Goal: Contribute content: Contribute content

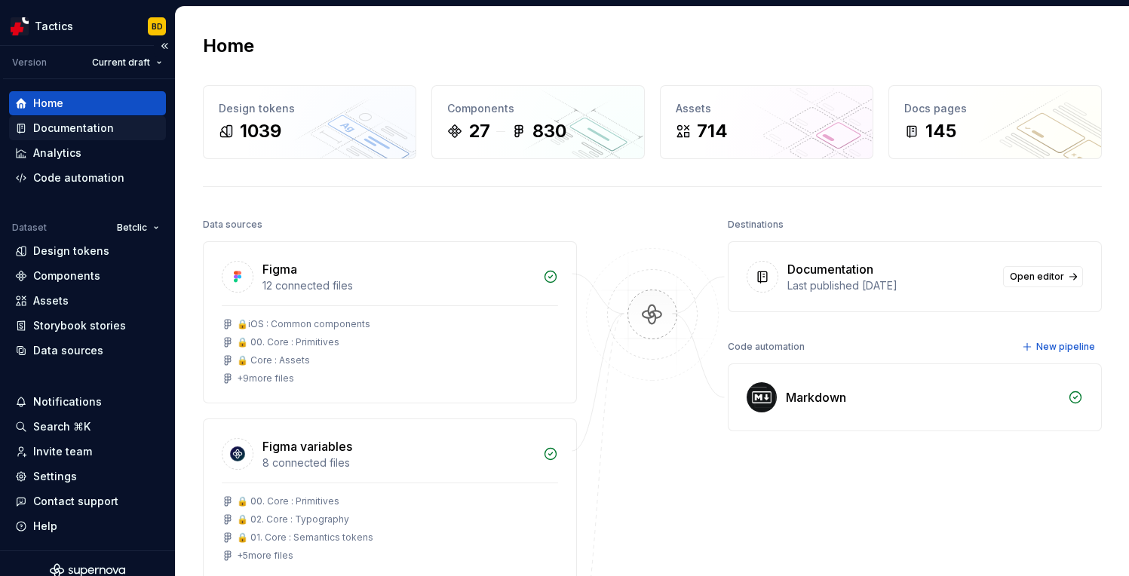
click at [58, 133] on div "Documentation" at bounding box center [73, 128] width 81 height 15
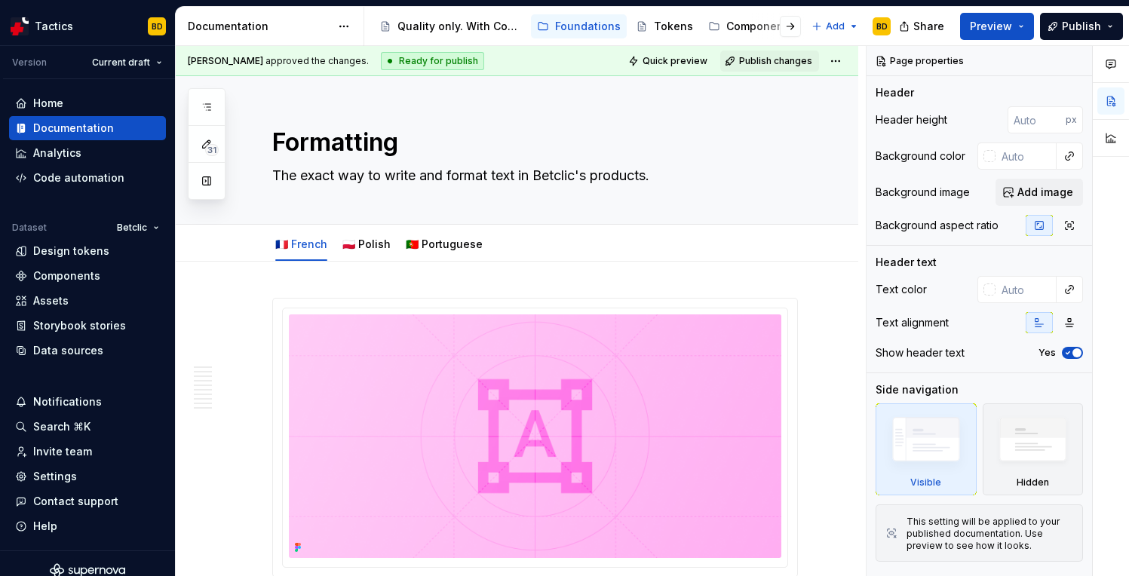
click at [758, 29] on div at bounding box center [778, 26] width 57 height 27
click at [741, 26] on div "Components" at bounding box center [759, 26] width 67 height 15
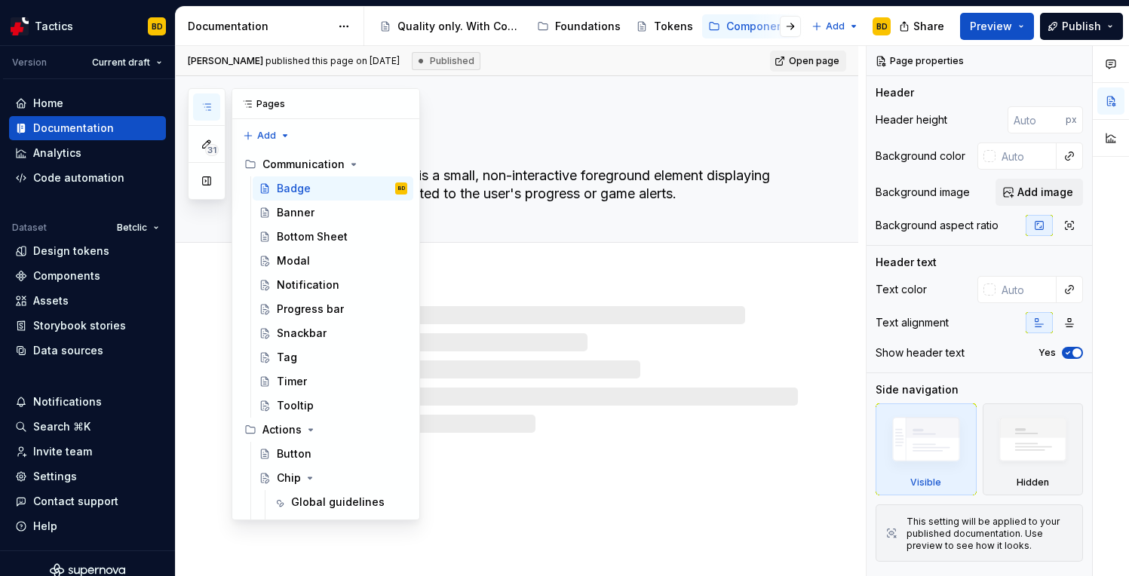
click at [212, 112] on icon "button" at bounding box center [207, 107] width 12 height 12
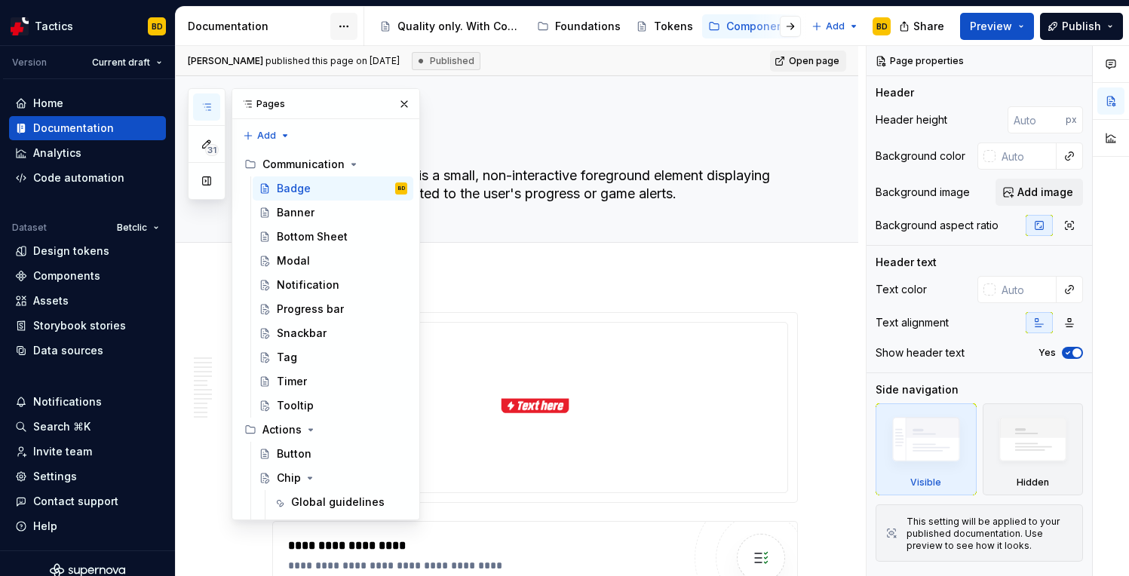
click at [348, 26] on html "Tactics BD Version Current draft Home Documentation Analytics Code automation D…" at bounding box center [564, 288] width 1129 height 576
click at [211, 105] on div "31 Pages Add Accessibility guide for tree Page tree. Navigate the tree with the…" at bounding box center [304, 304] width 232 height 432
click at [262, 96] on div "Pages" at bounding box center [325, 104] width 187 height 30
click at [286, 472] on div "Chip" at bounding box center [289, 478] width 24 height 15
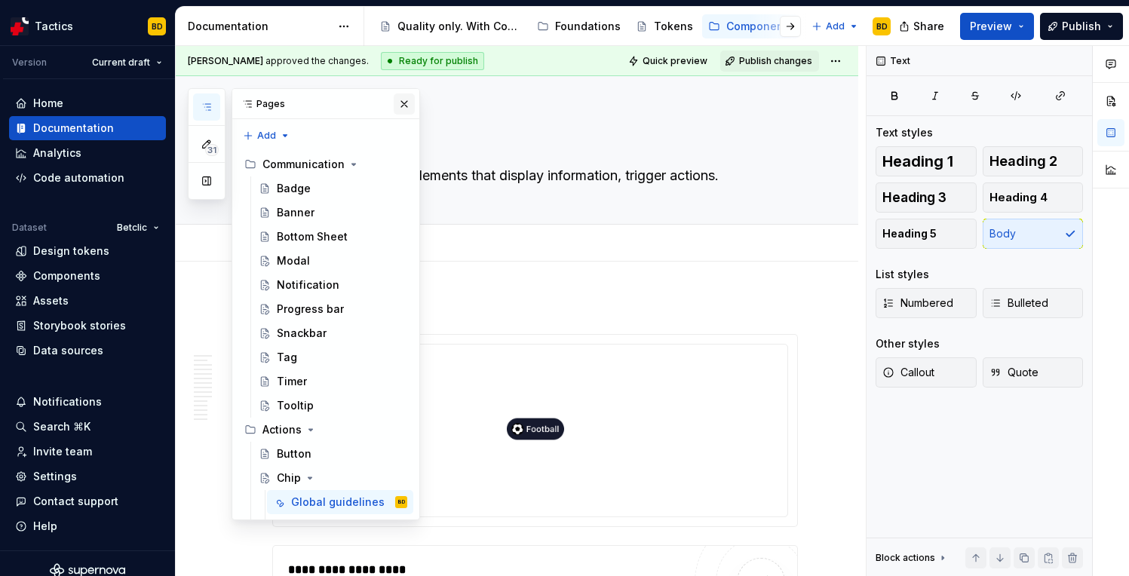
click at [399, 104] on button "button" at bounding box center [404, 104] width 21 height 21
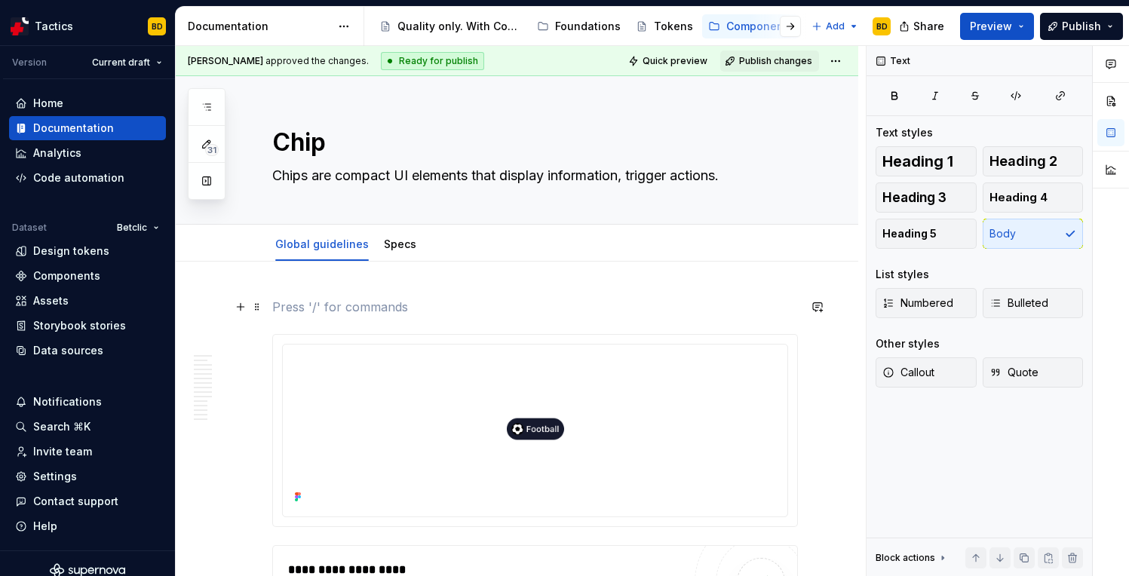
click at [399, 299] on p at bounding box center [535, 307] width 526 height 18
click at [253, 308] on span at bounding box center [257, 306] width 12 height 21
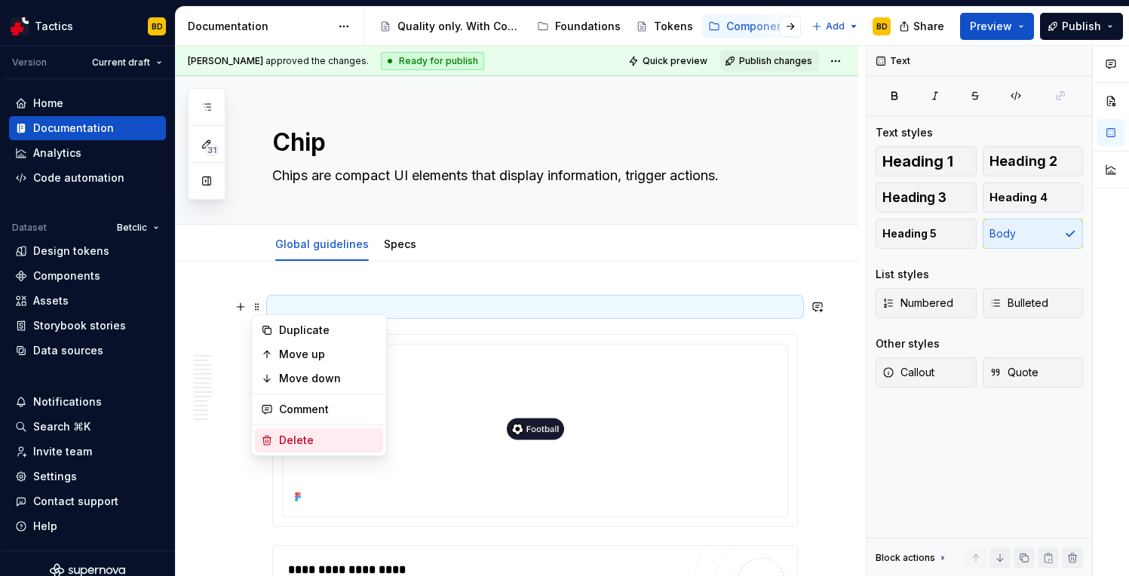
click at [295, 440] on div "Delete" at bounding box center [328, 440] width 98 height 15
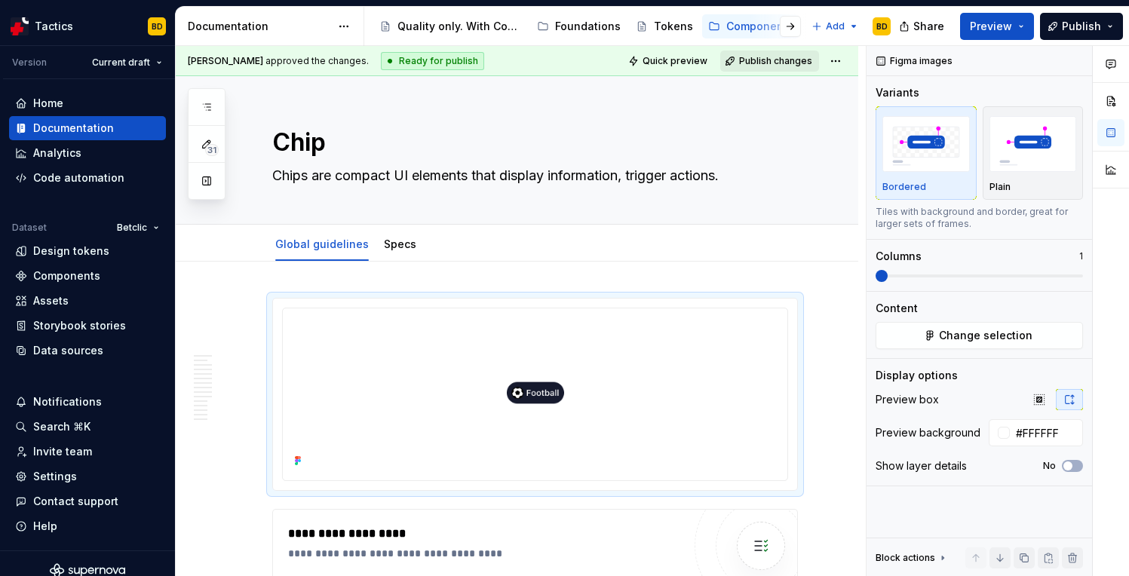
click at [748, 64] on span "Publish changes" at bounding box center [775, 61] width 73 height 12
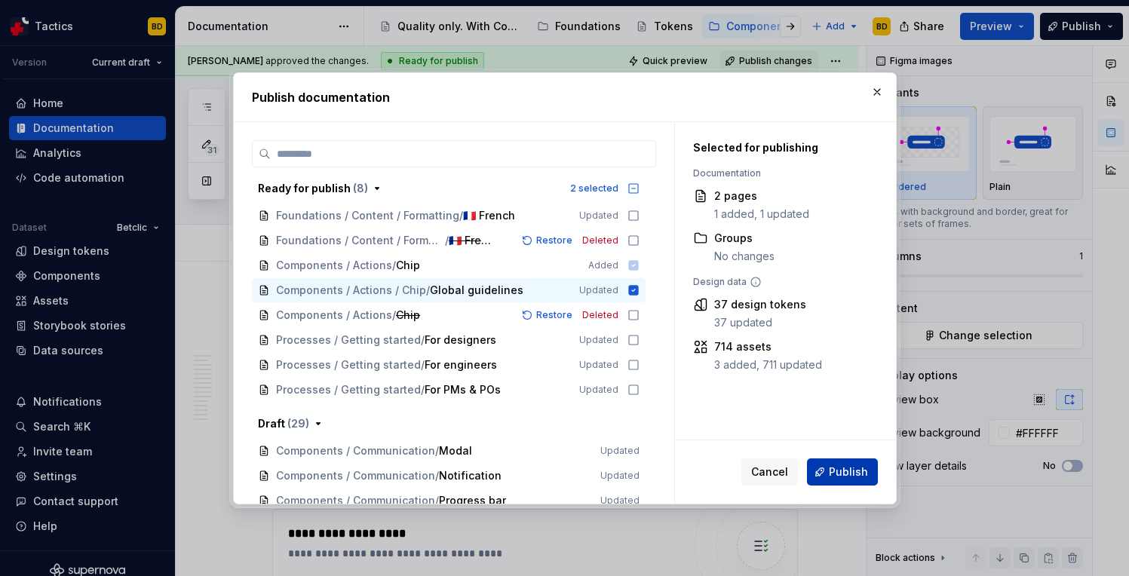
click at [838, 462] on button "Publish" at bounding box center [842, 472] width 71 height 27
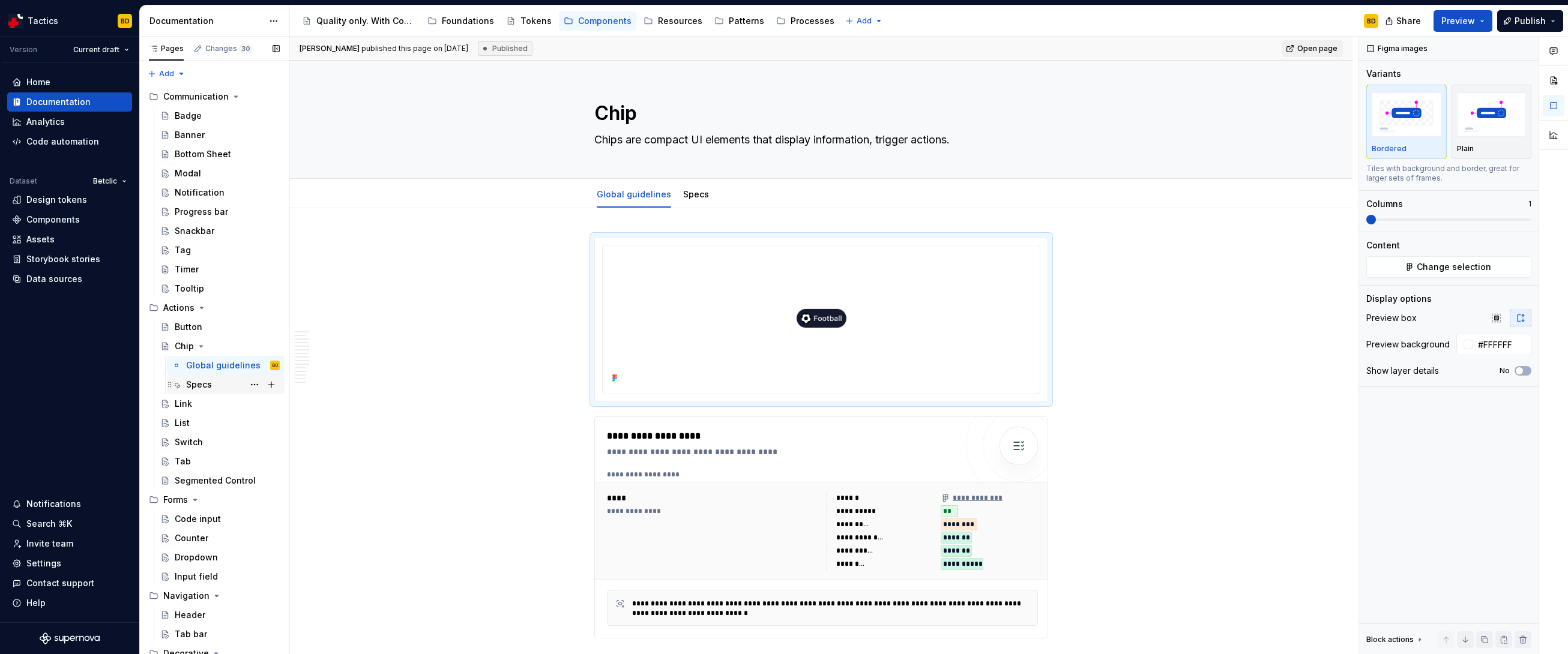
click at [206, 391] on div "Specs" at bounding box center [233, 384] width 94 height 17
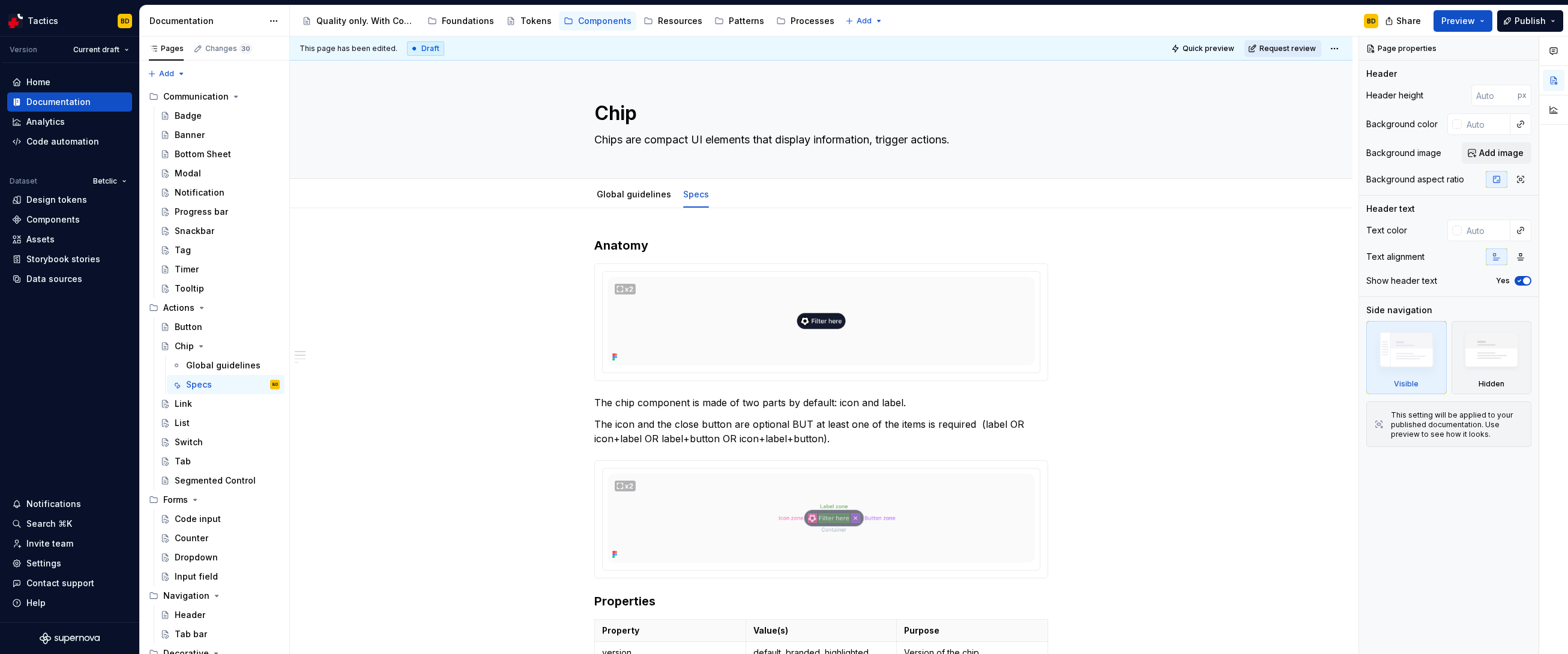
click at [898, 53] on button "Request review" at bounding box center [1283, 49] width 77 height 17
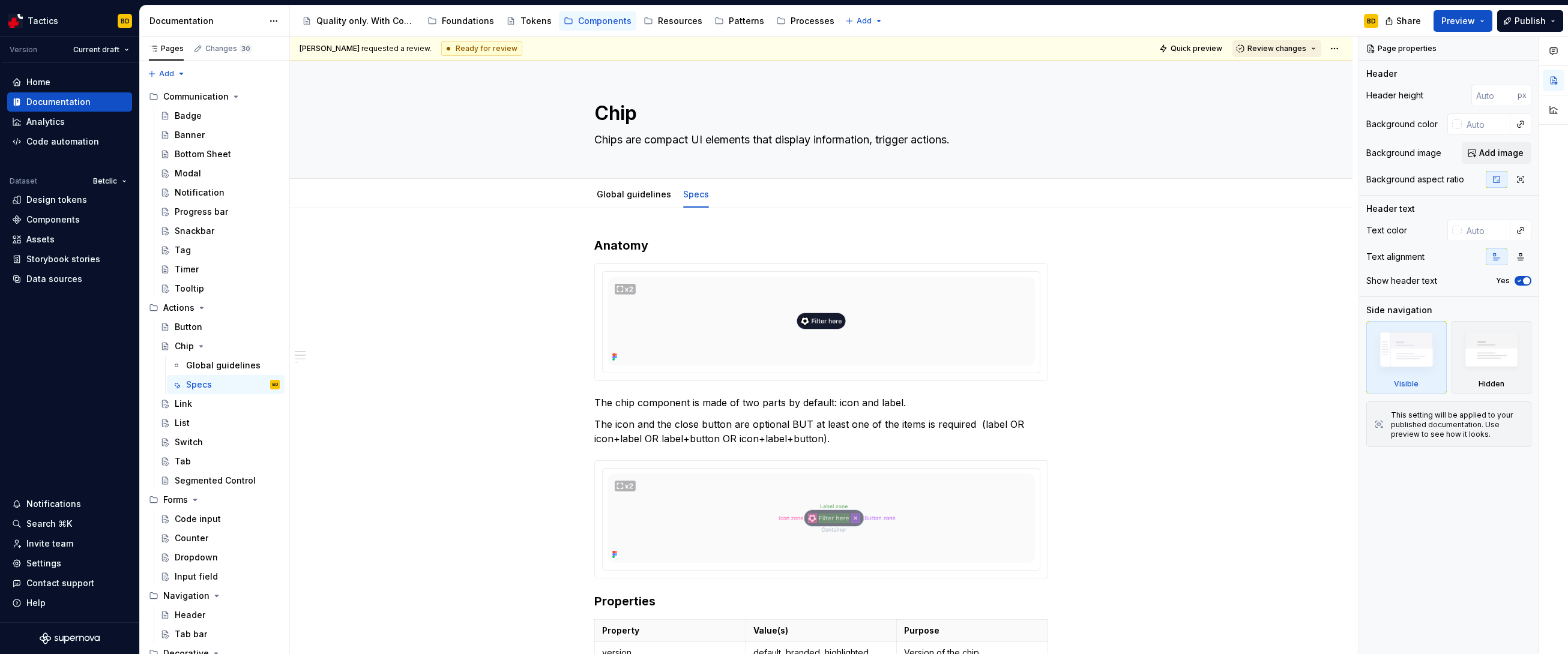
click at [898, 51] on span "Review changes" at bounding box center [1277, 49] width 59 height 10
click at [898, 69] on div "Approve" at bounding box center [1309, 72] width 105 height 12
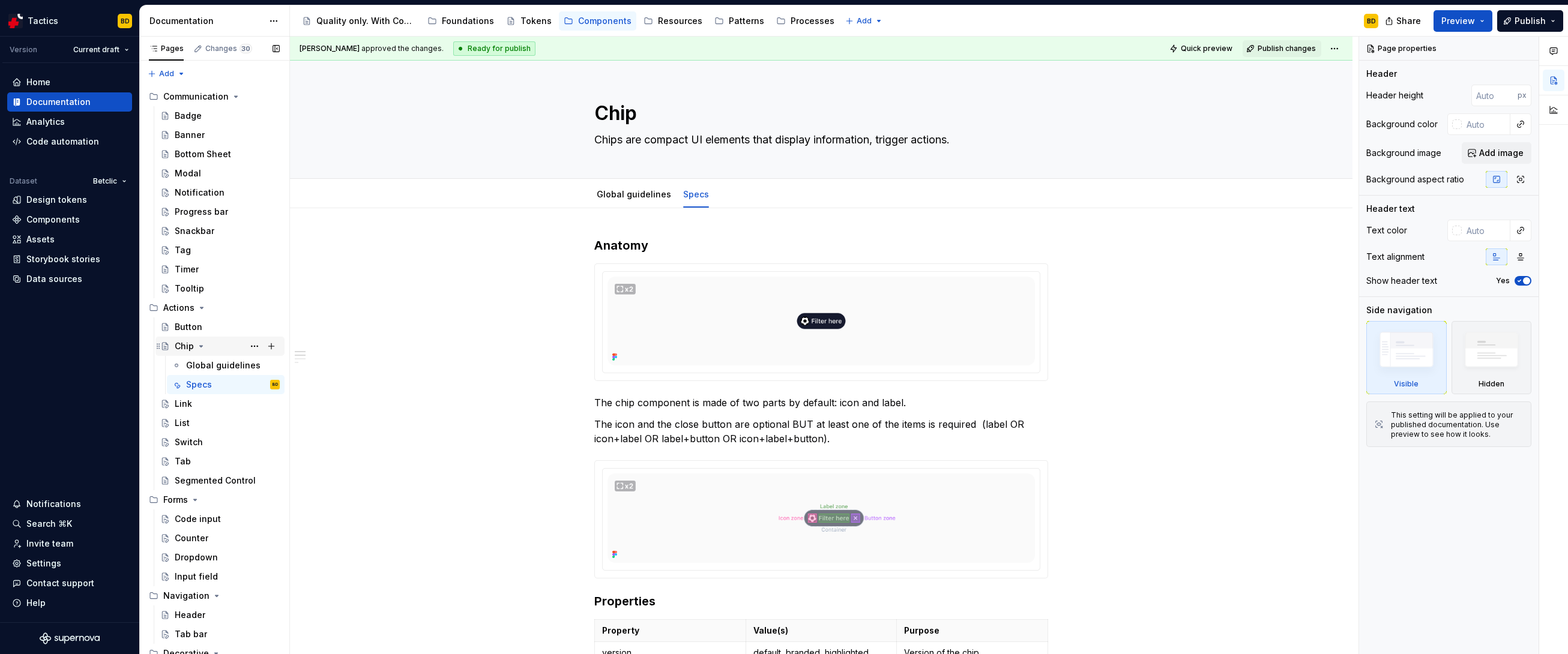
click at [223, 343] on div "Chip" at bounding box center [227, 346] width 105 height 17
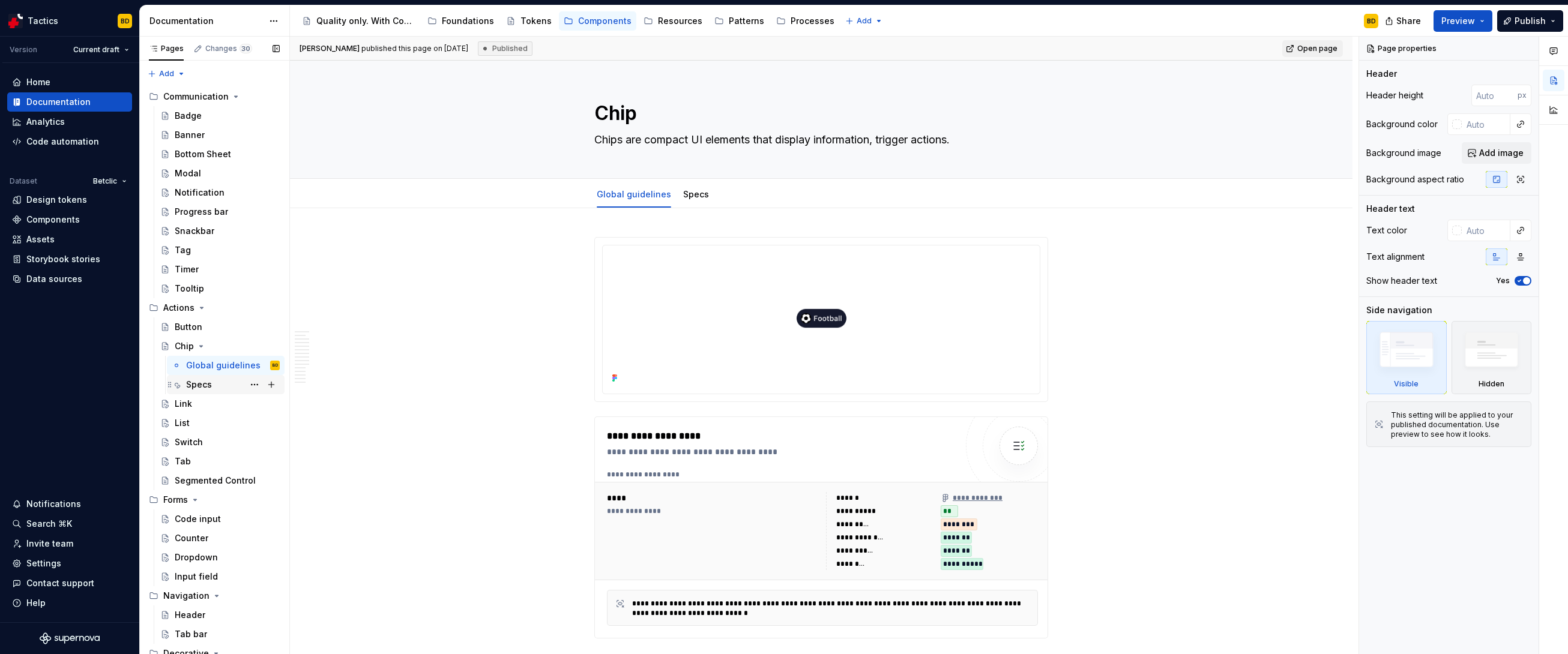
click at [211, 387] on div "Specs" at bounding box center [233, 384] width 94 height 17
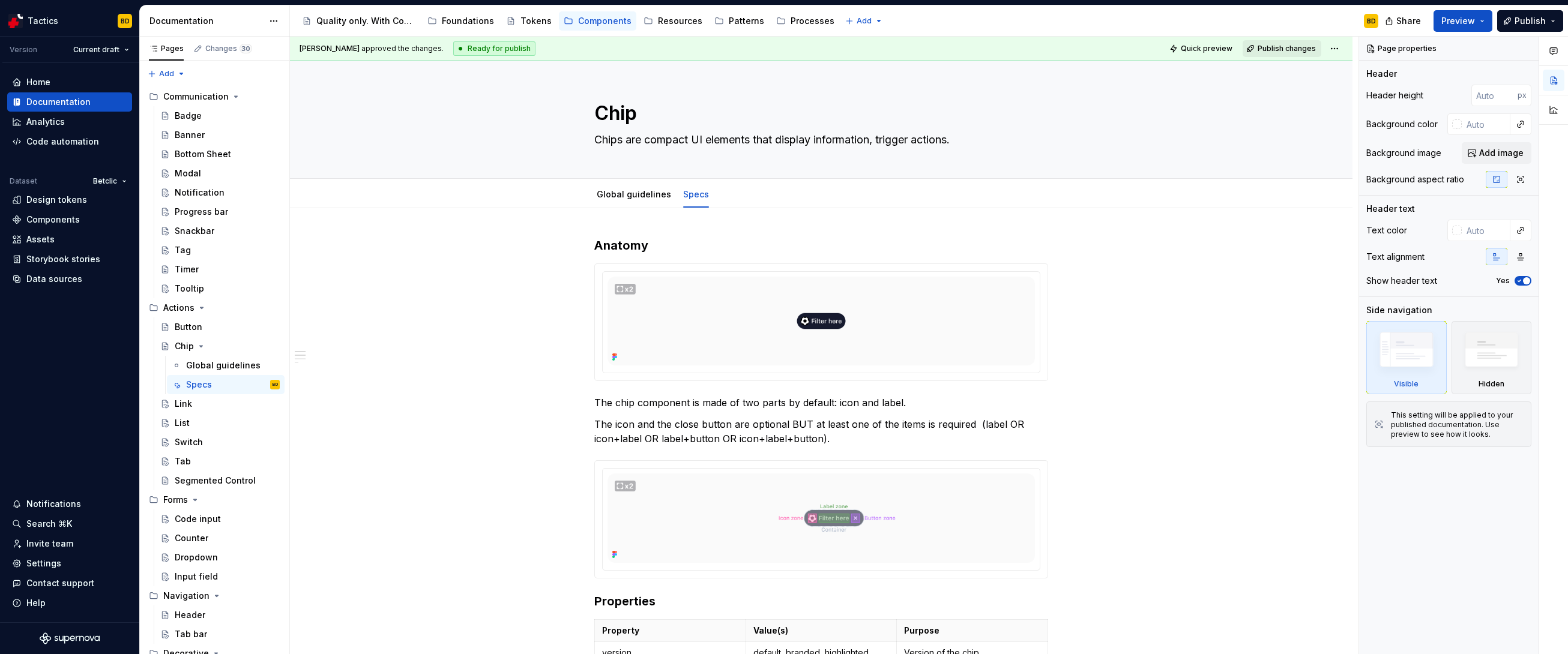
click at [898, 45] on span "Publish changes" at bounding box center [1286, 49] width 58 height 10
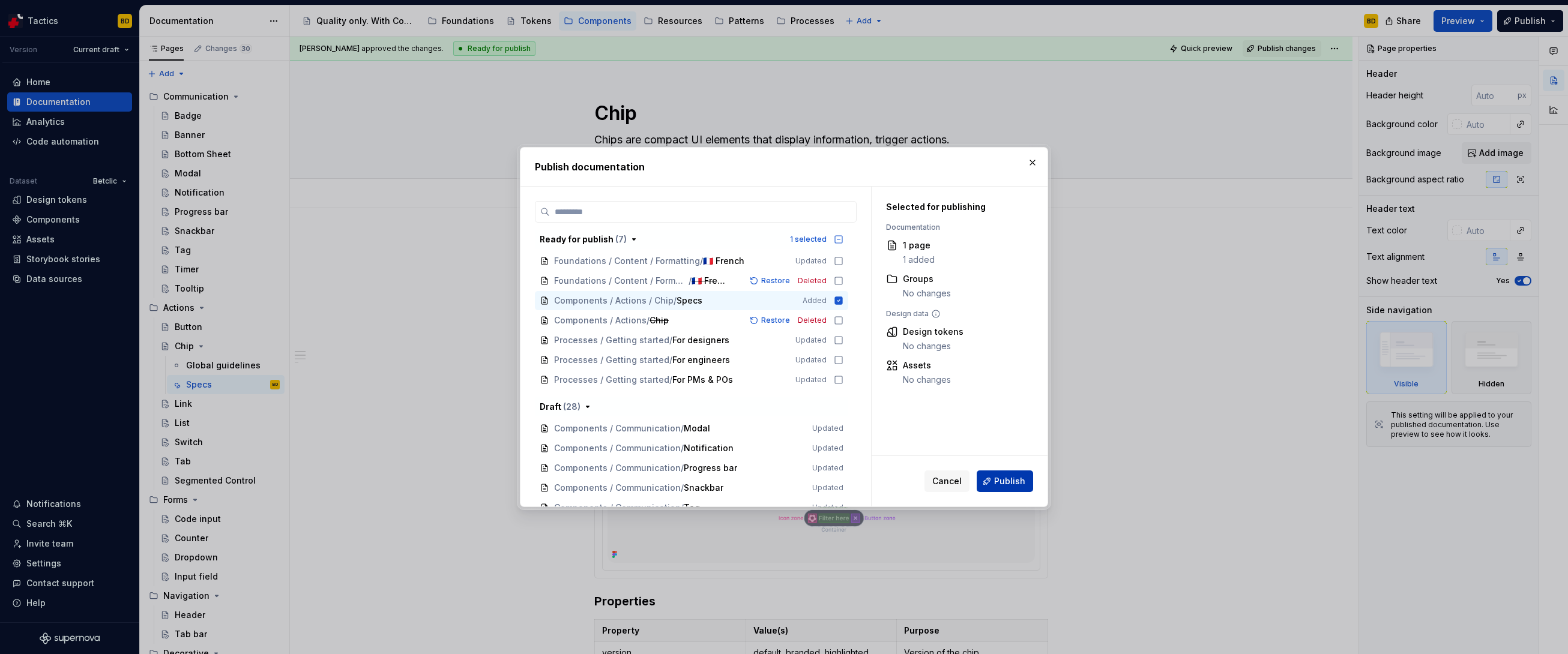
click at [898, 457] on span "Publish" at bounding box center [1009, 481] width 31 height 12
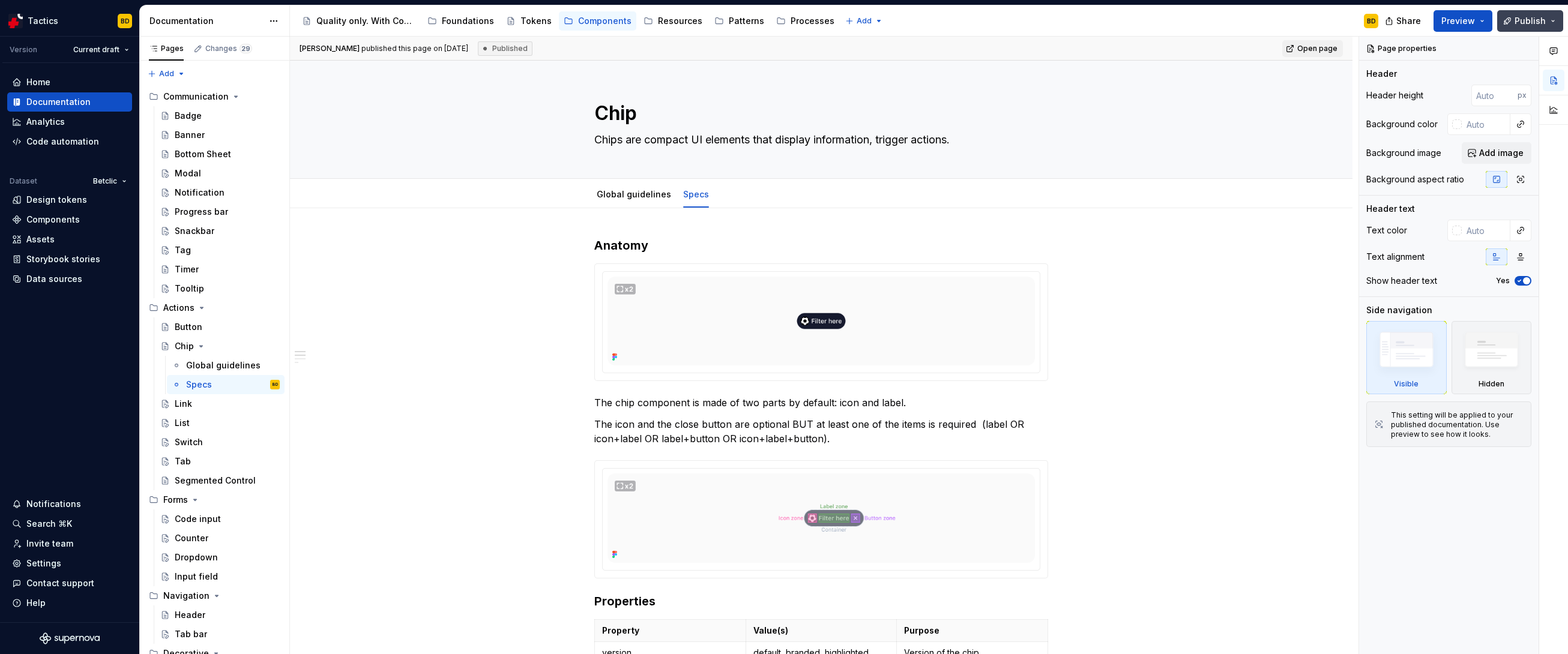
click at [898, 22] on span "Publish" at bounding box center [1530, 21] width 31 height 12
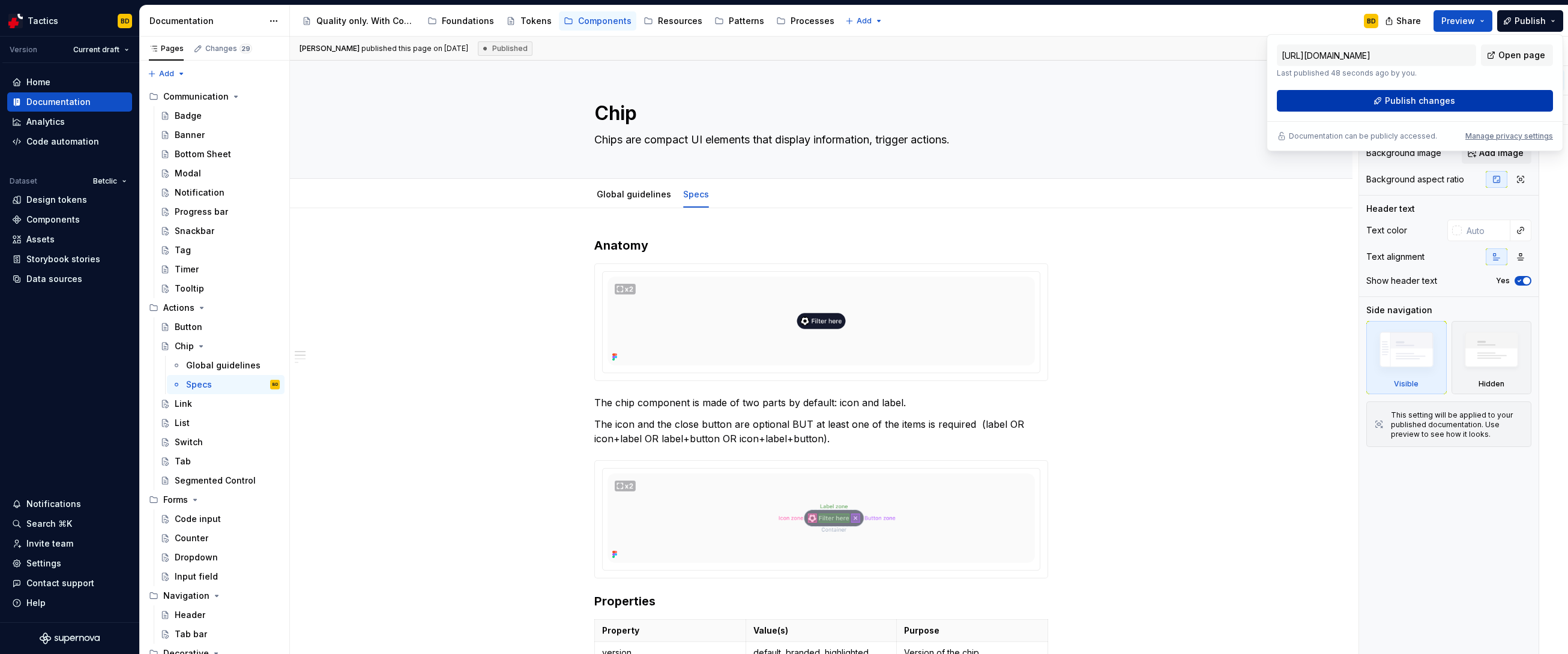
click at [898, 103] on button "Publish changes" at bounding box center [1414, 100] width 276 height 21
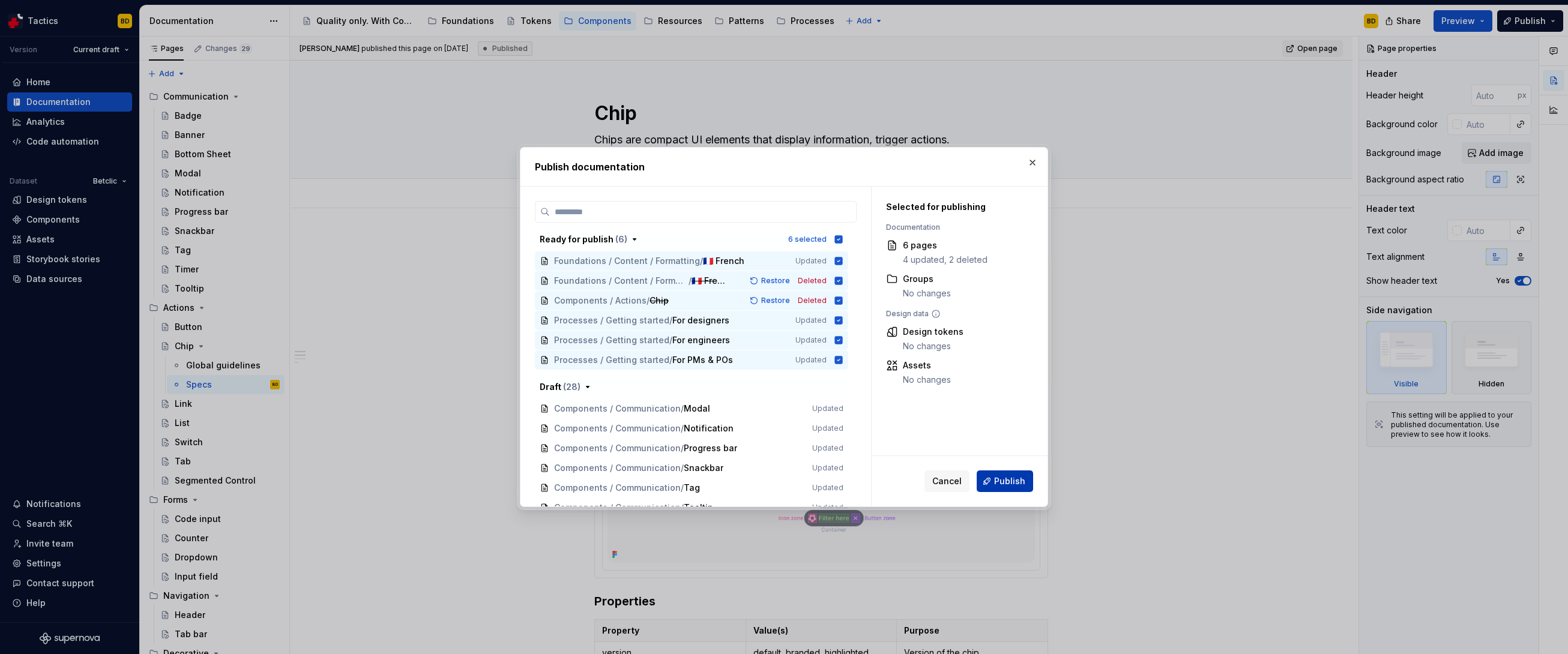
click at [898, 457] on button "Publish" at bounding box center [1004, 481] width 57 height 21
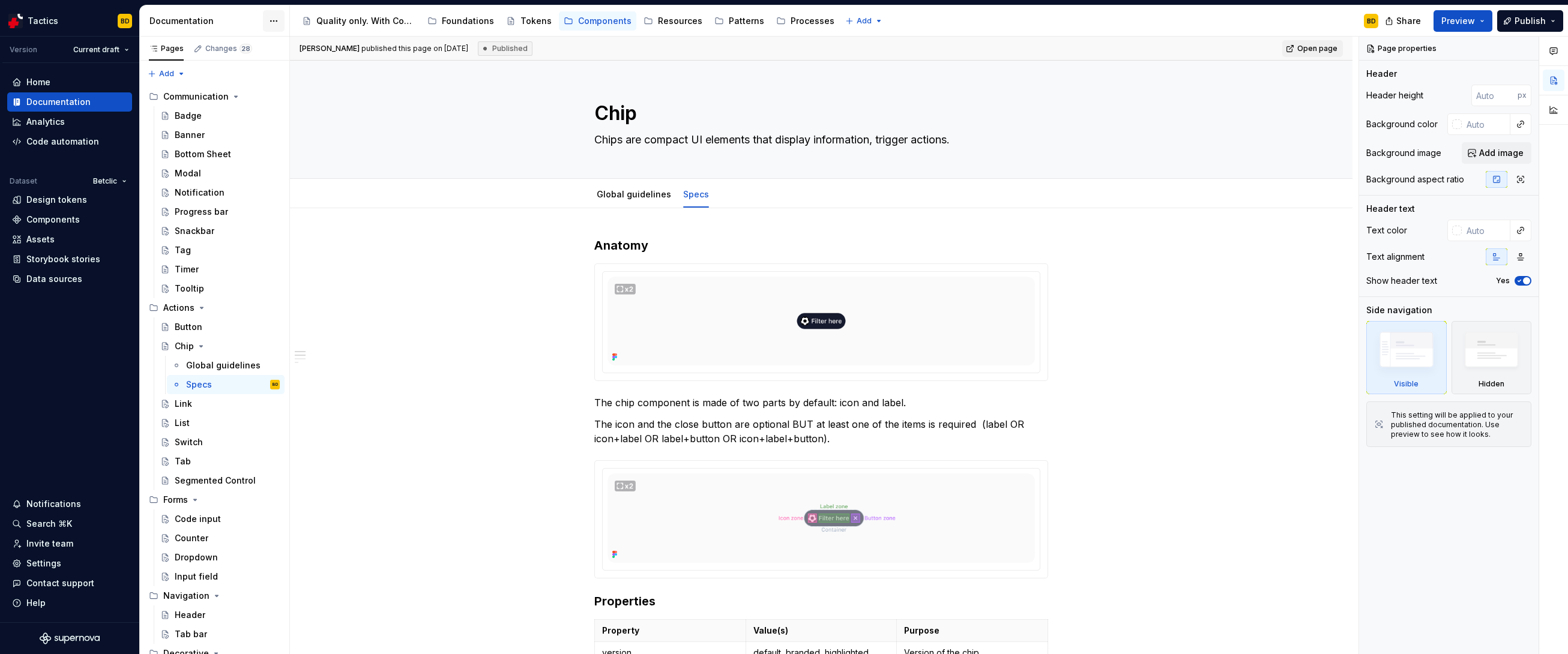
click at [267, 18] on html "Tactics BD Version Current draft Home Documentation Analytics Code automation D…" at bounding box center [784, 327] width 1568 height 654
click at [292, 120] on div "Documentation settings" at bounding box center [341, 124] width 114 height 12
type textarea "*"
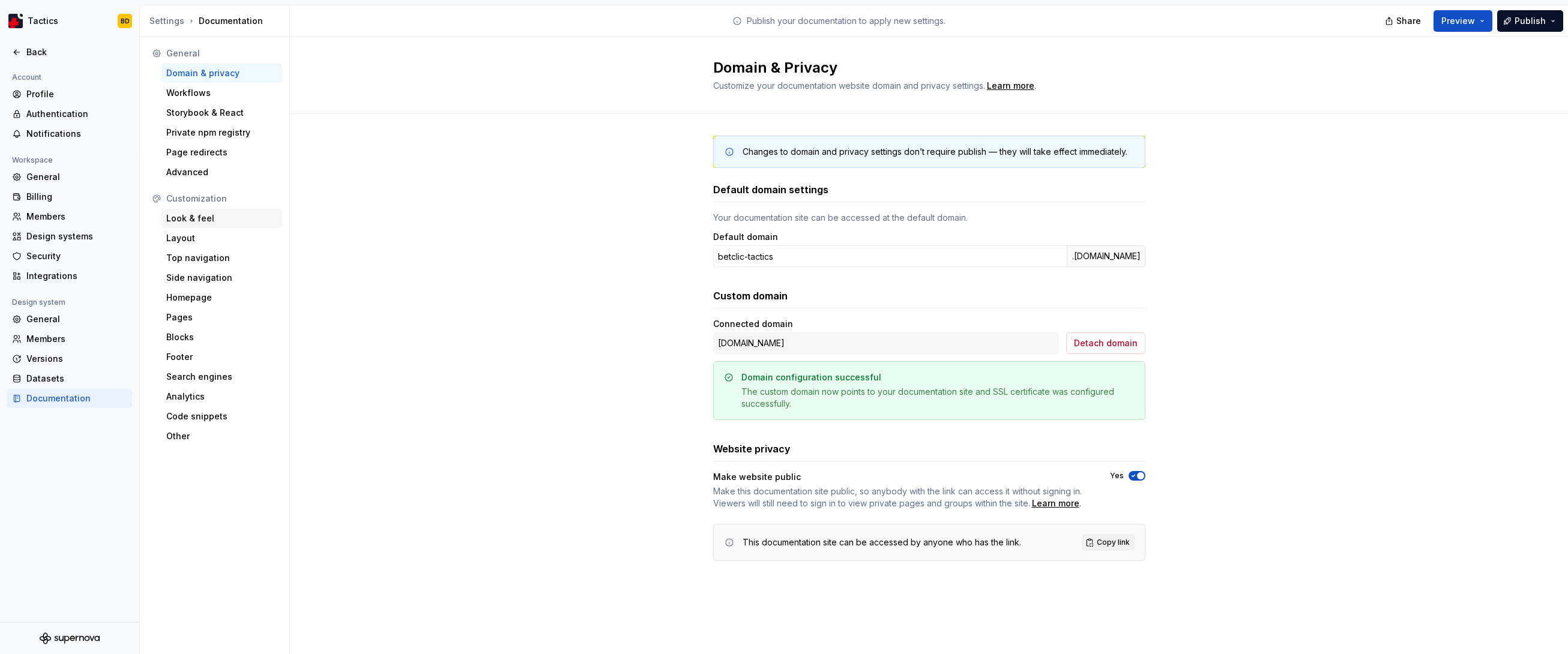
click at [206, 214] on div "Look & feel" at bounding box center [222, 218] width 111 height 12
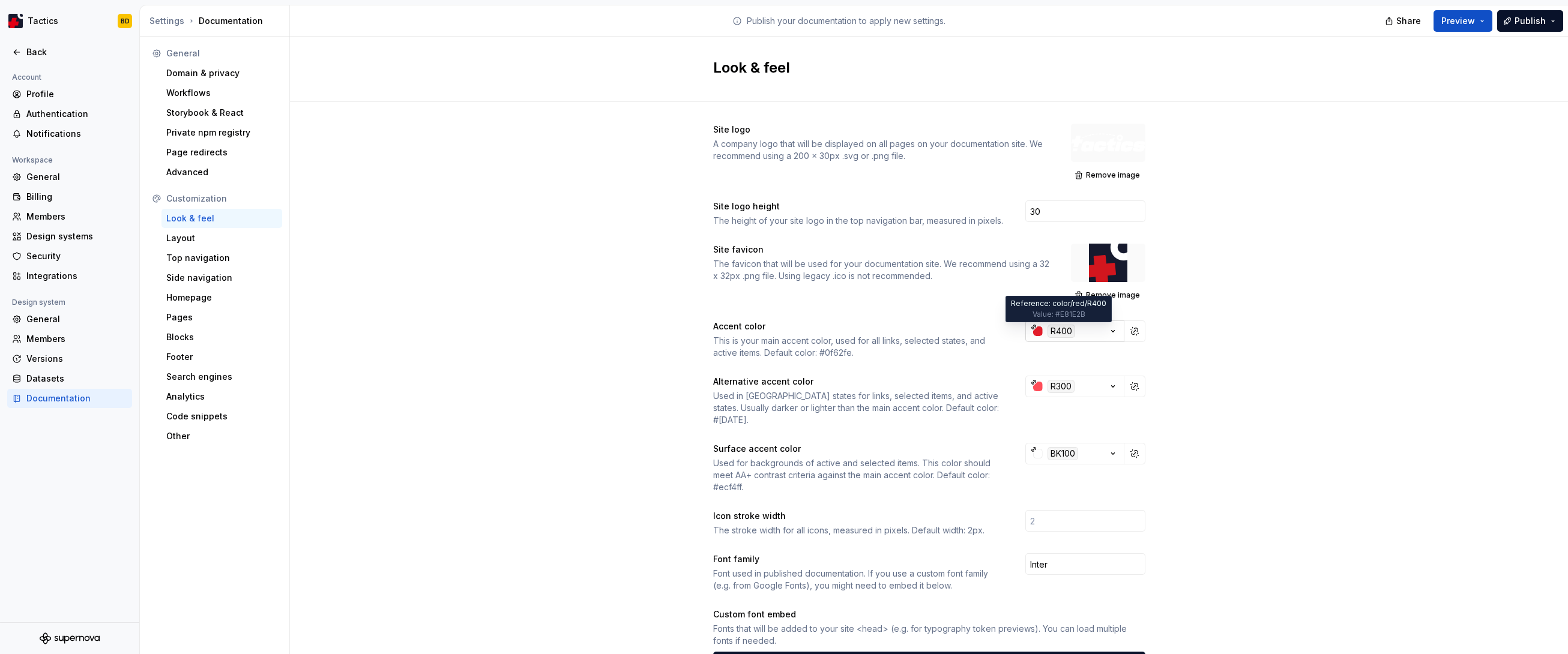
click at [898, 333] on div "R400" at bounding box center [1061, 331] width 28 height 14
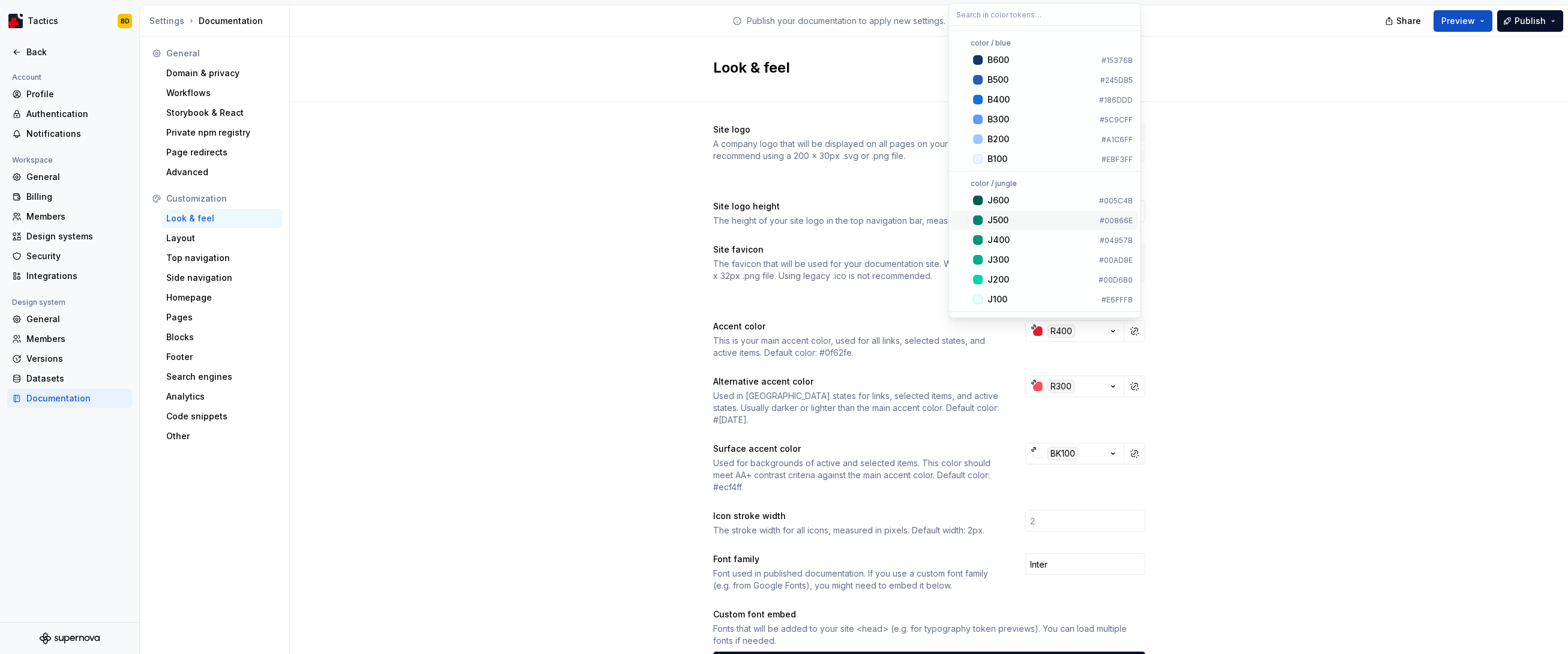
scroll to position [8, 0]
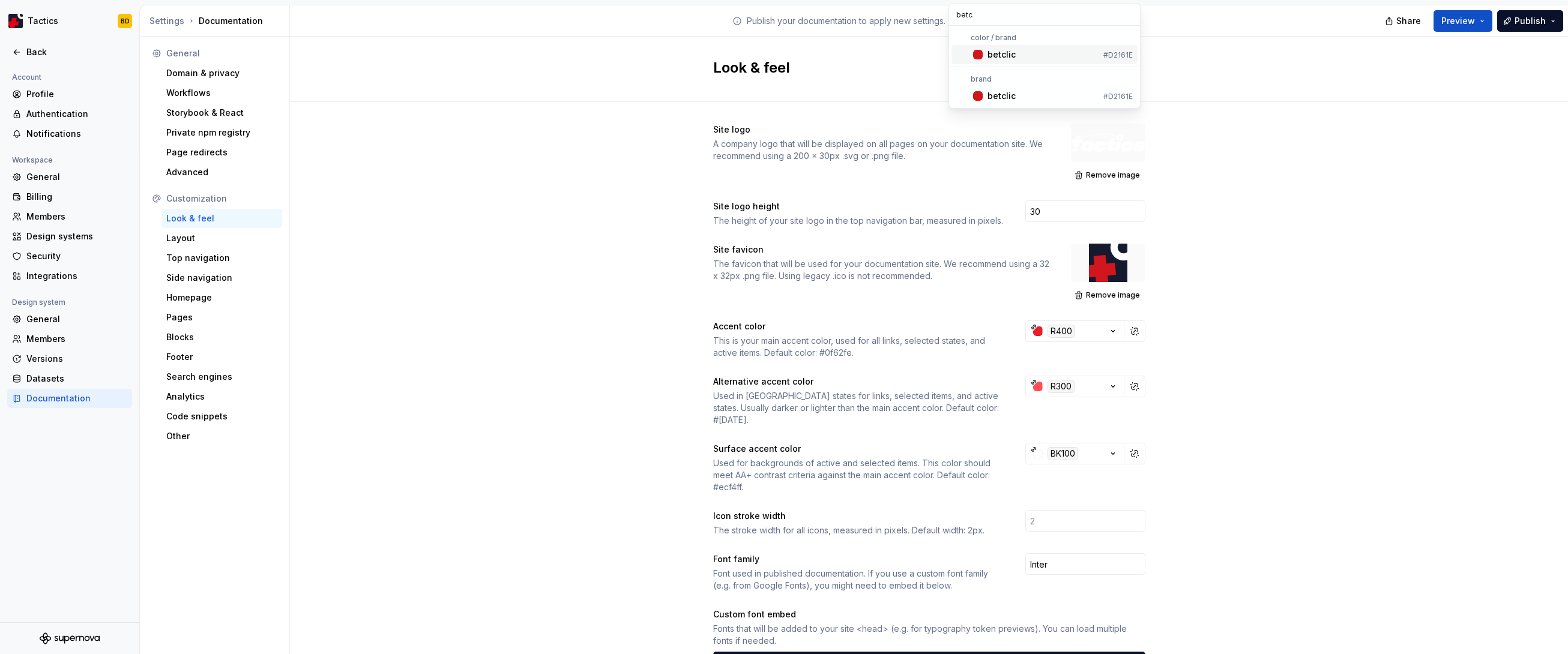
click at [898, 14] on html "Tactics BD Back Account Profile Authentication Notifications Workspace General …" at bounding box center [784, 327] width 1568 height 654
click at [898, 329] on button "R400" at bounding box center [1075, 331] width 99 height 21
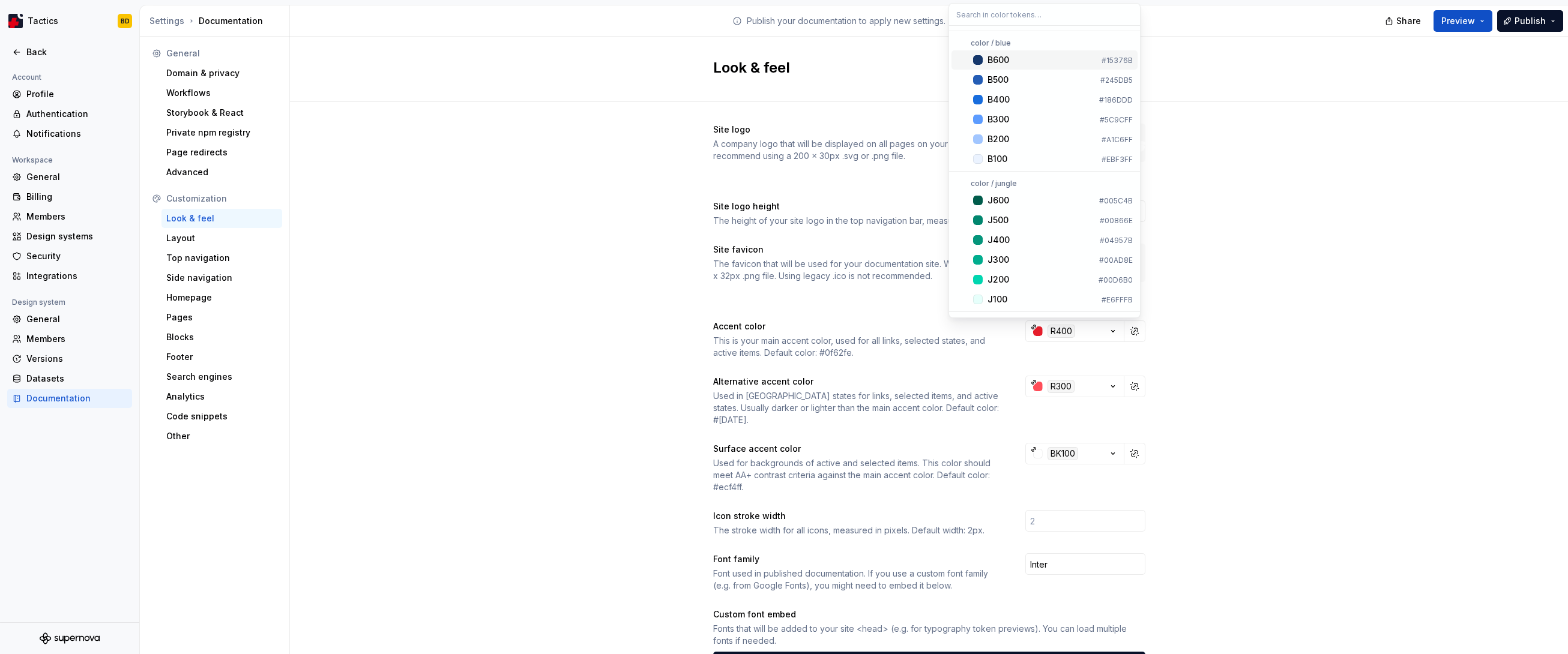
click at [898, 331] on html "Tactics BD Back Account Profile Authentication Notifications Workspace General …" at bounding box center [784, 327] width 1568 height 654
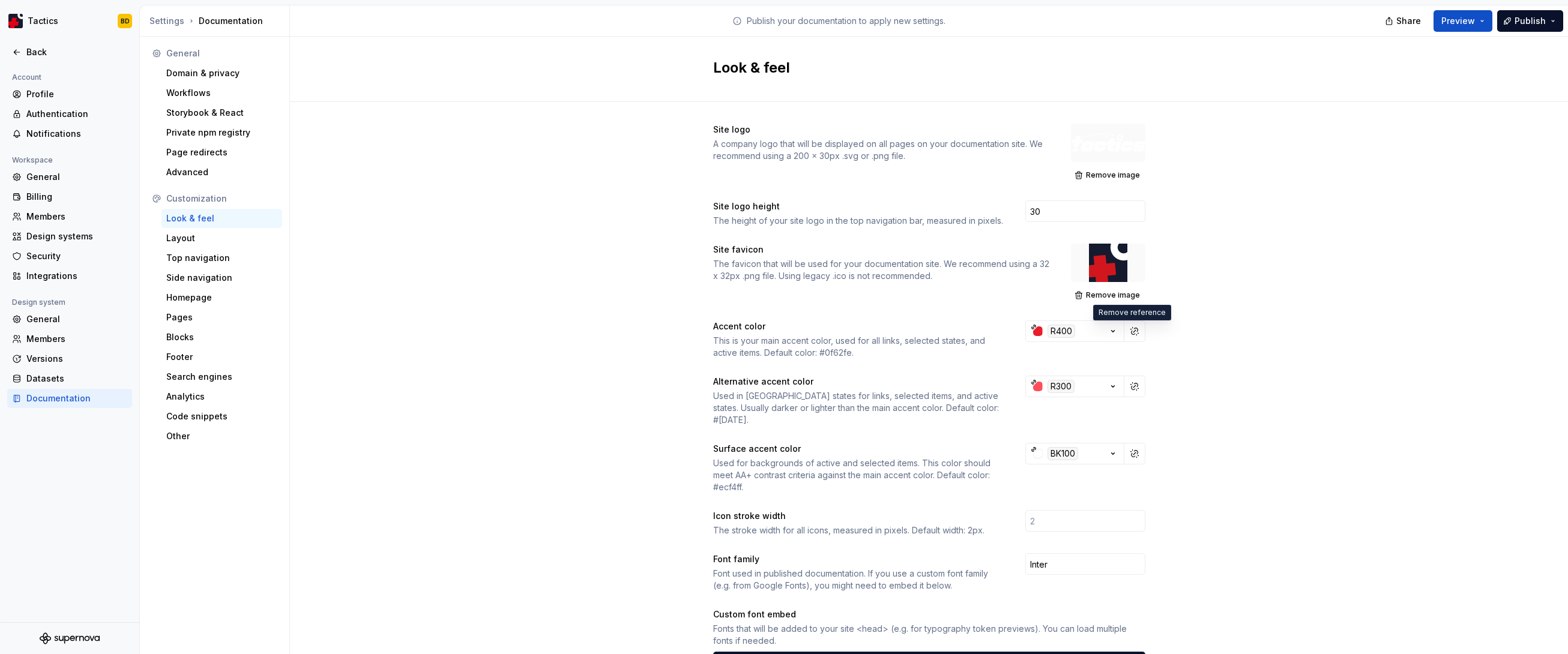
click at [898, 331] on div "R400" at bounding box center [1061, 331] width 28 height 14
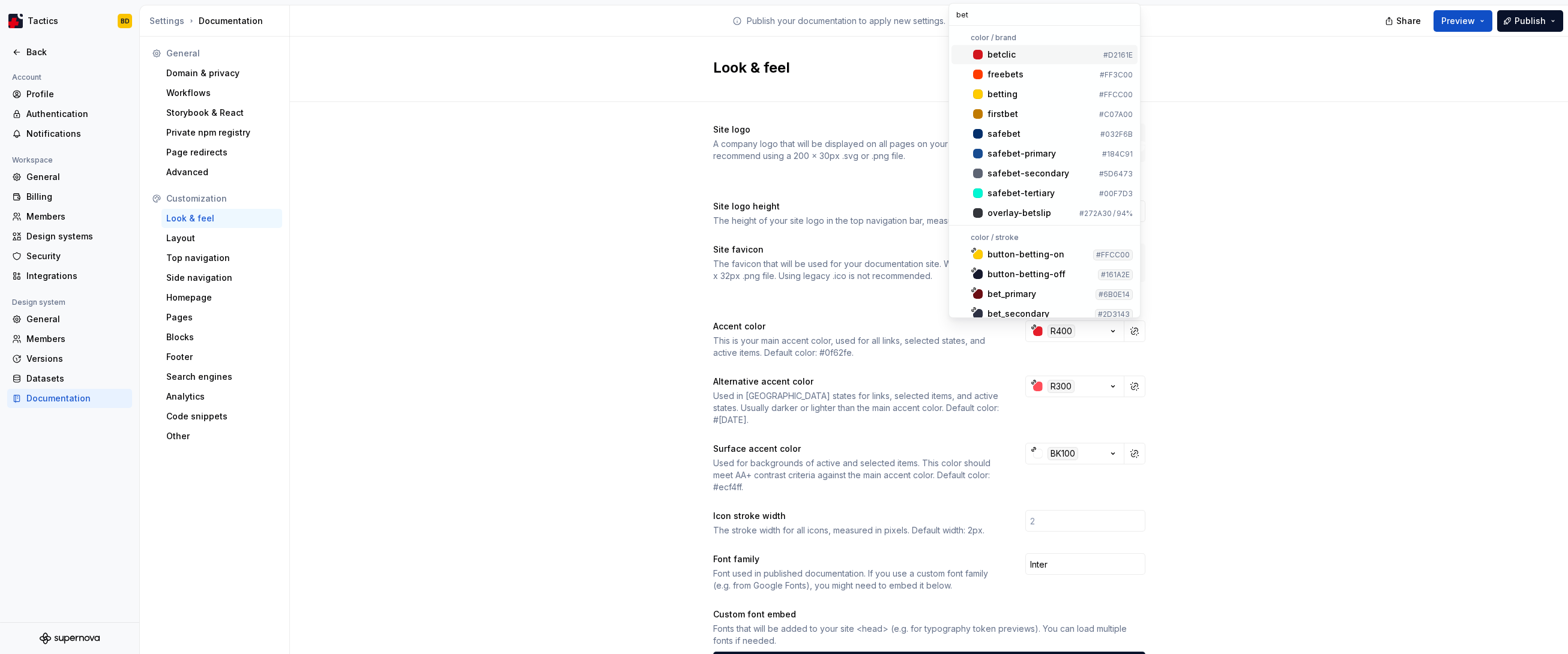
click at [898, 18] on input "bet" at bounding box center [1044, 14] width 191 height 21
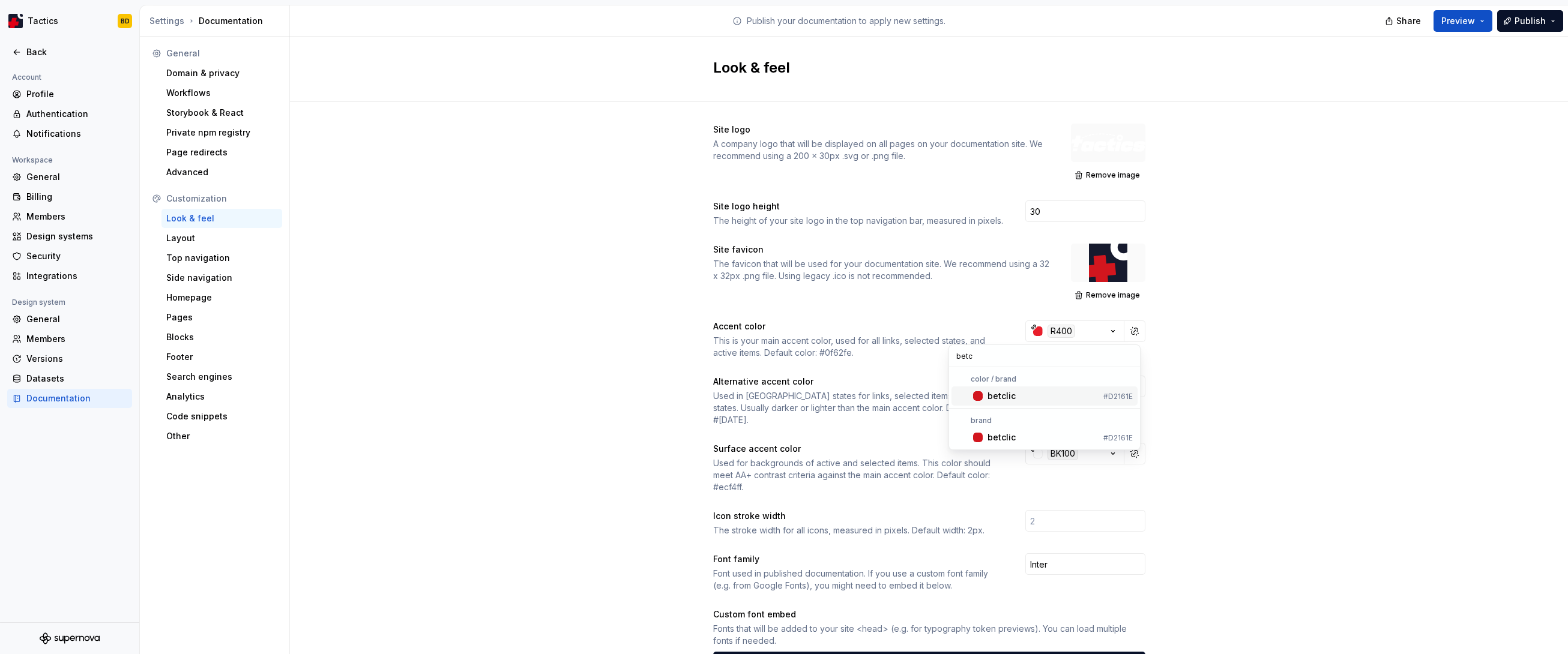
scroll to position [0, 0]
type input "betc"
click at [898, 392] on div "betclic" at bounding box center [1043, 395] width 111 height 12
click at [898, 388] on div "R300" at bounding box center [1061, 386] width 27 height 14
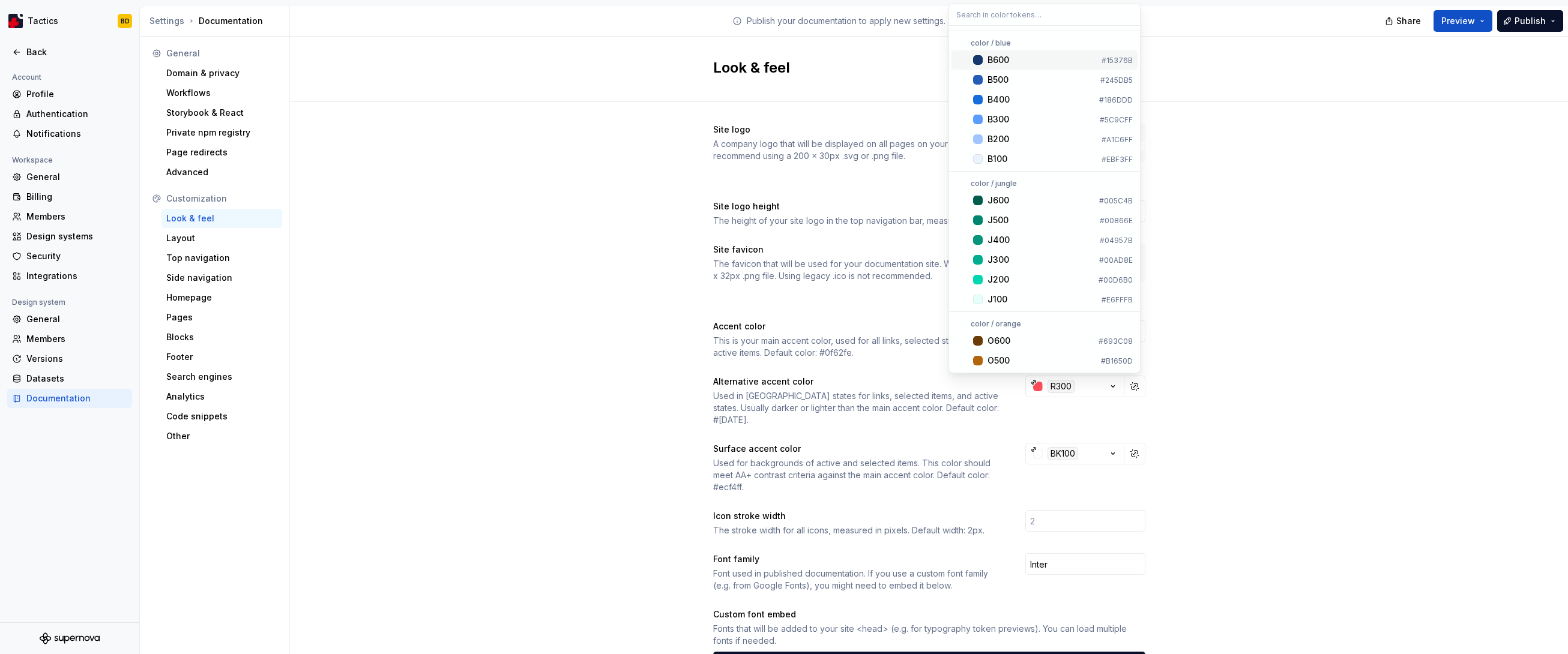
click at [898, 15] on input "text" at bounding box center [1044, 14] width 191 height 21
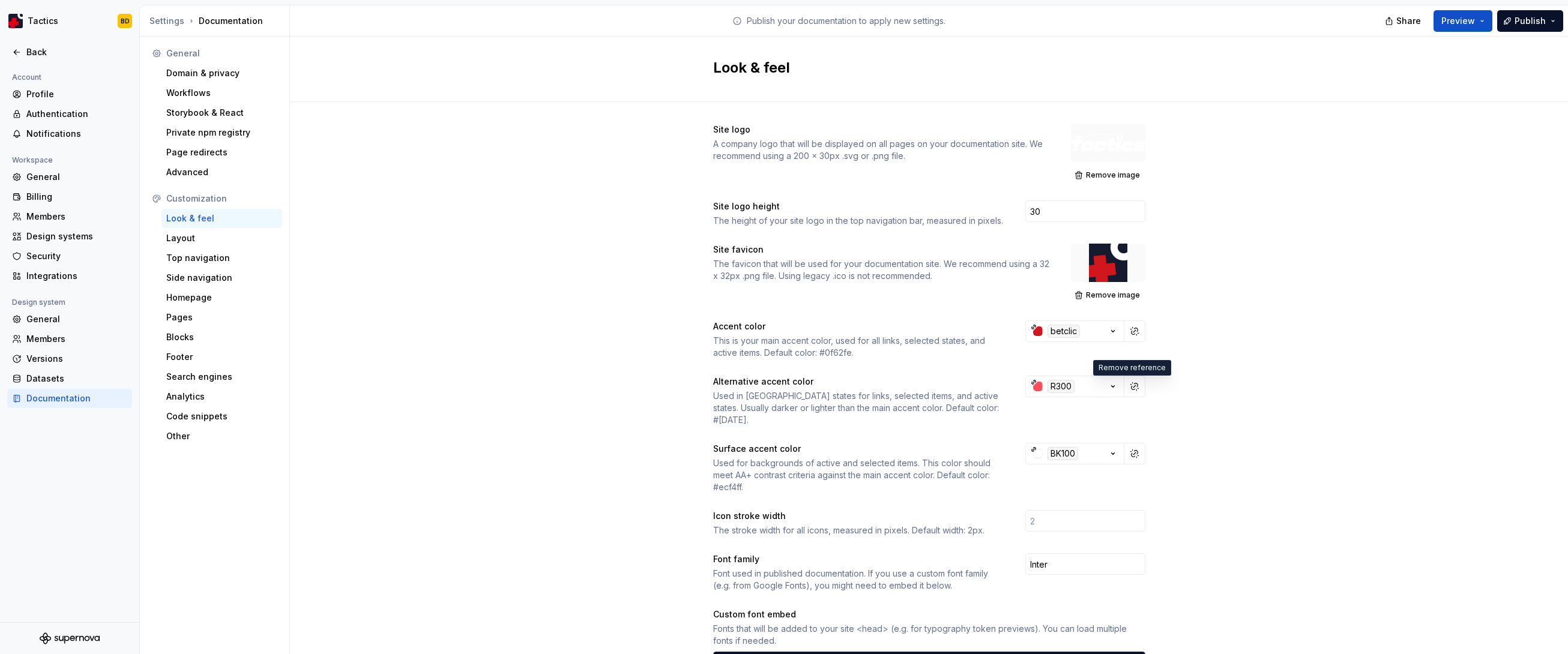
click at [898, 360] on html "Tactics BD Back Account Profile Authentication Notifications Workspace General …" at bounding box center [784, 327] width 1568 height 654
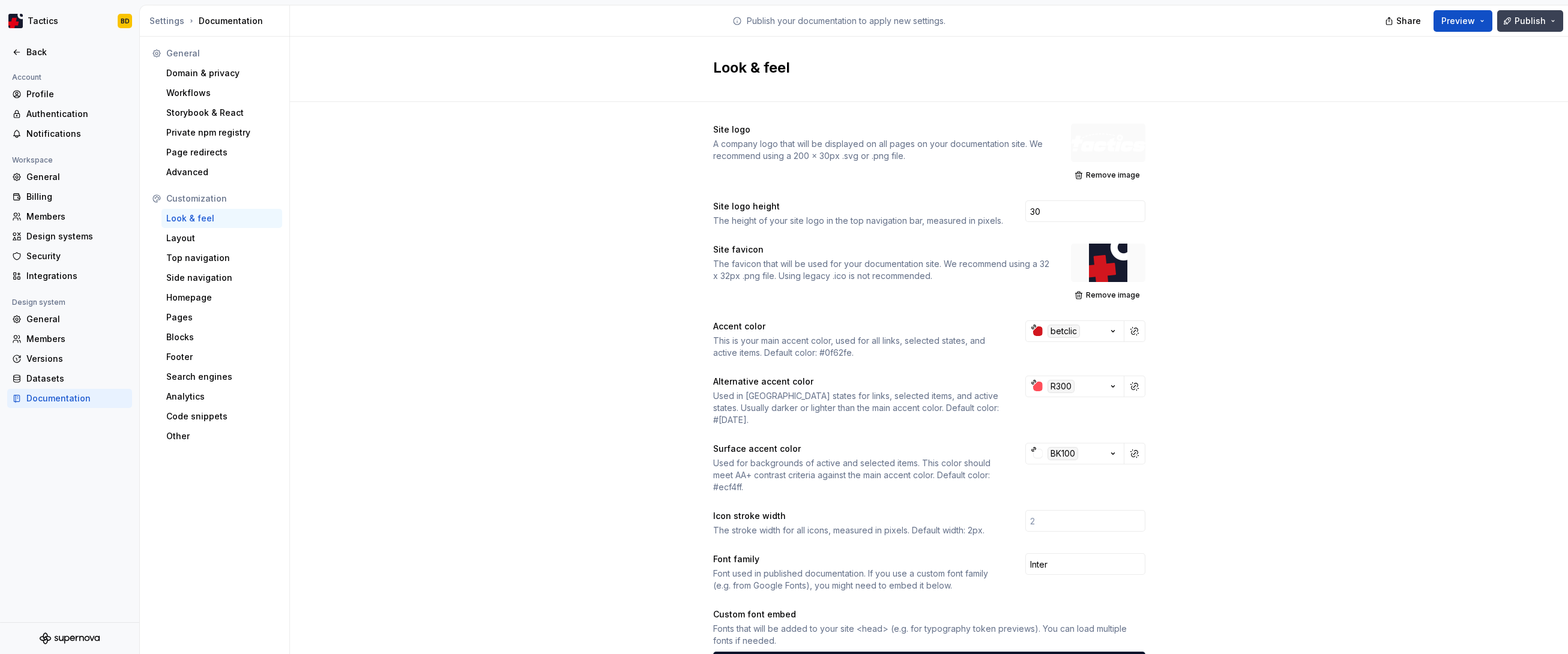
click at [898, 25] on button "Publish" at bounding box center [1530, 21] width 66 height 21
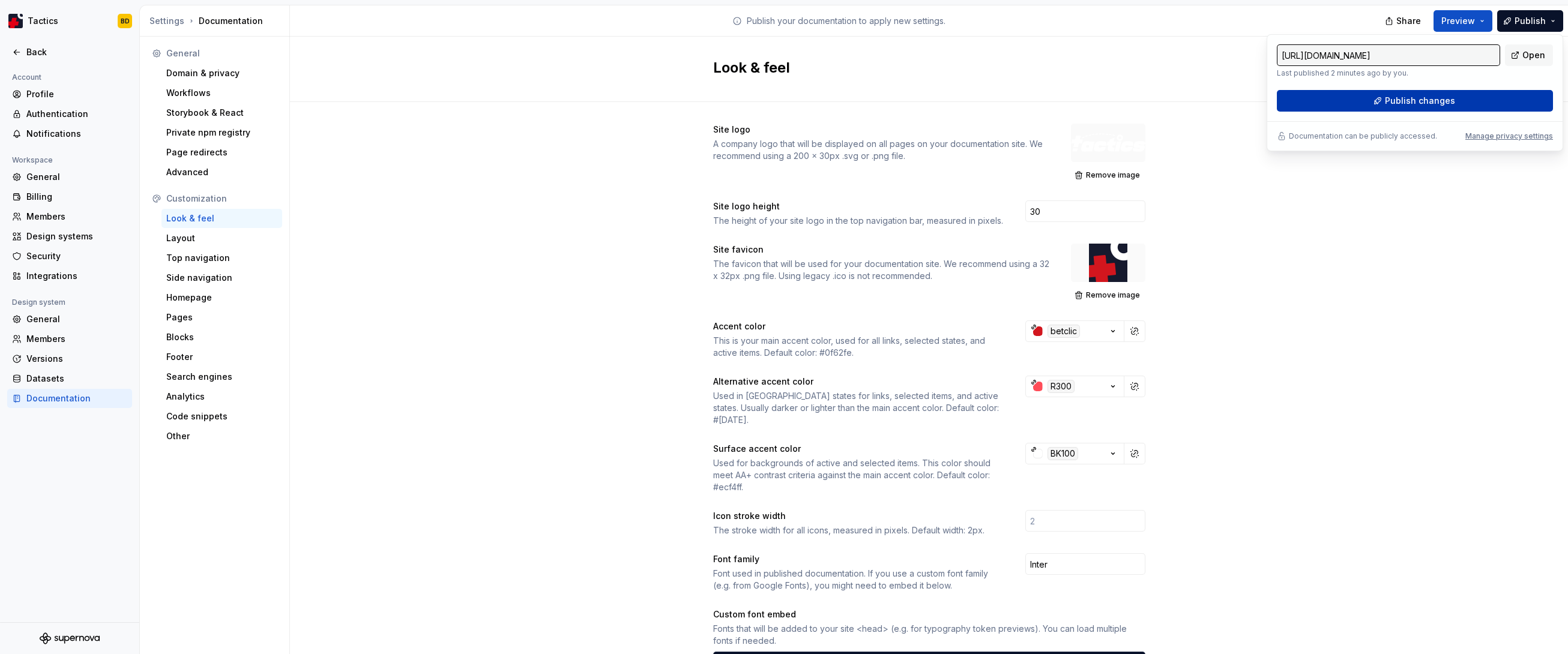
click at [898, 98] on button "Publish changes" at bounding box center [1414, 100] width 276 height 21
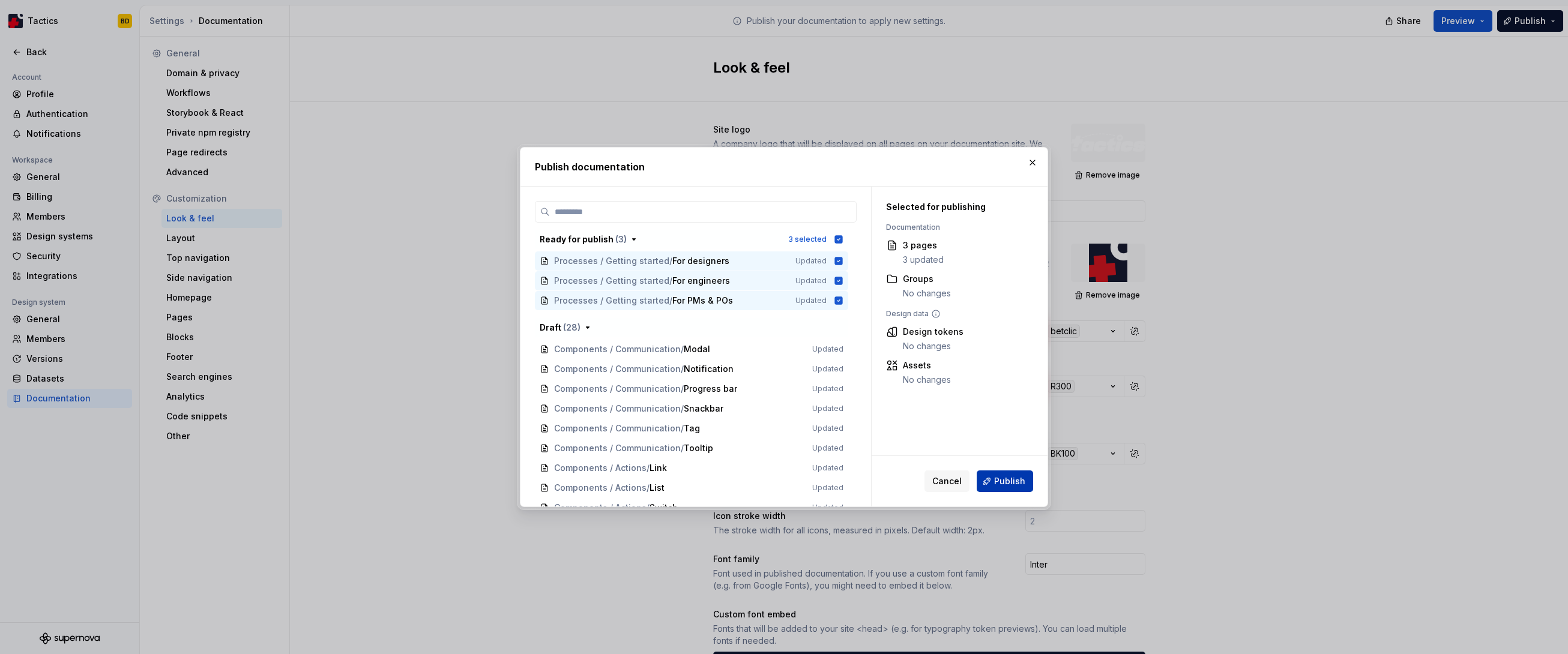
click at [898, 457] on button "Publish" at bounding box center [1004, 481] width 57 height 21
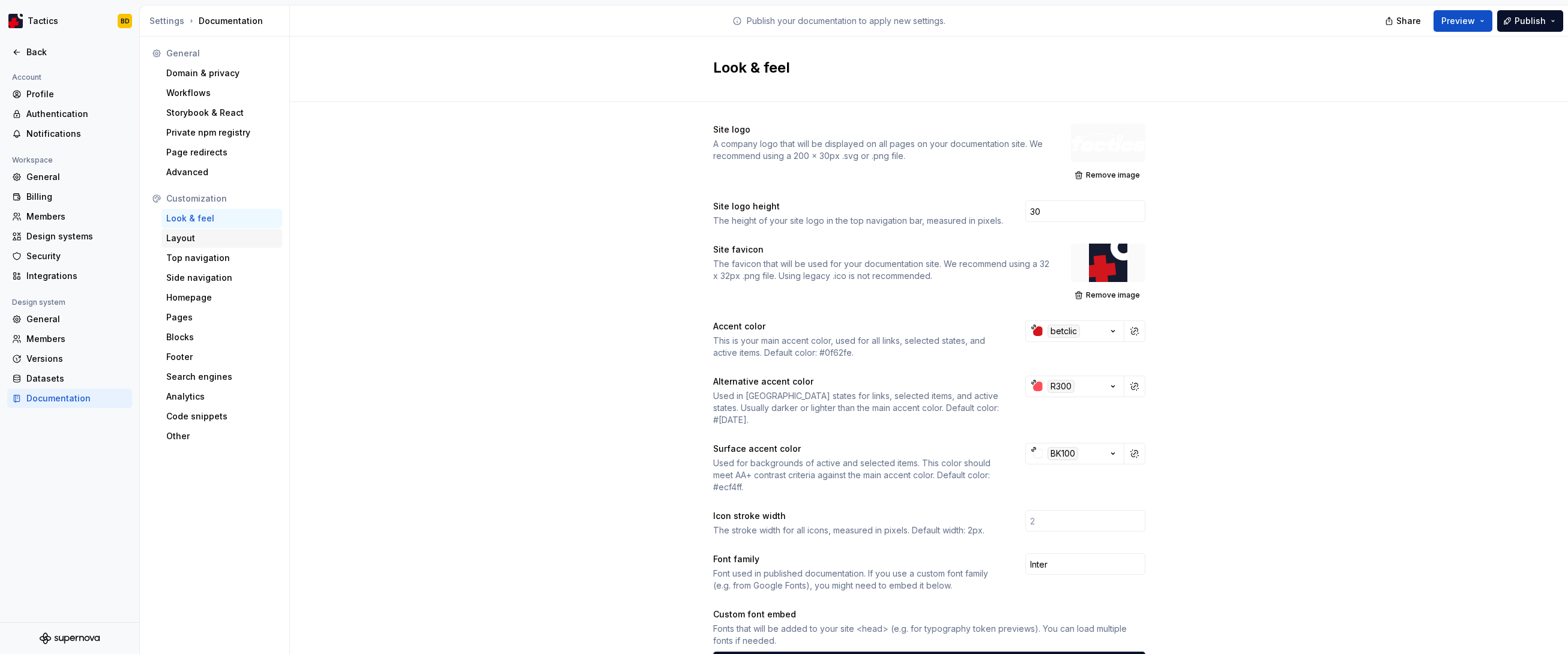
click at [205, 236] on div "Layout" at bounding box center [222, 238] width 111 height 12
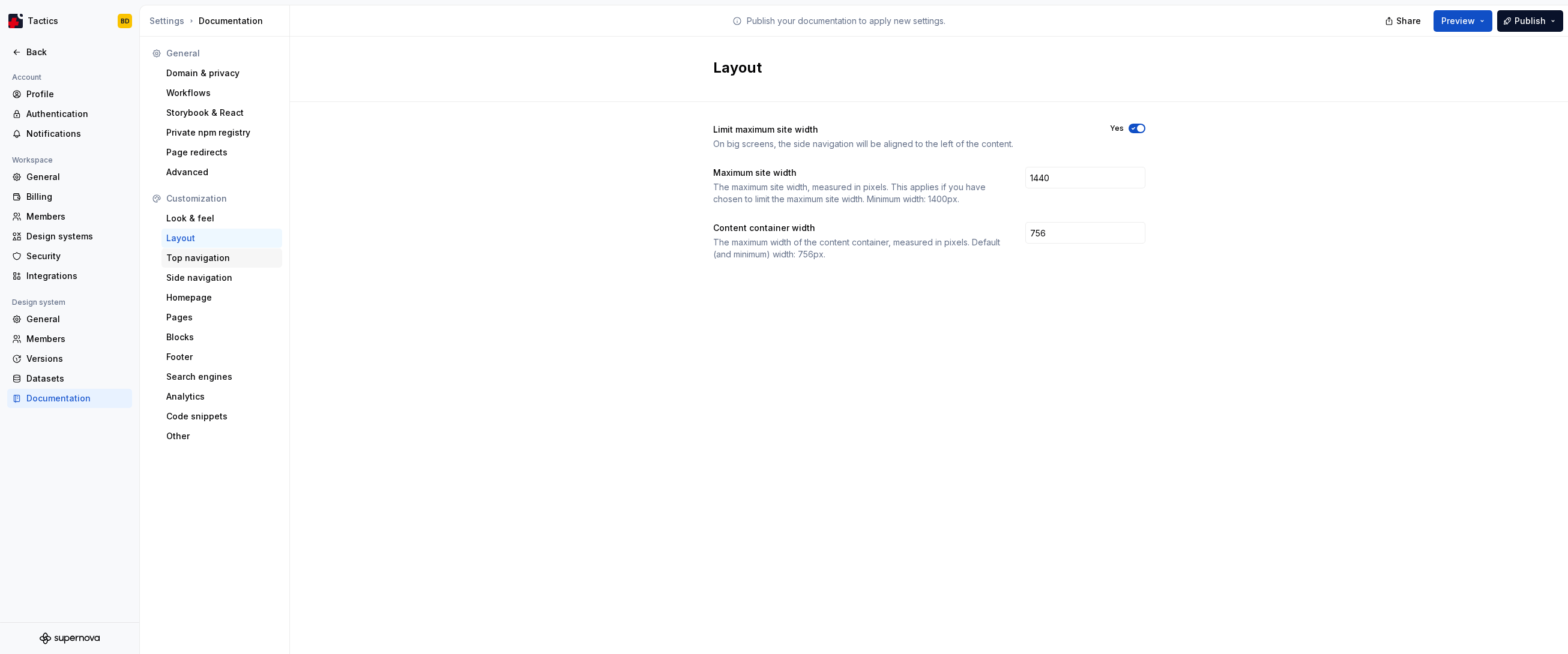
click at [207, 252] on div "Top navigation" at bounding box center [222, 258] width 111 height 12
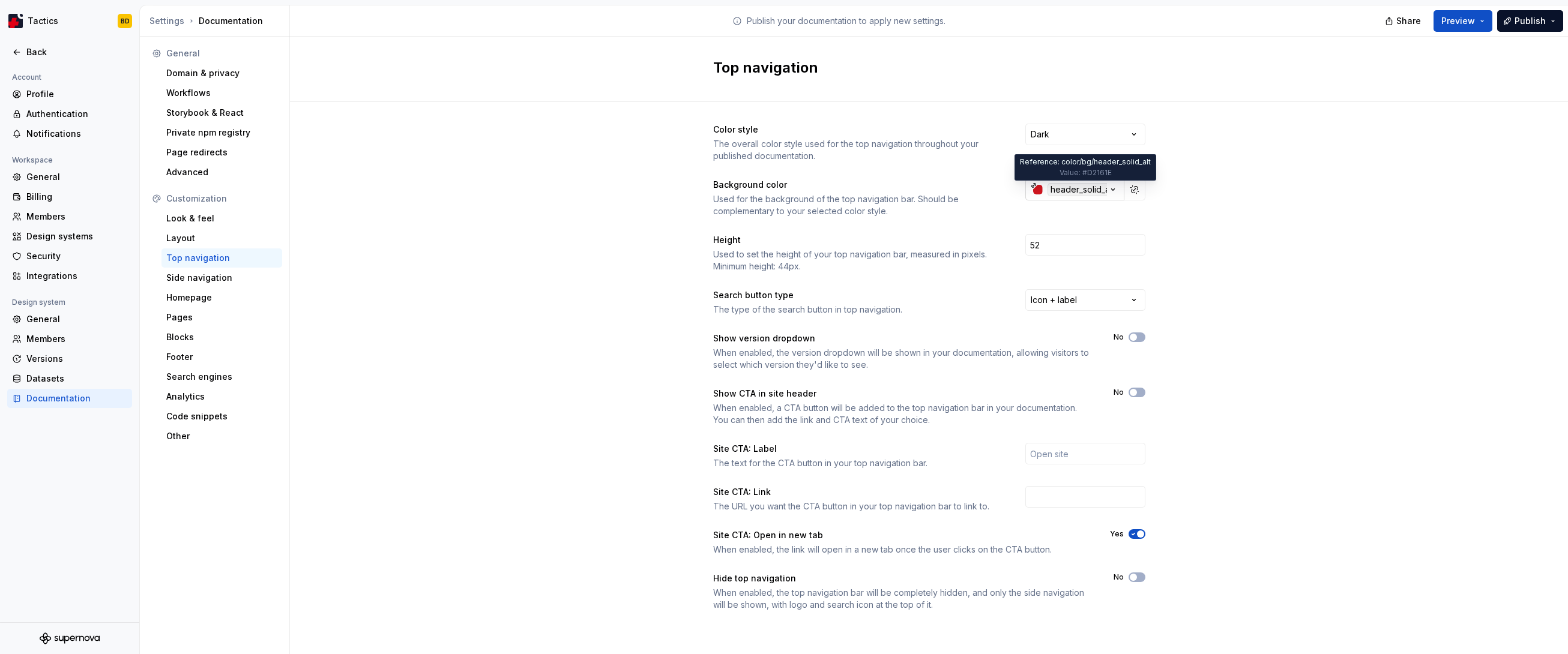
click at [898, 190] on div "header_solid_alt" at bounding box center [1082, 189] width 69 height 14
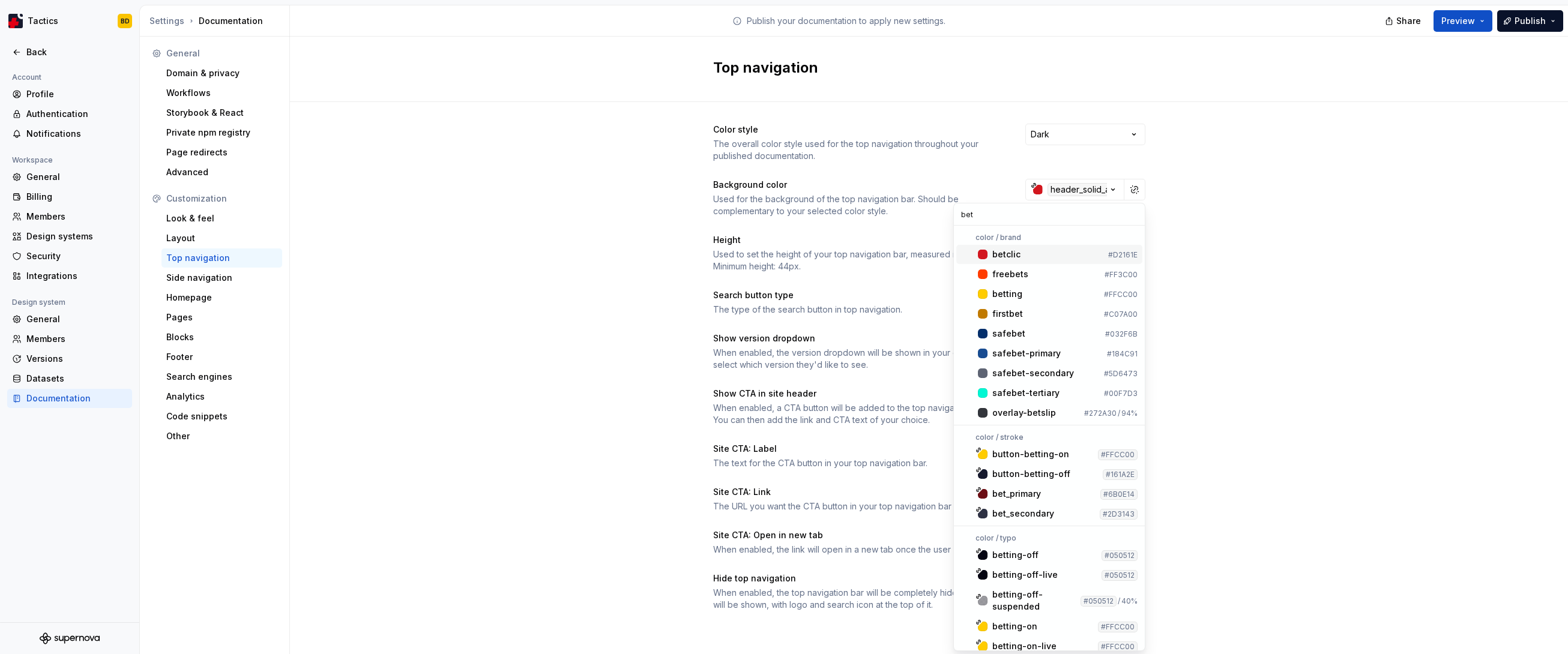
type input "bet"
click at [898, 250] on div "betclic" at bounding box center [1048, 254] width 111 height 12
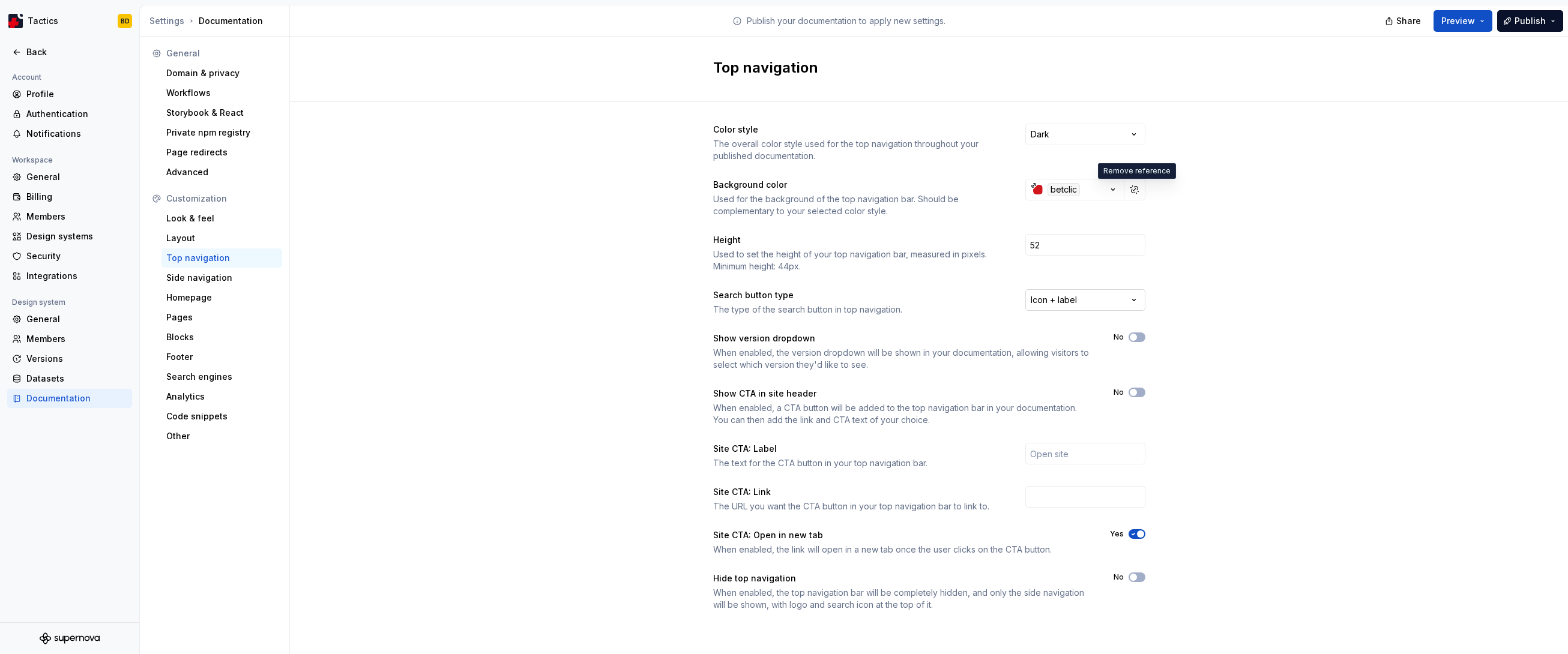
click at [898, 302] on html "Tactics BD Back Account Profile Authentication Notifications Workspace General …" at bounding box center [784, 327] width 1568 height 654
click at [898, 326] on html "Tactics BD Back Account Profile Authentication Notifications Workspace General …" at bounding box center [784, 327] width 1568 height 654
click at [898, 19] on button "Publish" at bounding box center [1530, 21] width 66 height 21
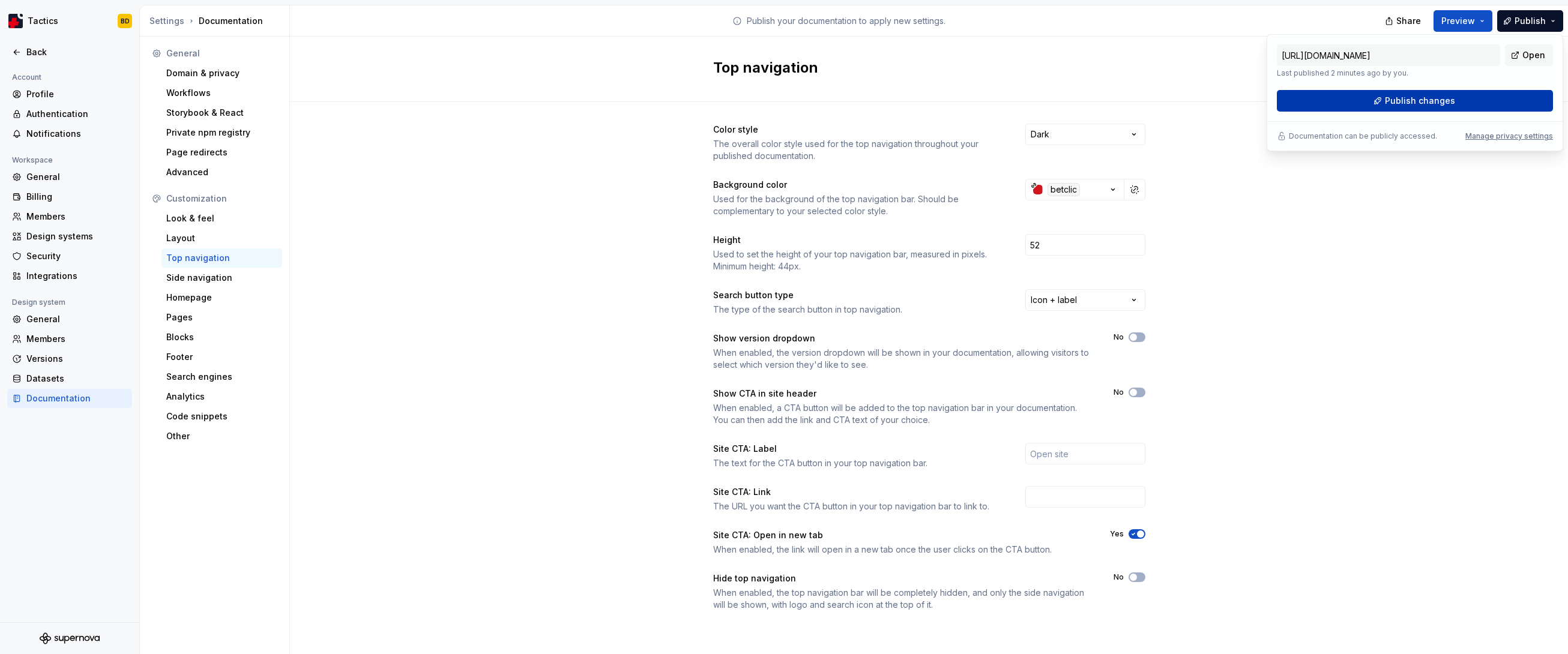
click at [898, 96] on button "Publish changes" at bounding box center [1414, 100] width 276 height 21
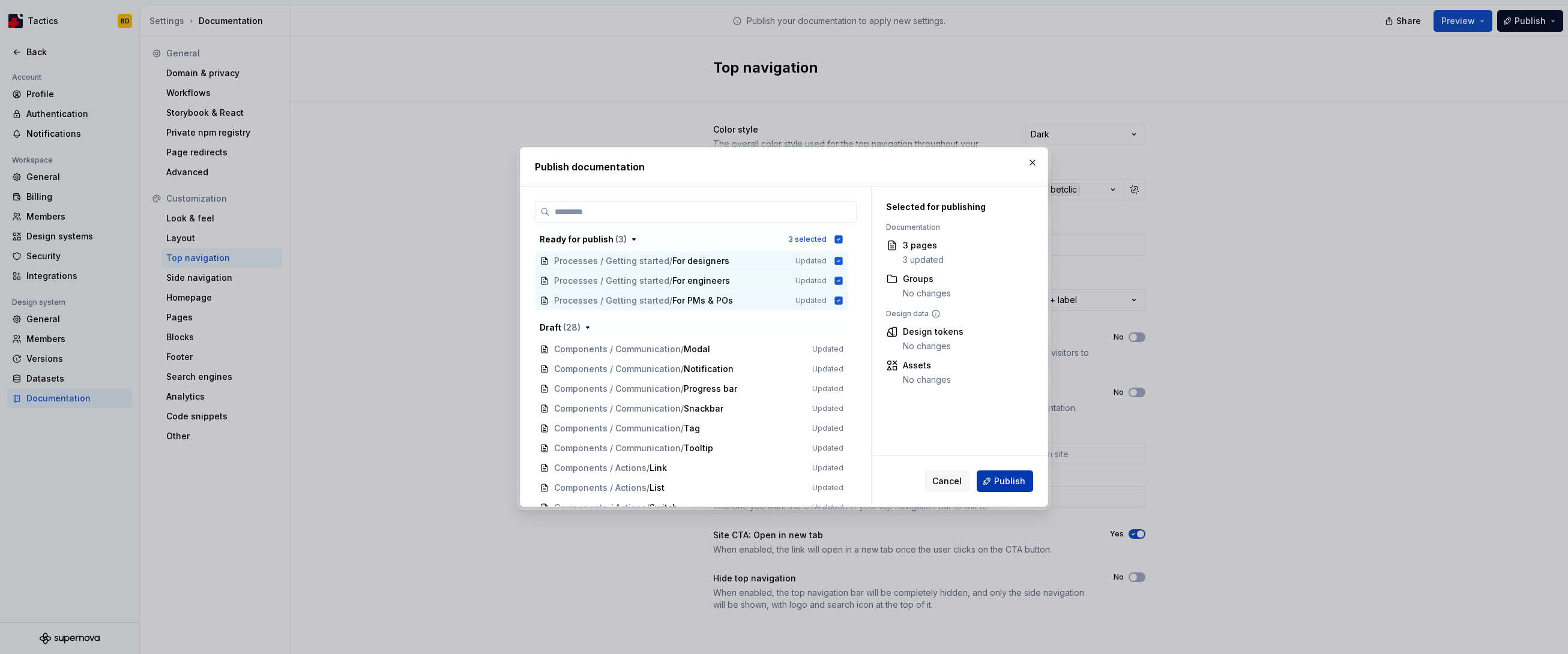
click at [898, 457] on span "Publish" at bounding box center [1009, 481] width 31 height 12
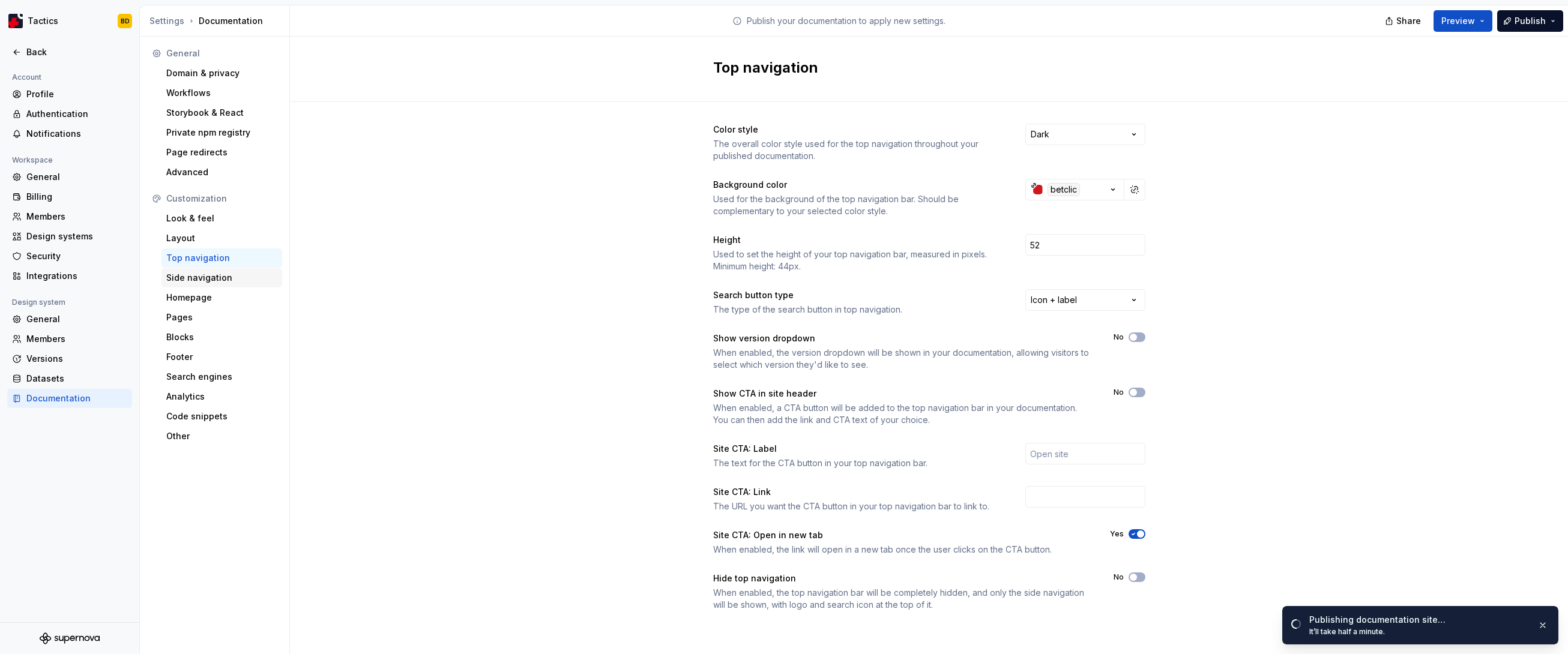
click at [248, 281] on div "Side navigation" at bounding box center [222, 278] width 111 height 12
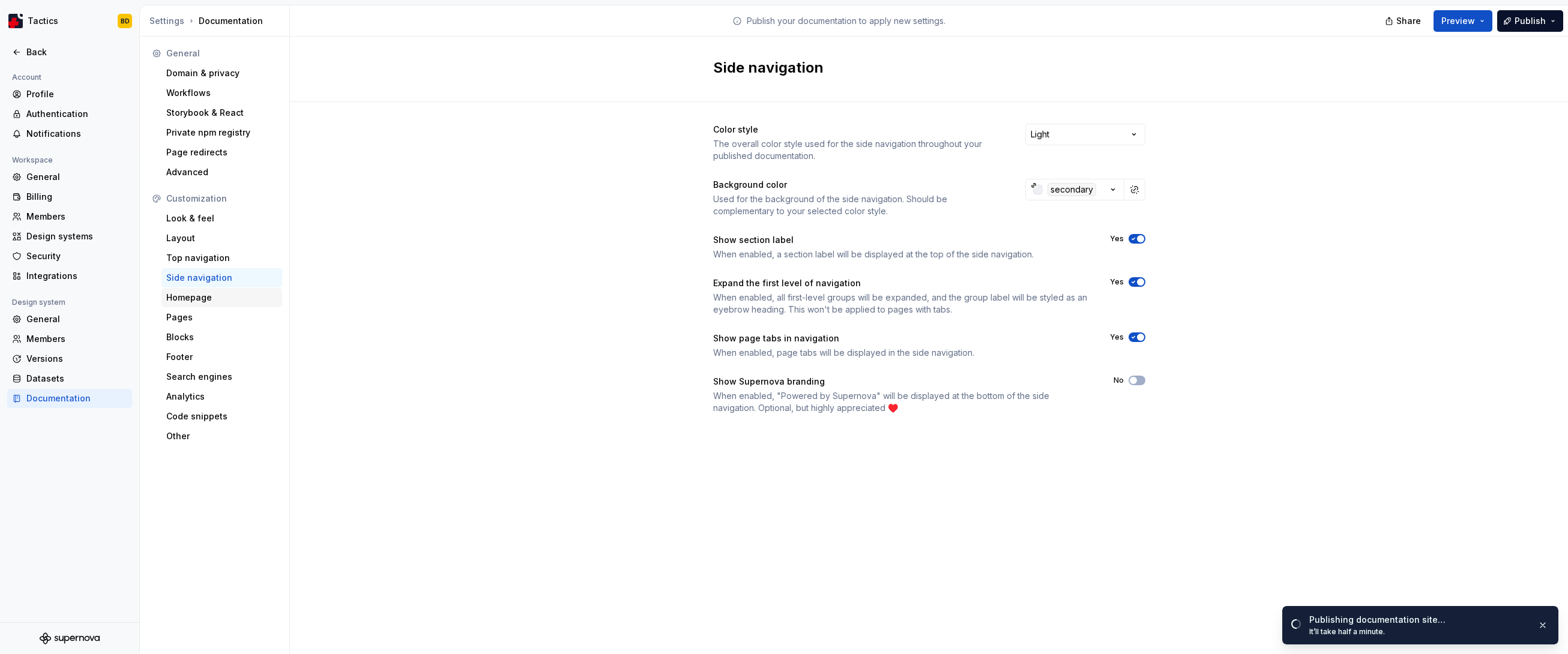
click at [221, 304] on div "Homepage" at bounding box center [222, 298] width 121 height 19
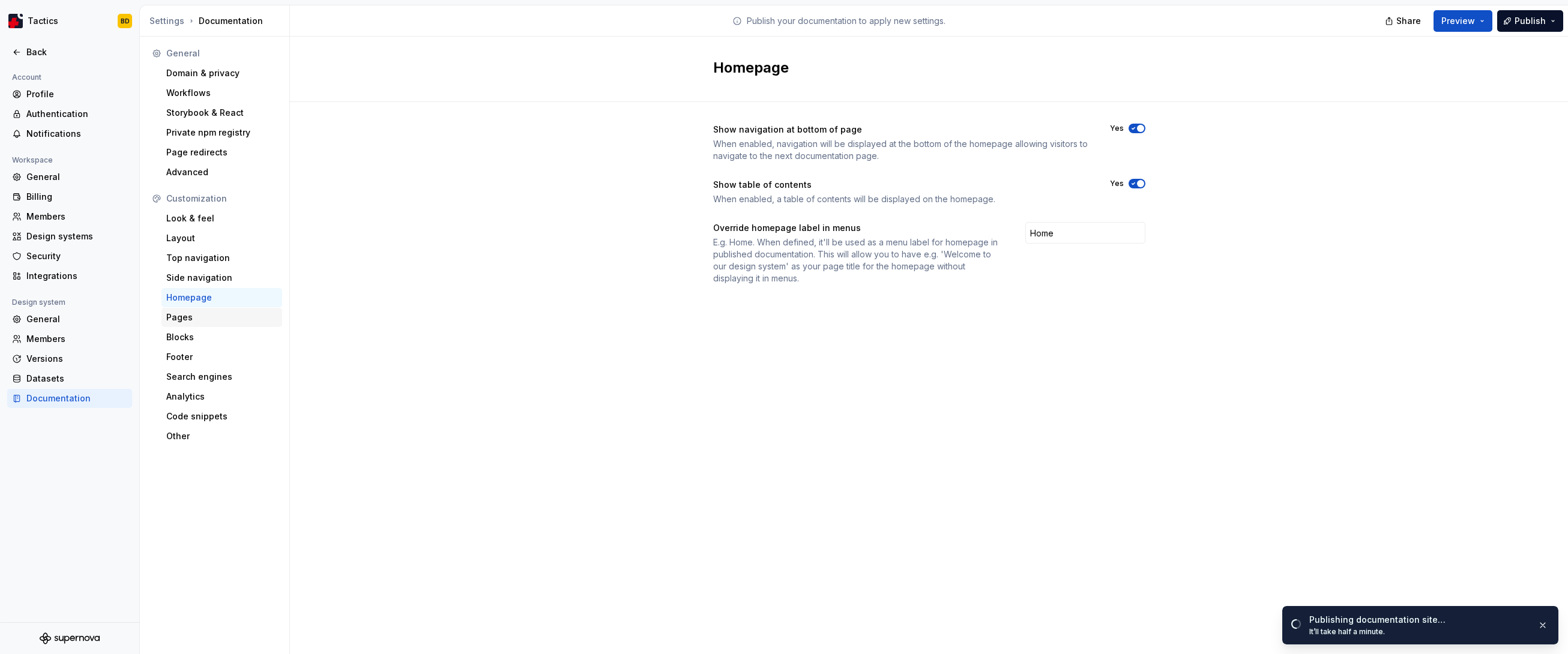
click at [224, 313] on div "Pages" at bounding box center [222, 317] width 111 height 12
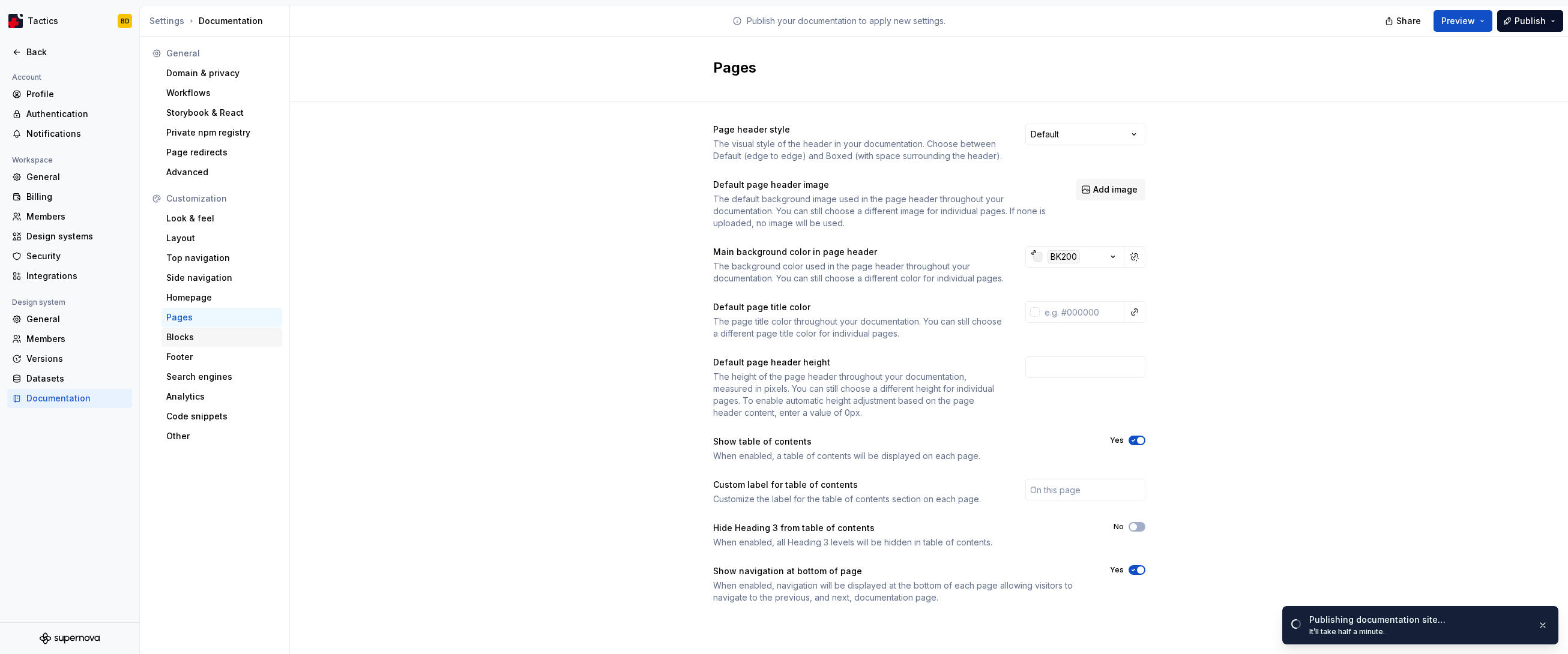
click at [226, 337] on div "Blocks" at bounding box center [222, 337] width 111 height 12
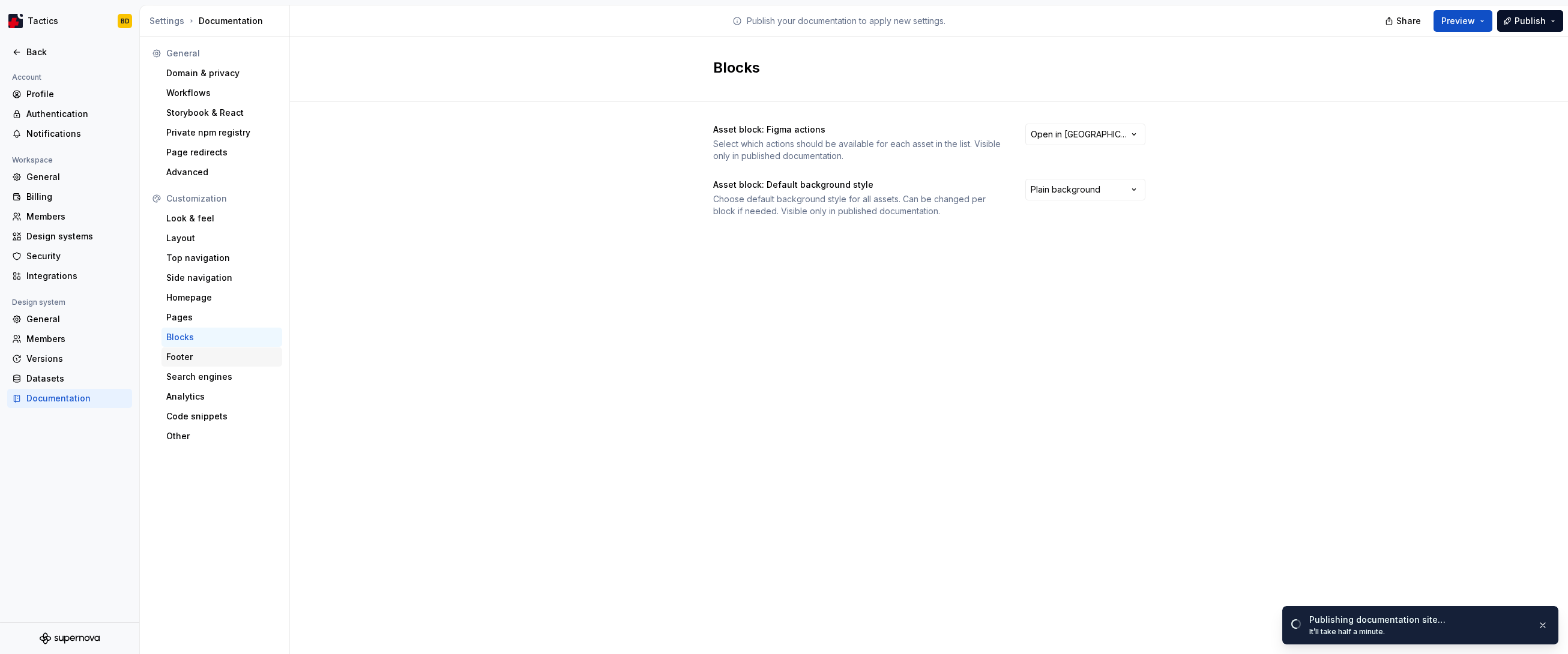
click at [221, 352] on div "Footer" at bounding box center [222, 356] width 111 height 12
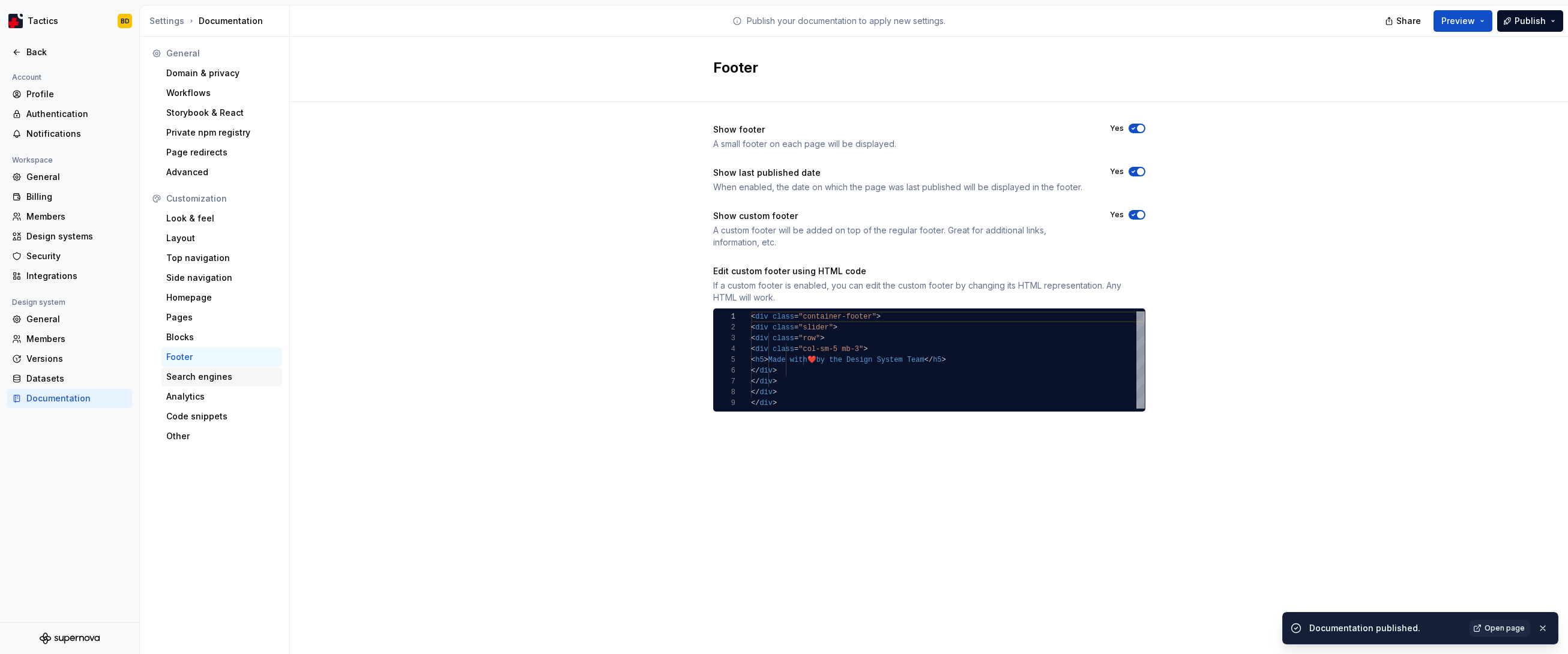
click at [223, 374] on div "Search engines" at bounding box center [222, 376] width 111 height 12
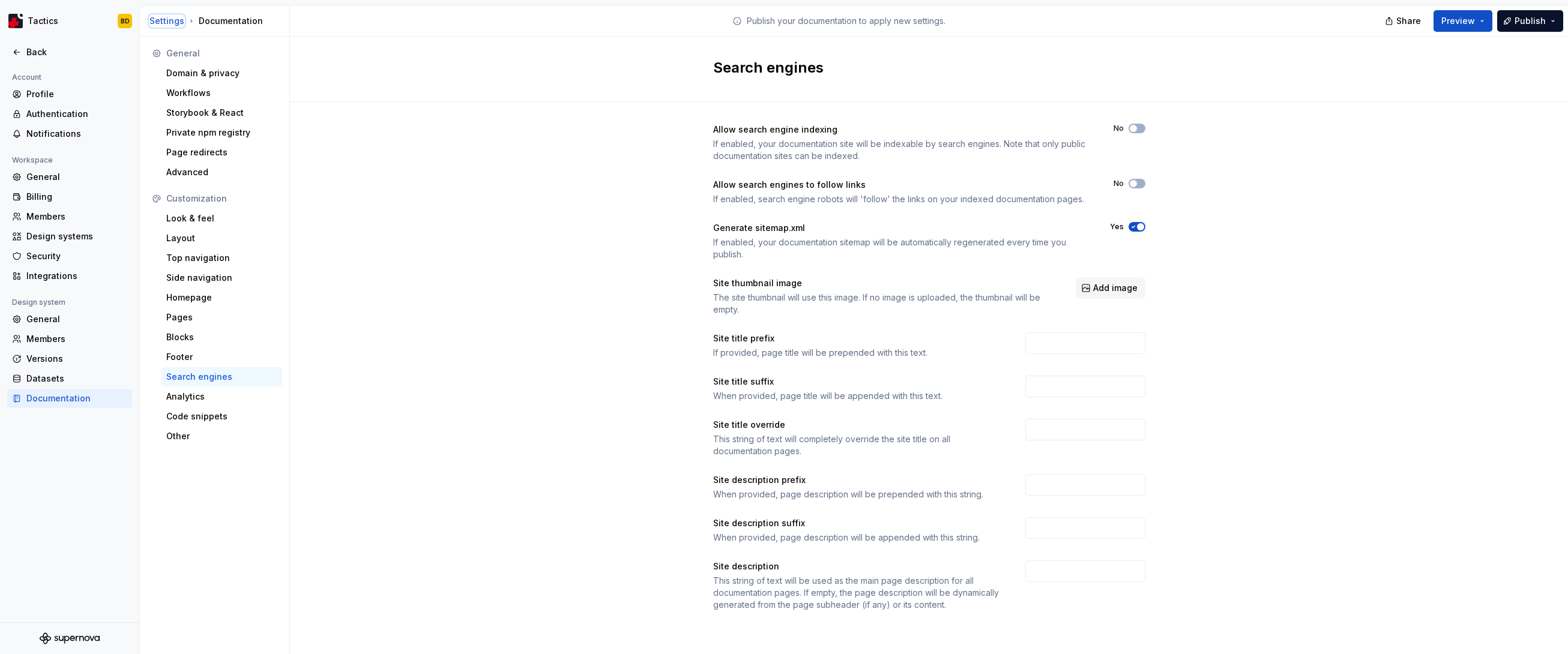
click at [171, 25] on div "Settings" at bounding box center [167, 21] width 35 height 12
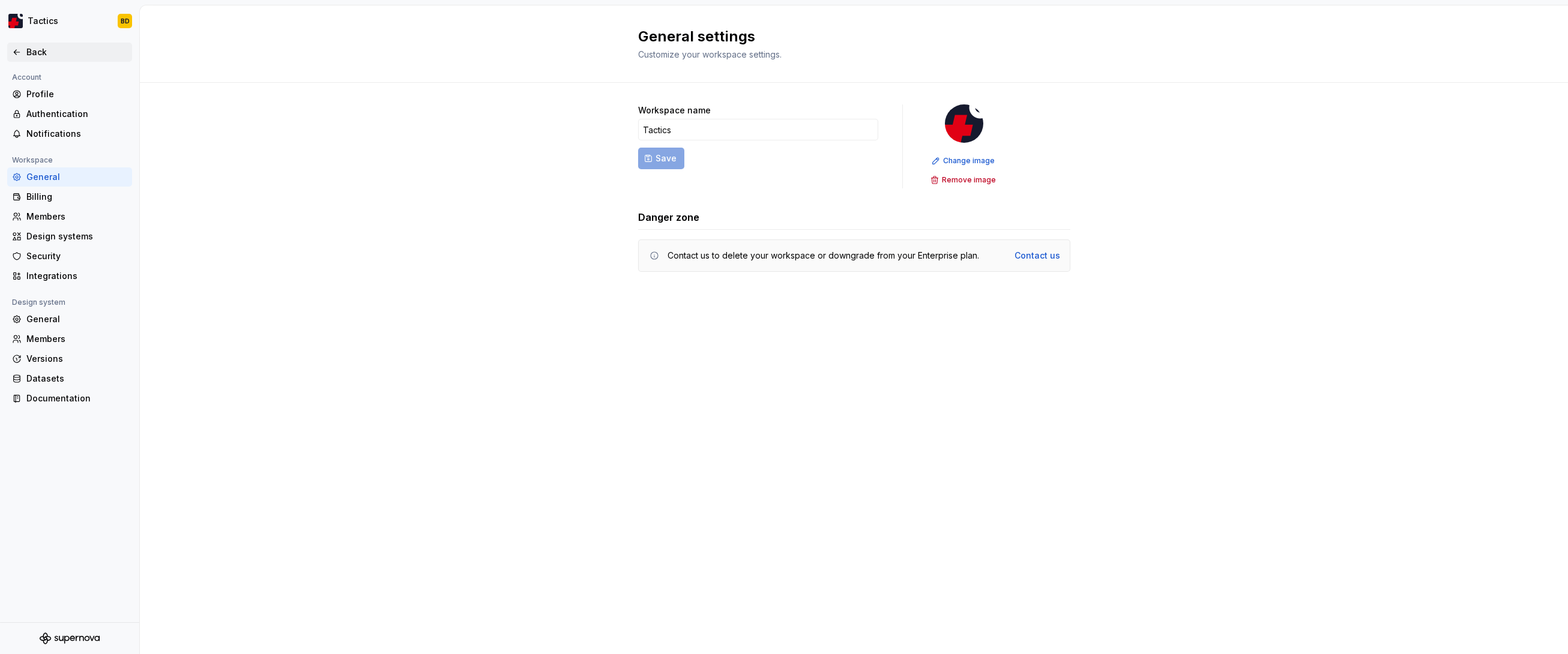
click at [34, 46] on div "Back" at bounding box center [76, 52] width 101 height 12
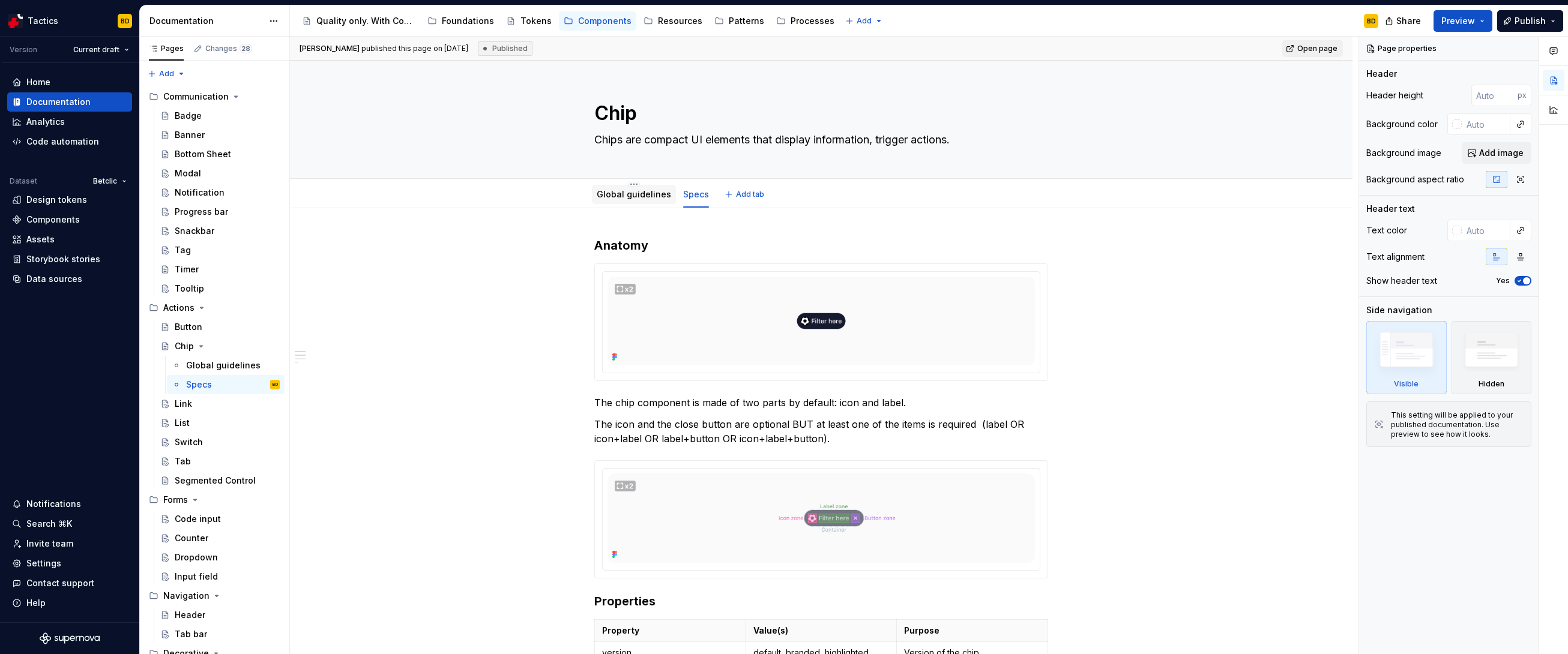
click at [631, 202] on div "Global guidelines" at bounding box center [634, 194] width 84 height 19
click at [638, 200] on div "Global guidelines" at bounding box center [634, 194] width 75 height 12
click at [634, 196] on link "Global guidelines" at bounding box center [634, 194] width 75 height 10
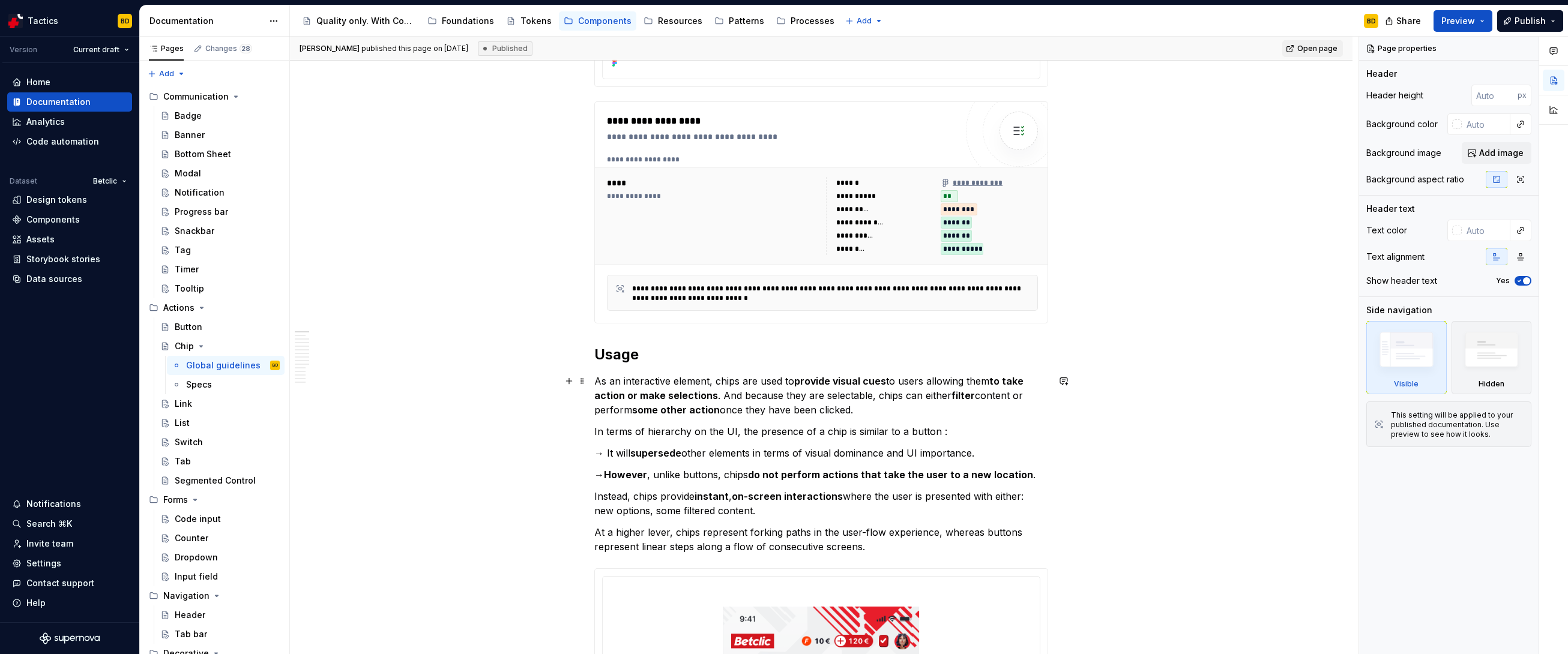
scroll to position [323, 0]
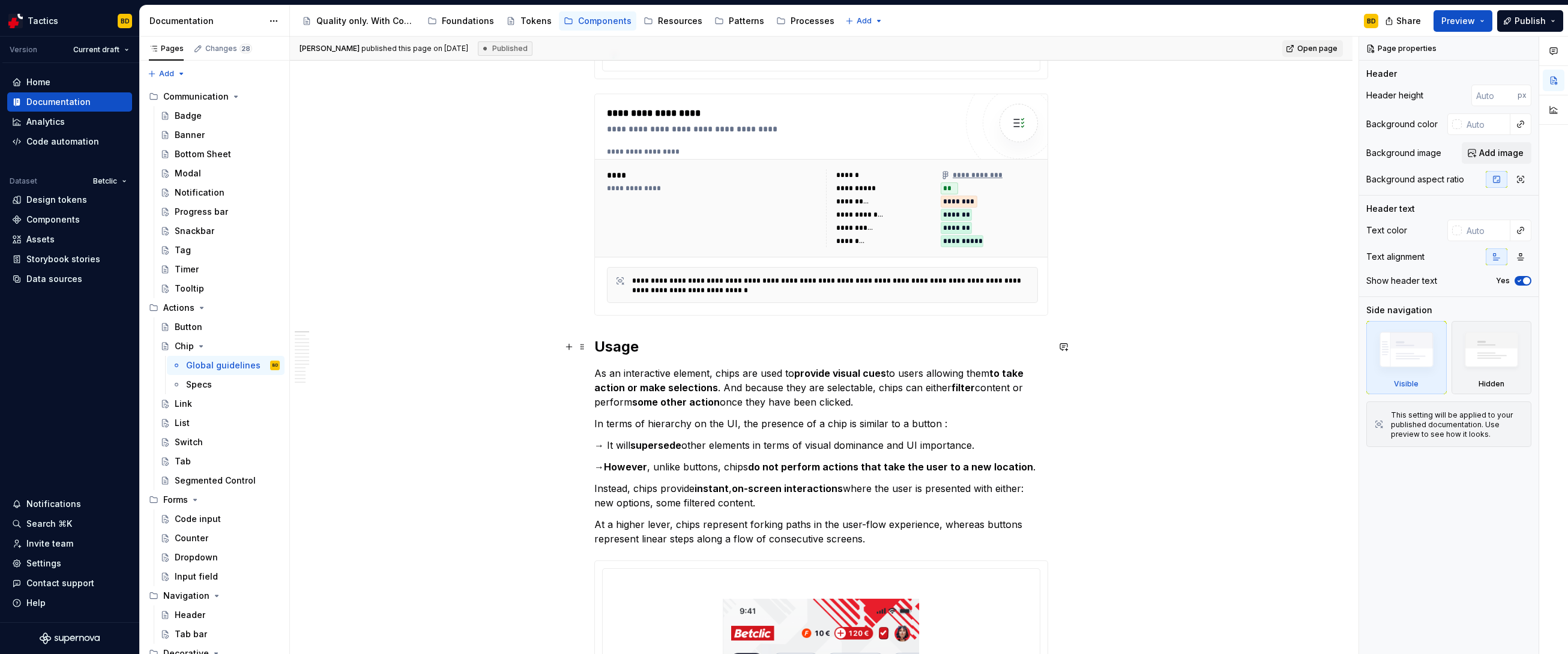
click at [659, 342] on h2 "Usage" at bounding box center [821, 347] width 454 height 19
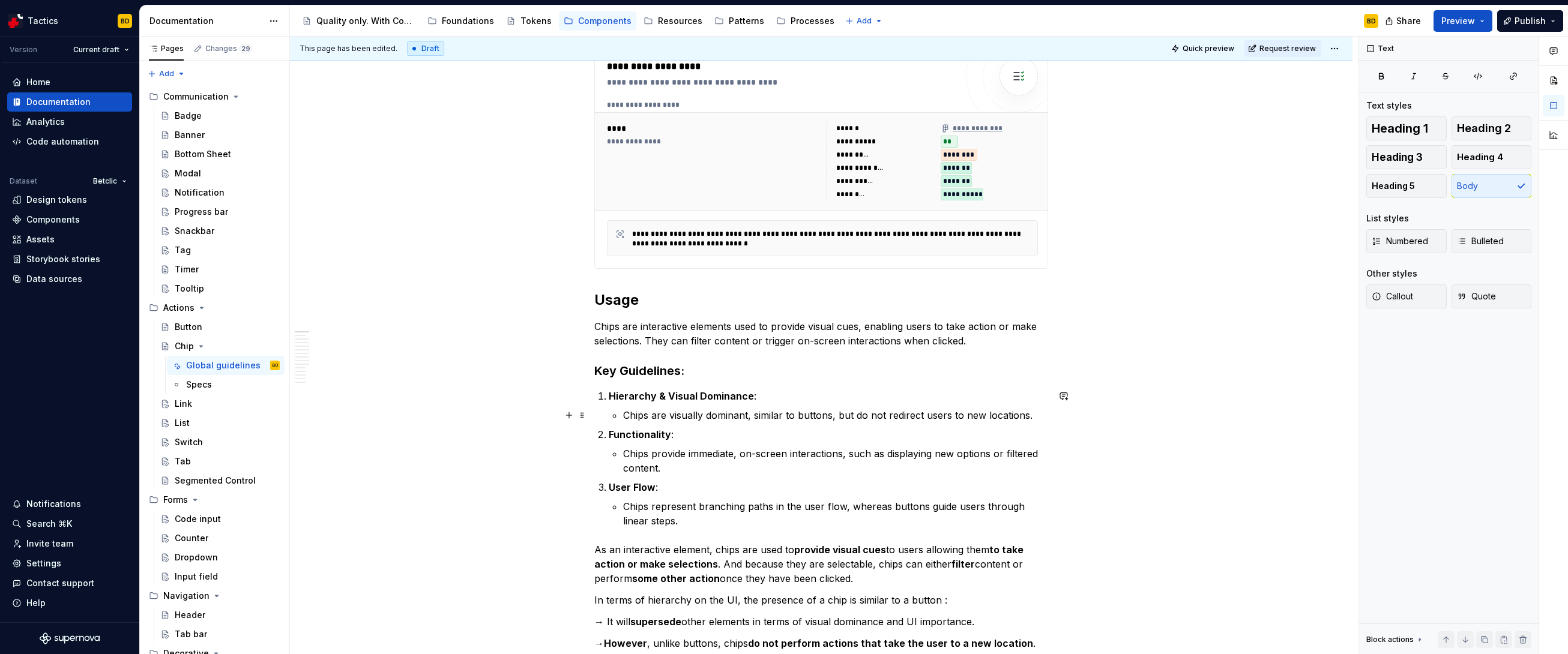
scroll to position [377, 0]
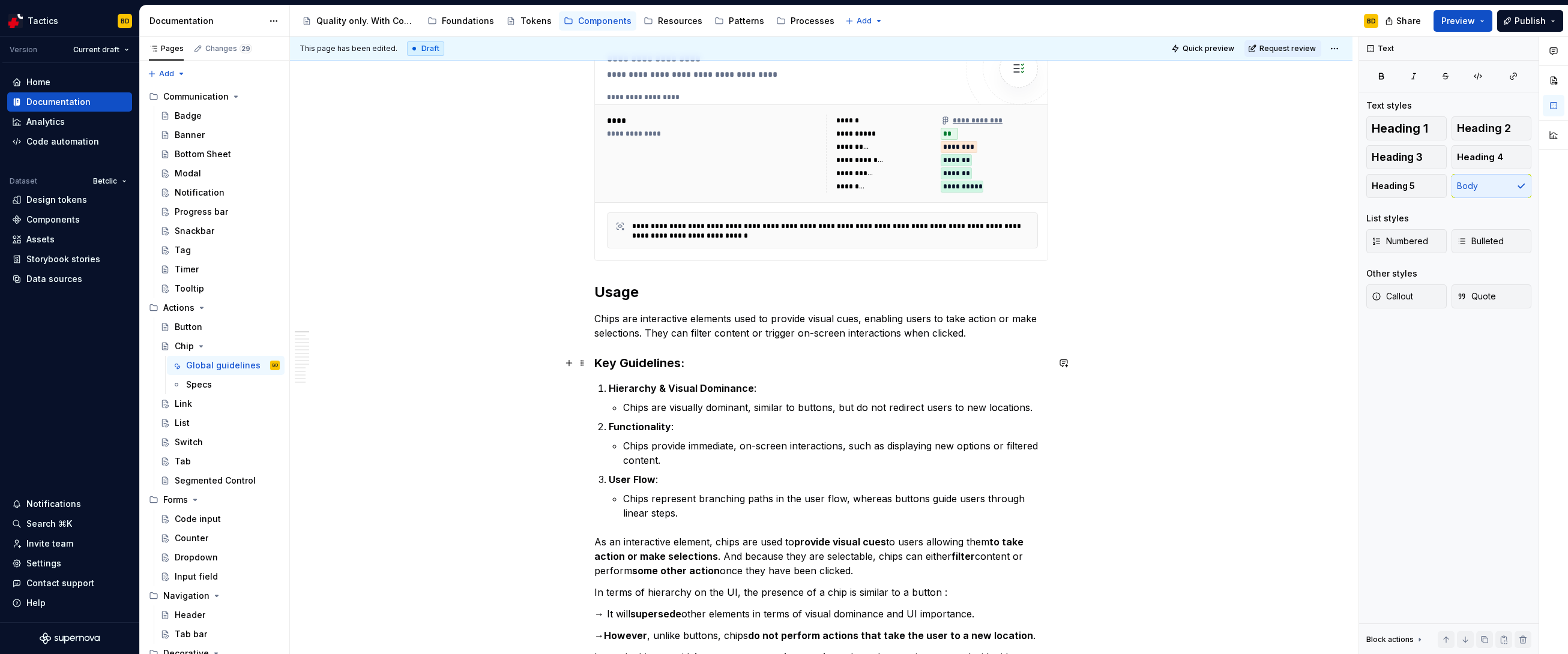
click at [687, 360] on h3 "Key Guidelines:" at bounding box center [821, 363] width 454 height 17
click at [582, 363] on span at bounding box center [583, 363] width 10 height 17
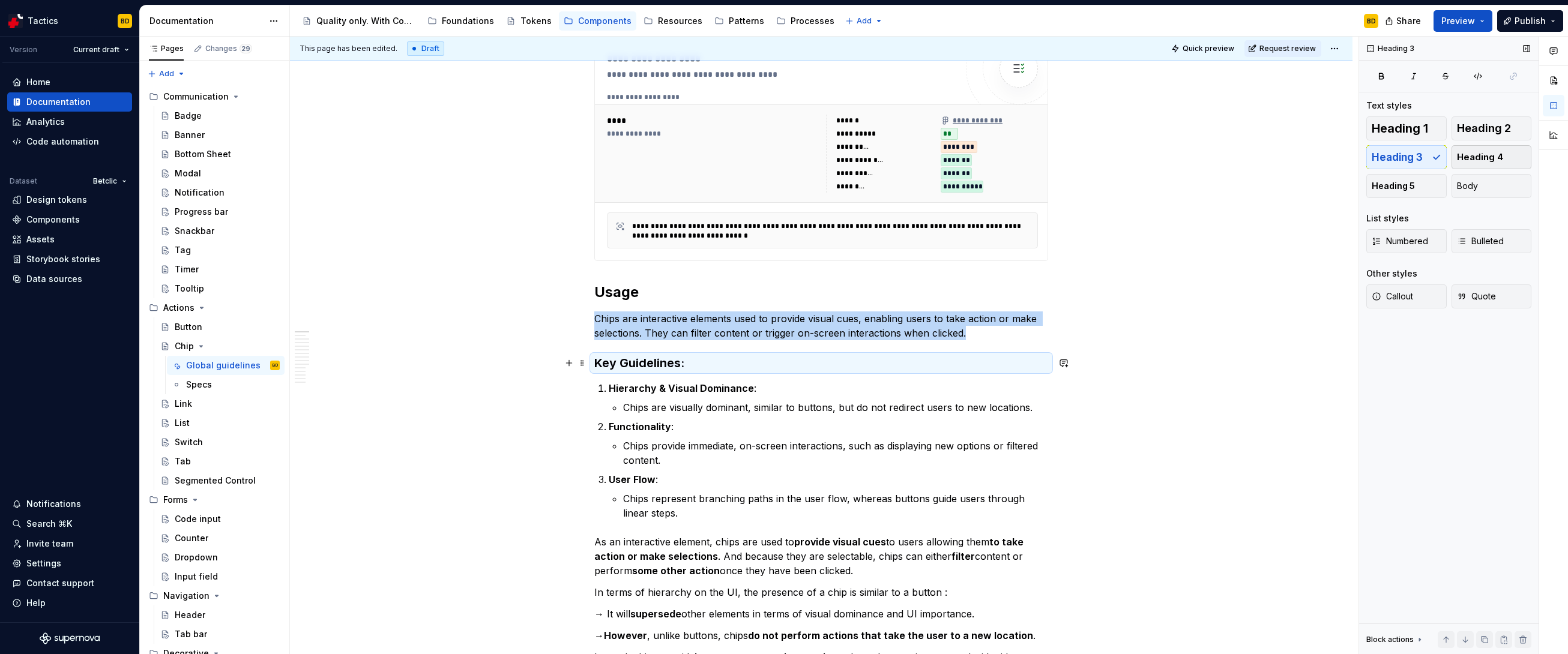
click at [898, 158] on span "Heading 4" at bounding box center [1480, 157] width 46 height 12
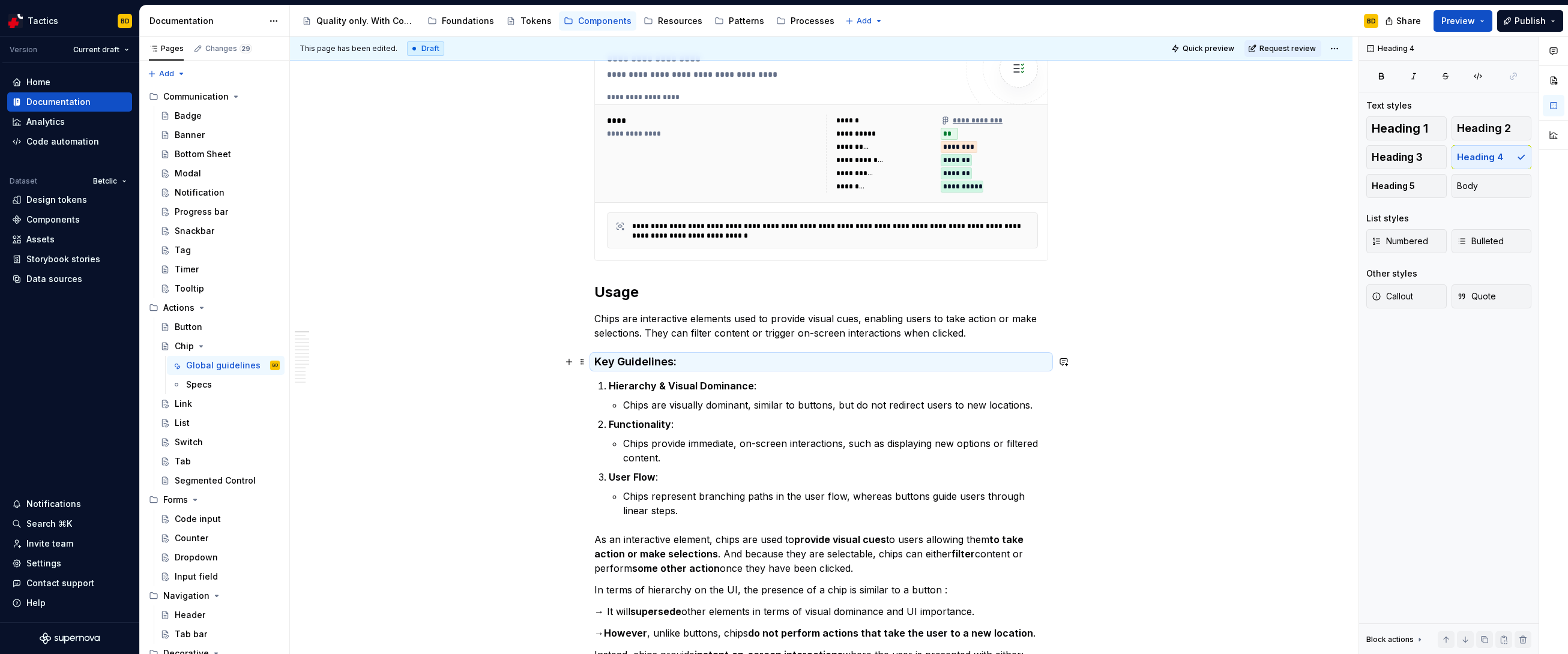
click at [716, 359] on h4 "Key Guidelines:" at bounding box center [821, 362] width 454 height 14
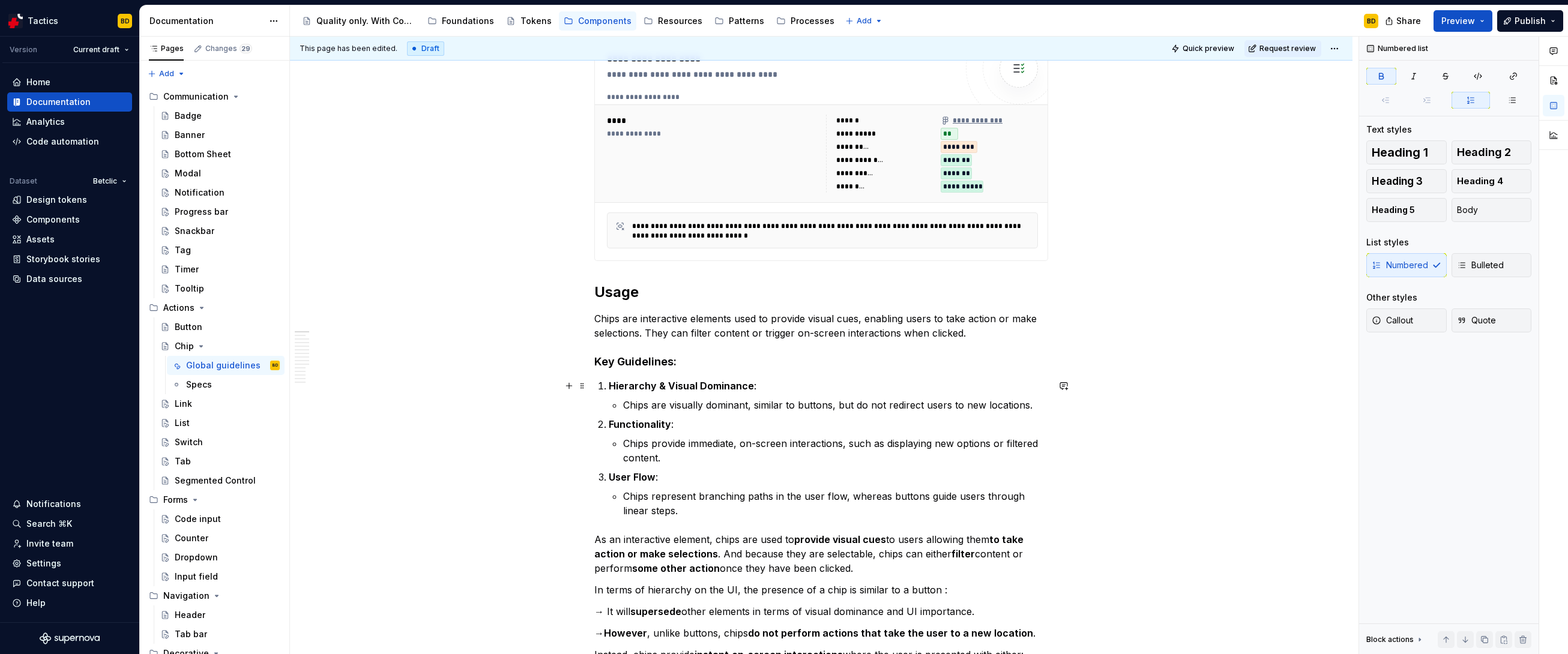
click at [700, 380] on strong "Hierarchy & Visual Dominance" at bounding box center [681, 385] width 146 height 12
click at [586, 387] on span at bounding box center [583, 385] width 10 height 17
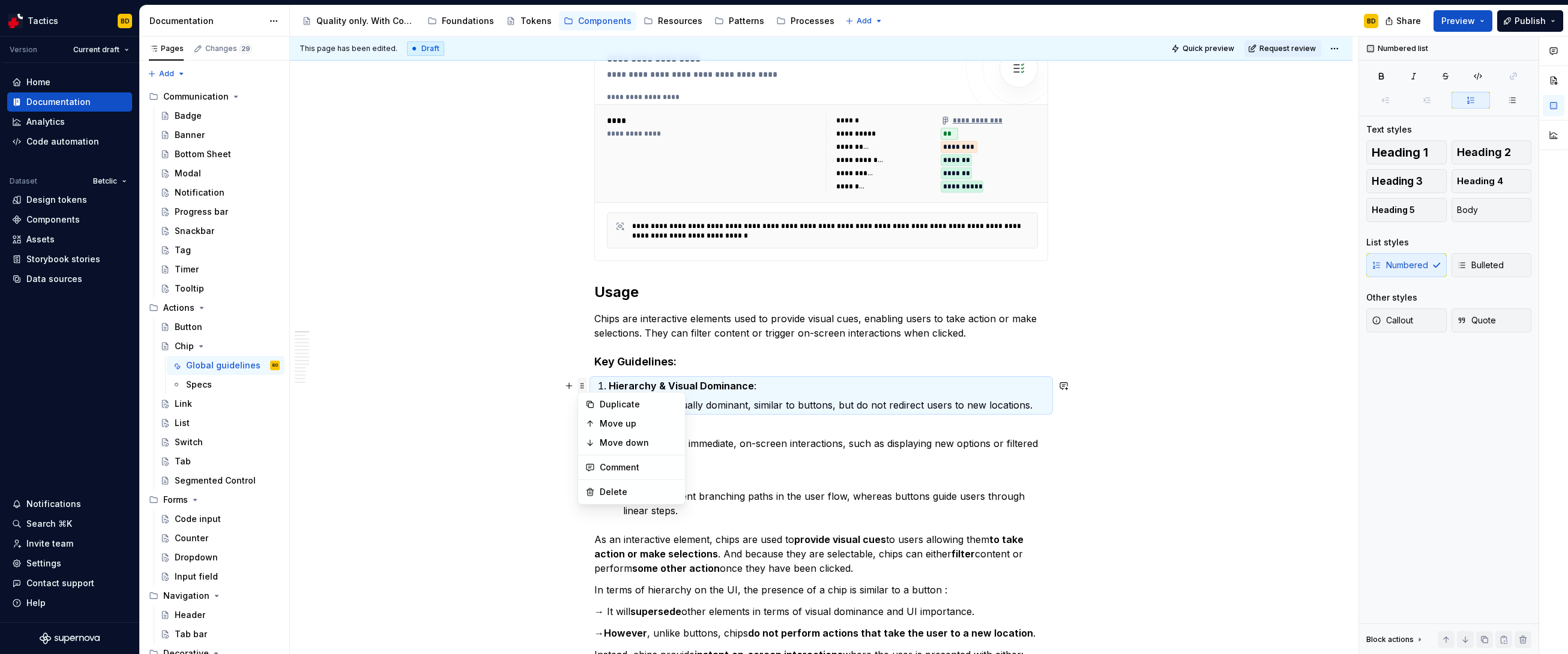
click at [586, 387] on span at bounding box center [583, 385] width 10 height 17
click at [681, 388] on strong "Hierarchy & Visual Dominance" at bounding box center [681, 385] width 146 height 12
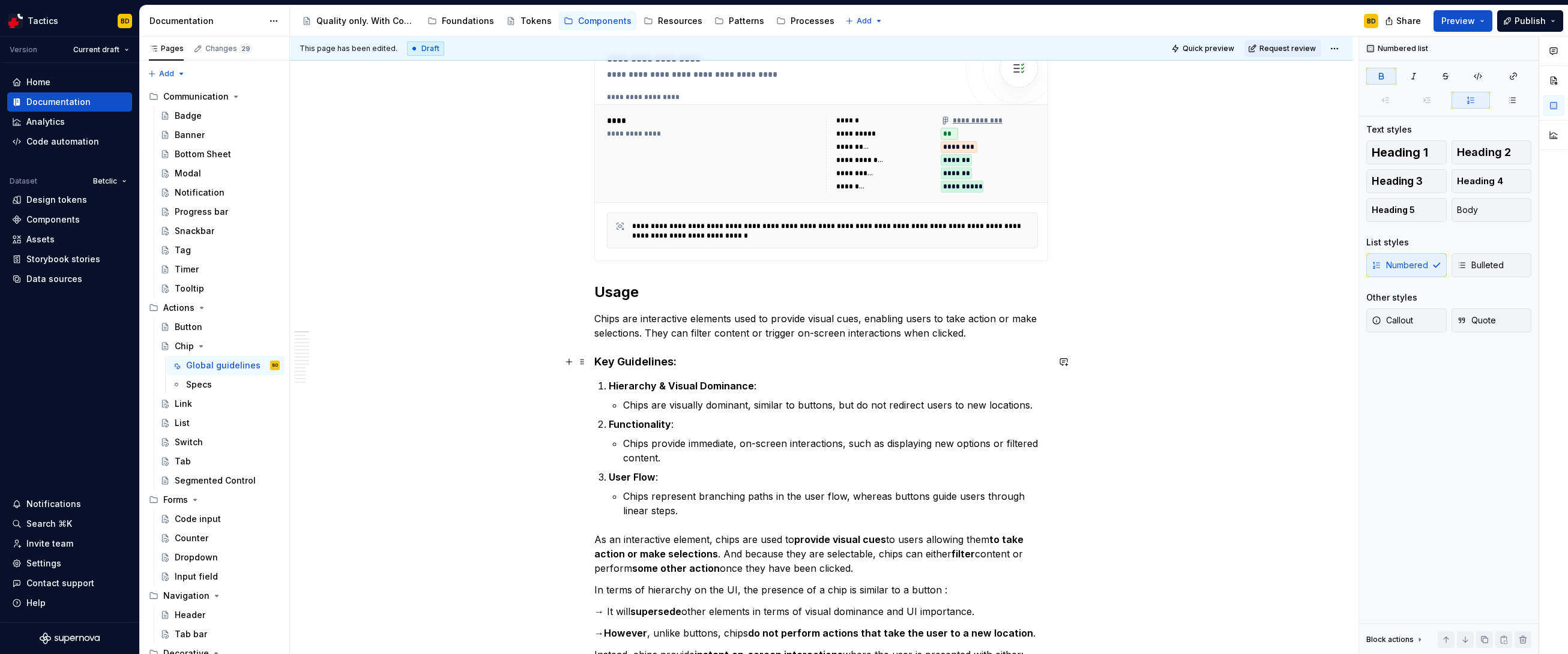
click at [722, 364] on h4 "Key Guidelines:" at bounding box center [821, 362] width 454 height 14
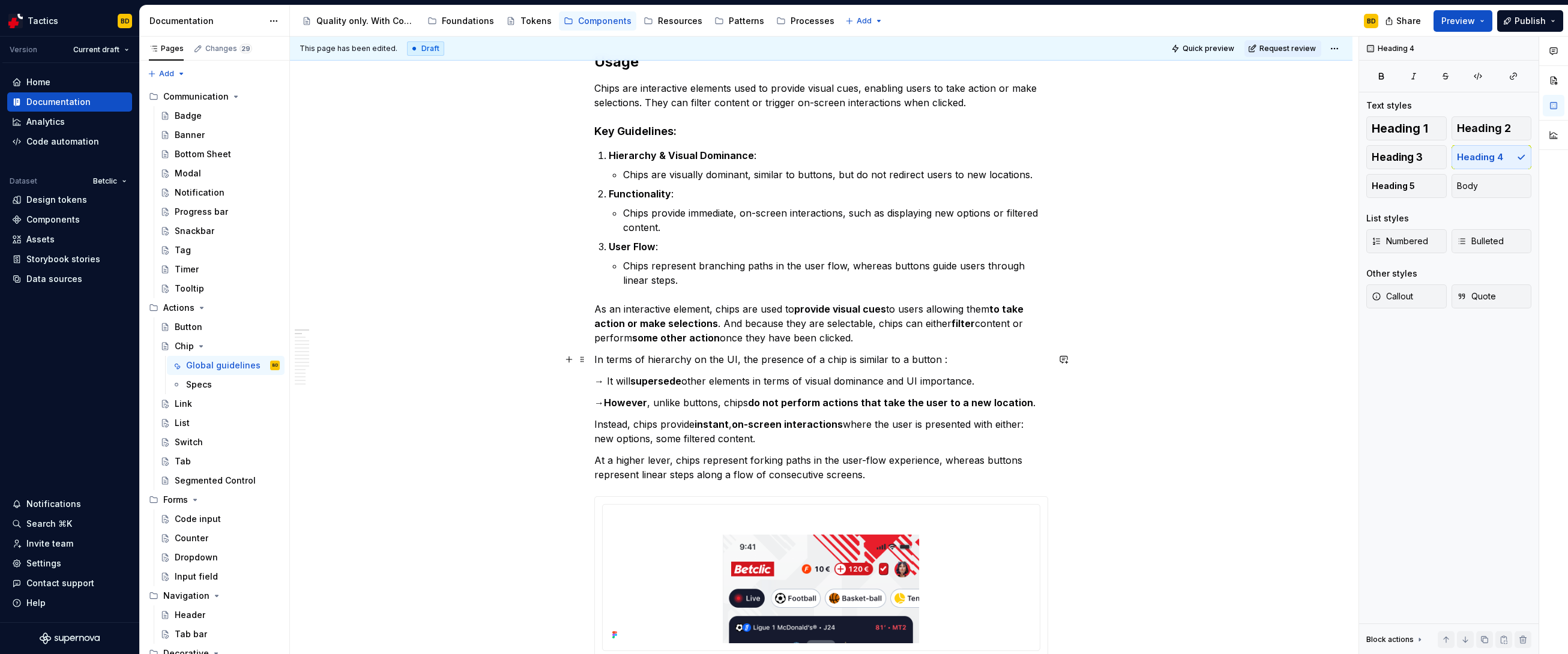
scroll to position [609, 0]
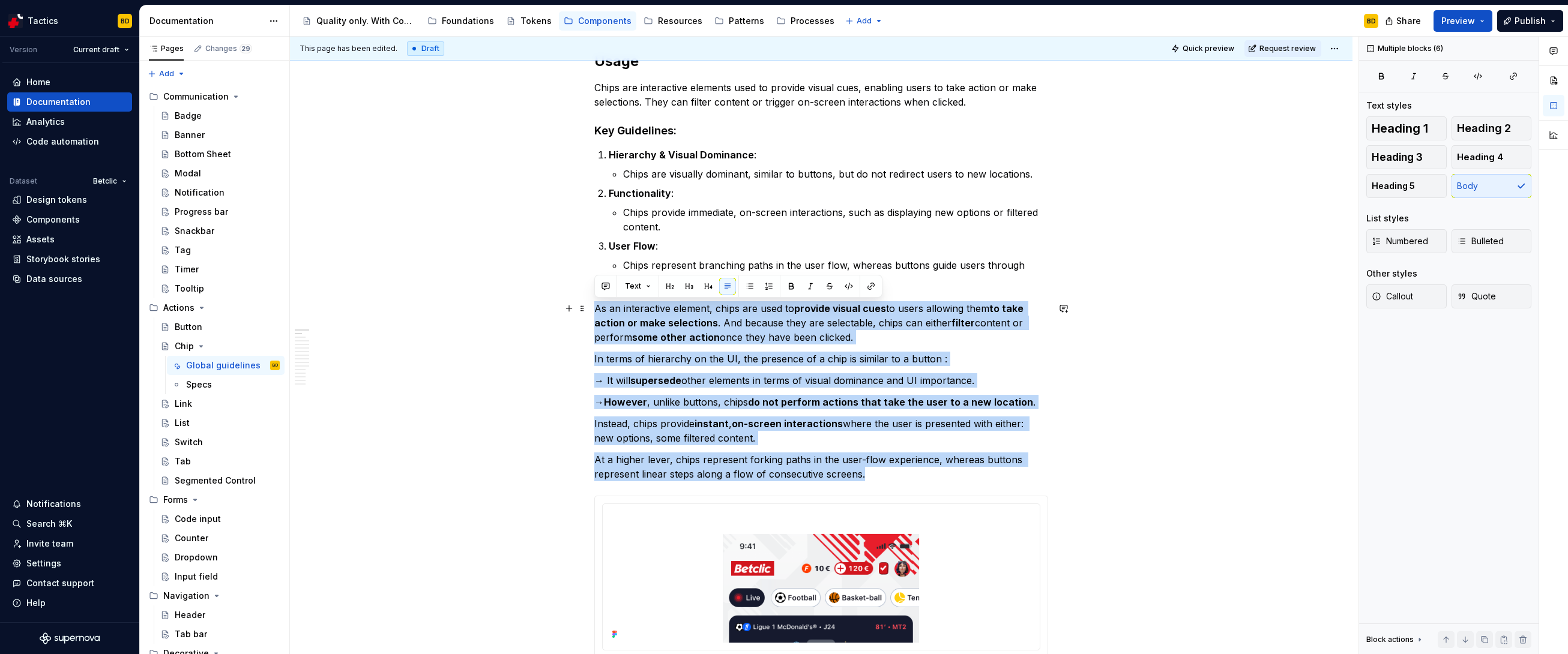
drag, startPoint x: 864, startPoint y: 475, endPoint x: 591, endPoint y: 308, distance: 320.0
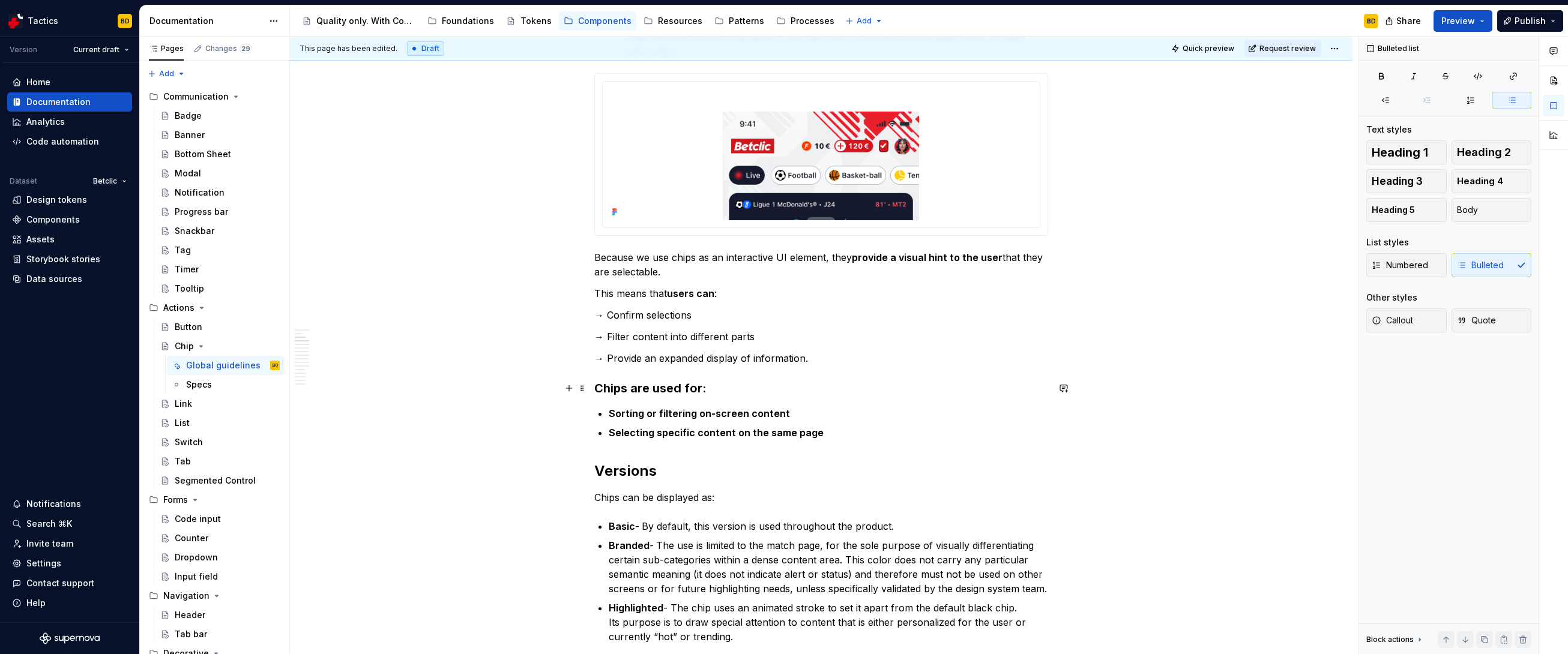
scroll to position [873, 0]
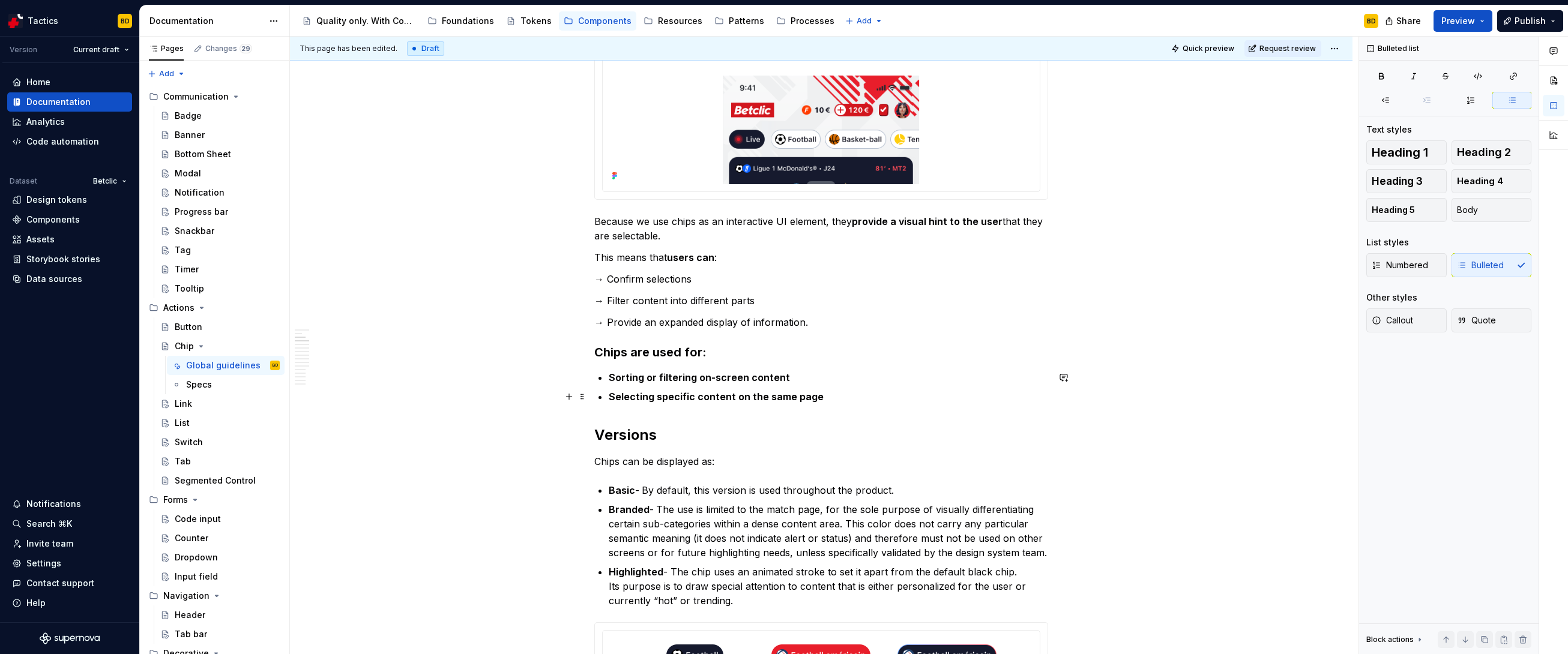
click at [820, 396] on p "Selecting specific content on the same page" at bounding box center [829, 396] width 439 height 14
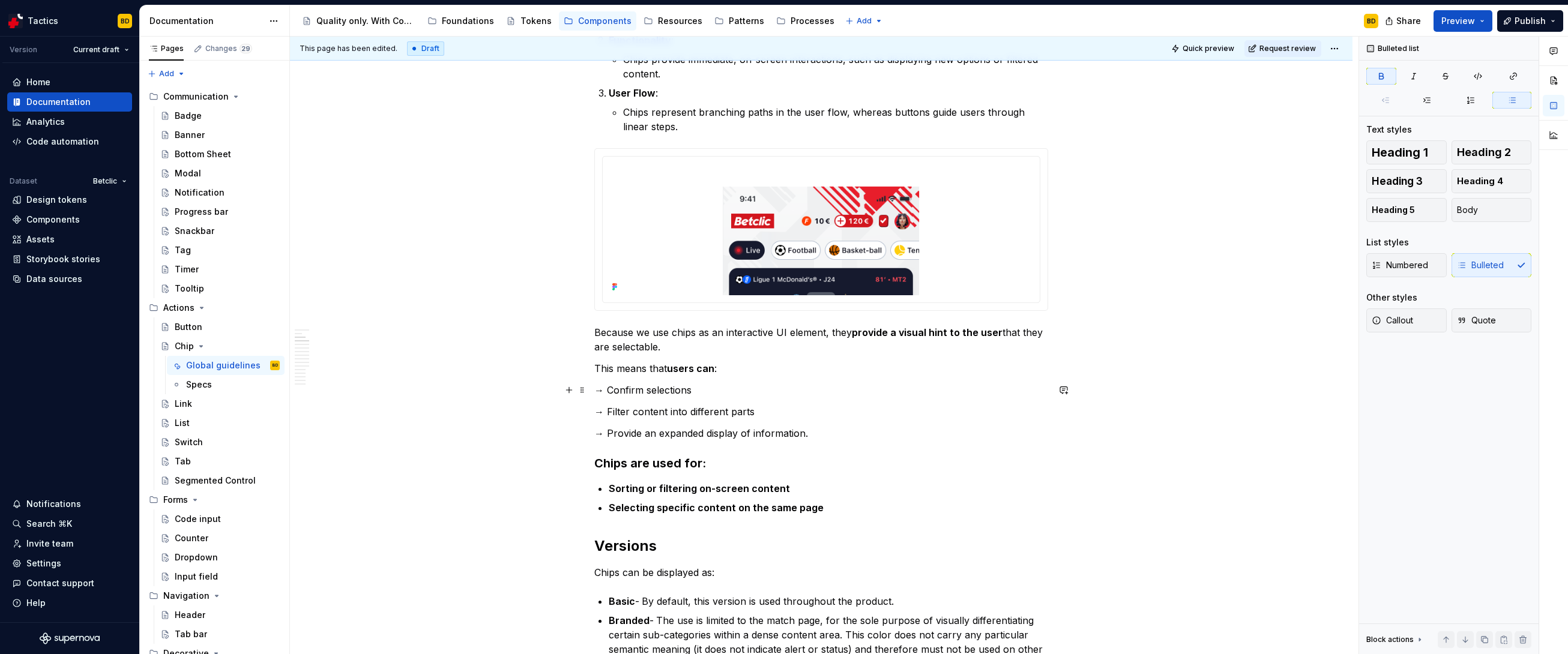
scroll to position [769, 0]
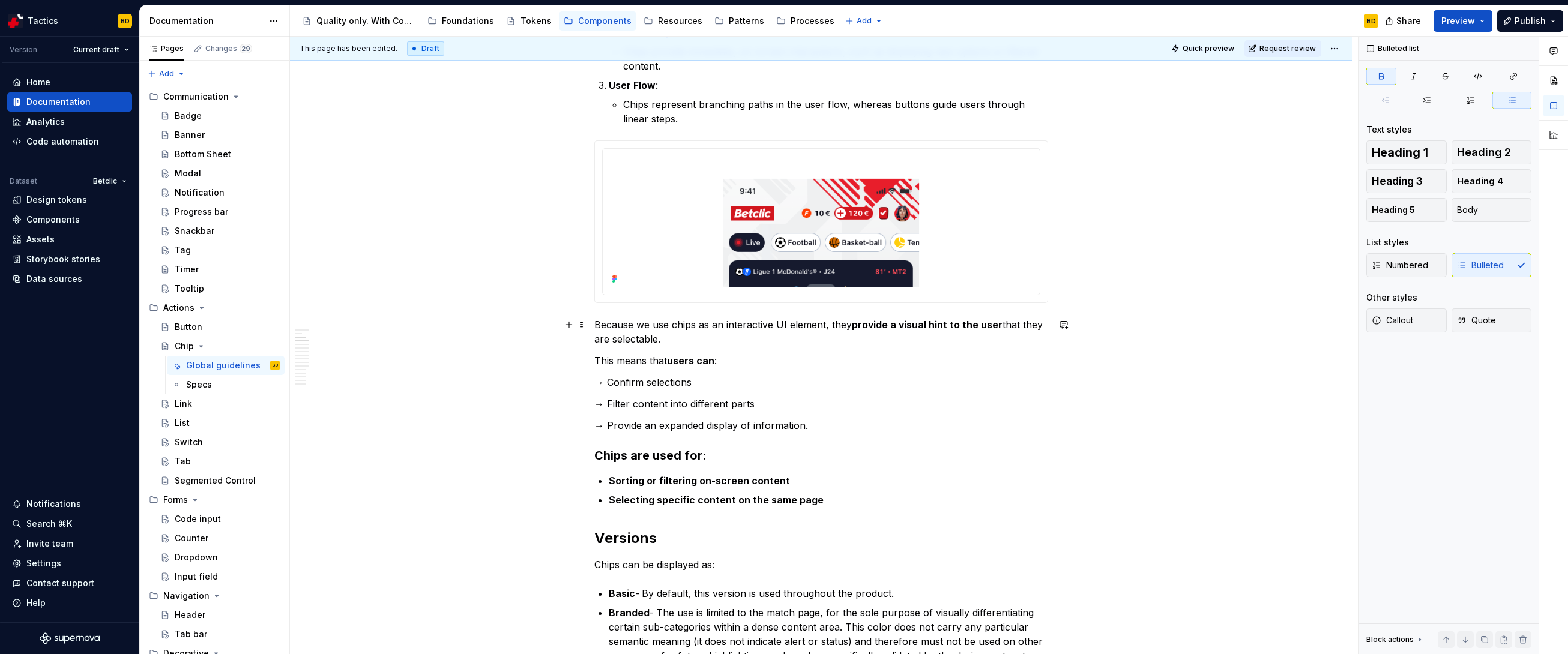
click at [661, 323] on p "Because we use chips as an interactive UI element, they provide a visual hint t…" at bounding box center [821, 332] width 454 height 29
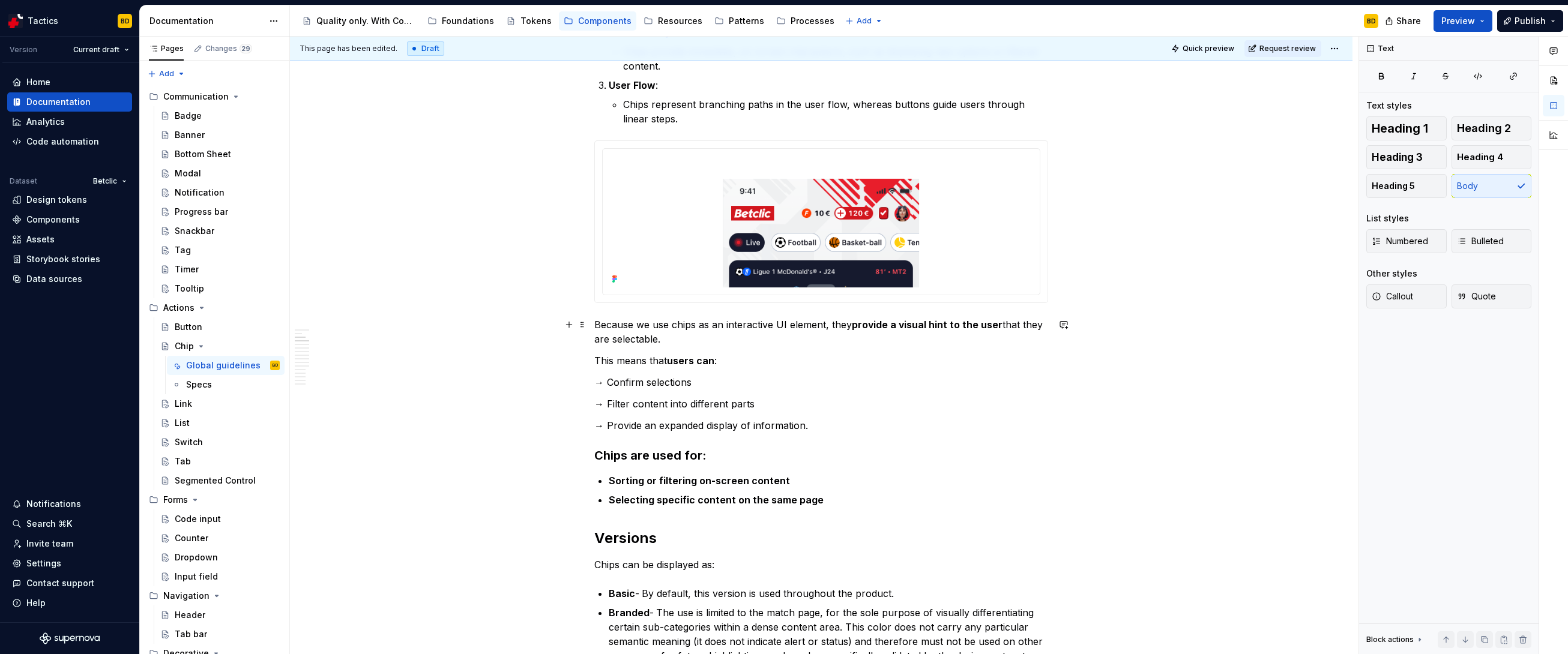
click at [663, 337] on p "Because we use chips as an interactive UI element, they provide a visual hint t…" at bounding box center [821, 332] width 454 height 29
click at [657, 360] on p "This means that users can :" at bounding box center [821, 360] width 454 height 14
drag, startPoint x: 651, startPoint y: 361, endPoint x: 661, endPoint y: 360, distance: 10.0
click at [661, 360] on p "This means that users can :" at bounding box center [821, 360] width 454 height 14
drag, startPoint x: 634, startPoint y: 399, endPoint x: 692, endPoint y: 417, distance: 60.7
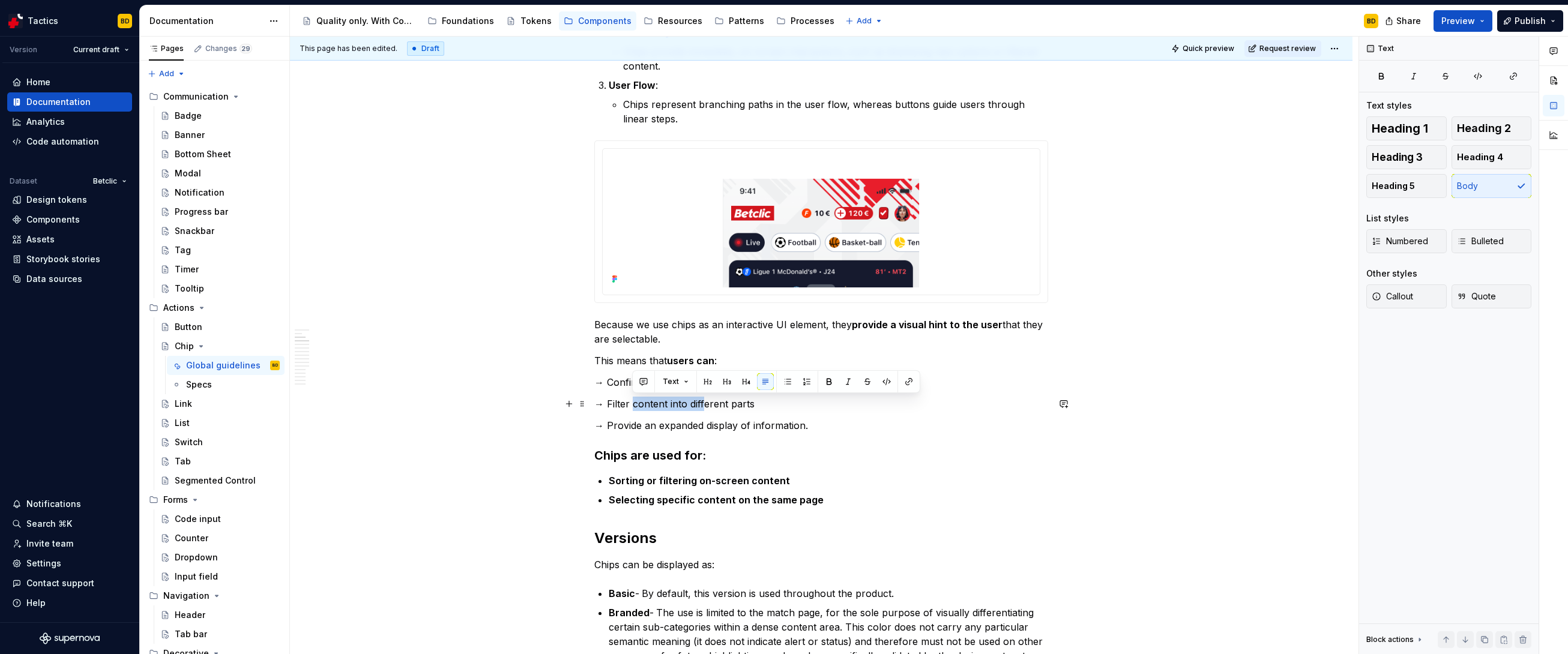
click at [704, 411] on p "→ Filter content into different parts" at bounding box center [821, 404] width 454 height 14
drag, startPoint x: 624, startPoint y: 430, endPoint x: 729, endPoint y: 430, distance: 105.0
click at [729, 430] on p "→ Provide an expanded display of information." at bounding box center [821, 426] width 454 height 14
click at [747, 429] on p "→ Provide an expanded display of information." at bounding box center [821, 426] width 454 height 14
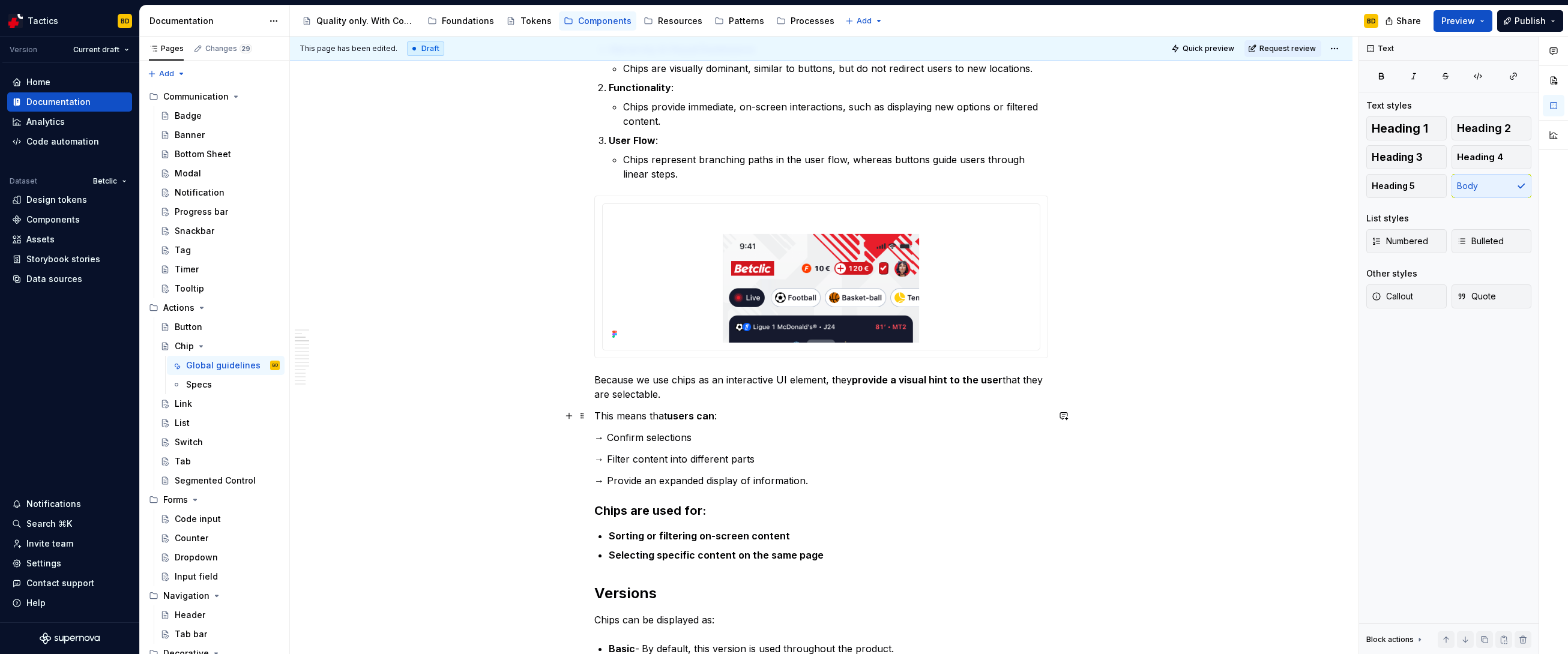
scroll to position [707, 0]
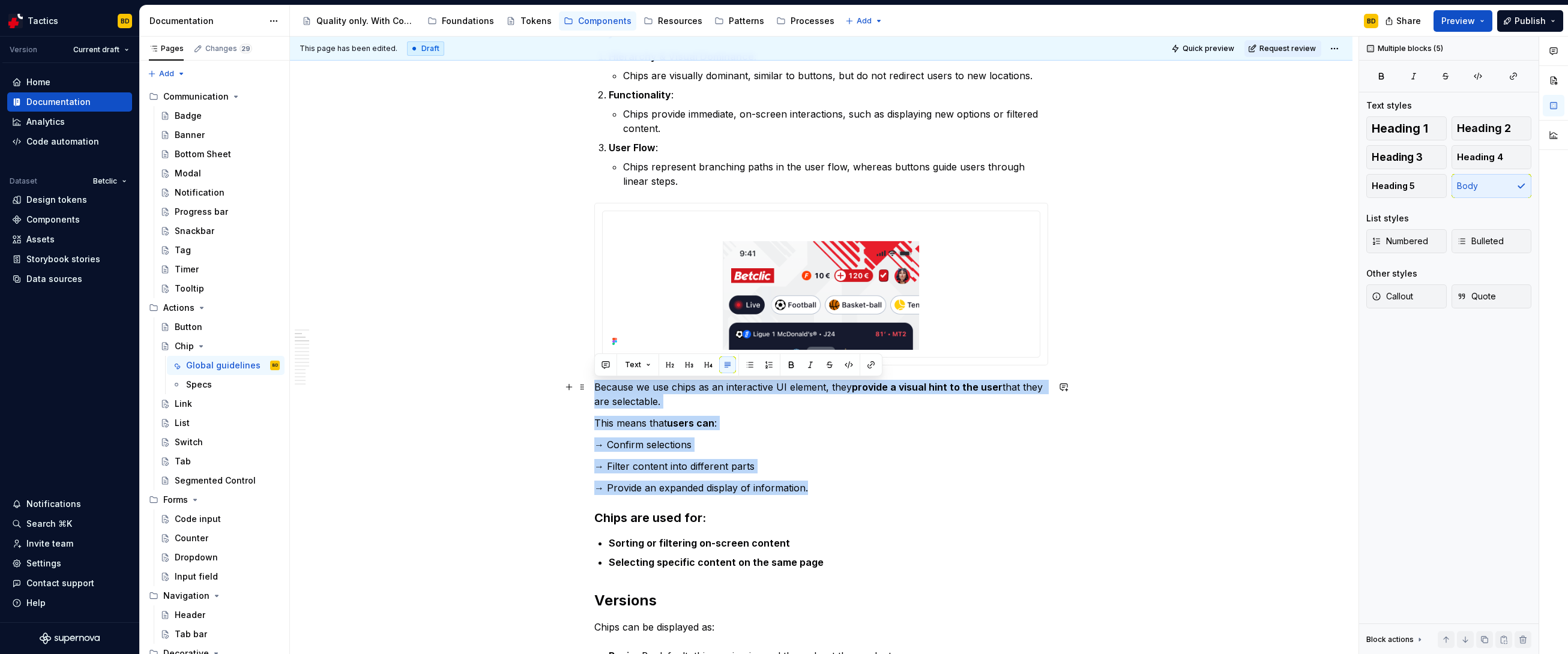
drag, startPoint x: 805, startPoint y: 487, endPoint x: 591, endPoint y: 387, distance: 236.2
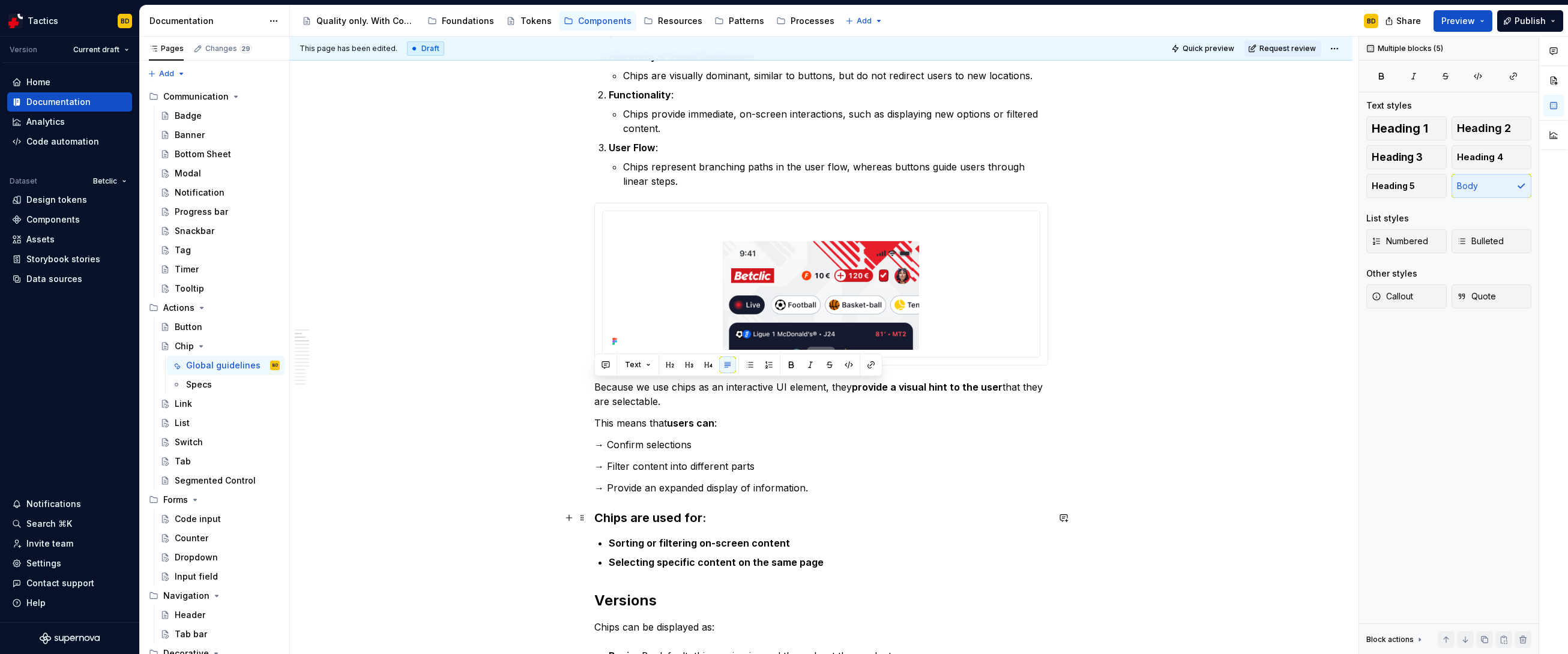
click at [732, 457] on h3 "Chips are used for:" at bounding box center [821, 517] width 454 height 17
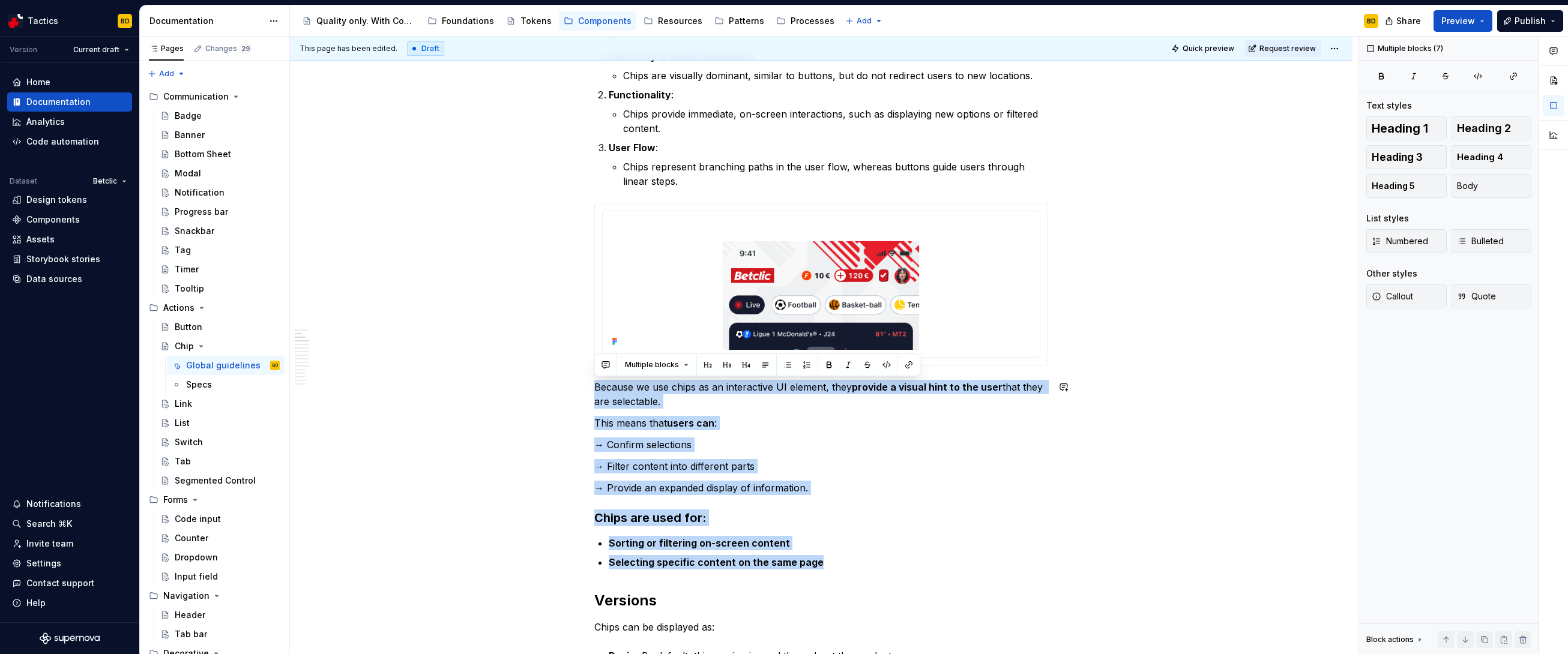
drag, startPoint x: 817, startPoint y: 565, endPoint x: 578, endPoint y: 376, distance: 304.7
click at [610, 390] on p "Because we use chips as an interactive UI element, they provide a visual hint t…" at bounding box center [821, 394] width 454 height 29
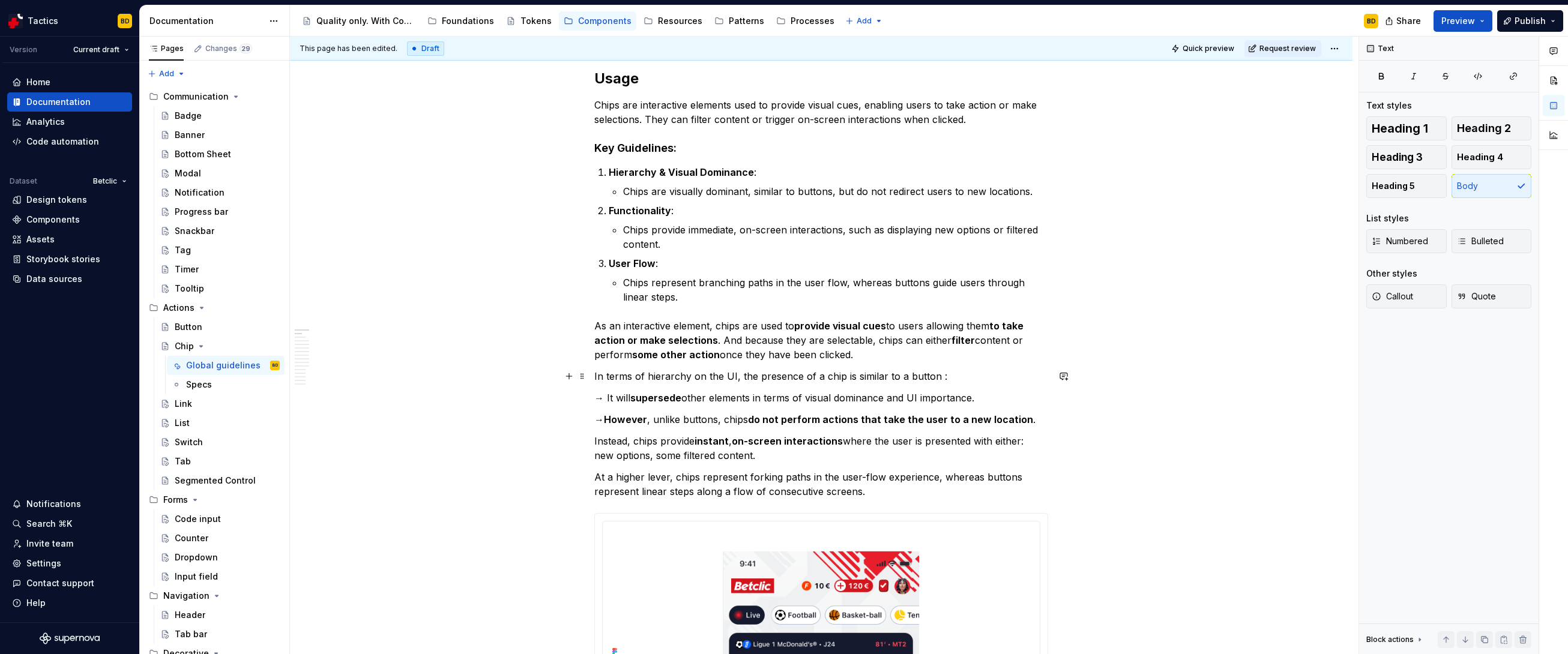
scroll to position [575, 0]
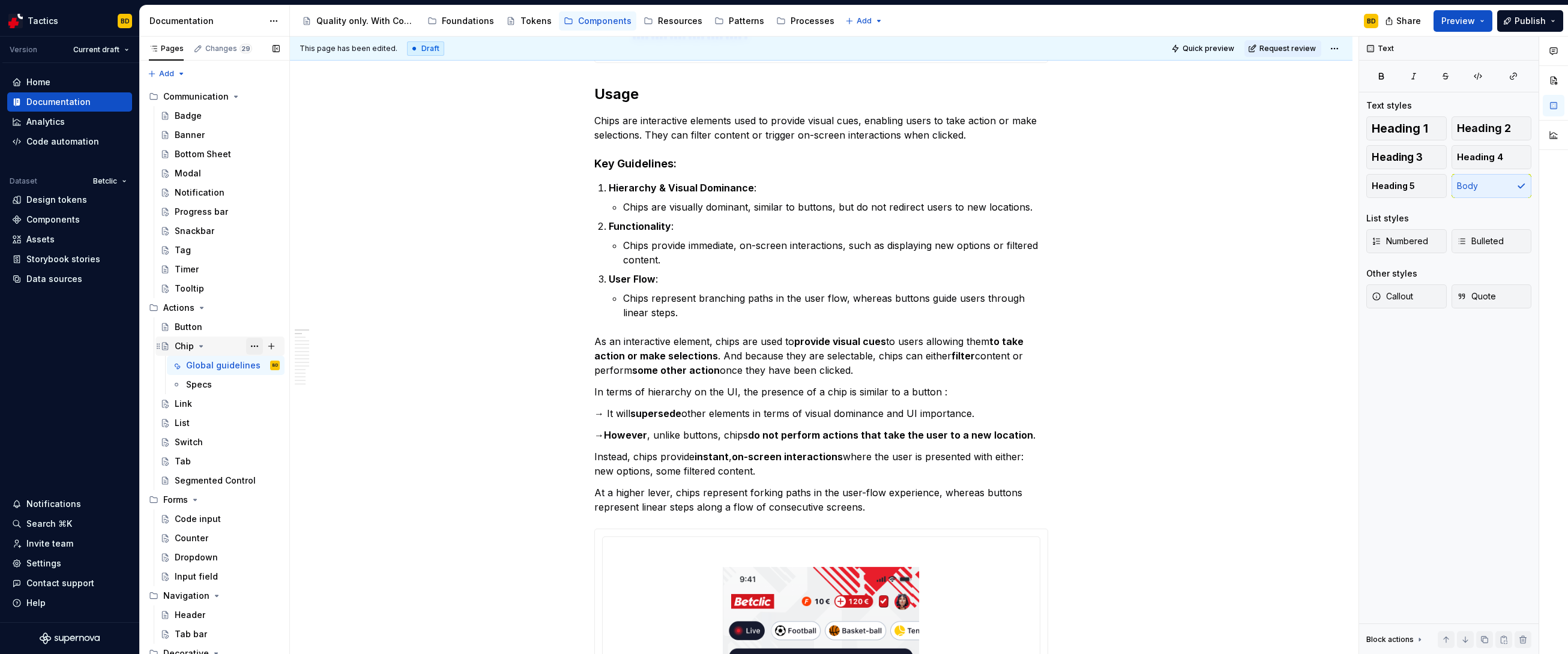
click at [246, 345] on button "Page tree" at bounding box center [254, 346] width 17 height 17
click at [263, 382] on div "Duplicate page" at bounding box center [321, 386] width 118 height 12
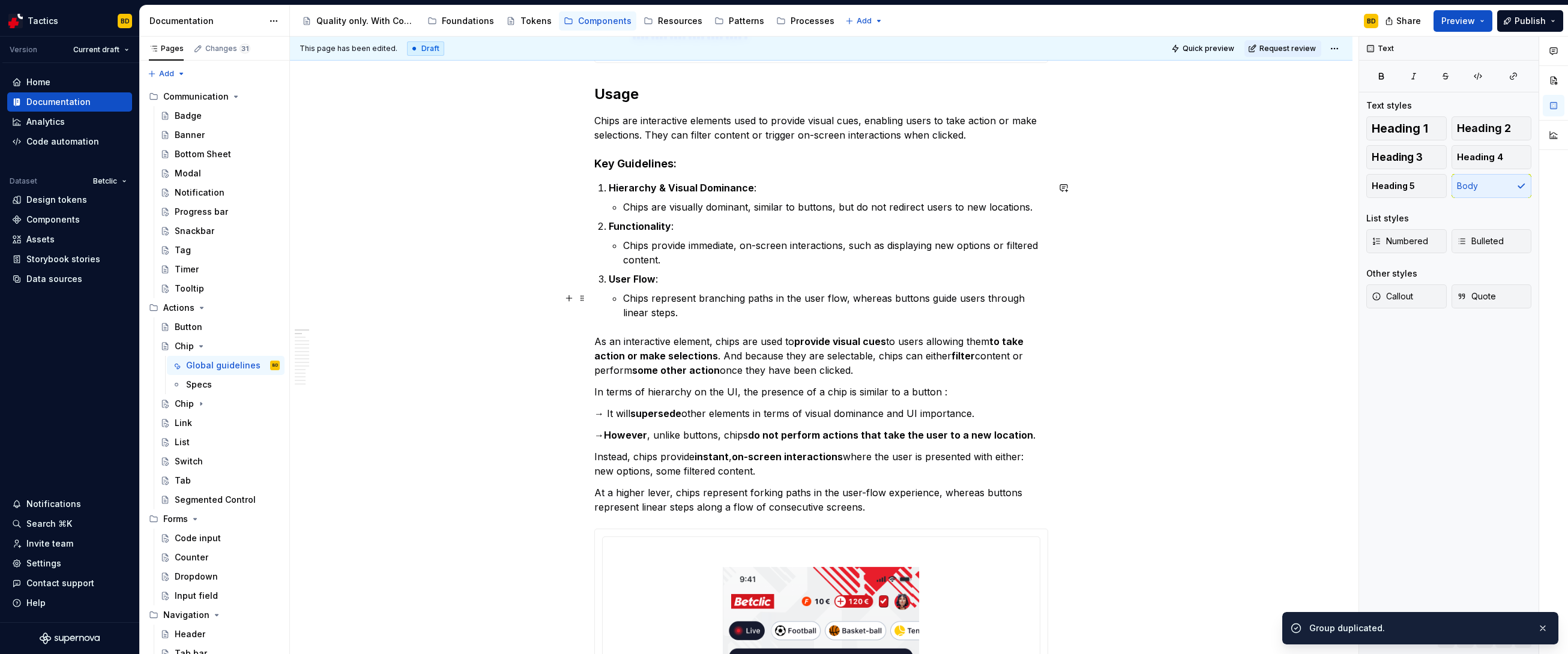
click at [698, 314] on p "Chips represent branching paths in the user flow, whereas buttons guide users t…" at bounding box center [836, 306] width 425 height 29
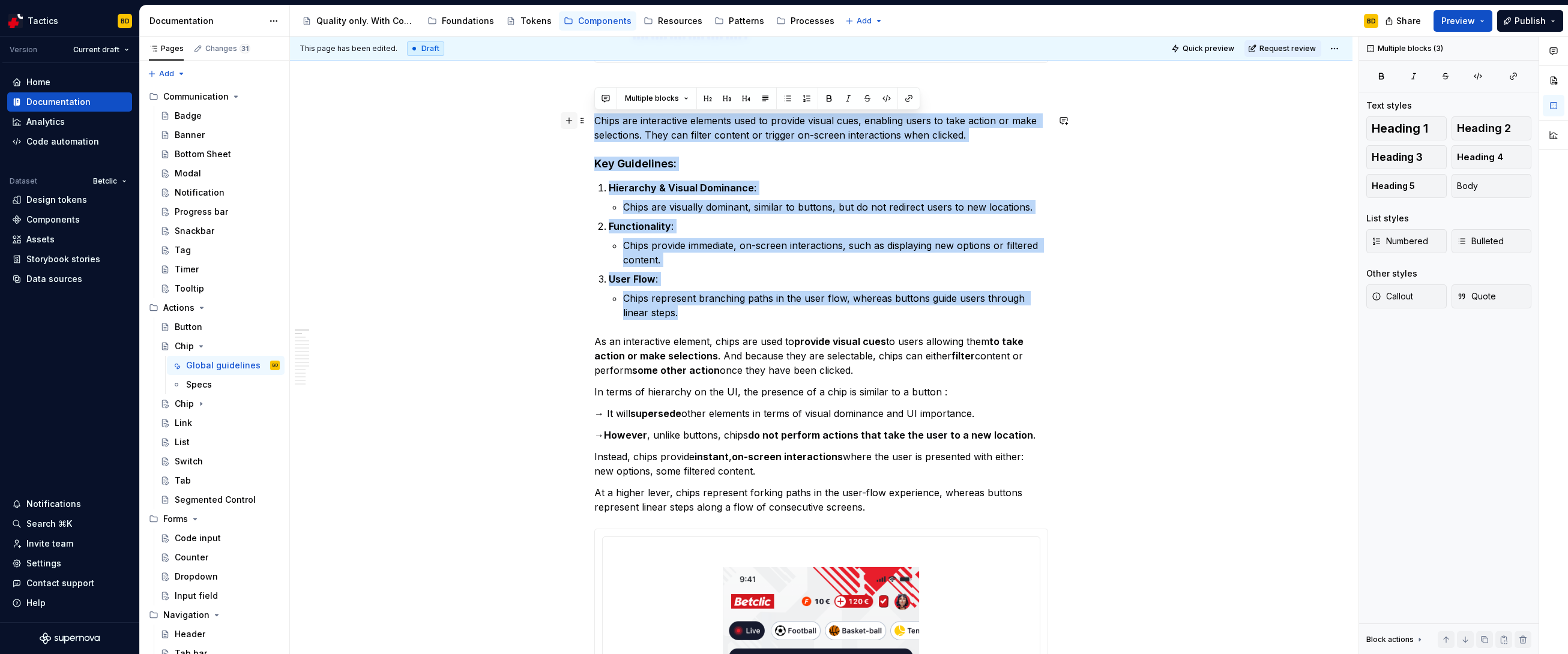
drag, startPoint x: 702, startPoint y: 313, endPoint x: 560, endPoint y: 123, distance: 237.2
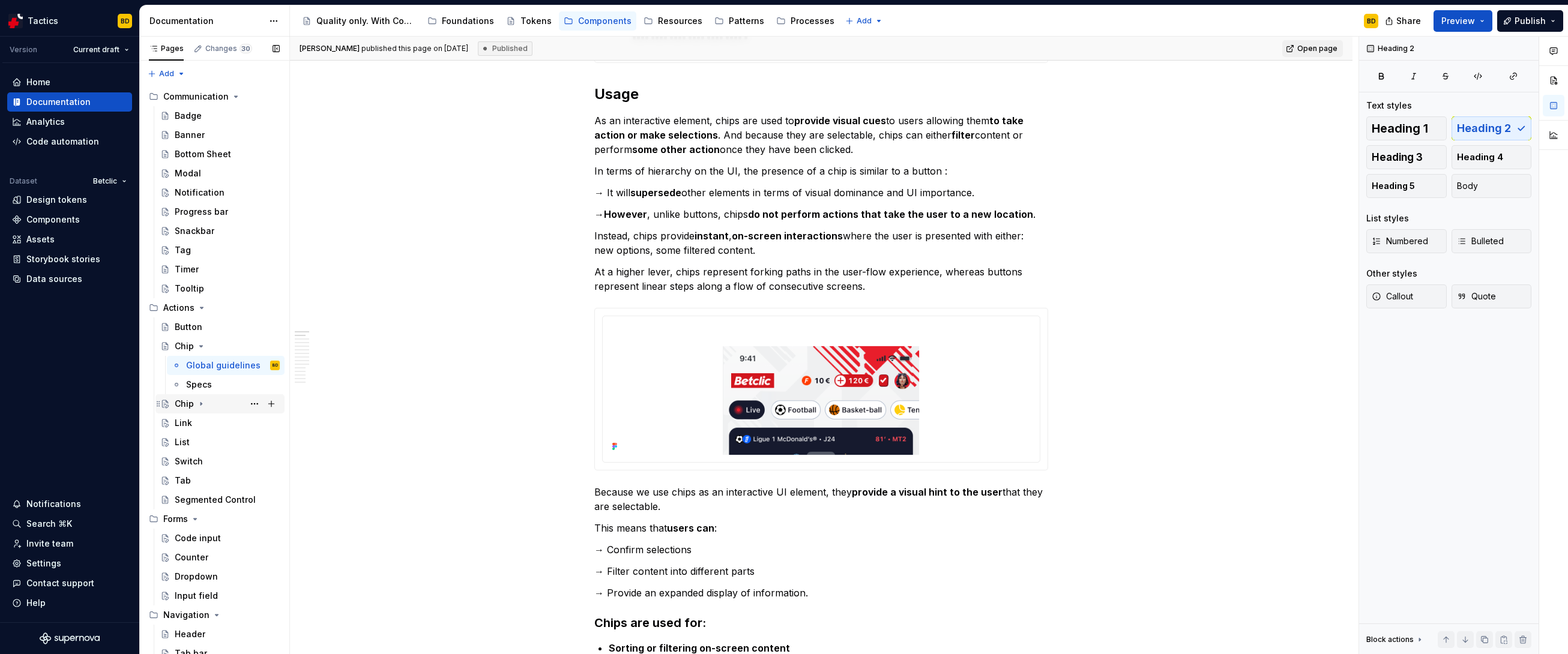
click at [185, 402] on div "Chip" at bounding box center [184, 403] width 19 height 12
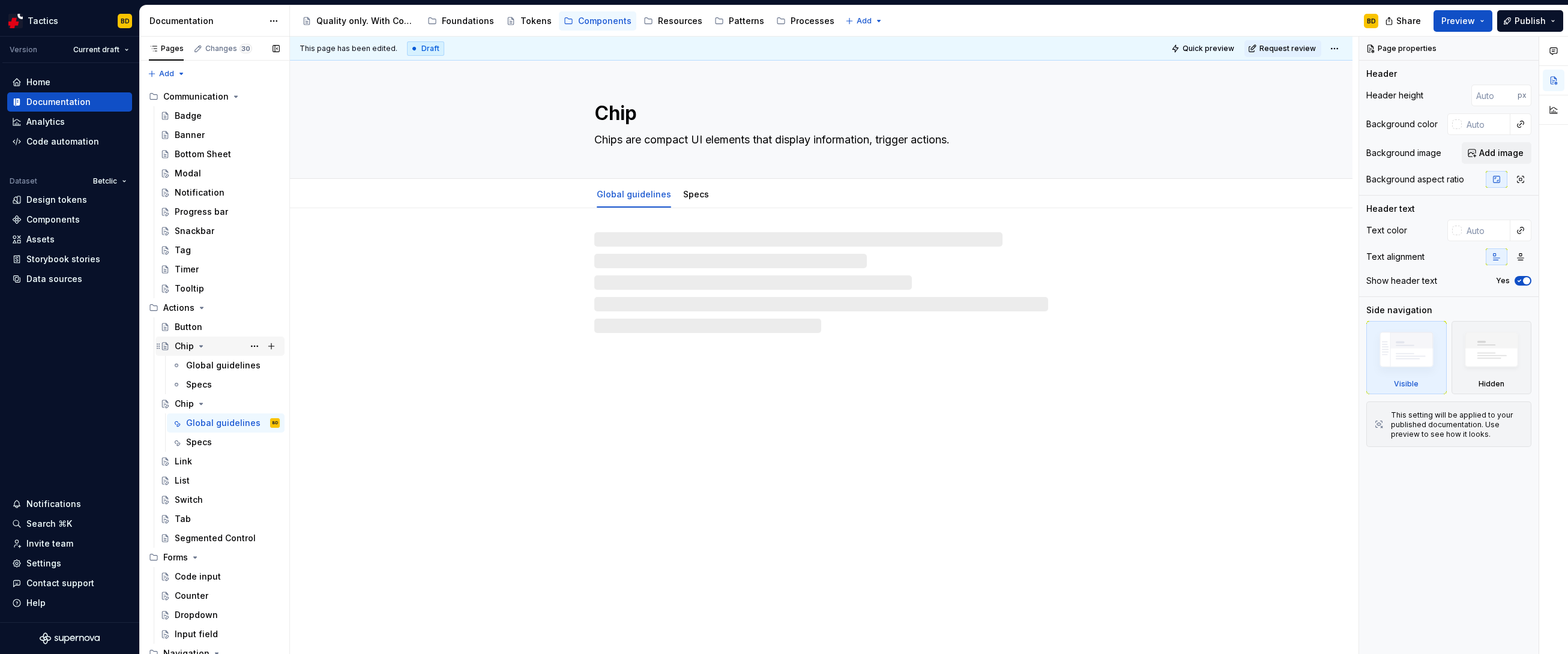
click at [189, 341] on div "Chip" at bounding box center [184, 346] width 19 height 12
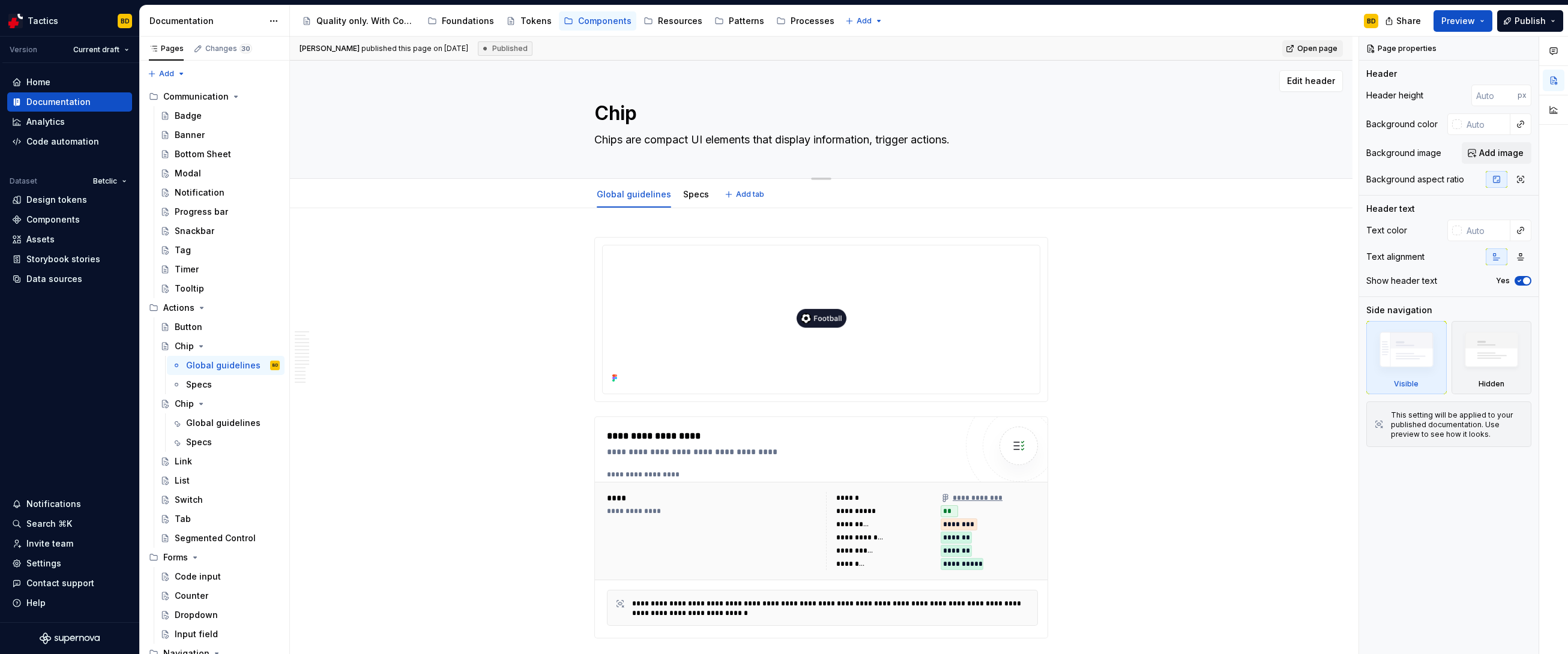
click at [595, 106] on textarea "Chip" at bounding box center [819, 113] width 454 height 29
click at [596, 109] on textarea "Chip" at bounding box center [819, 113] width 454 height 29
type textarea "*"
type textarea "[Chip"
type textarea "*"
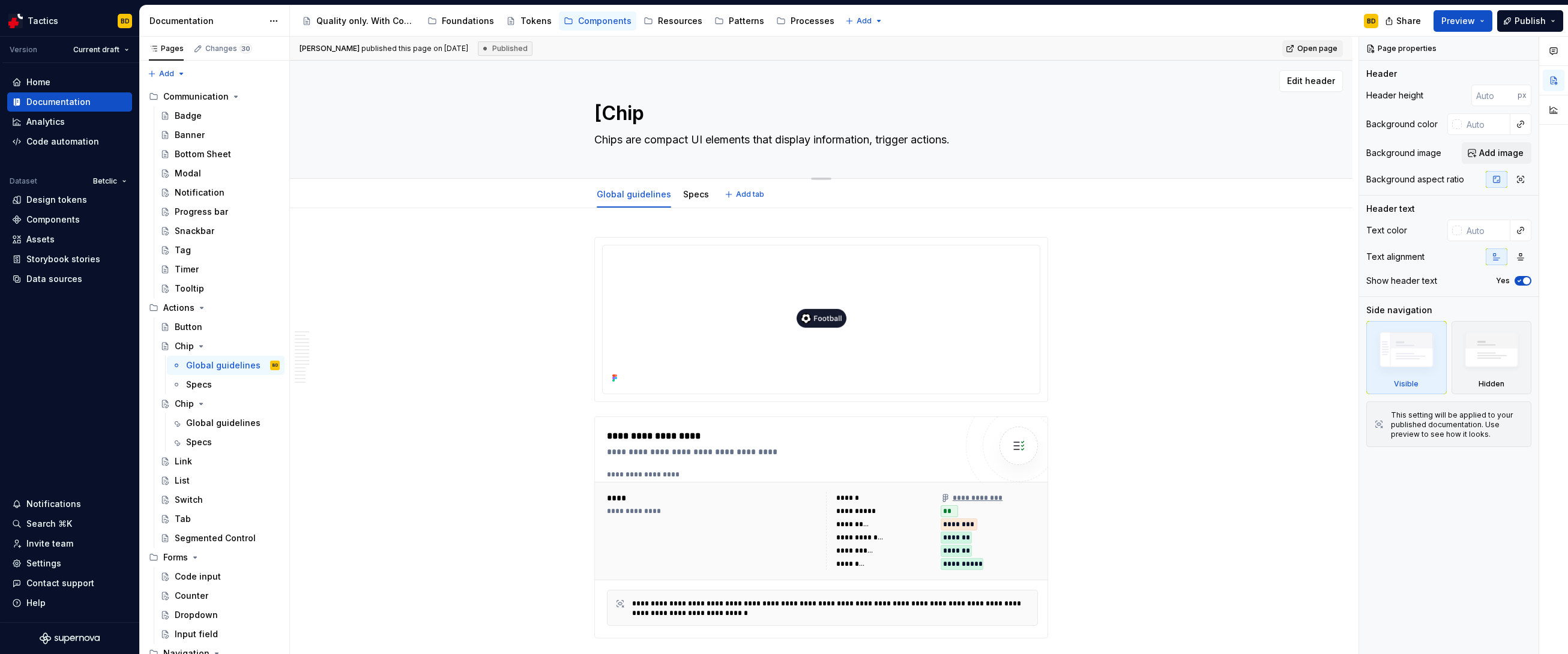
type textarea "[]Chip"
type textarea "*"
type textarea "[O]Chip"
type textarea "*"
type textarea "[OLD]Chip"
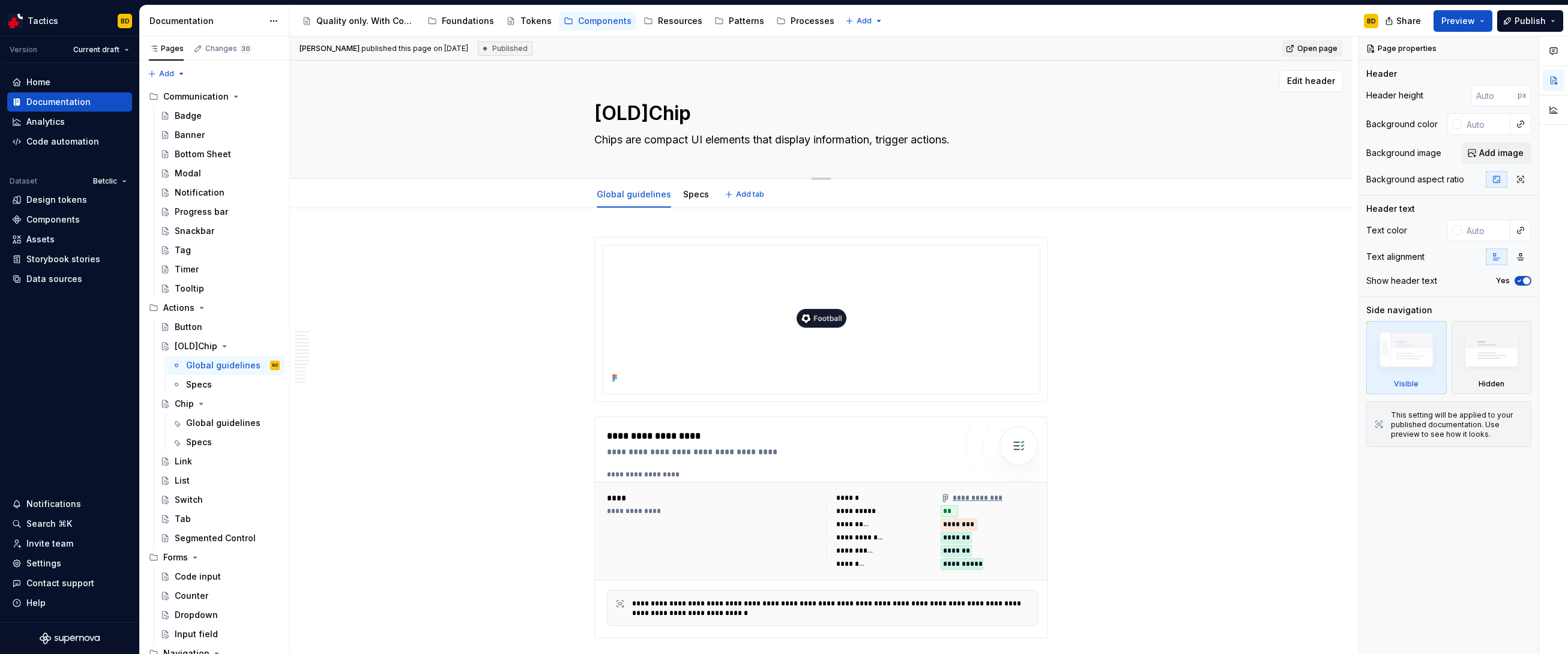
type textarea "*"
type textarea "[OLD] Chip"
type textarea "*"
type textarea "[OLD] Chip"
click at [192, 403] on div "Chip" at bounding box center [184, 403] width 19 height 12
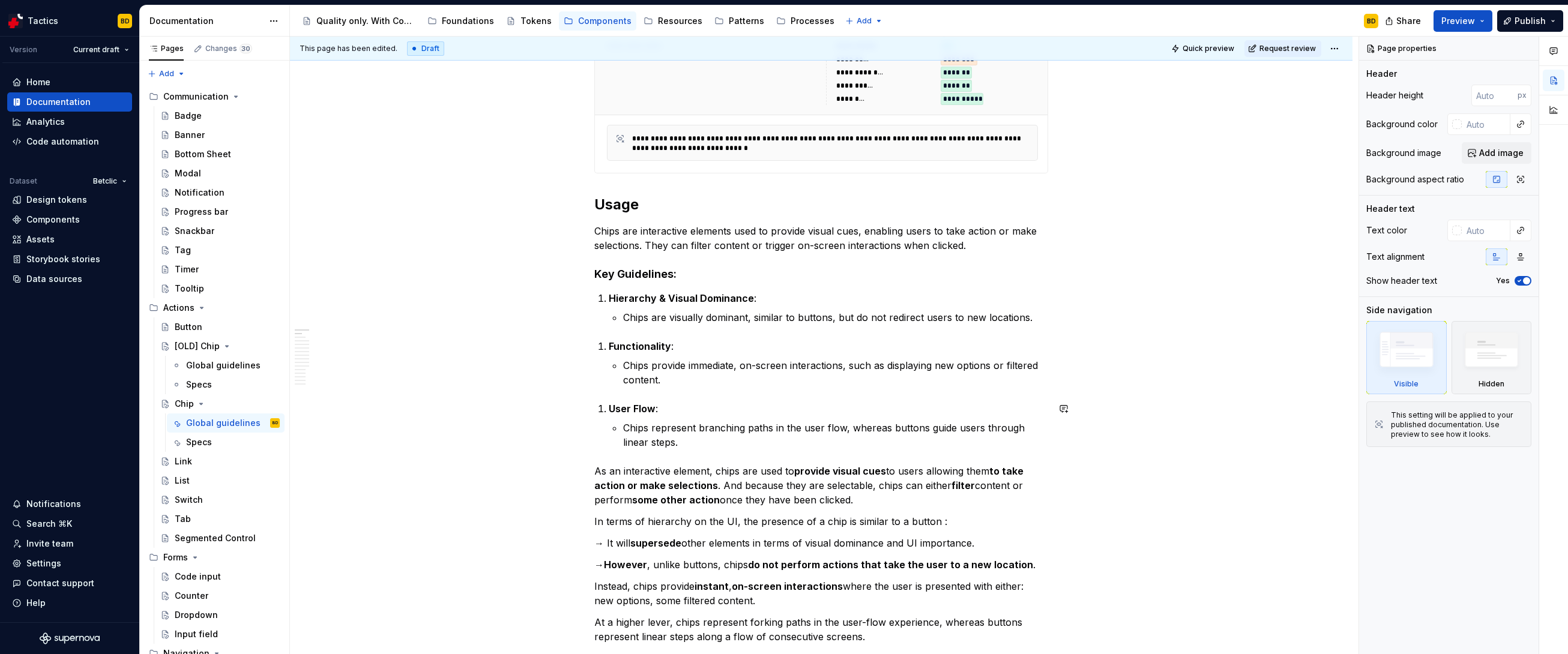
scroll to position [465, 0]
type textarea "*"
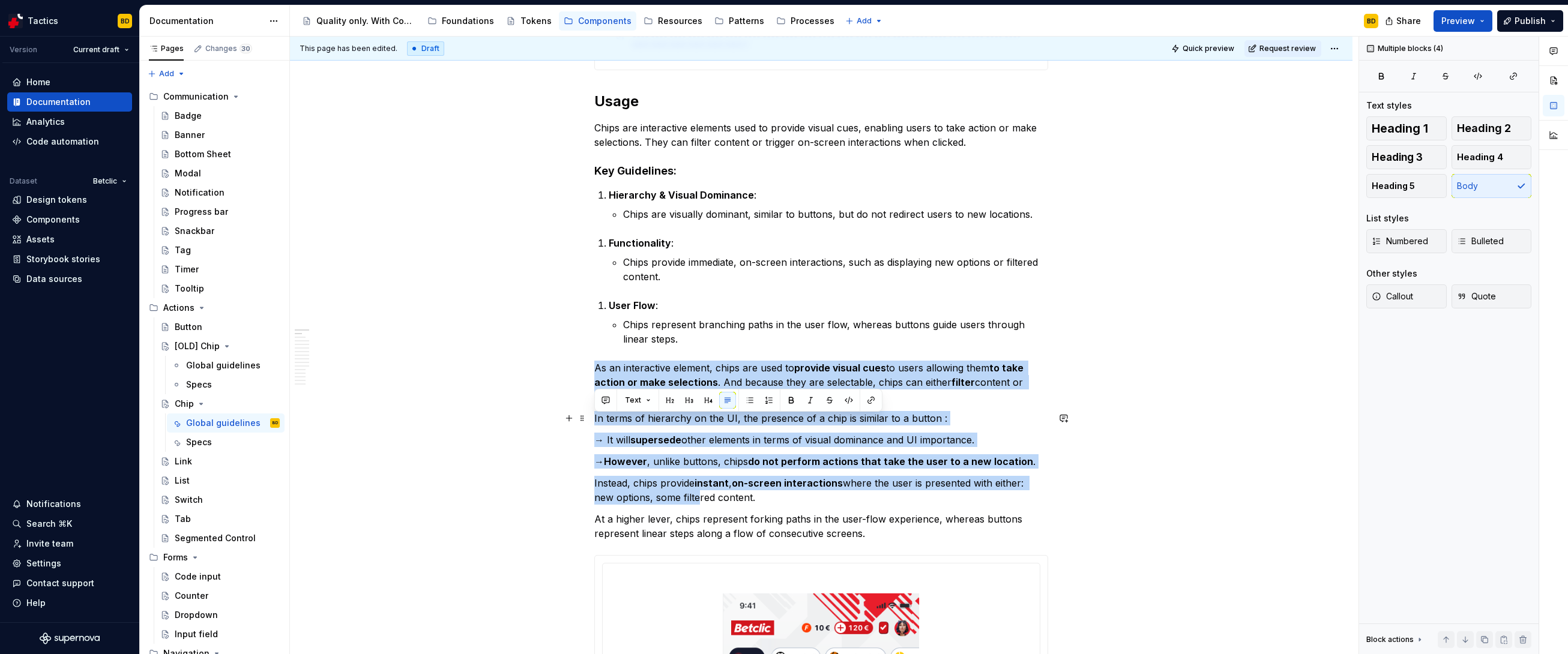
scroll to position [576, 0]
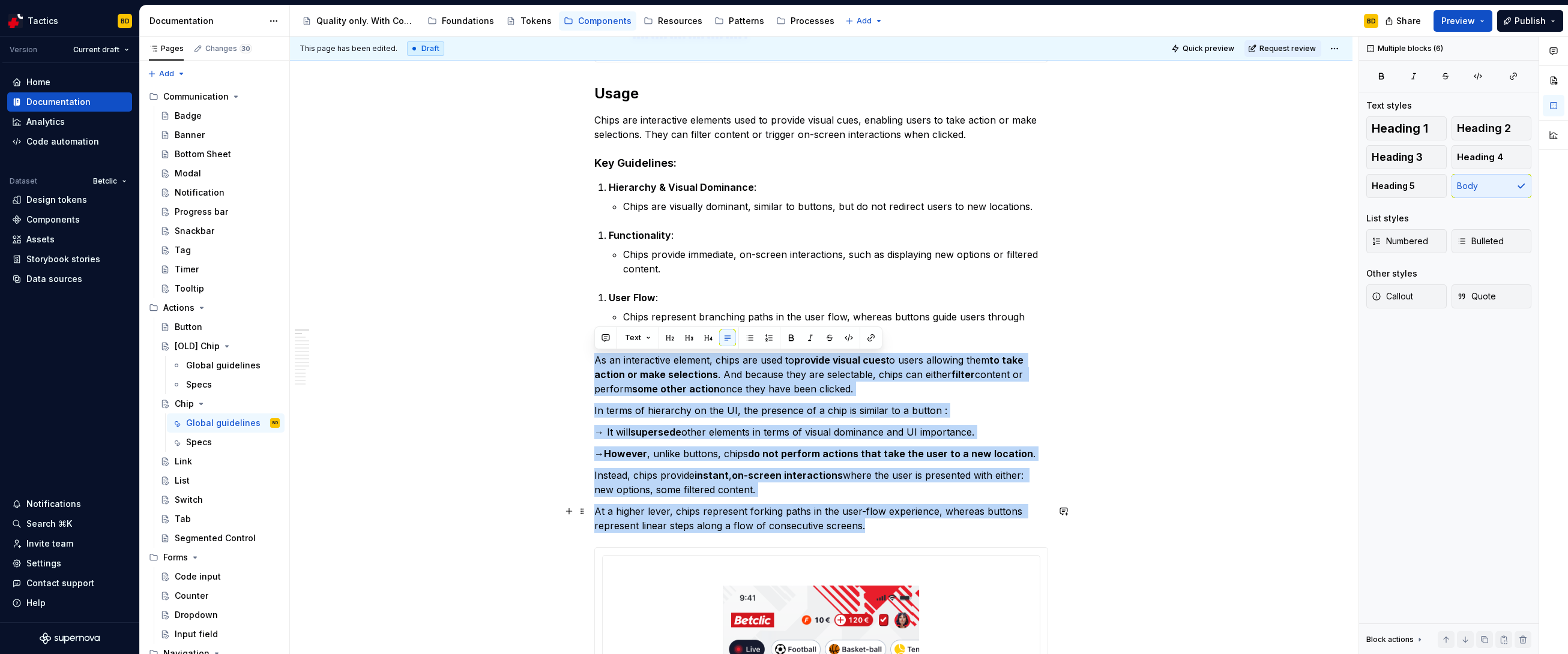
drag, startPoint x: 595, startPoint y: 471, endPoint x: 882, endPoint y: 520, distance: 291.2
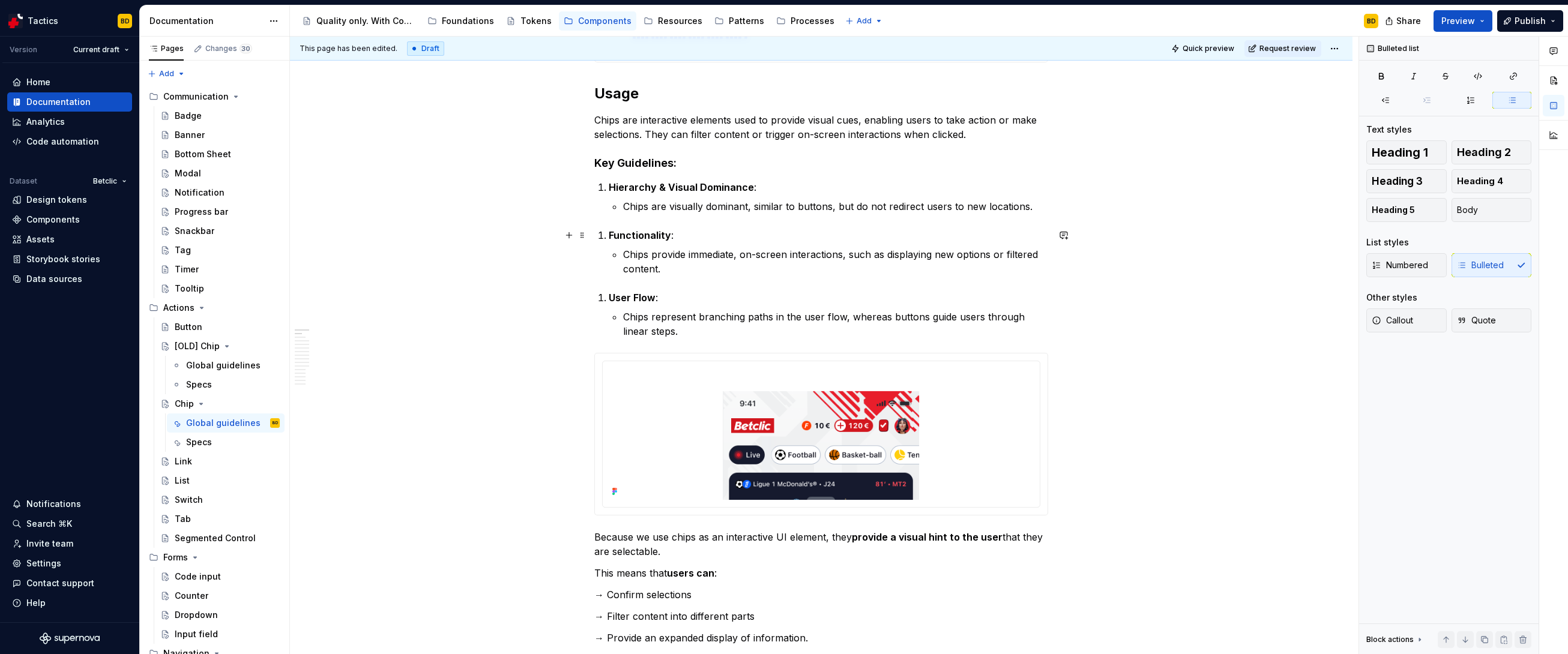
click at [615, 236] on strong "Functionality" at bounding box center [640, 235] width 62 height 12
click at [609, 236] on li "Functionality : Chips provide immediate, on-screen interactions, such as displa…" at bounding box center [829, 252] width 439 height 48
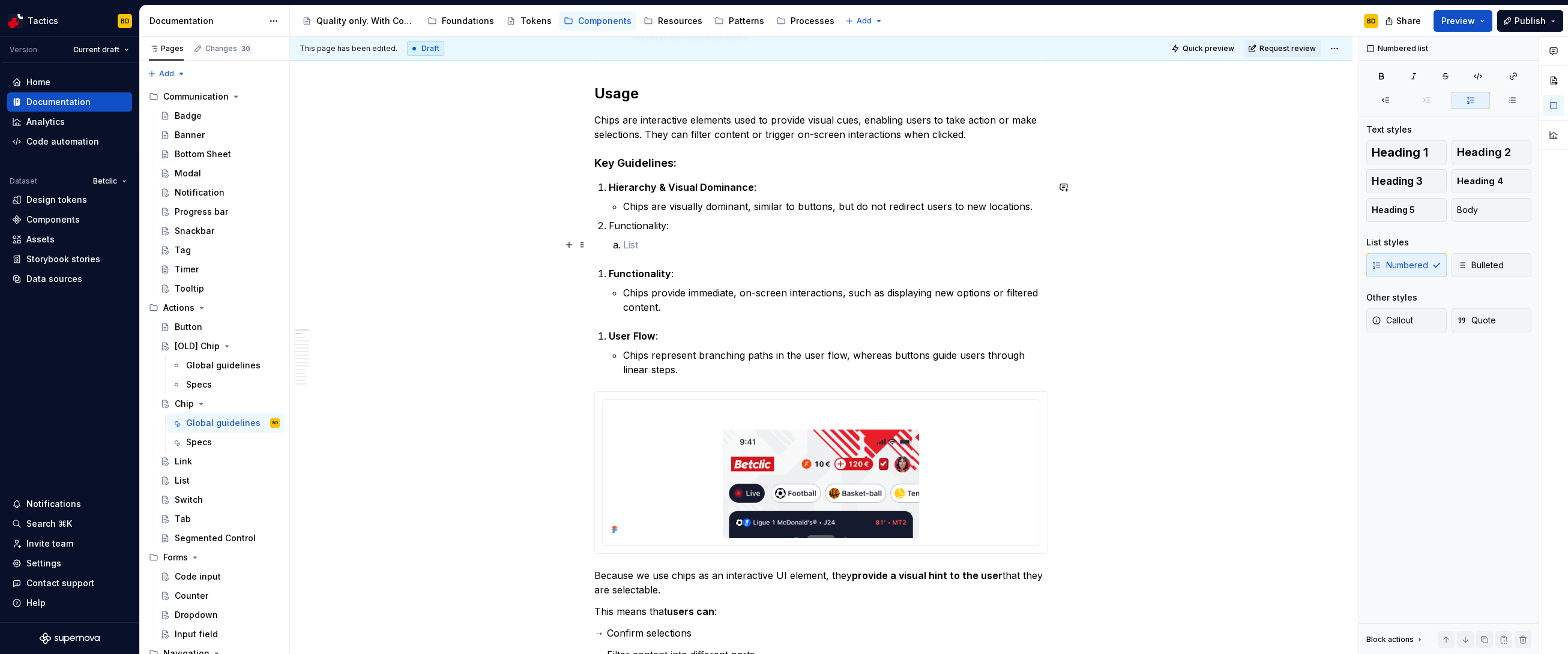
click at [639, 247] on p at bounding box center [836, 245] width 425 height 14
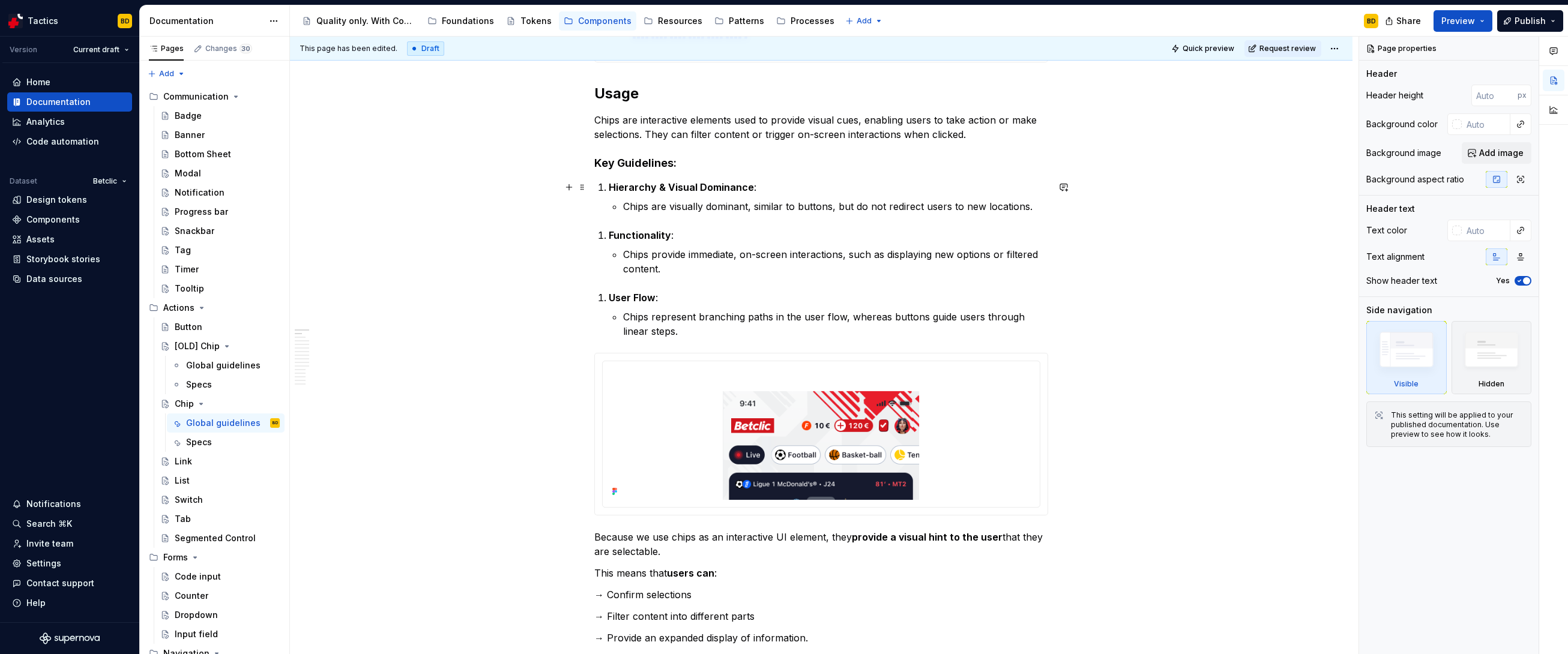
click at [609, 186] on li "Hierarchy & Visual Dominance : Chips are visually dominant, similar to buttons,…" at bounding box center [829, 197] width 439 height 33
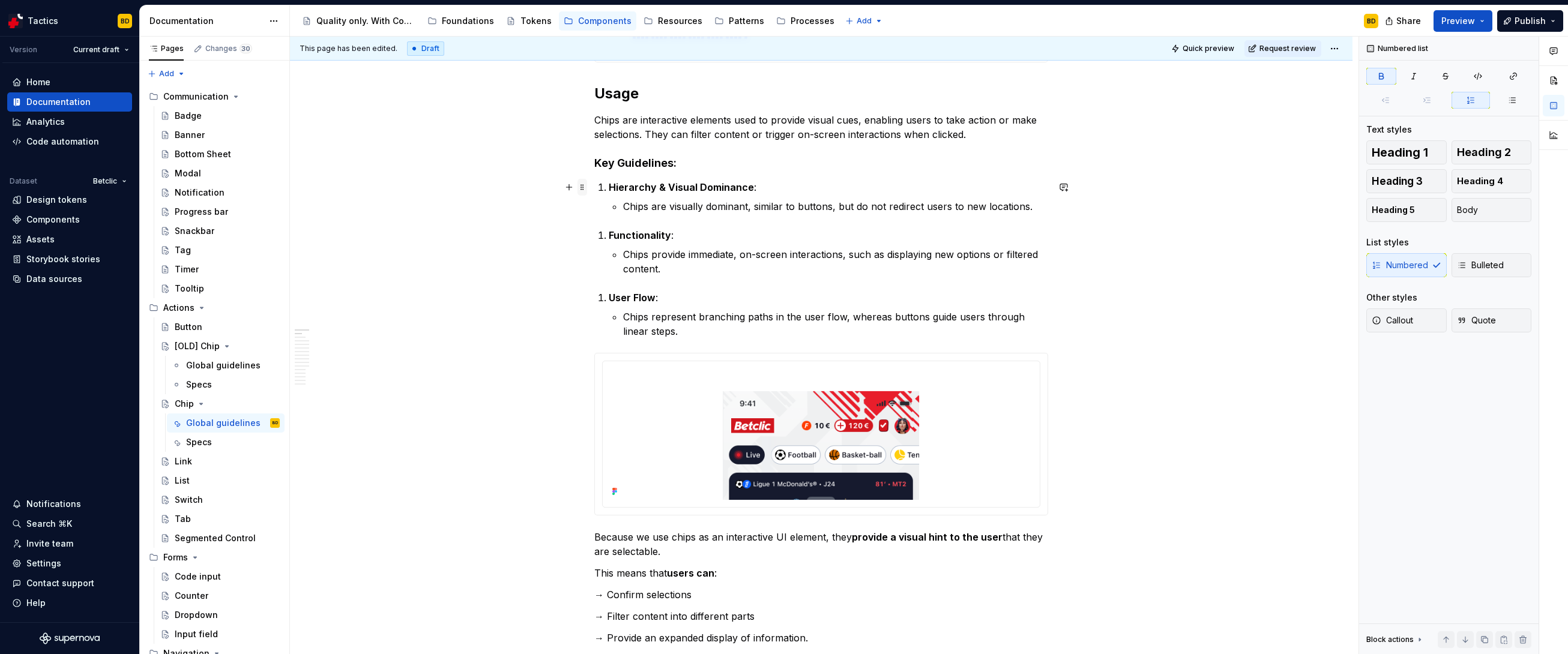
click at [584, 187] on span at bounding box center [583, 187] width 10 height 17
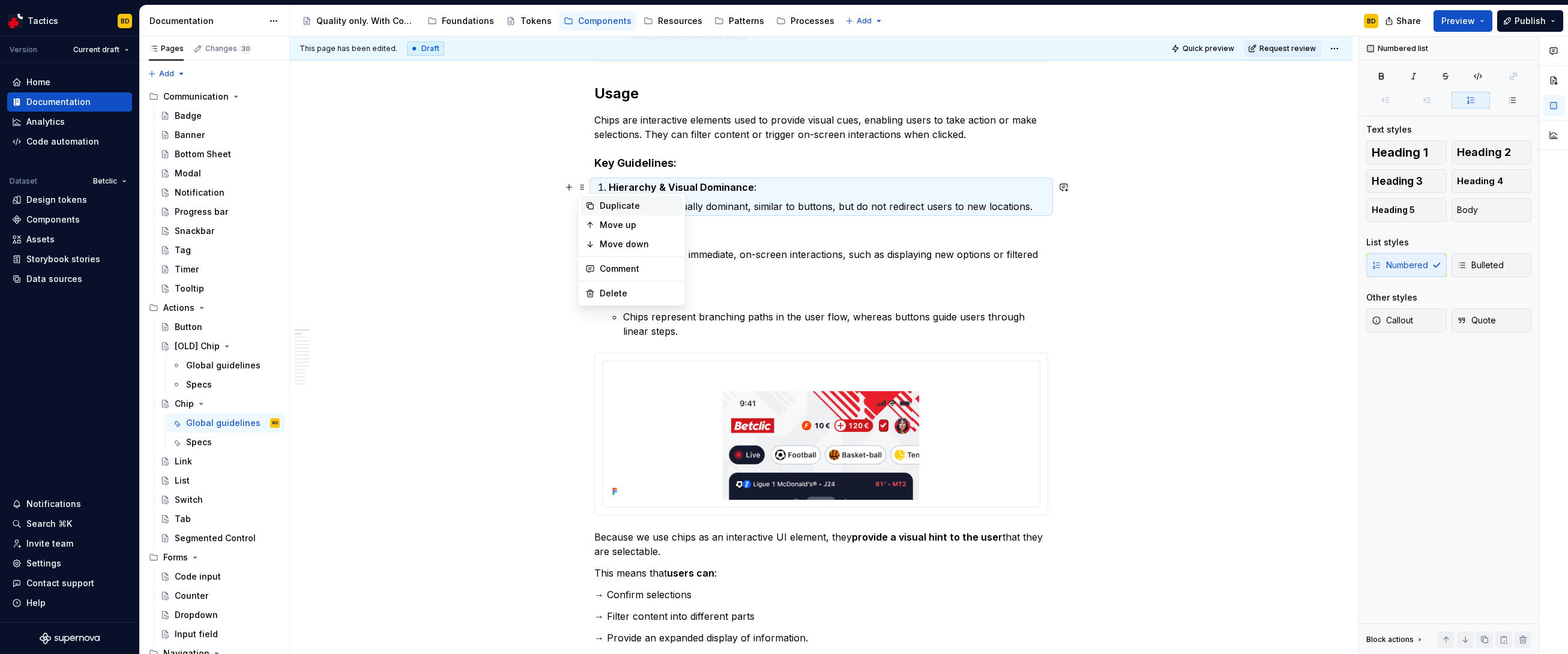
click at [597, 203] on div "Duplicate" at bounding box center [631, 206] width 102 height 19
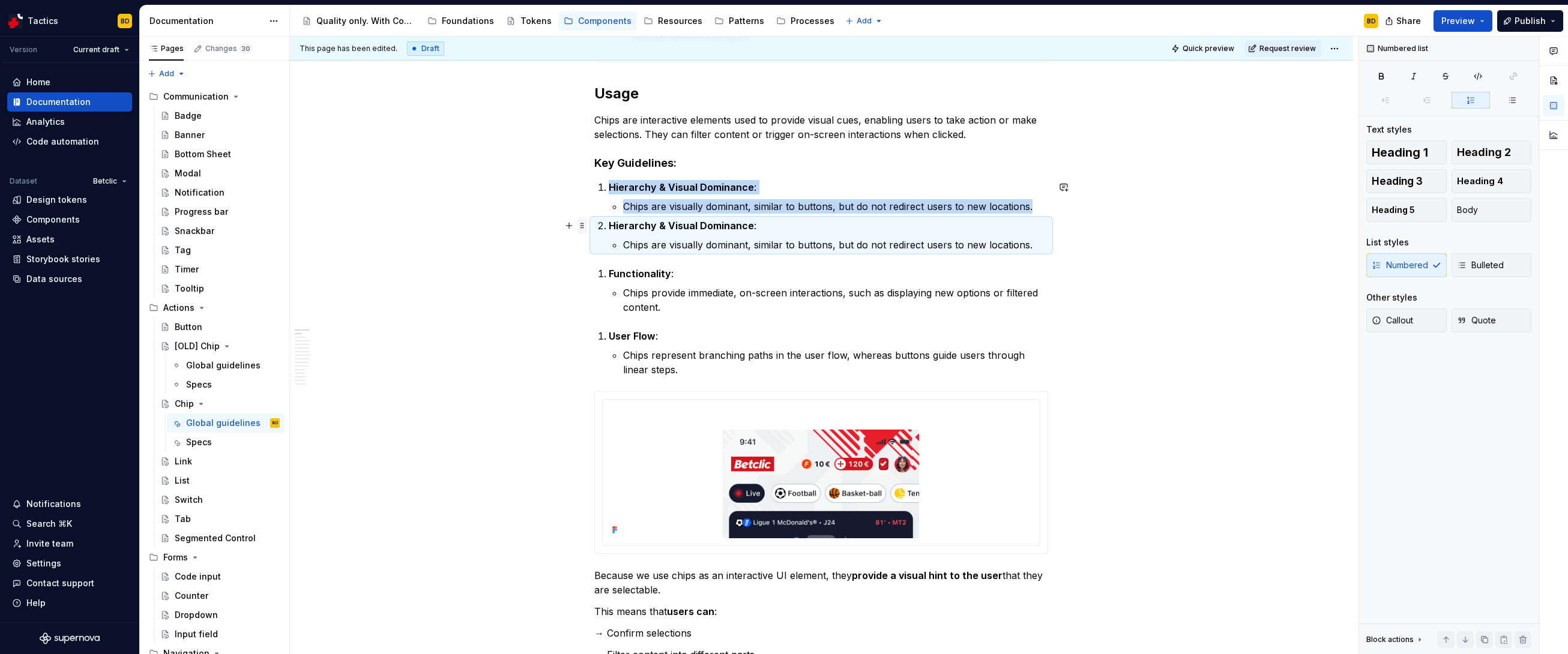
click at [580, 221] on span at bounding box center [583, 225] width 10 height 17
click at [593, 244] on icon at bounding box center [591, 244] width 6 height 6
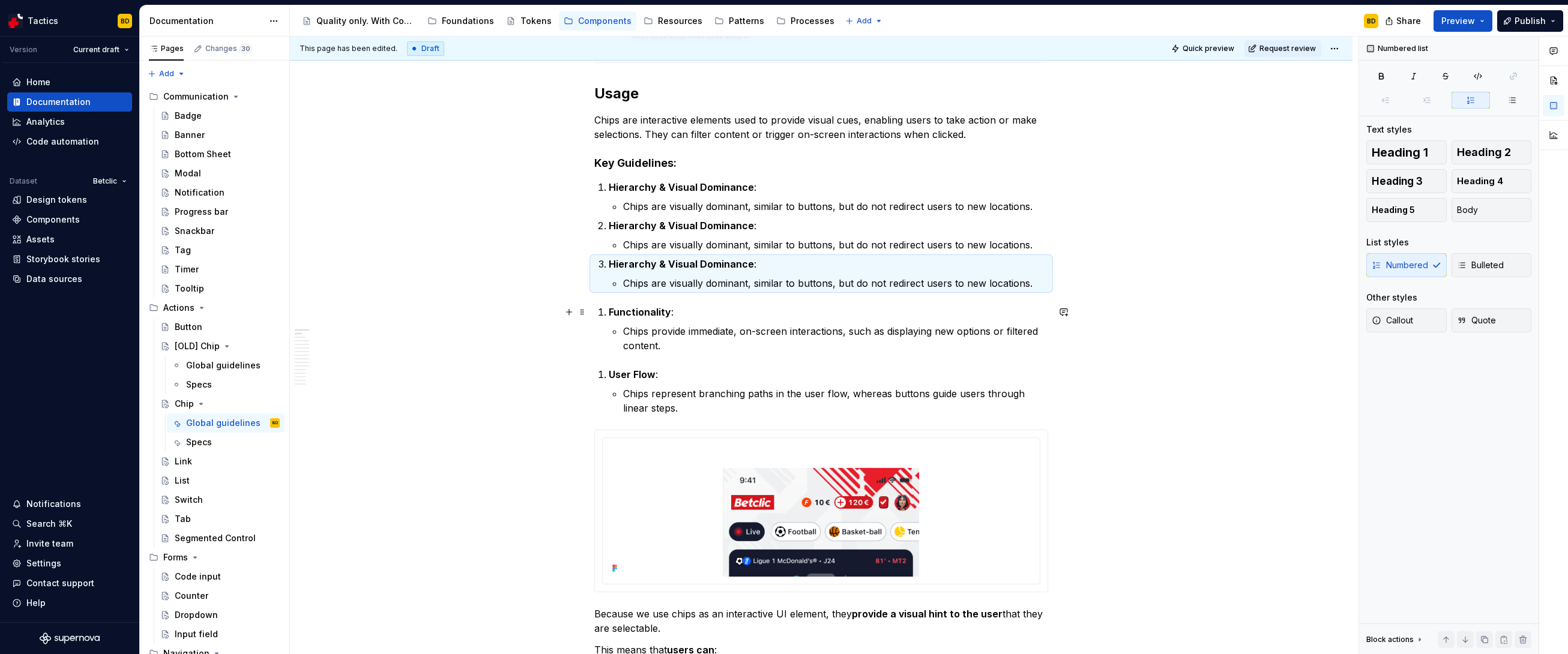
click at [630, 313] on strong "Functionality" at bounding box center [640, 312] width 62 height 12
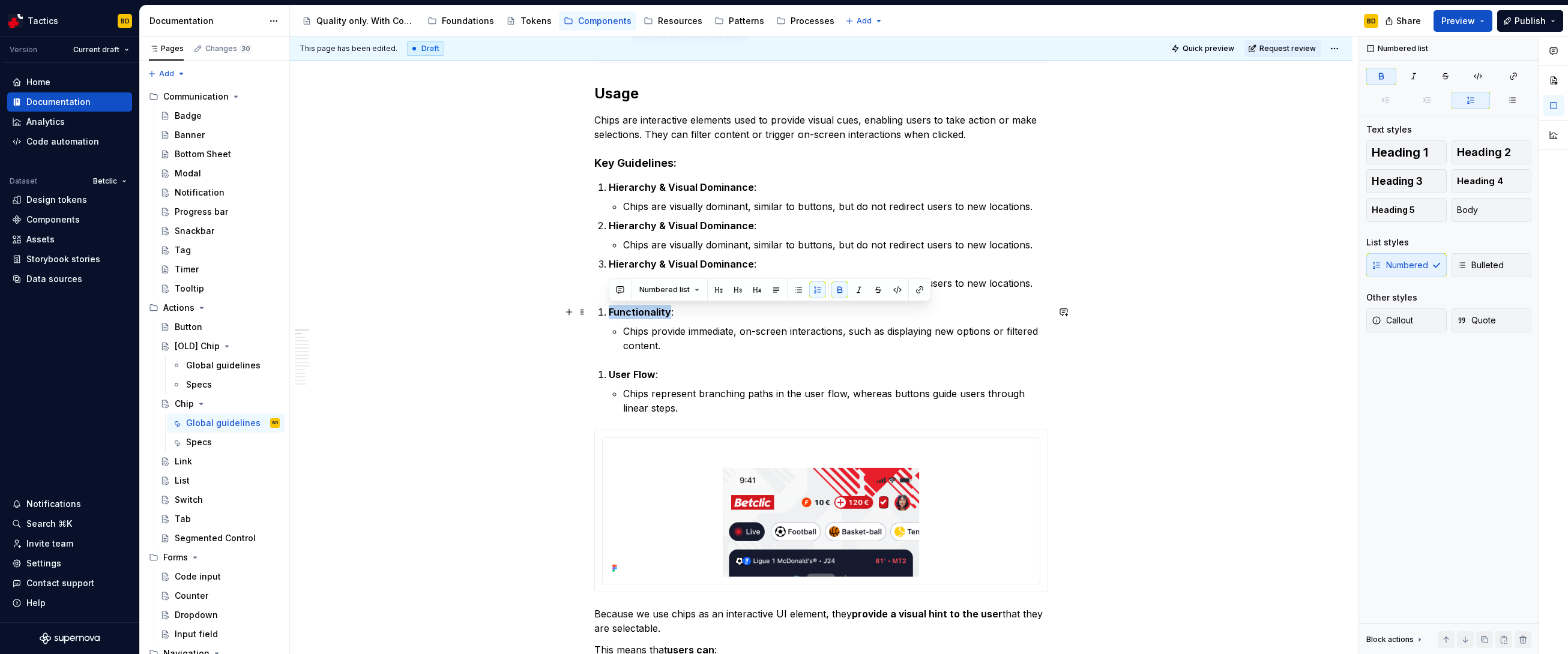
click at [630, 313] on strong "Functionality" at bounding box center [640, 312] width 62 height 12
copy strong "Functionality"
click at [637, 224] on strong "Hierarchy & Visual Dominance" at bounding box center [681, 225] width 146 height 12
click at [746, 225] on strong "Functionality & Visual Dominance" at bounding box center [688, 225] width 160 height 12
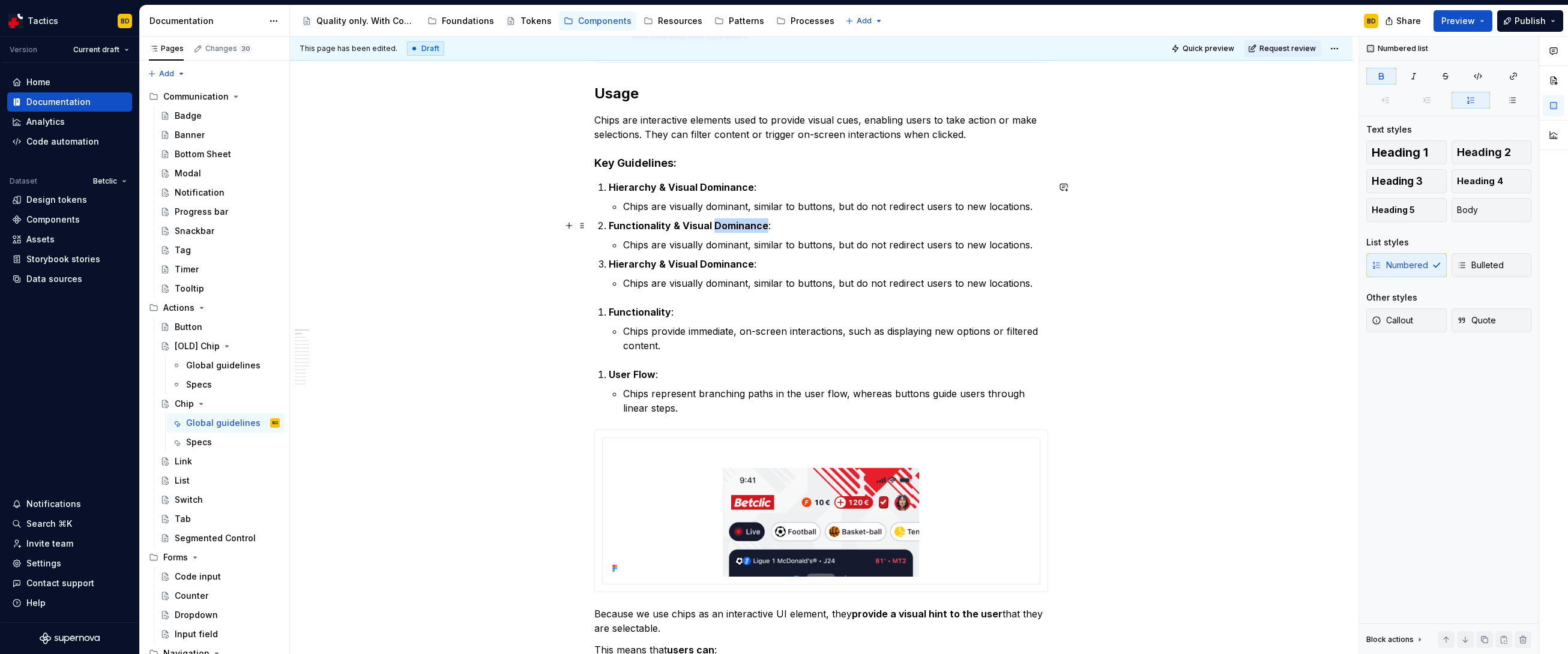
click at [746, 225] on strong "Functionality & Visual Dominance" at bounding box center [688, 225] width 160 height 12
click at [670, 282] on p "Chips are visually dominant, similar to buttons, but do not redirect users to n…" at bounding box center [836, 283] width 425 height 14
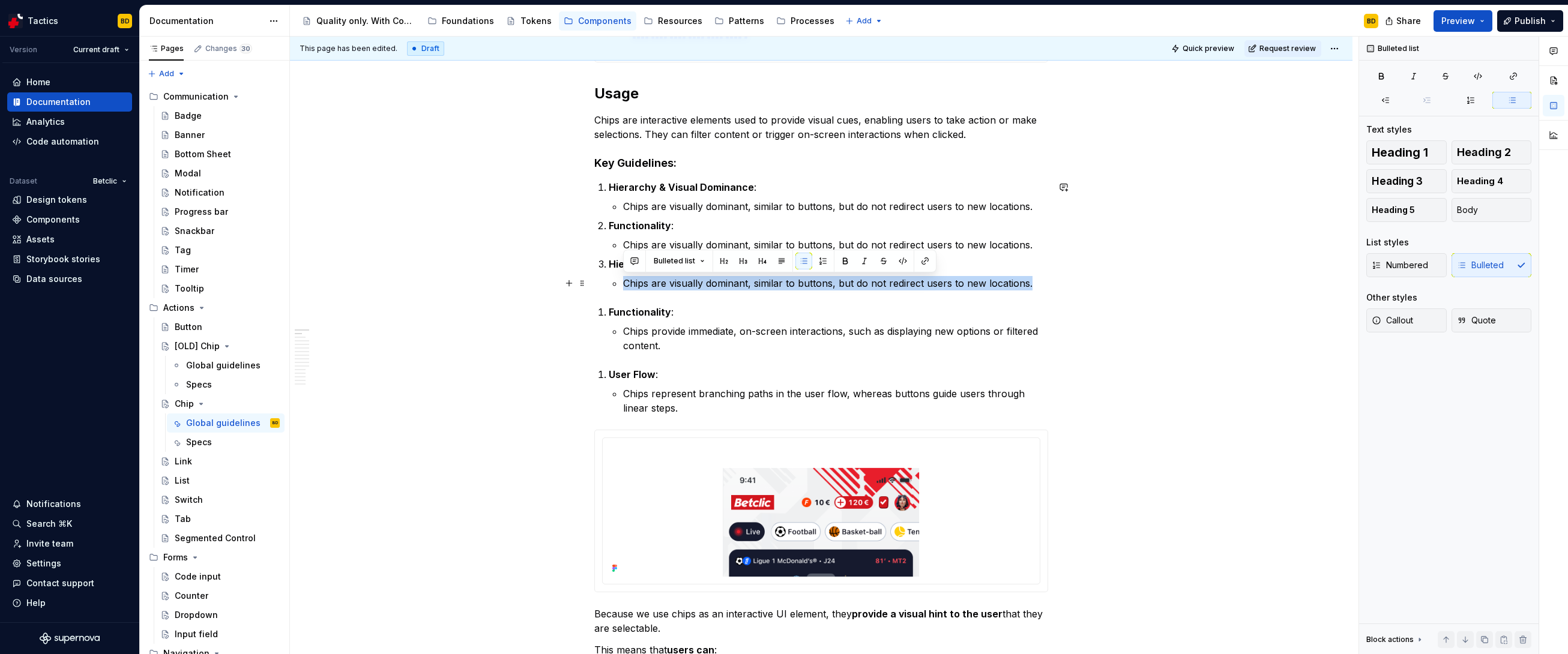
click at [670, 282] on p "Chips are visually dominant, similar to buttons, but do not redirect users to n…" at bounding box center [836, 283] width 425 height 14
click at [662, 334] on p "Chips provide immediate, on-screen interactions, such as displaying new options…" at bounding box center [836, 338] width 425 height 29
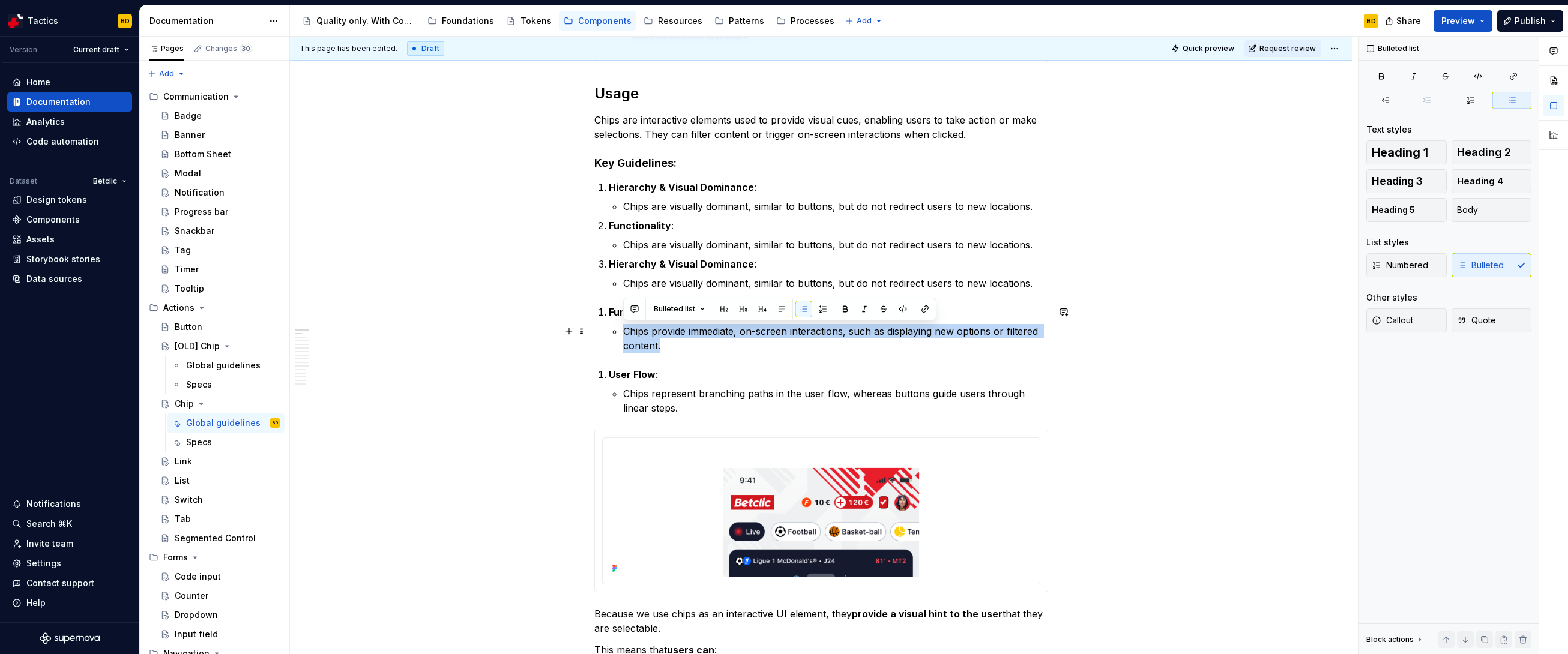
click at [662, 334] on p "Chips provide immediate, on-screen interactions, such as displaying new options…" at bounding box center [836, 338] width 425 height 29
copy p "Chips provide immediate, on-screen interactions, such as displaying new options…"
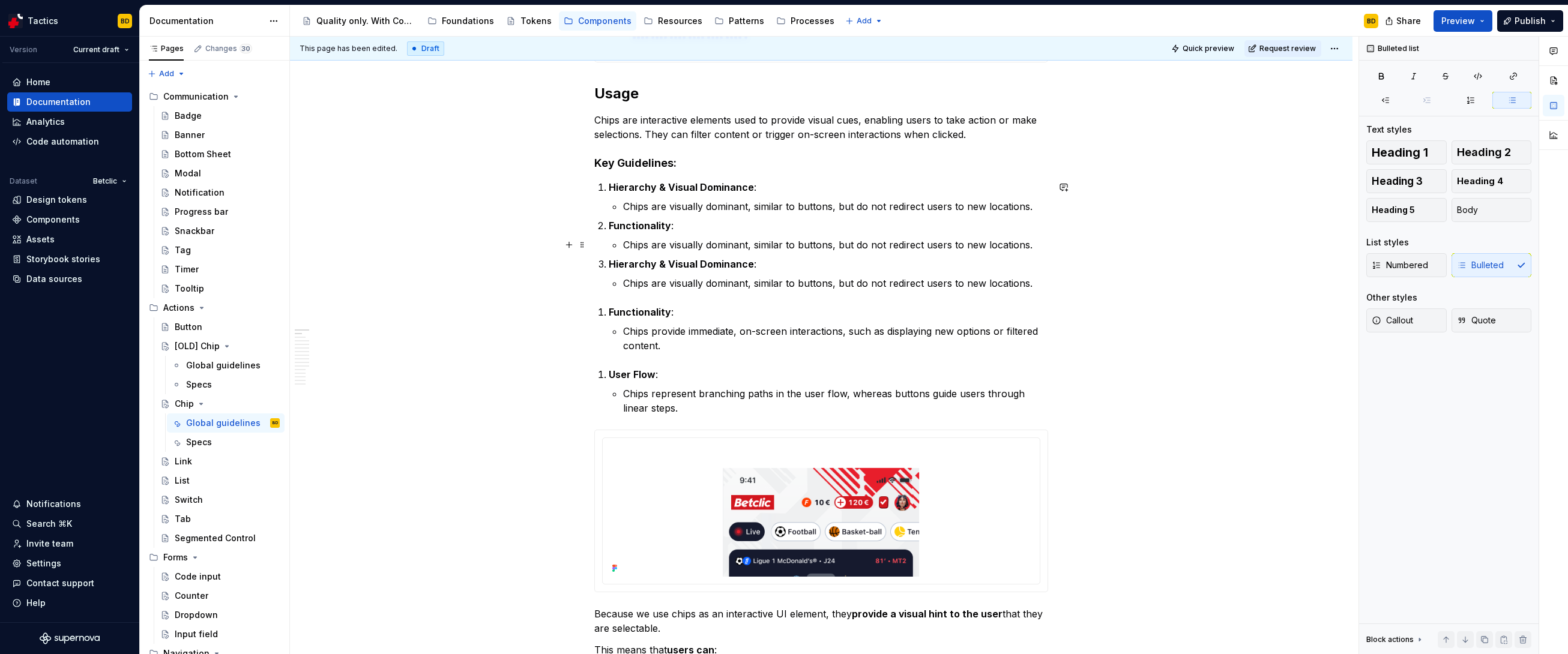
click at [674, 246] on p "Chips are visually dominant, similar to buttons, but do not redirect users to n…" at bounding box center [836, 245] width 425 height 14
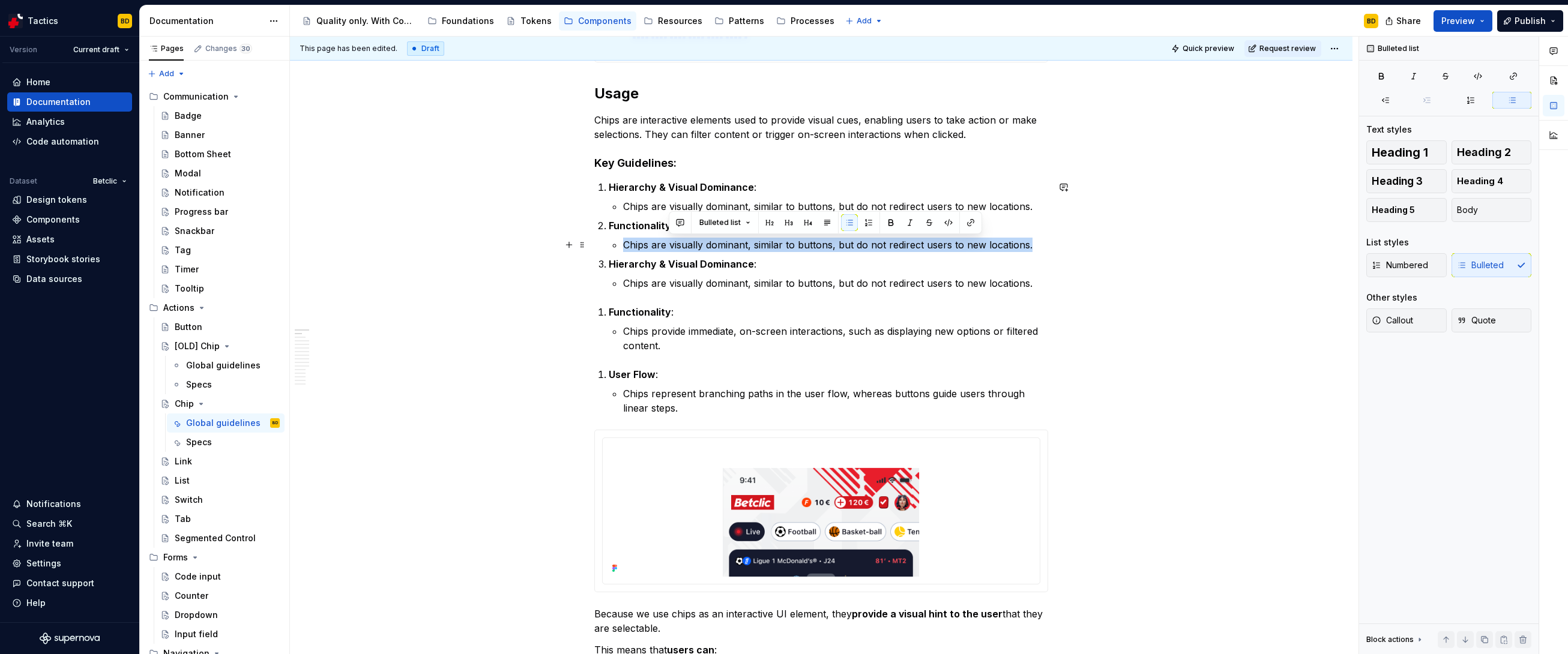
click at [674, 246] on p "Chips are visually dominant, similar to buttons, but do not redirect users to n…" at bounding box center [836, 245] width 425 height 14
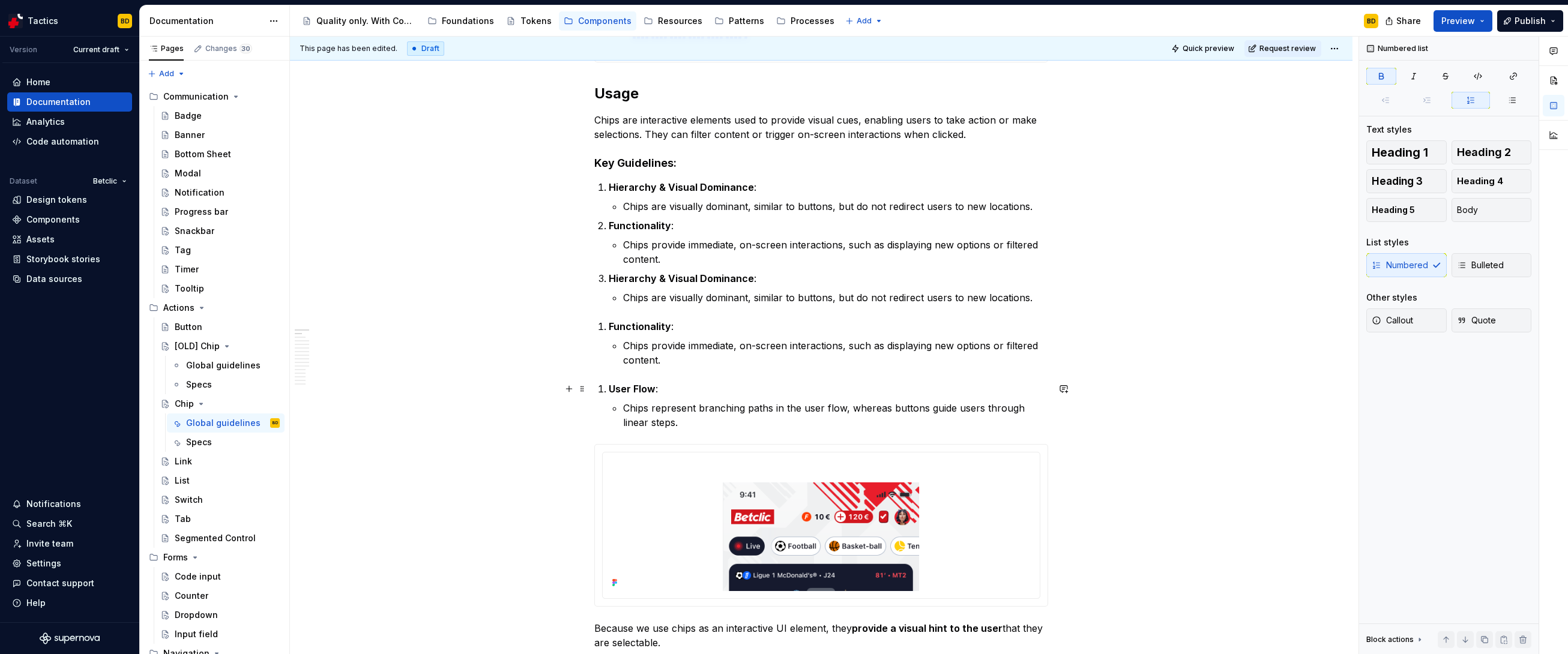
click at [642, 389] on strong "User Flow" at bounding box center [632, 388] width 47 height 12
copy strong "User Flow"
click at [638, 279] on strong "Hierarchy & Visual Dominance" at bounding box center [681, 278] width 146 height 12
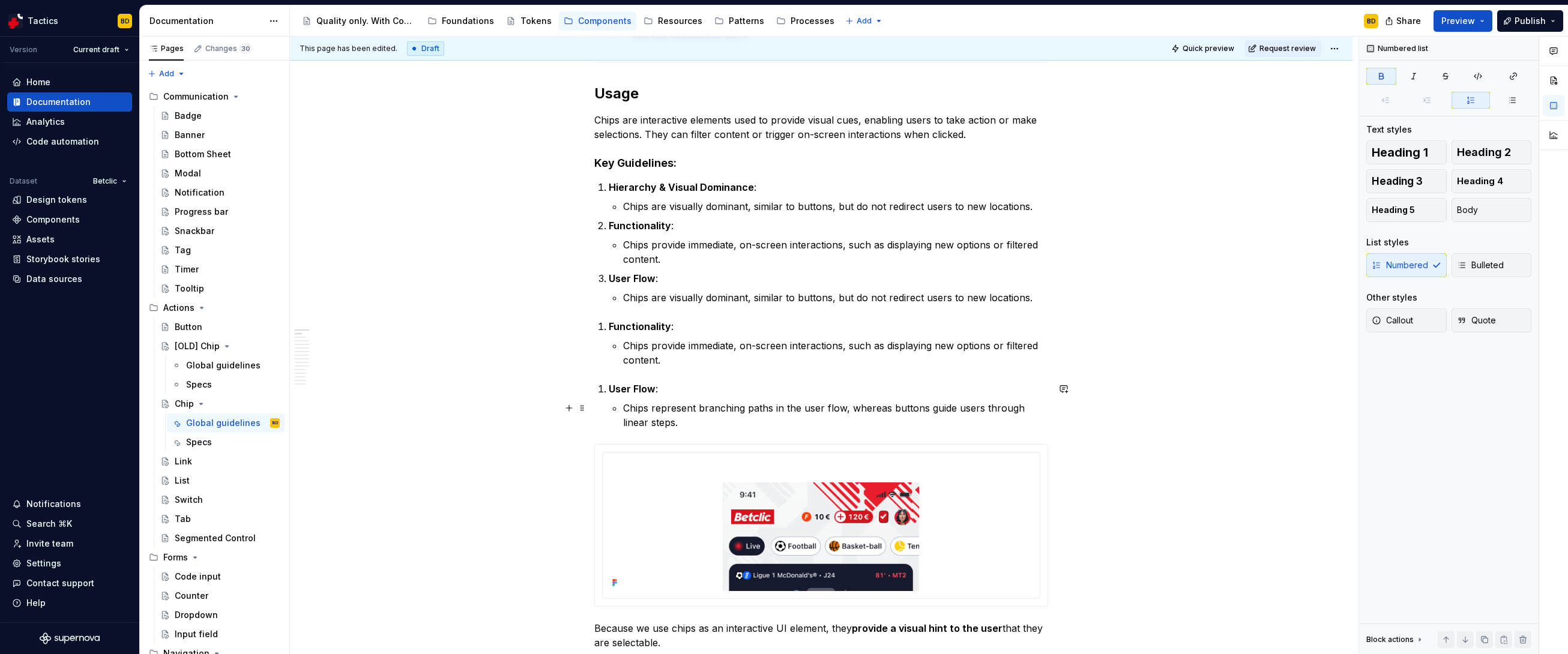
click at [665, 411] on p "Chips represent branching paths in the user flow, whereas buttons guide users t…" at bounding box center [836, 415] width 425 height 29
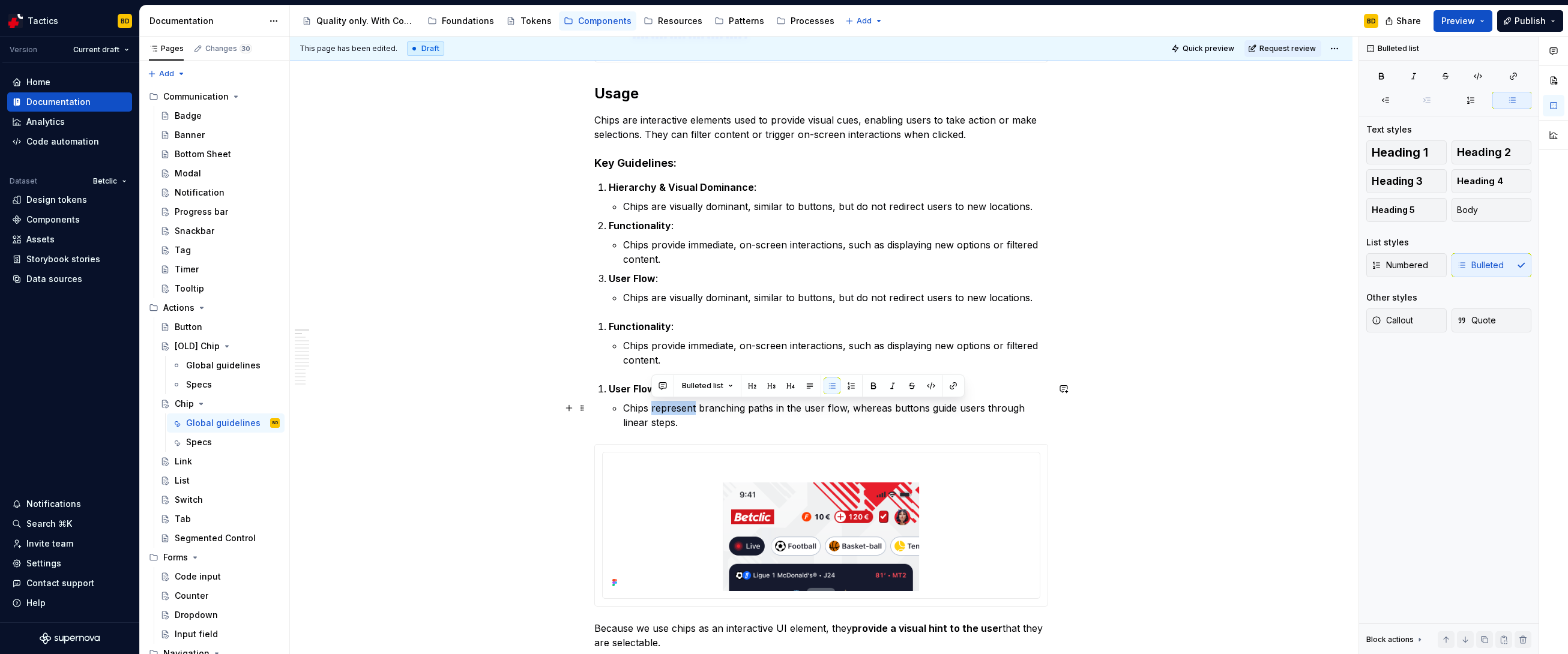
click at [665, 411] on p "Chips represent branching paths in the user flow, whereas buttons guide users t…" at bounding box center [836, 415] width 425 height 29
copy p "Chips represent branching paths in the user flow, whereas buttons guide users t…"
click at [664, 300] on p "Chips are visually dominant, similar to buttons, but do not redirect users to n…" at bounding box center [836, 298] width 425 height 14
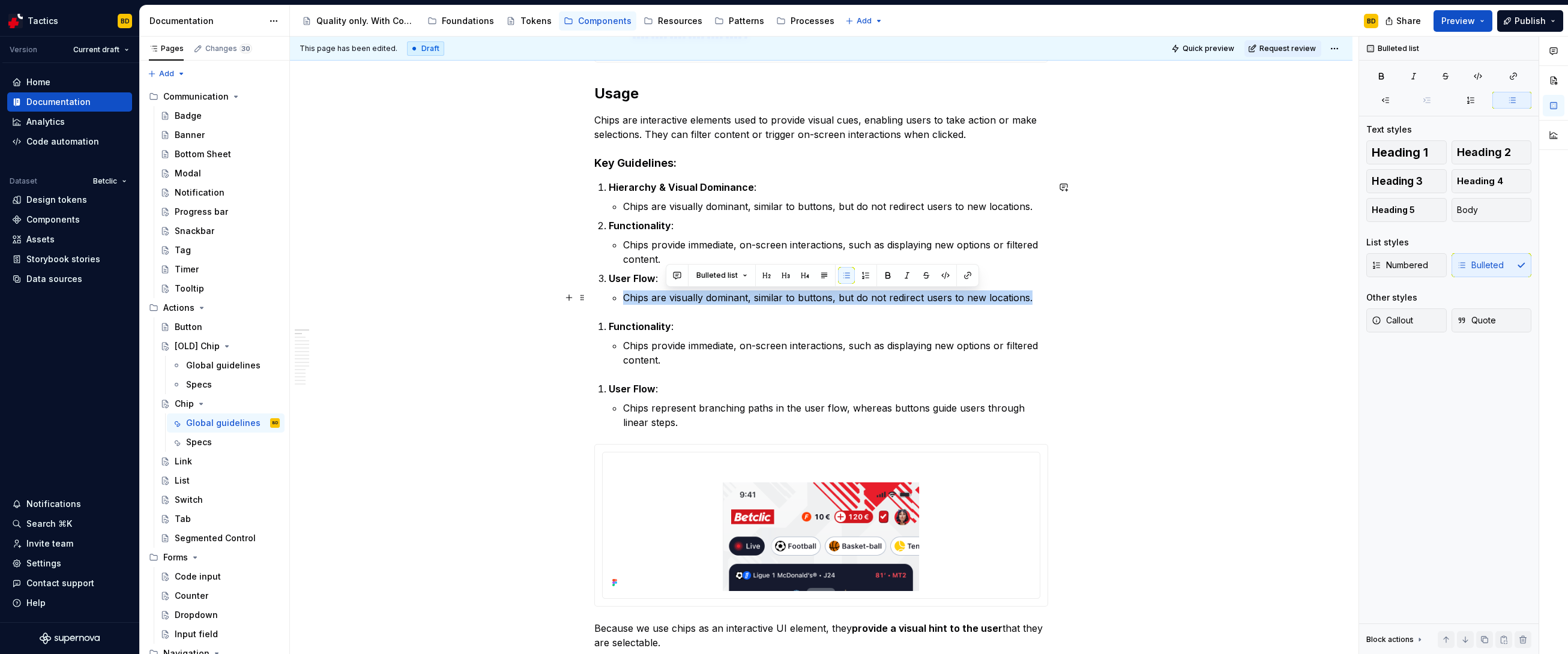
click at [664, 300] on p "Chips are visually dominant, similar to buttons, but do not redirect users to n…" at bounding box center [836, 298] width 425 height 14
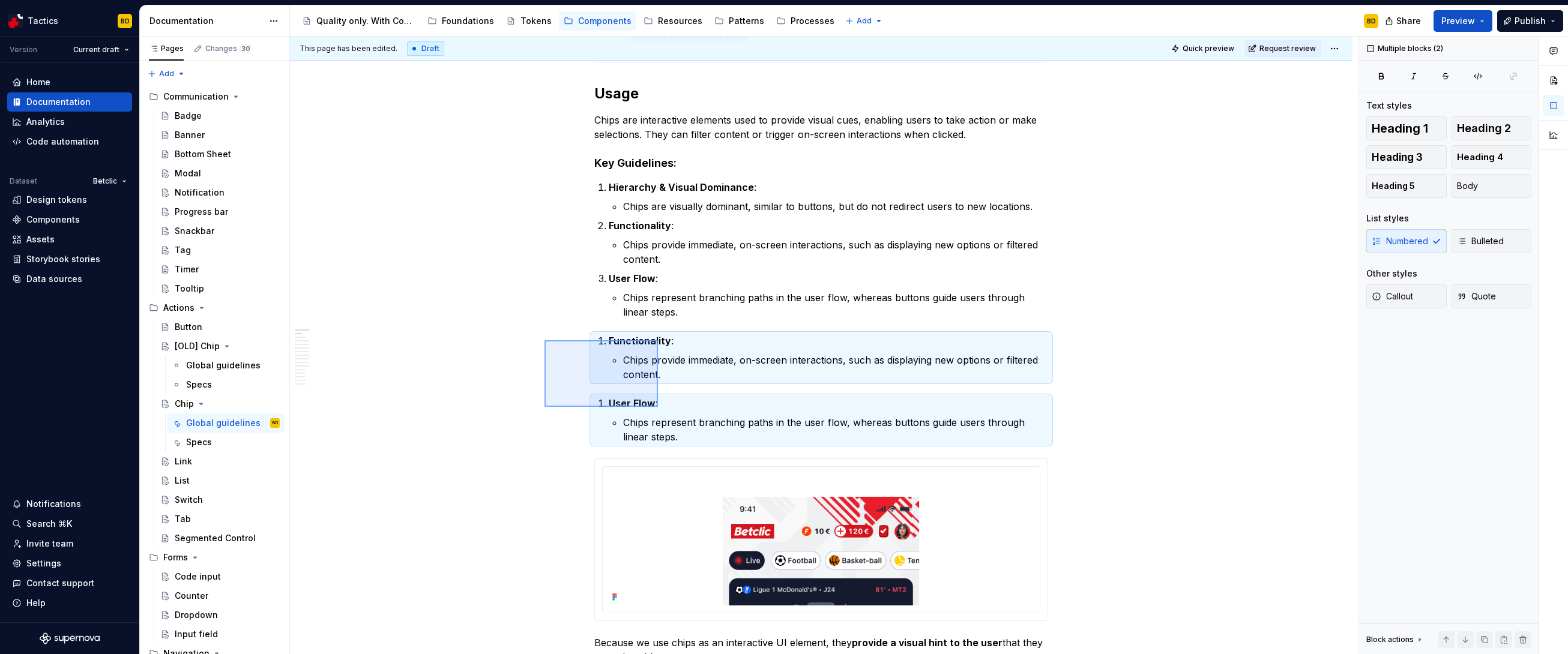
drag, startPoint x: 544, startPoint y: 341, endPoint x: 658, endPoint y: 407, distance: 131.7
click at [658, 407] on div "**********" at bounding box center [824, 345] width 1069 height 618
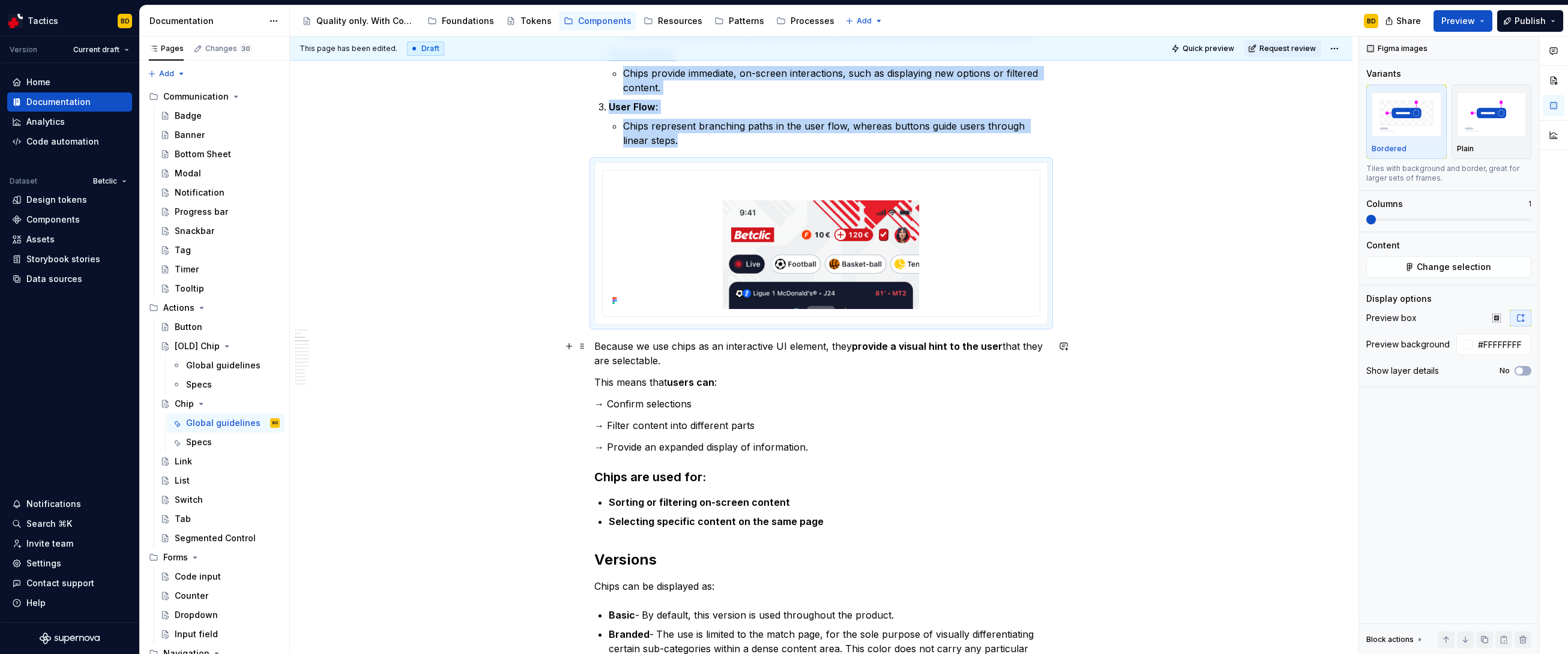
scroll to position [809, 0]
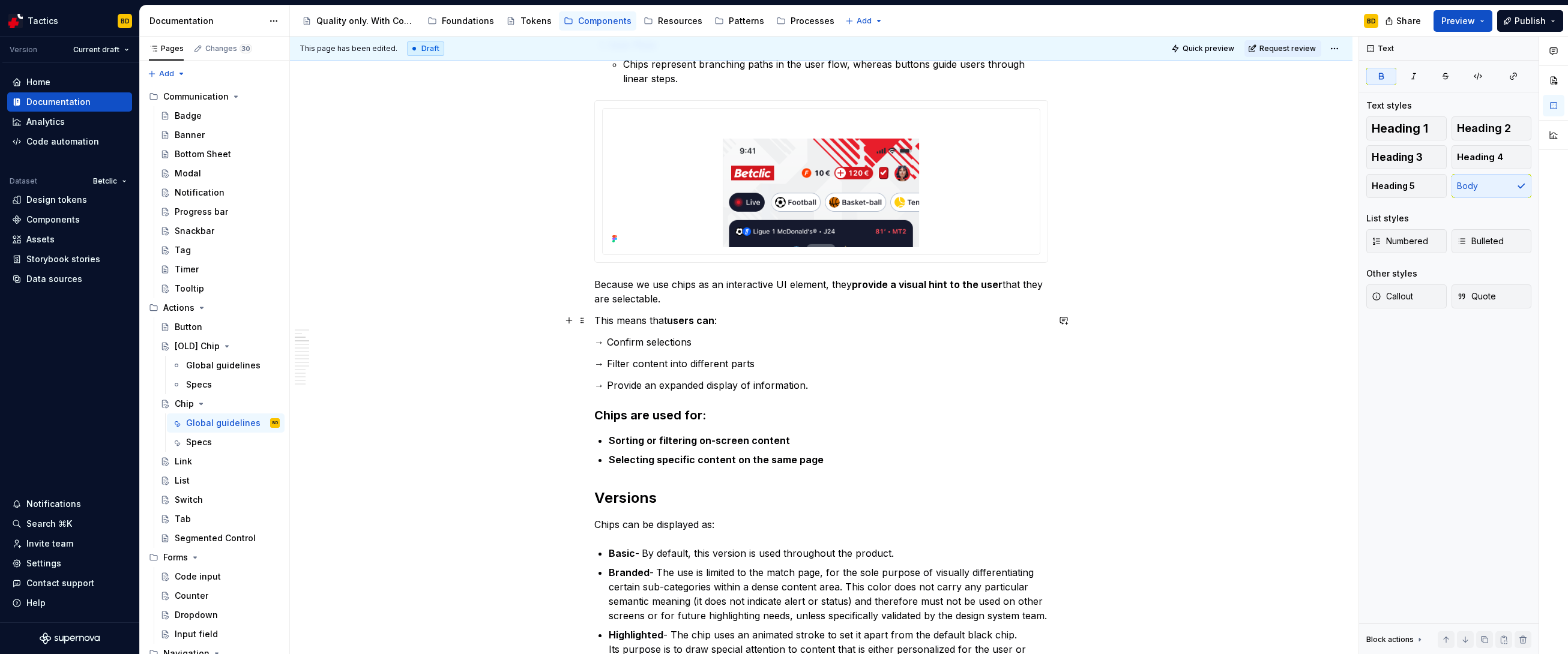
drag, startPoint x: 596, startPoint y: 282, endPoint x: 683, endPoint y: 327, distance: 97.9
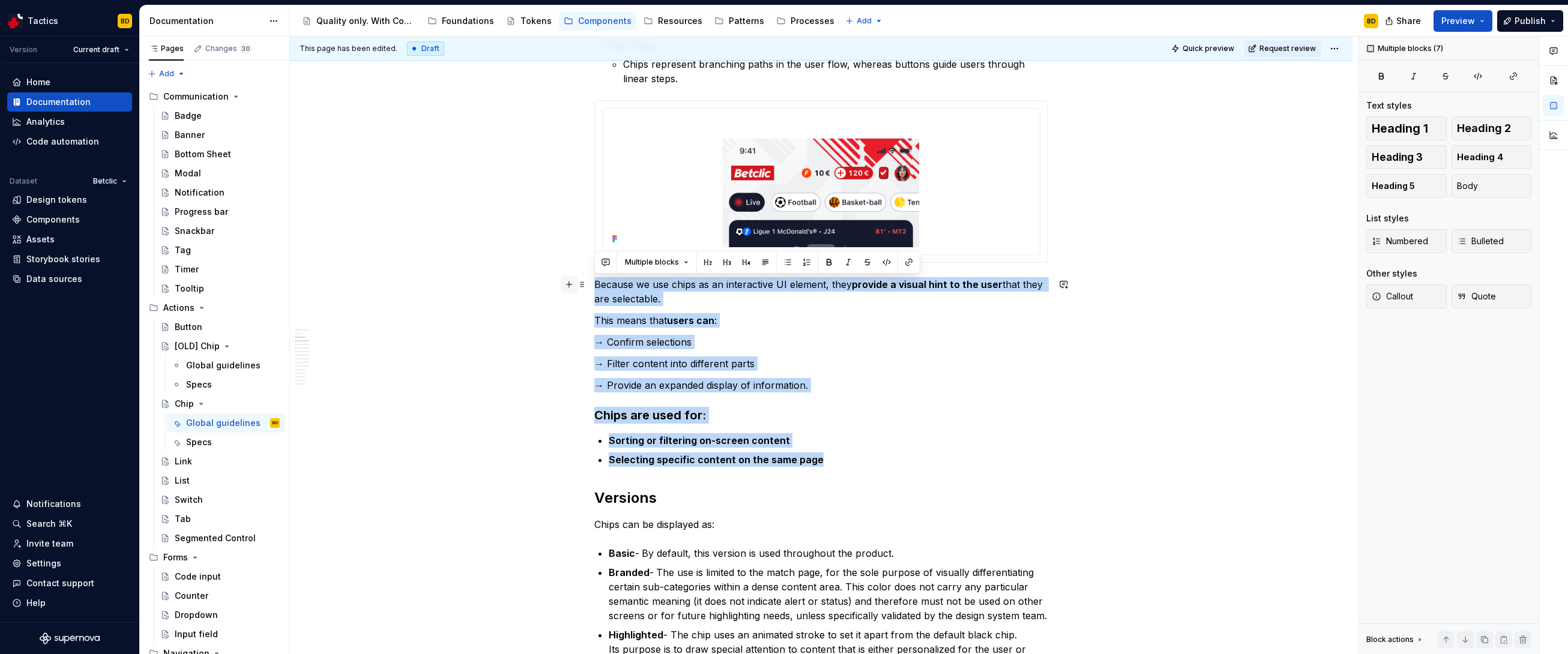
drag, startPoint x: 822, startPoint y: 463, endPoint x: 568, endPoint y: 290, distance: 307.3
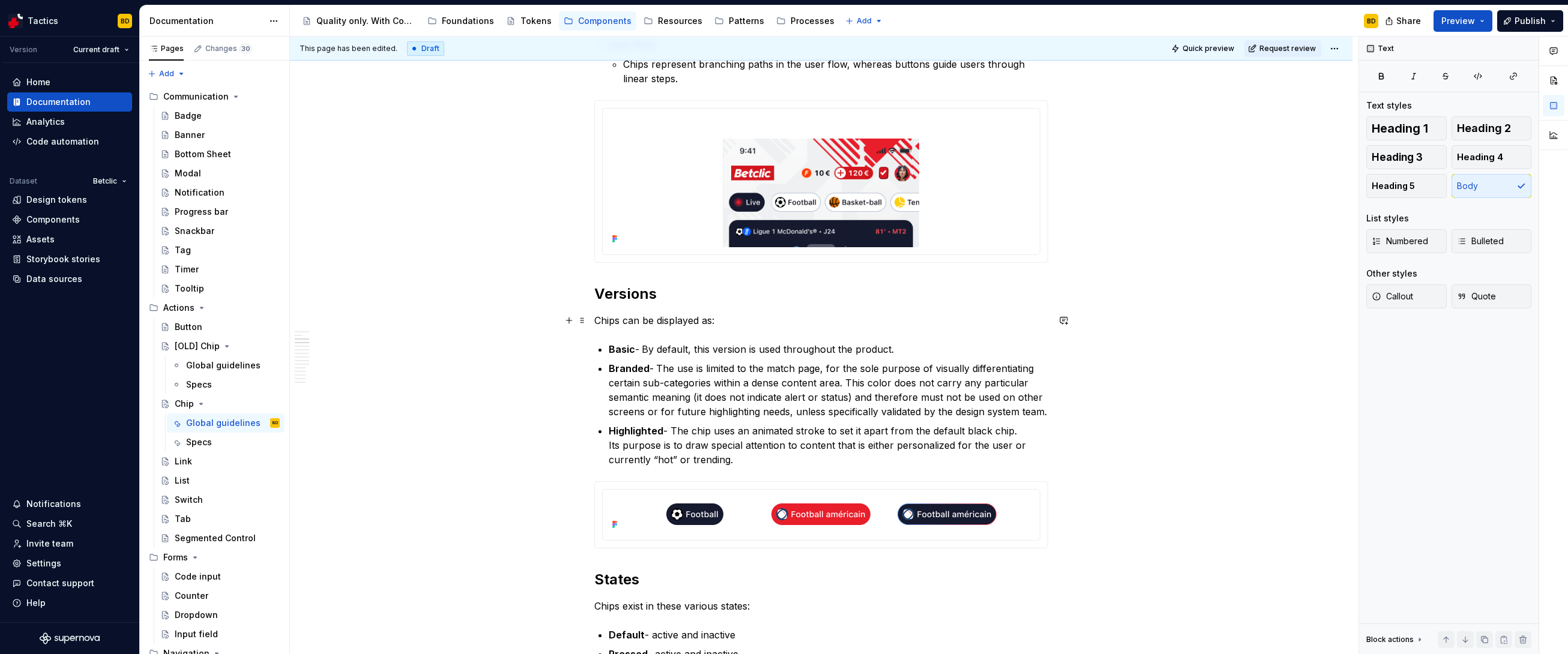
click at [652, 318] on p "Chips can be displayed as:" at bounding box center [821, 321] width 454 height 14
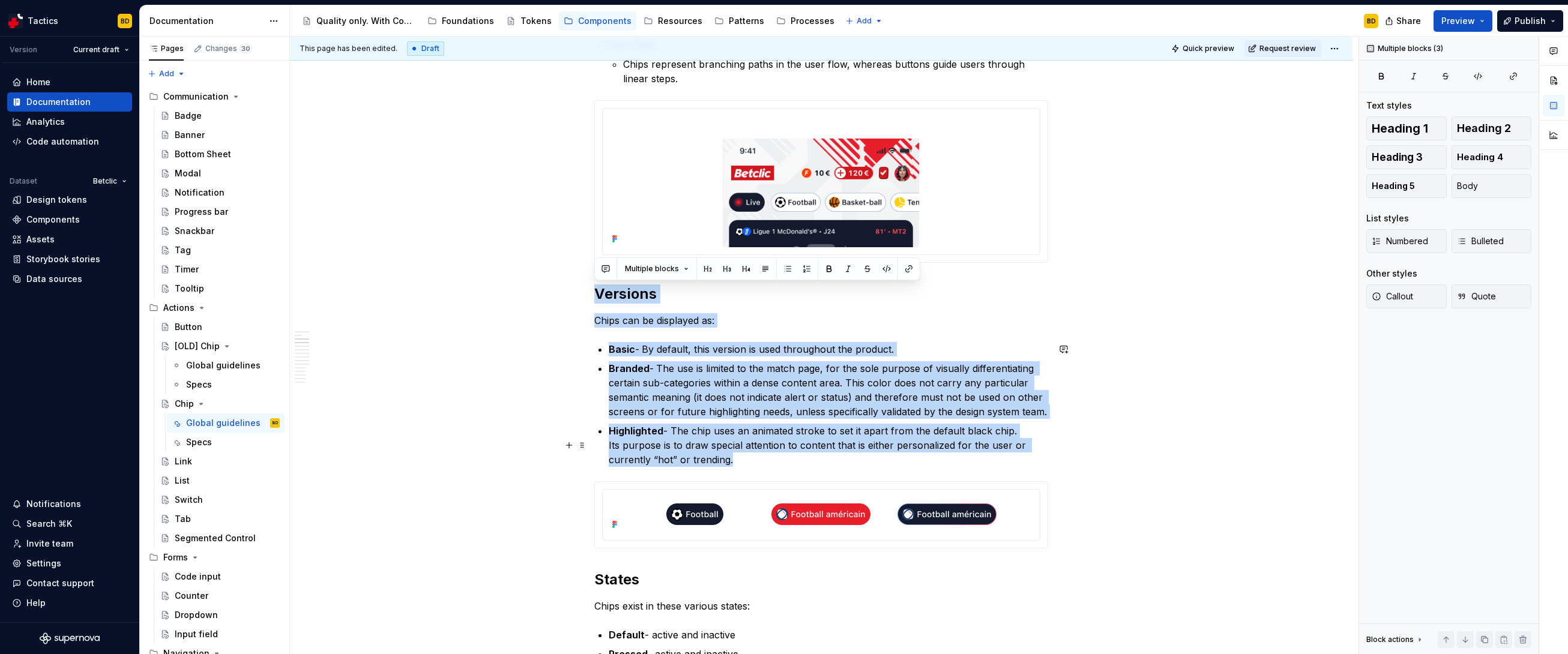
drag, startPoint x: 595, startPoint y: 294, endPoint x: 801, endPoint y: 473, distance: 272.9
copy div "Versions Chips can be displayed as: Basic - By default, this version is used th…"
click at [660, 360] on ul "Basic - By default, this version is used throughout the product. Branded - The …" at bounding box center [829, 404] width 439 height 125
drag, startPoint x: 594, startPoint y: 321, endPoint x: 743, endPoint y: 469, distance: 210.0
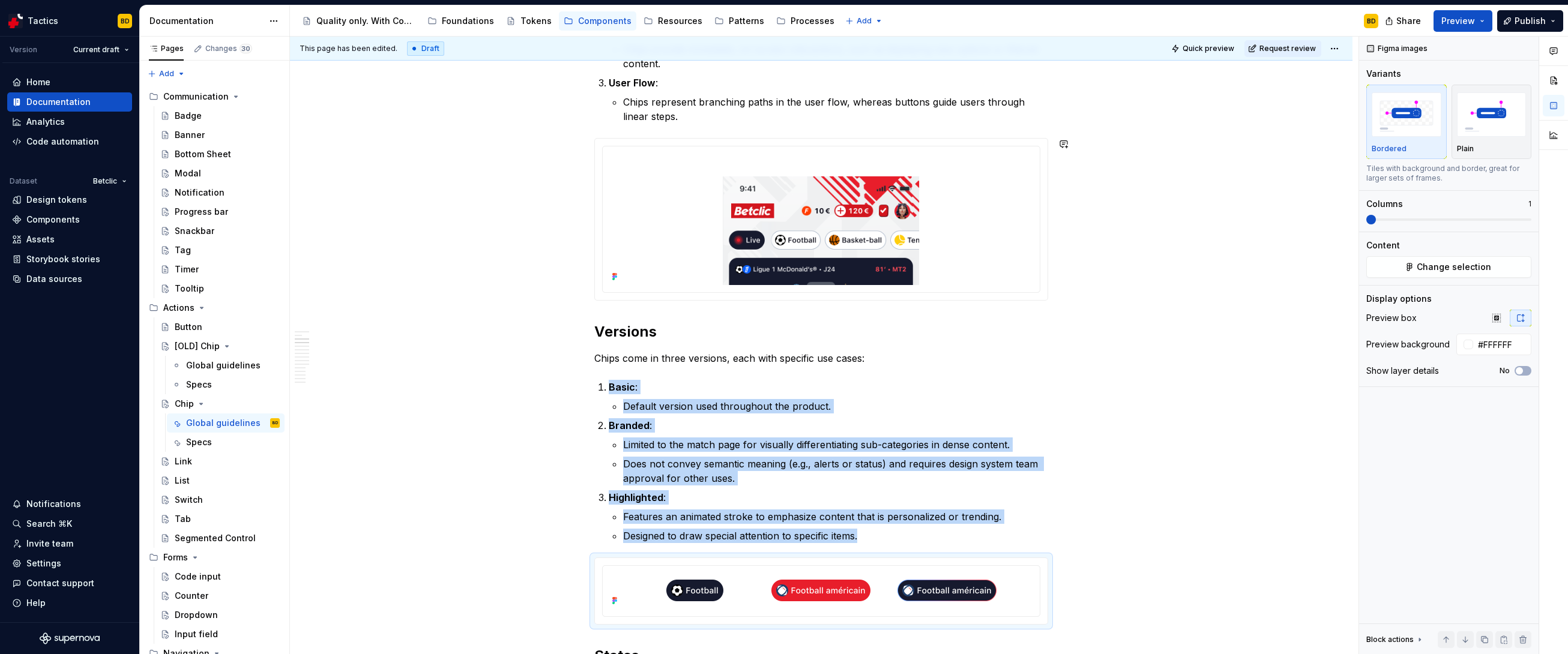
scroll to position [834, 0]
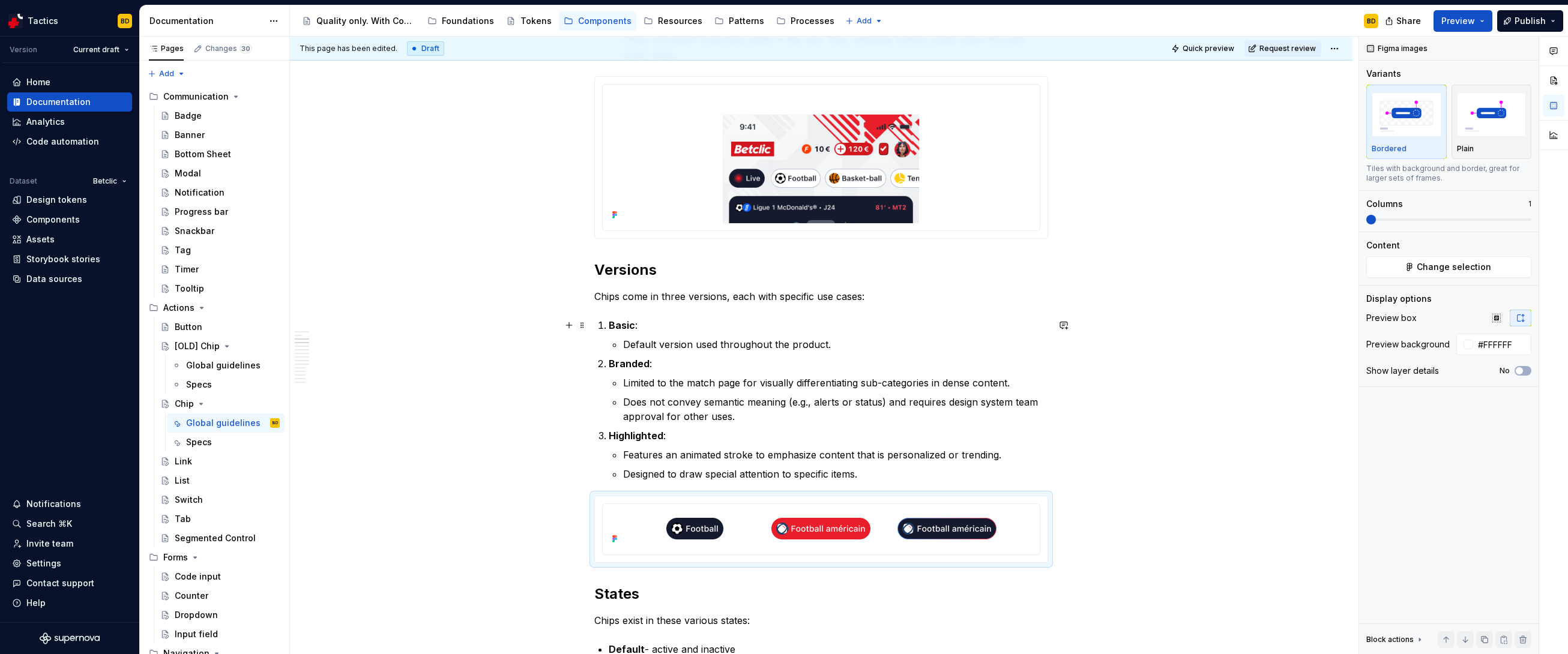
click at [609, 322] on li "Basic : Default version used throughout the product." at bounding box center [829, 335] width 439 height 33
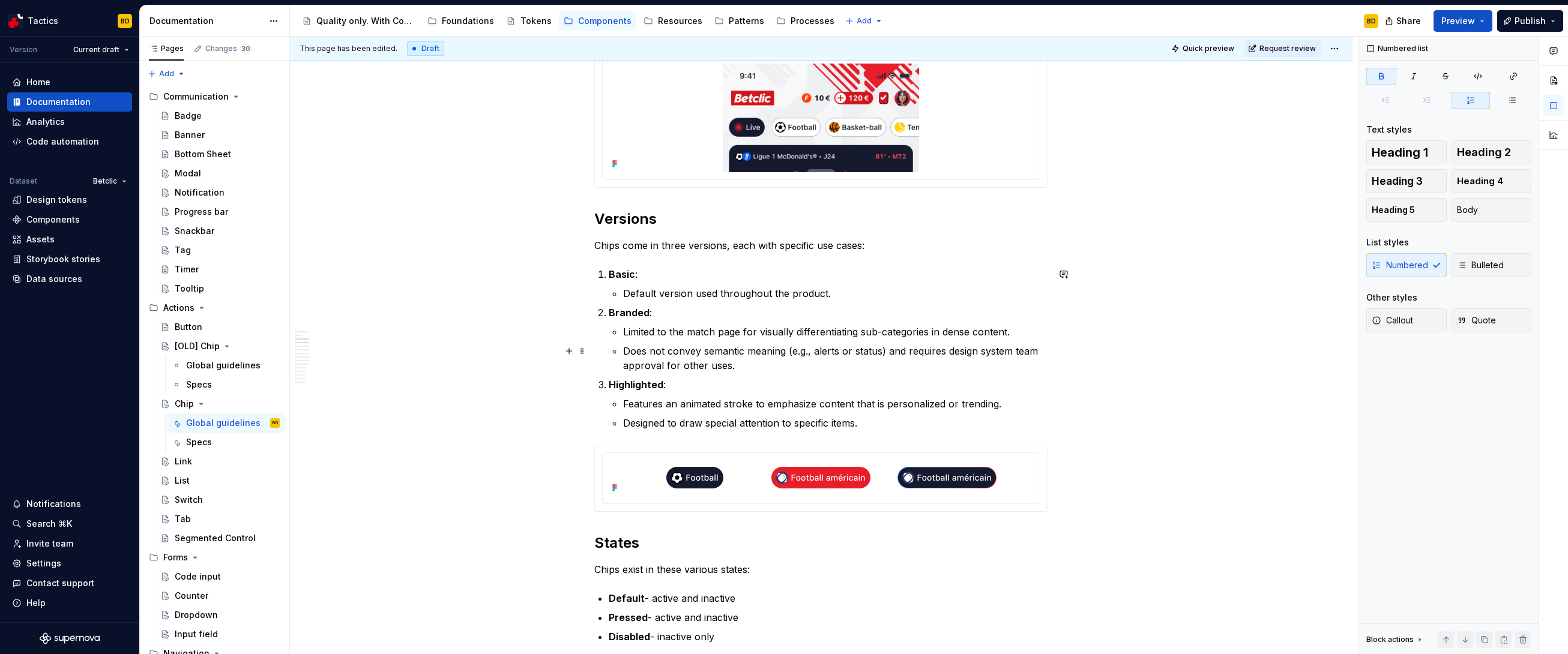
scroll to position [878, 0]
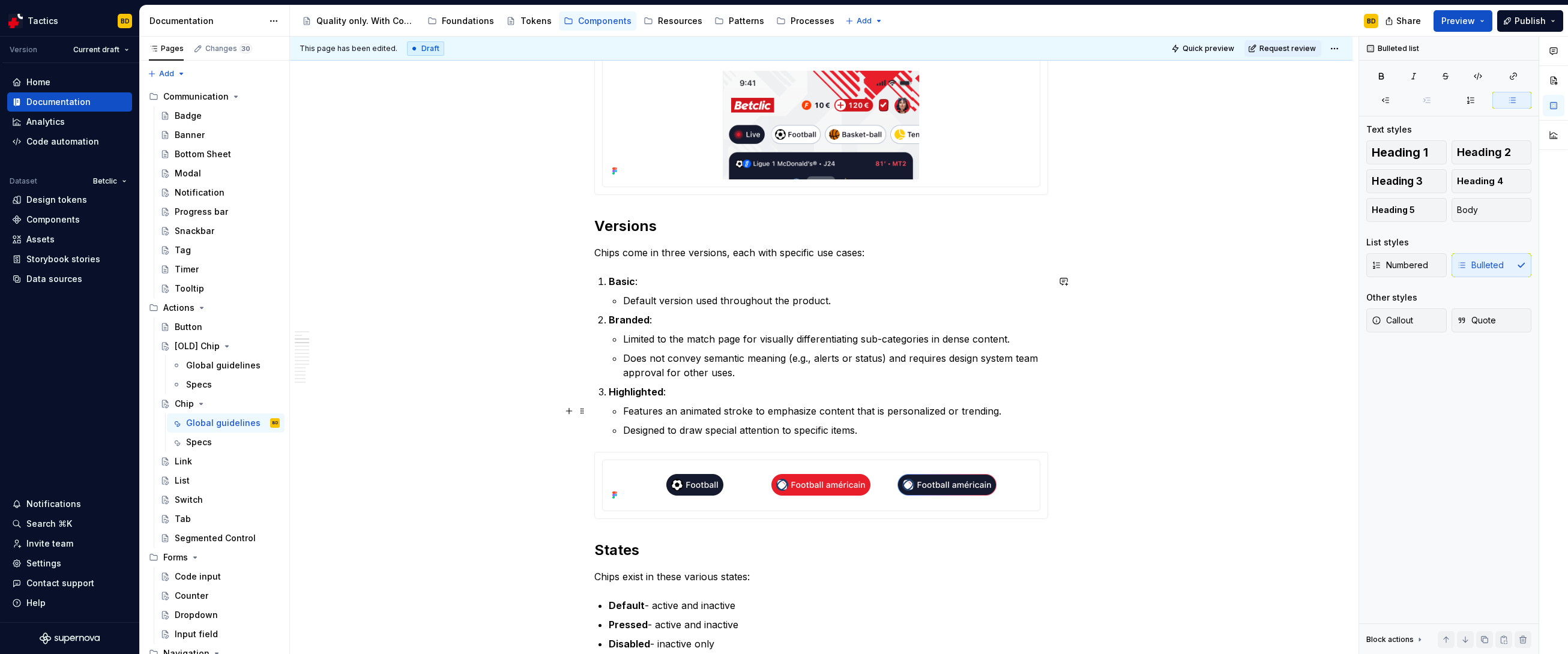
click at [778, 409] on p "Features an animated stroke to emphasize content that is personalized or trendi…" at bounding box center [836, 411] width 425 height 14
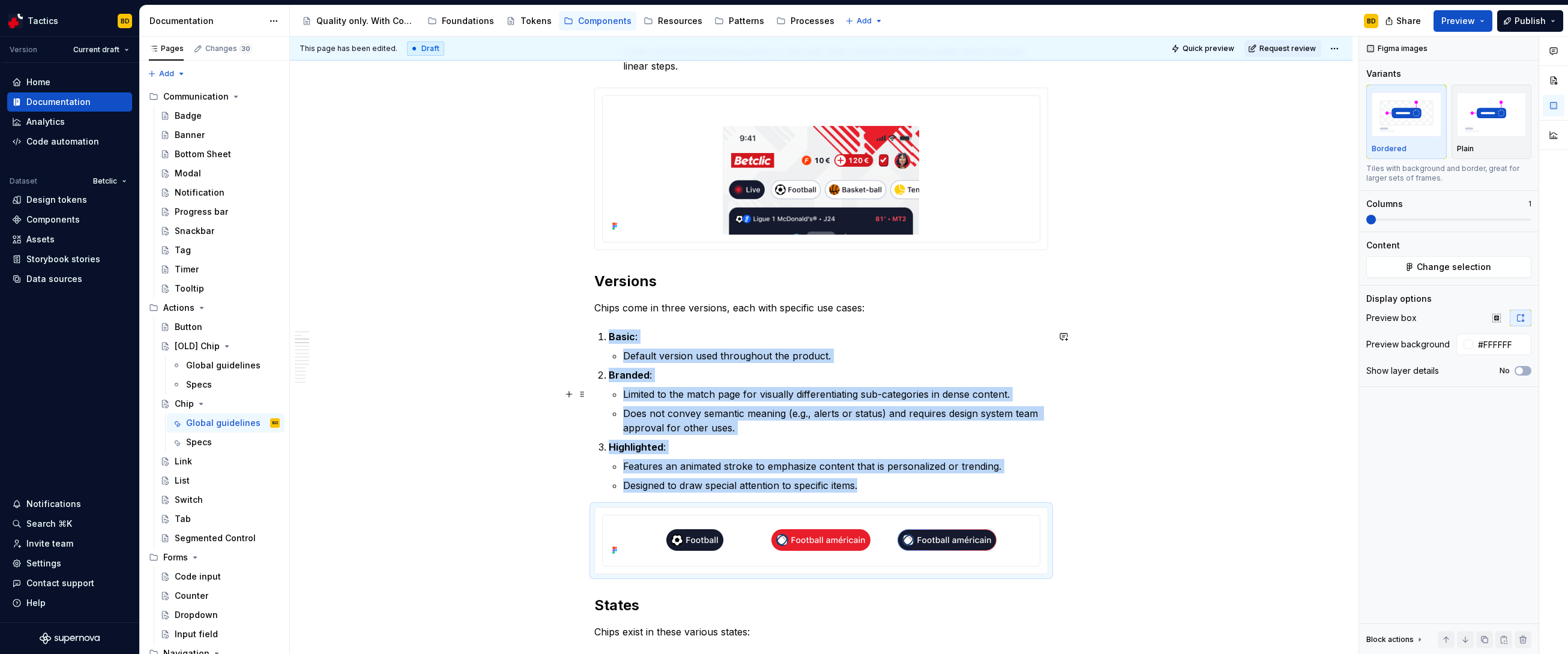
scroll to position [830, 0]
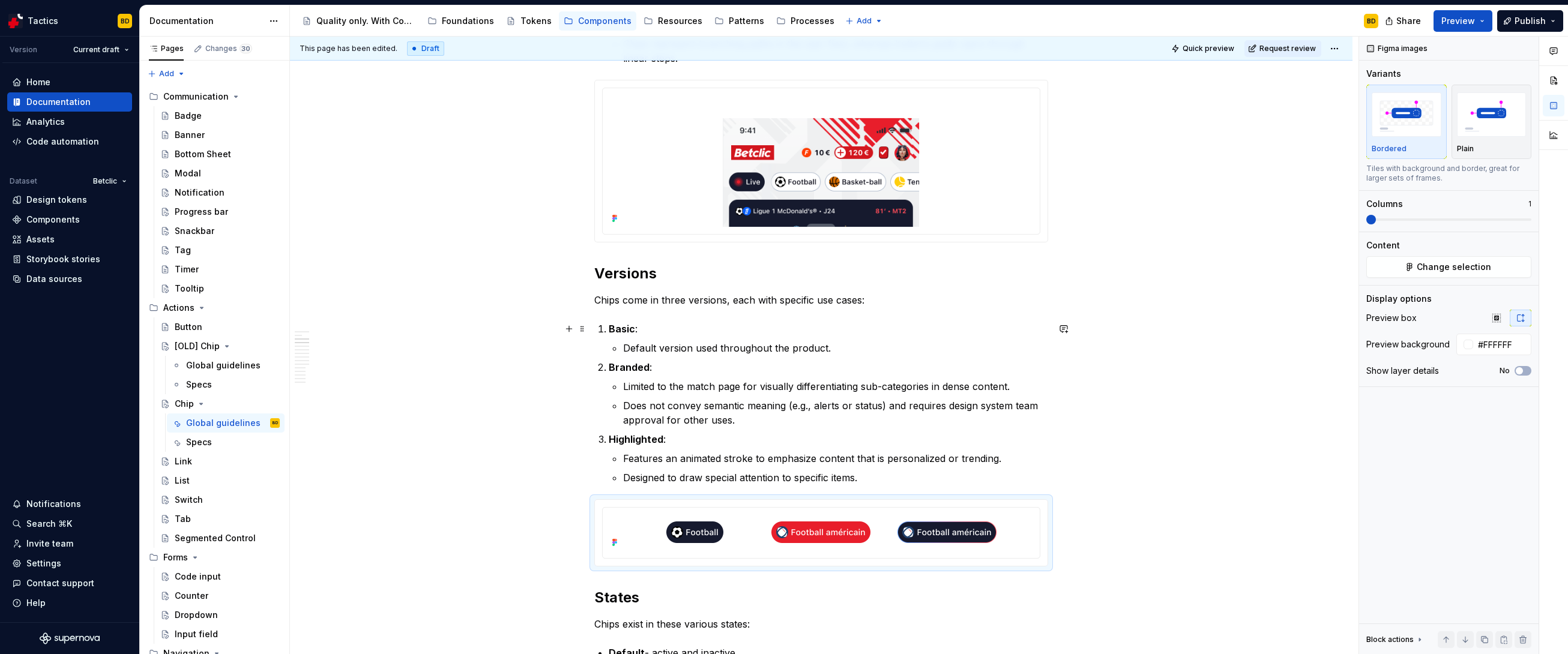
click at [609, 323] on strong "Basic" at bounding box center [622, 329] width 26 height 12
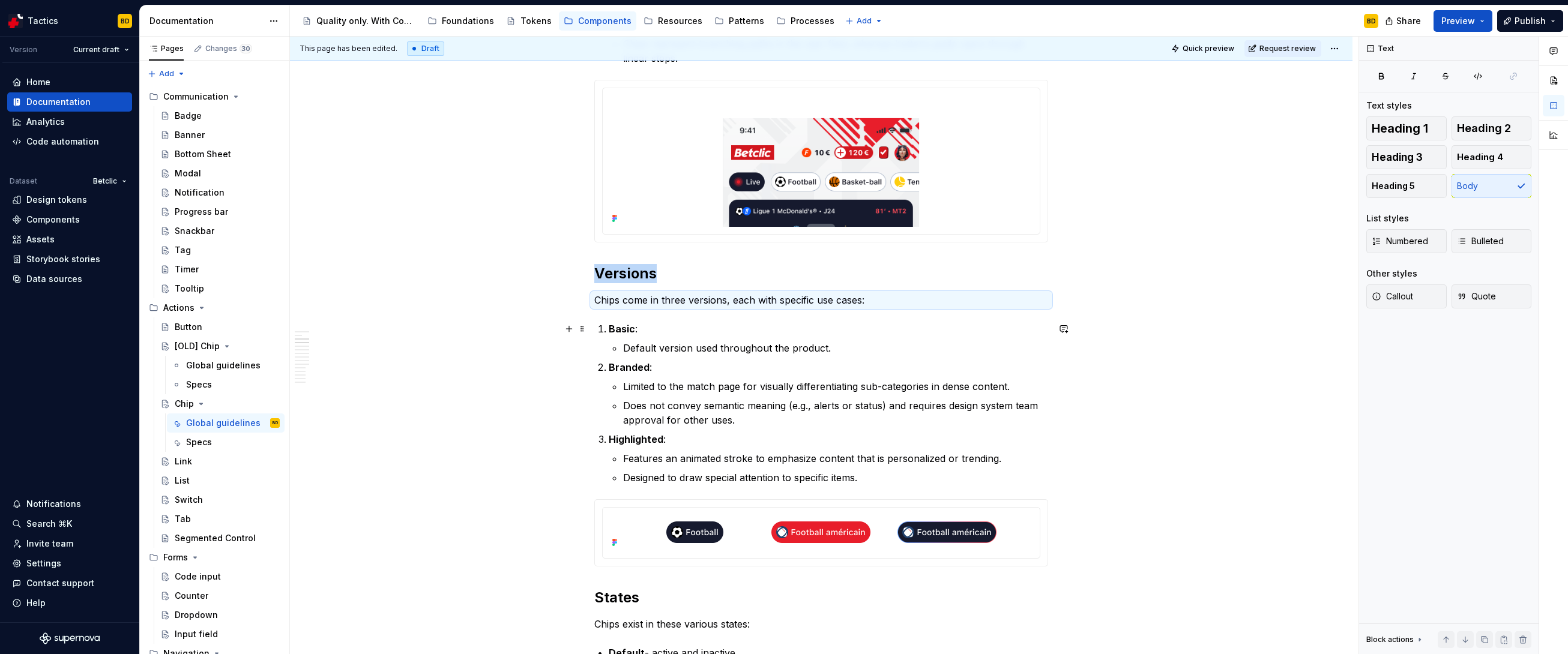
click at [609, 333] on strong "Basic" at bounding box center [622, 329] width 26 height 12
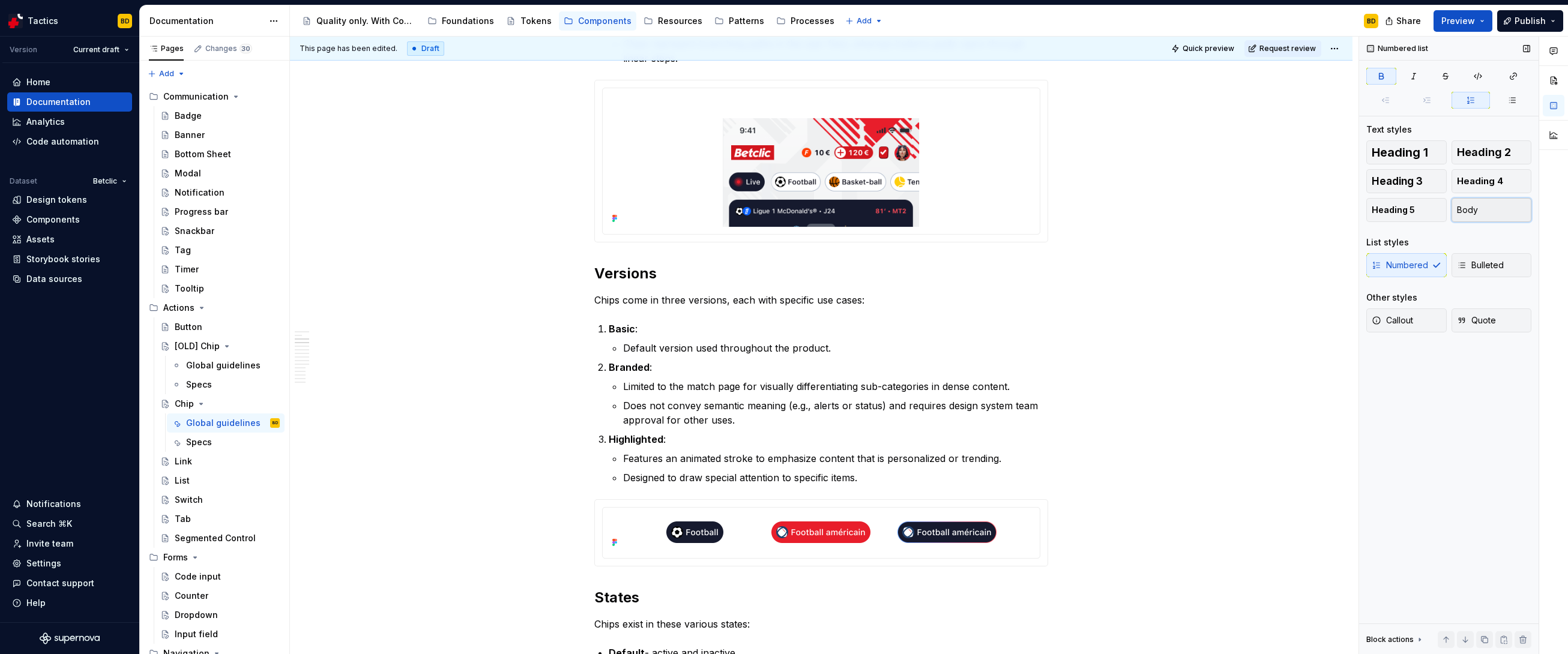
click at [898, 204] on span "Body" at bounding box center [1468, 209] width 21 height 12
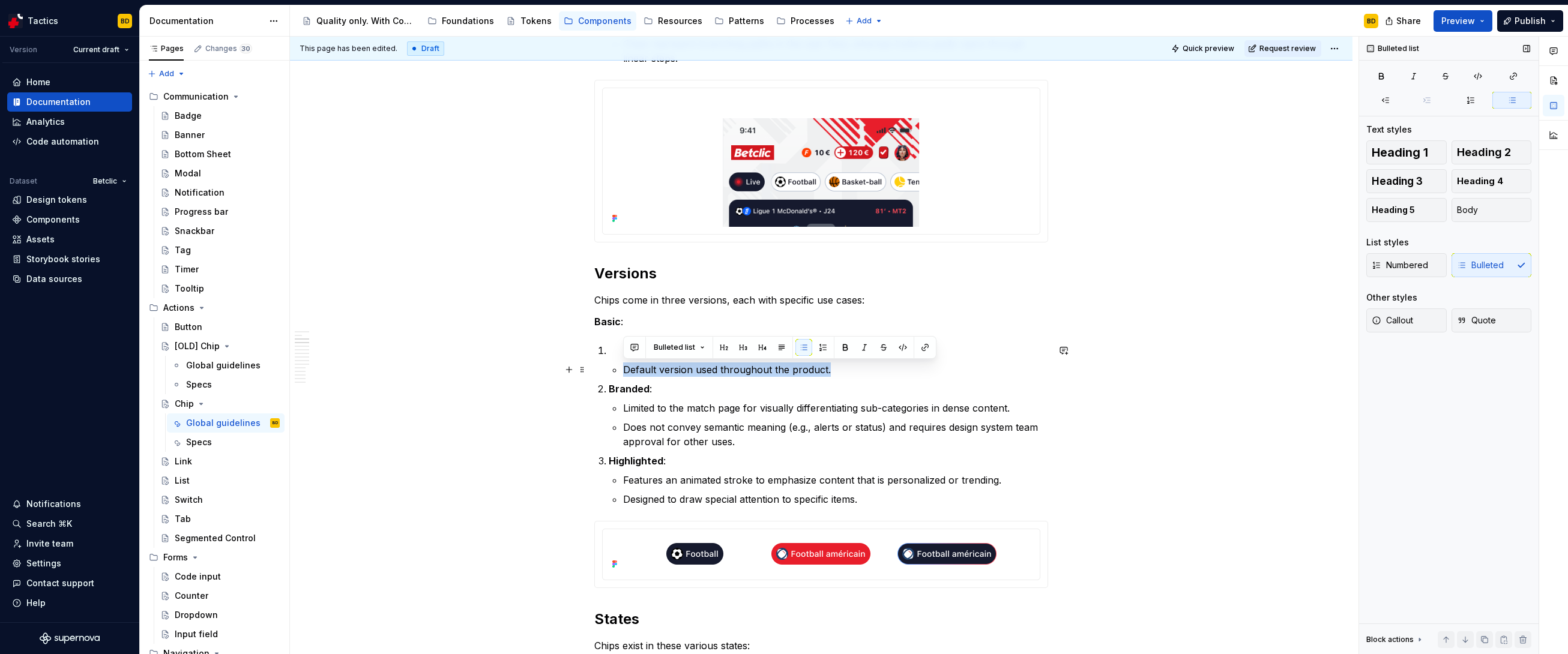
drag, startPoint x: 623, startPoint y: 368, endPoint x: 833, endPoint y: 372, distance: 210.0
click at [833, 372] on p "Default version used throughout the product." at bounding box center [836, 370] width 425 height 14
copy p "Default version used throughout the product."
click at [639, 328] on p "Basic :" at bounding box center [821, 321] width 454 height 14
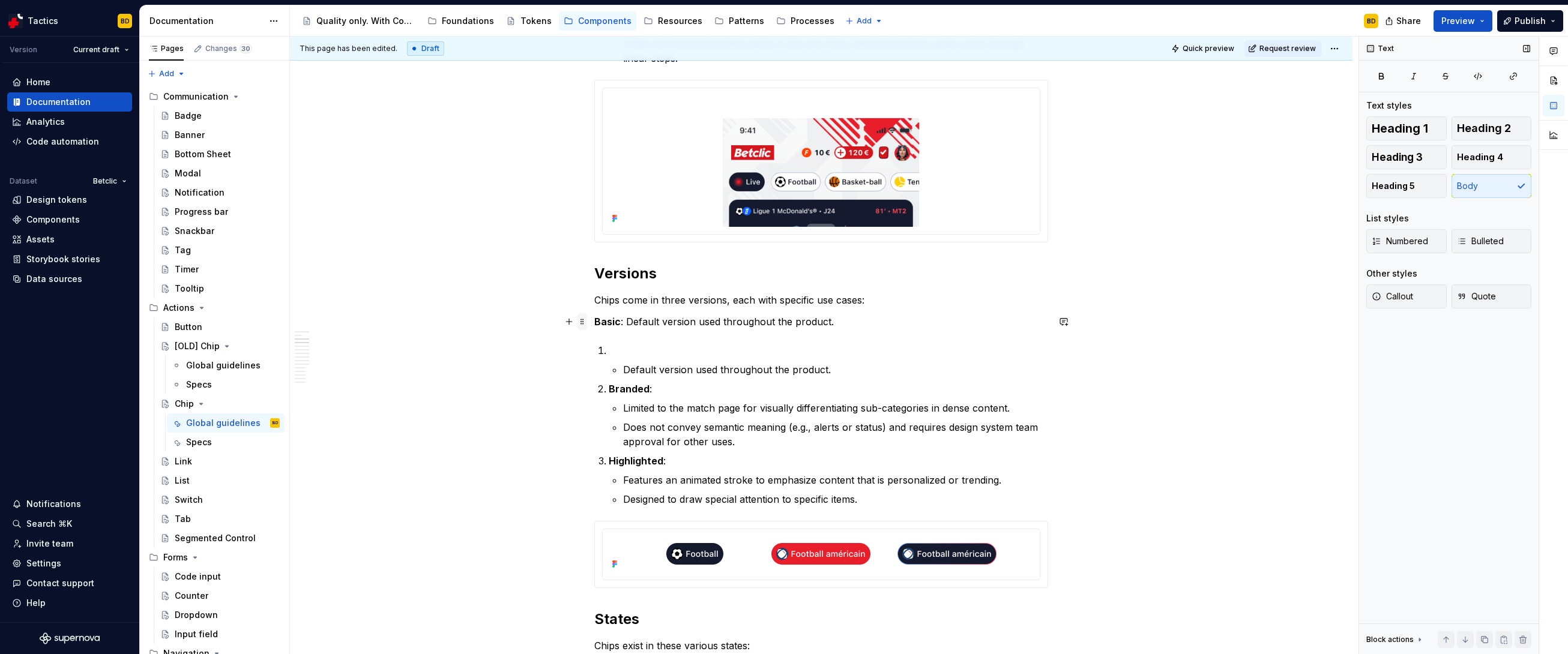
click at [584, 321] on span at bounding box center [583, 321] width 10 height 17
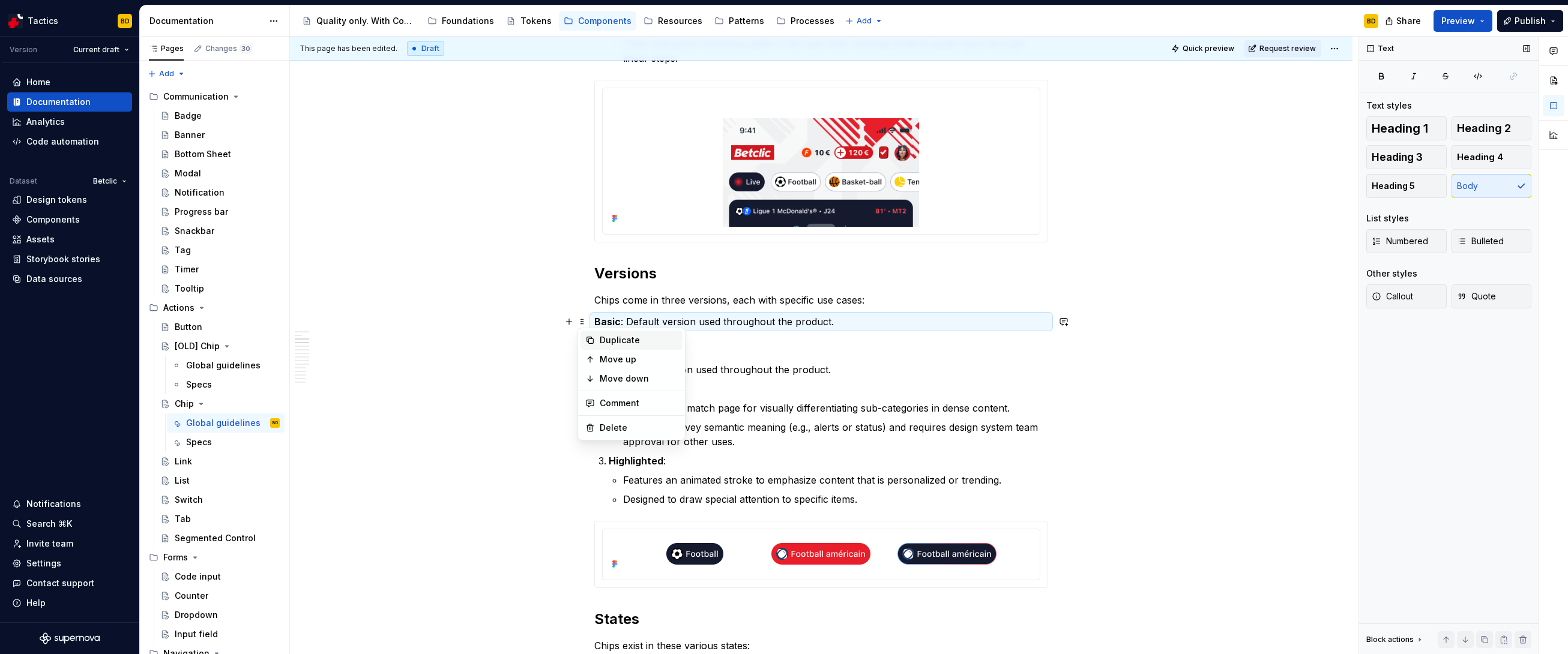
click at [595, 337] on icon at bounding box center [590, 341] width 10 height 10
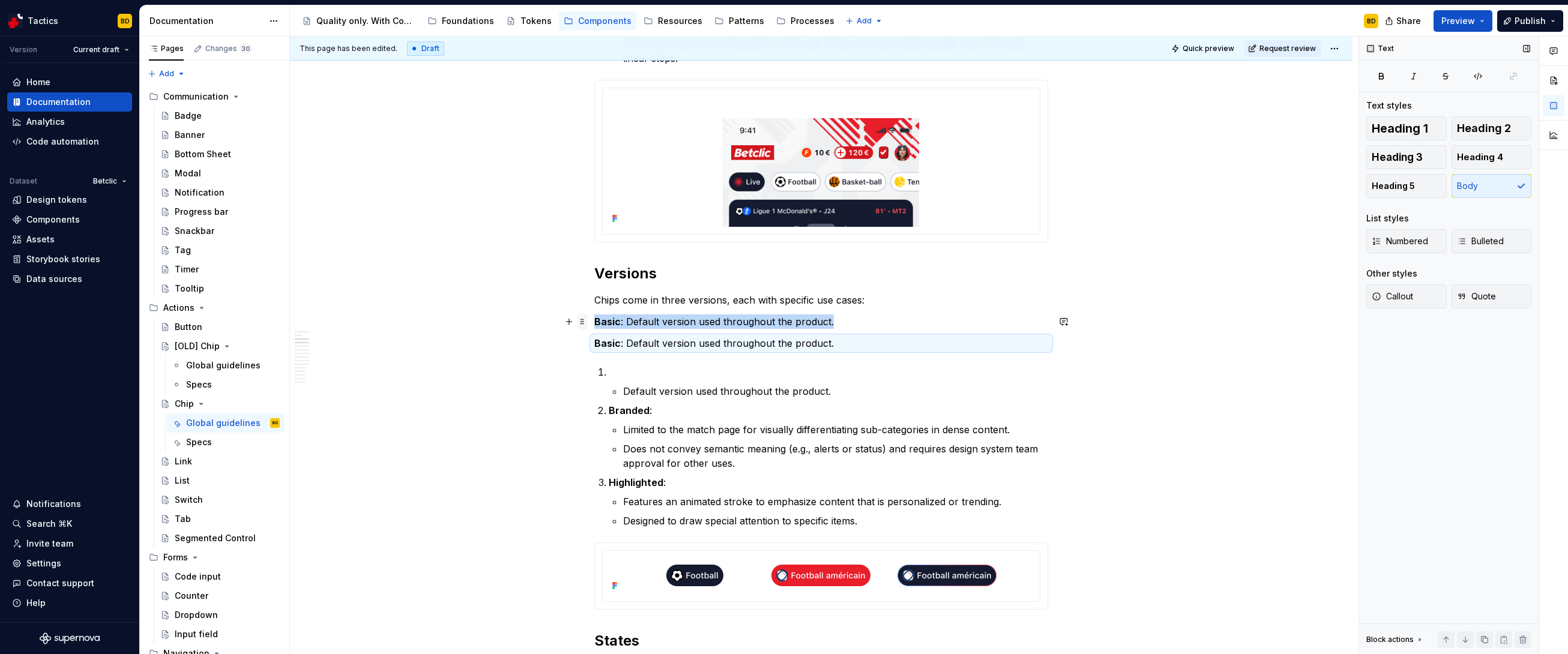
click at [580, 321] on span at bounding box center [583, 321] width 10 height 17
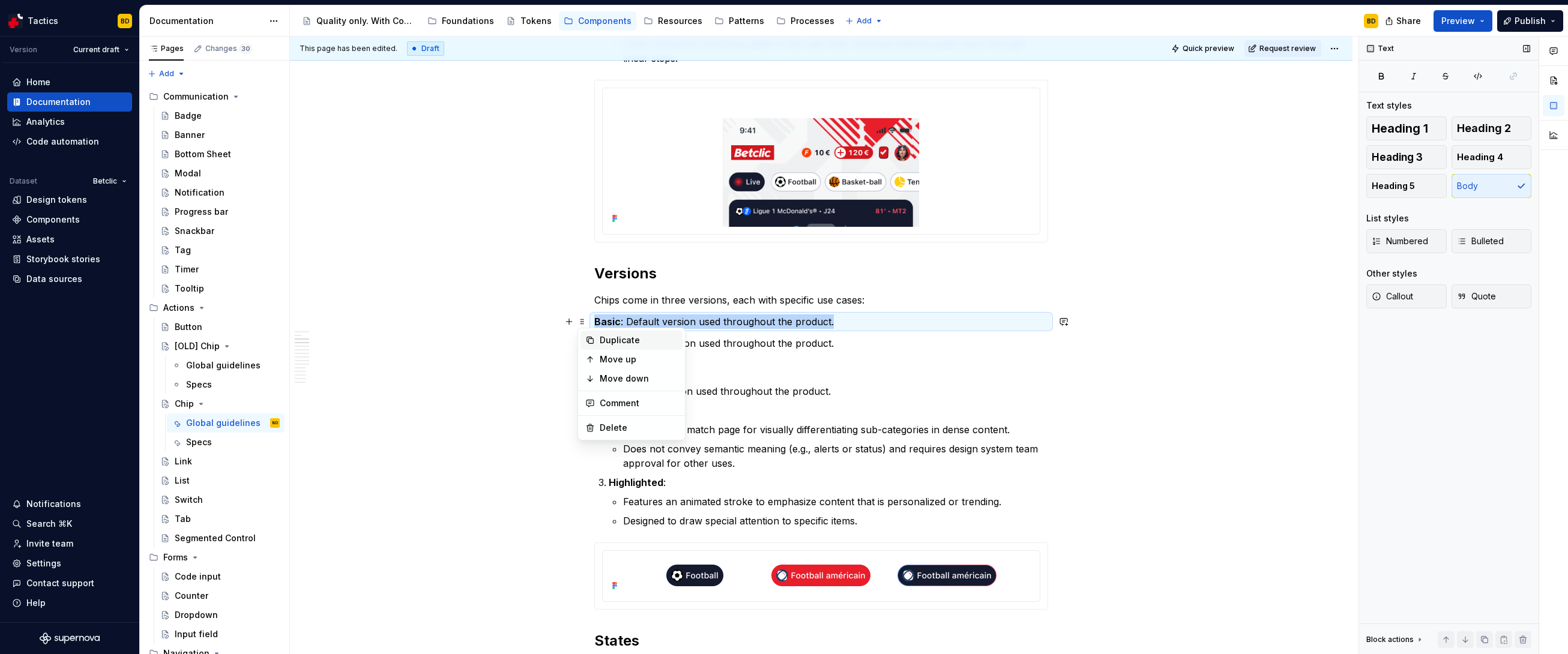
click at [599, 343] on div "Duplicate" at bounding box center [638, 340] width 78 height 12
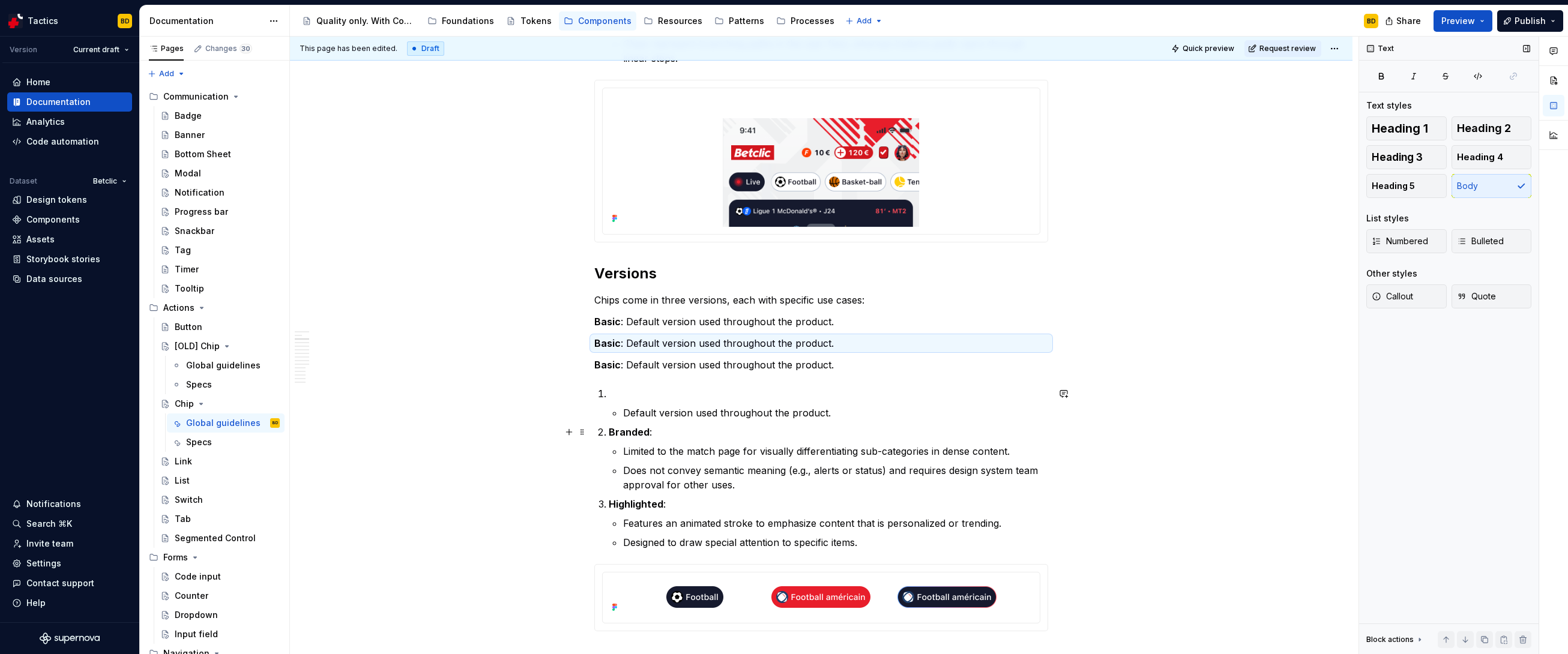
click at [631, 433] on strong "Branded" at bounding box center [629, 432] width 41 height 12
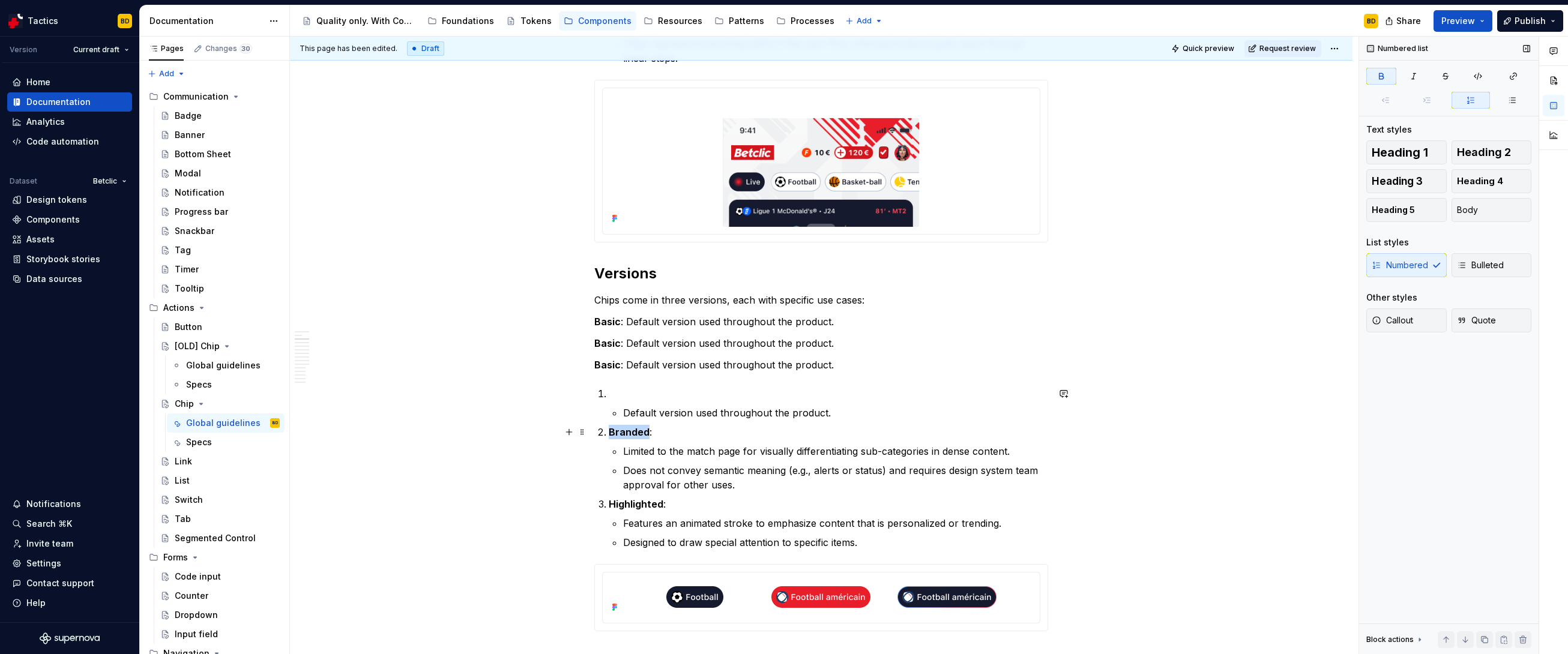
click at [631, 433] on strong "Branded" at bounding box center [629, 432] width 41 height 12
copy strong "Branded"
click at [607, 345] on strong "Basic" at bounding box center [607, 343] width 26 height 12
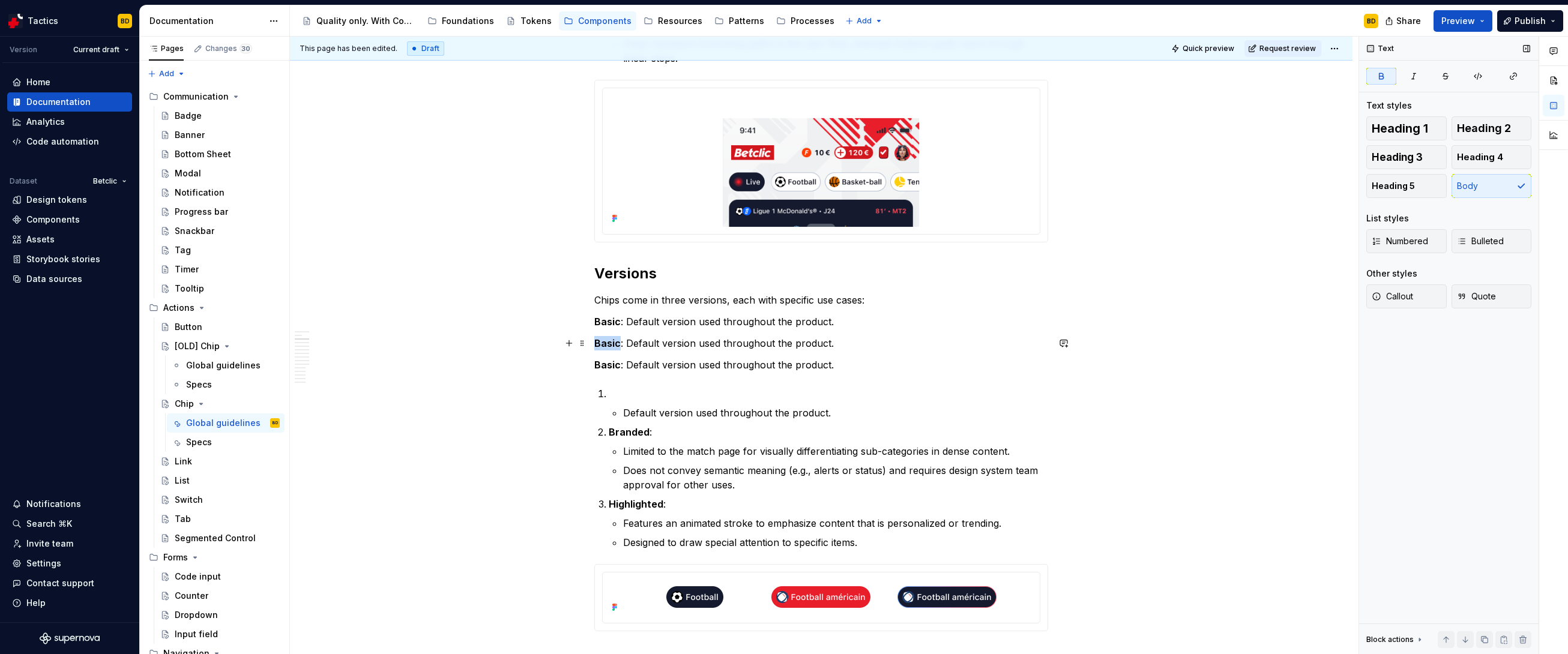
click at [607, 345] on strong "Basic" at bounding box center [607, 343] width 26 height 12
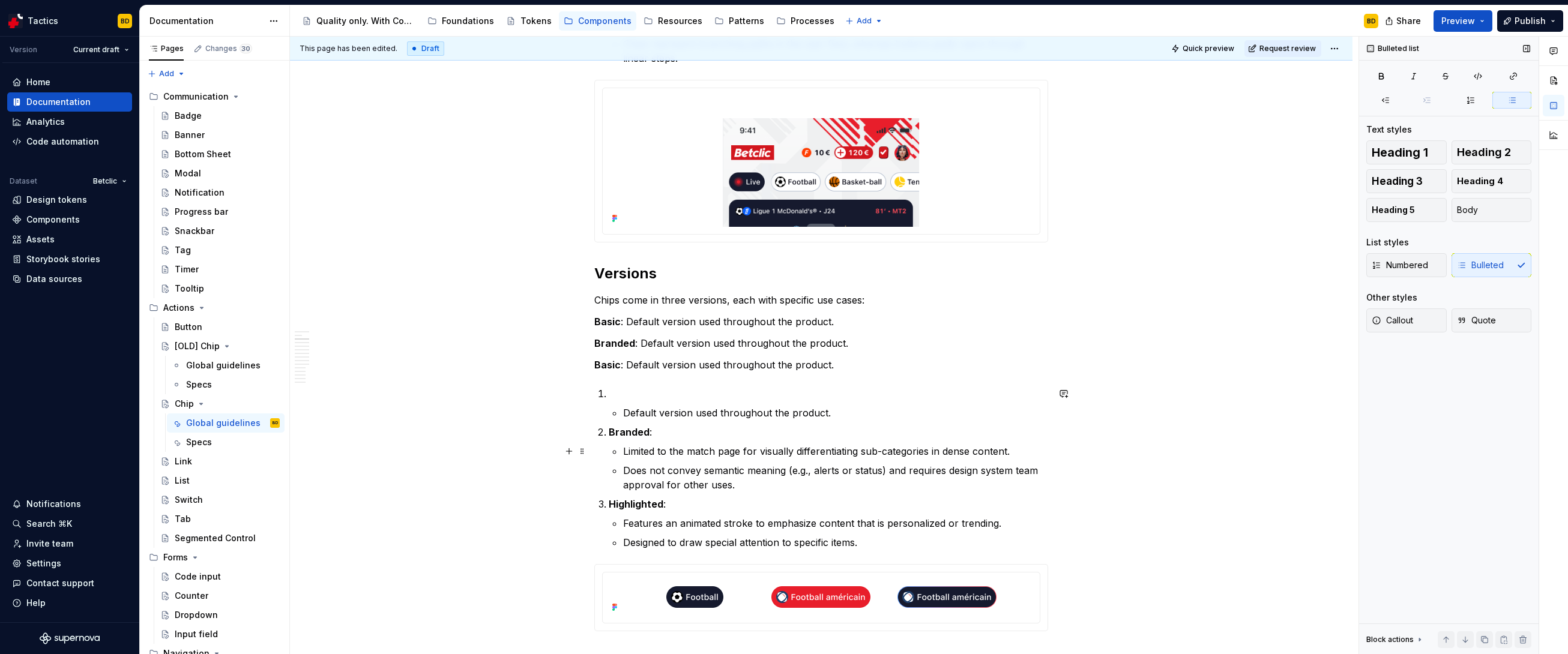
click at [683, 452] on p "Limited to the match page for visually differentiating sub-categories in dense …" at bounding box center [836, 451] width 425 height 14
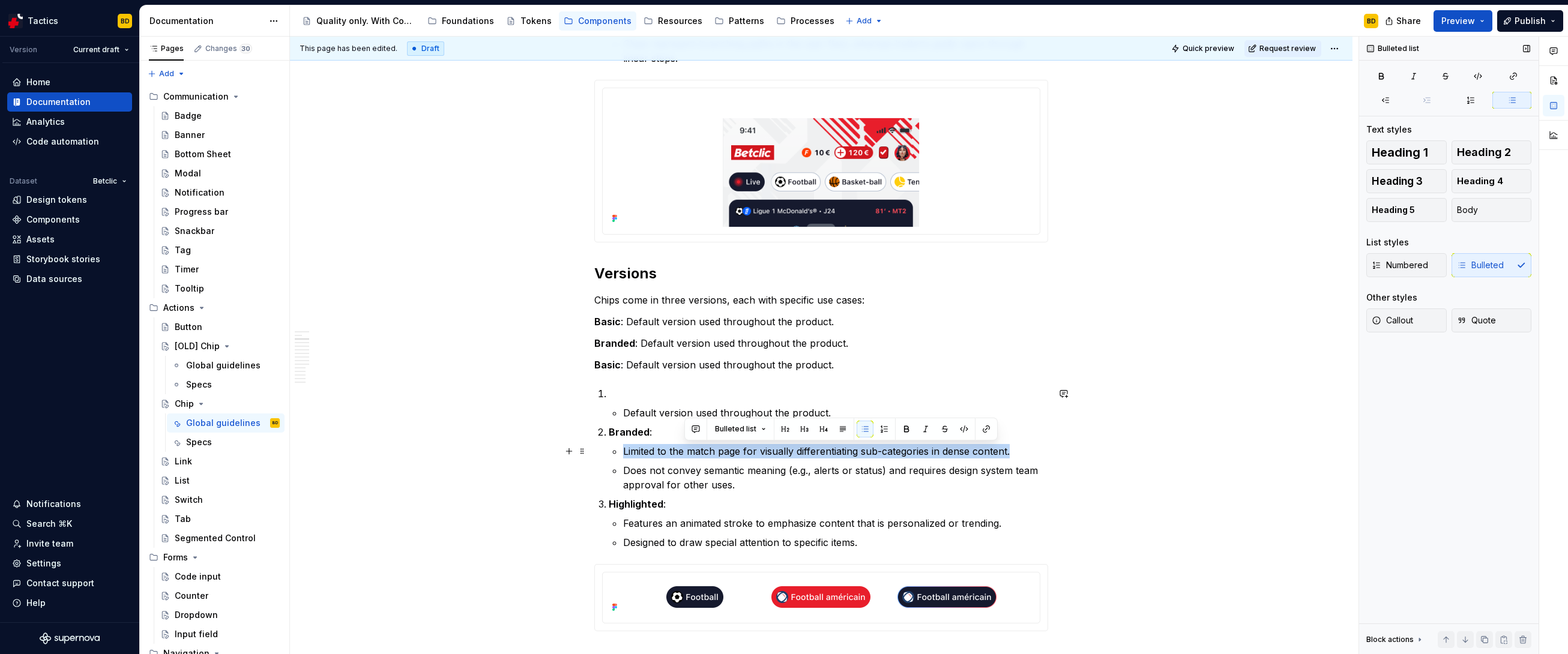
click at [683, 452] on p "Limited to the match page for visually differentiating sub-categories in dense …" at bounding box center [836, 451] width 425 height 14
copy p "Limited to the match page for visually differentiating sub-categories in dense …"
click at [677, 349] on p "Branded : Default version used throughout the product." at bounding box center [821, 343] width 454 height 14
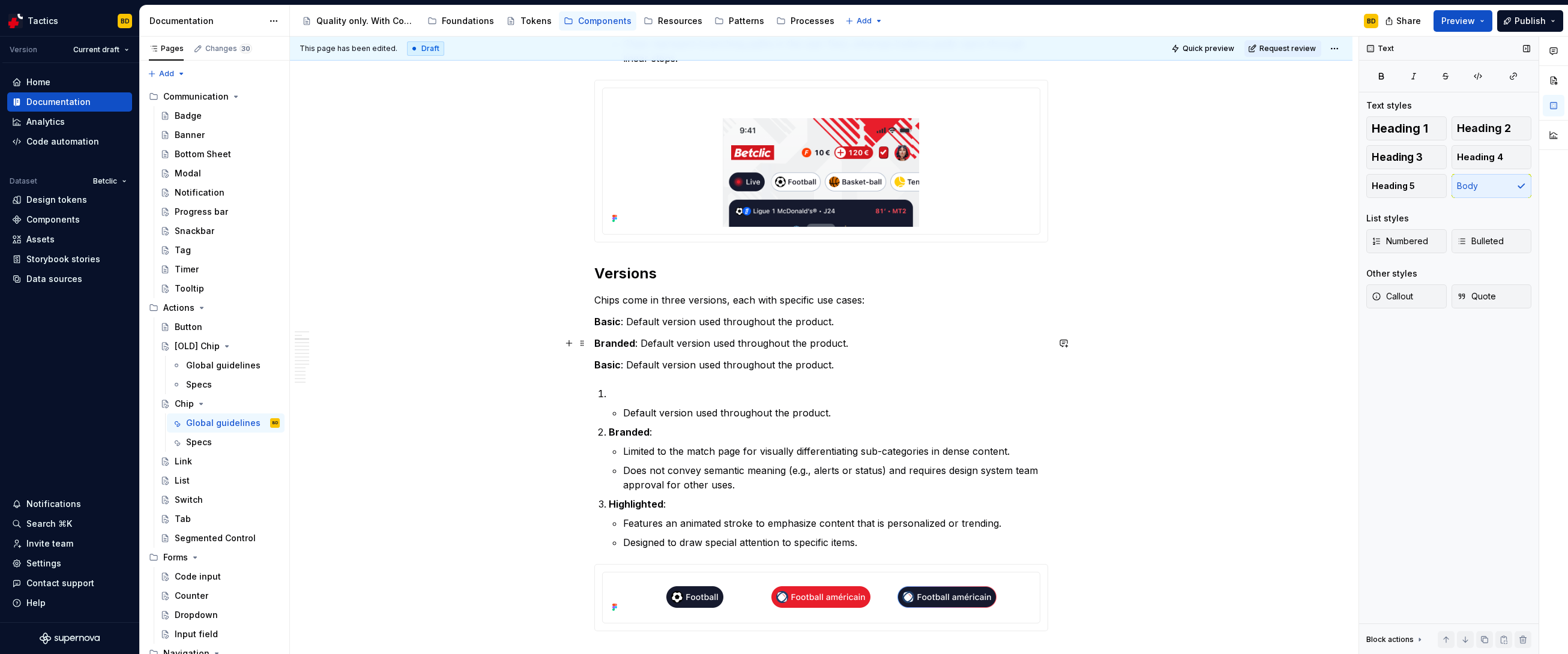
click at [678, 348] on p "Branded : Default version used throughout the product." at bounding box center [821, 343] width 454 height 14
click at [681, 345] on p "Branded : Default version used throughout the product." at bounding box center [821, 343] width 454 height 14
drag, startPoint x: 639, startPoint y: 343, endPoint x: 832, endPoint y: 356, distance: 193.4
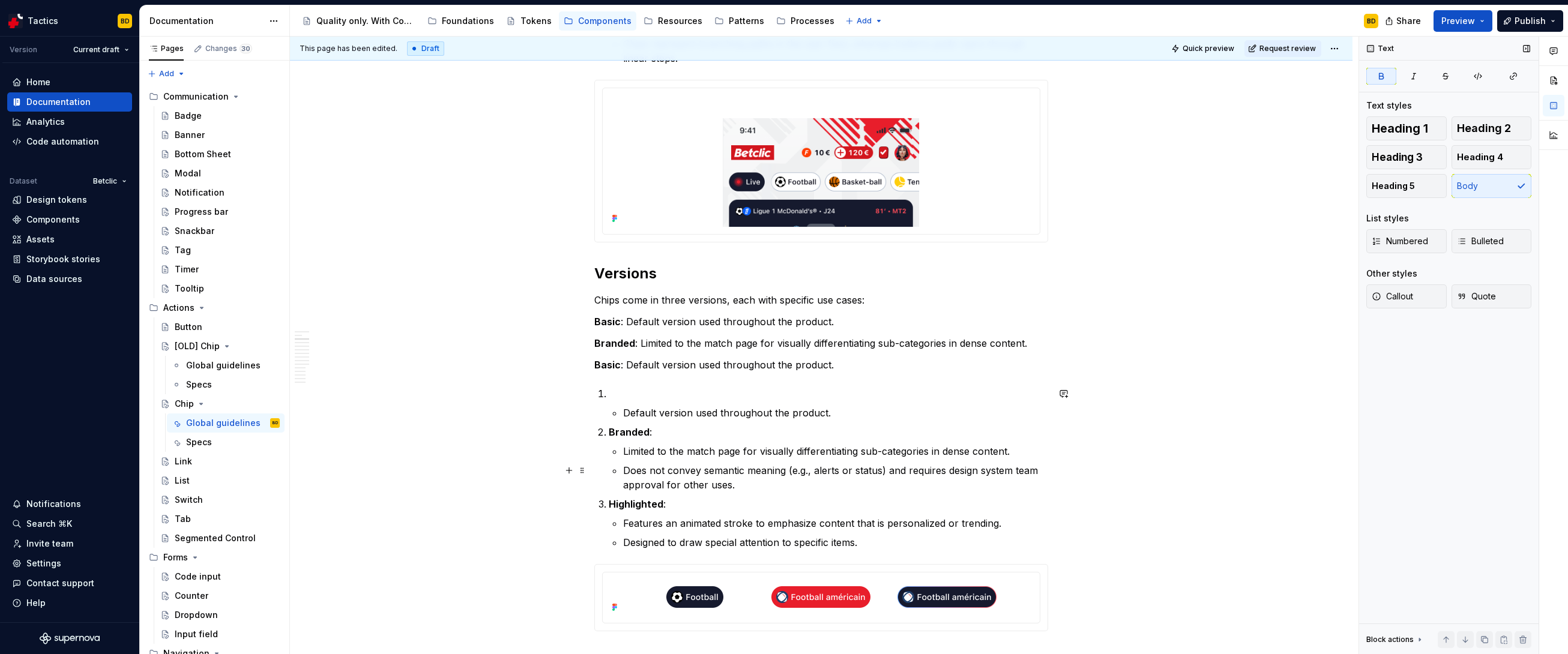
click at [653, 457] on p "Does not convey semantic meaning (e.g., alerts or status) and requires design s…" at bounding box center [836, 477] width 425 height 29
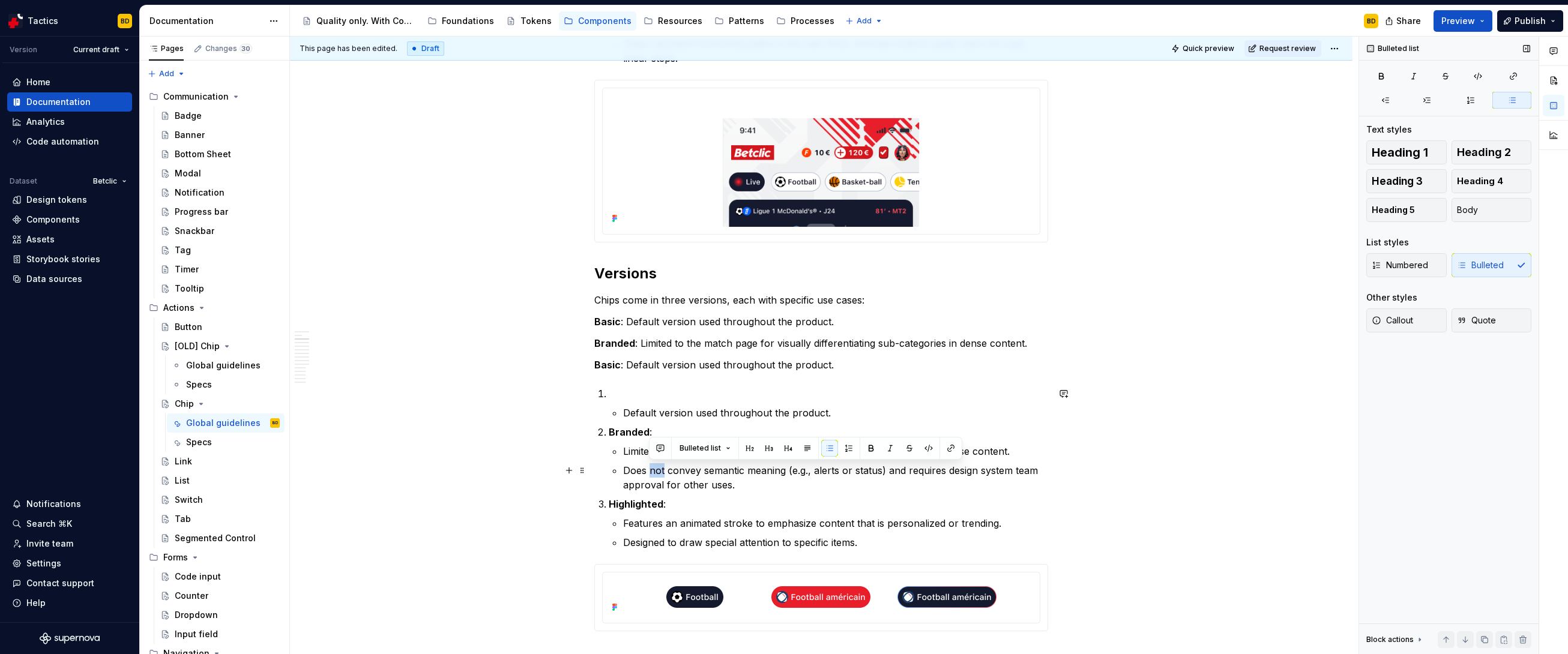
click at [653, 457] on p "Does not convey semantic meaning (e.g., alerts or status) and requires design s…" at bounding box center [836, 477] width 425 height 29
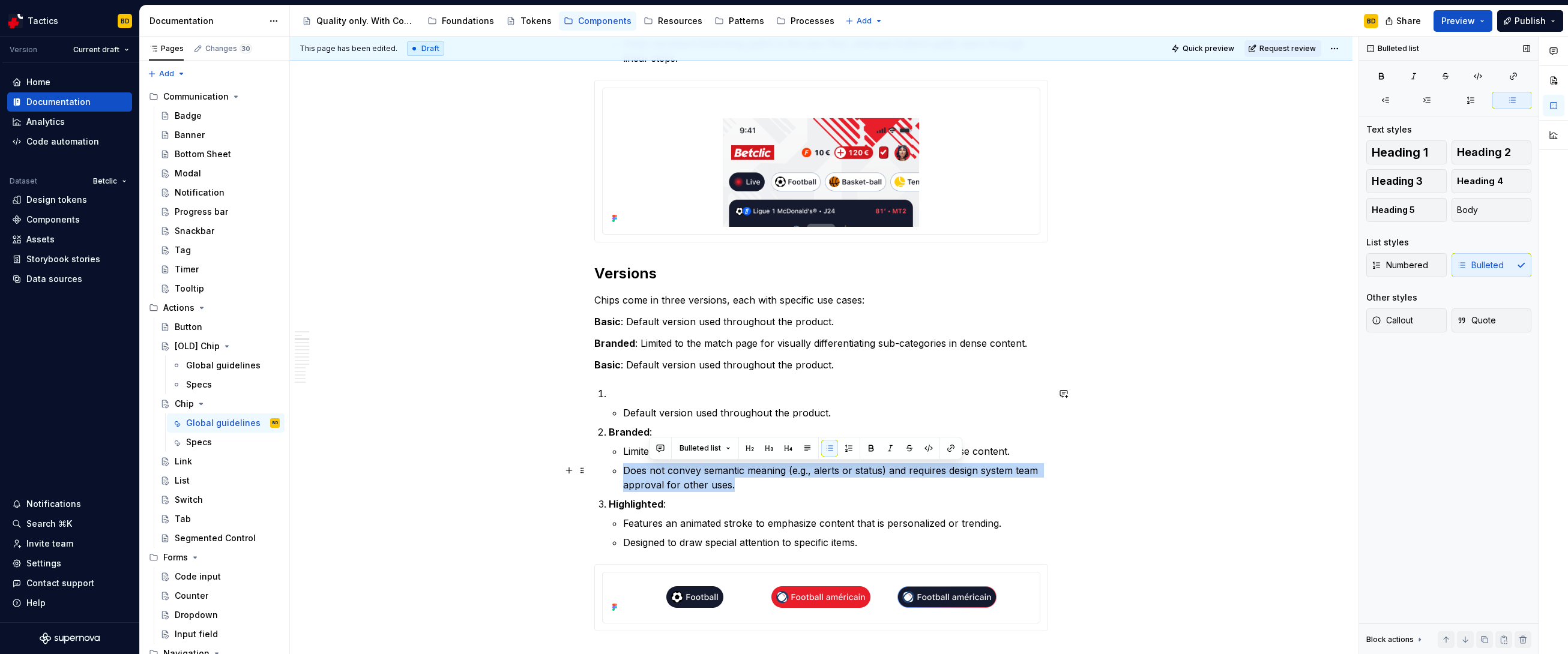
click at [653, 457] on p "Does not convey semantic meaning (e.g., alerts or status) and requires design s…" at bounding box center [836, 477] width 425 height 29
copy p "Does not convey semantic meaning (e.g., alerts or status) and requires design s…"
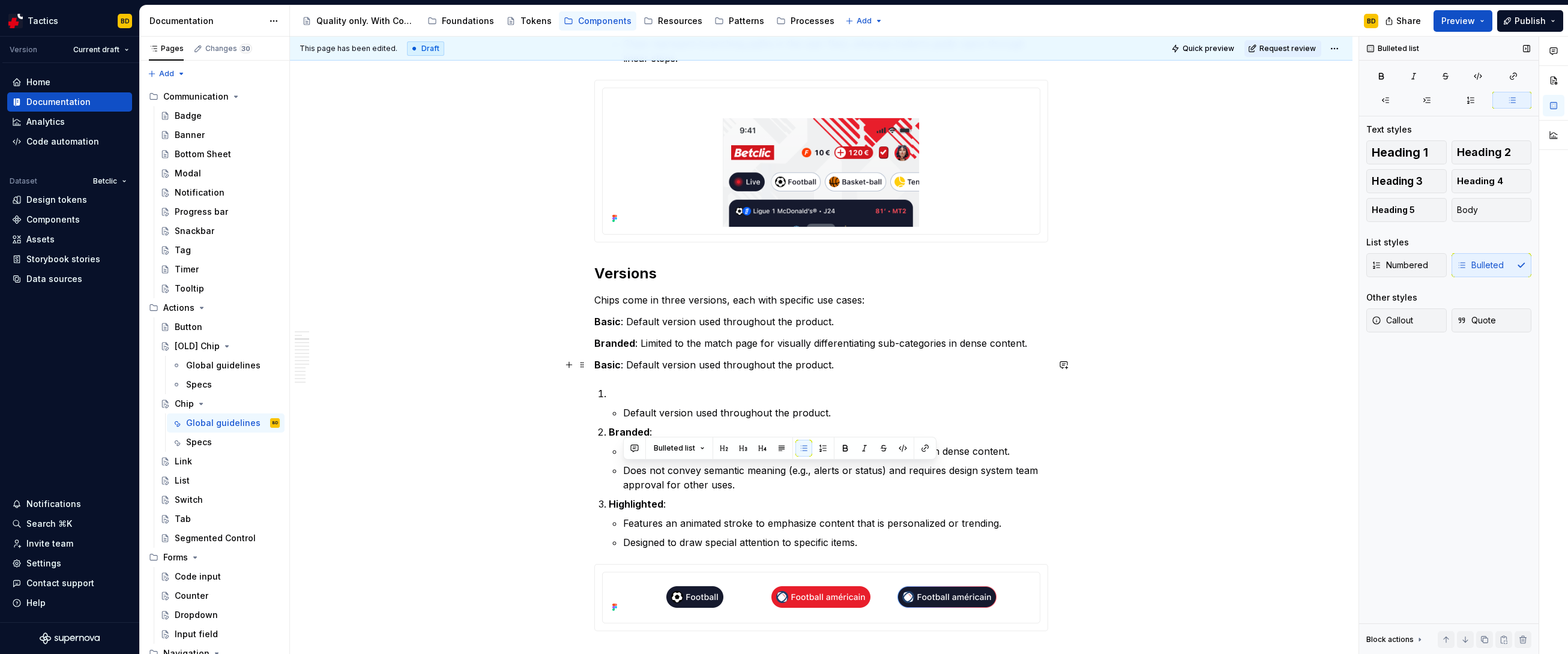
click at [898, 350] on p "Branded : Limited to the match page for visually differentiating sub-categories…" at bounding box center [821, 343] width 454 height 14
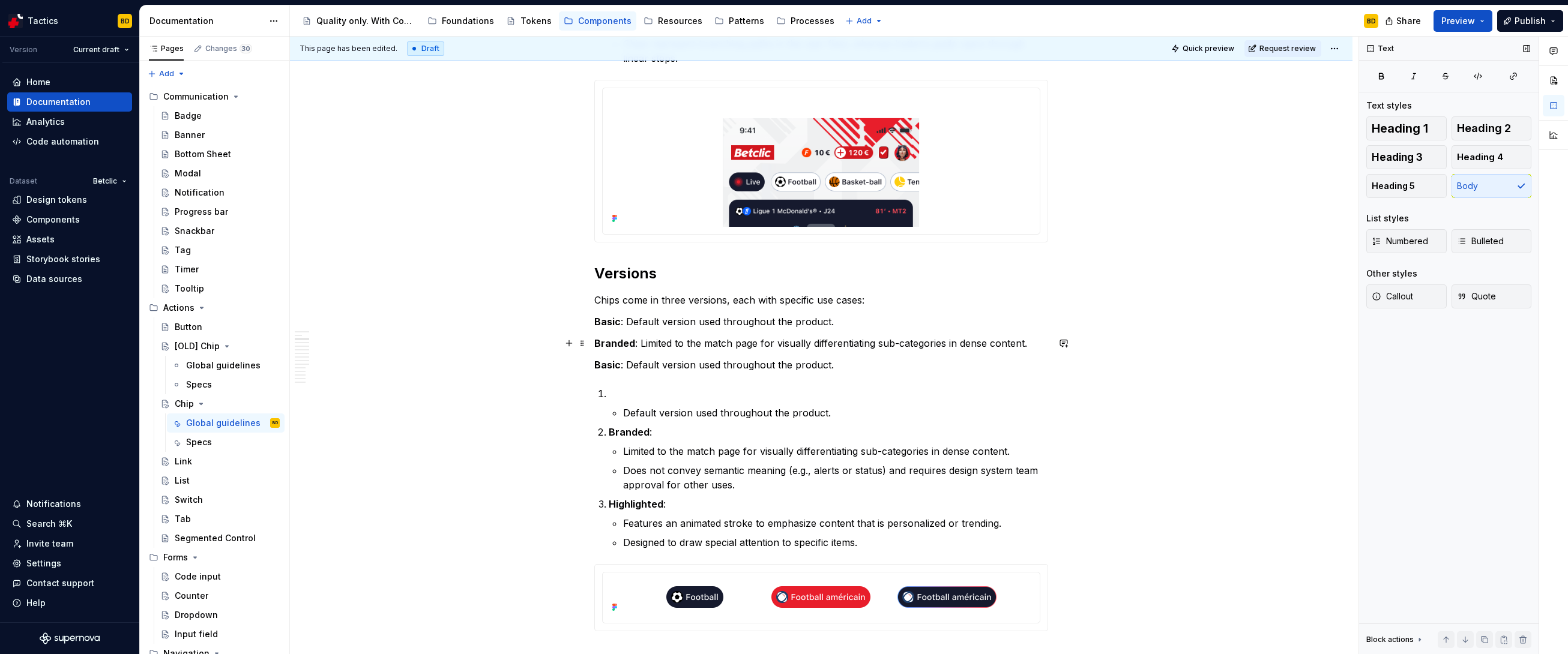
click at [898, 343] on p "Branded : Limited to the match page for visually differentiating sub-categories…" at bounding box center [821, 343] width 454 height 14
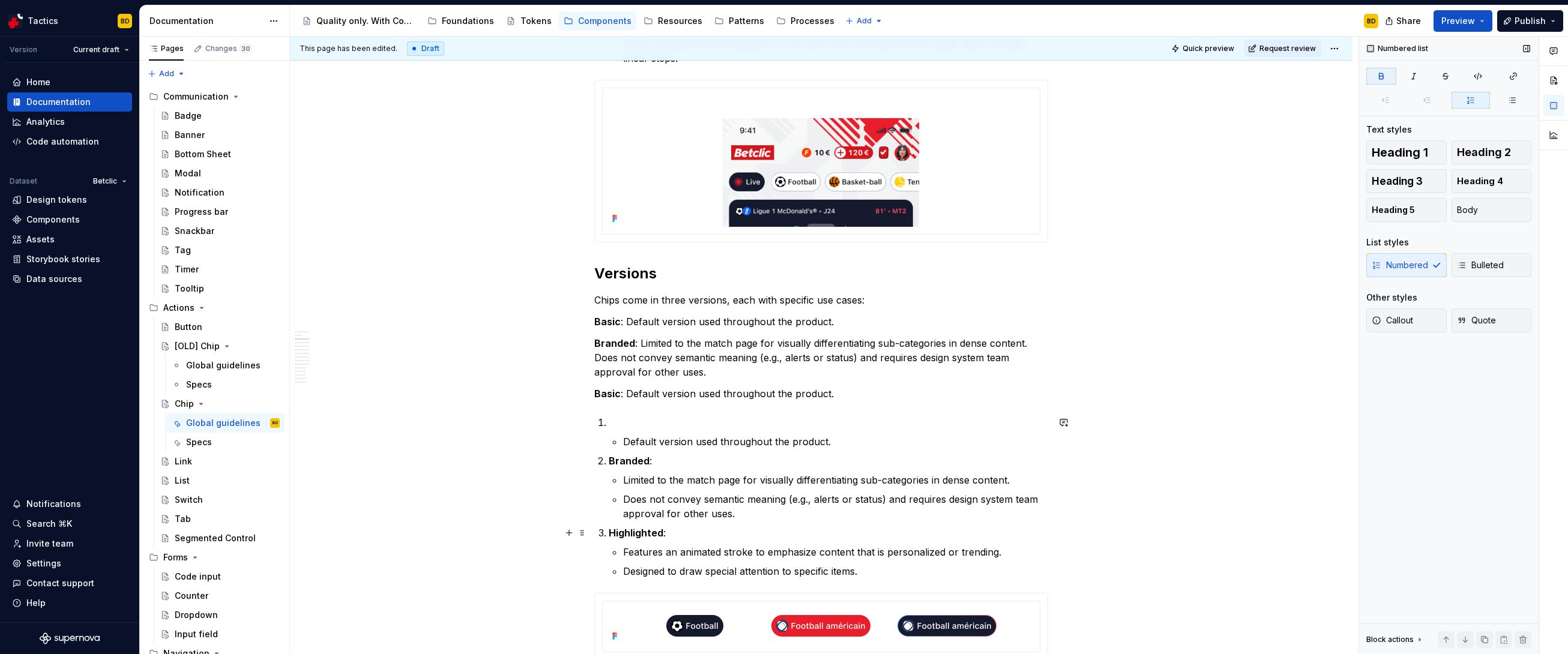
click at [635, 457] on strong "Highlighted" at bounding box center [636, 532] width 55 height 12
copy strong "Highlighted"
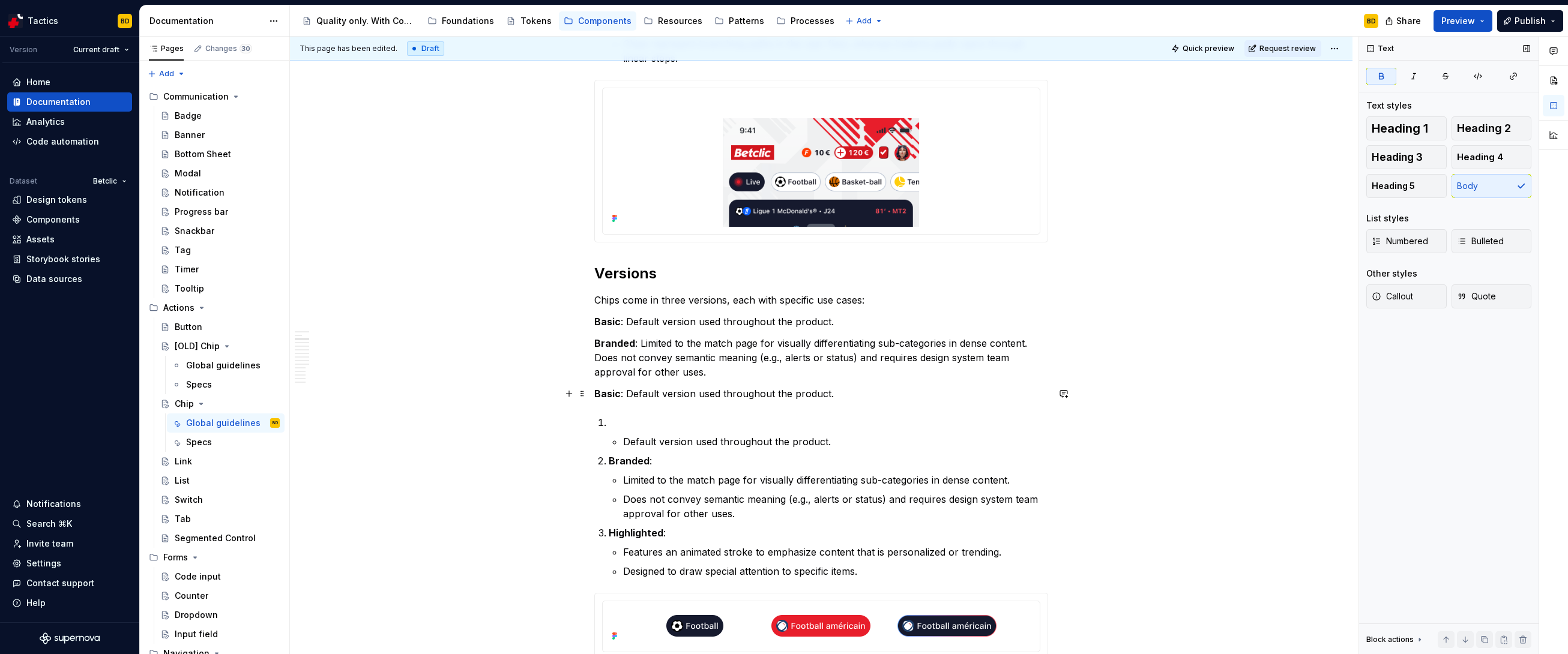
click at [603, 395] on strong "Basic" at bounding box center [607, 393] width 26 height 12
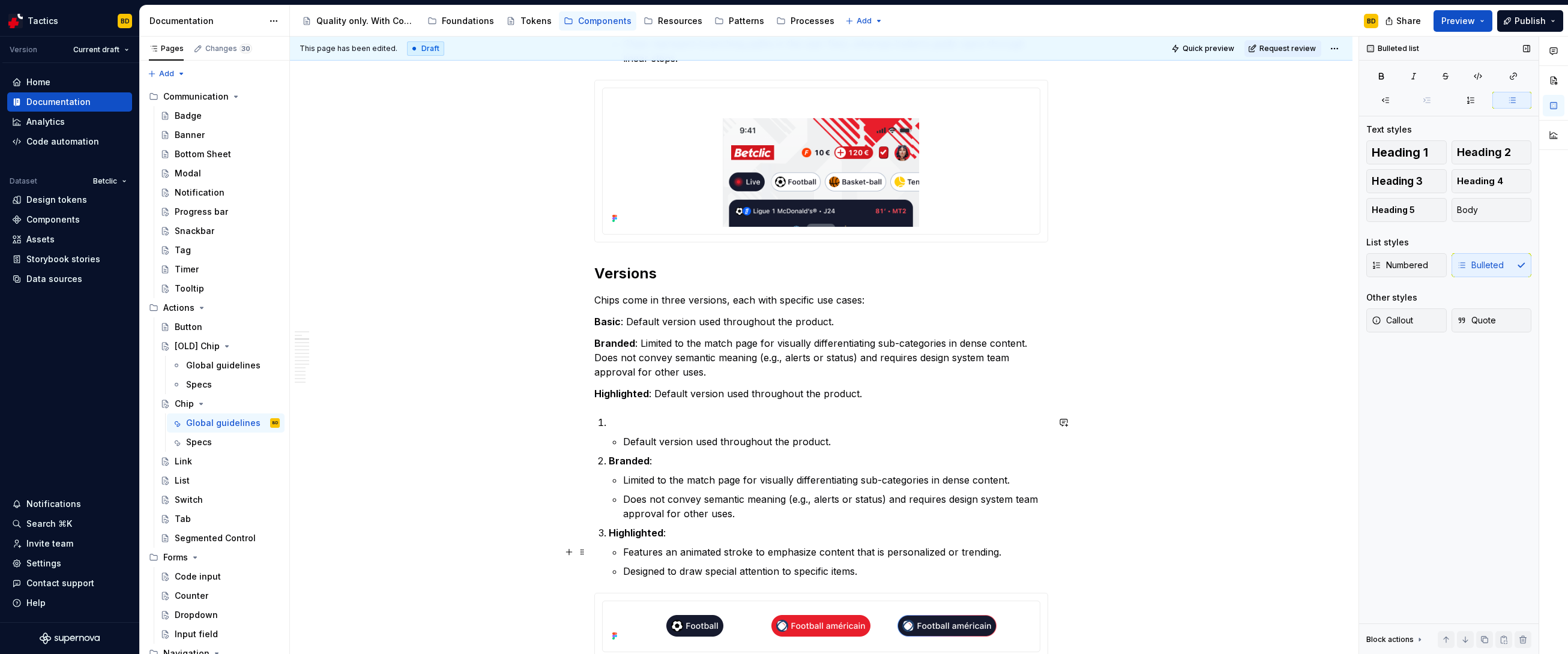
click at [689, 457] on p "Features an animated stroke to emphasize content that is personalized or trendi…" at bounding box center [836, 552] width 425 height 14
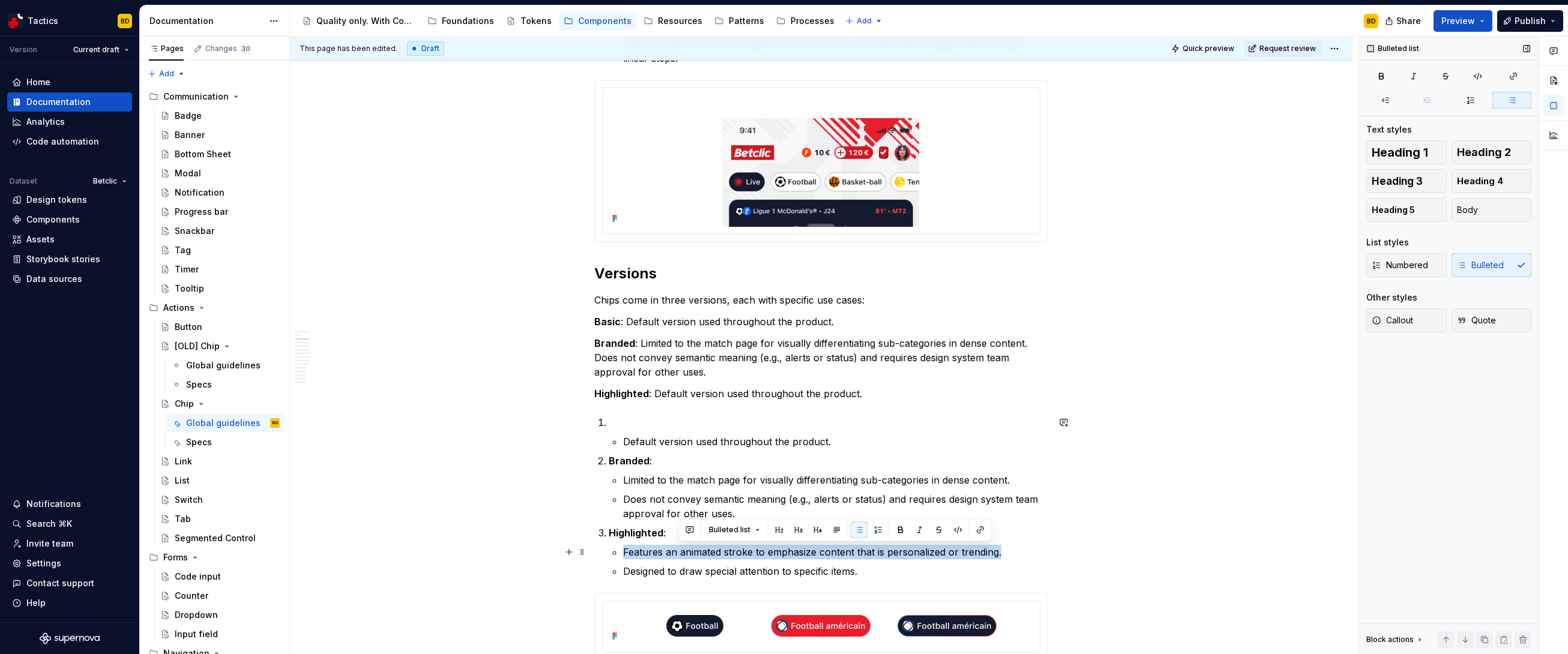
click at [689, 457] on p "Features an animated stroke to emphasize content that is personalized or trendi…" at bounding box center [836, 552] width 425 height 14
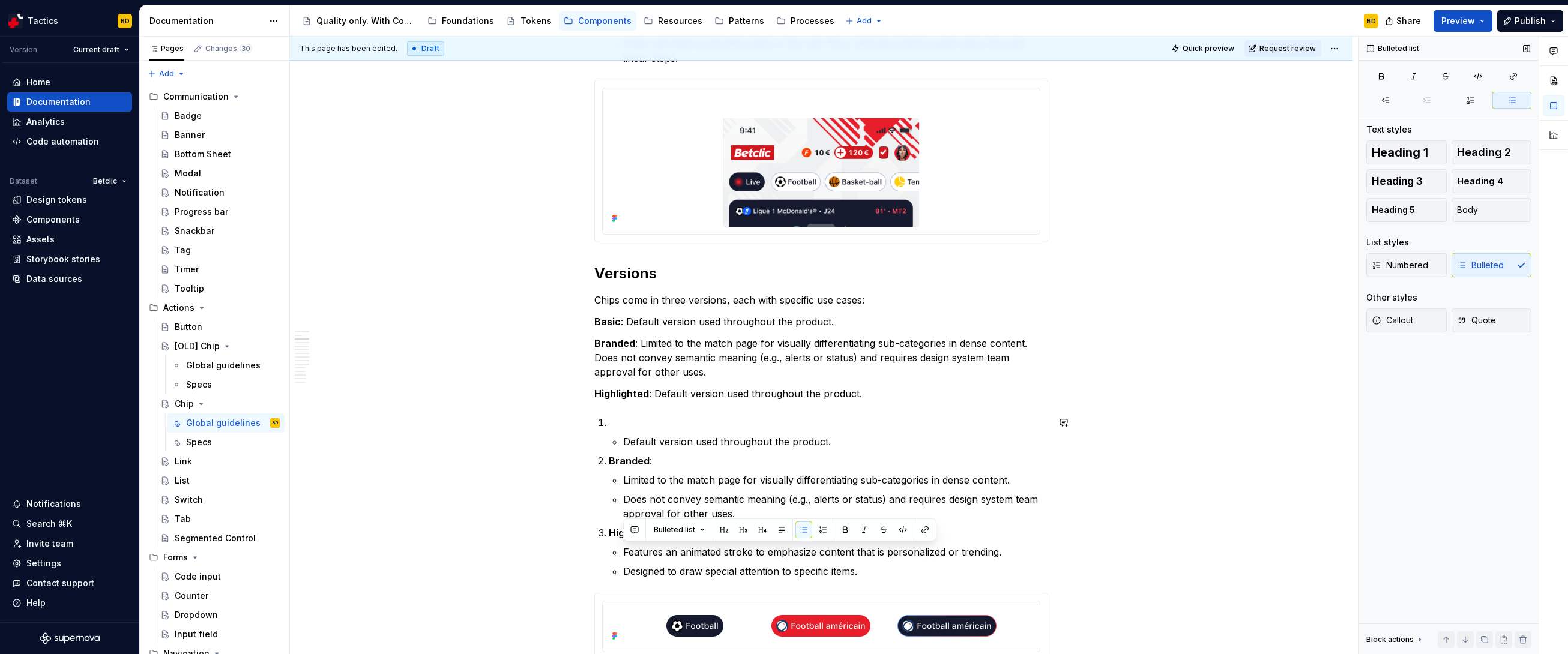
click at [676, 400] on p "Highlighted : Default version used throughout the product." at bounding box center [821, 394] width 454 height 14
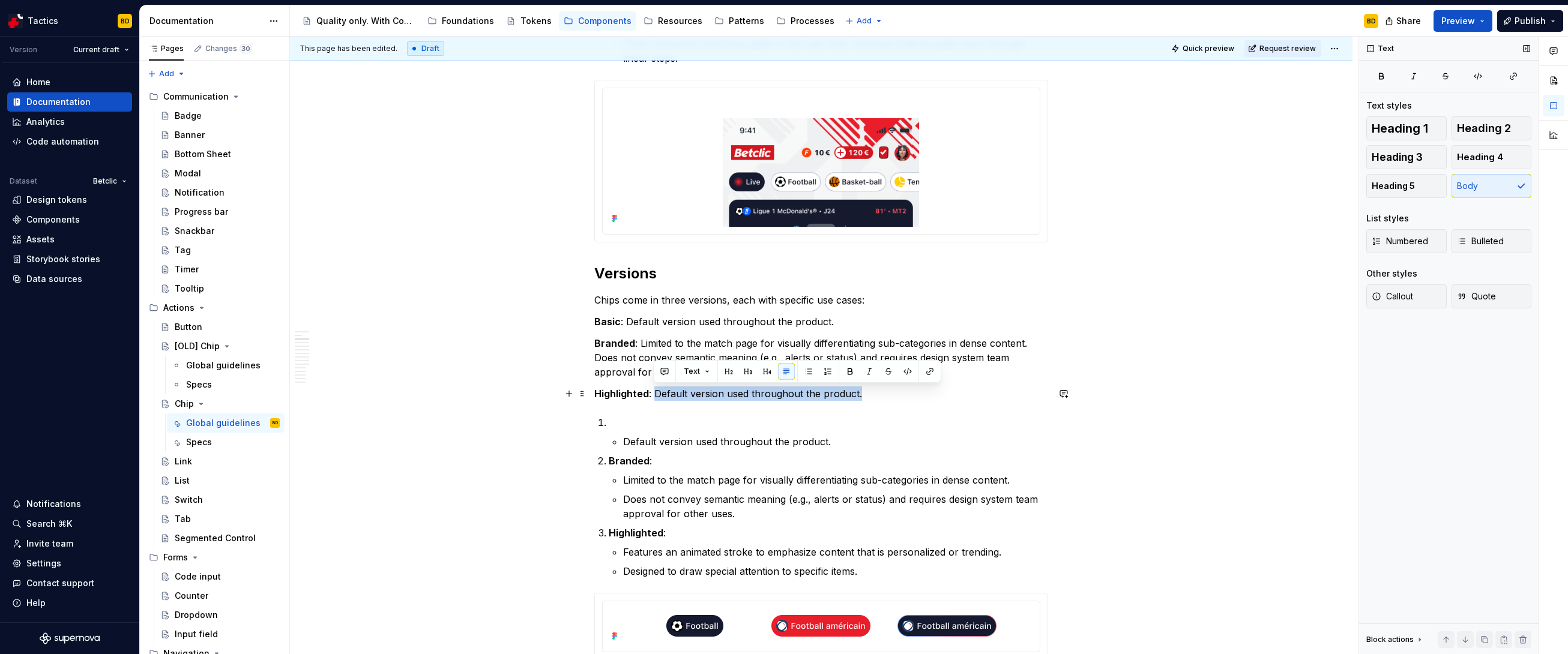
drag, startPoint x: 655, startPoint y: 392, endPoint x: 875, endPoint y: 396, distance: 220.0
click at [875, 396] on p "Highlighted : Default version used throughout the product." at bounding box center [821, 394] width 454 height 14
click at [709, 457] on p "Designed to draw special attention to specific items." at bounding box center [836, 571] width 425 height 14
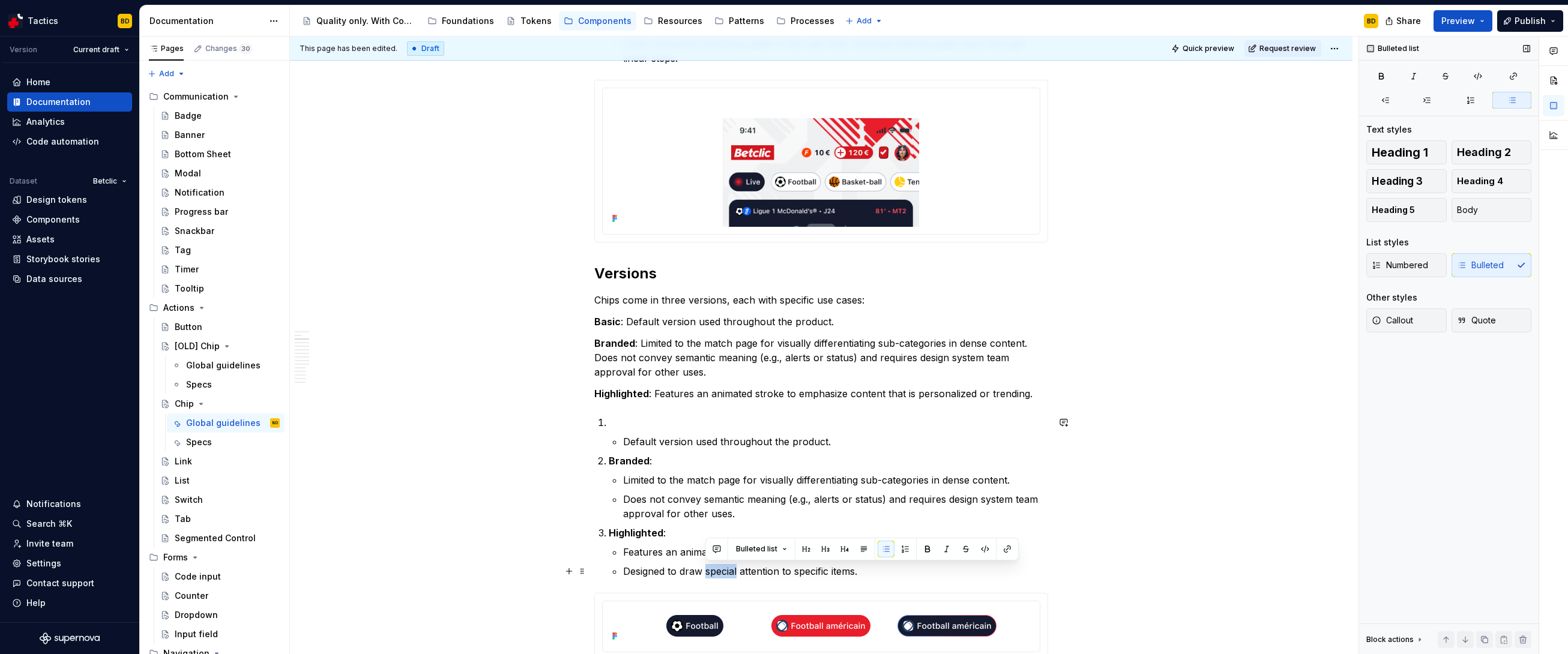
click at [709, 457] on p "Designed to draw special attention to specific items." at bounding box center [836, 571] width 425 height 14
click at [898, 396] on p "Highlighted : Features an animated stroke to emphasize content that is personal…" at bounding box center [821, 394] width 454 height 14
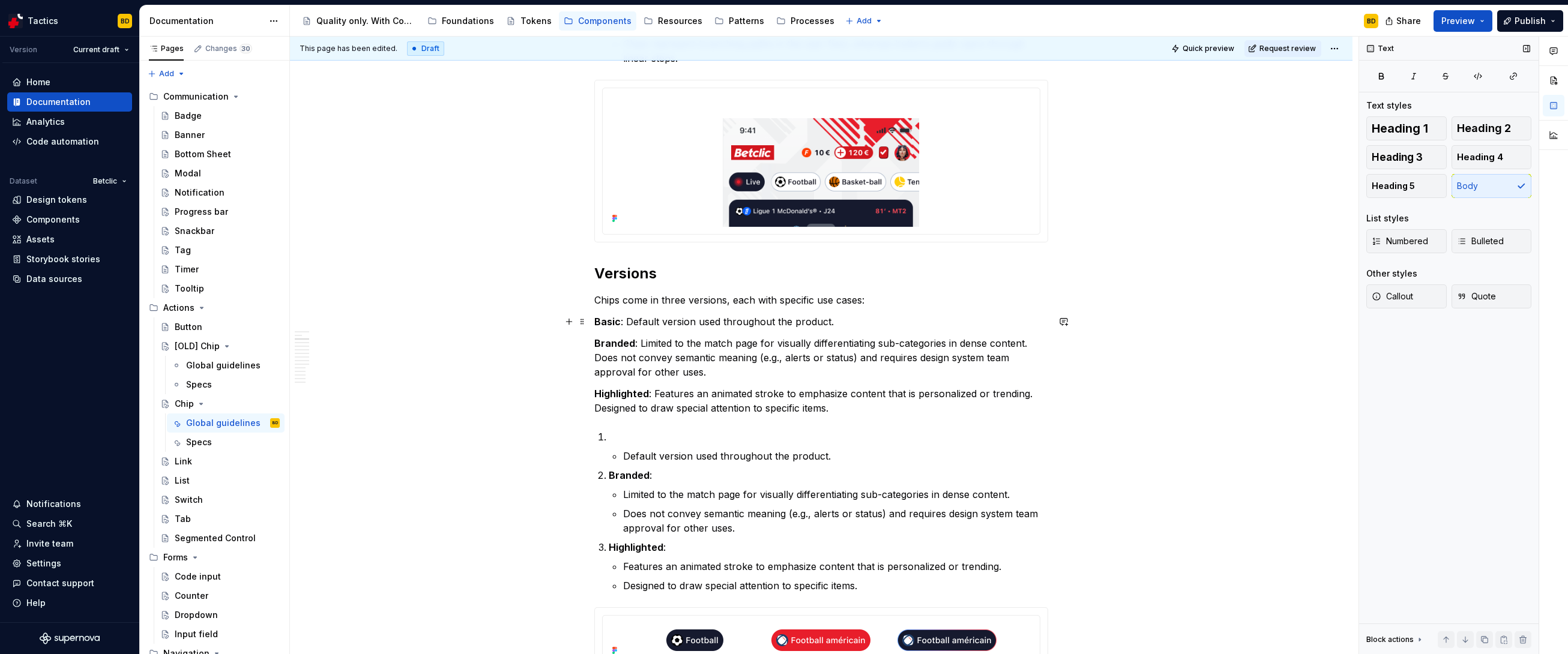
click at [626, 325] on p "Basic : Default version used throughout the product." at bounding box center [821, 321] width 454 height 14
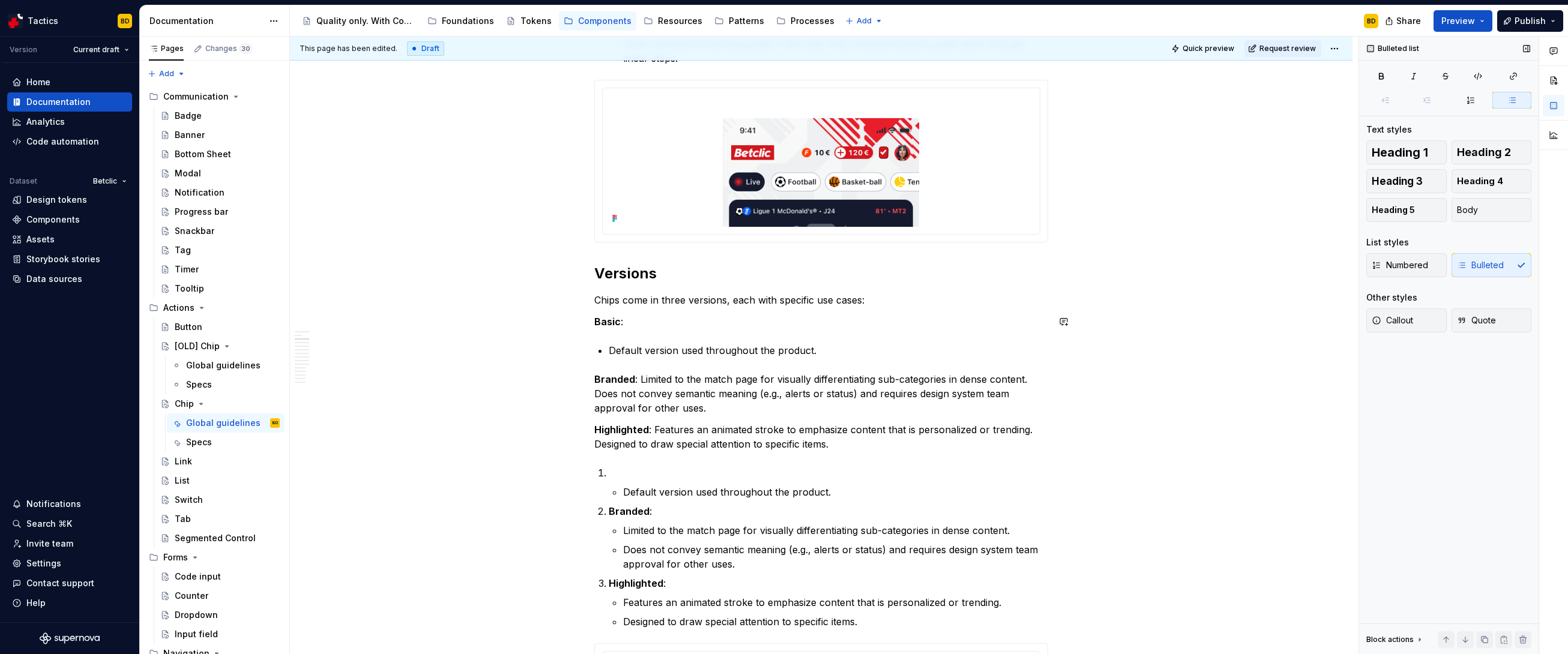
click at [638, 380] on p "Branded : Limited to the match page for visually differentiating sub-categories…" at bounding box center [821, 394] width 454 height 43
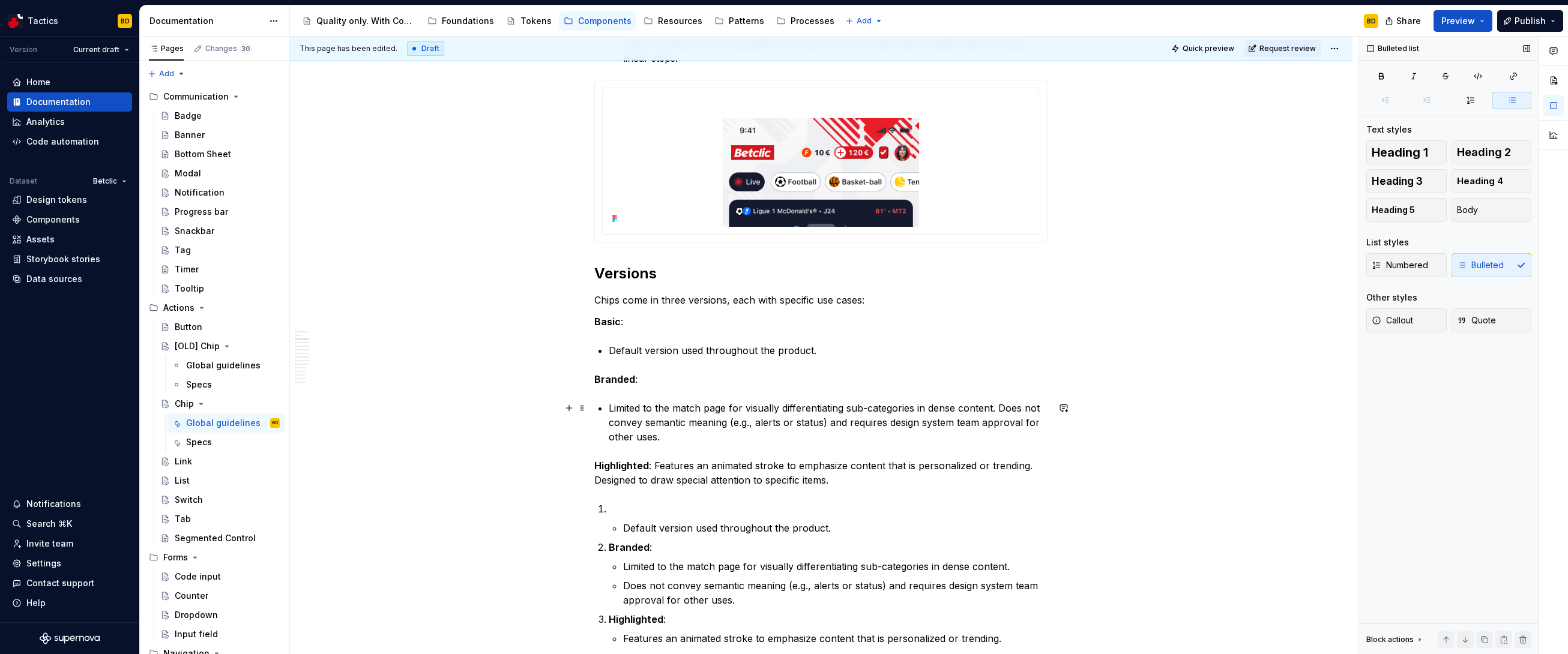
click at [898, 407] on p "Limited to the match page for visually differentiating sub-categories in dense …" at bounding box center [829, 422] width 439 height 43
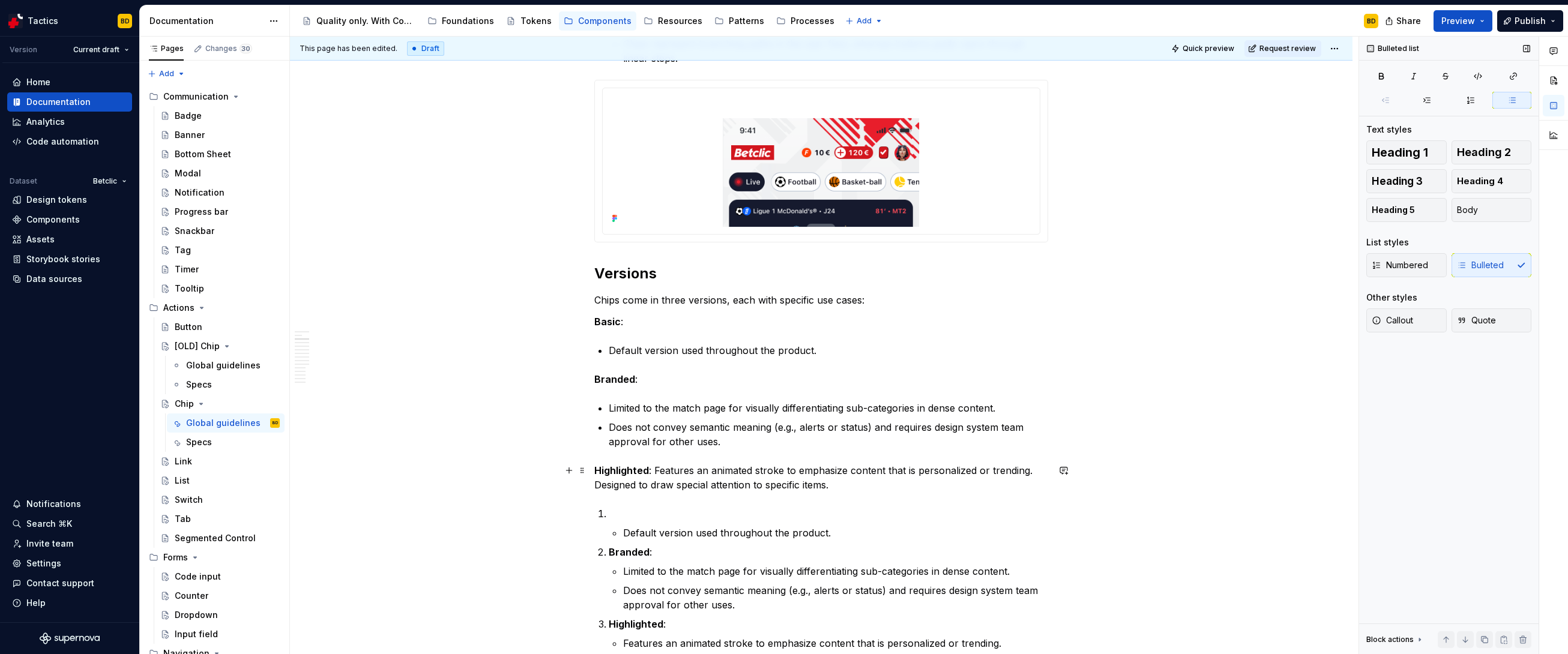
click at [653, 457] on p "Highlighted : Features an animated stroke to emphasize content that is personal…" at bounding box center [821, 477] width 454 height 29
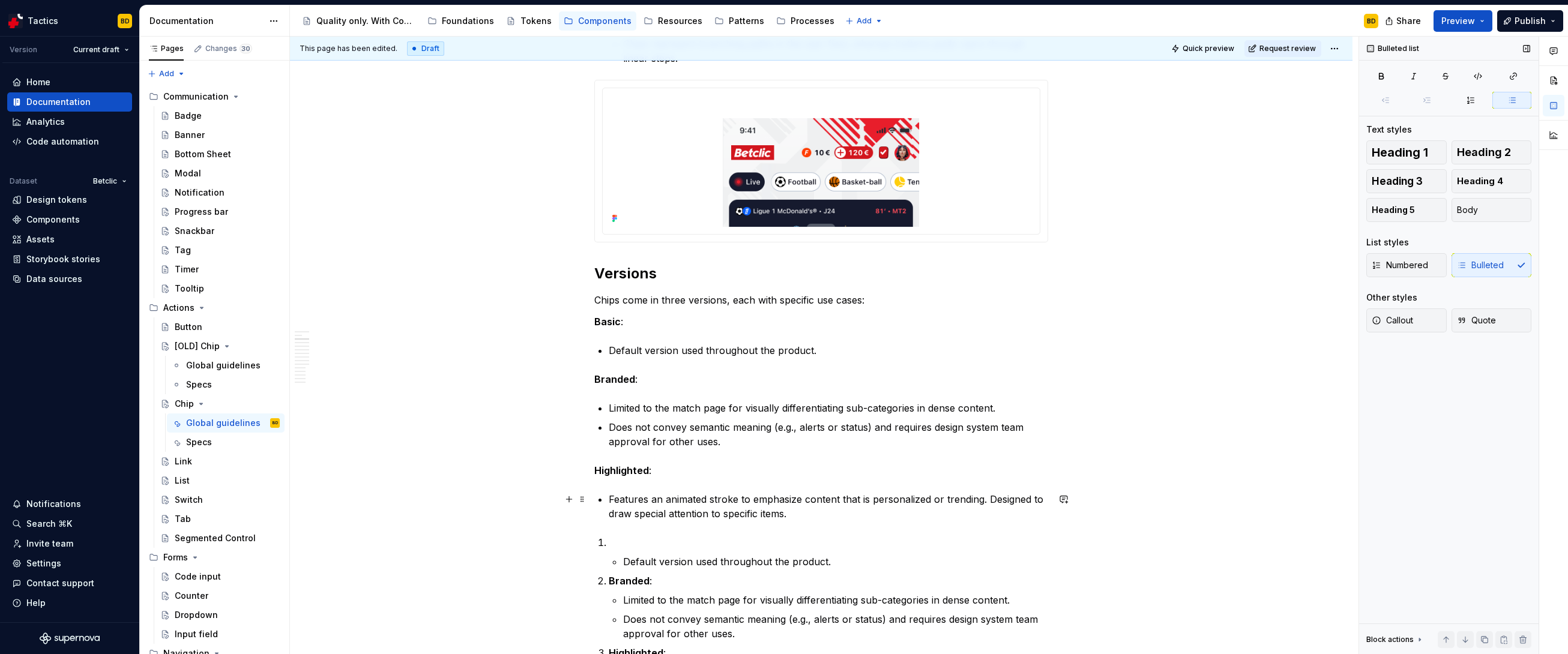
click at [898, 457] on p "Features an animated stroke to emphasize content that is personalized or trendi…" at bounding box center [829, 506] width 439 height 29
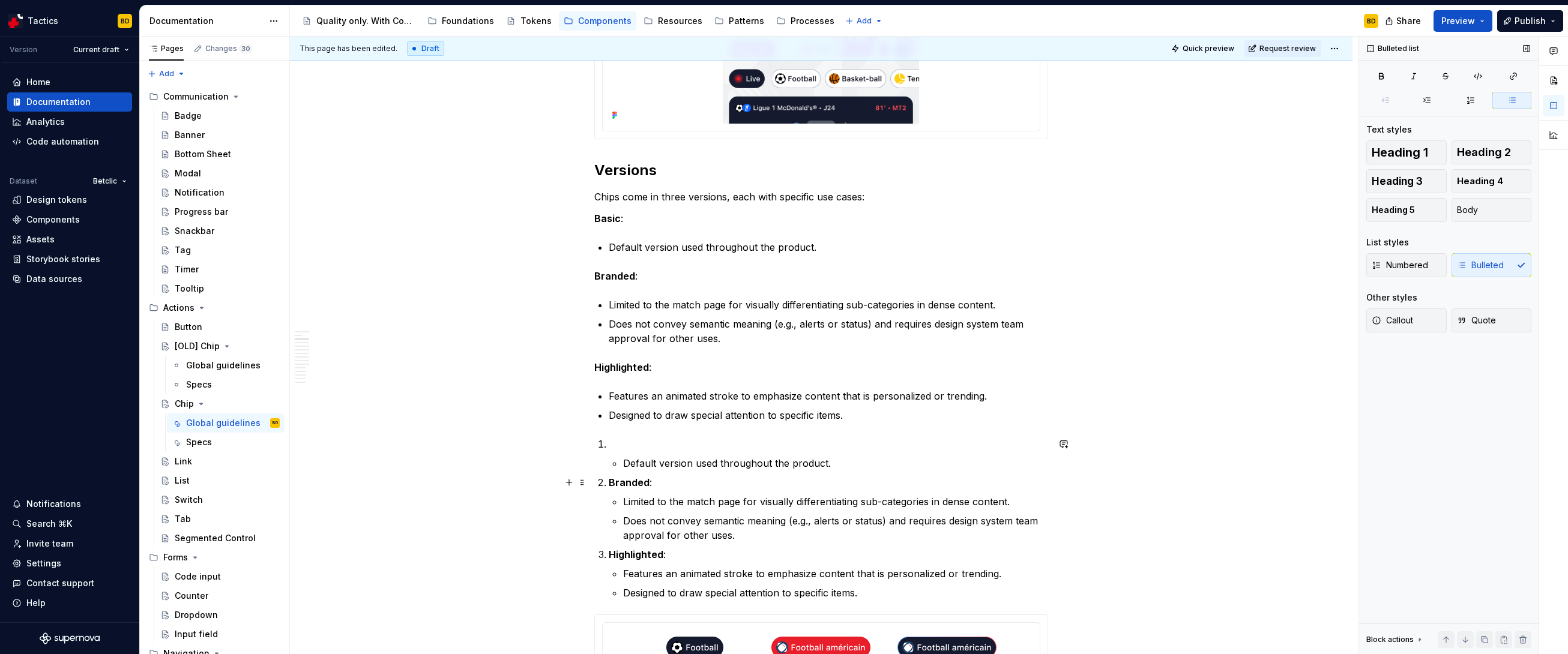
scroll to position [918, 0]
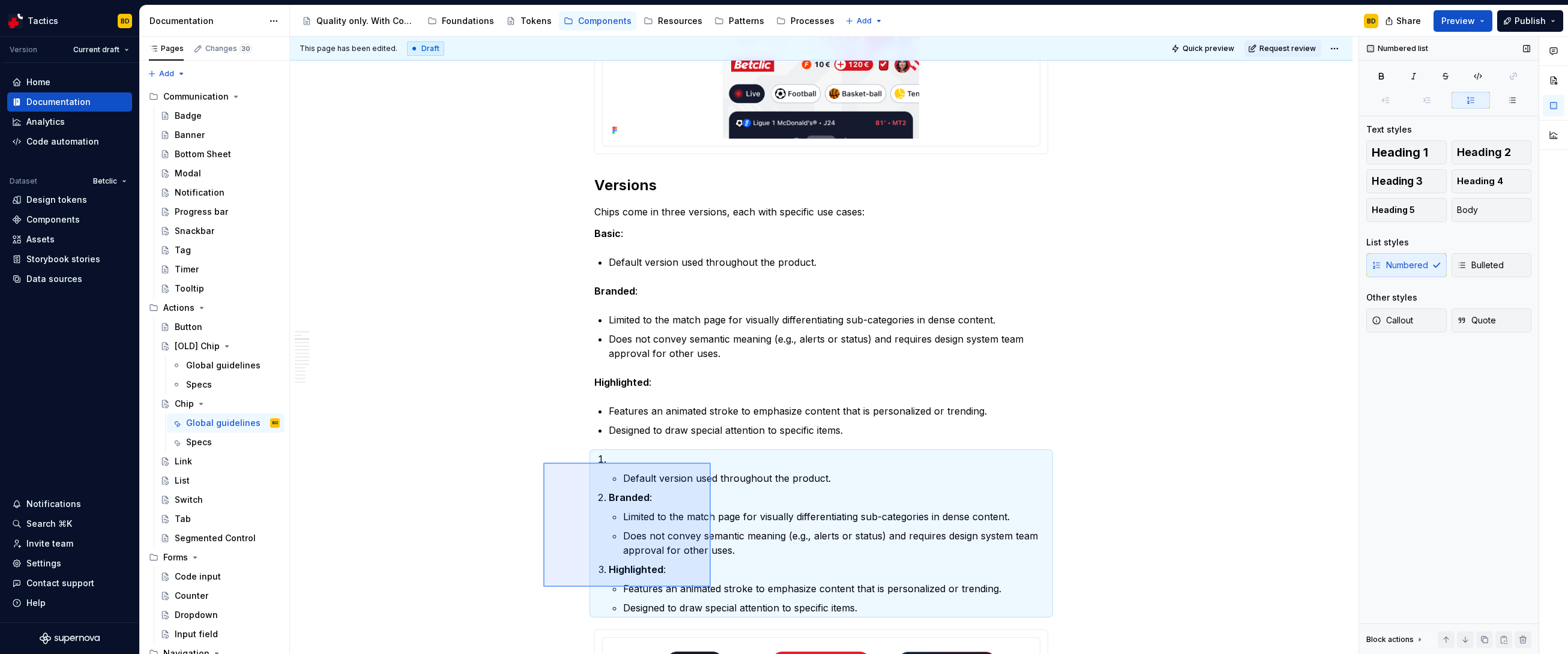
drag, startPoint x: 628, startPoint y: 465, endPoint x: 711, endPoint y: 587, distance: 147.6
click at [711, 457] on div "**********" at bounding box center [824, 345] width 1069 height 618
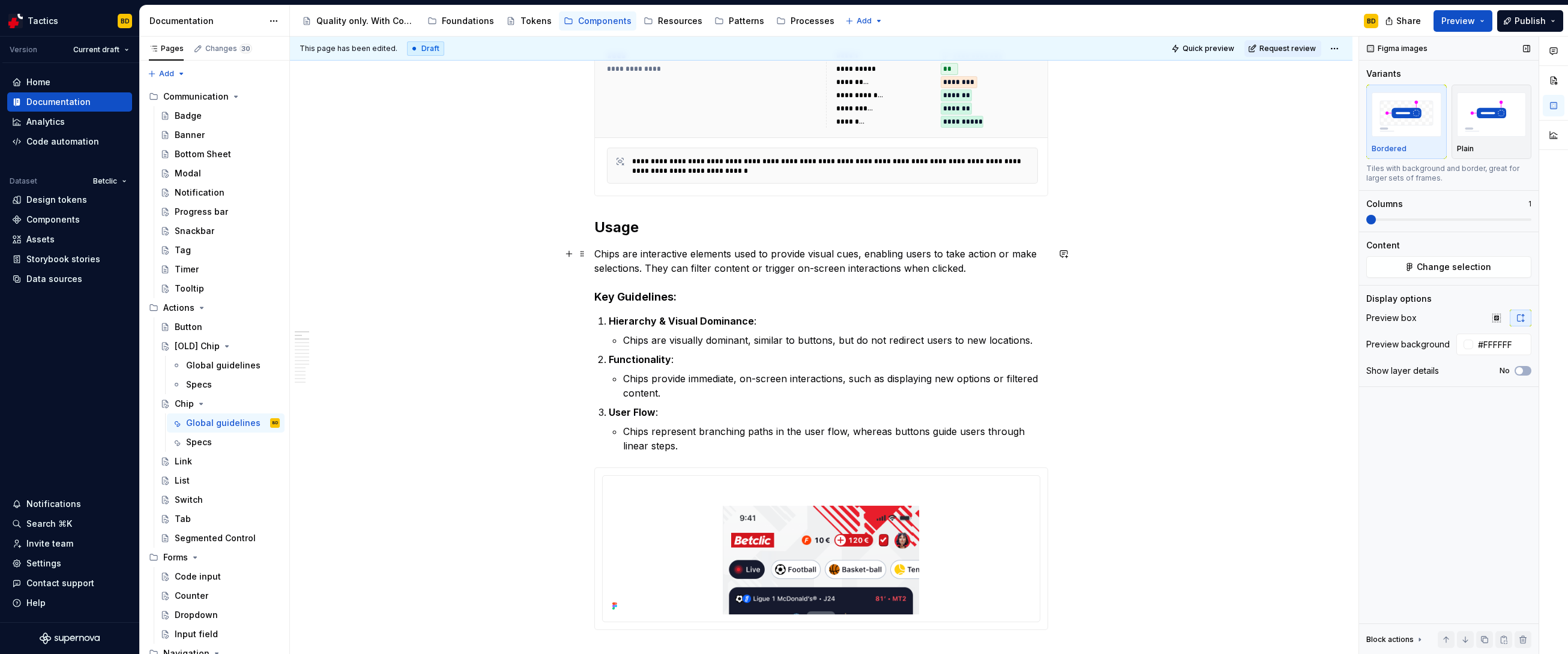
scroll to position [2, 0]
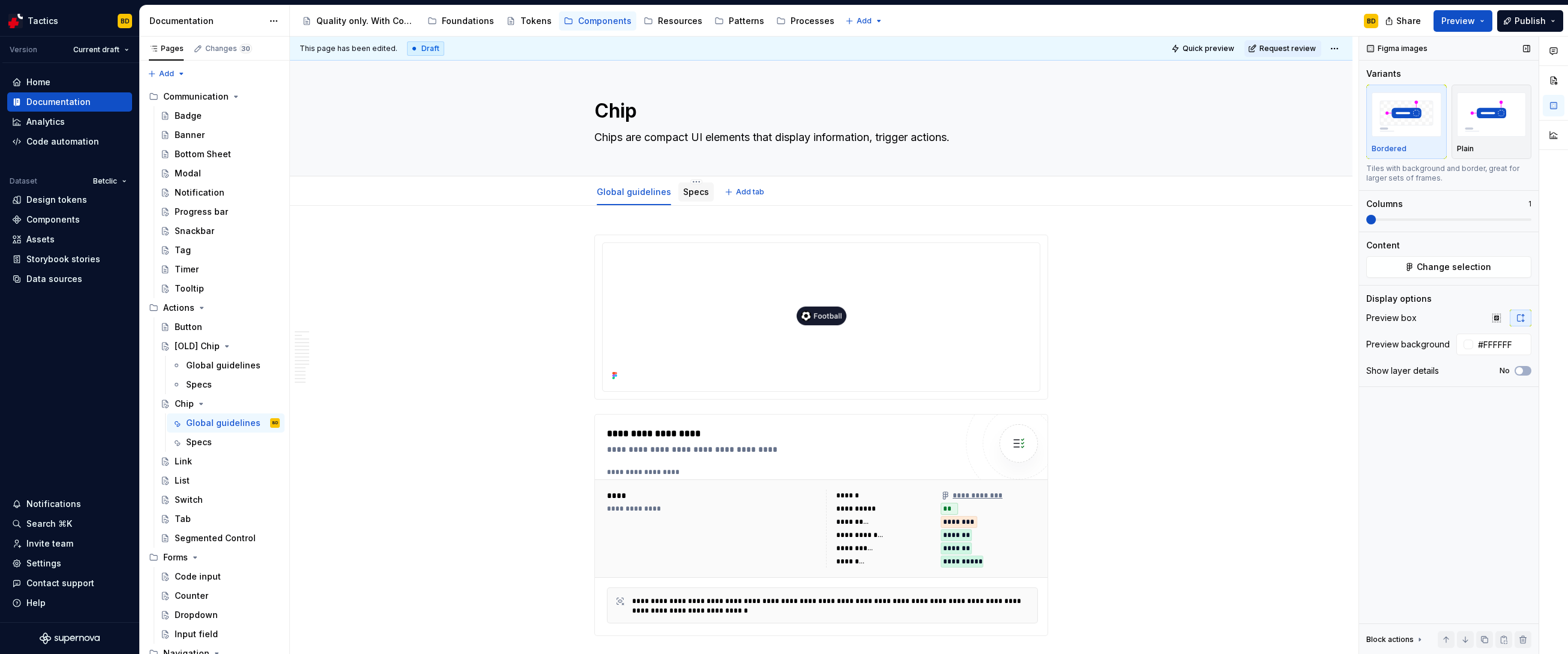
click at [699, 196] on link "Specs" at bounding box center [696, 192] width 25 height 10
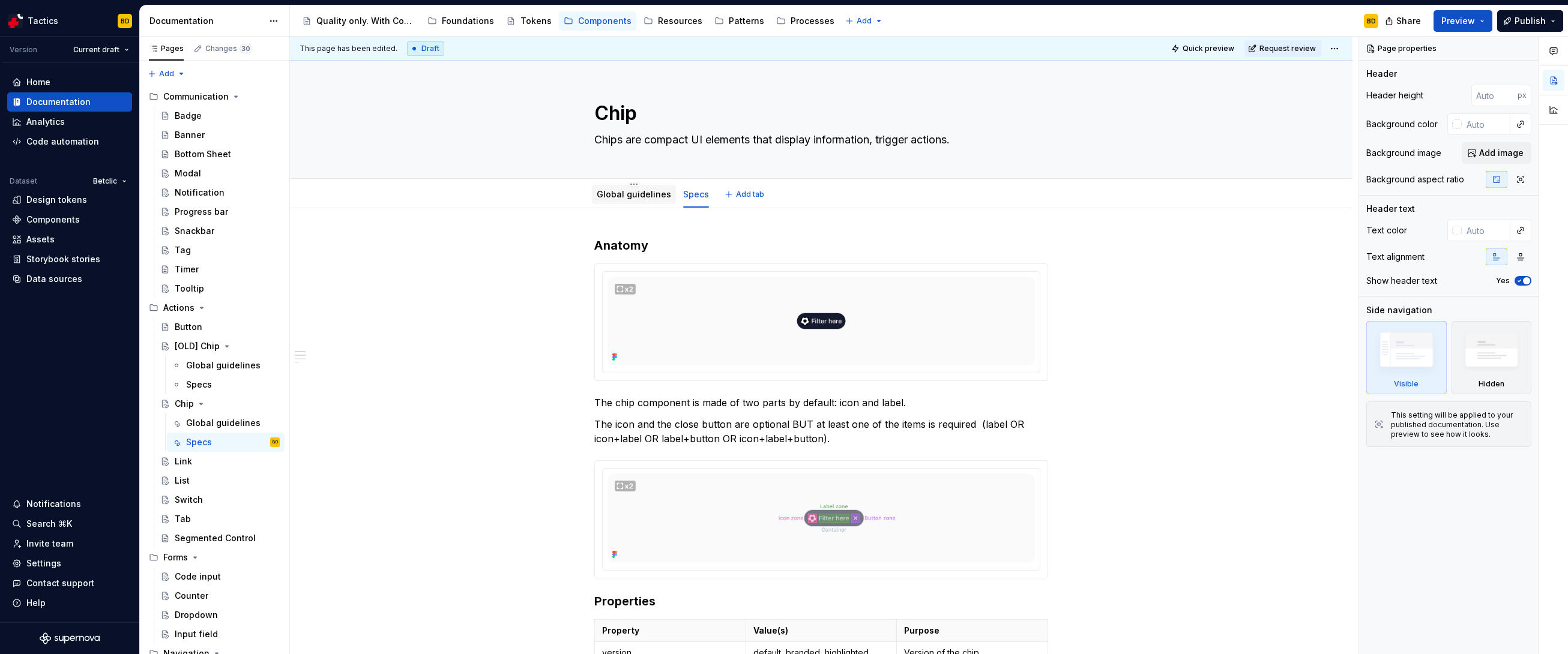
click at [624, 201] on div "Global guidelines" at bounding box center [634, 194] width 84 height 19
click at [612, 197] on link "Global guidelines" at bounding box center [634, 194] width 75 height 10
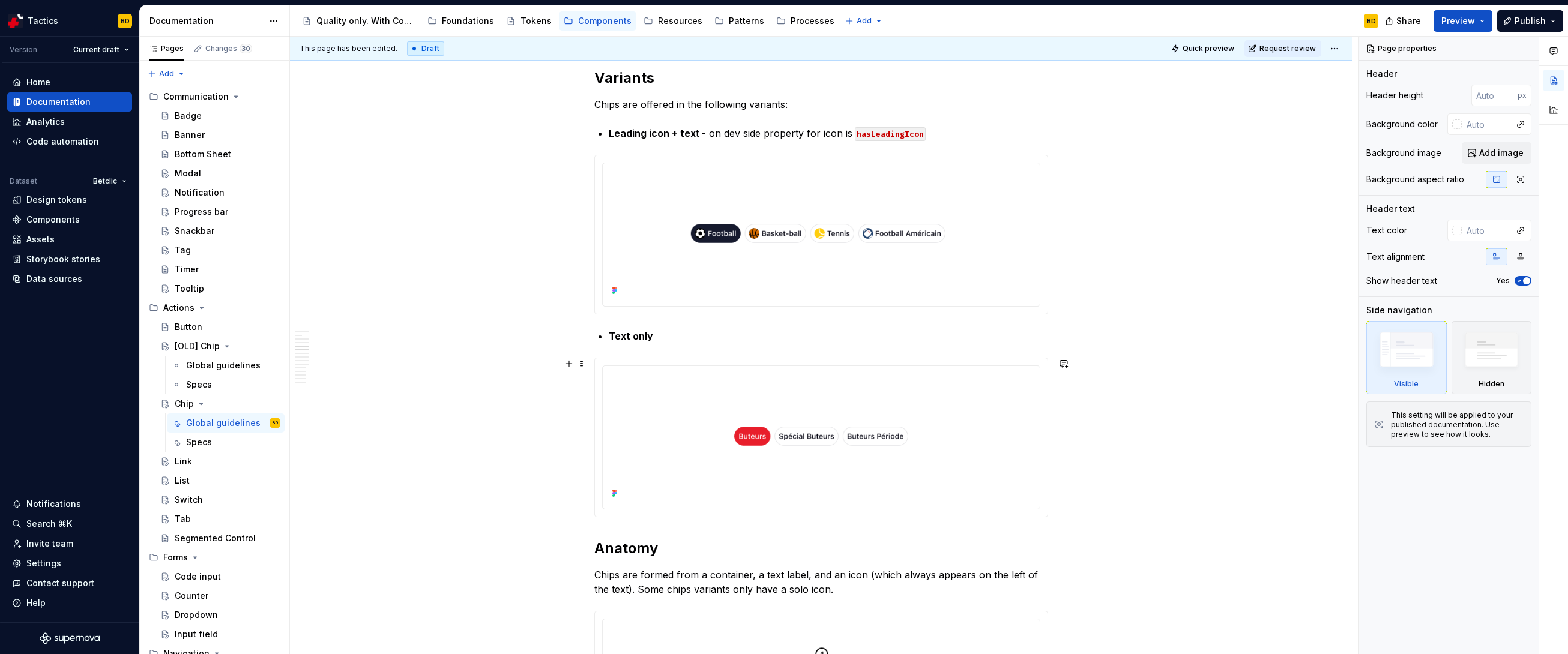
scroll to position [2213, 0]
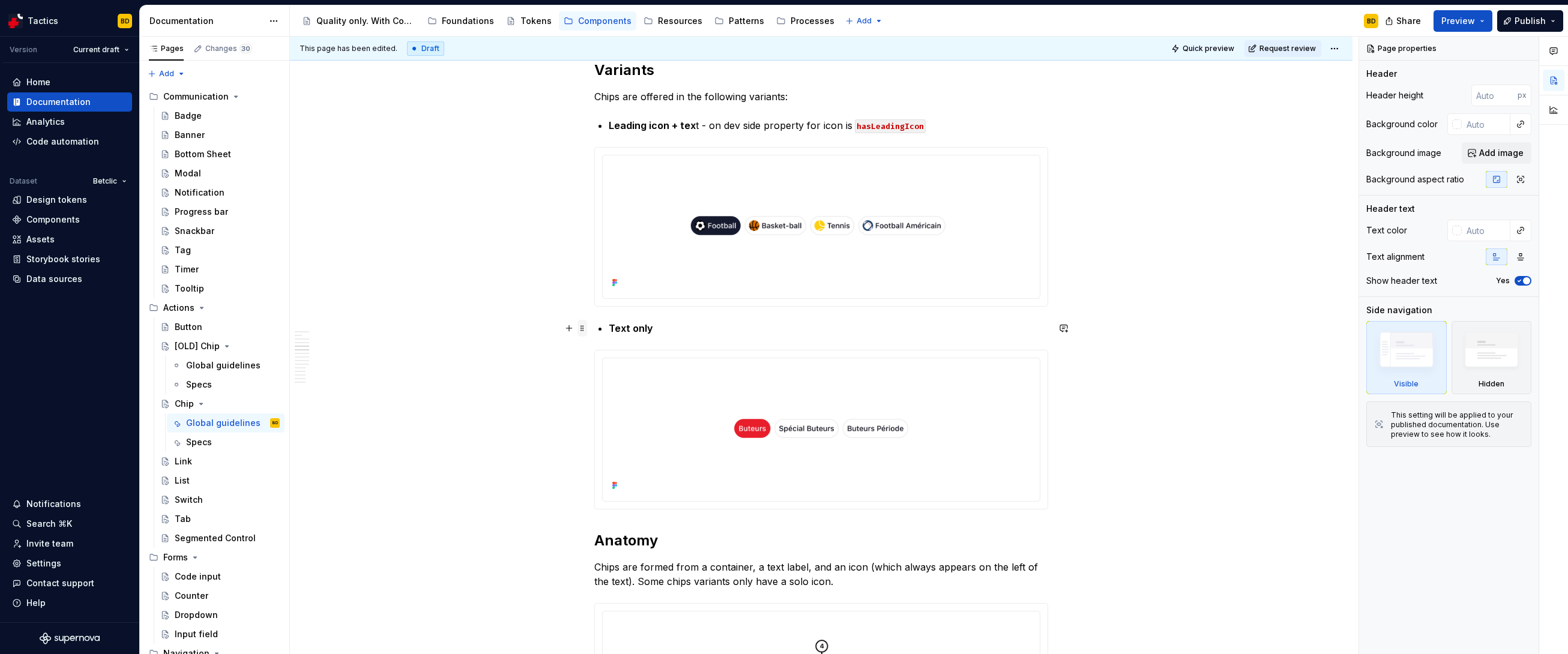
click at [583, 328] on span at bounding box center [583, 328] width 10 height 17
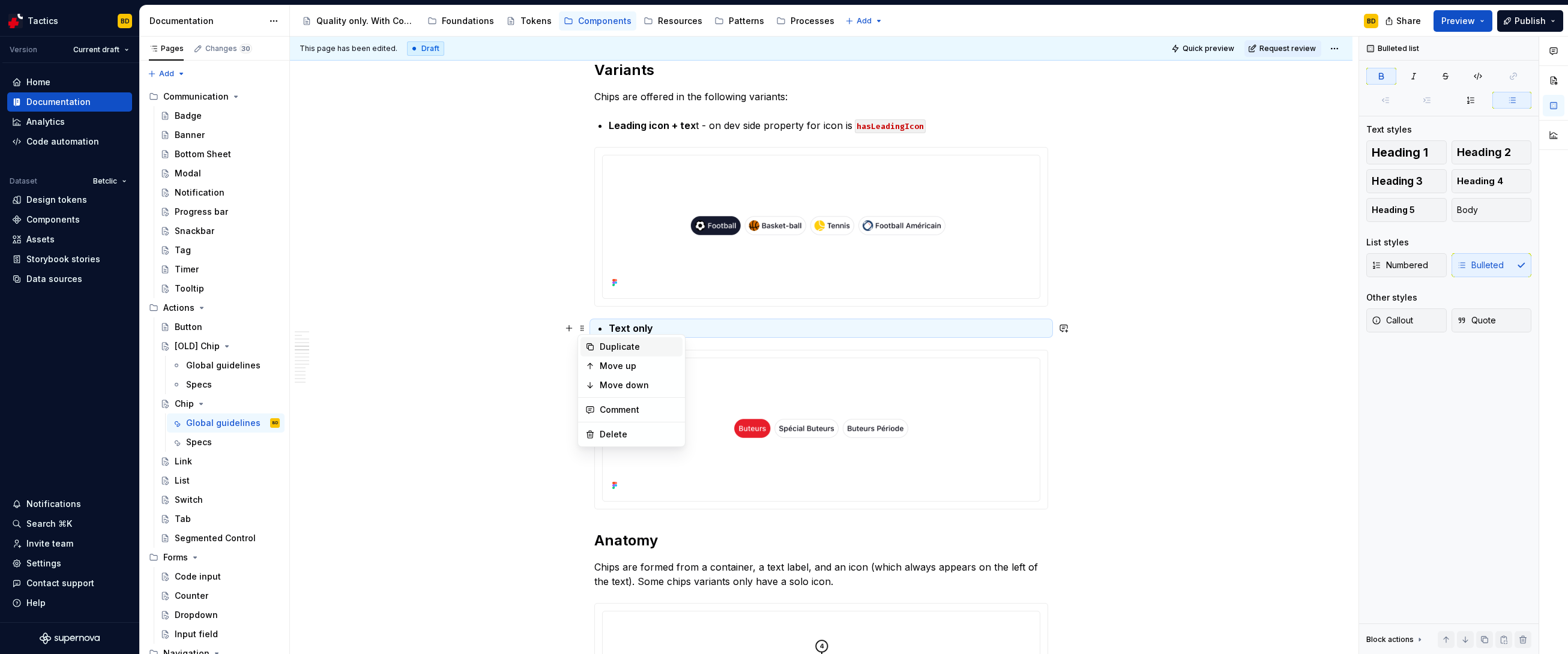
click at [599, 351] on div "Duplicate" at bounding box center [631, 347] width 102 height 19
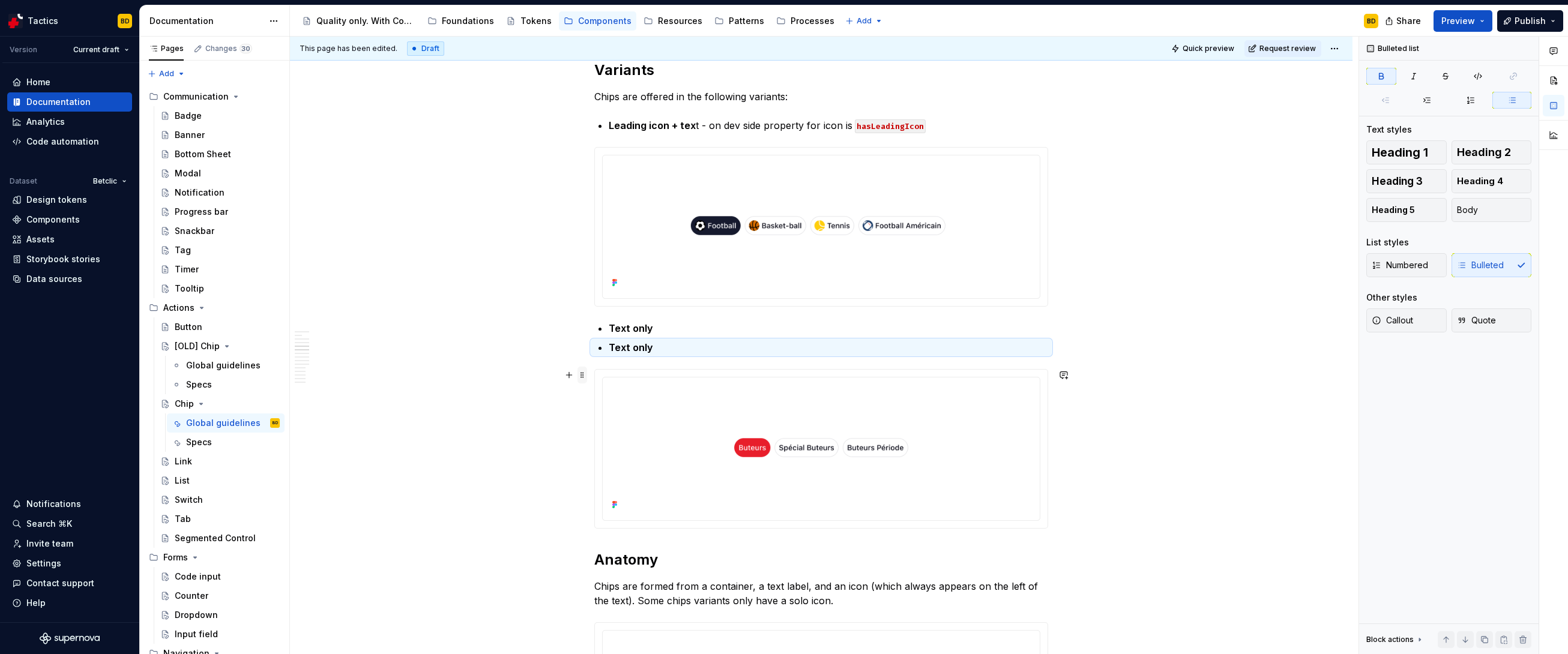
click at [580, 376] on span at bounding box center [583, 375] width 10 height 17
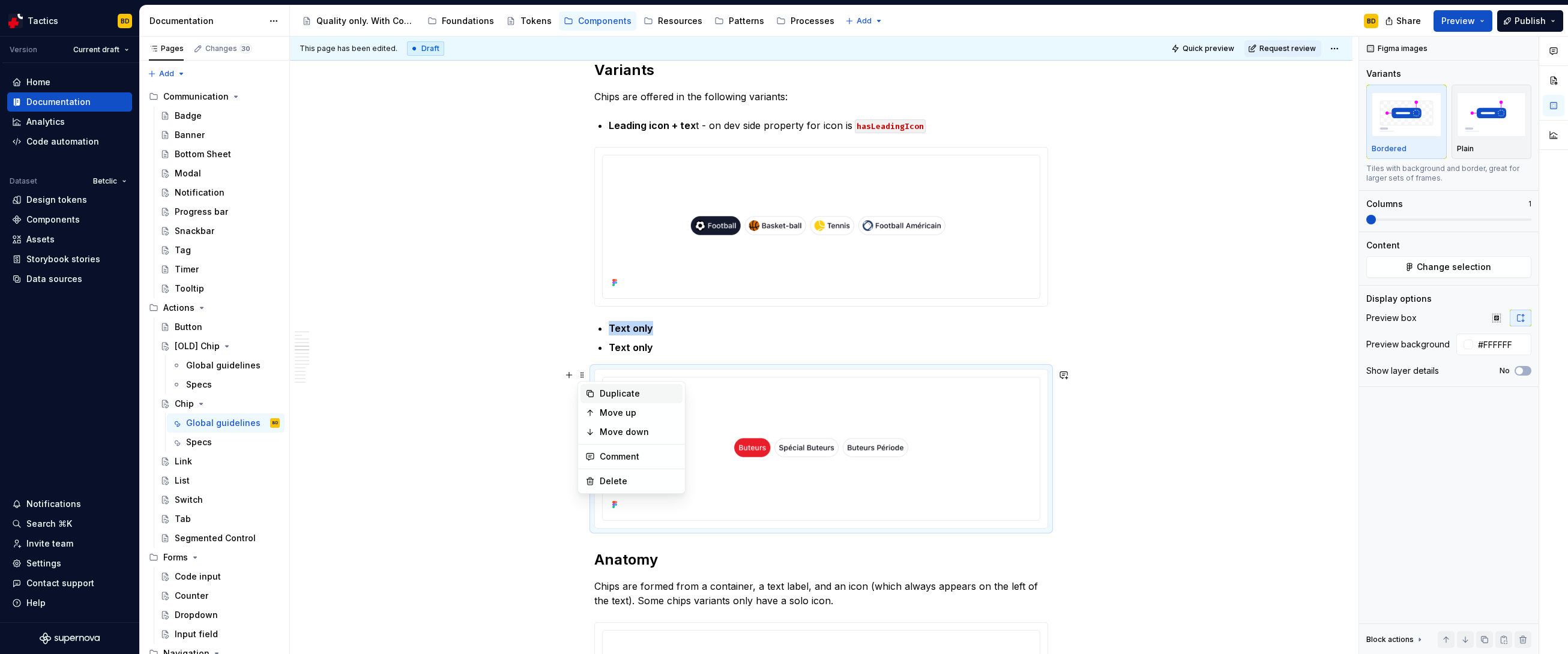
type textarea "*"
click at [592, 391] on icon at bounding box center [591, 394] width 6 height 6
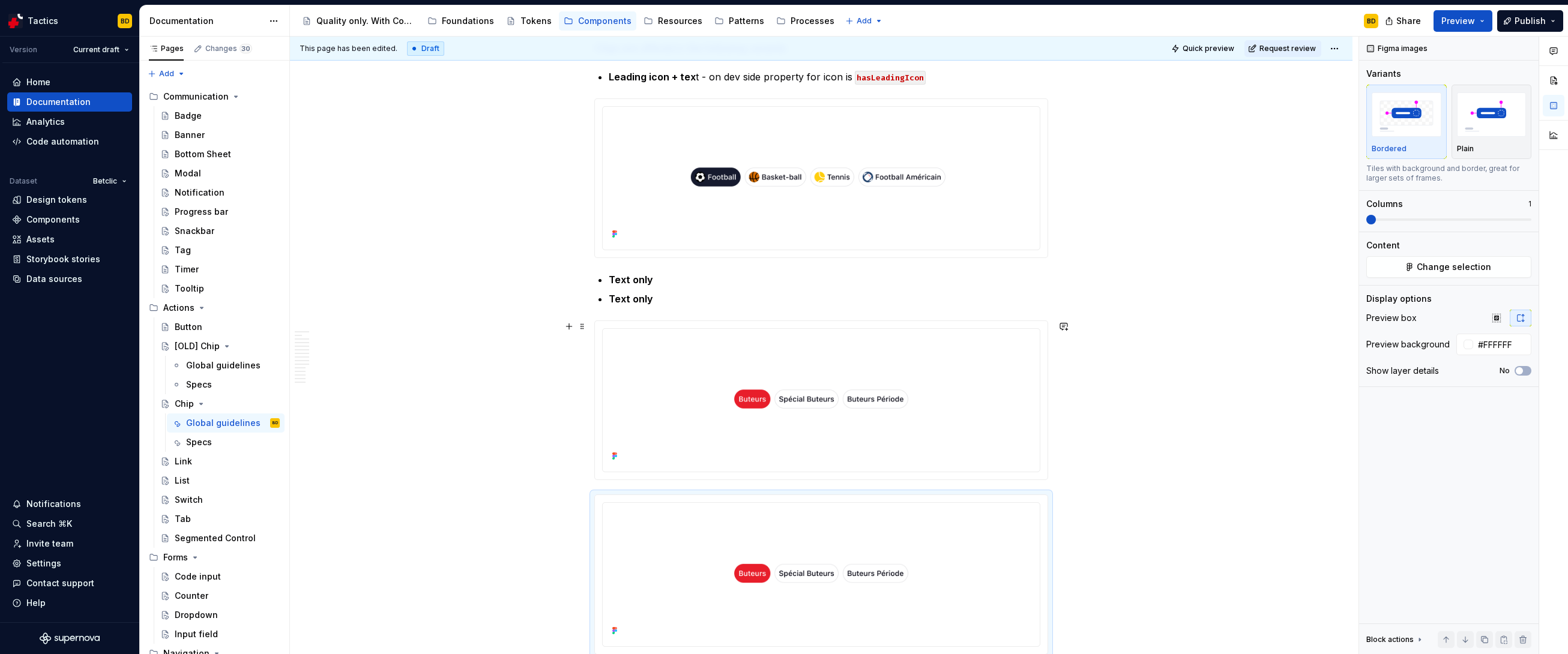
drag, startPoint x: 587, startPoint y: 303, endPoint x: 592, endPoint y: 459, distance: 156.1
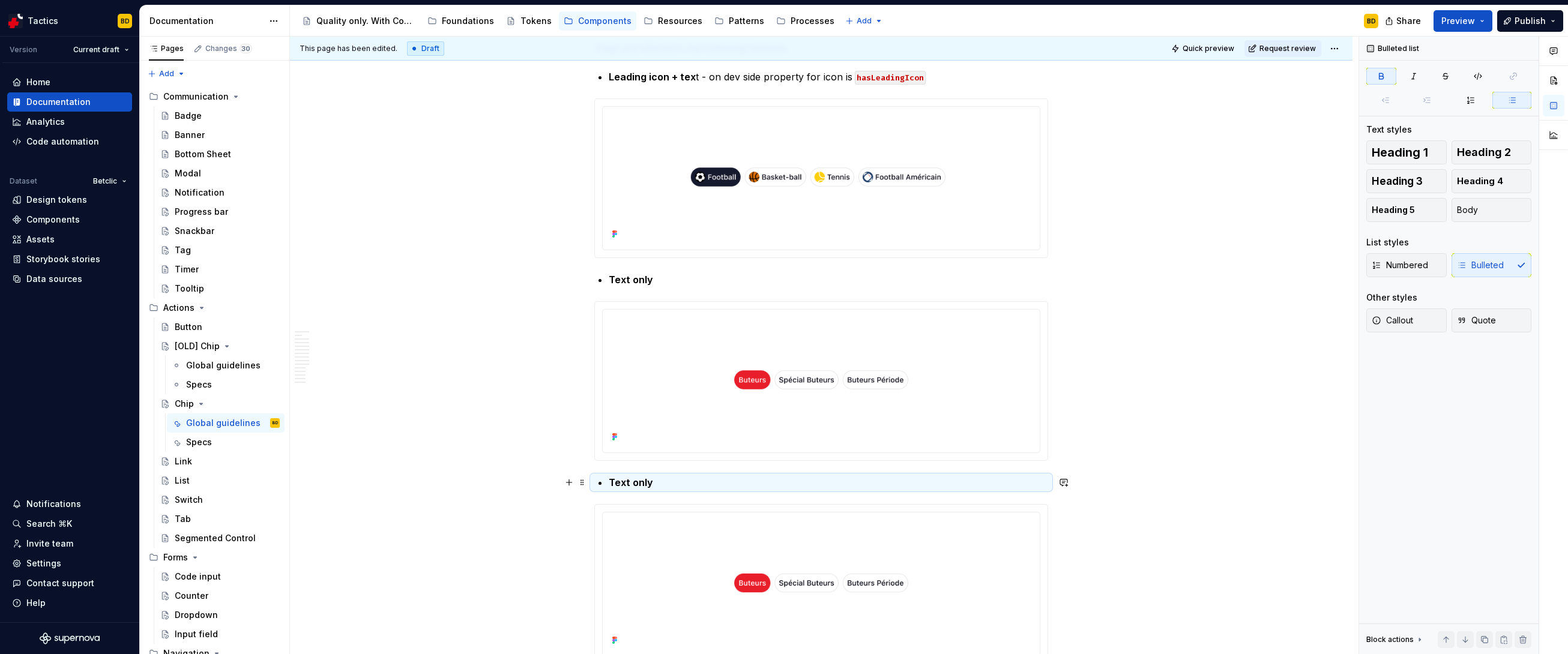
click at [625, 457] on strong "Text only" at bounding box center [631, 482] width 45 height 12
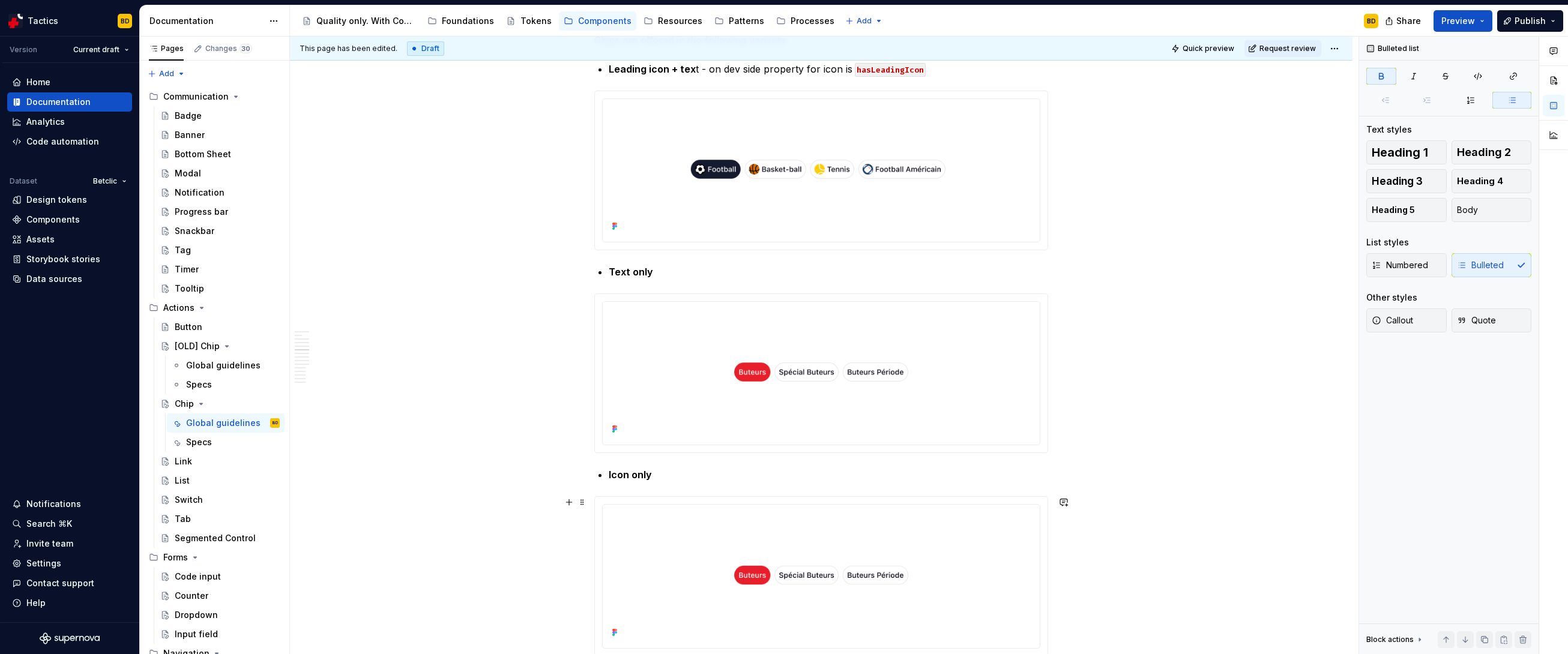
scroll to position [2478, 0]
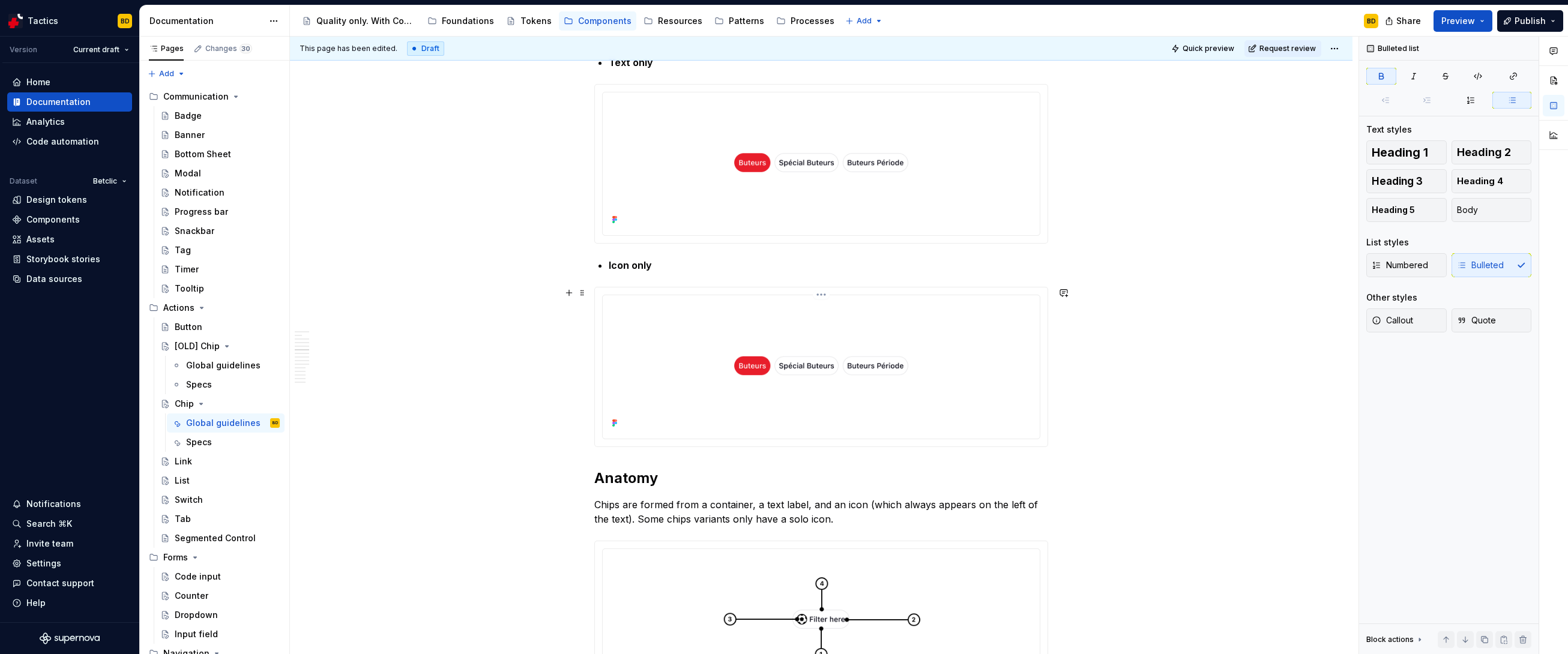
click at [695, 374] on img at bounding box center [821, 365] width 427 height 130
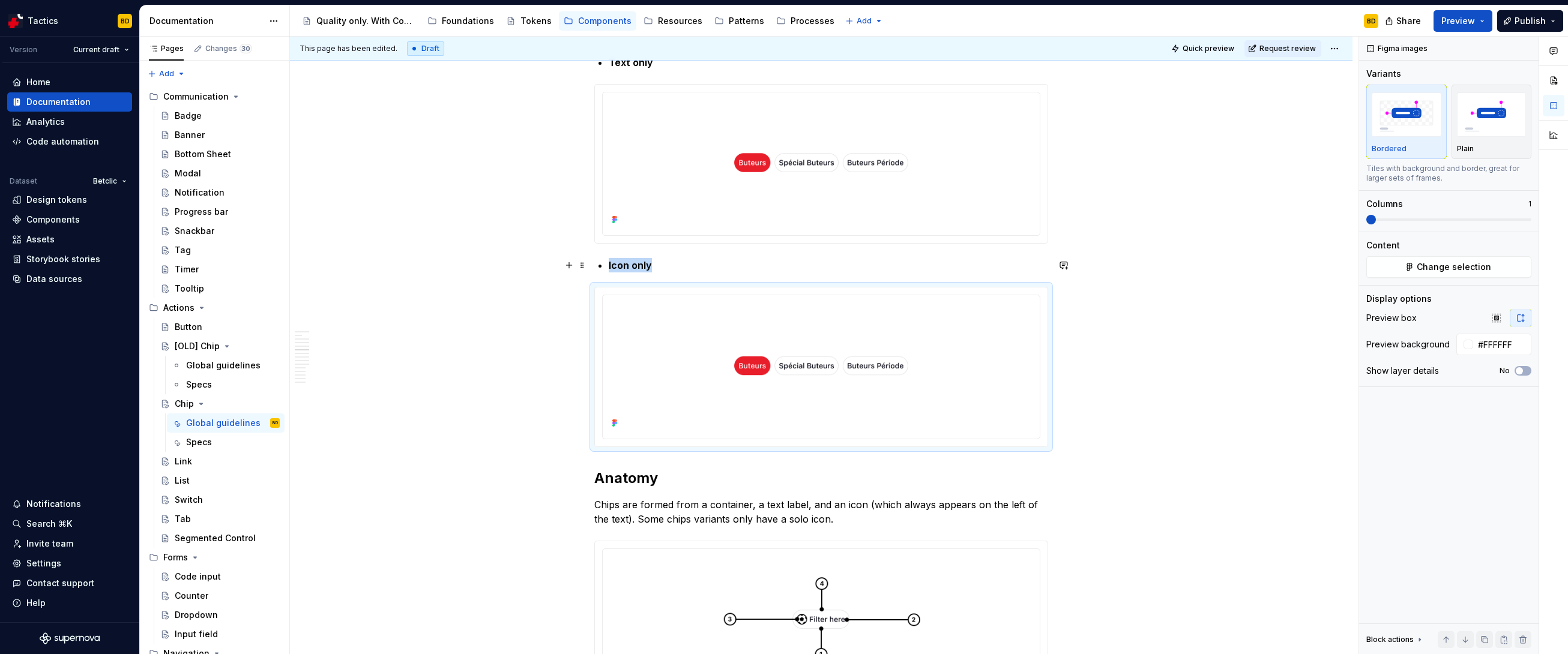
click at [668, 267] on p "Icon only" at bounding box center [829, 265] width 439 height 14
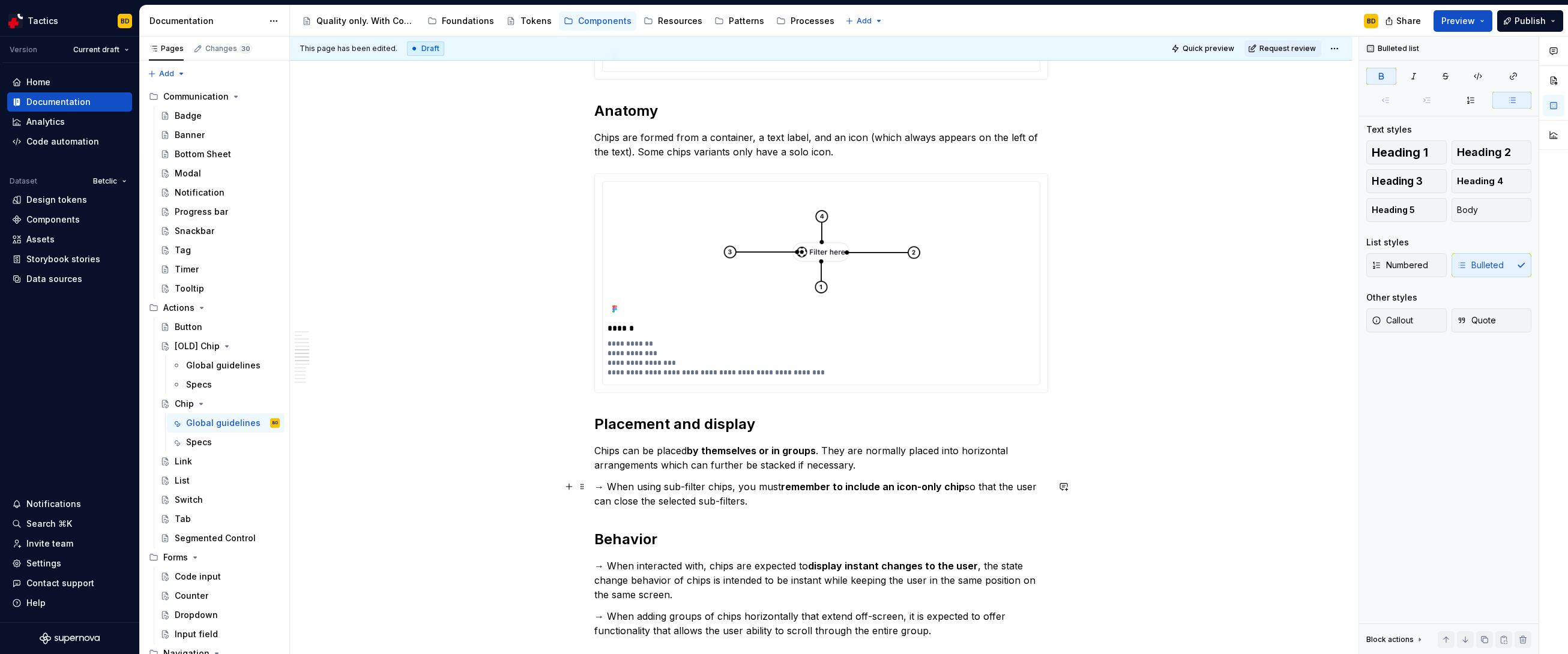
scroll to position [2923, 0]
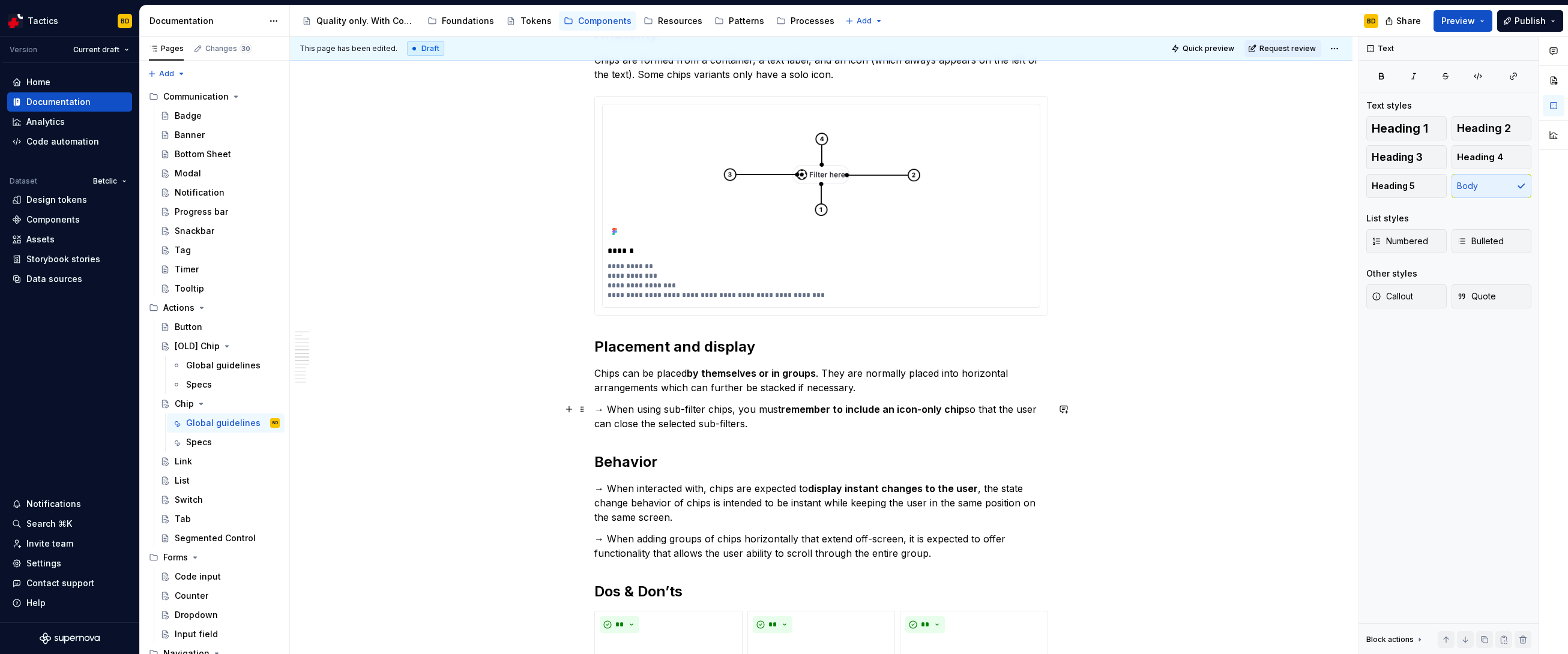
click at [759, 424] on p "→ When using sub-filter chips, you must remember to include an icon-only chip s…" at bounding box center [821, 416] width 454 height 29
drag, startPoint x: 765, startPoint y: 425, endPoint x: 590, endPoint y: 411, distance: 175.6
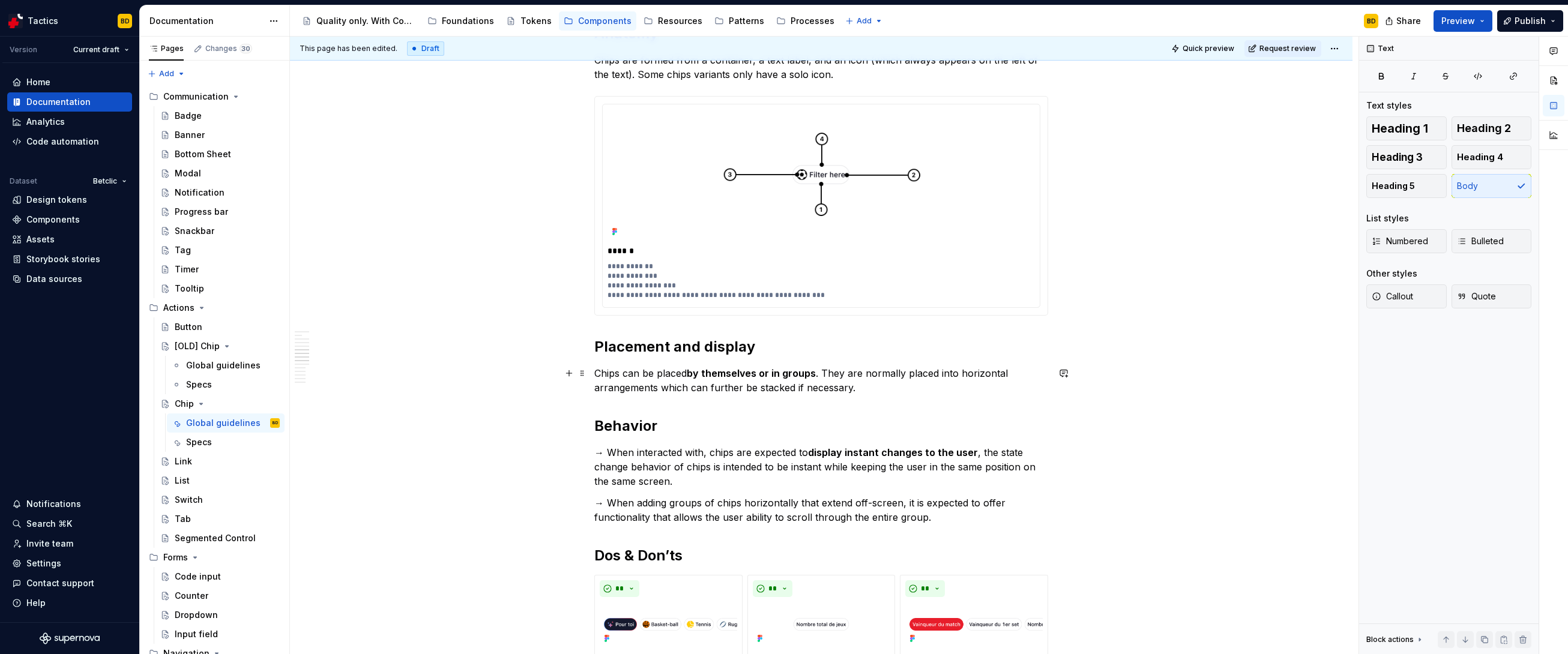
click at [734, 375] on strong "by themselves or in groups" at bounding box center [751, 373] width 129 height 12
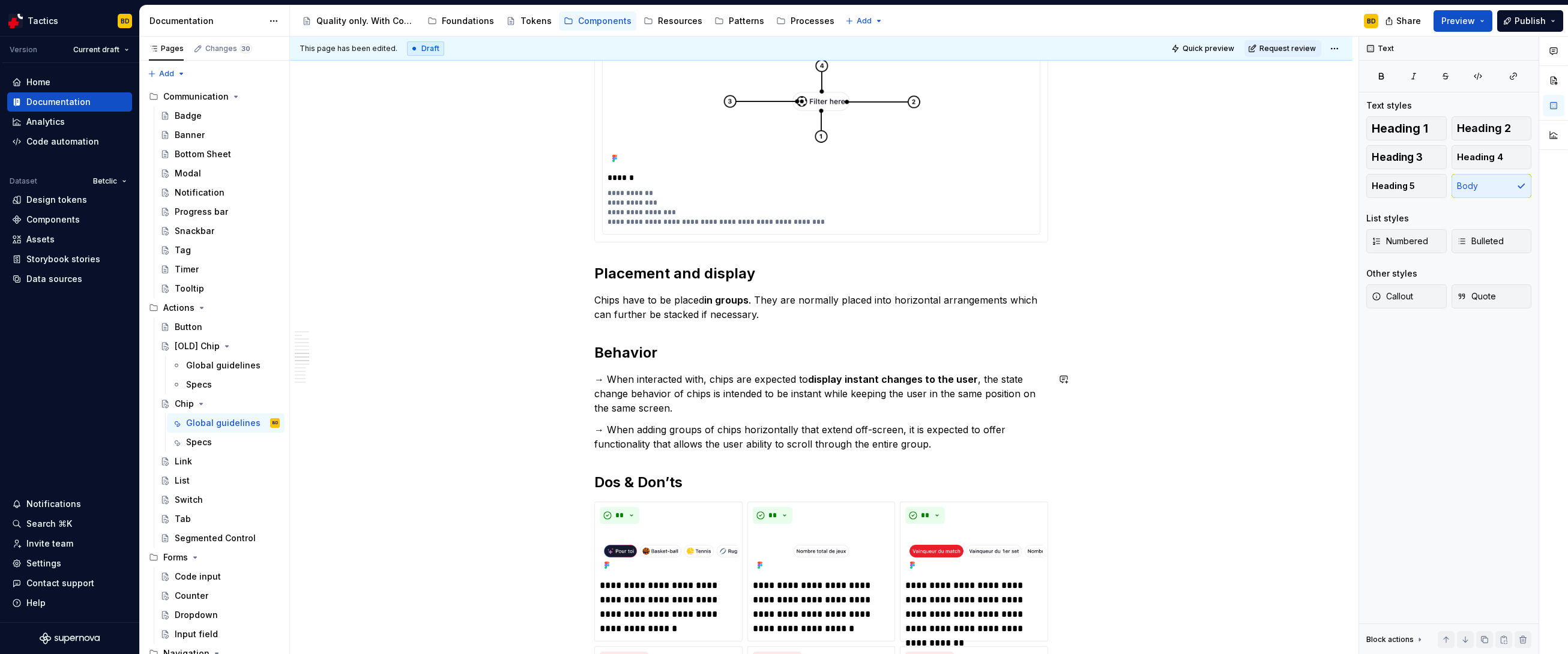
scroll to position [2988, 0]
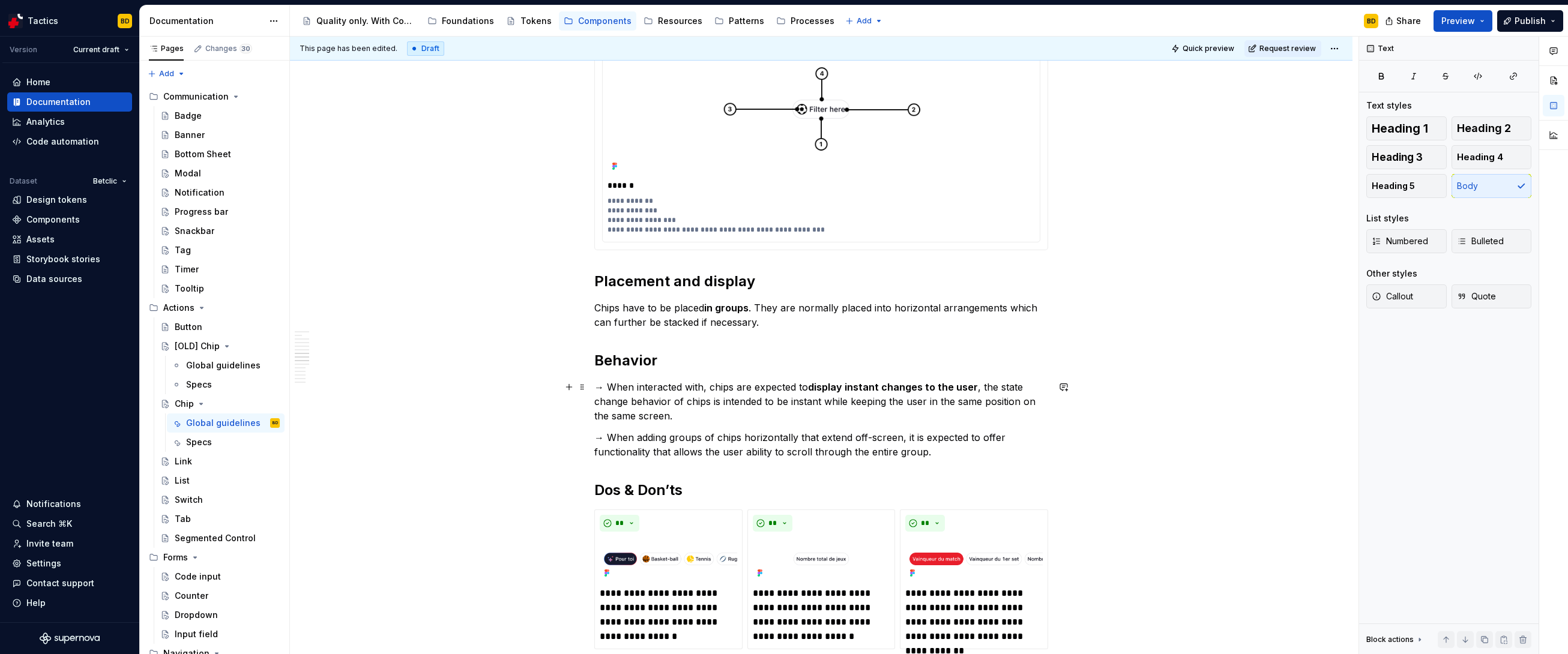
click at [683, 416] on p "→ When interacted with, chips are expected to display instant changes to the us…" at bounding box center [821, 401] width 454 height 43
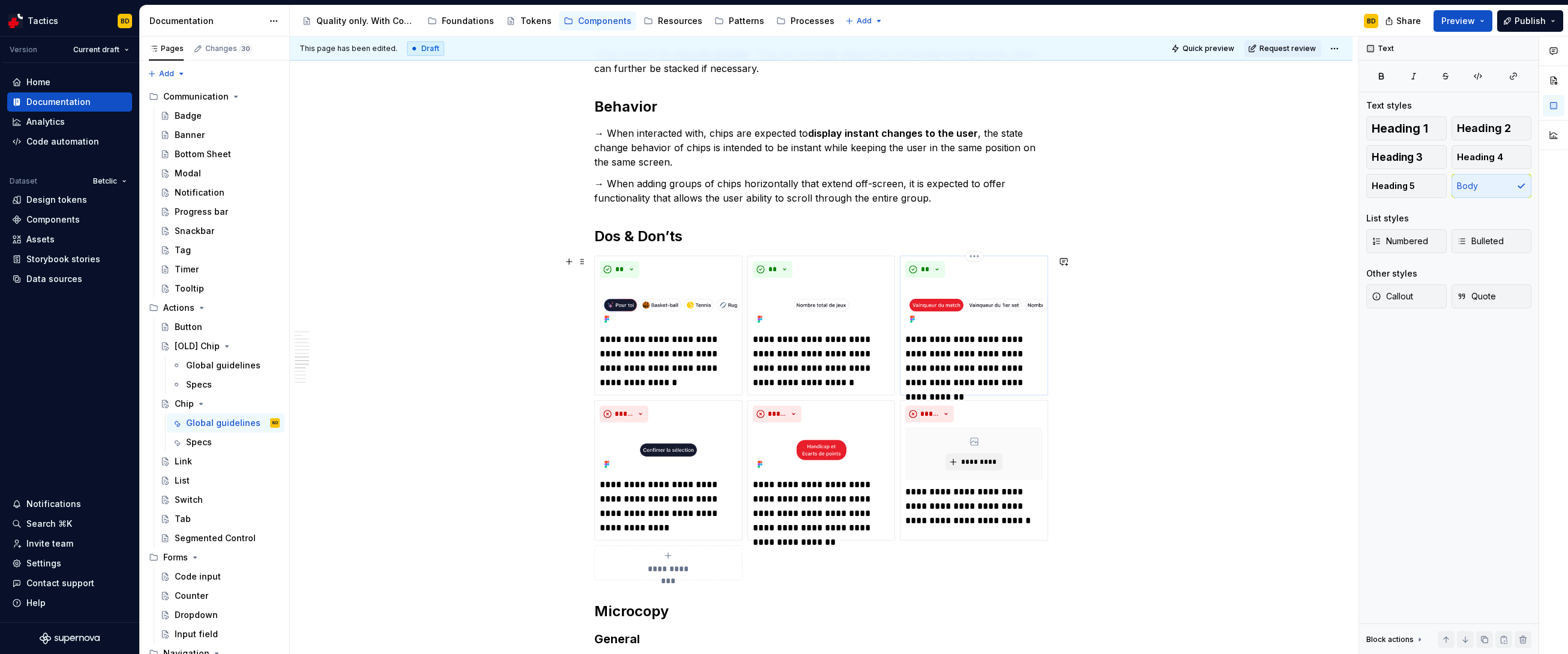
click at [898, 354] on p "**********" at bounding box center [973, 361] width 138 height 57
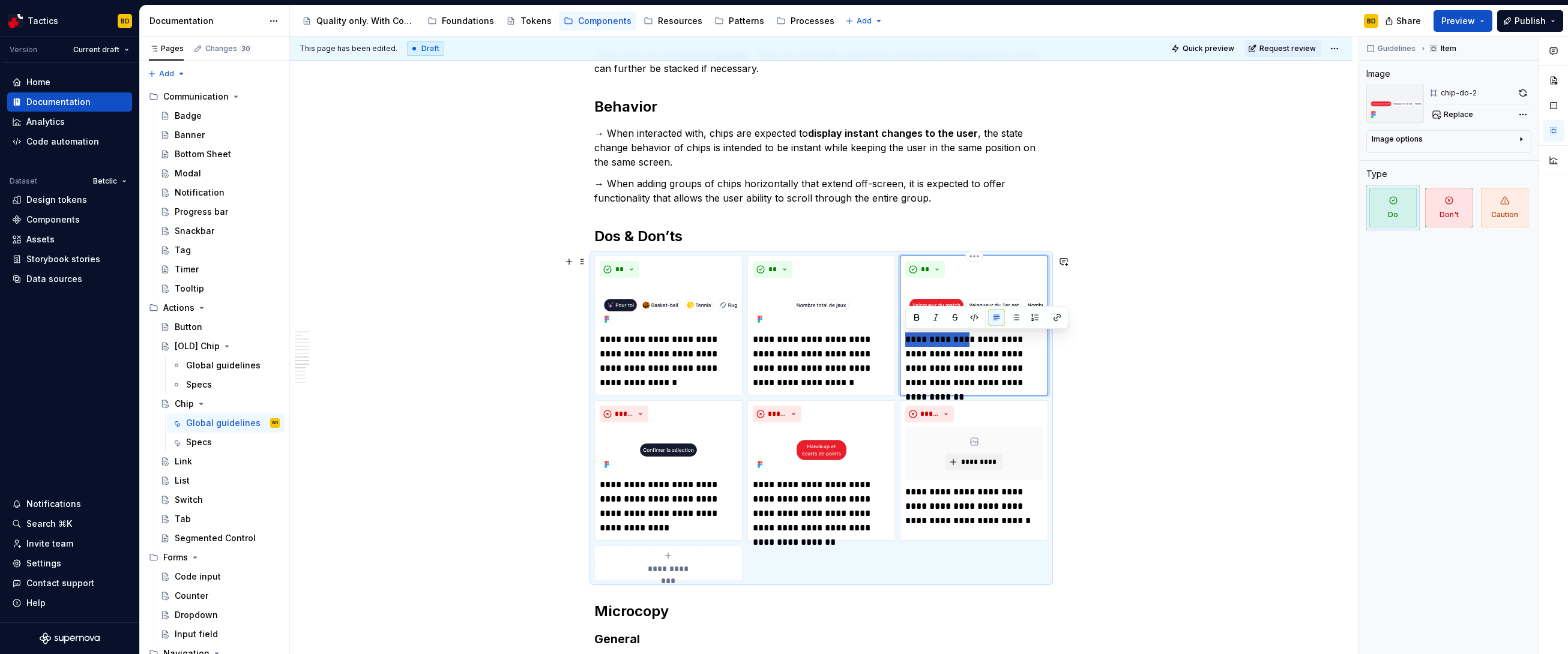
drag, startPoint x: 959, startPoint y: 341, endPoint x: 905, endPoint y: 339, distance: 54.0
click at [898, 339] on p "**********" at bounding box center [973, 361] width 138 height 57
type textarea "*"
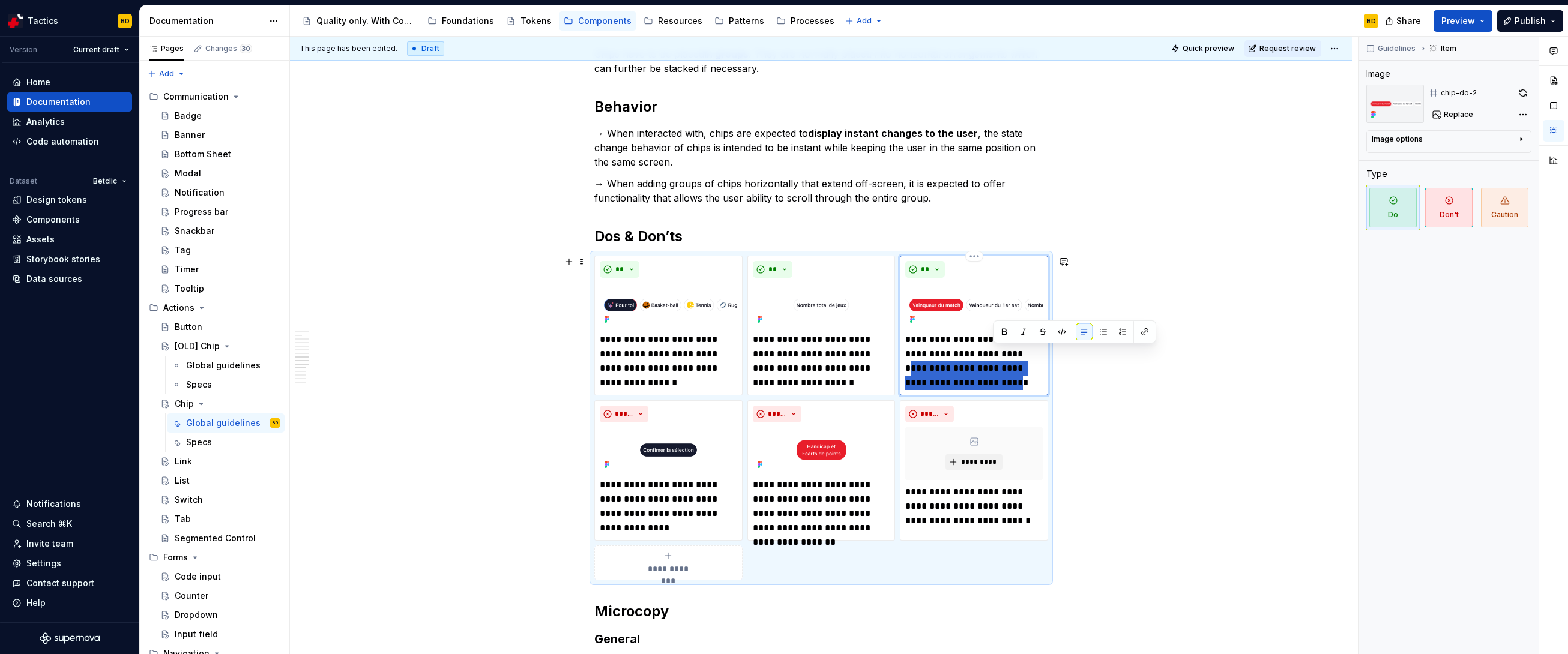
drag, startPoint x: 993, startPoint y: 384, endPoint x: 1010, endPoint y: 358, distance: 31.1
click at [898, 358] on p "**********" at bounding box center [973, 361] width 138 height 57
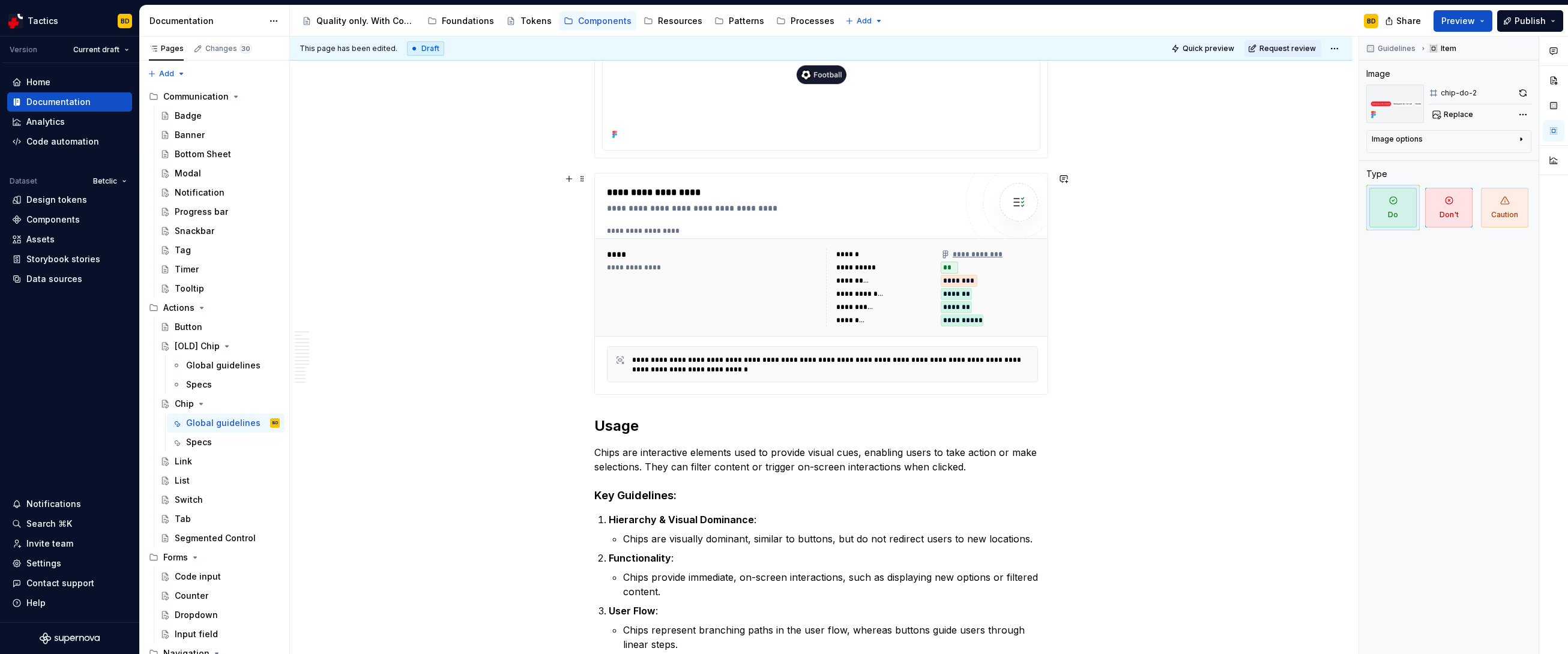
scroll to position [0, 0]
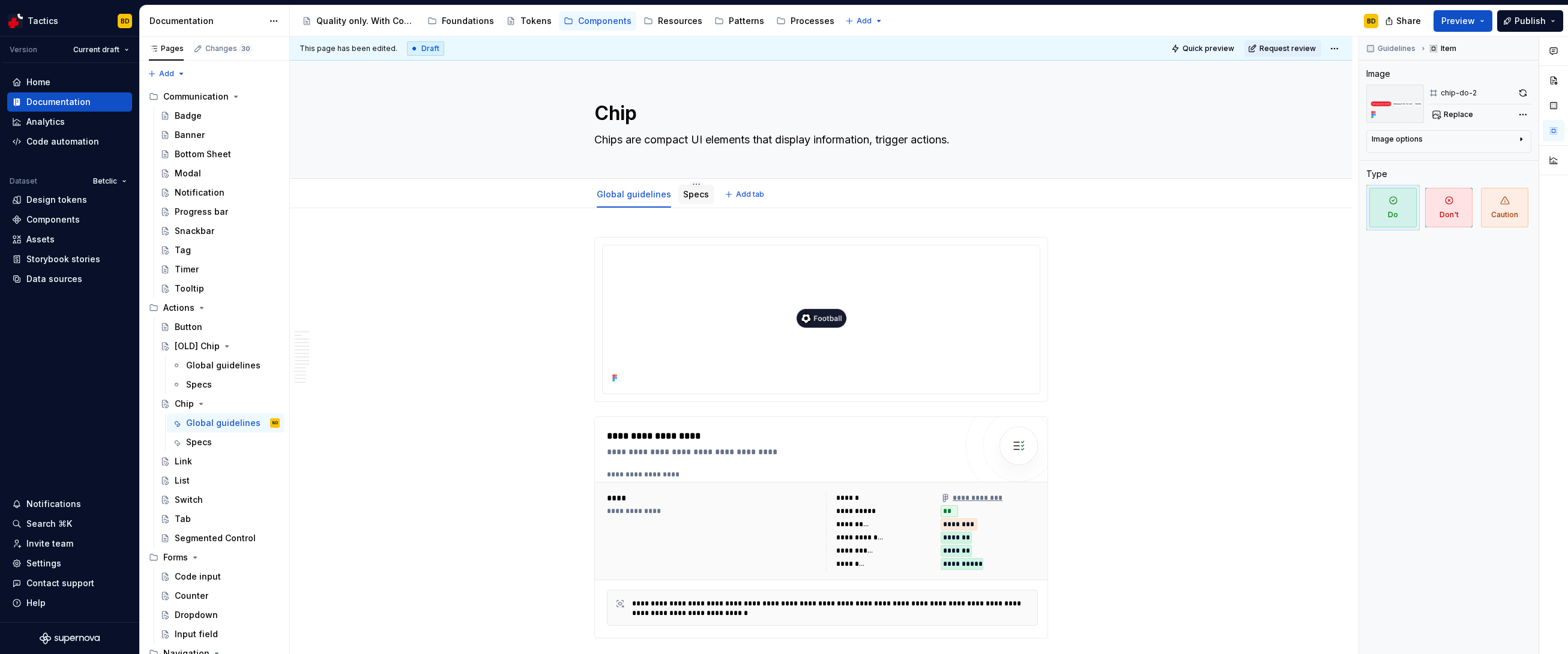
click at [692, 204] on div "Specs" at bounding box center [696, 194] width 35 height 19
click at [690, 201] on div "Specs" at bounding box center [696, 194] width 25 height 14
click at [689, 197] on link "Specs" at bounding box center [696, 194] width 25 height 10
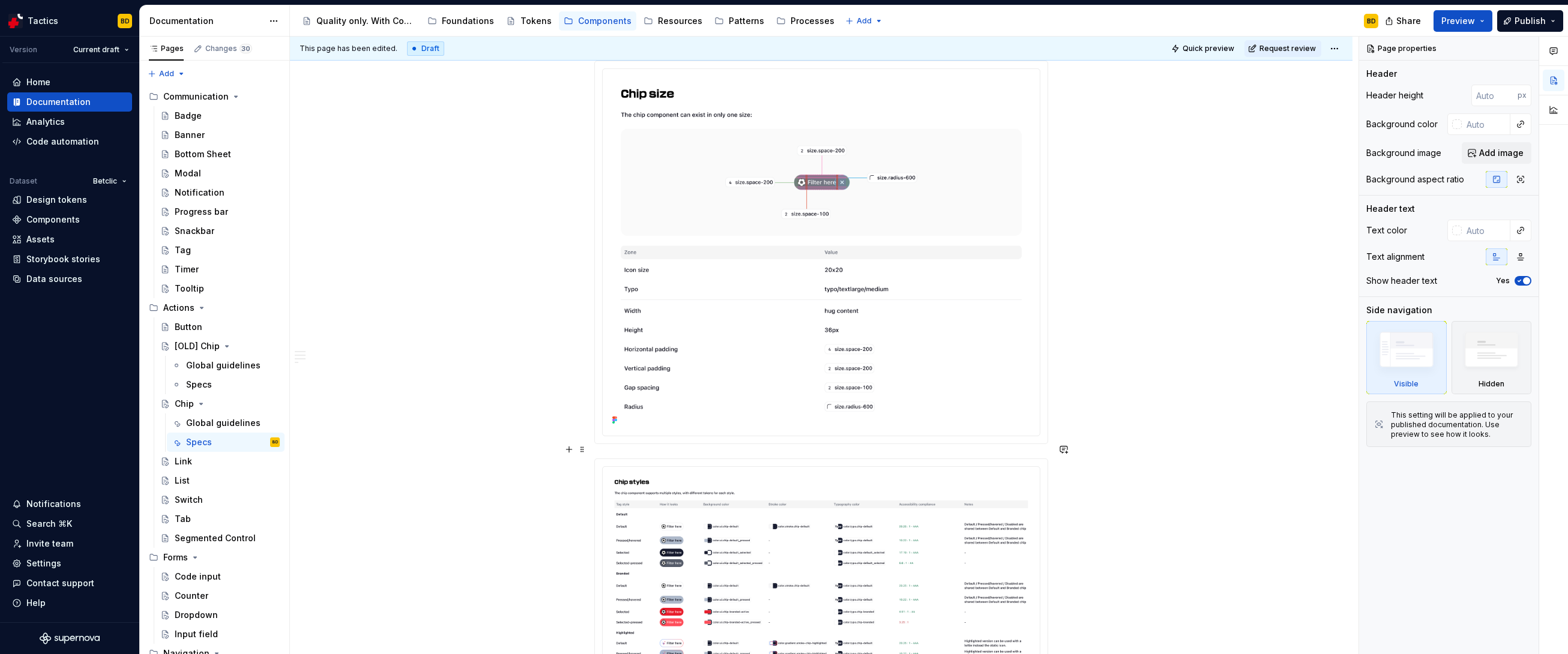
scroll to position [2274, 0]
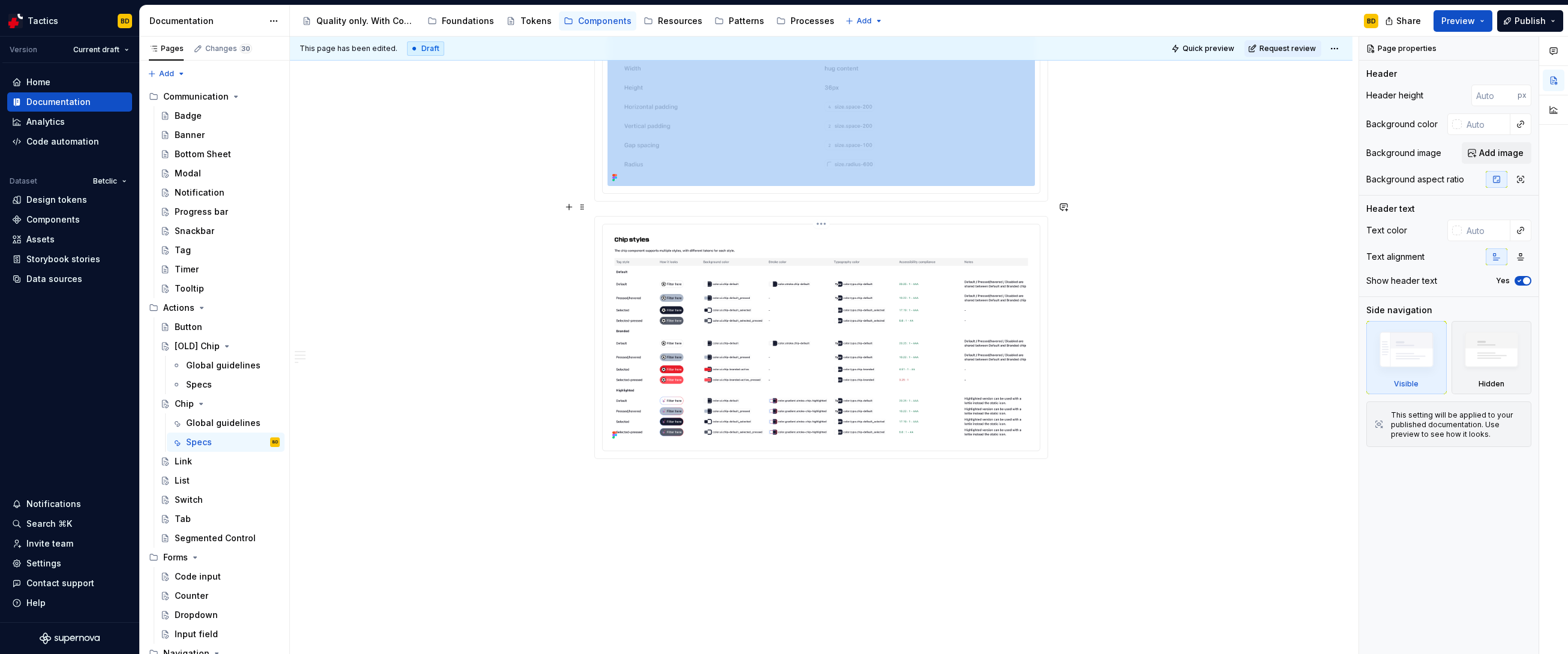
click at [689, 348] on img at bounding box center [821, 336] width 427 height 214
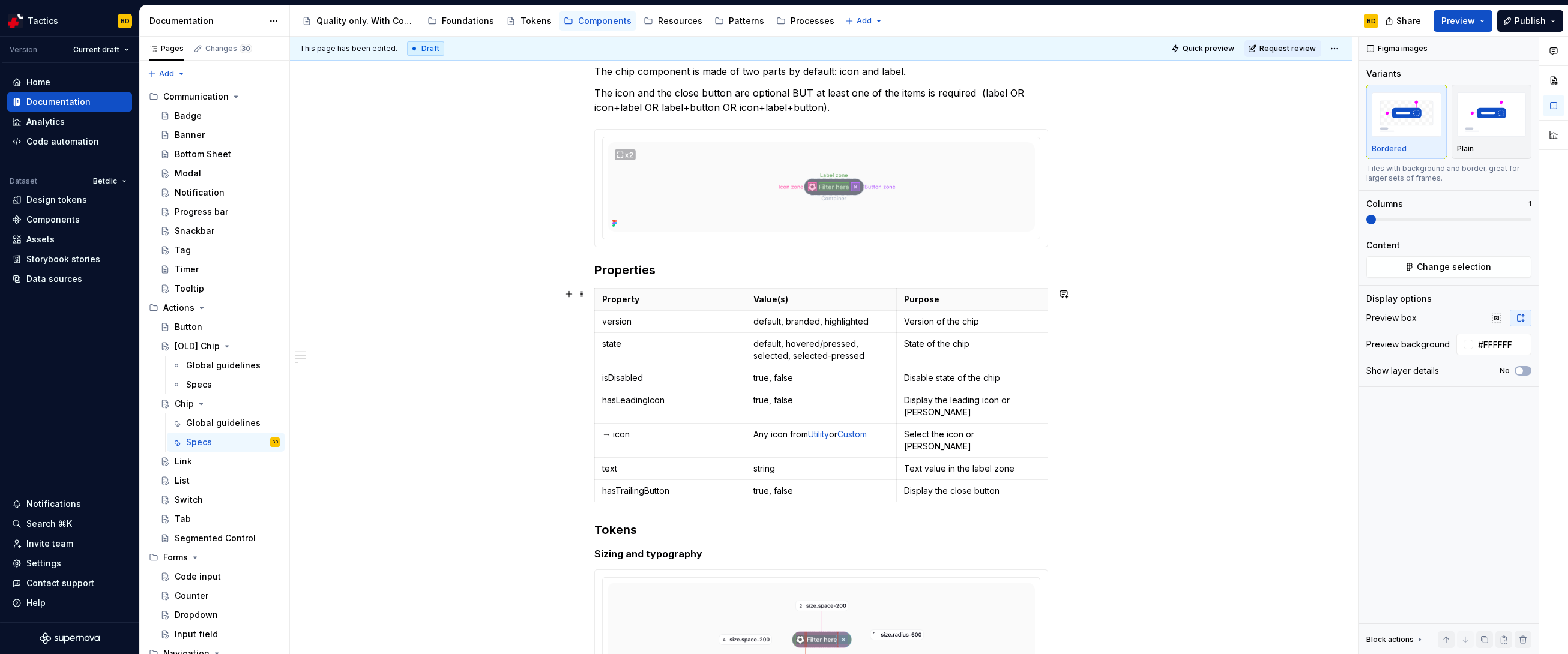
scroll to position [0, 0]
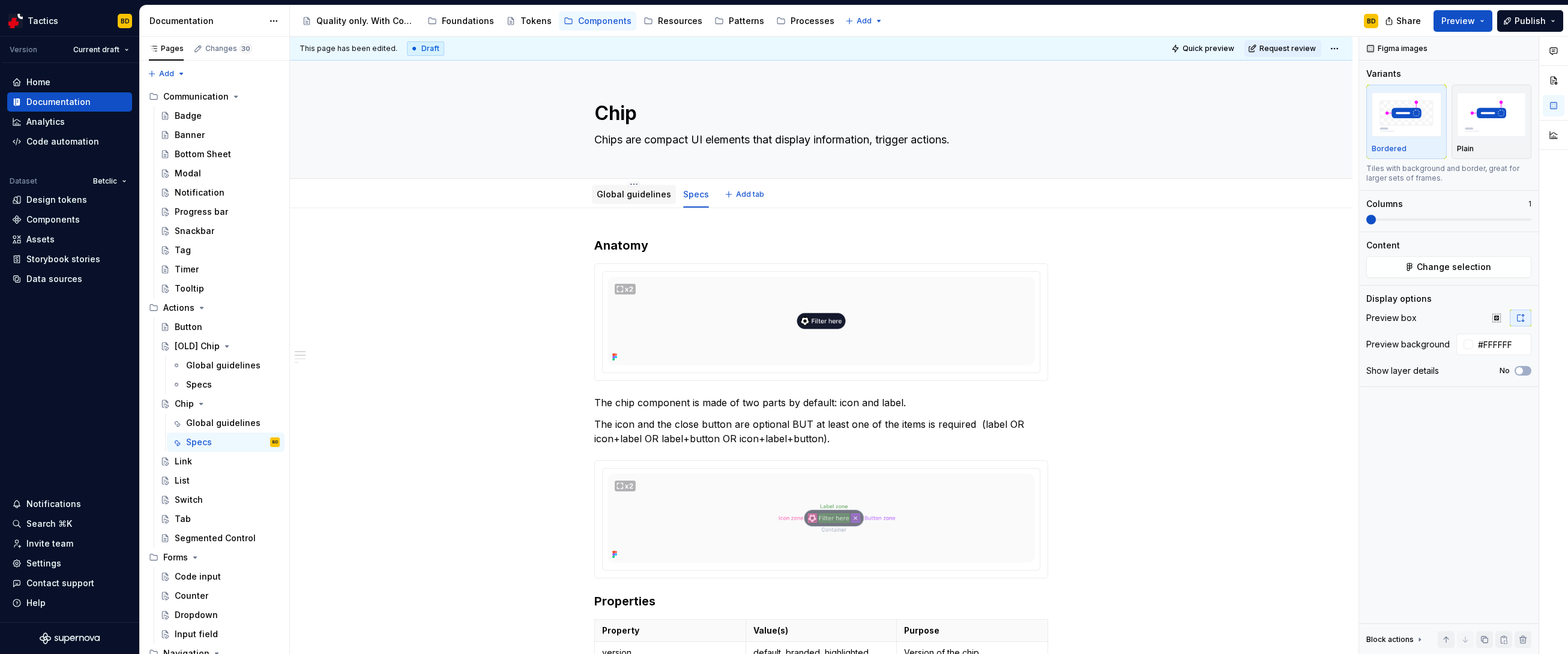
click at [631, 199] on link "Global guidelines" at bounding box center [634, 194] width 75 height 10
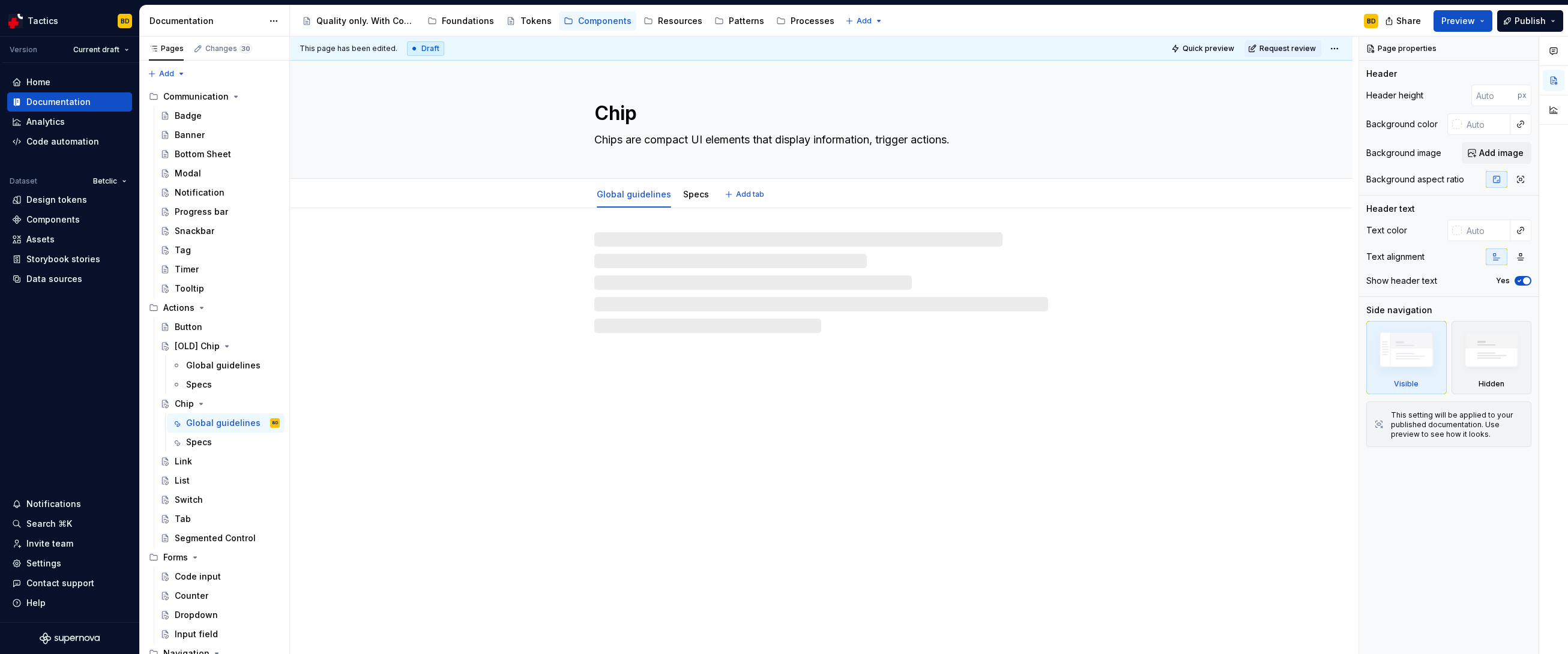
type textarea "*"
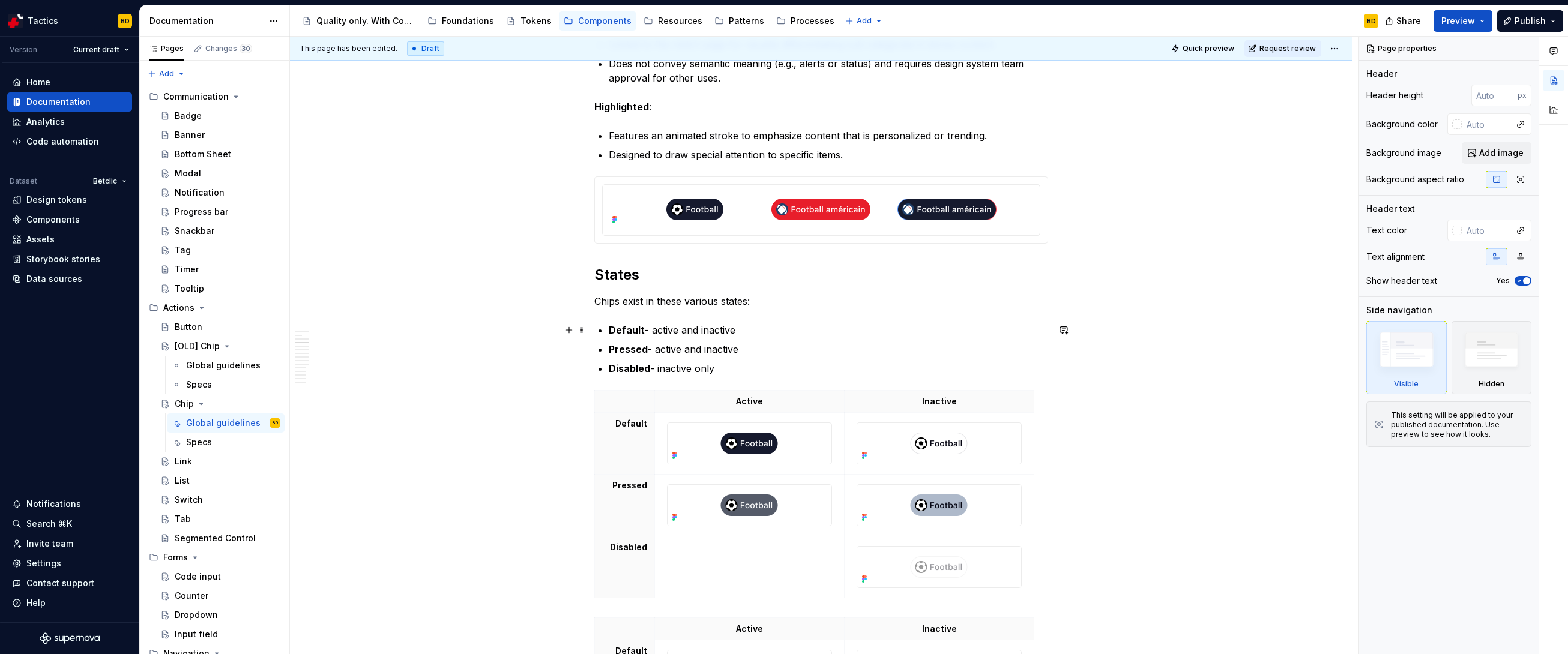
scroll to position [1195, 0]
click at [648, 346] on p "Pressed - active and inactive" at bounding box center [829, 348] width 439 height 14
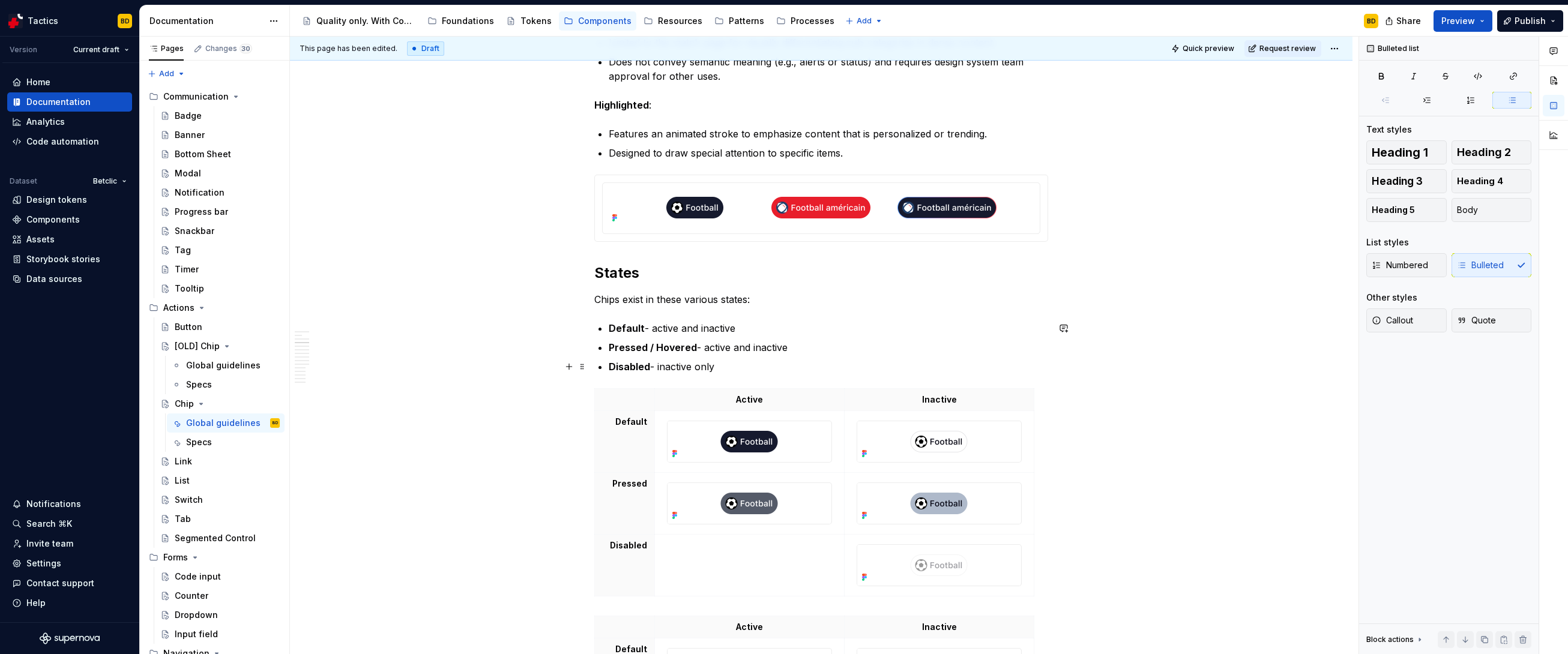
click at [707, 369] on p "Disabled - inactive only" at bounding box center [829, 367] width 439 height 14
drag, startPoint x: 790, startPoint y: 349, endPoint x: 693, endPoint y: 350, distance: 97.0
click at [693, 350] on p "Pressed / Hovered - active and inactive" at bounding box center [829, 348] width 439 height 14
drag, startPoint x: 736, startPoint y: 332, endPoint x: 642, endPoint y: 326, distance: 94.2
click at [642, 326] on p "Default - active and inactive" at bounding box center [829, 329] width 439 height 14
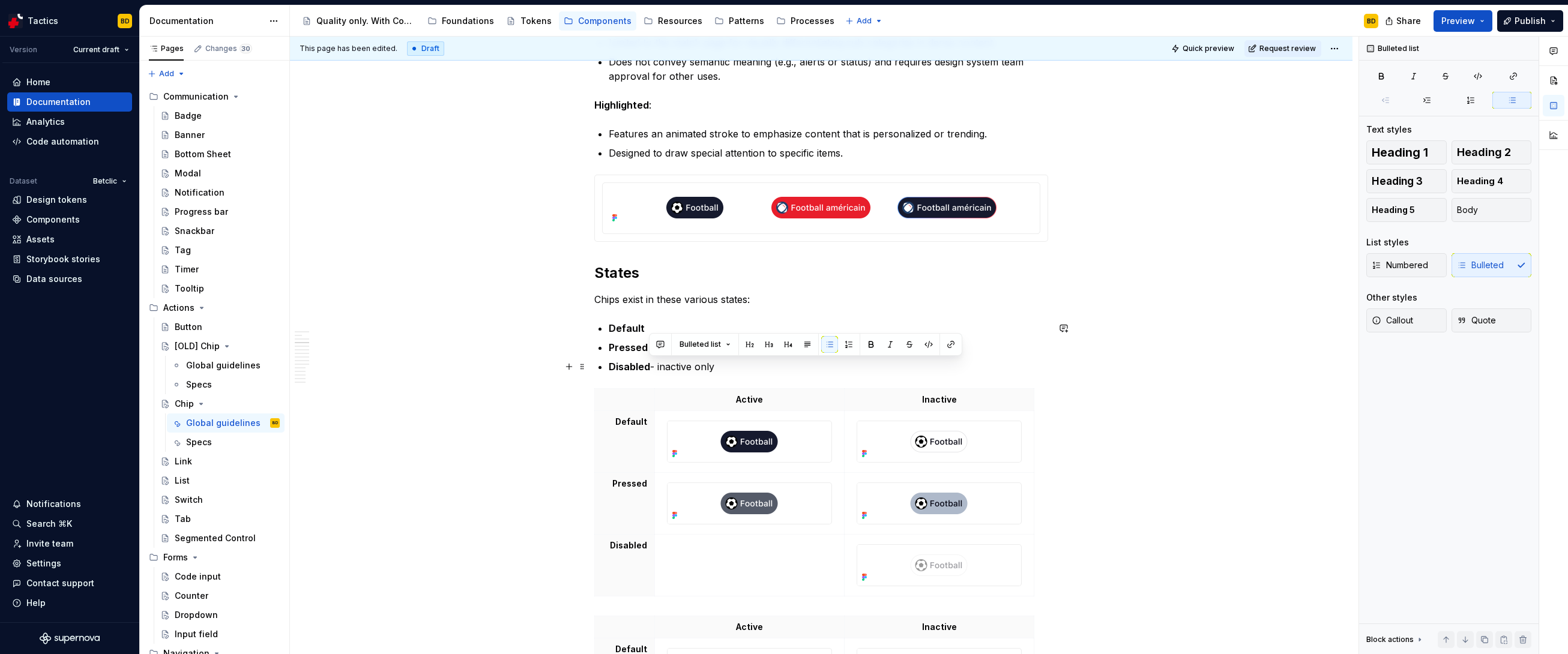
drag, startPoint x: 715, startPoint y: 367, endPoint x: 646, endPoint y: 366, distance: 69.0
click at [646, 366] on p "Disabled - inactive only" at bounding box center [829, 367] width 439 height 14
click at [700, 347] on p "Pressed / Hovered" at bounding box center [829, 348] width 439 height 14
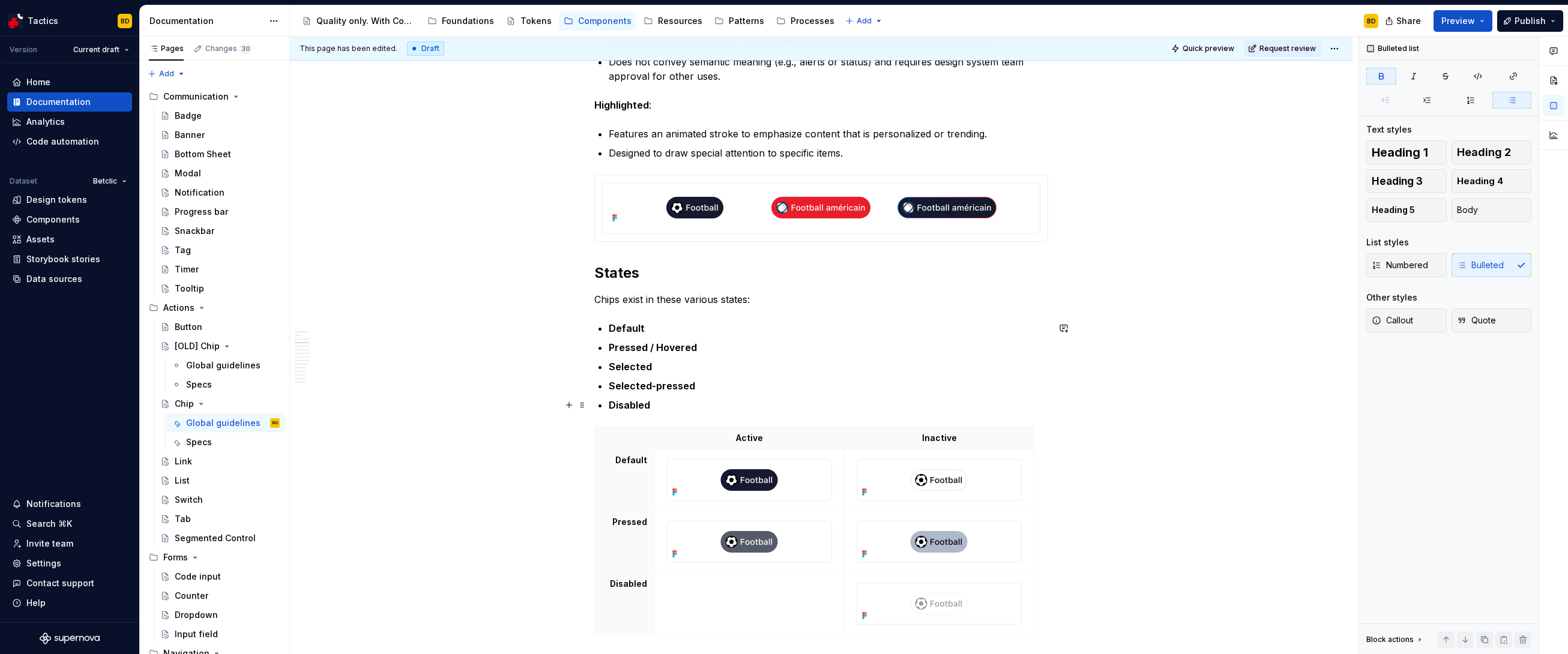
click at [668, 411] on p "Disabled" at bounding box center [829, 405] width 439 height 14
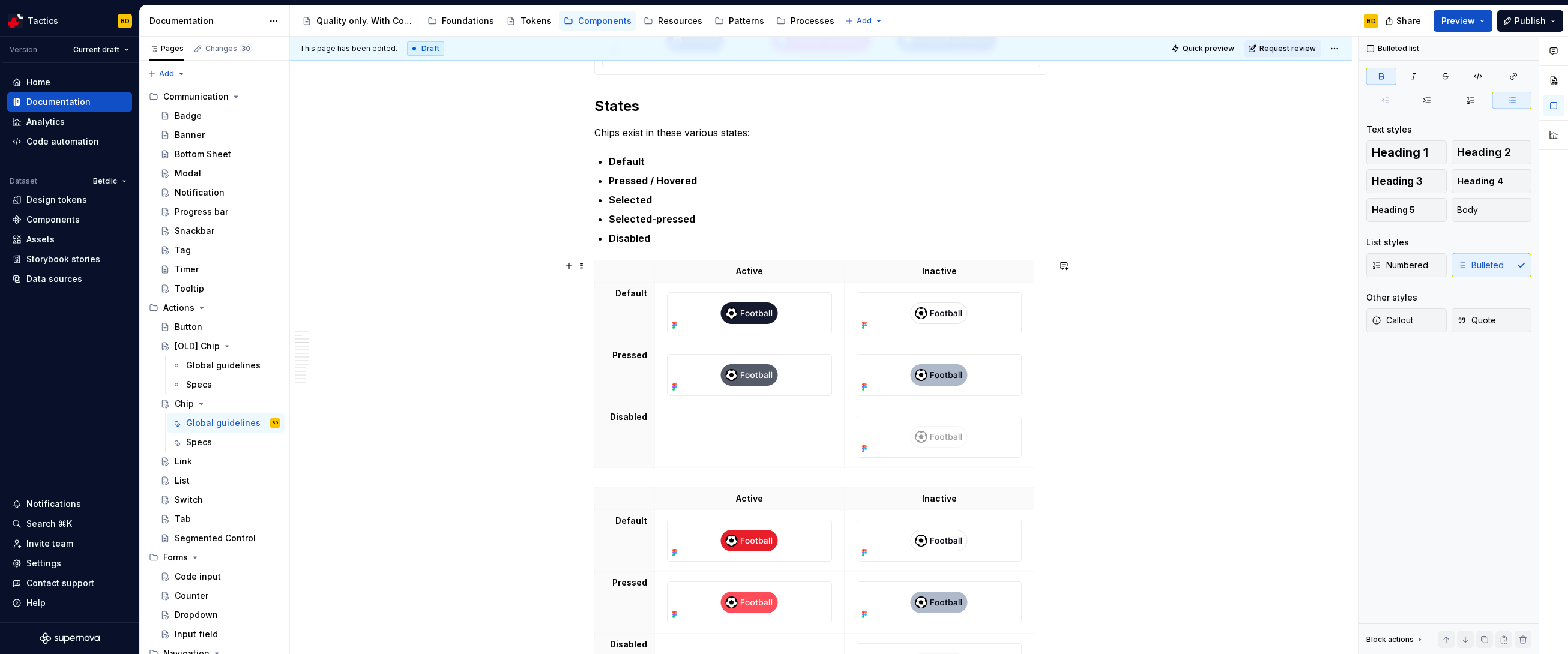
scroll to position [1369, 0]
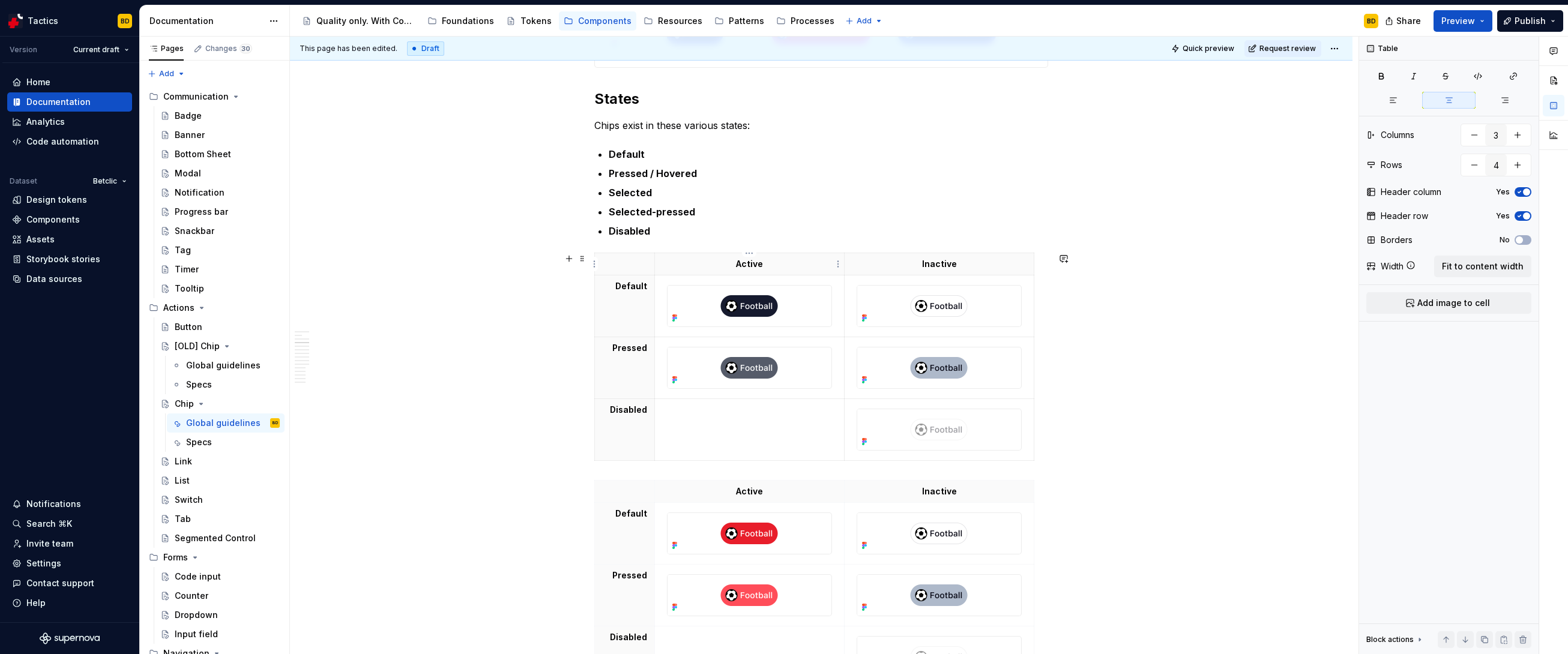
click at [736, 266] on p "Active" at bounding box center [750, 263] width 175 height 12
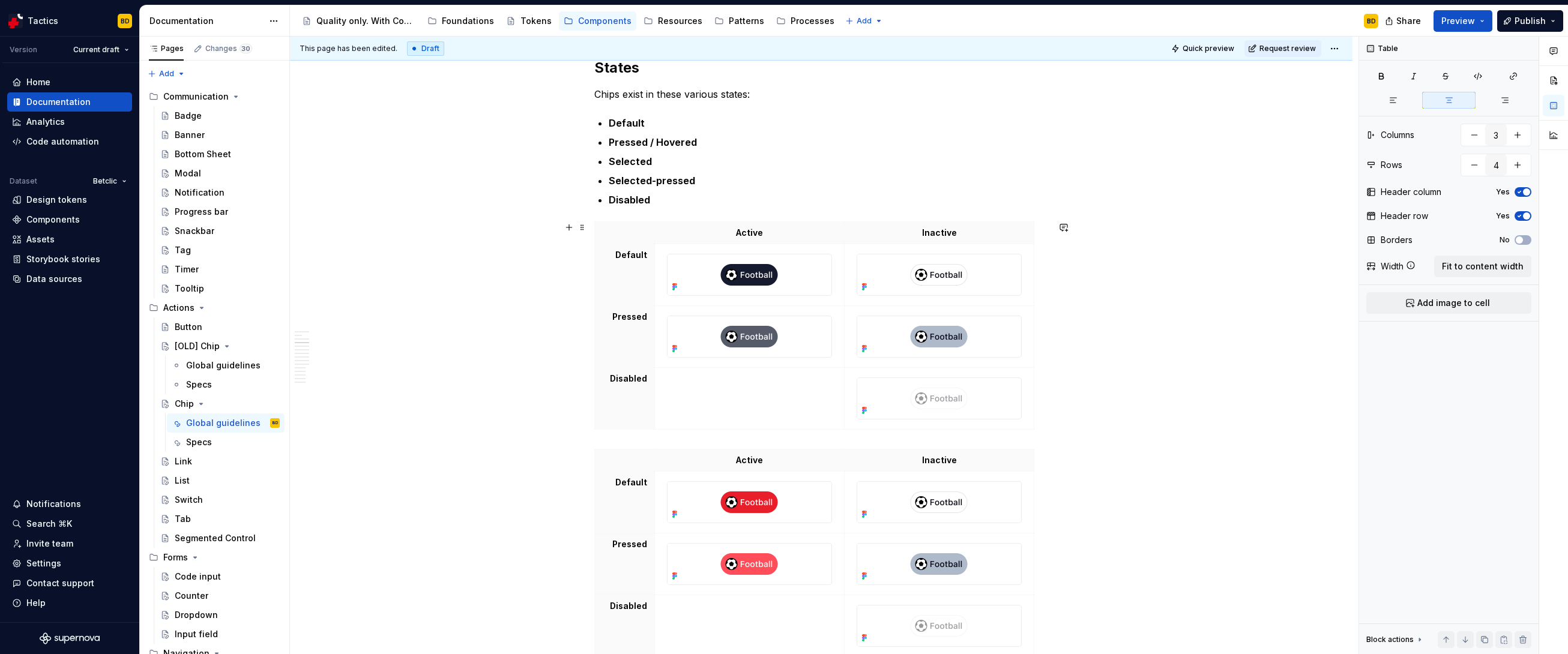
scroll to position [1406, 0]
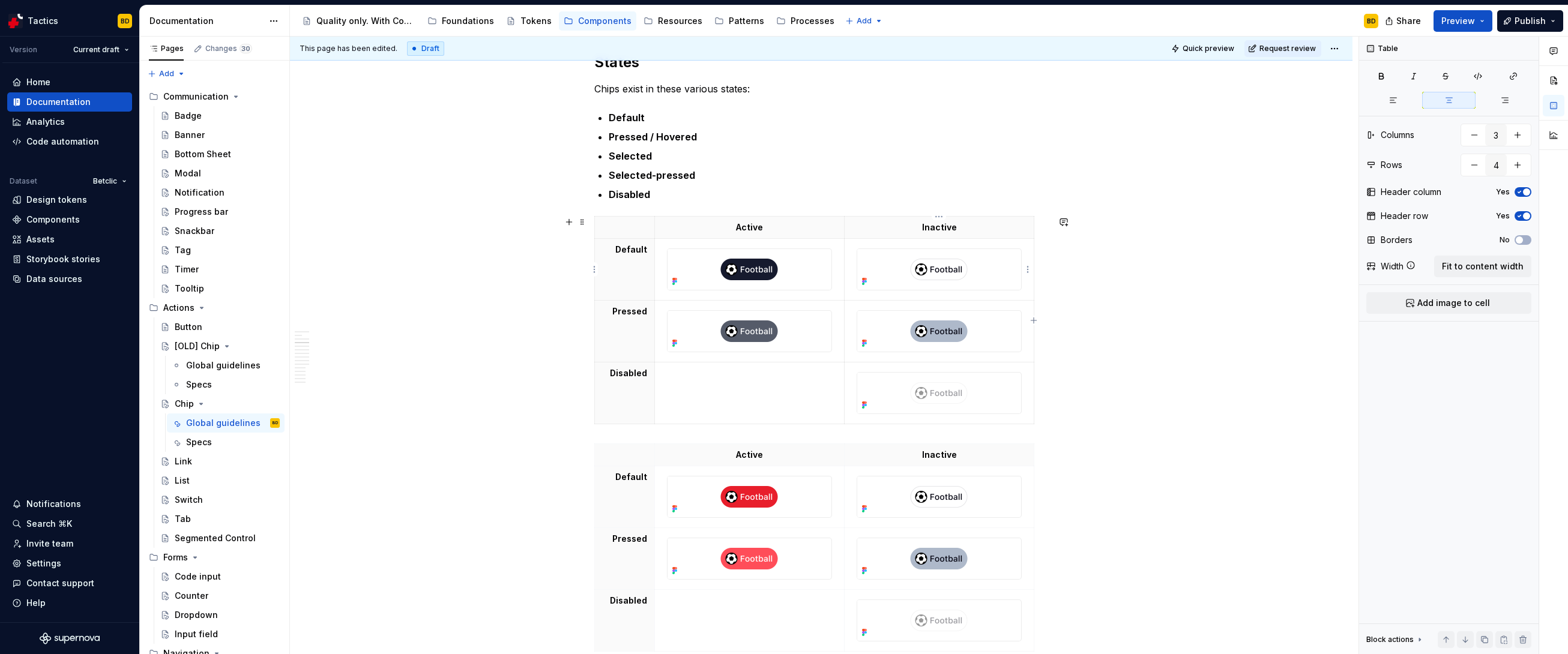
click at [856, 254] on div at bounding box center [938, 269] width 165 height 42
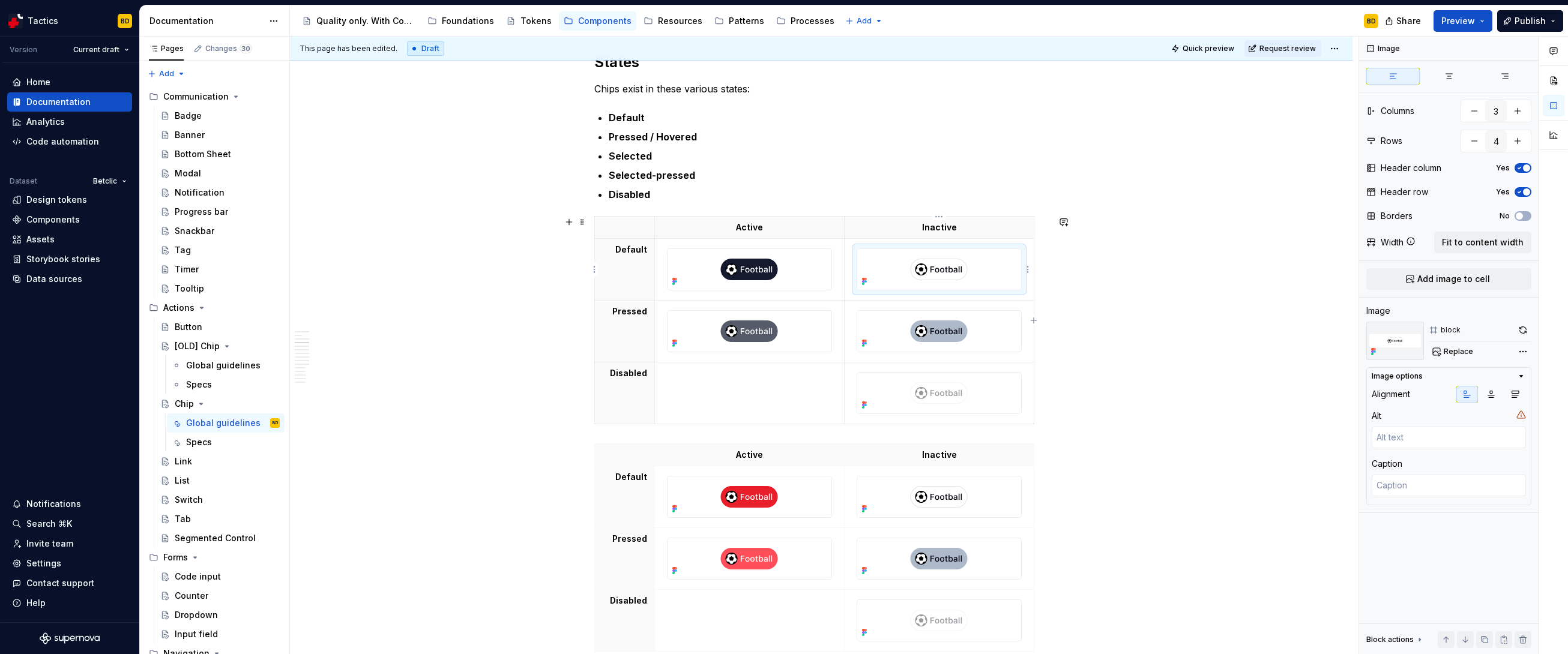
type textarea "*"
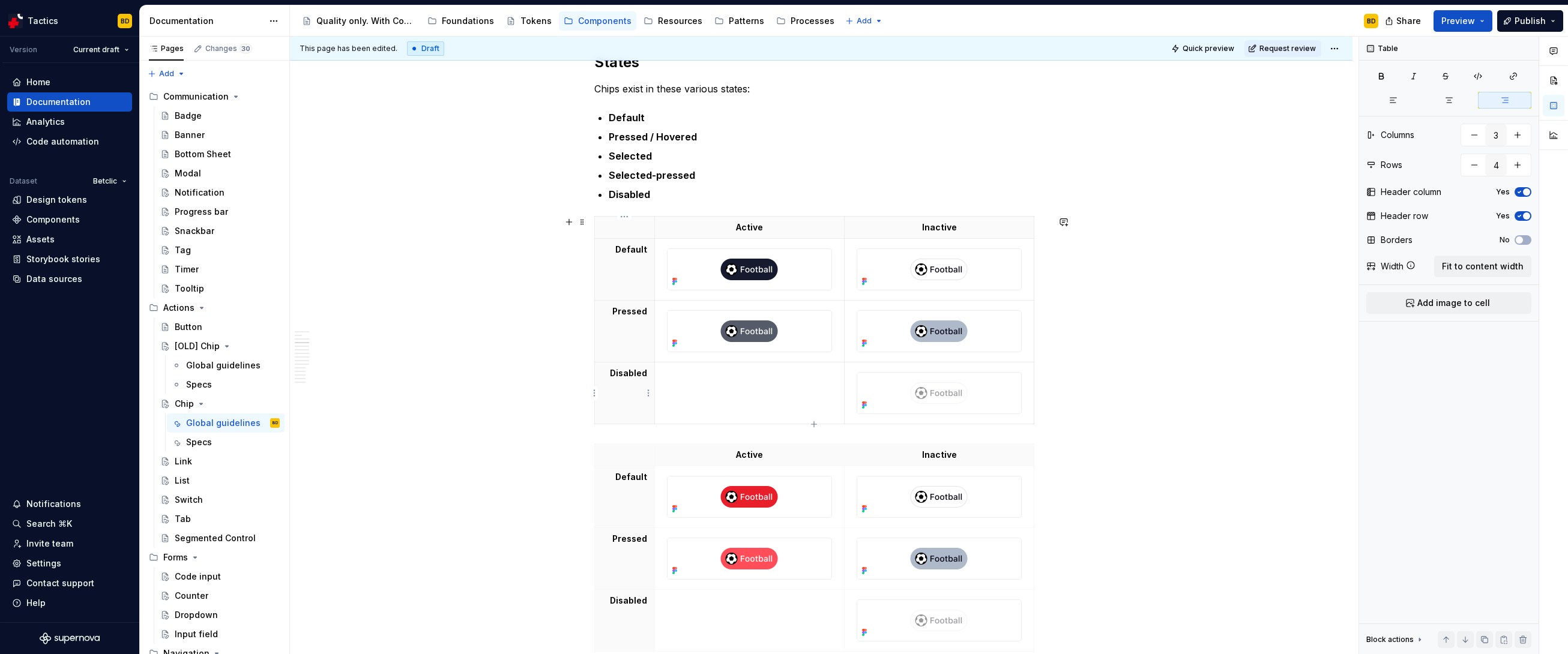
click at [631, 391] on th "Disabled" at bounding box center [624, 394] width 60 height 62
click at [595, 396] on html "Tactics BD Version Current draft Home Documentation Analytics Code automation D…" at bounding box center [784, 327] width 1568 height 654
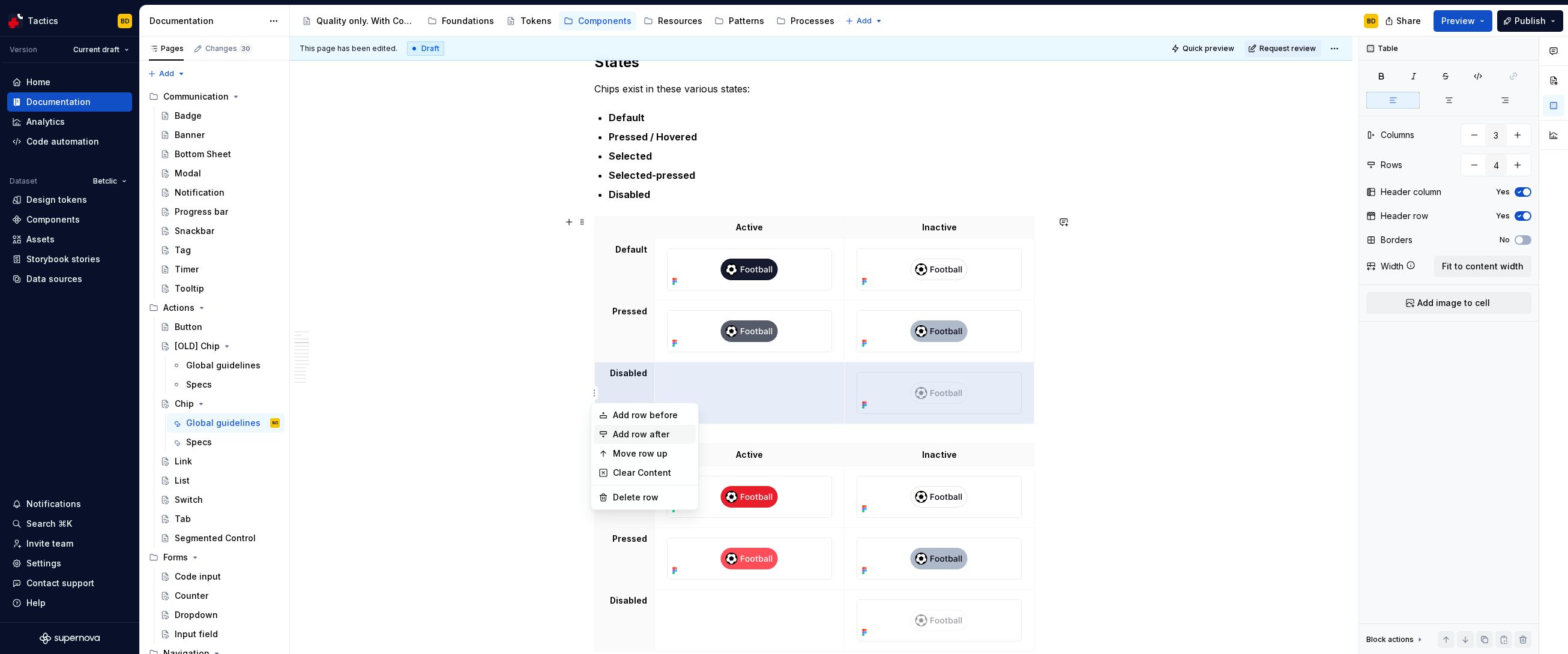
click at [614, 438] on div "Add row after" at bounding box center [652, 434] width 78 height 12
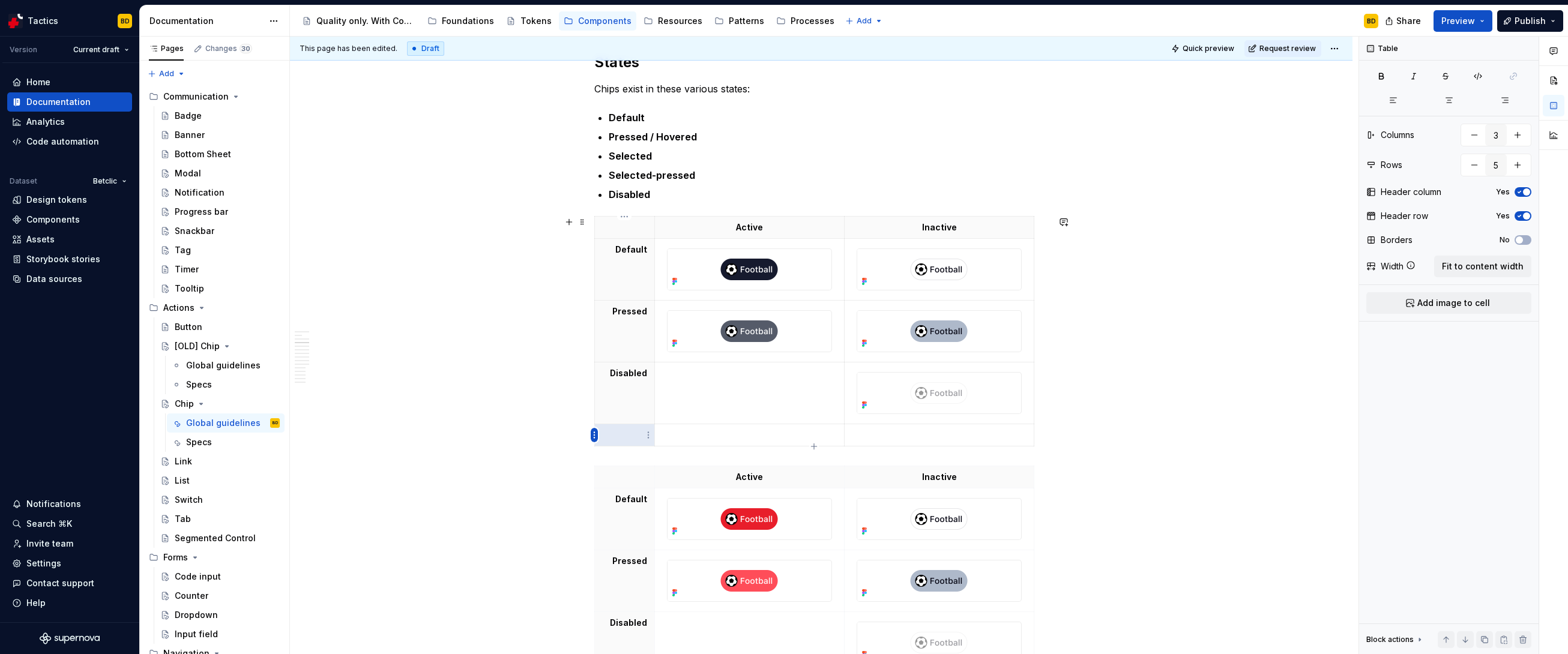
click at [595, 437] on html "Tactics BD Version Current draft Home Documentation Analytics Code automation D…" at bounding box center [784, 327] width 1568 height 654
click at [618, 457] on div "Add row after" at bounding box center [652, 476] width 78 height 12
type input "6"
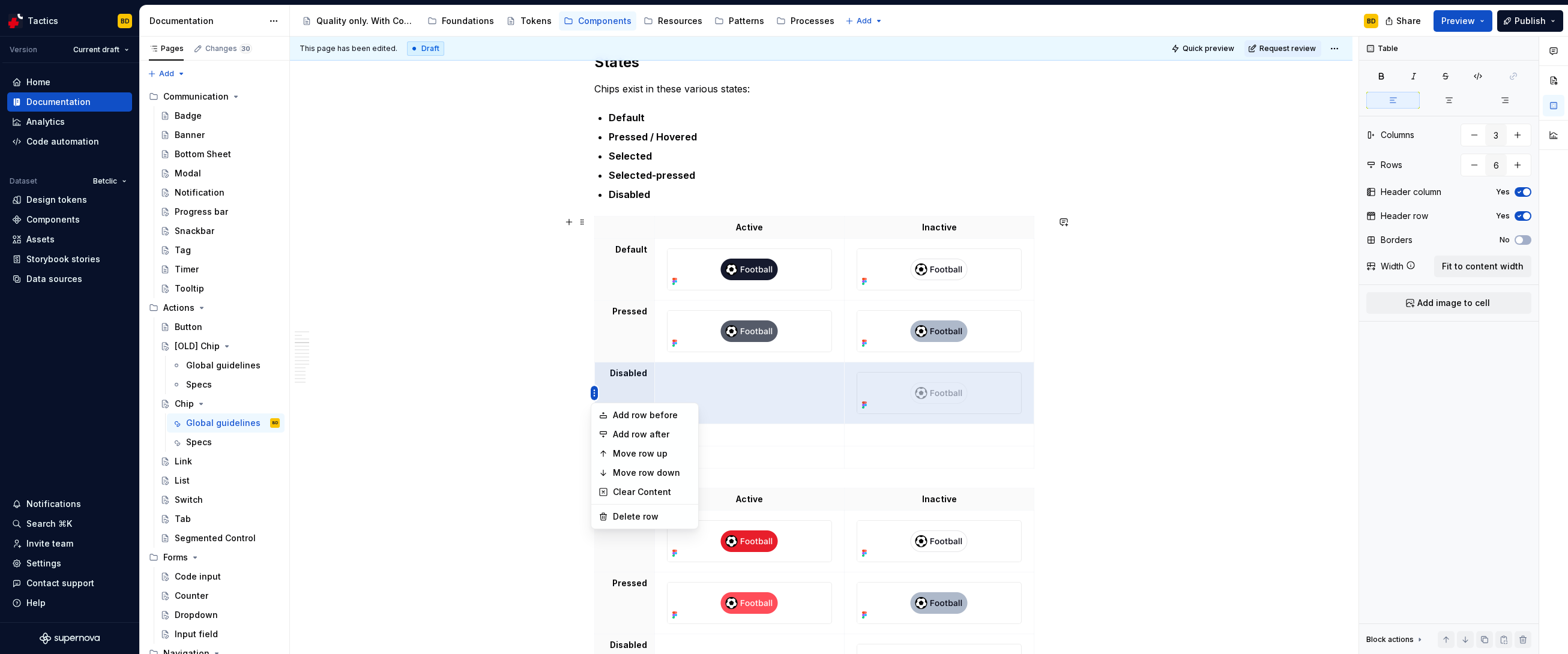
click at [594, 387] on html "Tactics BD Version Current draft Home Documentation Analytics Code automation D…" at bounding box center [784, 327] width 1568 height 654
click at [629, 457] on div "Move row down" at bounding box center [652, 473] width 78 height 12
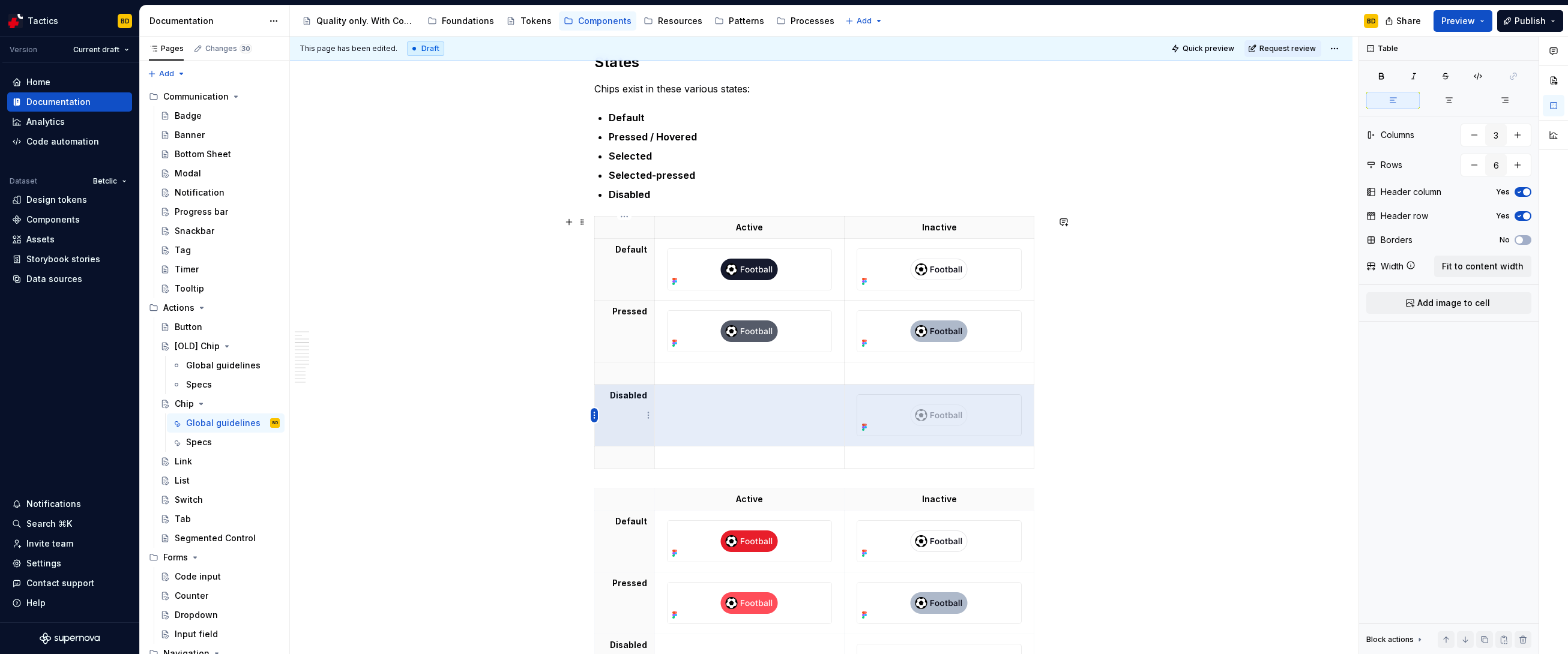
click at [595, 415] on html "Tactics BD Version Current draft Home Documentation Analytics Code automation D…" at bounding box center [784, 327] width 1568 height 654
click at [622, 457] on div "Move row down" at bounding box center [652, 495] width 78 height 12
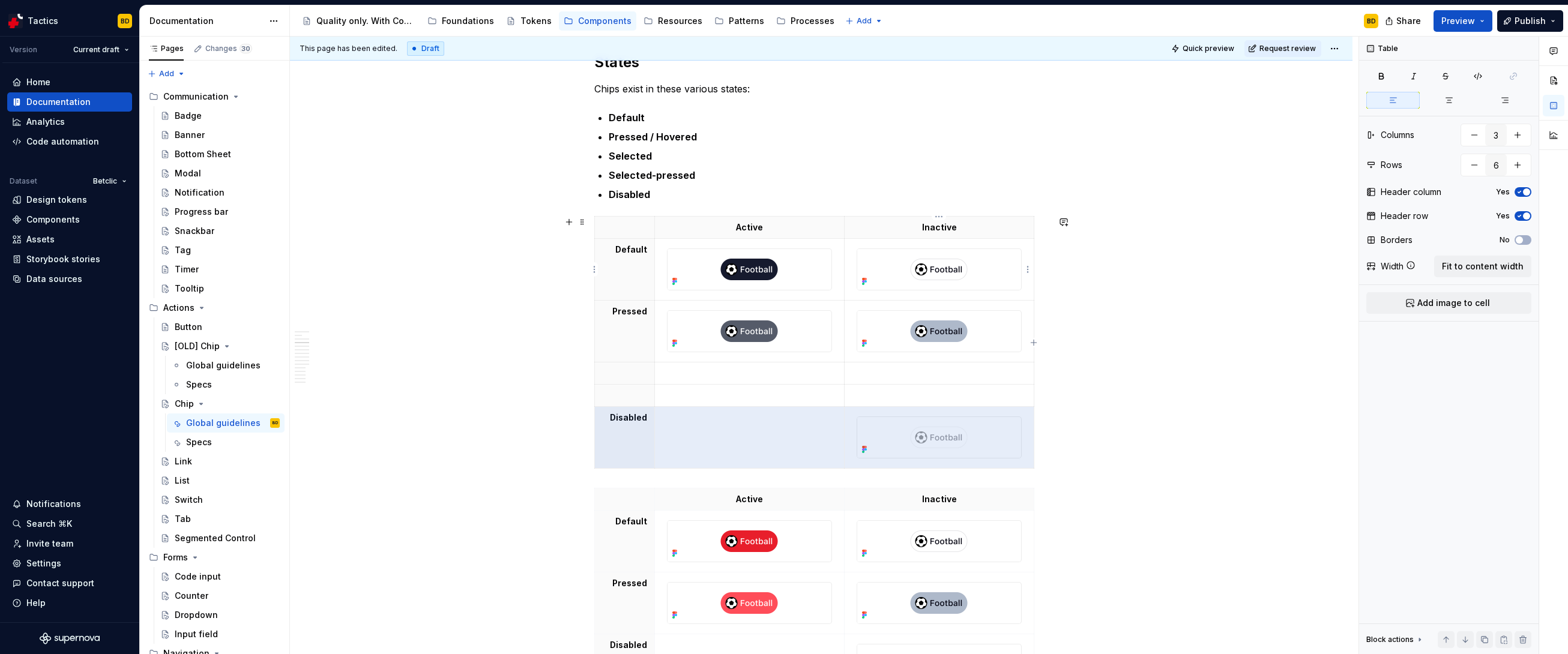
click at [878, 267] on img at bounding box center [938, 269] width 163 height 41
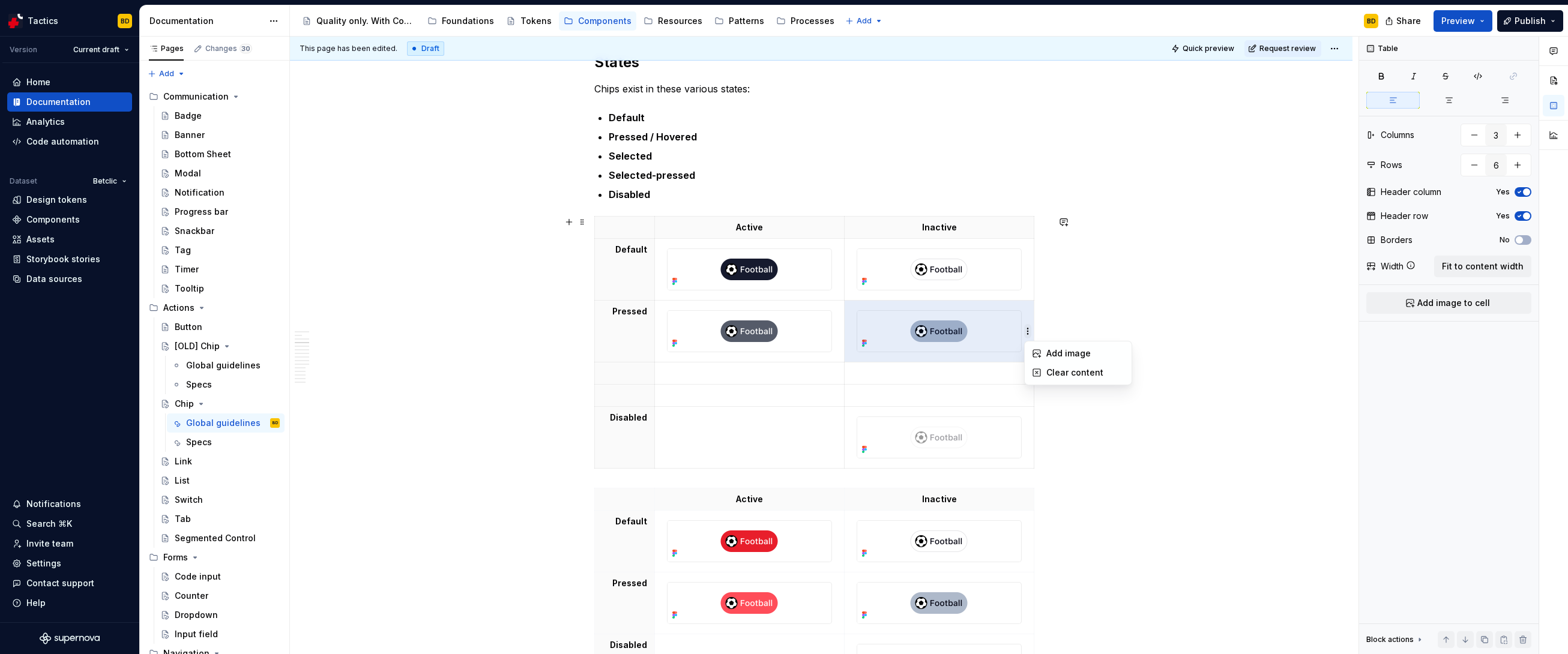
click at [898, 348] on html "Tactics BD Version Current draft Home Documentation Analytics Code automation D…" at bounding box center [784, 327] width 1568 height 654
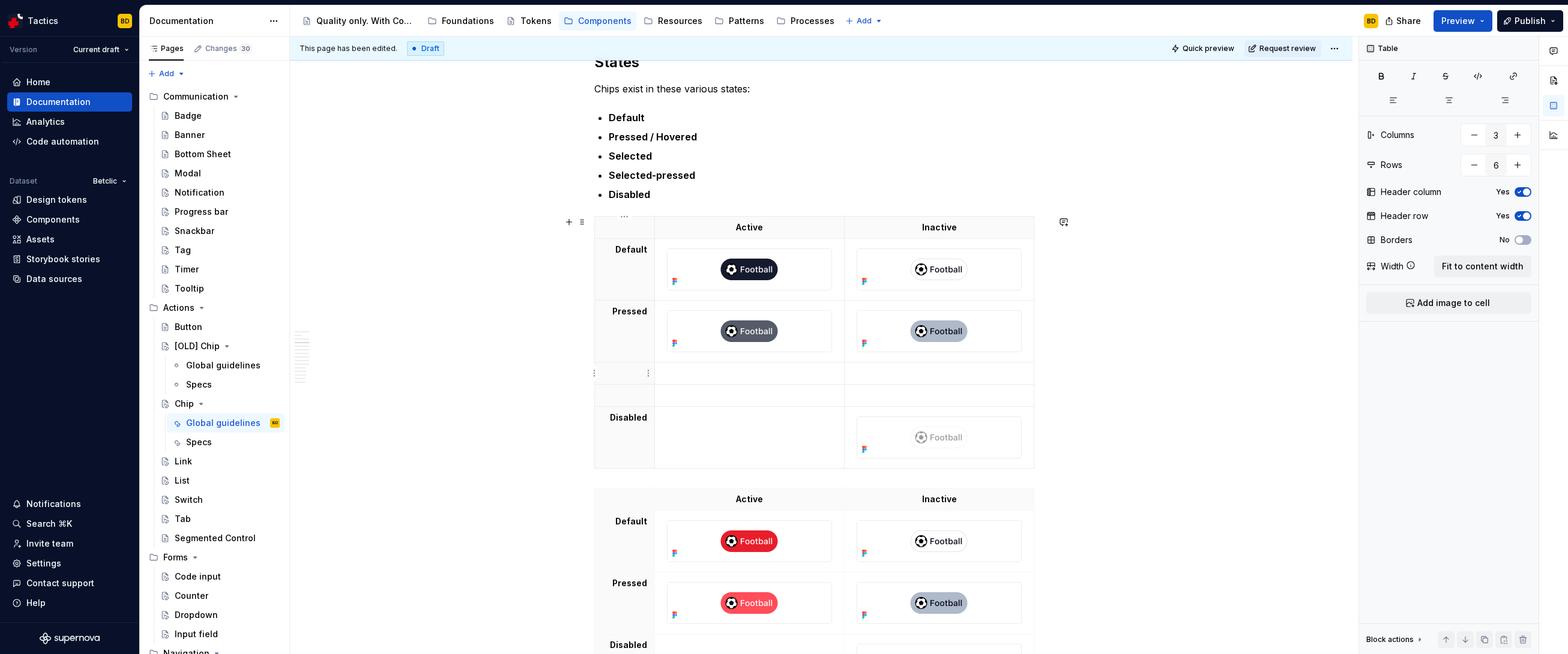
click at [629, 374] on p at bounding box center [624, 373] width 45 height 12
click at [613, 396] on p at bounding box center [624, 395] width 45 height 12
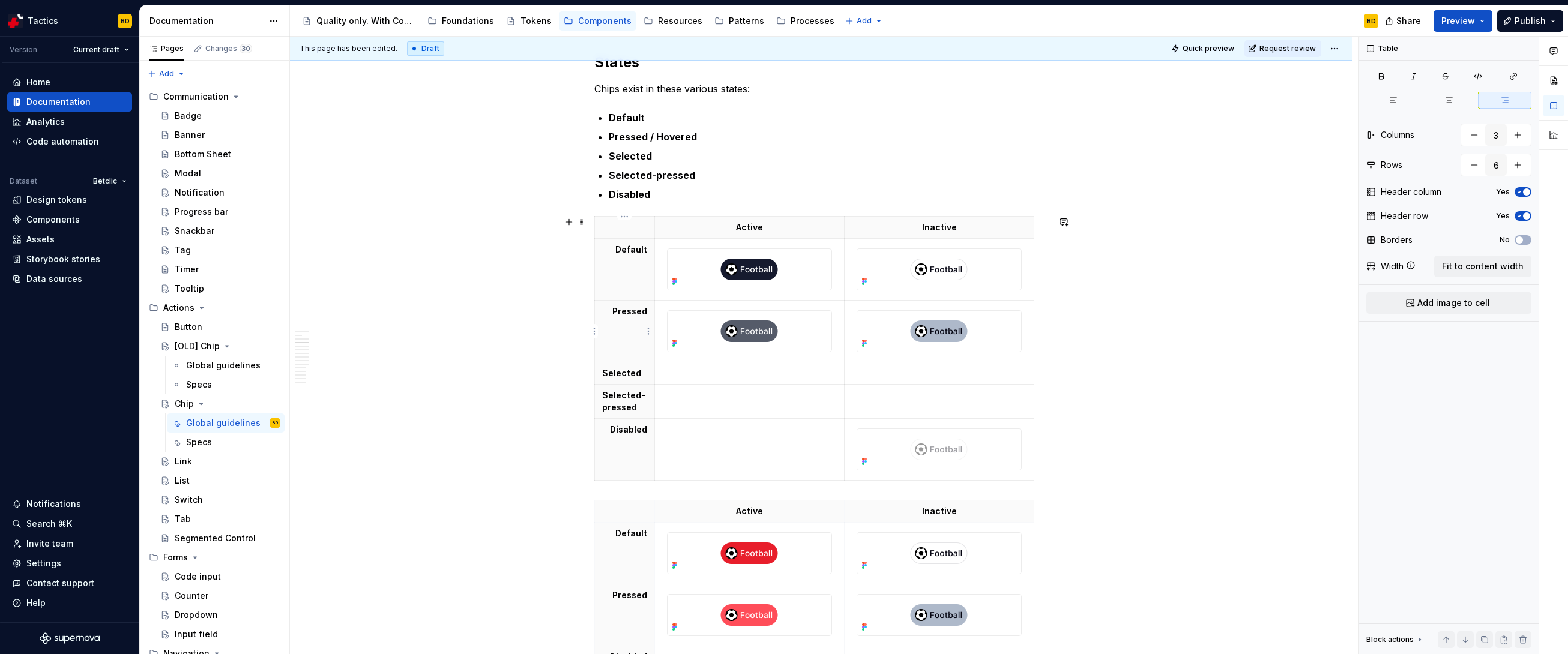
click at [645, 311] on p "Pressed" at bounding box center [624, 311] width 45 height 12
click at [766, 375] on p at bounding box center [750, 373] width 175 height 12
click at [872, 333] on img at bounding box center [938, 331] width 163 height 41
click at [701, 376] on p at bounding box center [750, 373] width 175 height 12
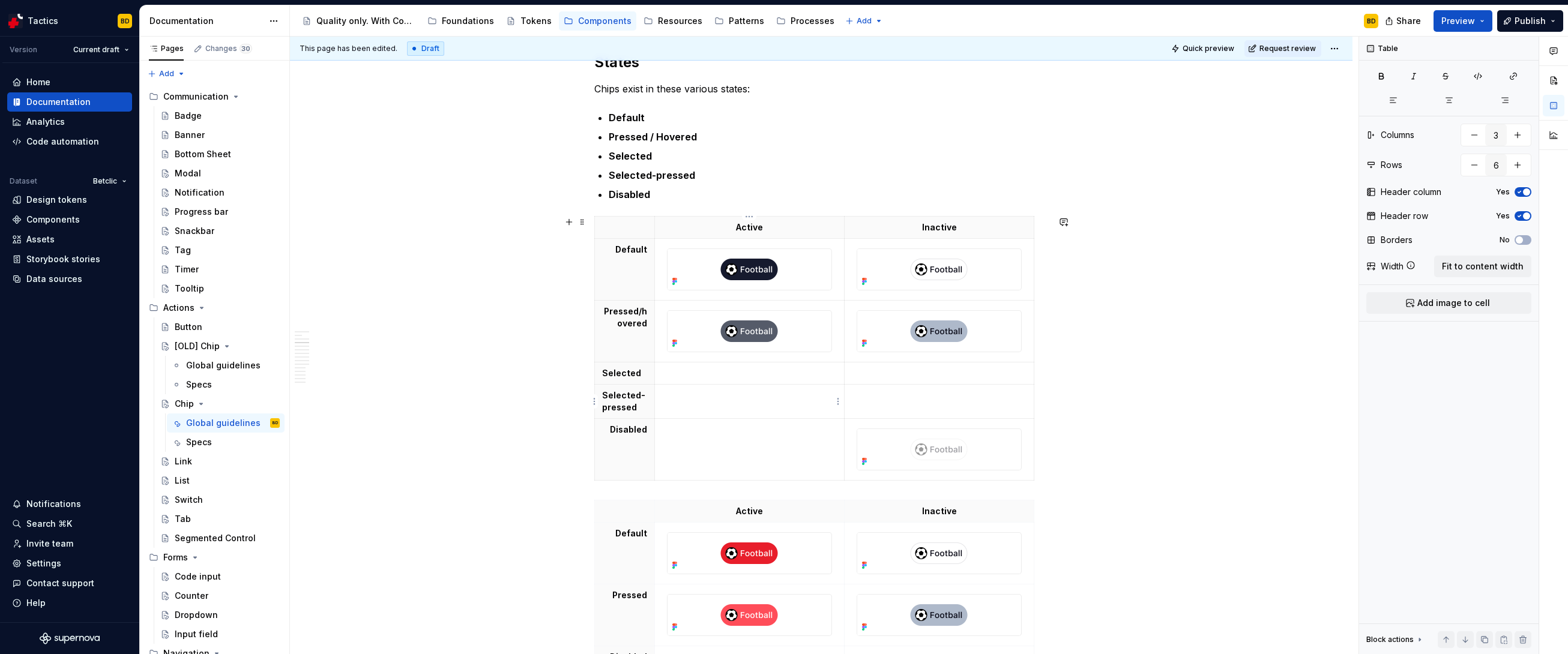
click at [709, 401] on p at bounding box center [750, 395] width 175 height 12
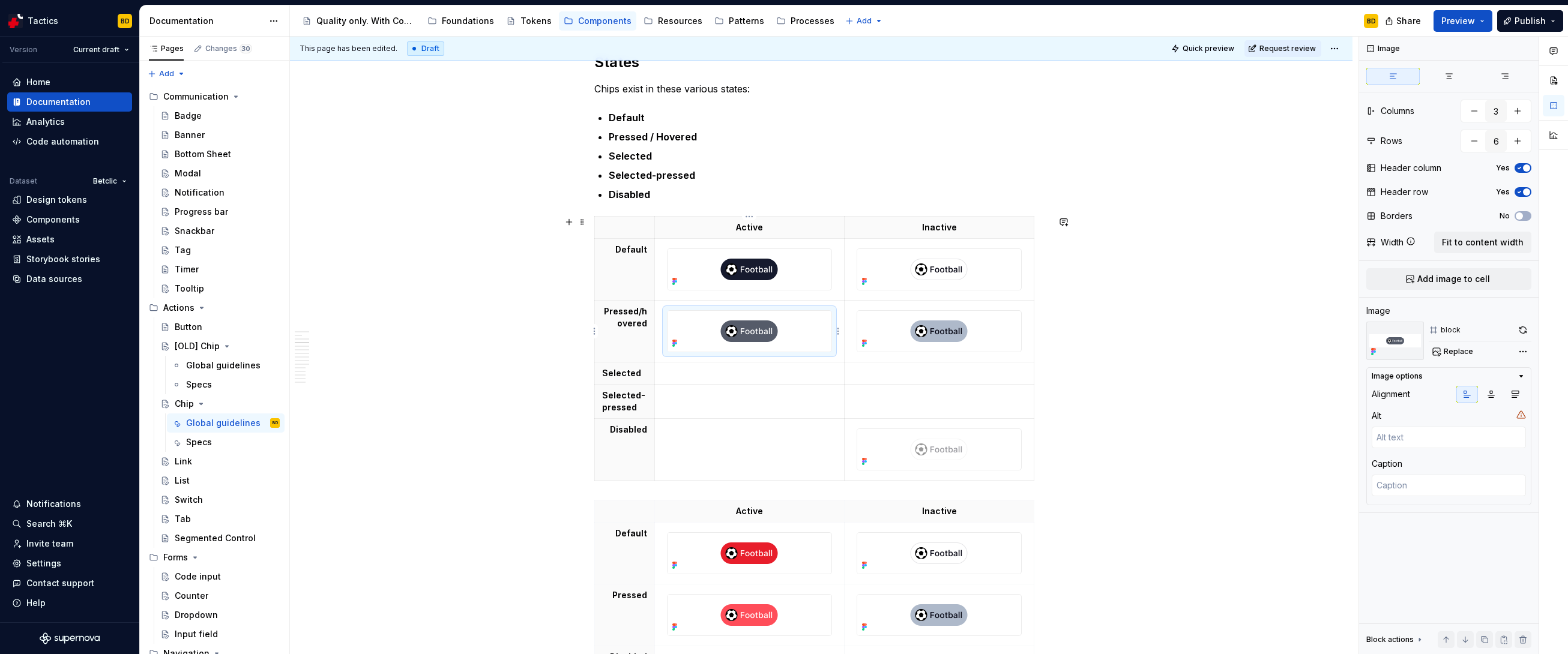
click at [717, 331] on img at bounding box center [749, 331] width 163 height 41
click at [724, 272] on img at bounding box center [749, 269] width 163 height 41
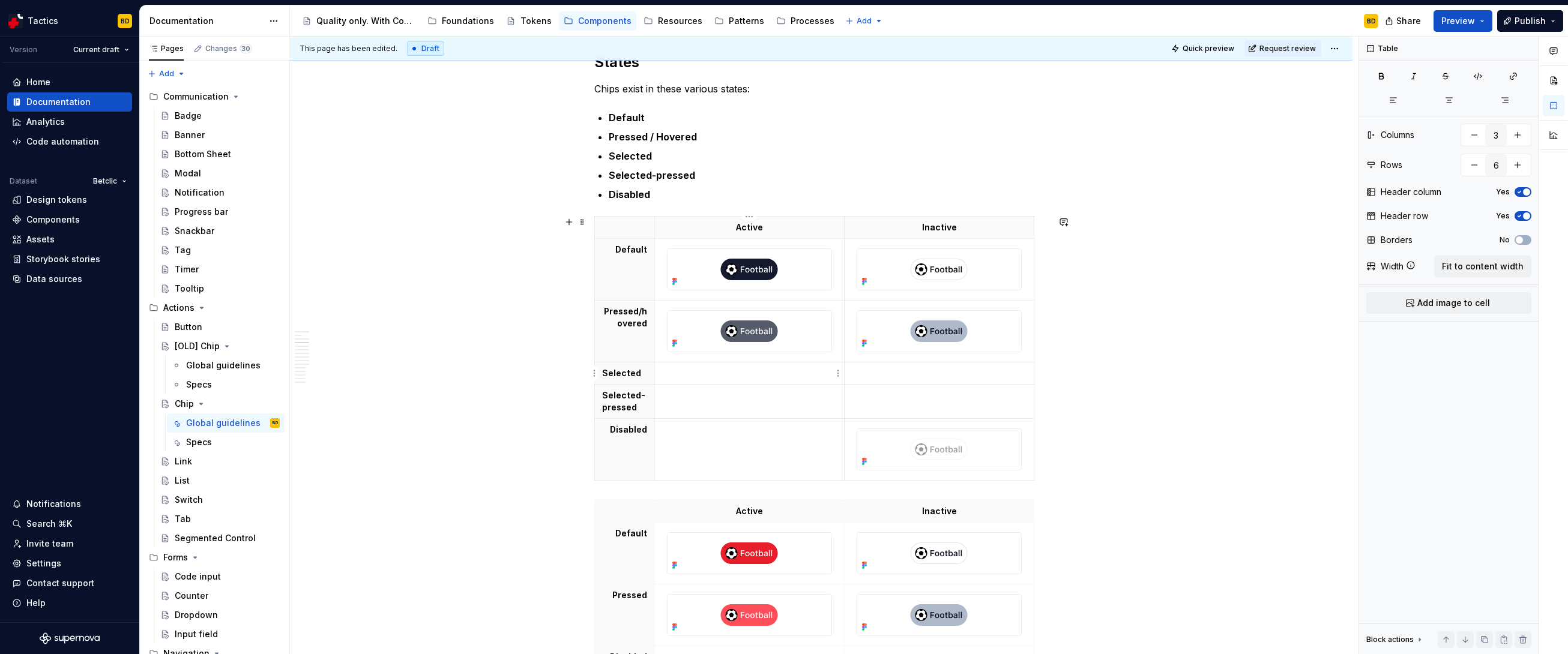
click at [731, 376] on p at bounding box center [750, 373] width 175 height 12
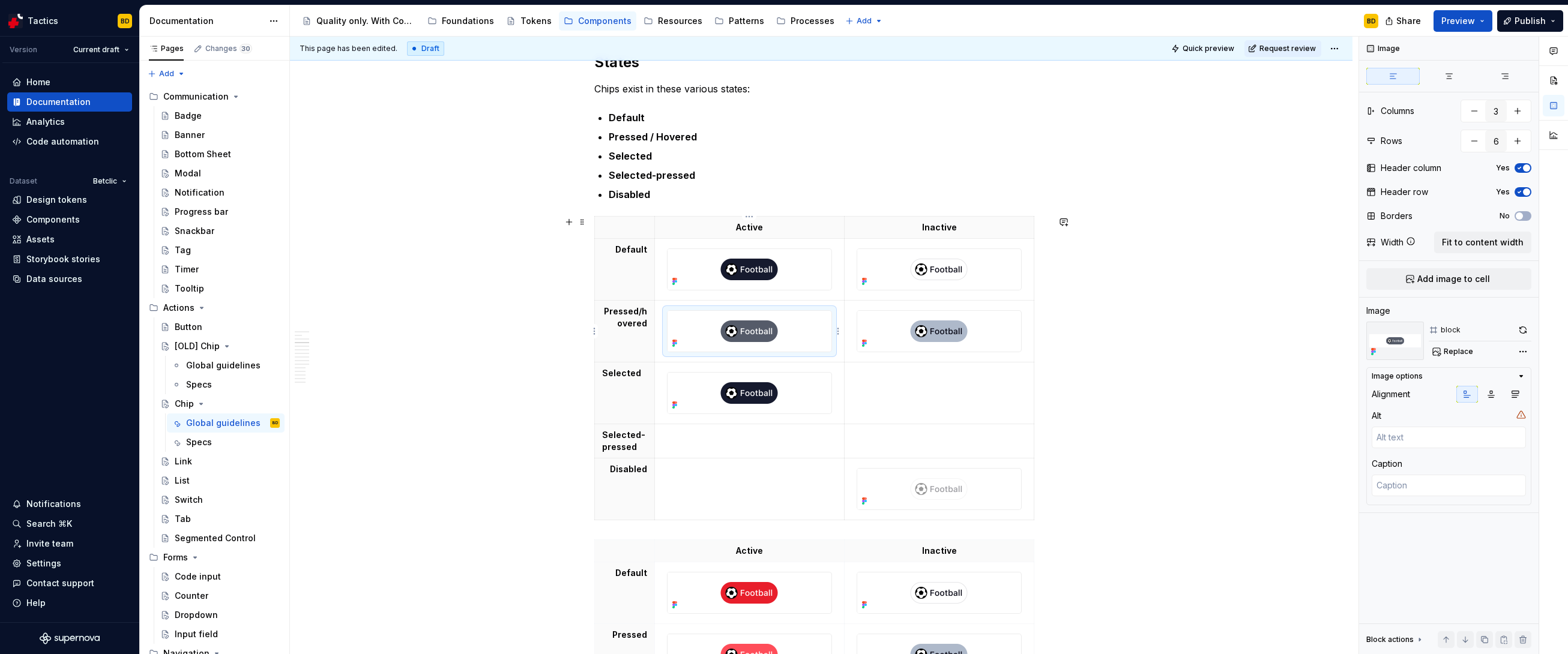
click at [720, 329] on img at bounding box center [749, 331] width 163 height 41
click at [717, 431] on p at bounding box center [750, 434] width 175 height 12
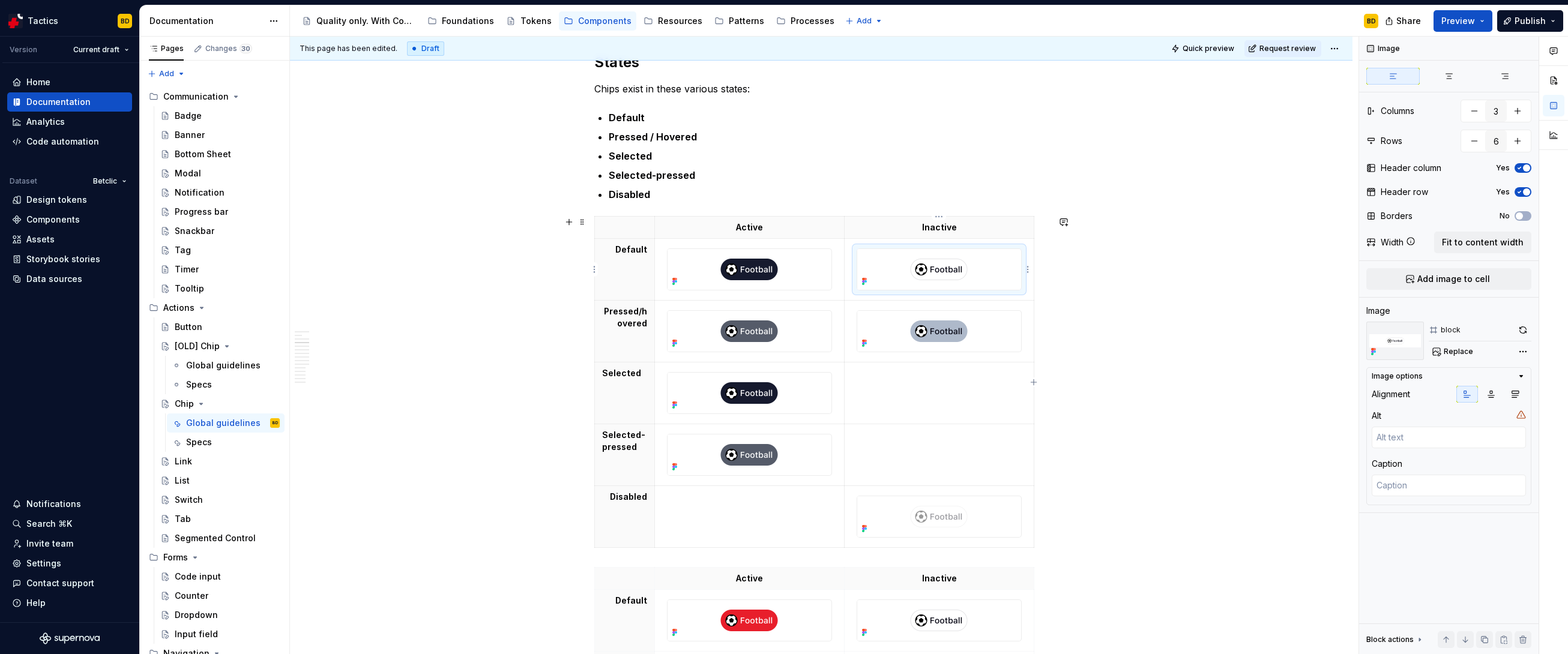
click at [898, 275] on img at bounding box center [938, 269] width 163 height 41
click at [769, 274] on img at bounding box center [749, 269] width 163 height 41
click at [898, 333] on img at bounding box center [938, 331] width 163 height 41
click at [756, 331] on img at bounding box center [749, 331] width 163 height 41
click at [898, 457] on img at bounding box center [938, 516] width 163 height 41
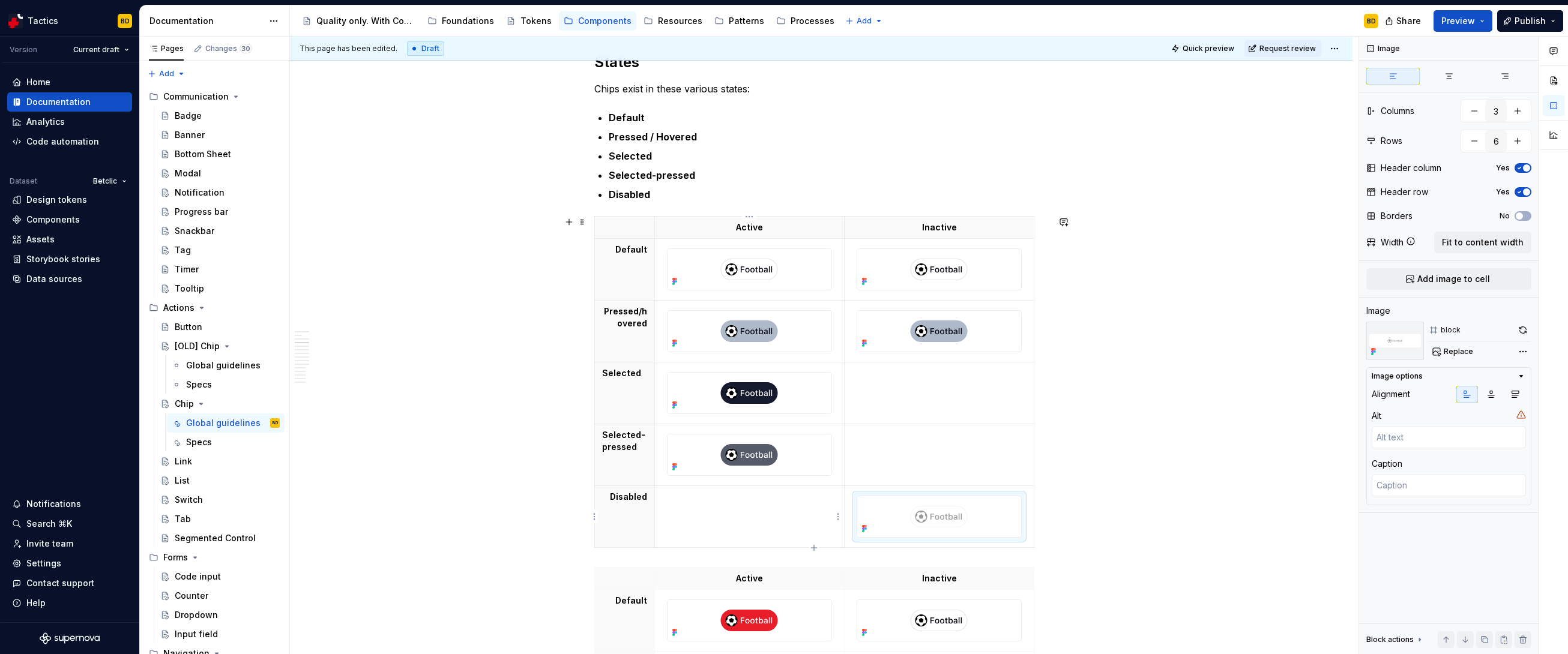
click at [798, 457] on td at bounding box center [749, 517] width 190 height 62
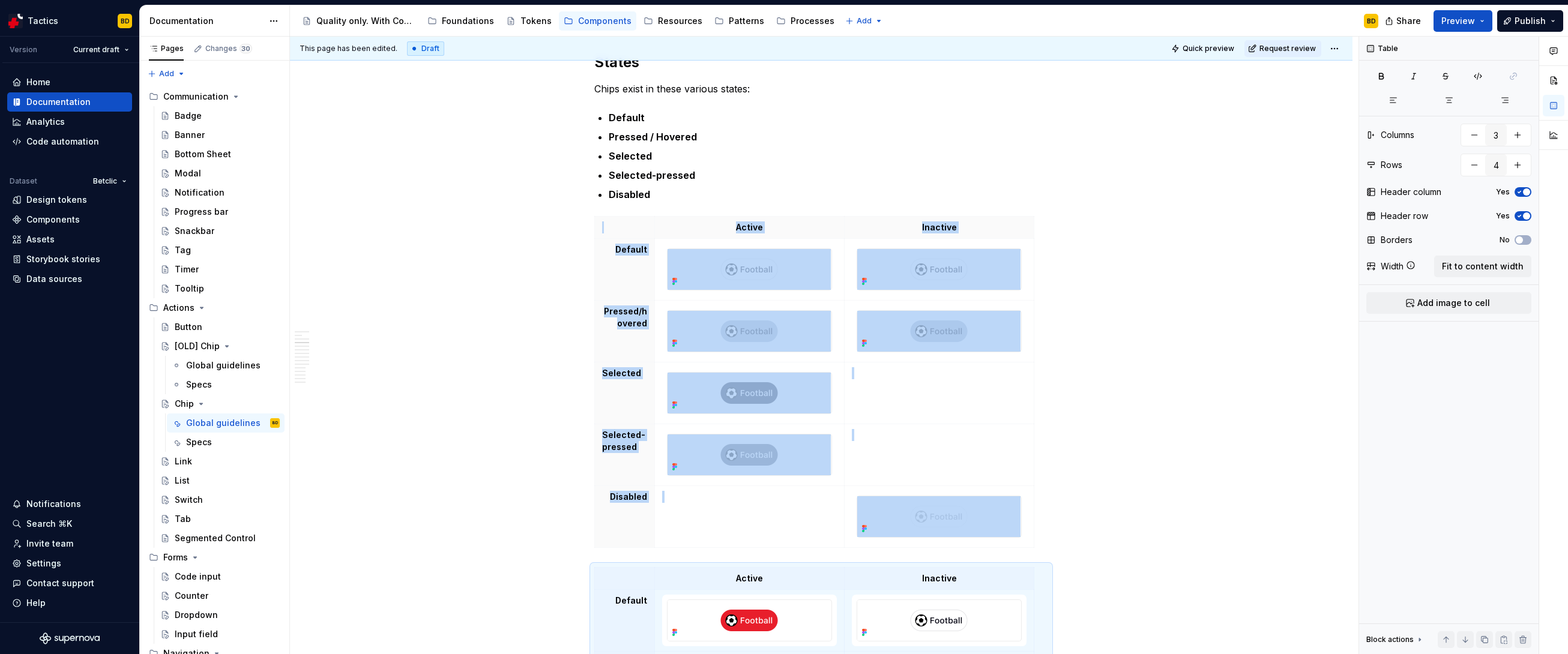
scroll to position [1532, 0]
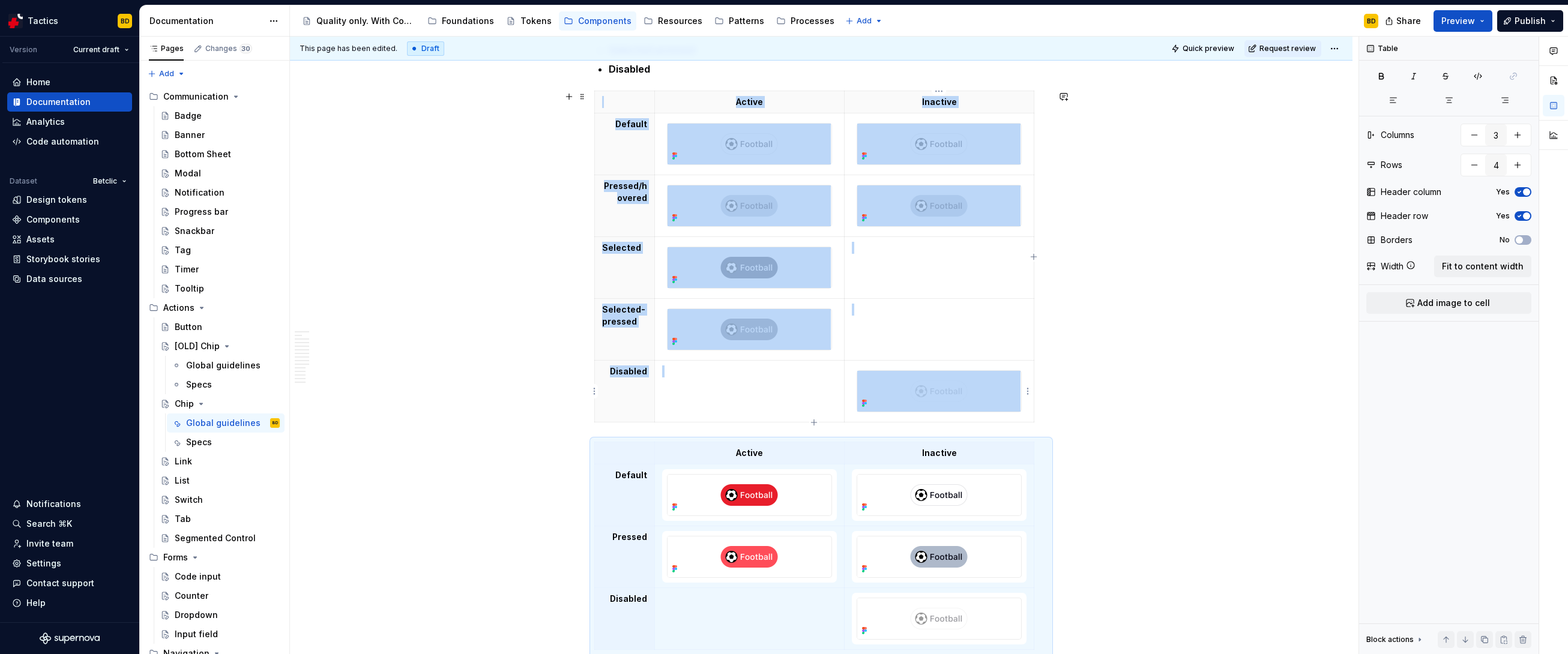
type textarea "*"
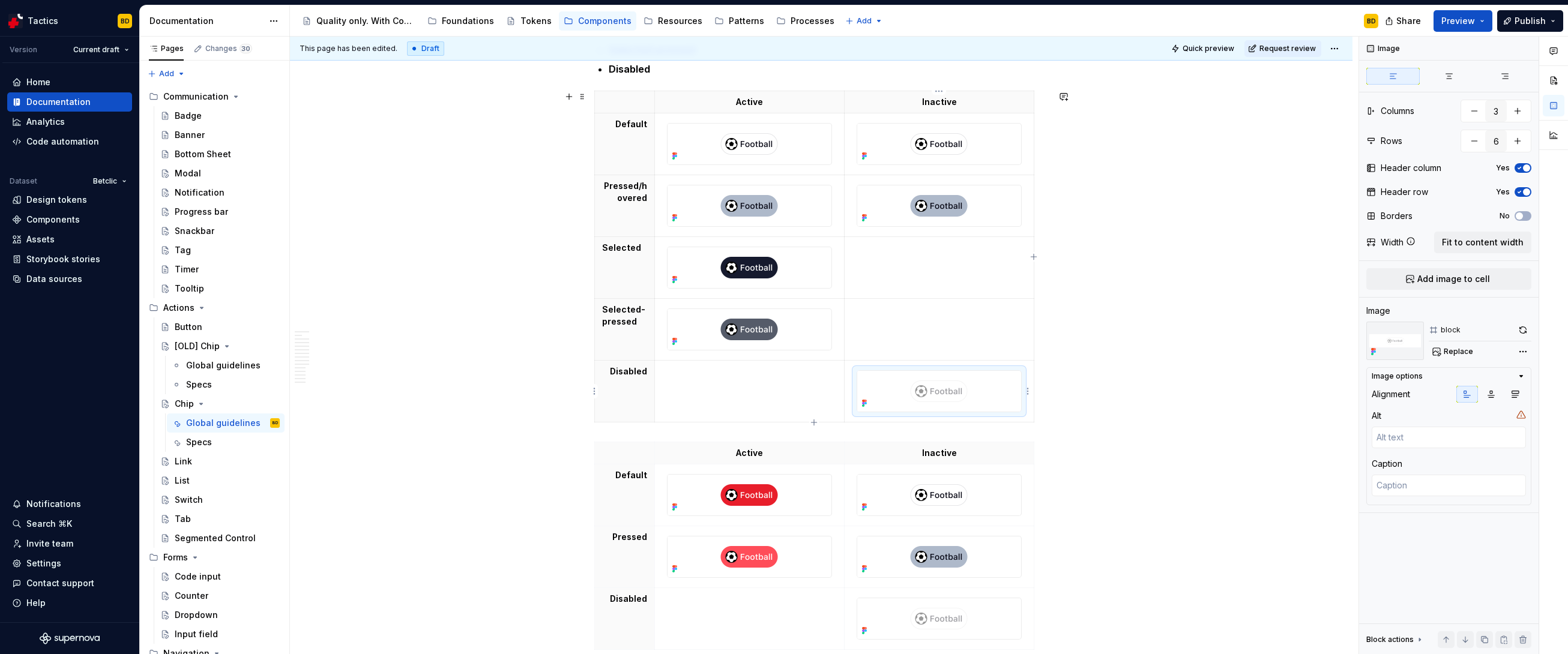
click at [898, 380] on img at bounding box center [938, 391] width 163 height 41
click at [751, 380] on td at bounding box center [749, 391] width 190 height 62
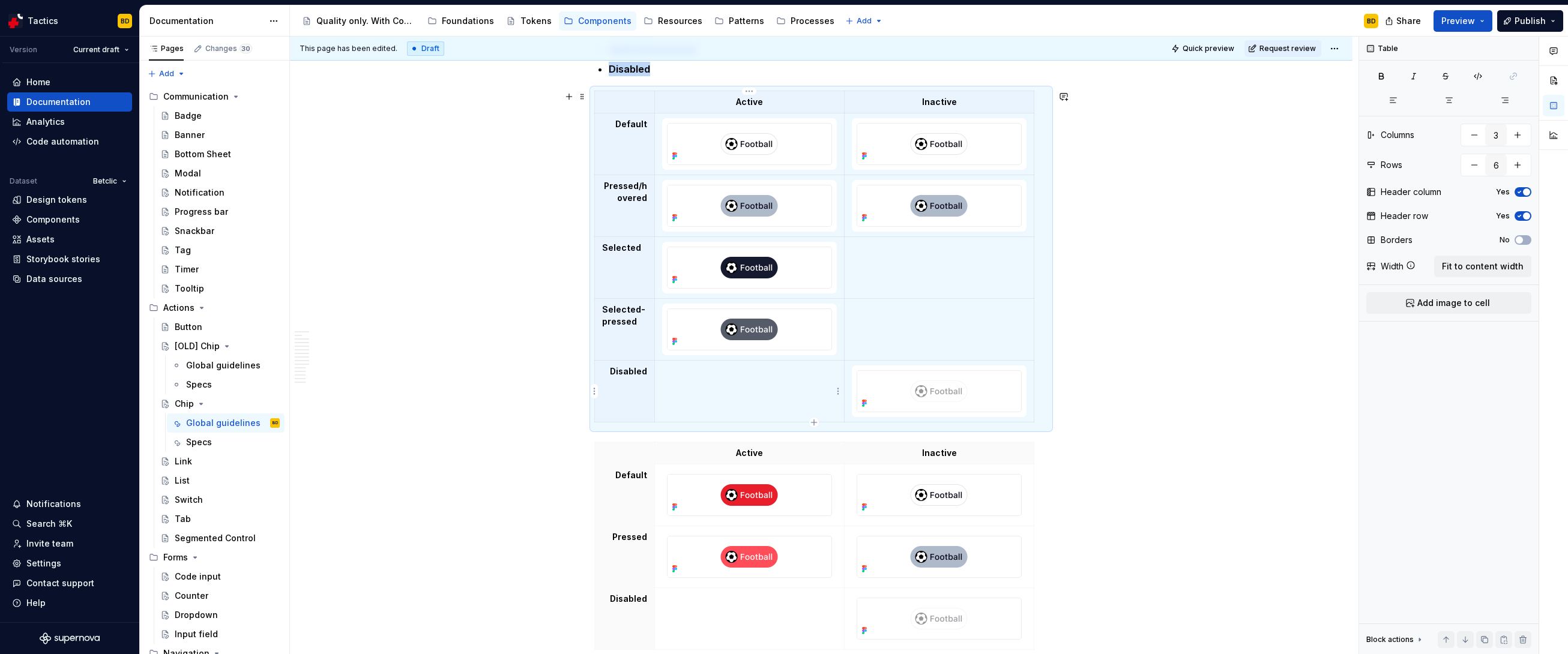
click at [692, 372] on p at bounding box center [750, 371] width 175 height 12
click at [898, 91] on html "Tactics BD Version Current draft Home Documentation Analytics Code automation D…" at bounding box center [784, 327] width 1568 height 654
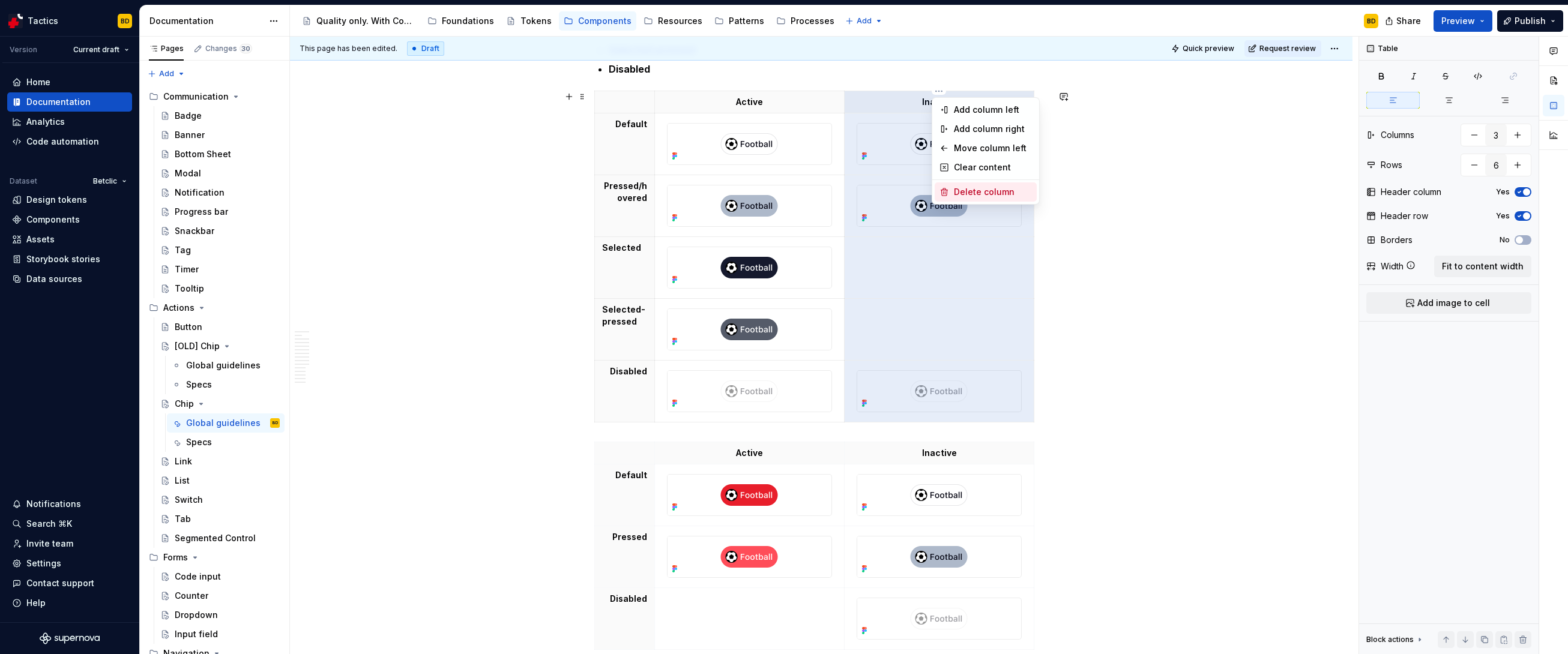
click at [898, 192] on div "Delete column" at bounding box center [993, 192] width 78 height 12
type input "2"
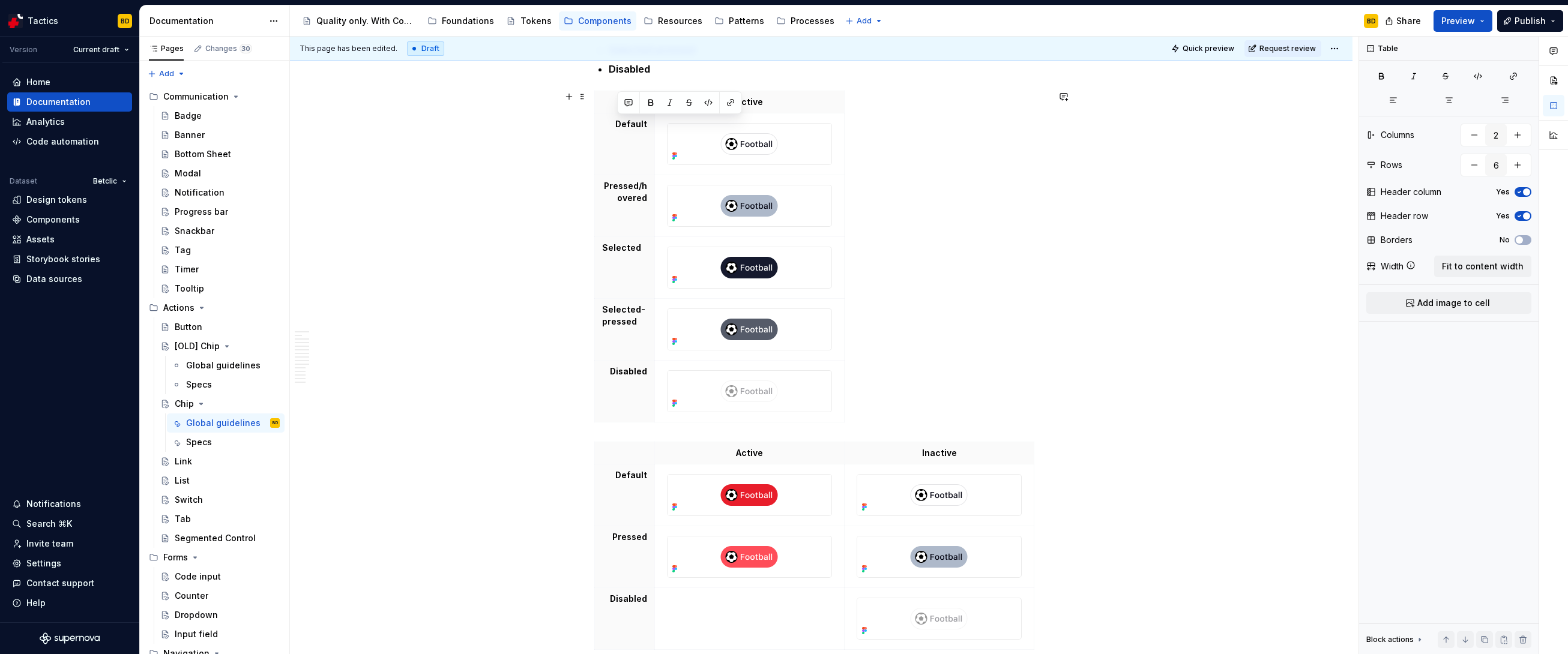
click at [898, 185] on div "Active Default Pressed/hovered Selected Selected-pressed Disabled" at bounding box center [821, 259] width 454 height 337
click at [755, 103] on p "Active" at bounding box center [749, 102] width 174 height 12
click at [594, 102] on html "Tactics BD Version Current draft Home Documentation Analytics Code automation D…" at bounding box center [784, 327] width 1568 height 654
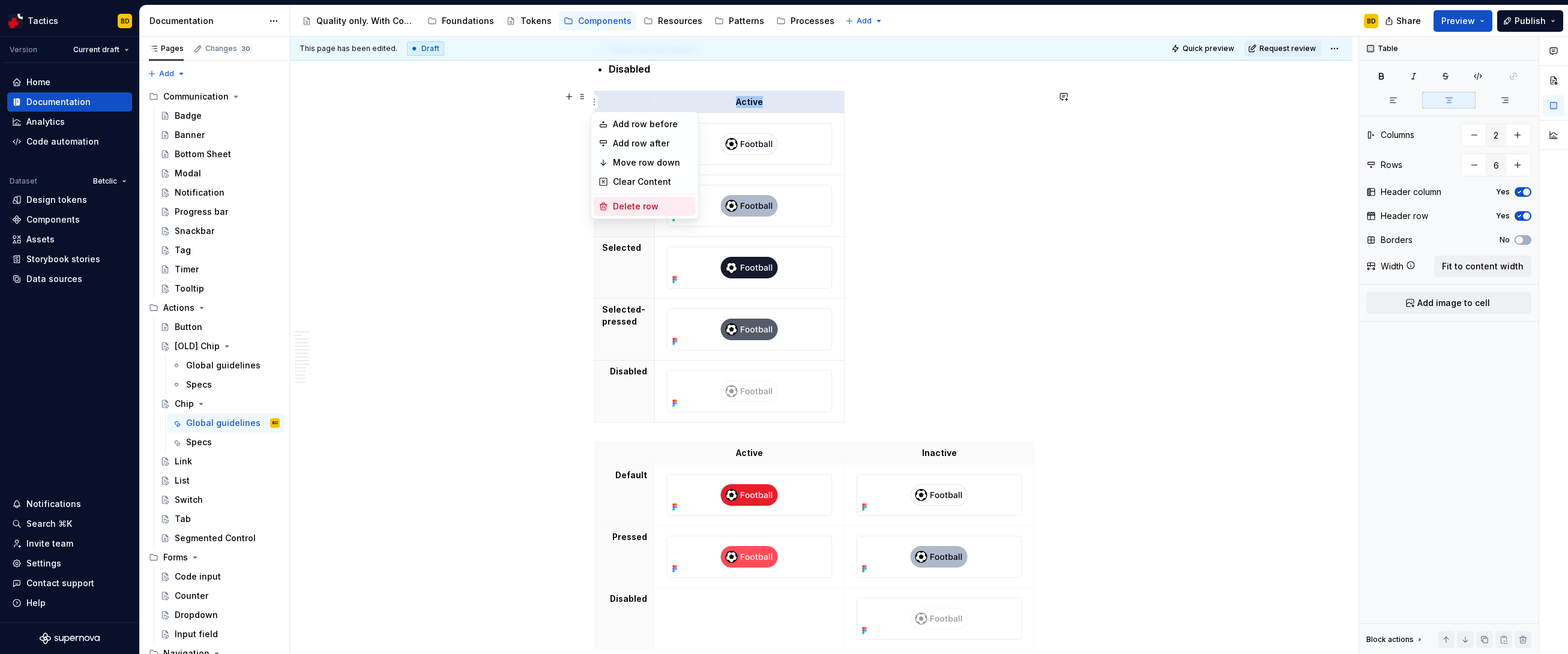
click at [625, 206] on div "Delete row" at bounding box center [652, 206] width 78 height 12
type input "5"
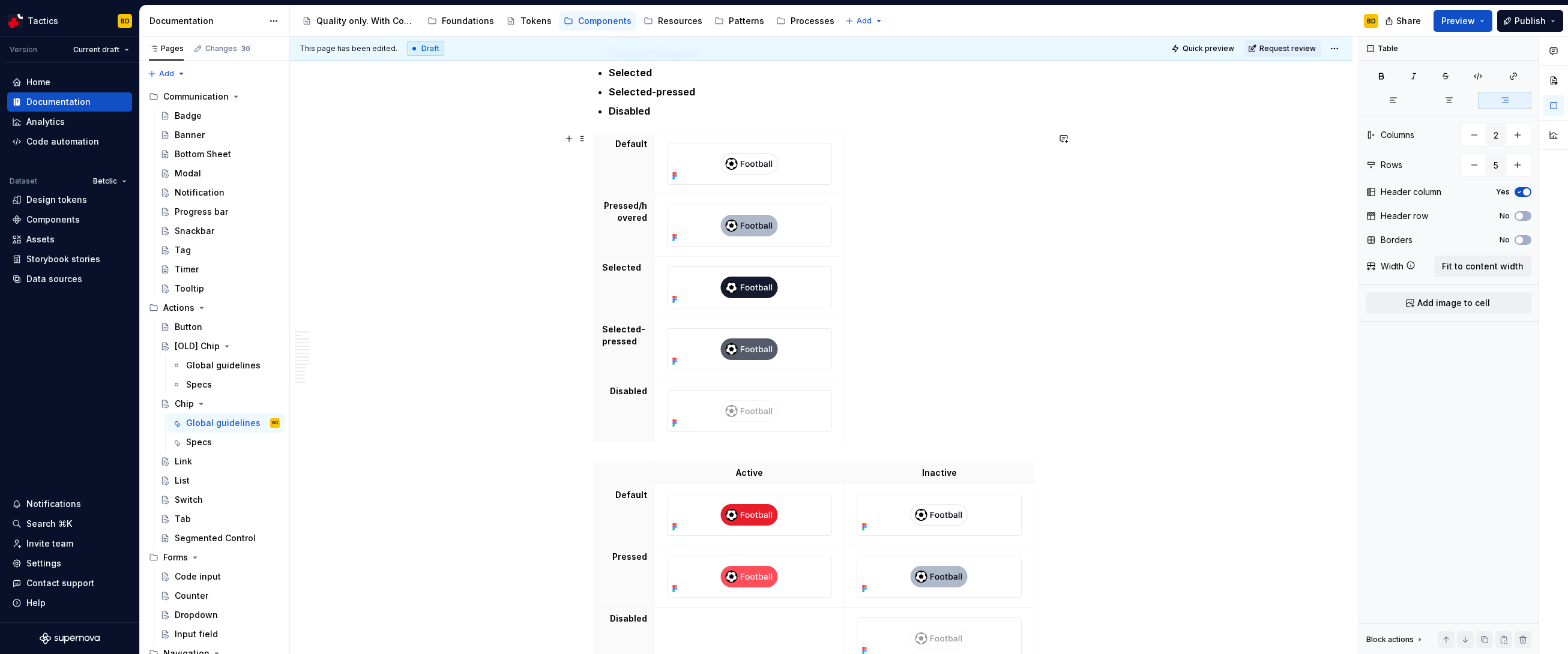
scroll to position [1365, 0]
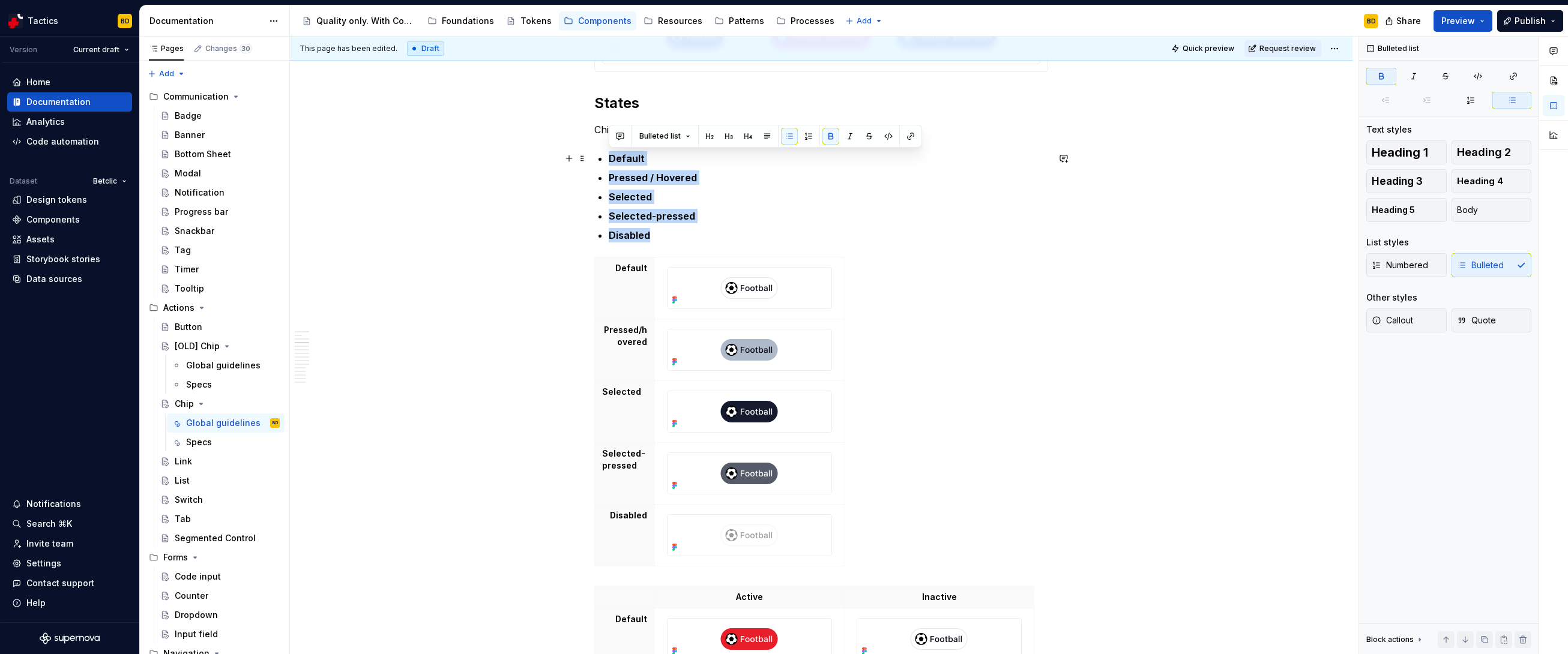
drag, startPoint x: 662, startPoint y: 233, endPoint x: 607, endPoint y: 162, distance: 89.8
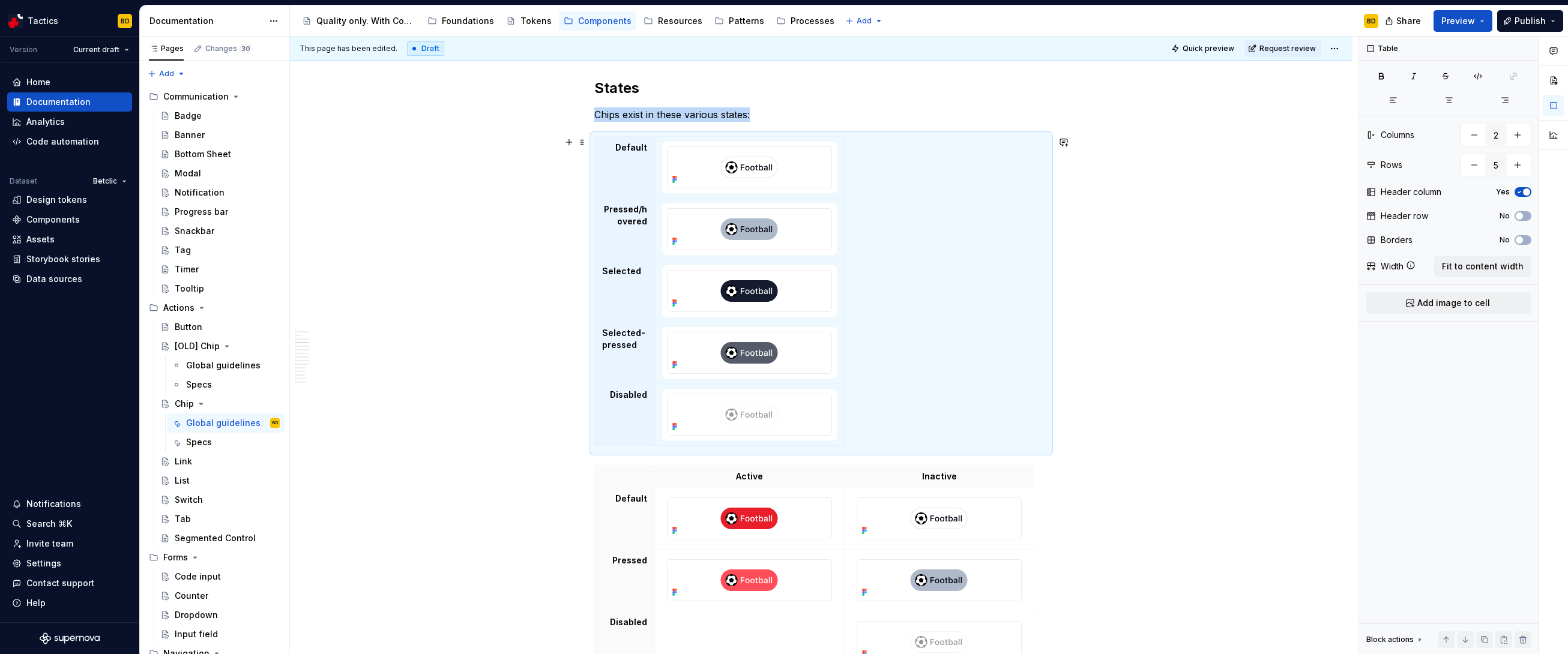
scroll to position [1388, 0]
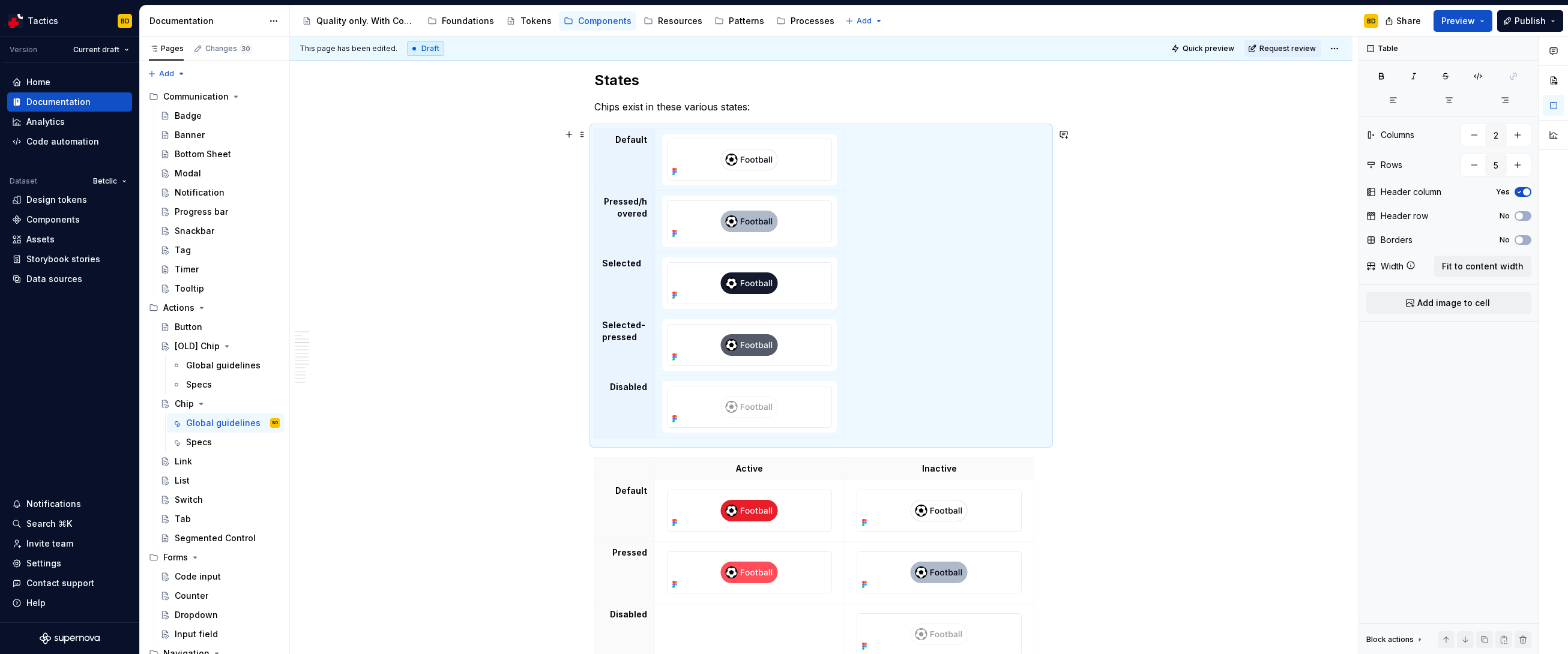
click at [898, 309] on div "Default Pressed/hovered Selected Selected-pressed Disabled" at bounding box center [821, 285] width 454 height 314
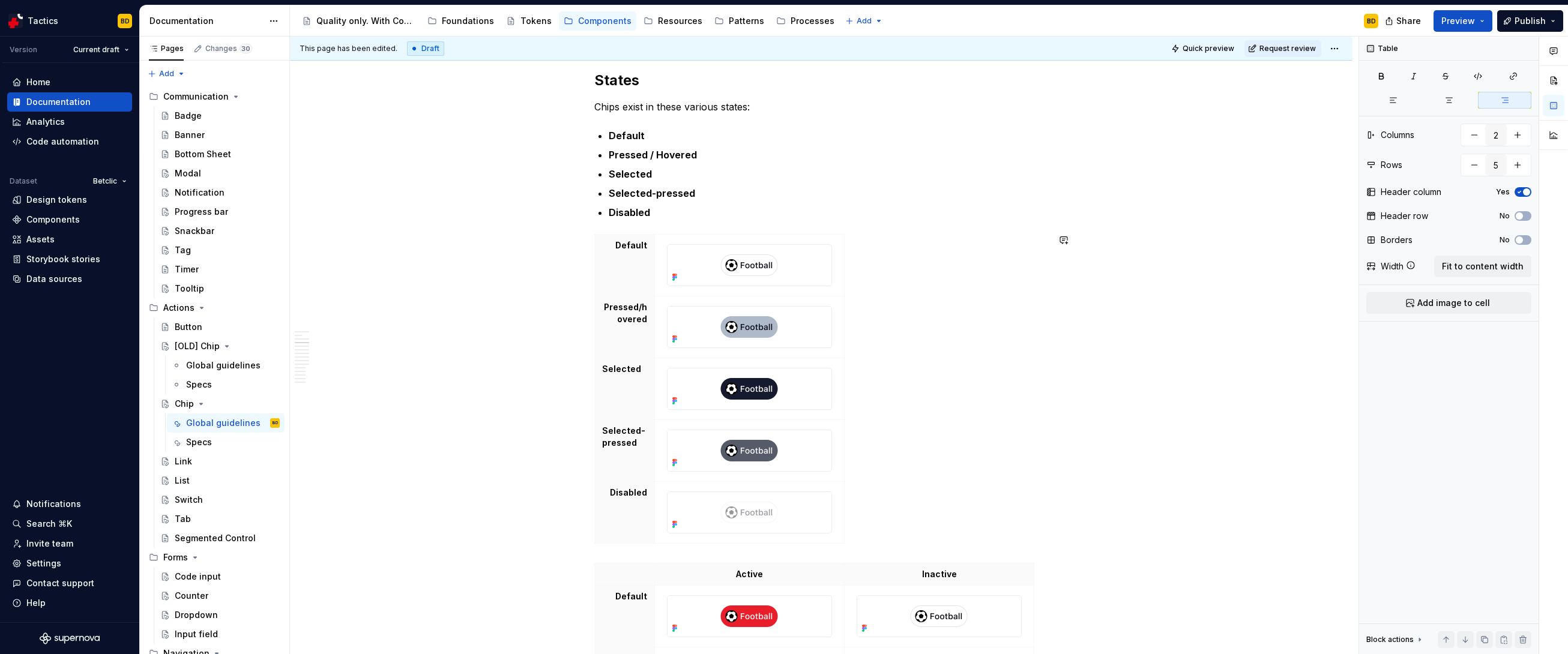
type input "6"
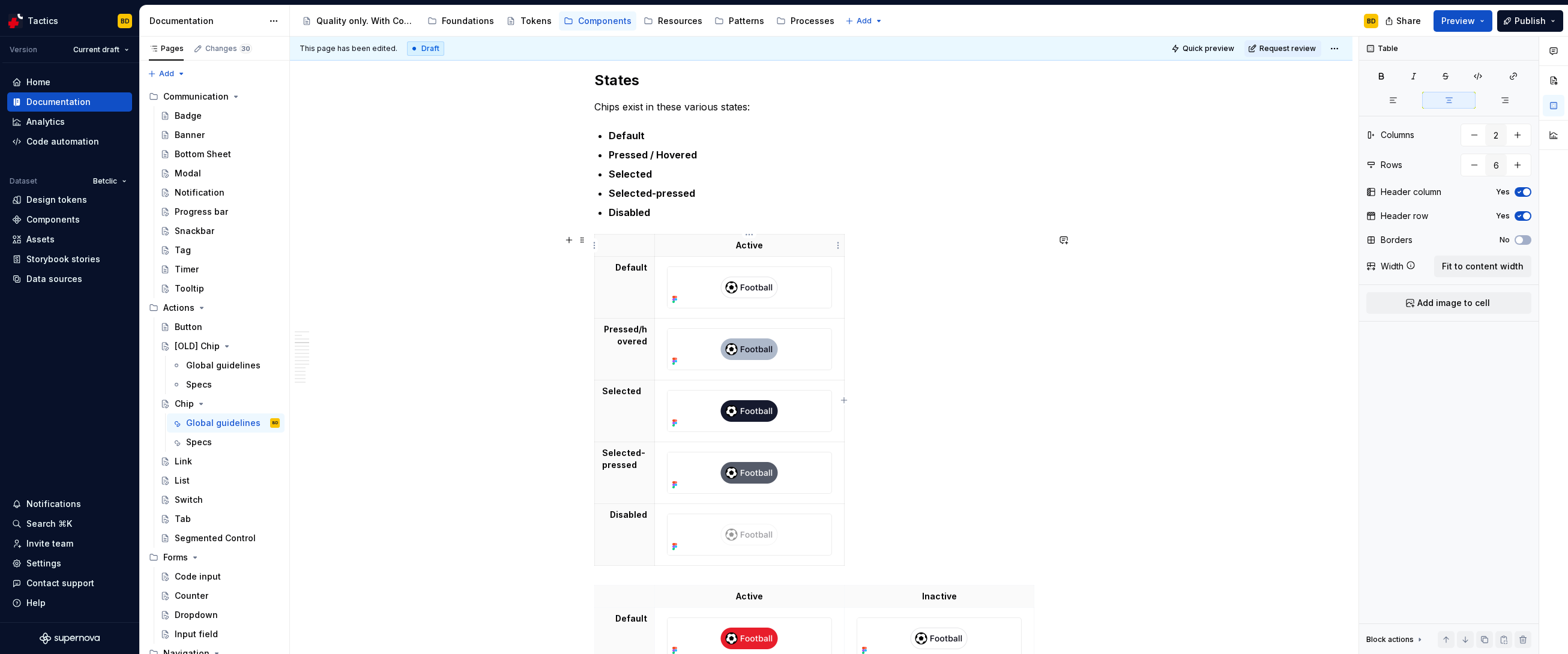
click at [747, 247] on p "Active" at bounding box center [749, 245] width 174 height 12
click at [814, 243] on p "Basic" at bounding box center [749, 245] width 174 height 12
click at [847, 400] on icon "button" at bounding box center [844, 400] width 10 height 10
click at [868, 400] on icon "button" at bounding box center [866, 399] width 6 height 6
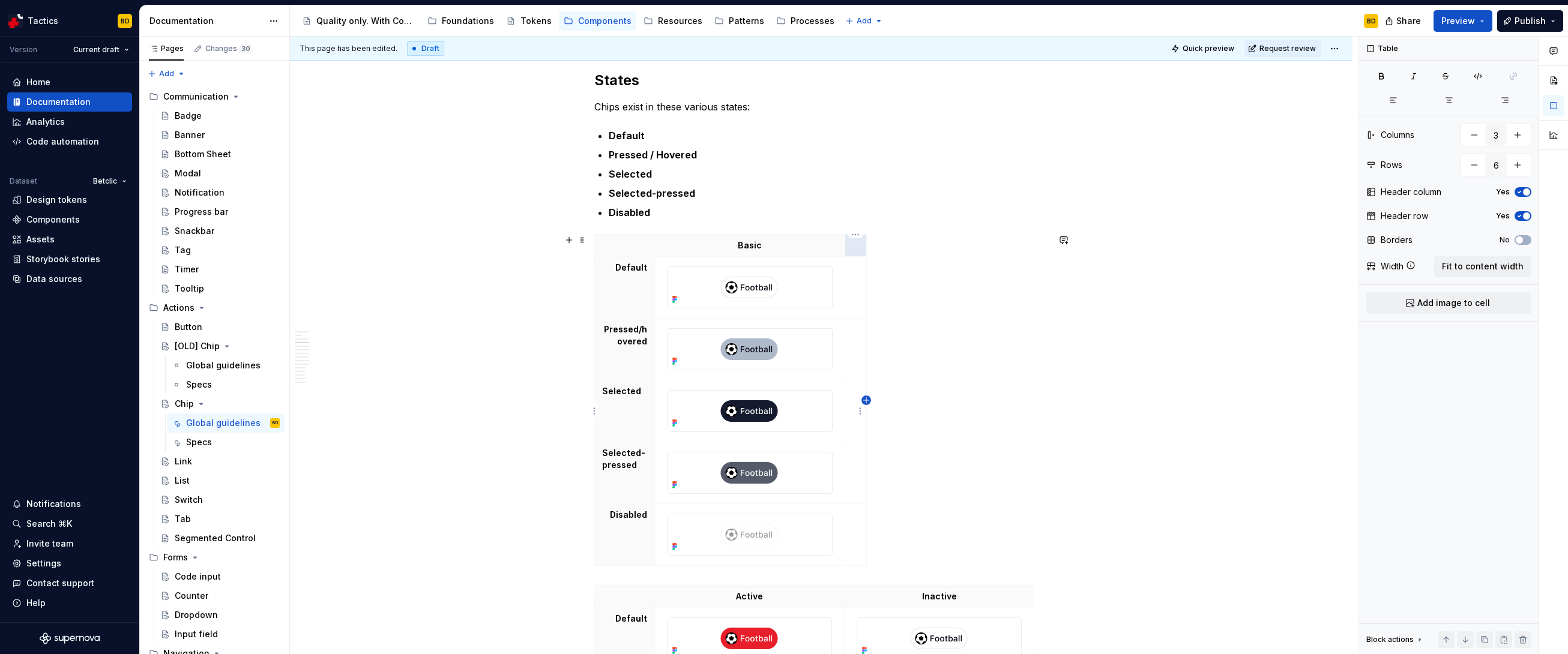
type input "4"
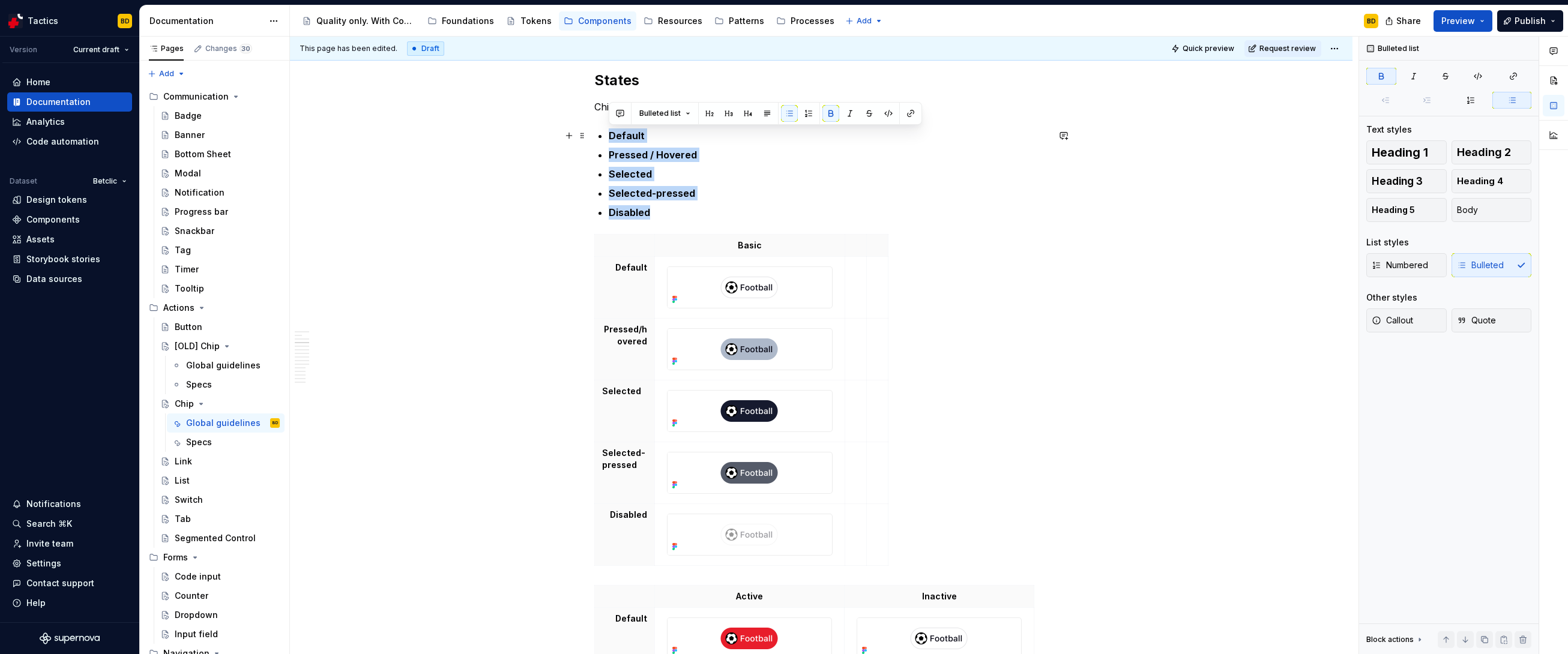
drag, startPoint x: 670, startPoint y: 212, endPoint x: 592, endPoint y: 142, distance: 104.8
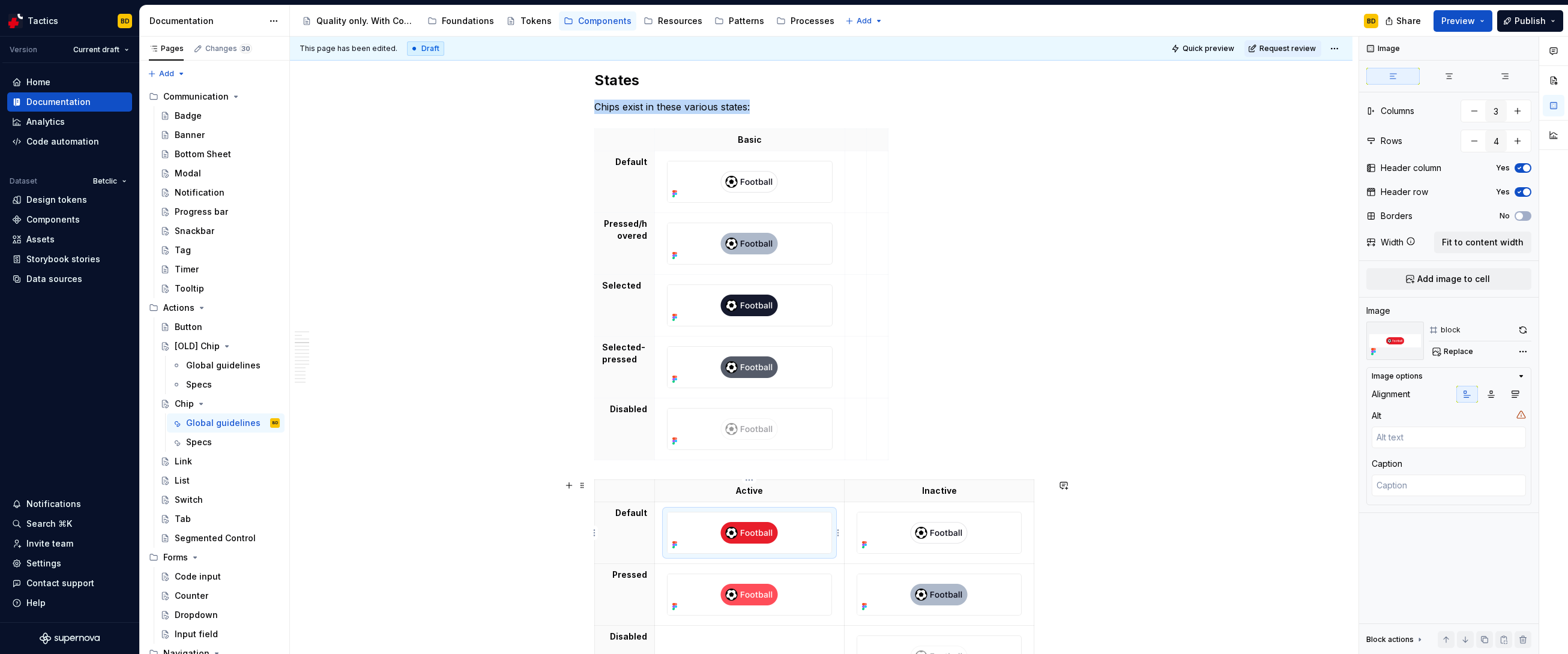
click at [735, 457] on img at bounding box center [749, 532] width 163 height 41
click at [859, 174] on html "Tactics BD Version Current draft Home Documentation Analytics Code automation D…" at bounding box center [784, 327] width 1568 height 654
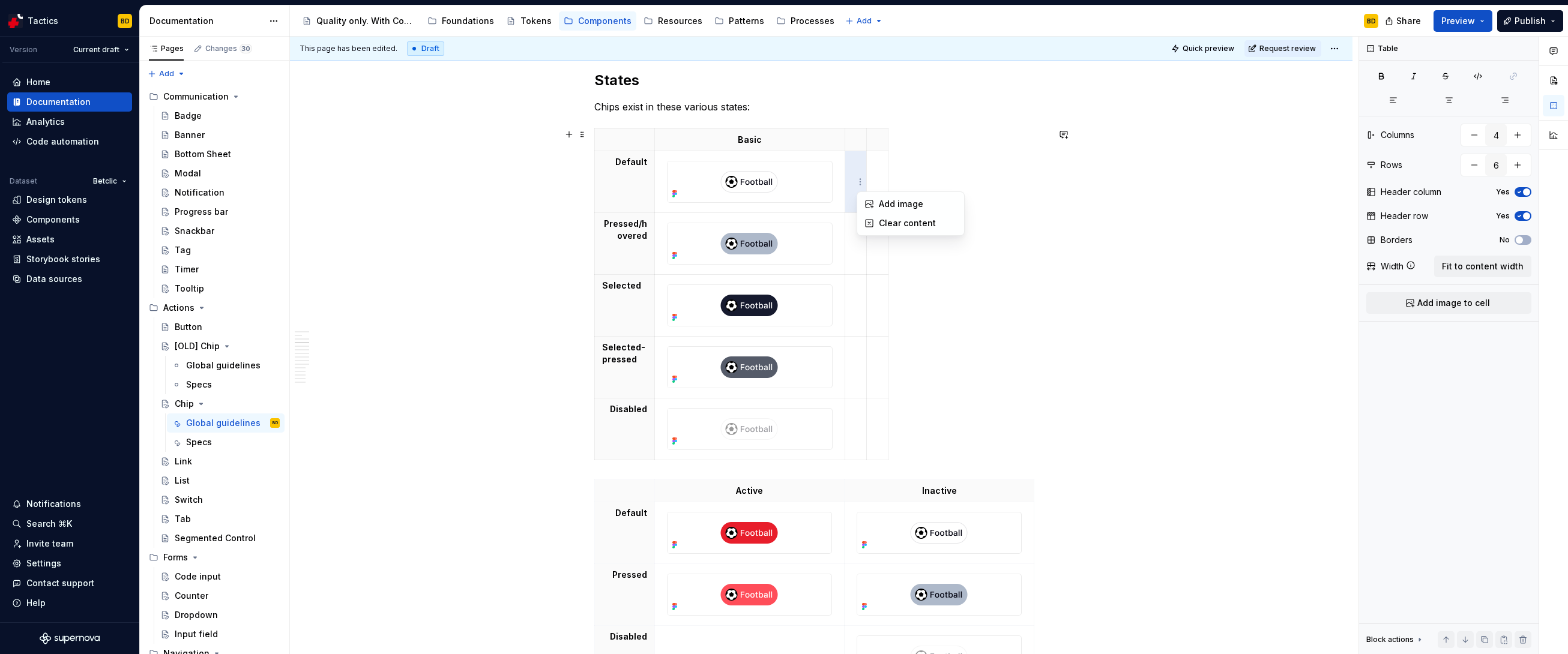
click at [855, 171] on html "Tactics BD Version Current draft Home Documentation Analytics Code automation D…" at bounding box center [784, 327] width 1568 height 654
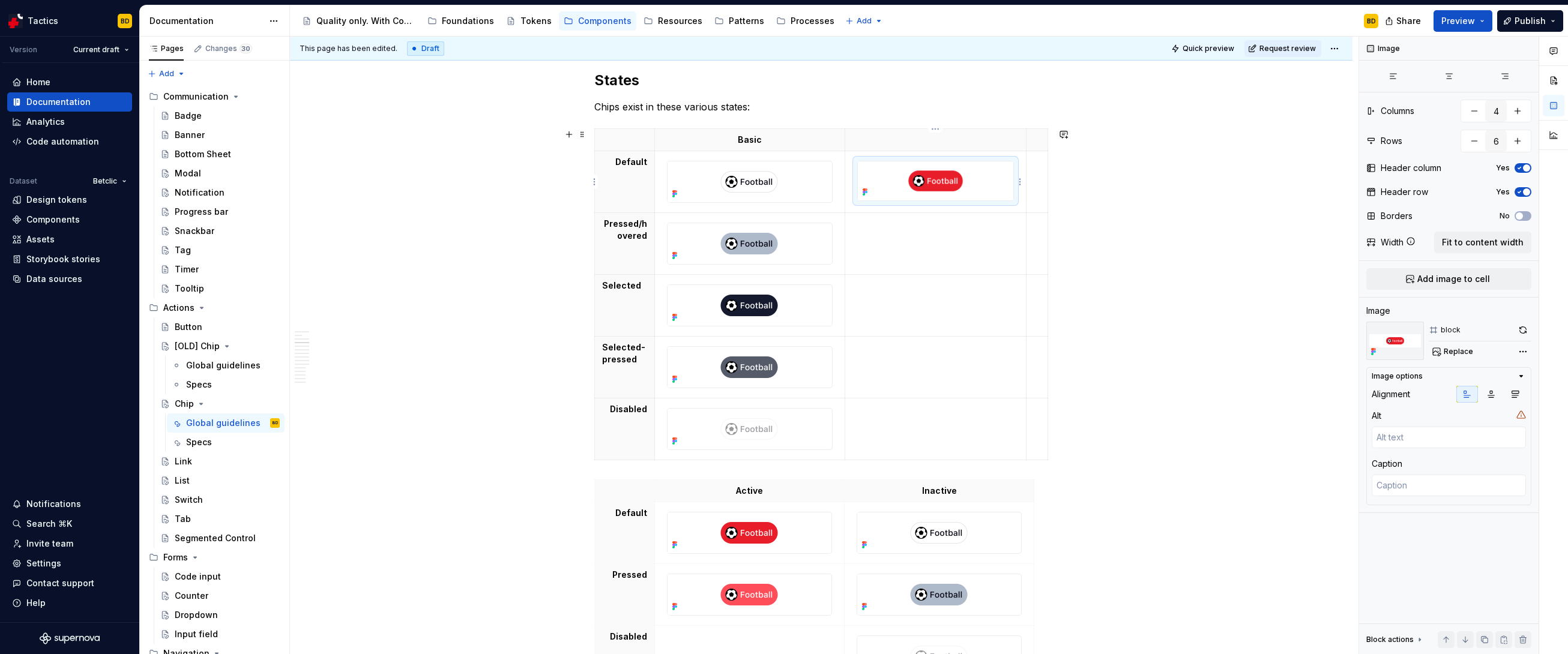
click at [898, 192] on img at bounding box center [935, 181] width 155 height 39
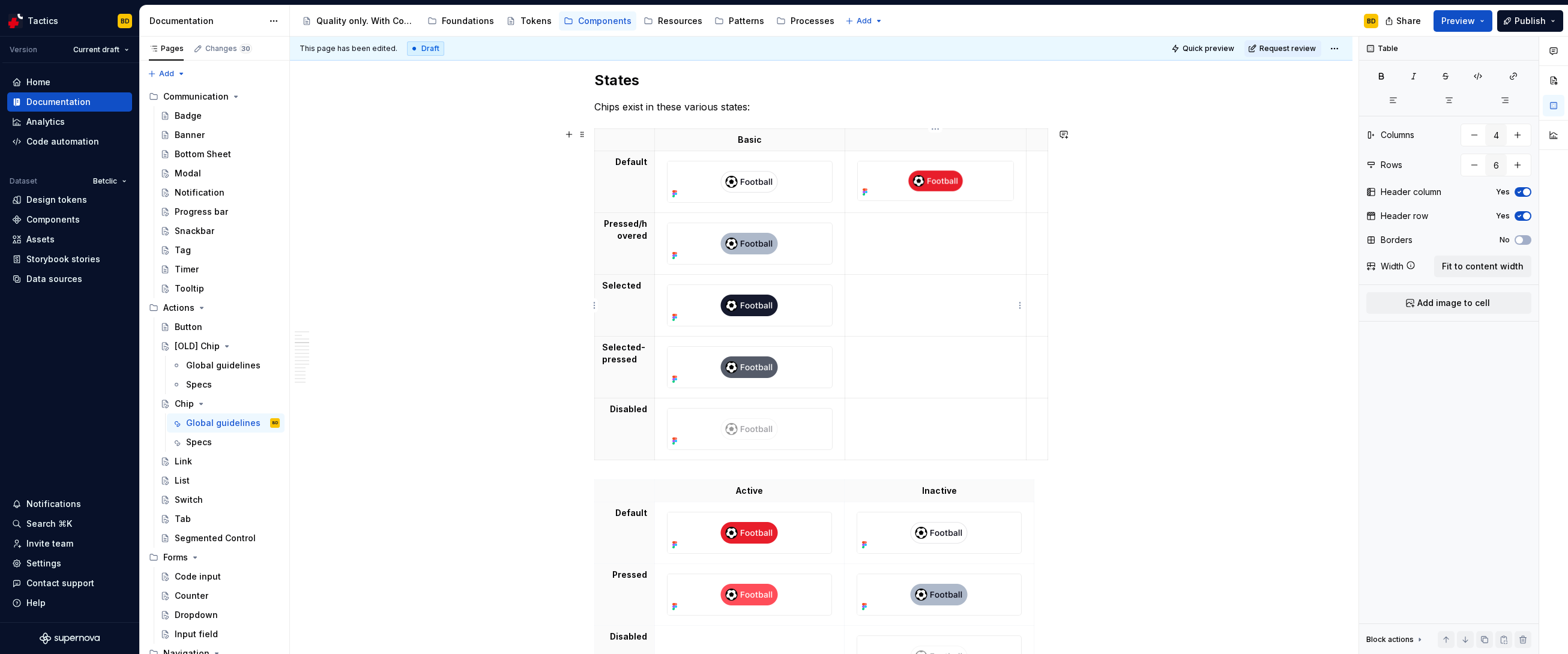
click at [898, 300] on td at bounding box center [936, 306] width 181 height 62
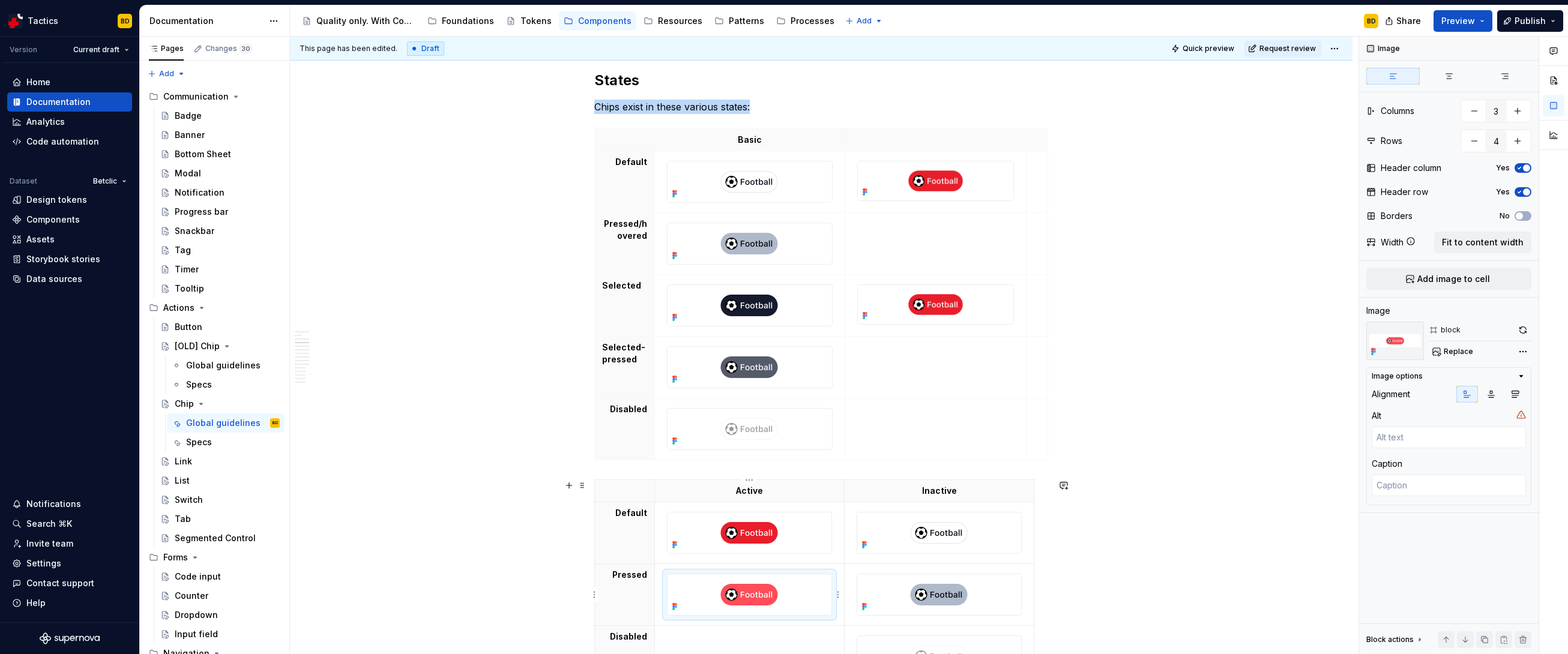
click at [741, 457] on img at bounding box center [749, 594] width 163 height 41
click at [898, 365] on td at bounding box center [936, 368] width 181 height 62
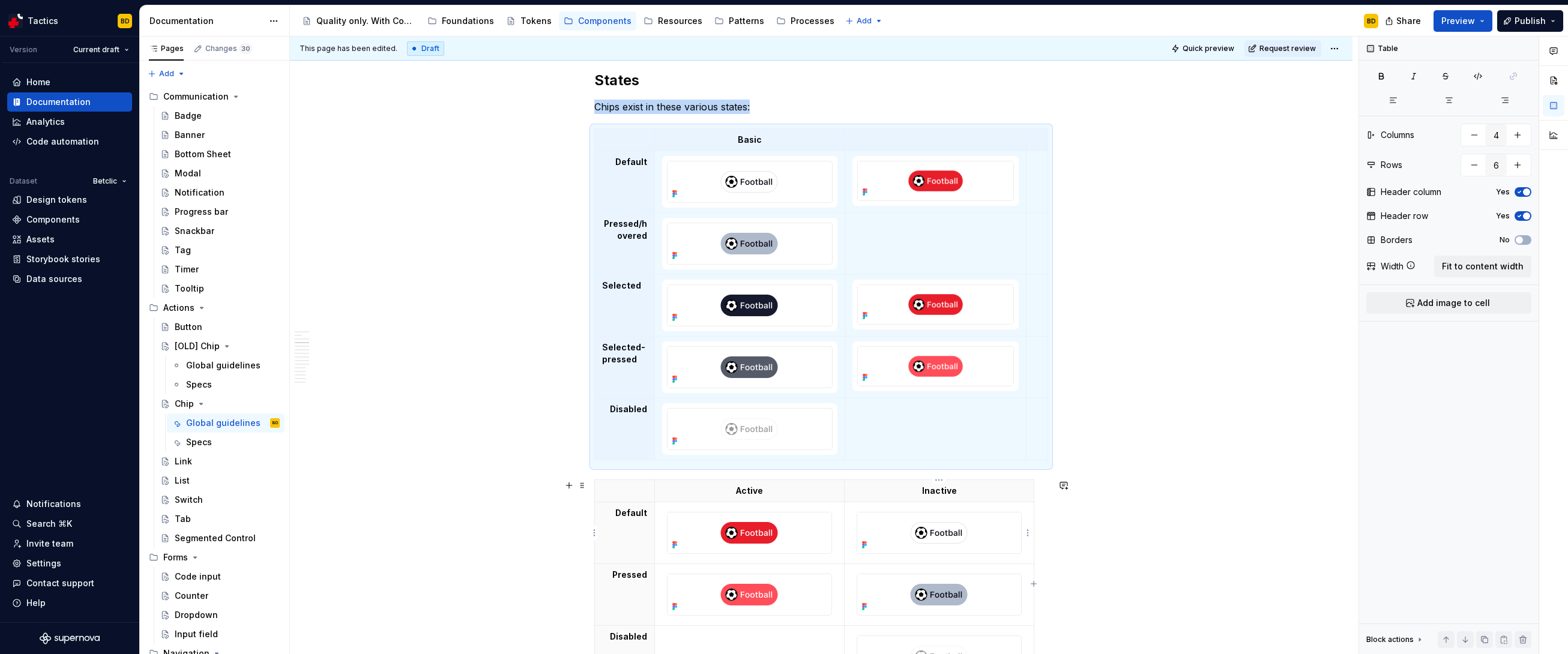
click at [898, 457] on img at bounding box center [938, 532] width 163 height 41
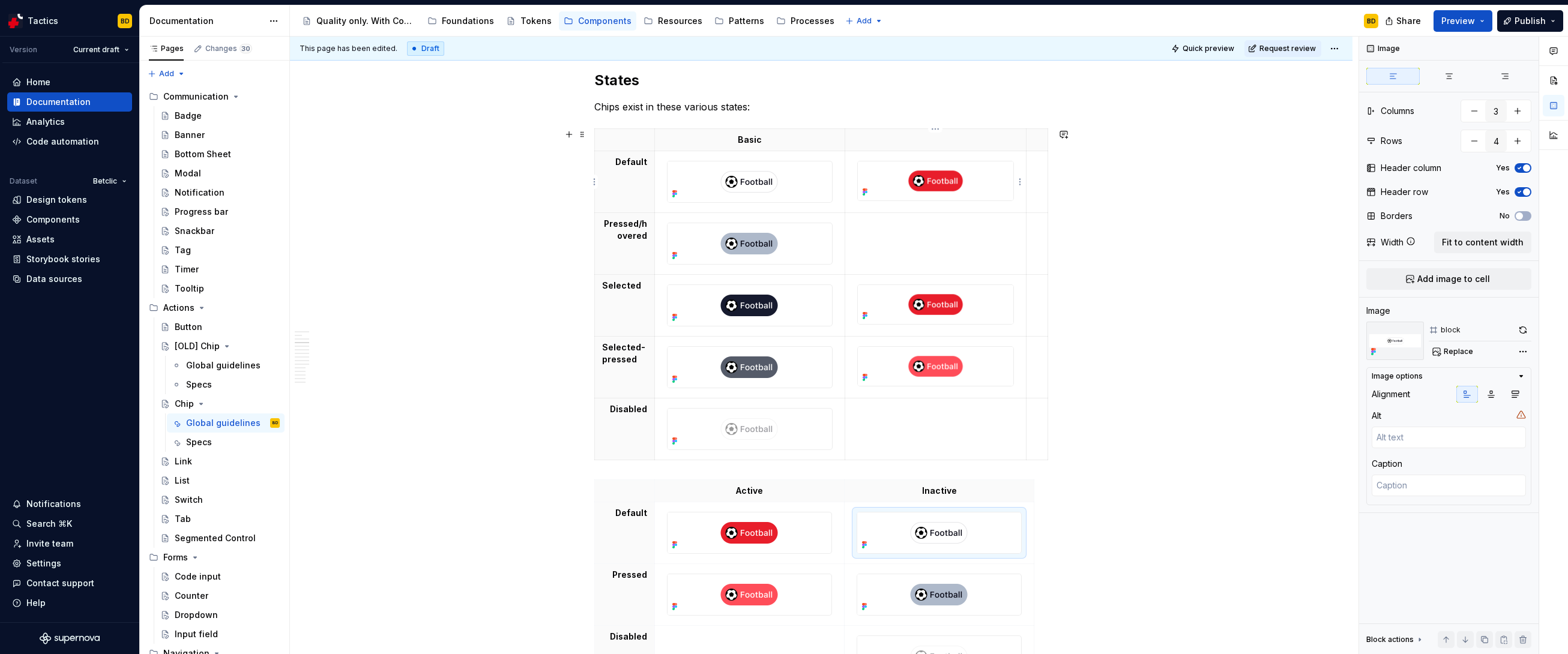
type textarea "*"
type input "4"
type input "6"
click at [898, 186] on img at bounding box center [935, 181] width 155 height 39
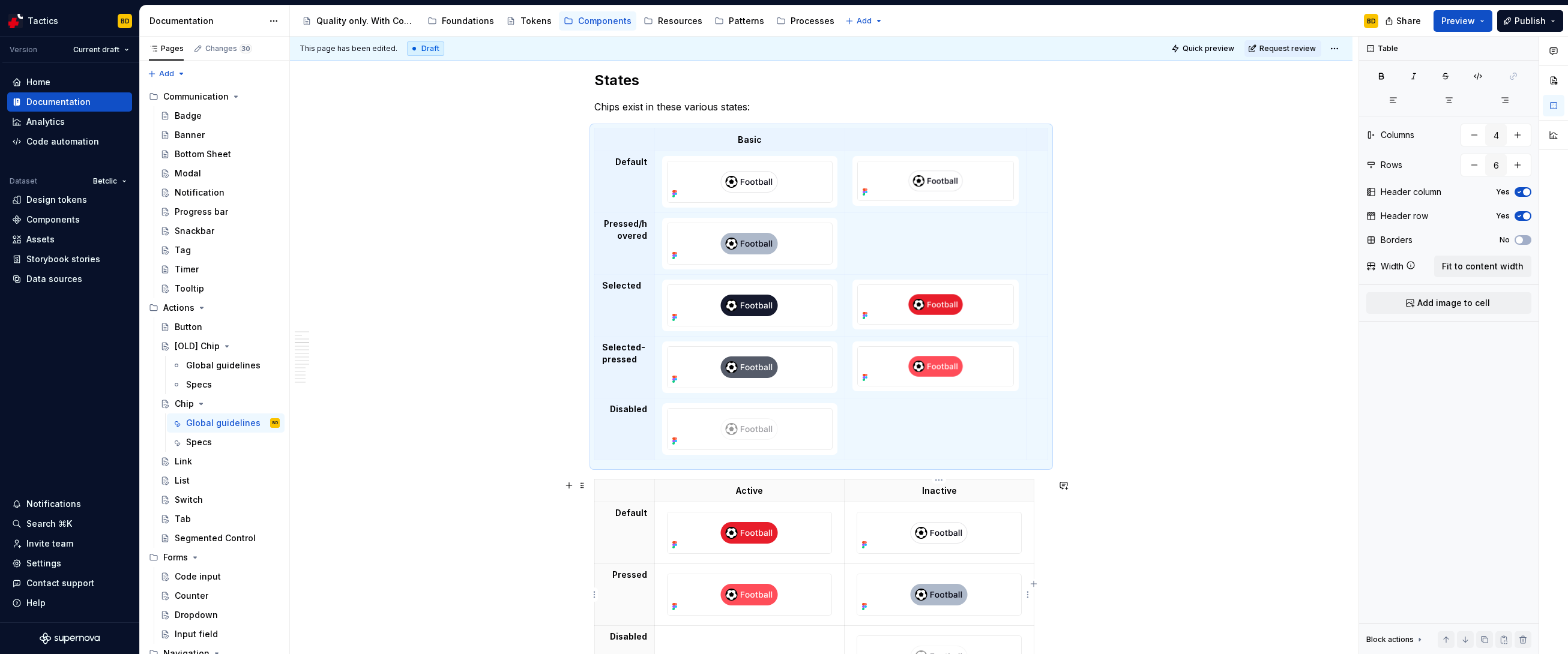
click at [898, 457] on img at bounding box center [938, 594] width 163 height 41
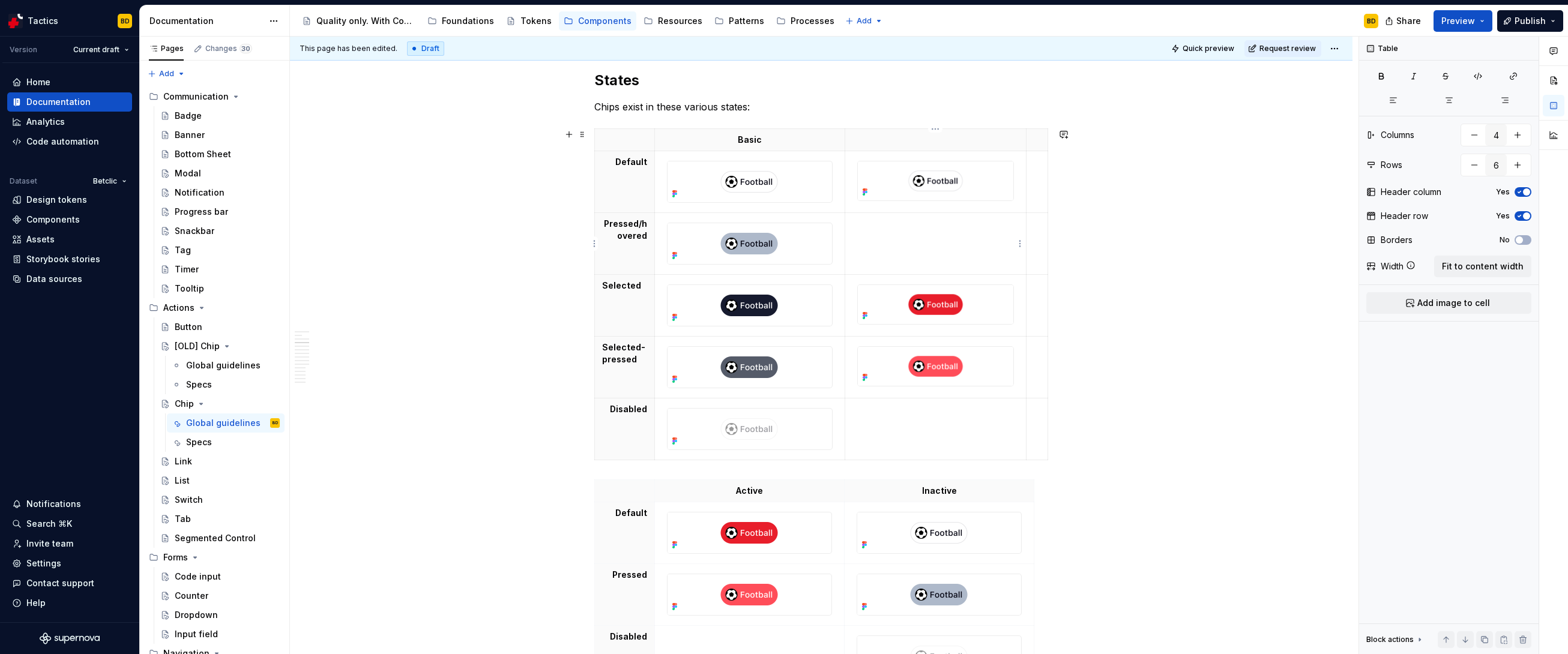
click at [898, 243] on td at bounding box center [936, 244] width 181 height 62
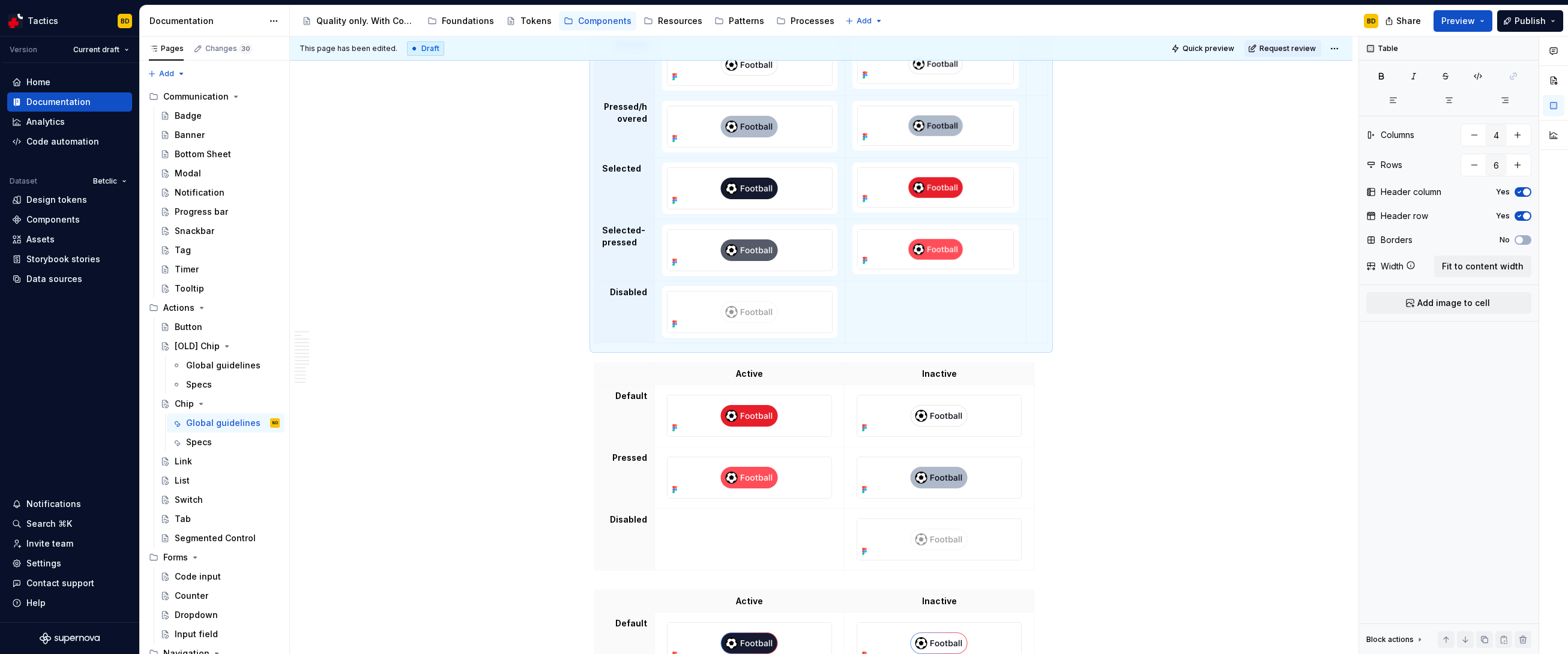
scroll to position [1567, 0]
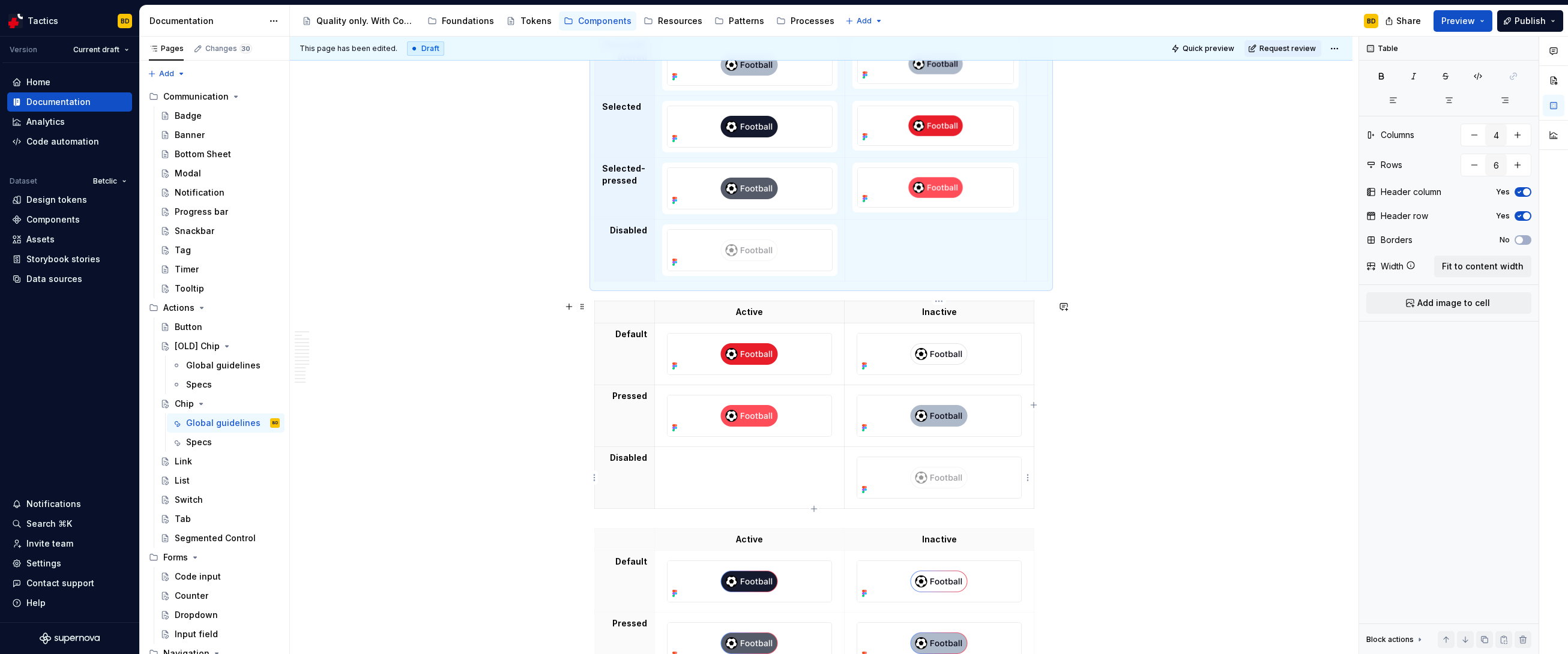
type textarea "*"
click at [898, 457] on img at bounding box center [938, 477] width 163 height 41
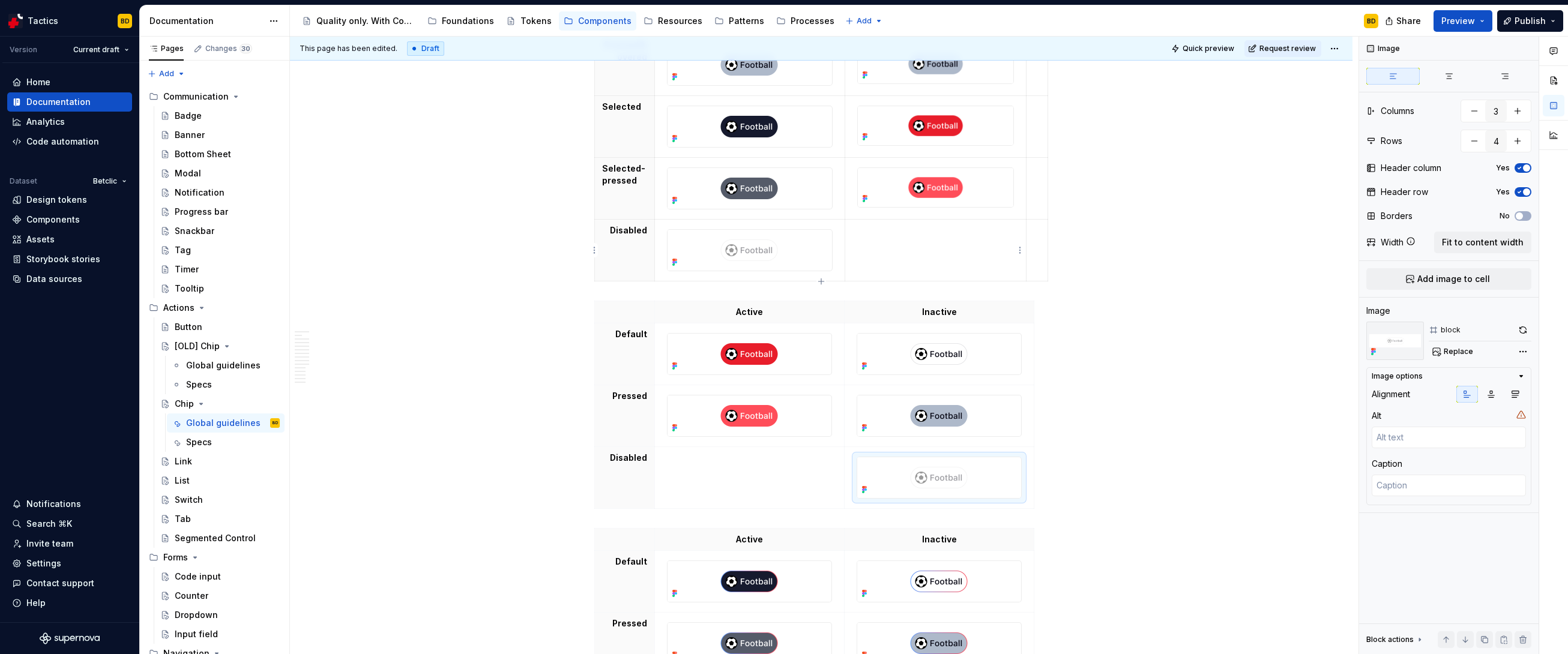
click at [898, 236] on p at bounding box center [935, 230] width 166 height 12
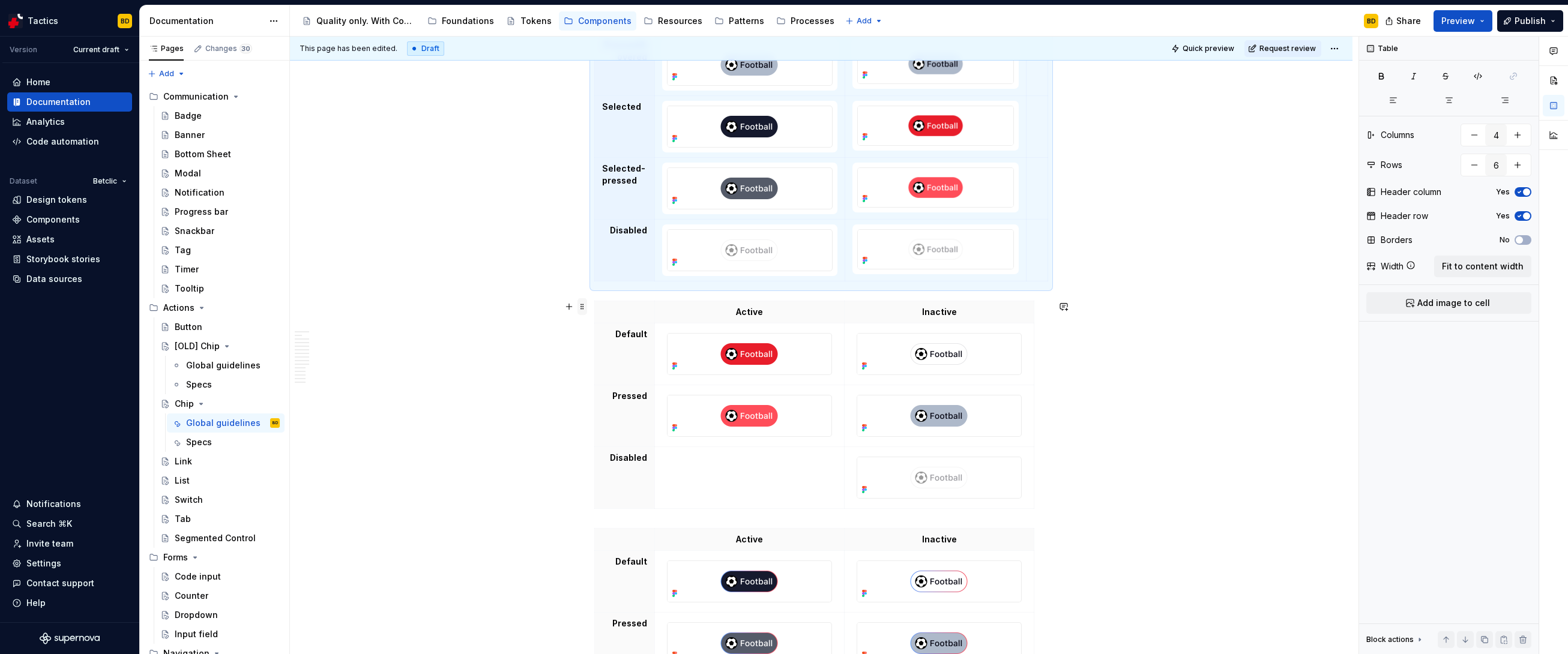
click at [581, 306] on span at bounding box center [583, 306] width 10 height 17
type input "3"
type input "4"
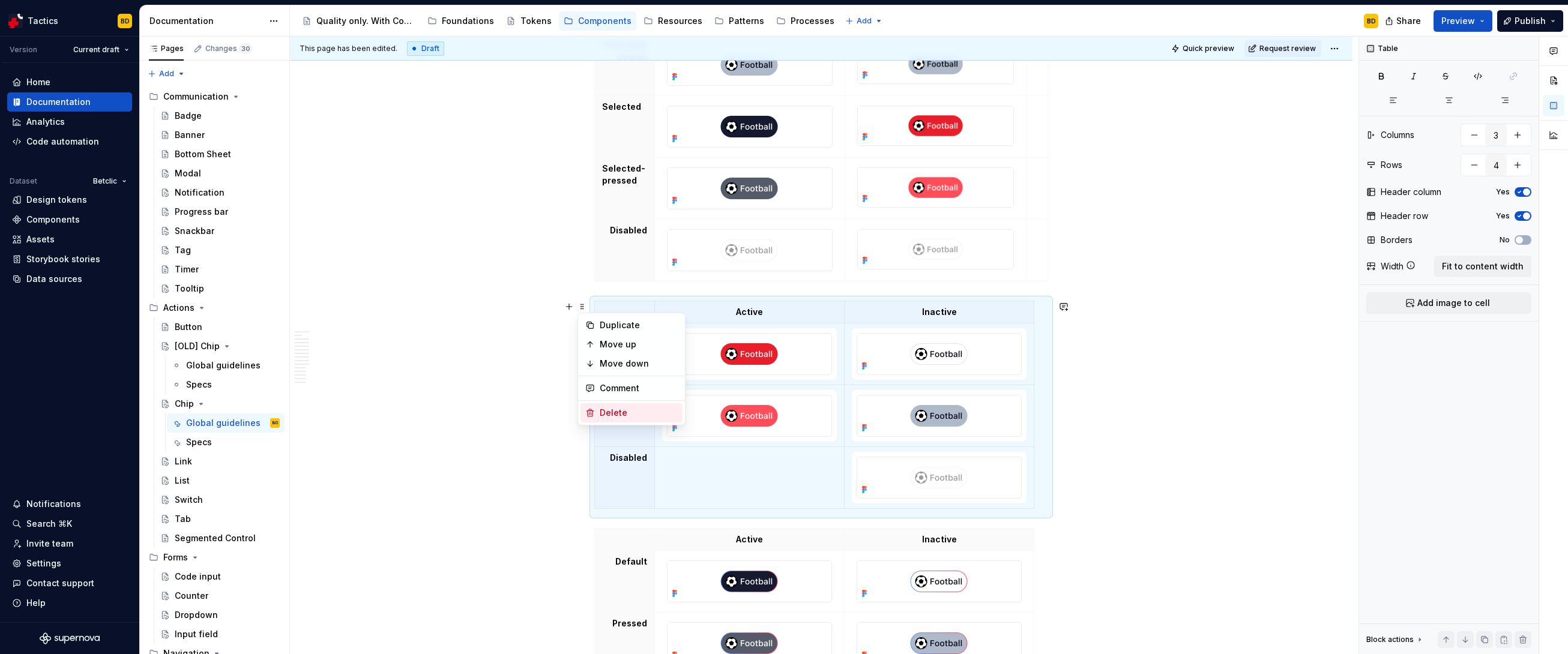
click at [609, 405] on div "Delete" at bounding box center [631, 413] width 102 height 19
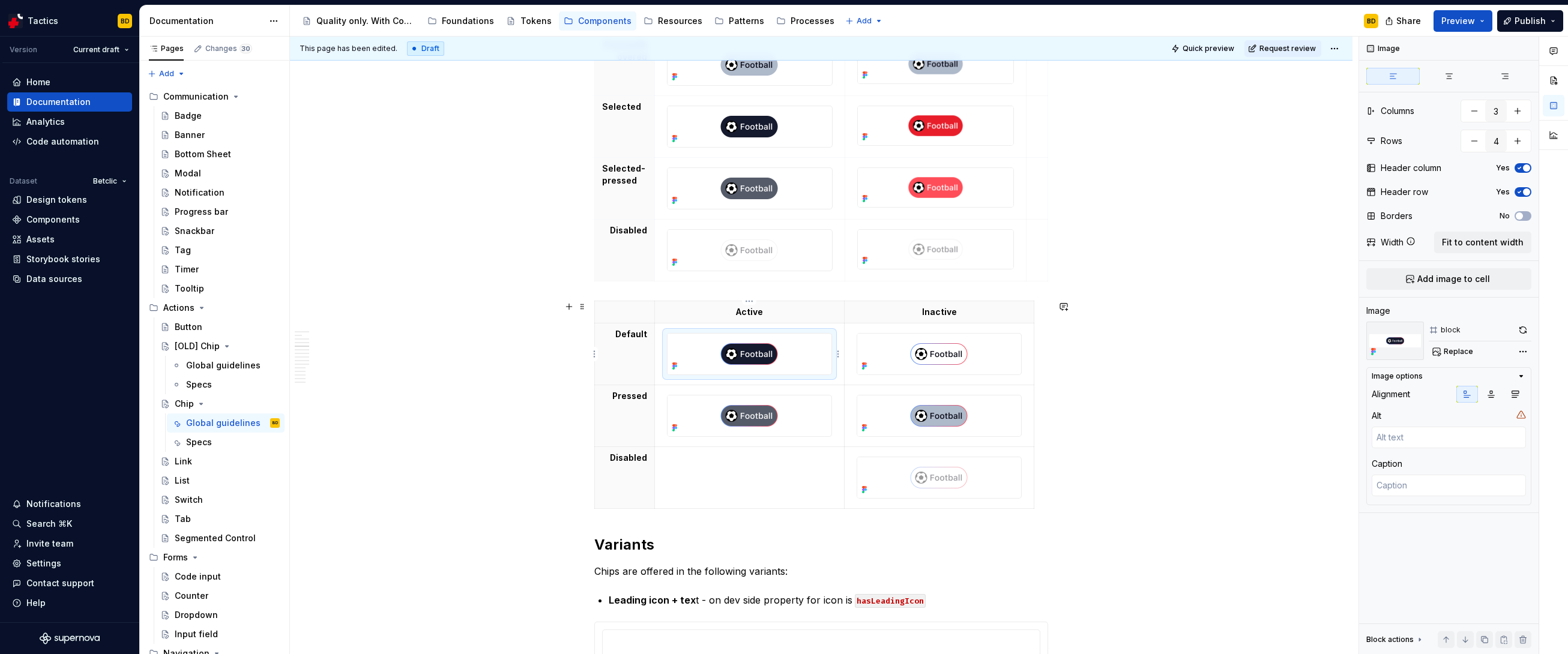
click at [747, 349] on img at bounding box center [749, 353] width 163 height 41
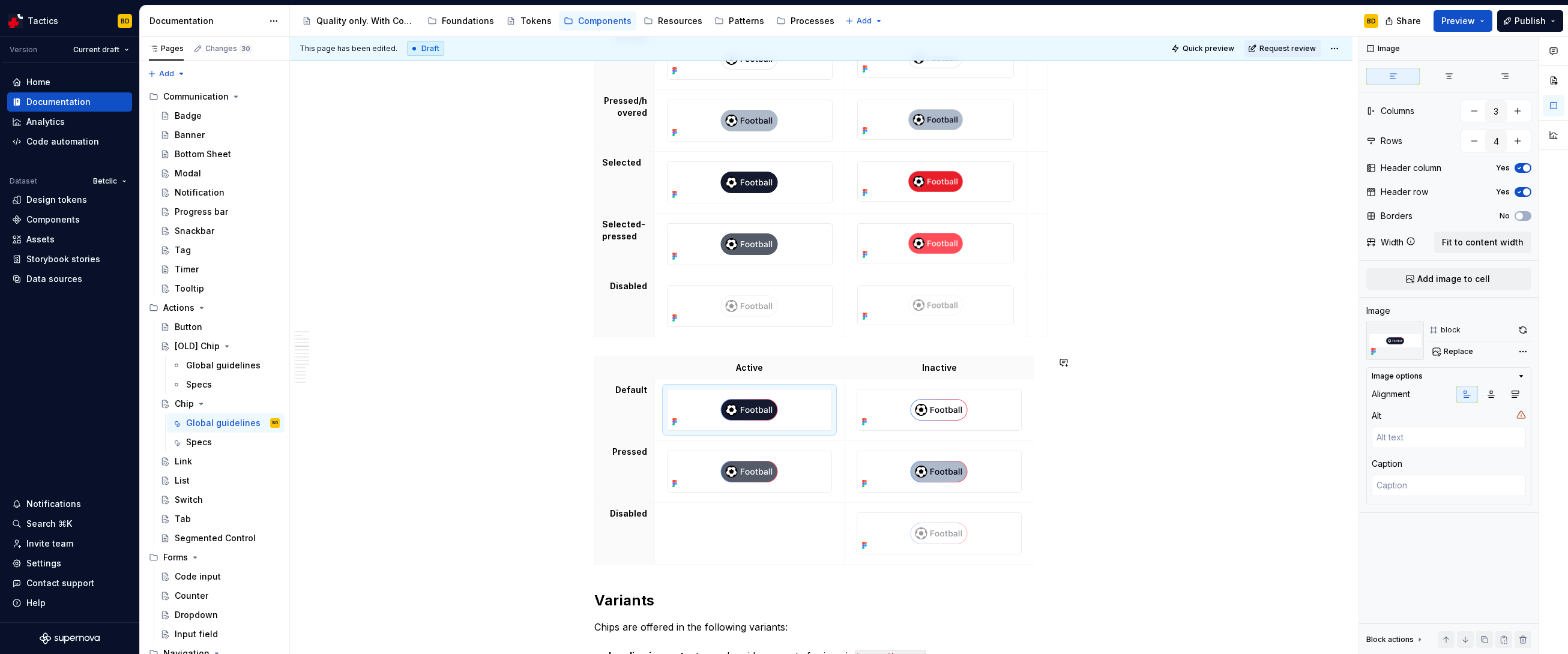
scroll to position [1457, 0]
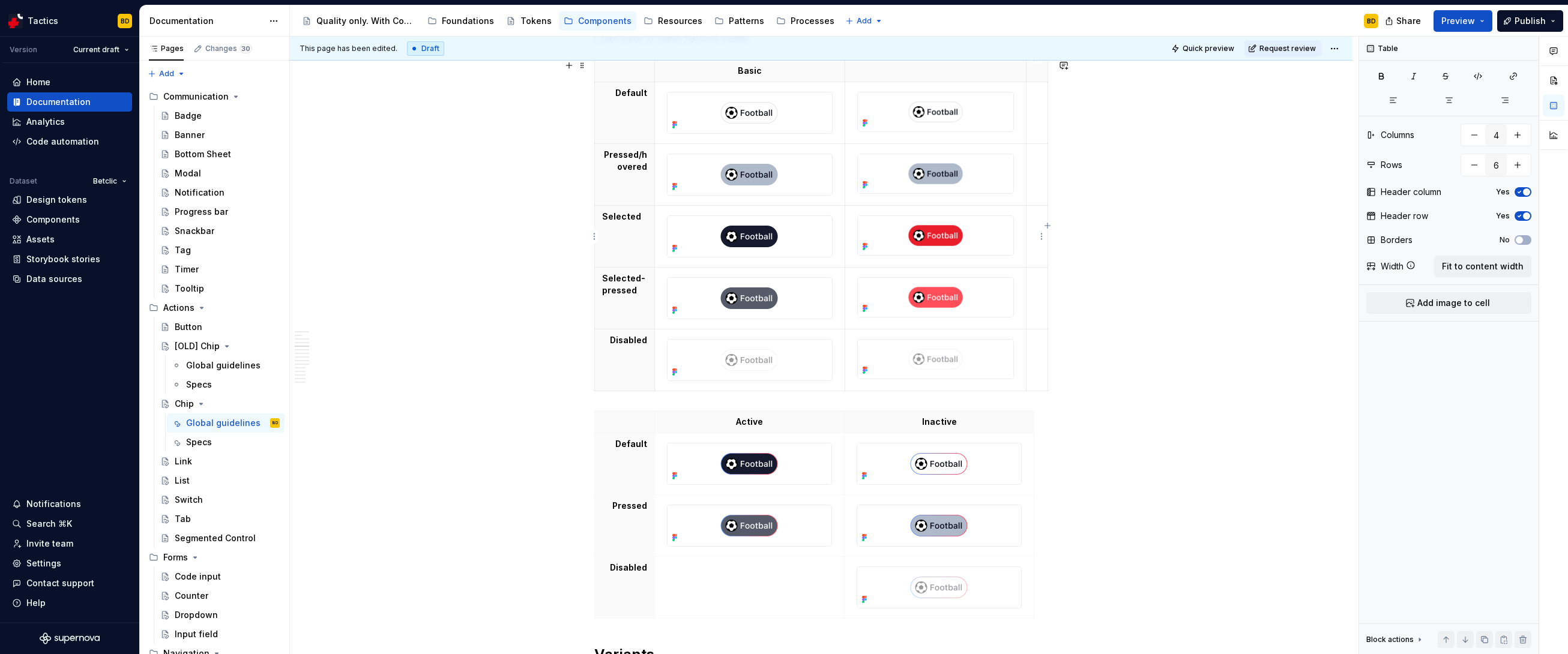
click at [898, 224] on td at bounding box center [1037, 237] width 21 height 62
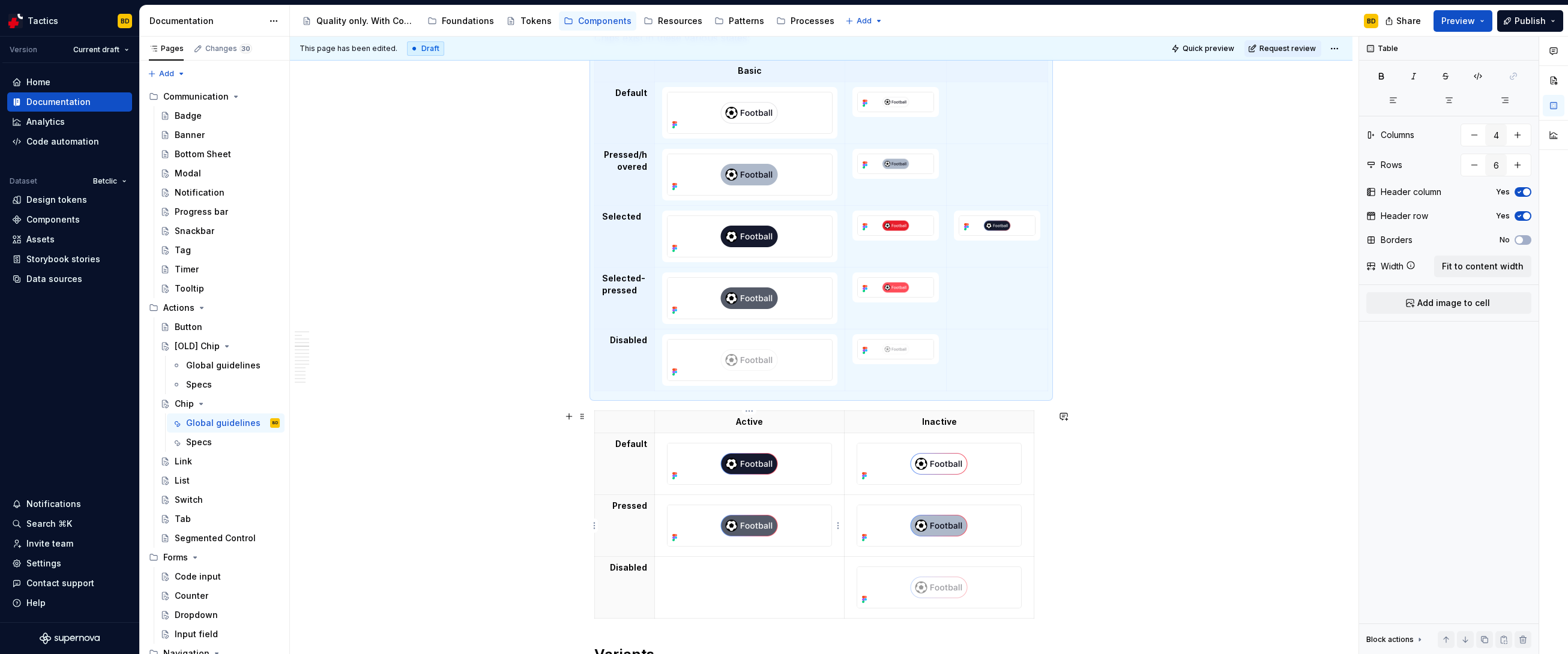
click at [798, 457] on img at bounding box center [749, 525] width 163 height 41
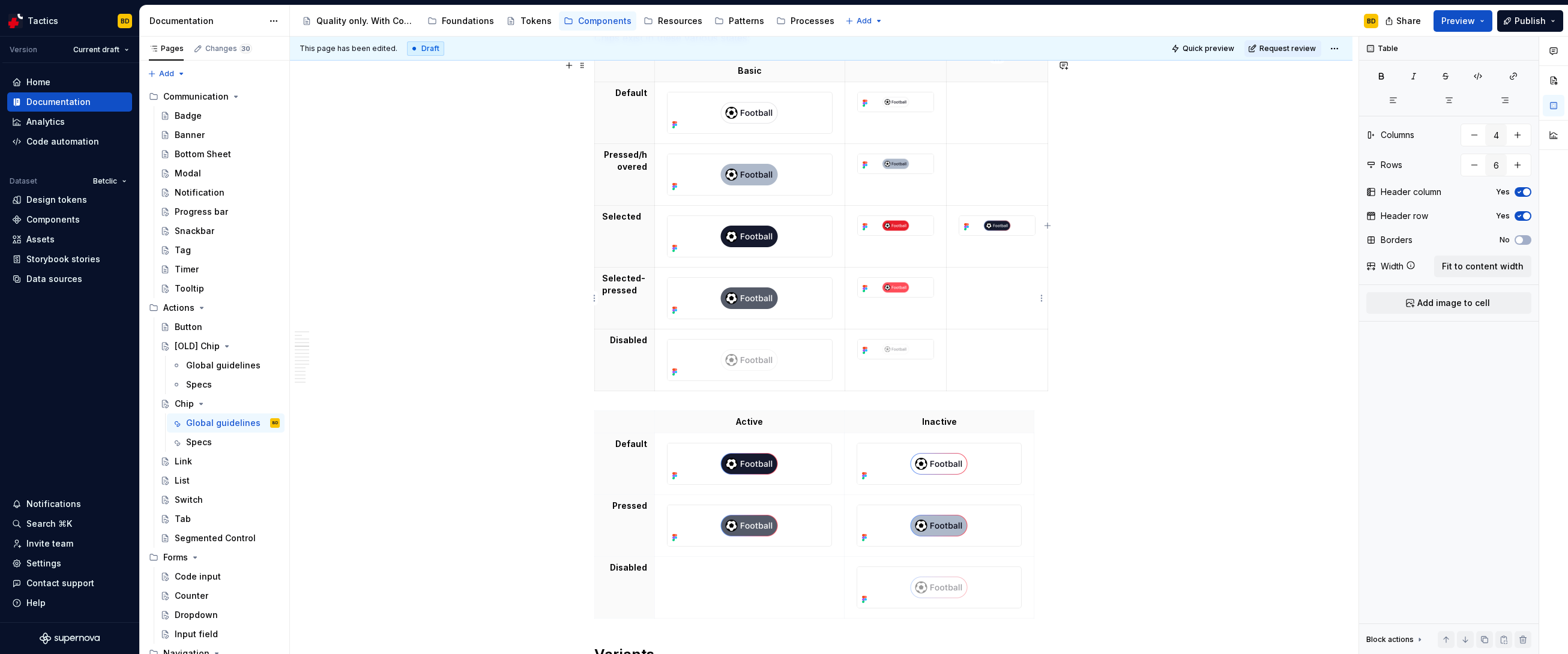
click at [898, 297] on td at bounding box center [997, 298] width 101 height 62
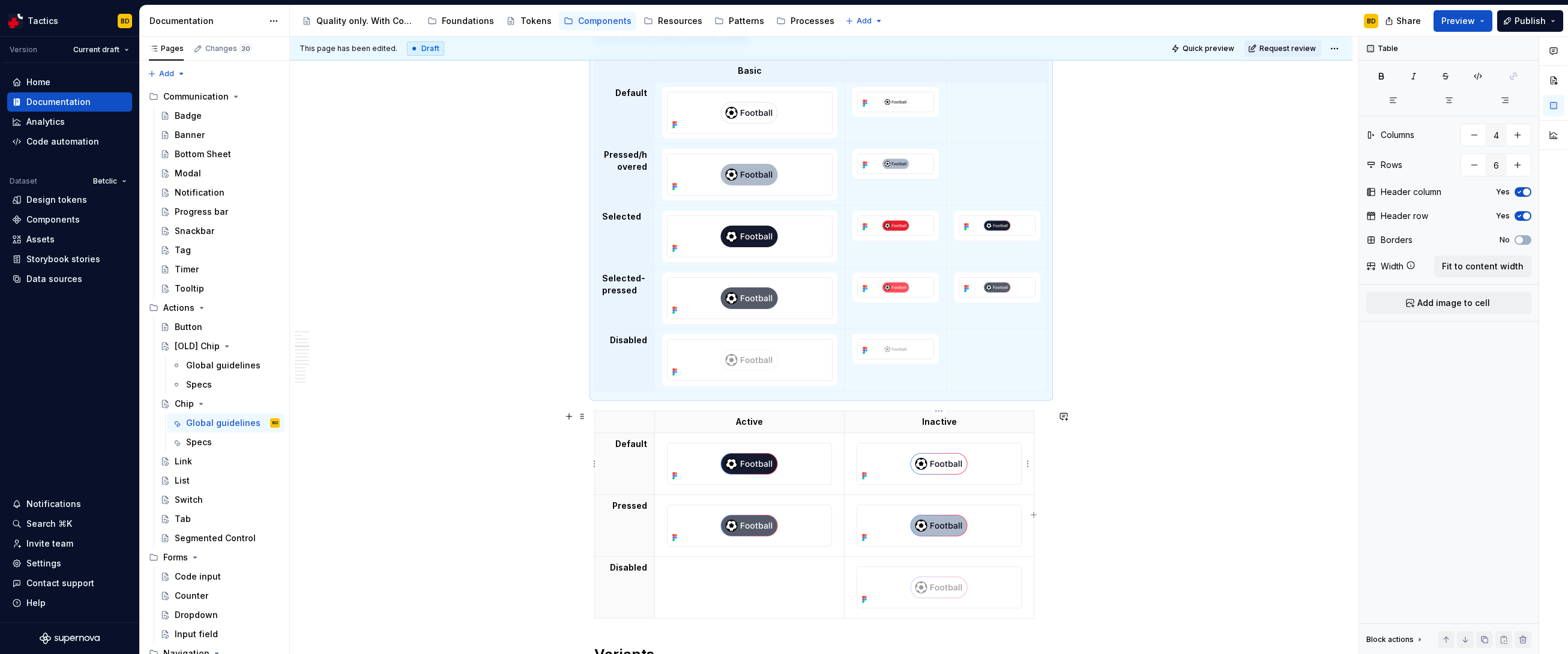
type textarea "*"
click at [898, 457] on img at bounding box center [938, 463] width 163 height 41
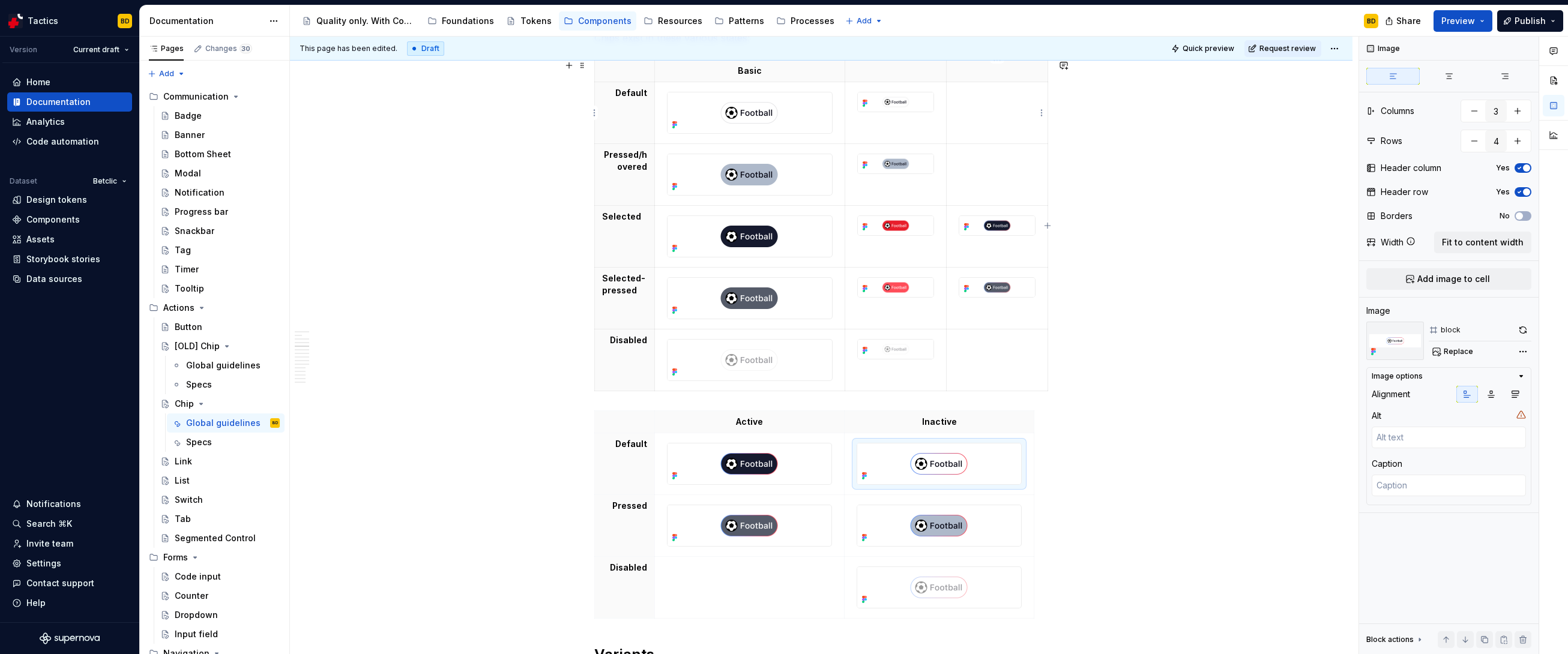
click at [898, 121] on td at bounding box center [997, 113] width 101 height 62
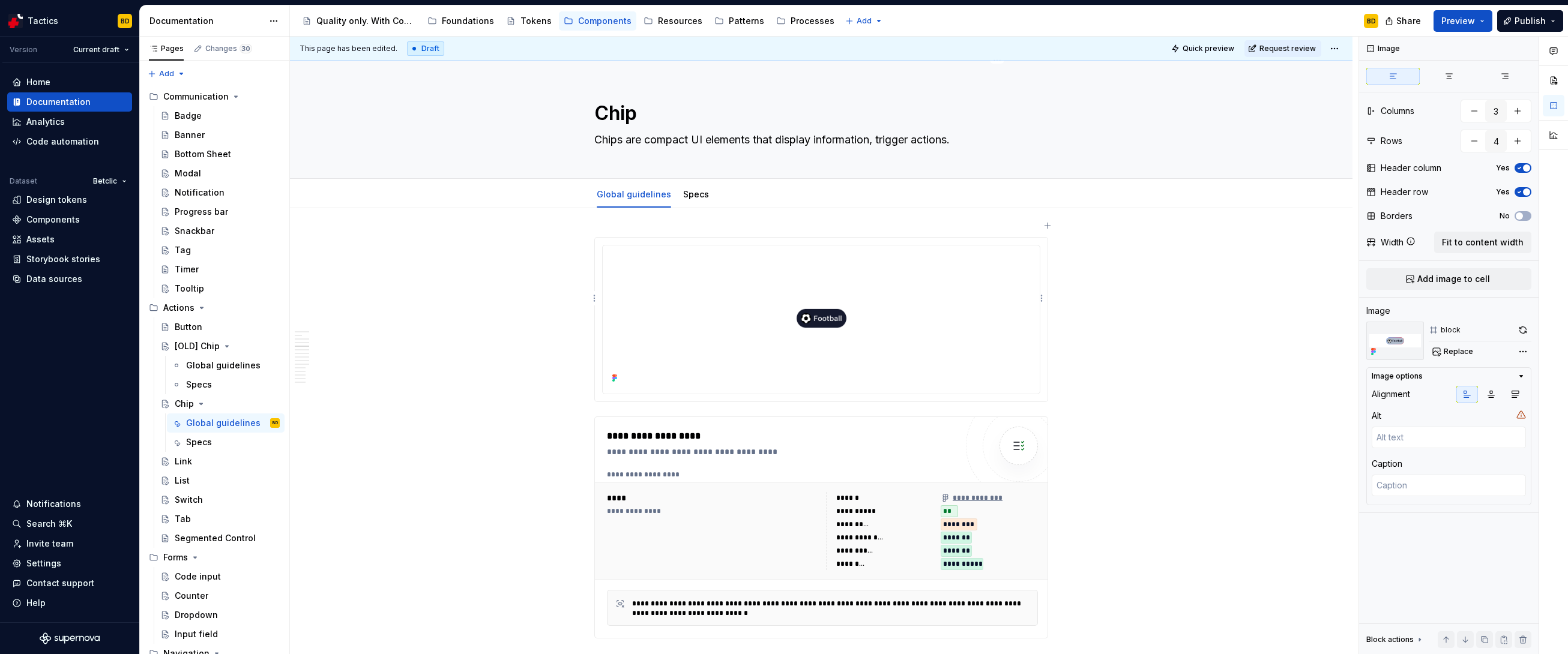
scroll to position [1457, 0]
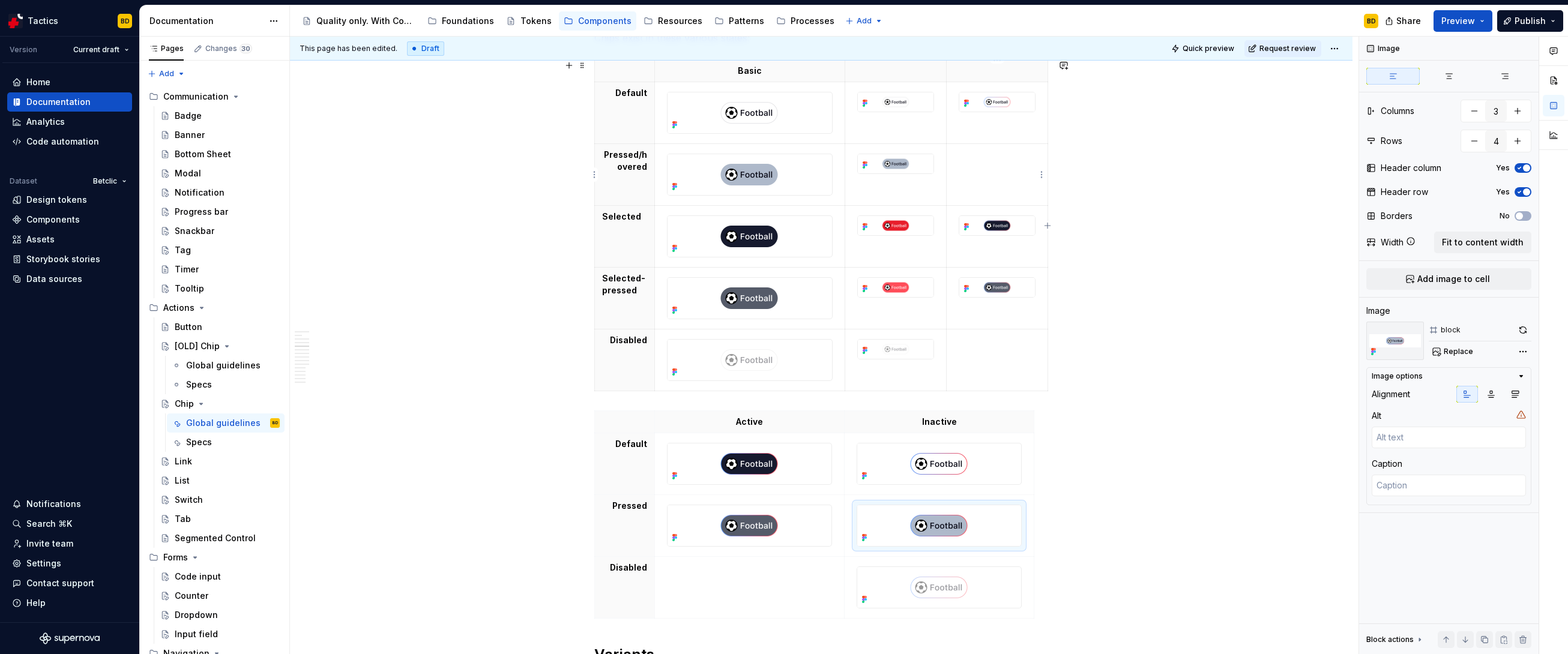
click at [986, 181] on td at bounding box center [997, 175] width 101 height 62
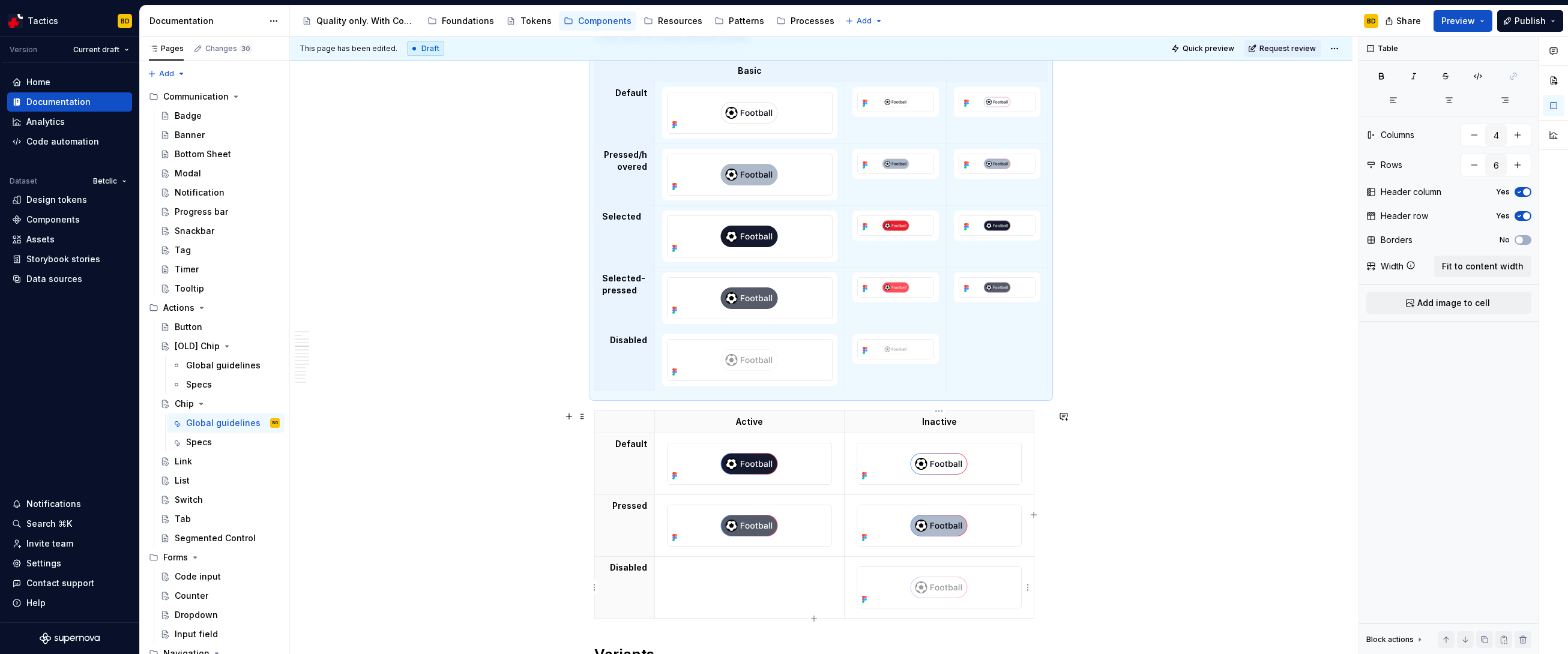
type textarea "*"
click at [969, 571] on img at bounding box center [938, 587] width 163 height 41
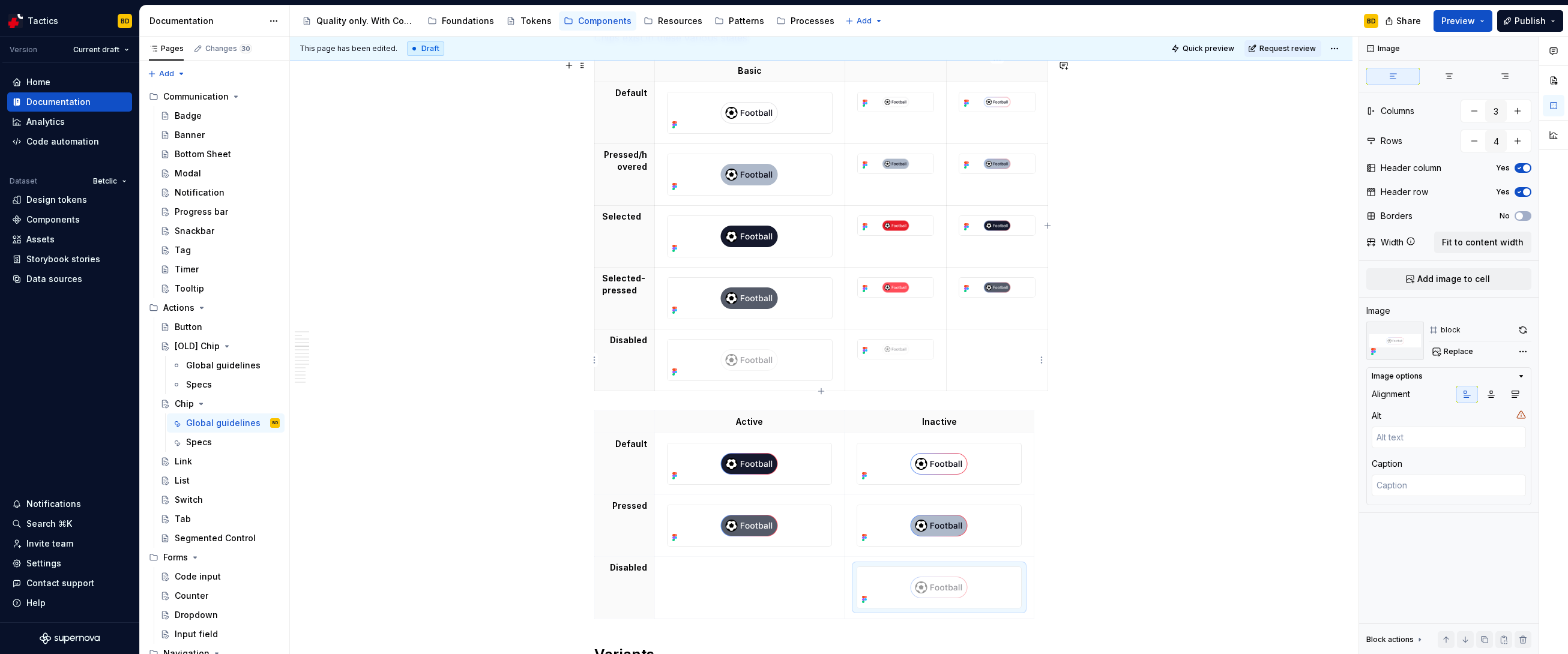
click at [990, 348] on td at bounding box center [997, 360] width 101 height 62
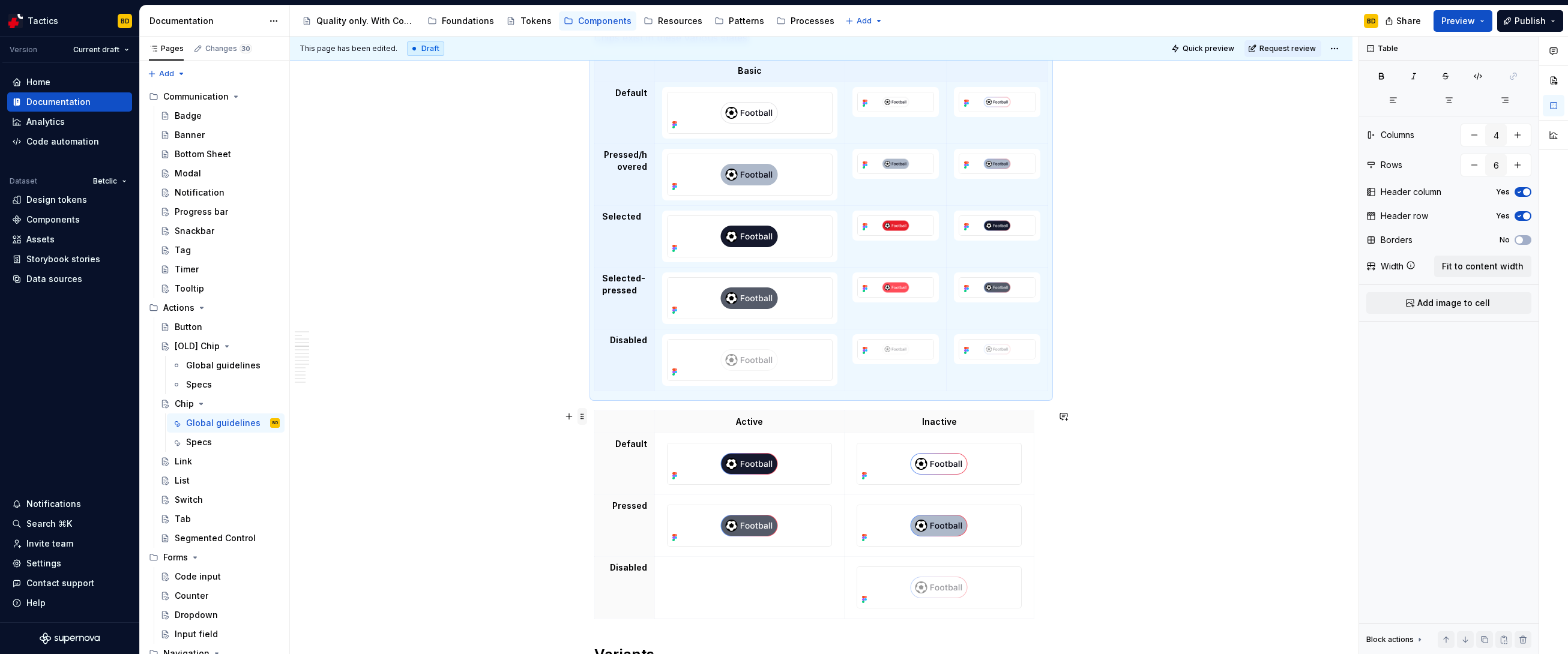
click at [583, 419] on span at bounding box center [583, 416] width 10 height 17
type input "3"
type input "4"
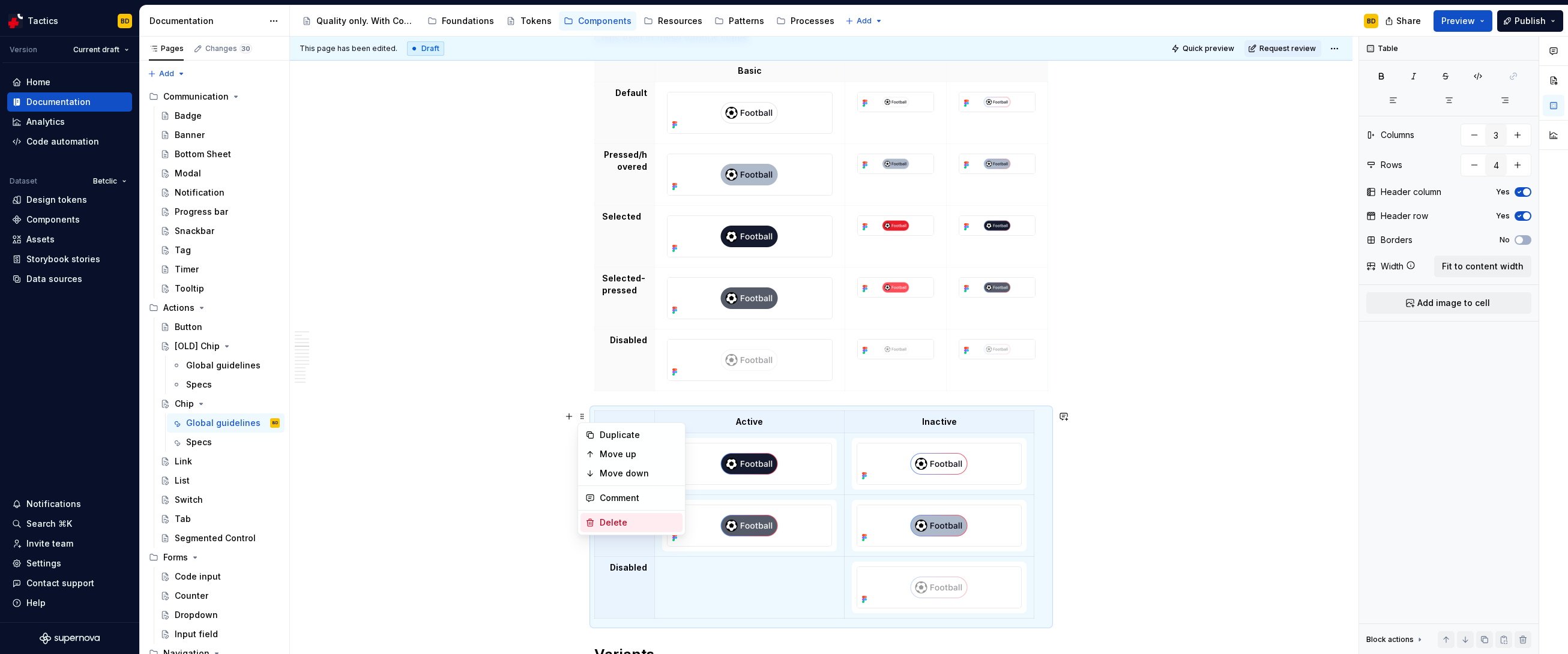
click at [614, 524] on div "Delete" at bounding box center [638, 522] width 78 height 12
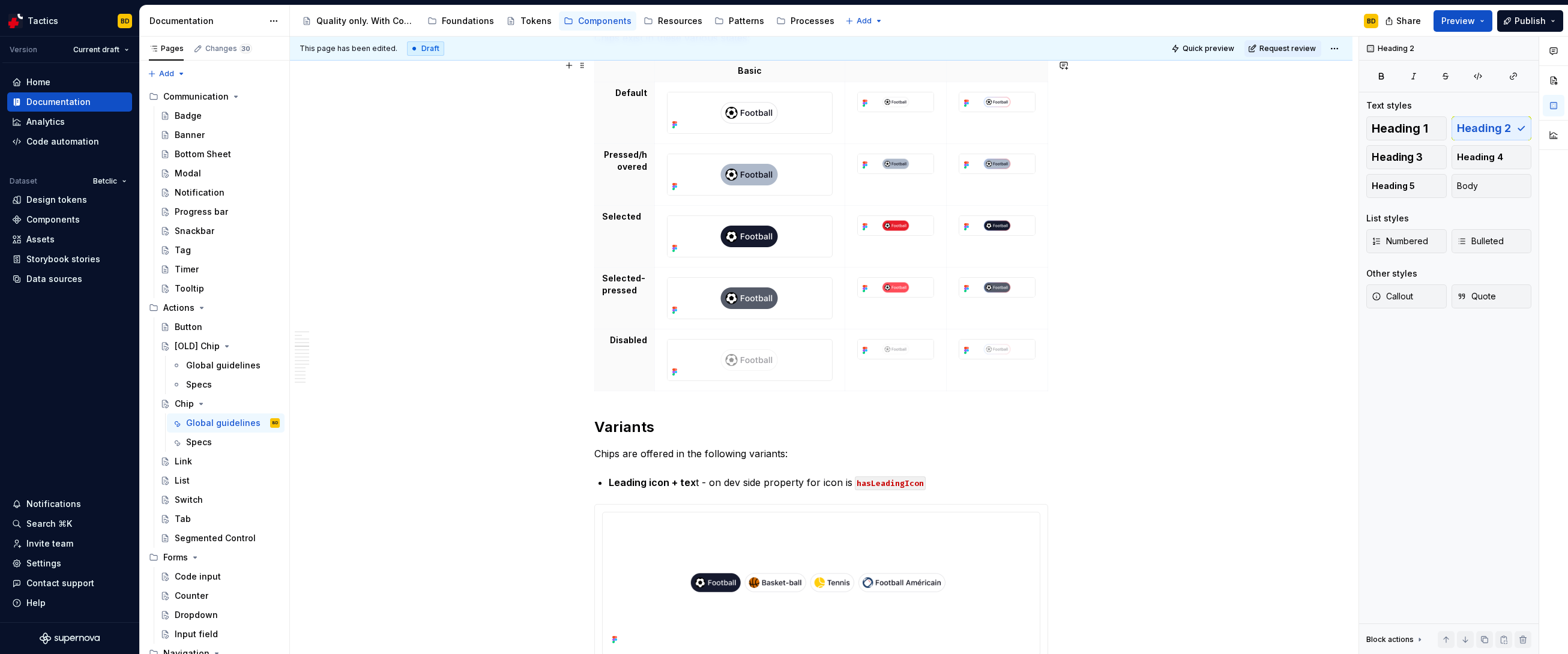
scroll to position [1425, 0]
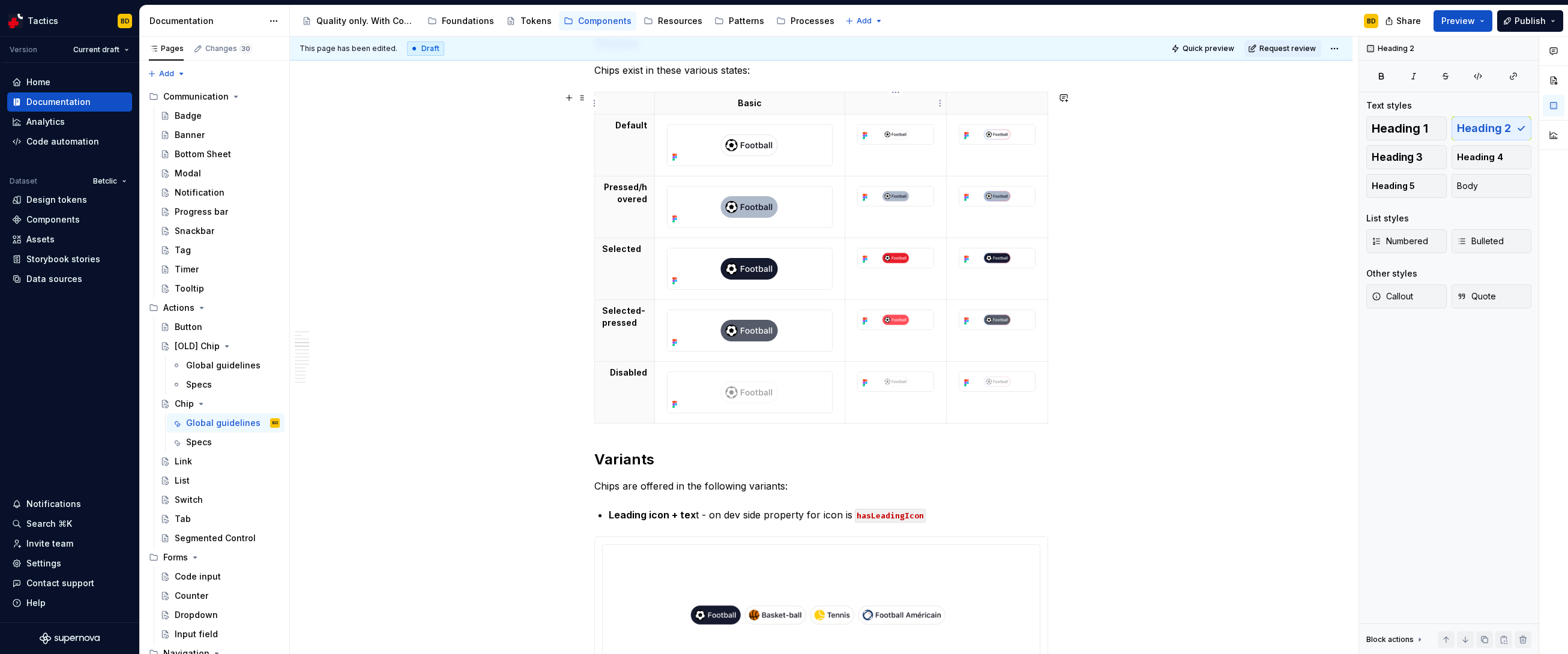
click at [860, 107] on p at bounding box center [895, 103] width 87 height 12
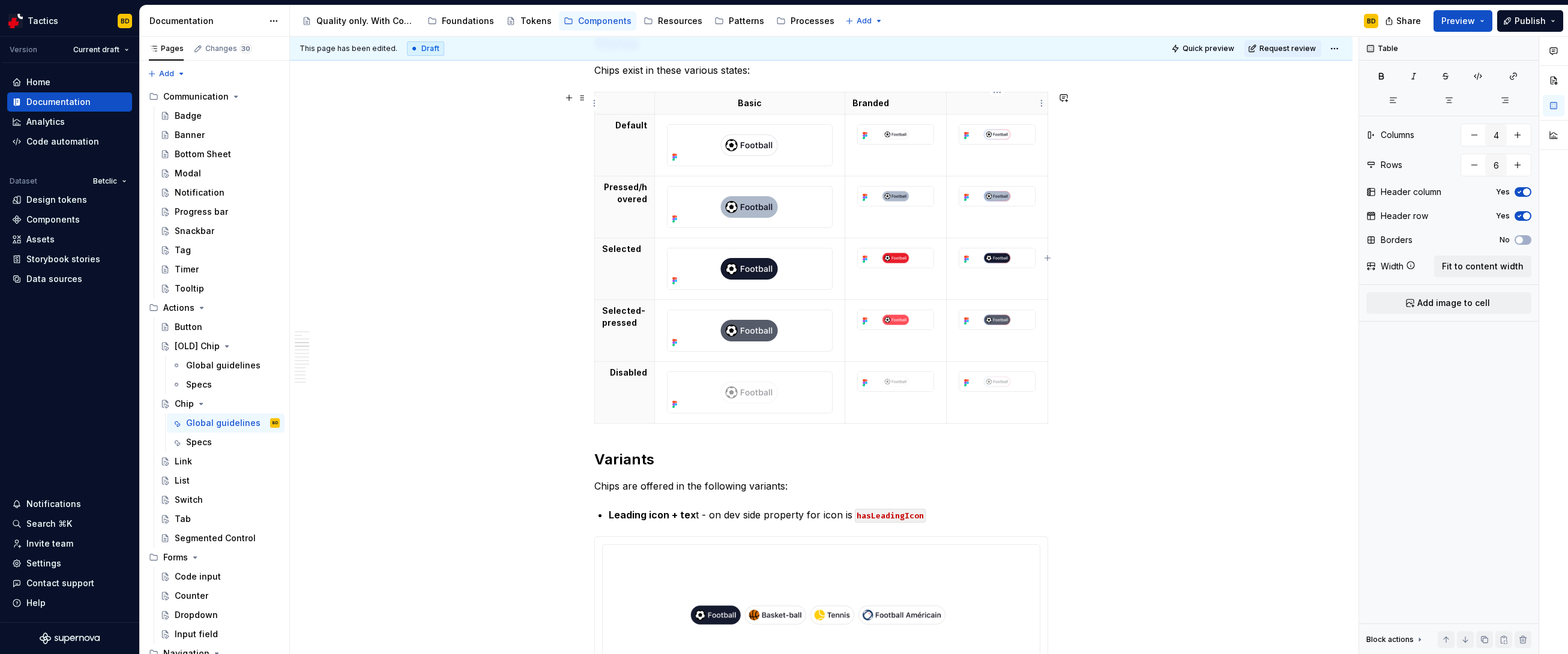
click at [981, 101] on p at bounding box center [997, 103] width 87 height 12
click at [803, 101] on p "Basic" at bounding box center [750, 103] width 175 height 12
click at [805, 91] on table "Basic Branded Highlighted Default Pressed/hovered Selected Selected-pressed Dis…" at bounding box center [821, 257] width 454 height 332
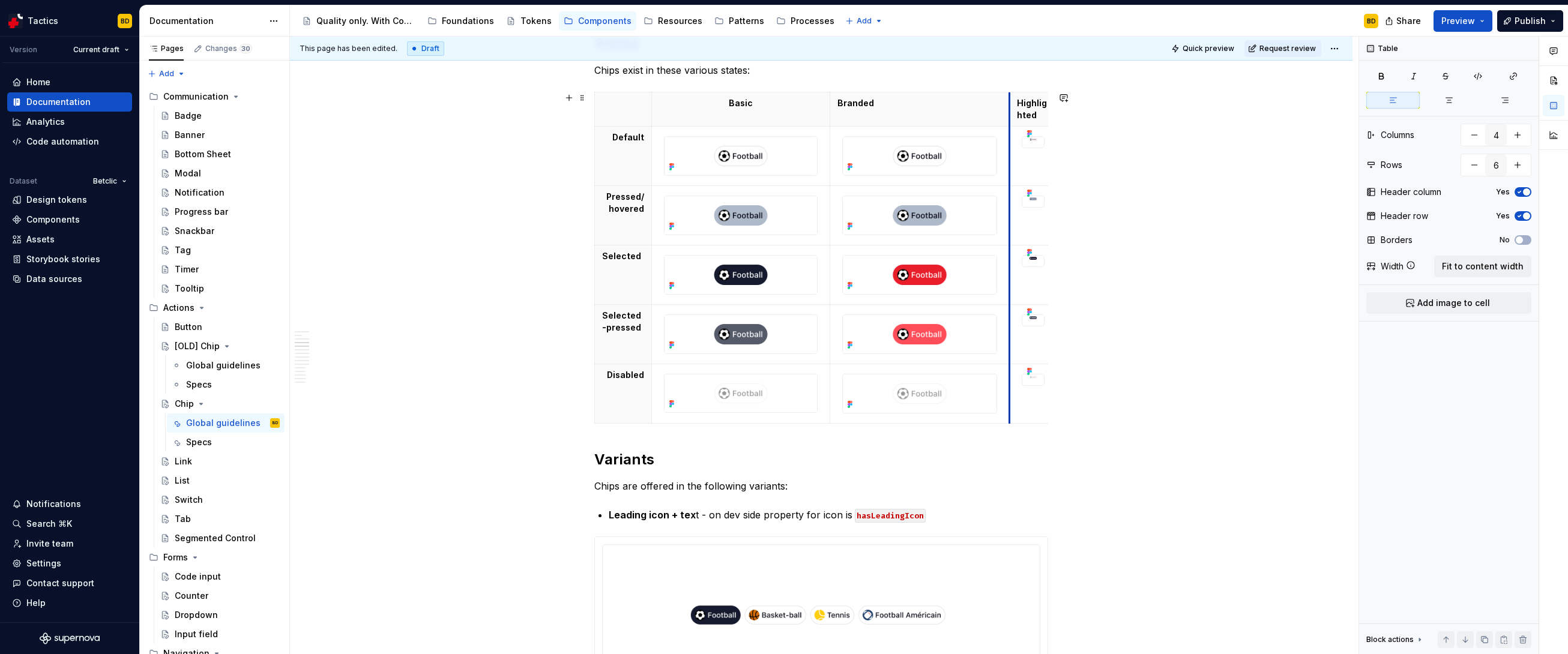
drag, startPoint x: 947, startPoint y: 106, endPoint x: 1037, endPoint y: 109, distance: 90.0
click at [1037, 109] on th "Highlighted" at bounding box center [1034, 109] width 48 height 34
click at [969, 108] on p "Branded" at bounding box center [919, 103] width 165 height 12
click at [580, 99] on span at bounding box center [583, 97] width 10 height 17
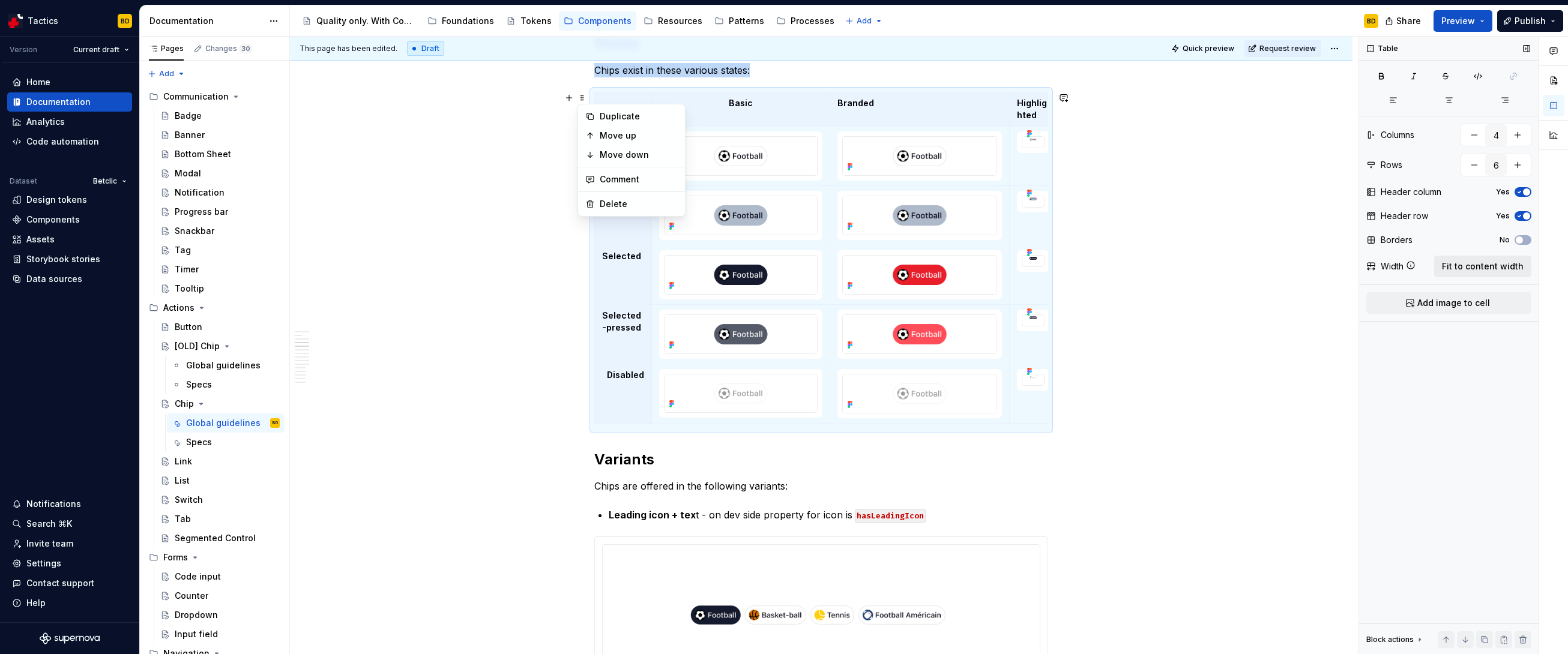
click at [1509, 263] on span "Fit to content width" at bounding box center [1483, 266] width 82 height 12
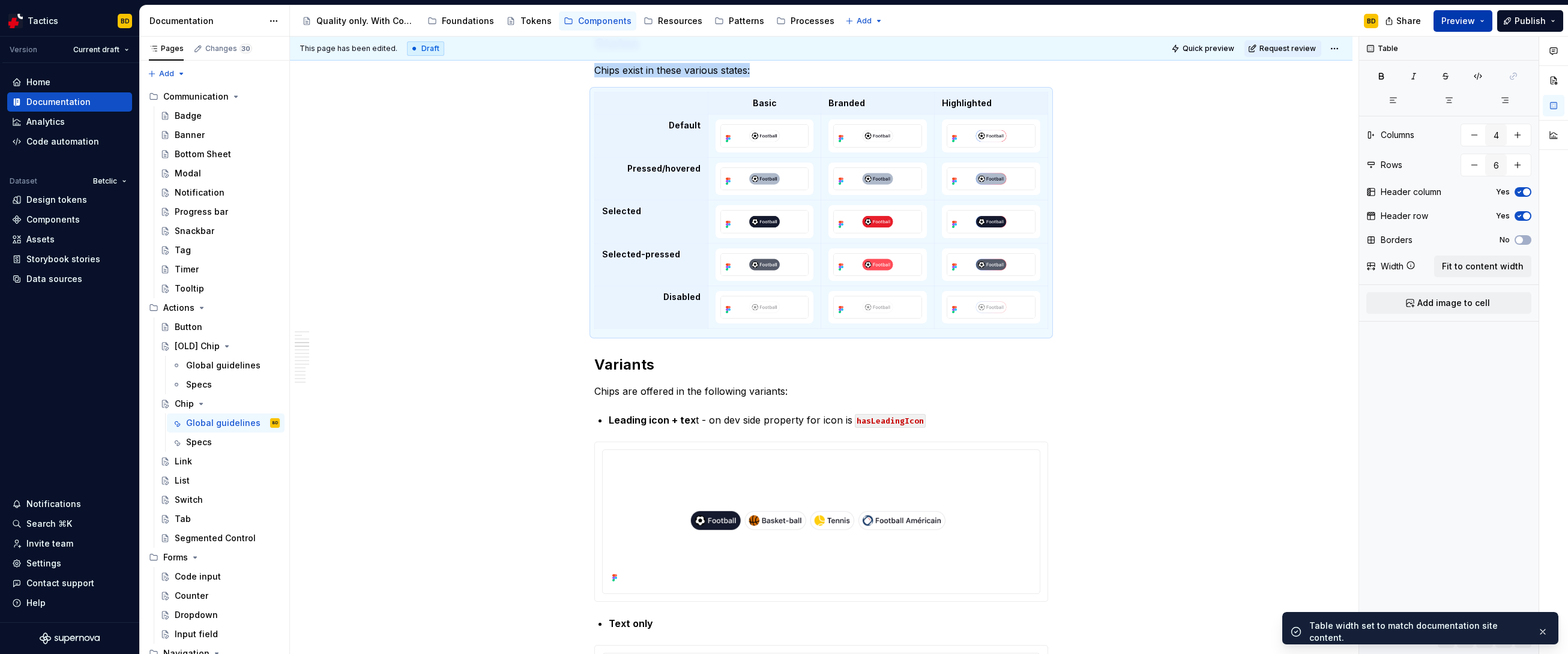
click at [1481, 22] on button "Preview" at bounding box center [1463, 21] width 59 height 21
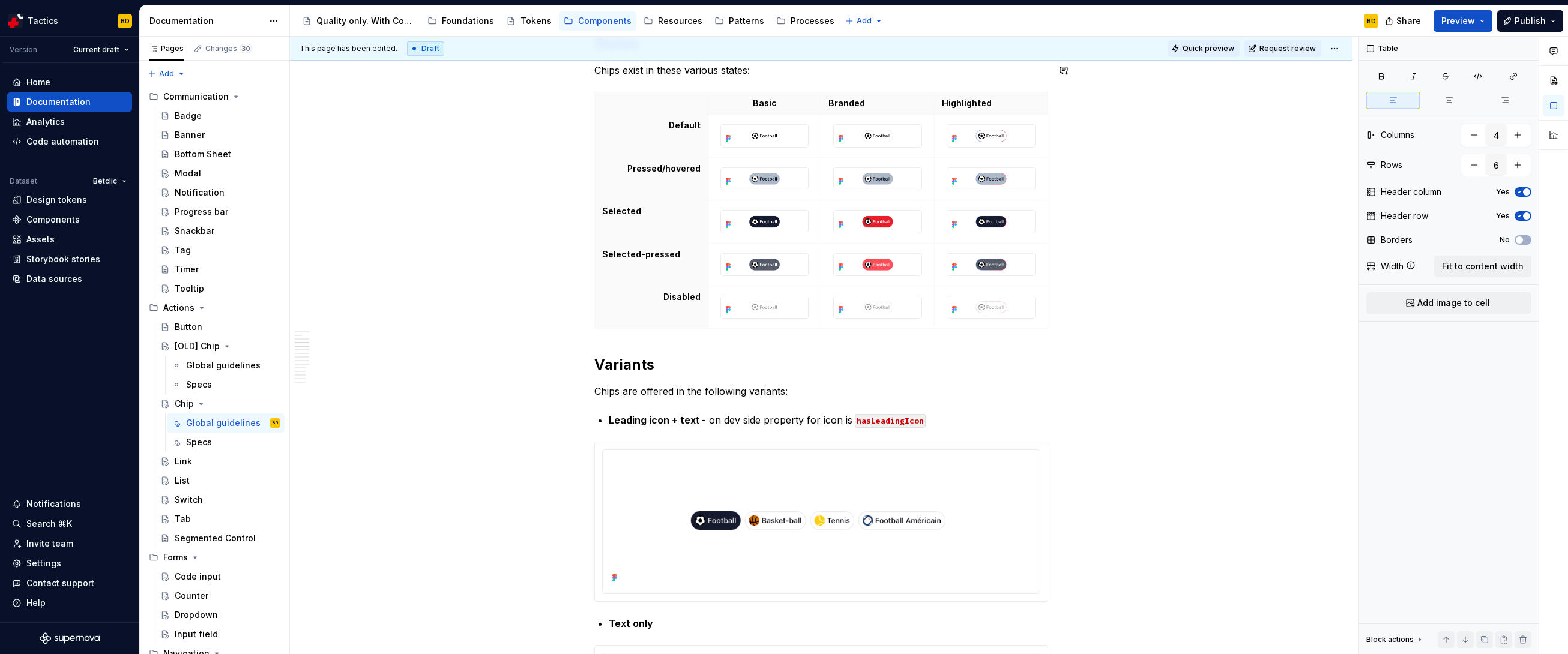
click at [1206, 50] on span "Quick preview" at bounding box center [1208, 49] width 52 height 10
click at [1492, 21] on button "Preview" at bounding box center [1463, 21] width 59 height 21
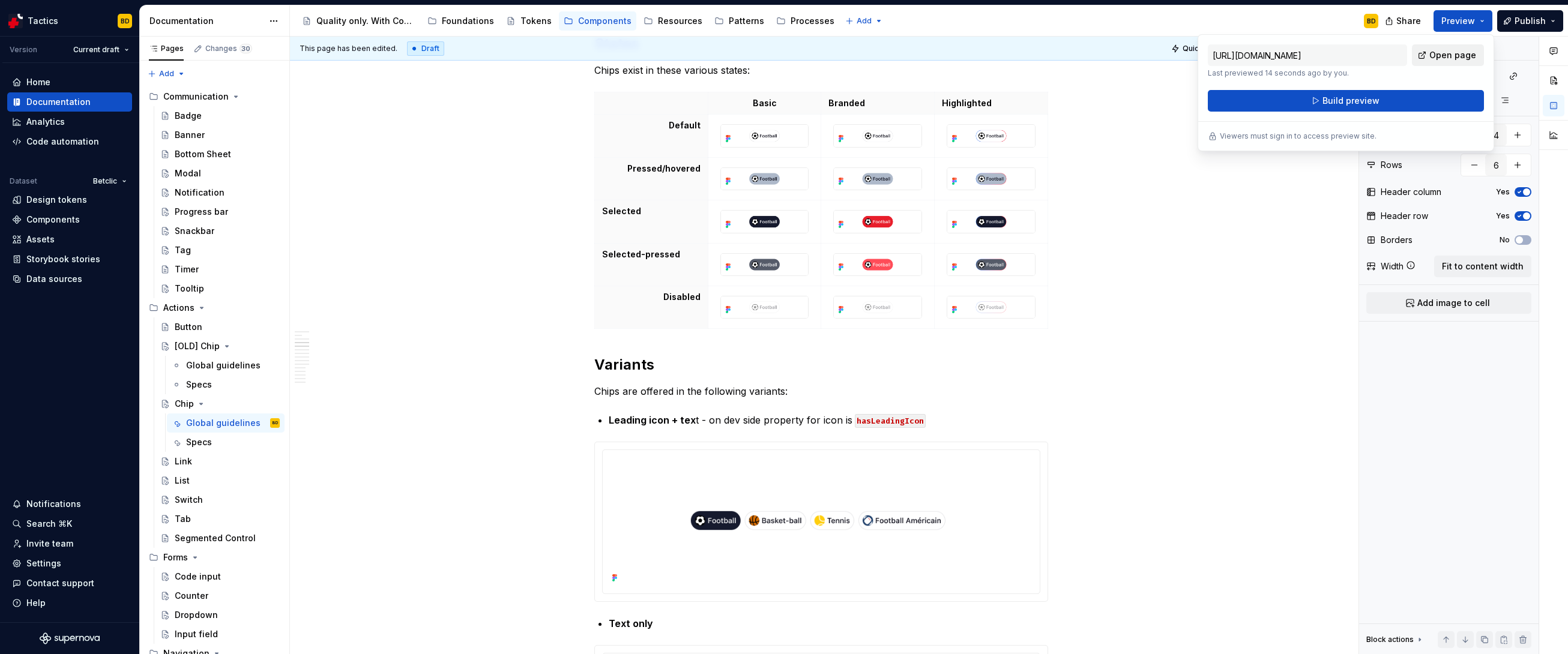
click at [1461, 57] on span "Open page" at bounding box center [1453, 55] width 47 height 12
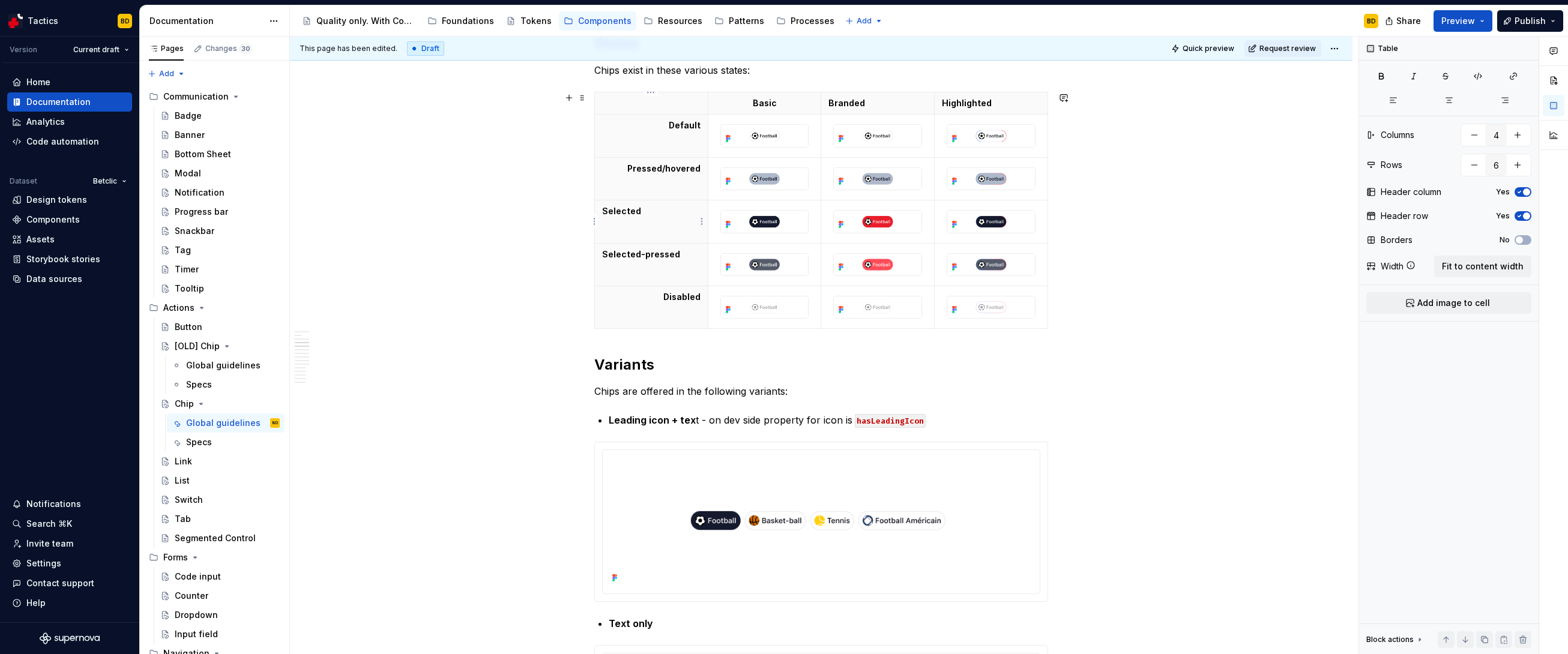
click at [631, 205] on p "Selected" at bounding box center [651, 211] width 99 height 12
click at [1505, 99] on icon "button" at bounding box center [1505, 100] width 10 height 10
click at [661, 250] on p "Selected-pressed" at bounding box center [651, 254] width 99 height 12
click at [1509, 99] on button "button" at bounding box center [1504, 99] width 53 height 17
click at [883, 107] on p "Branded" at bounding box center [878, 103] width 99 height 12
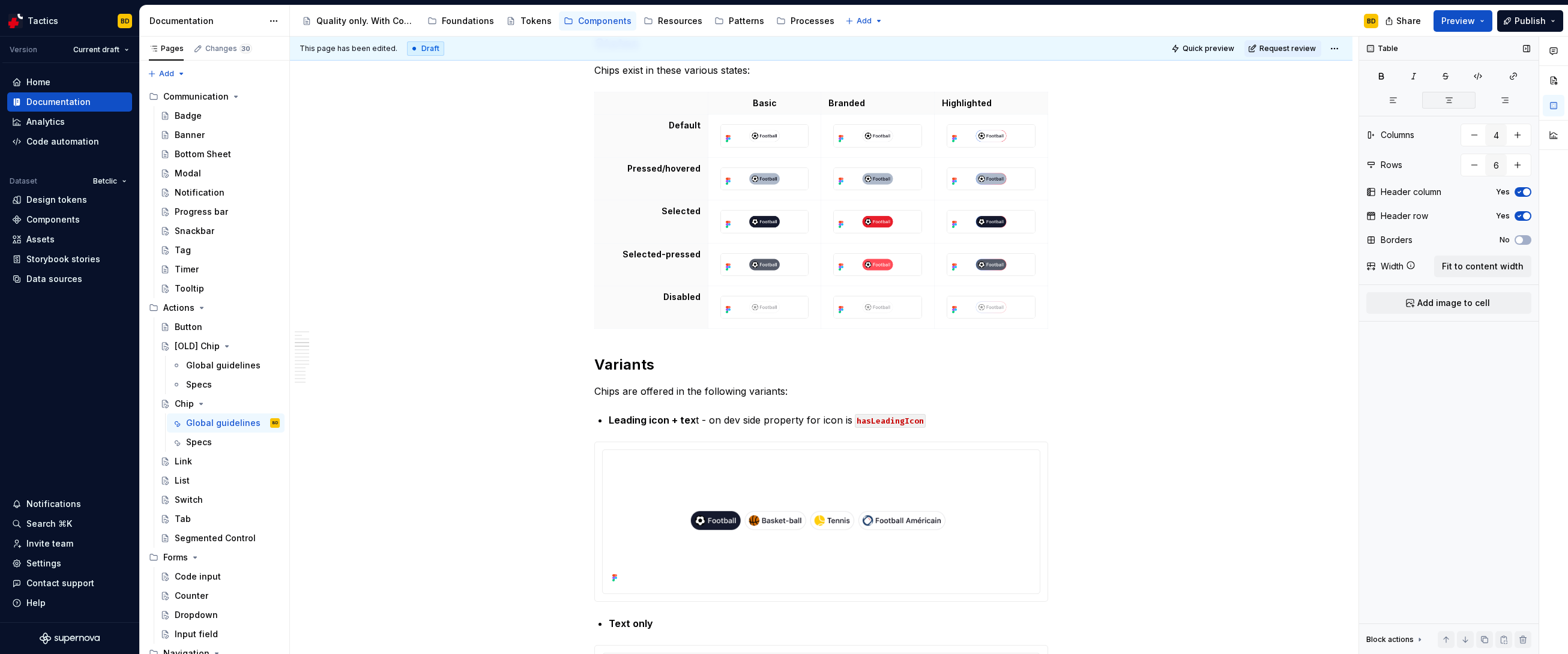
click at [1445, 95] on icon "button" at bounding box center [1449, 100] width 10 height 10
click at [987, 112] on th "Highlighted" at bounding box center [991, 103] width 114 height 22
click at [1441, 99] on button "button" at bounding box center [1449, 99] width 53 height 17
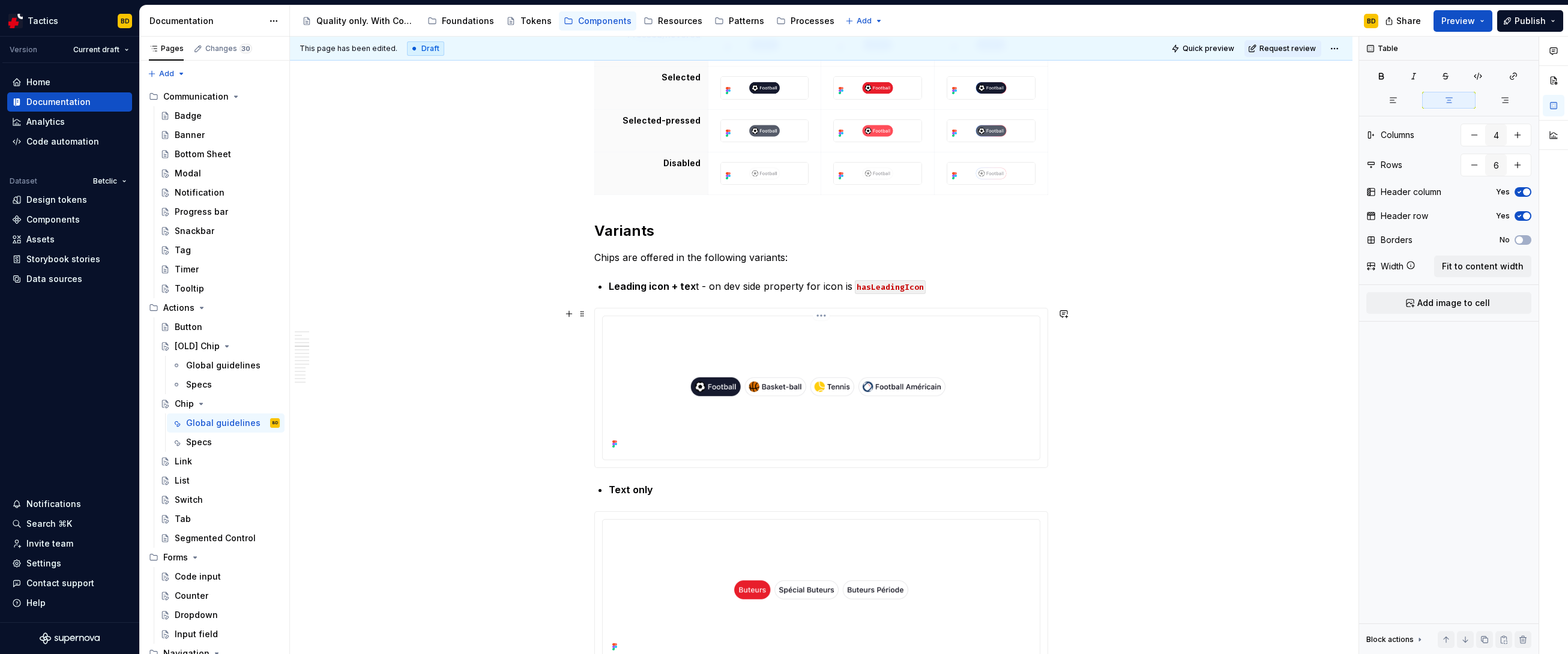
scroll to position [1287, 0]
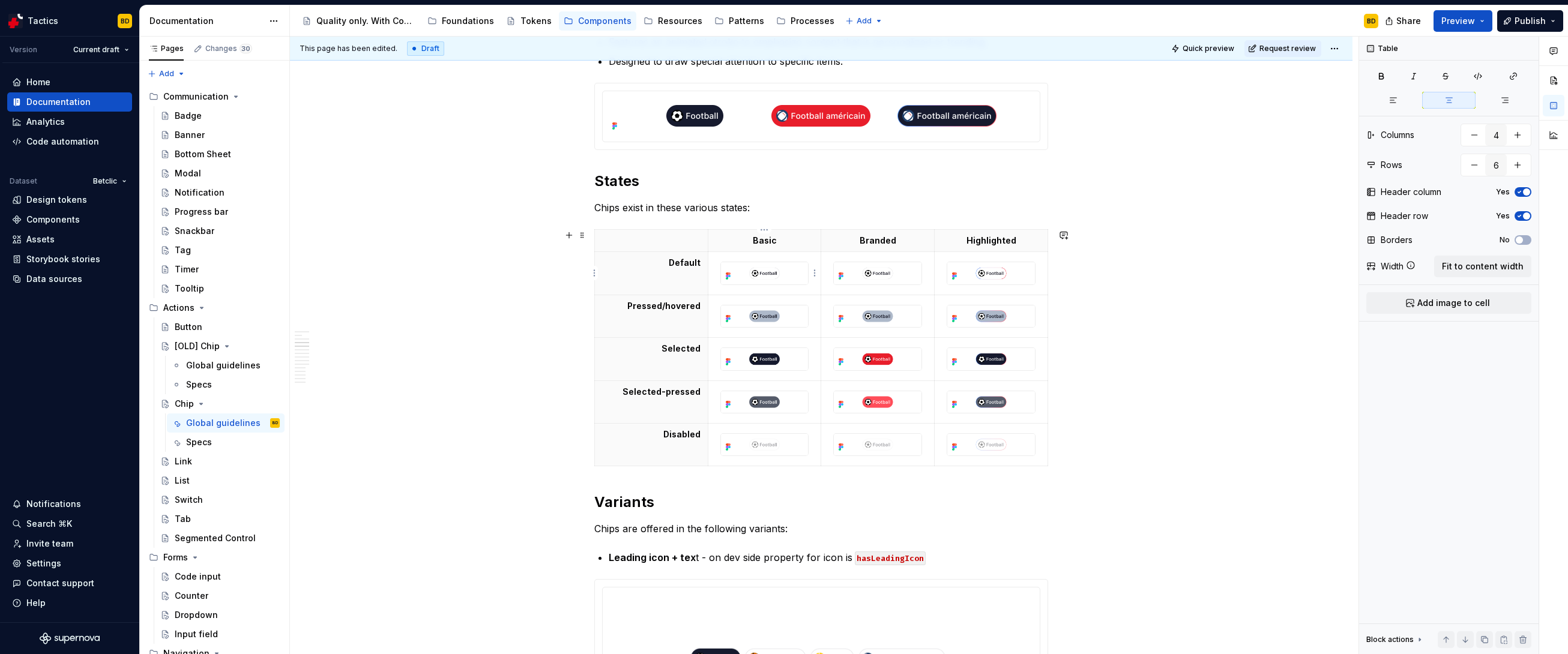
click at [759, 285] on div at bounding box center [765, 273] width 89 height 23
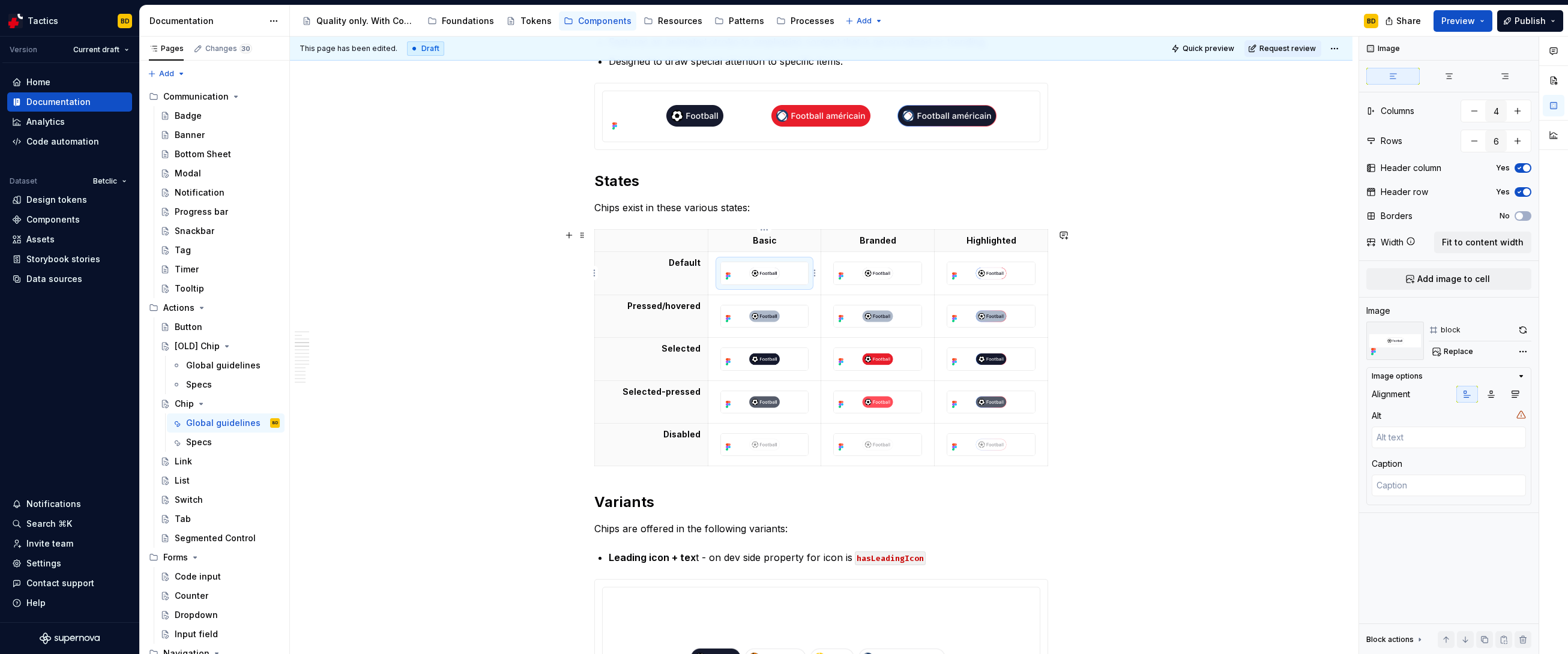
click at [764, 293] on td at bounding box center [764, 274] width 114 height 43
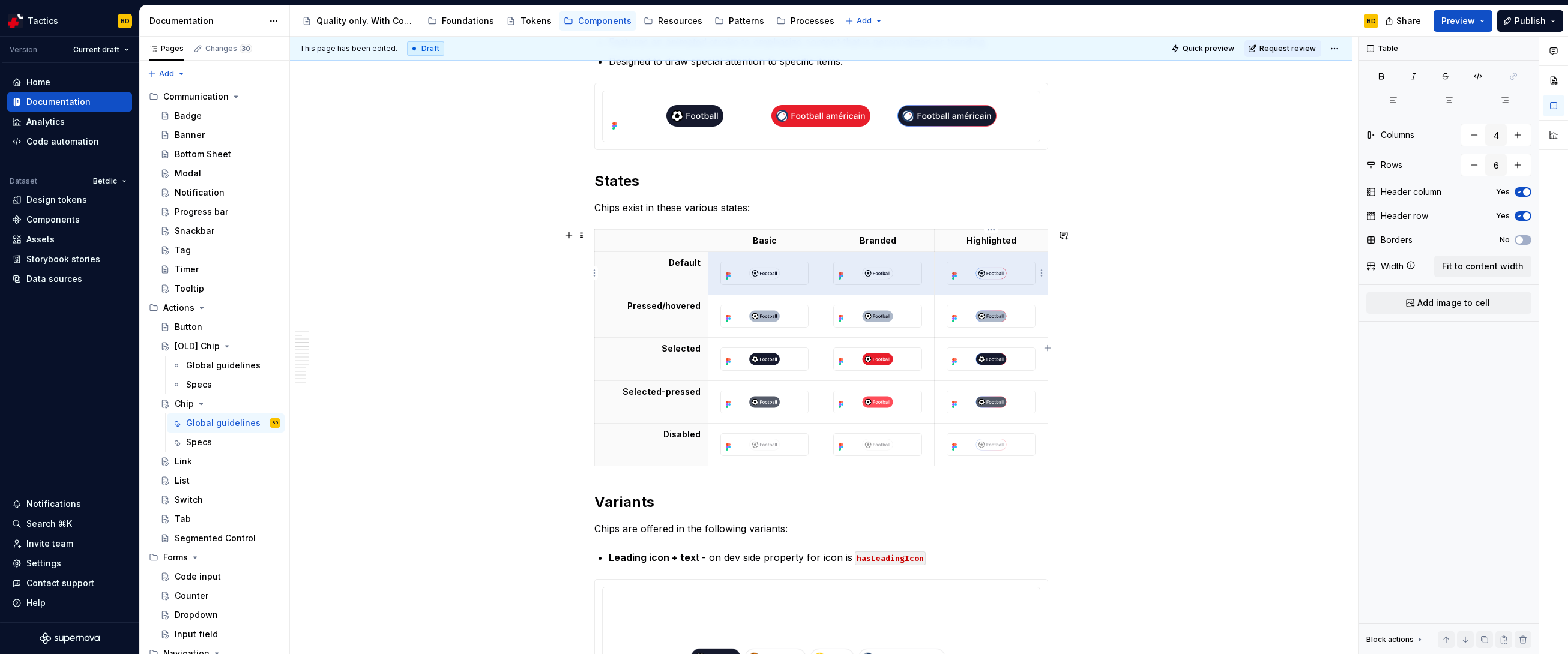
drag, startPoint x: 786, startPoint y: 290, endPoint x: 983, endPoint y: 290, distance: 197.0
click at [983, 290] on tr "Default" at bounding box center [821, 274] width 453 height 43
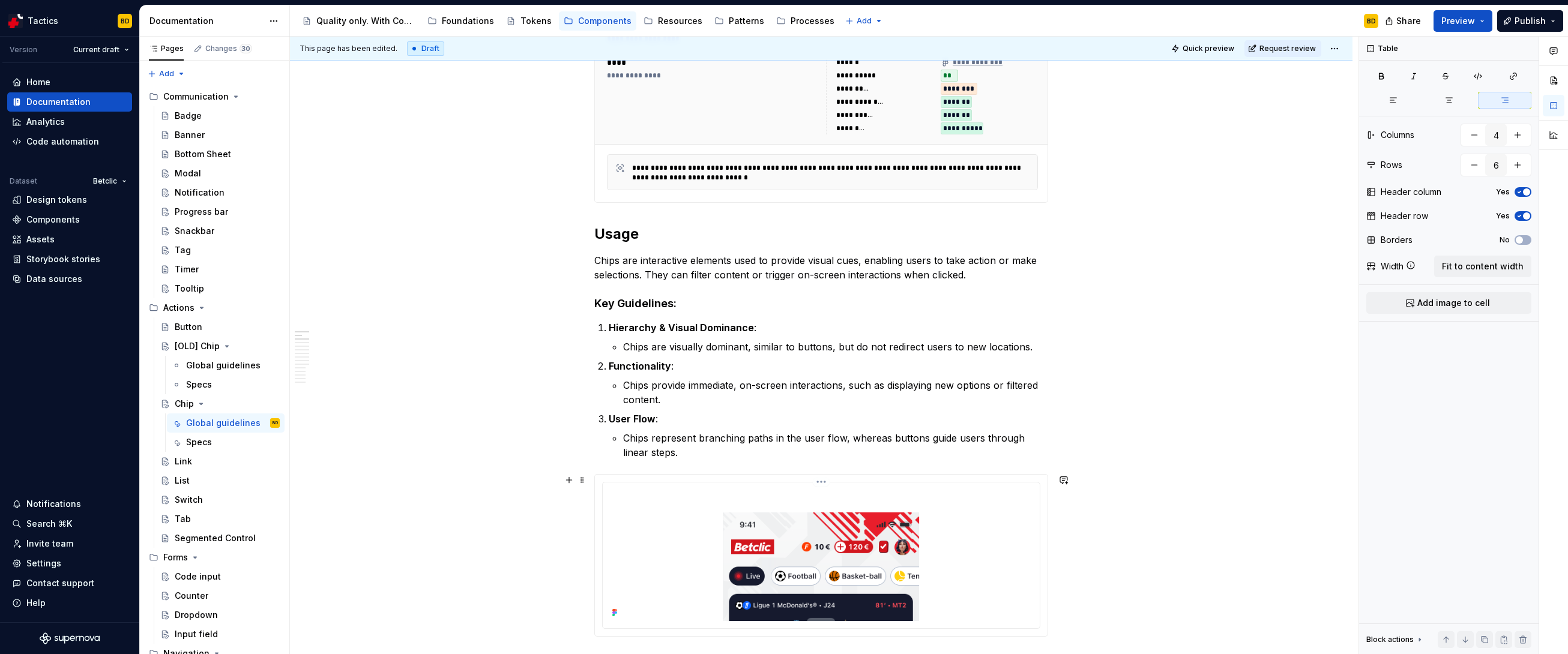
scroll to position [0, 0]
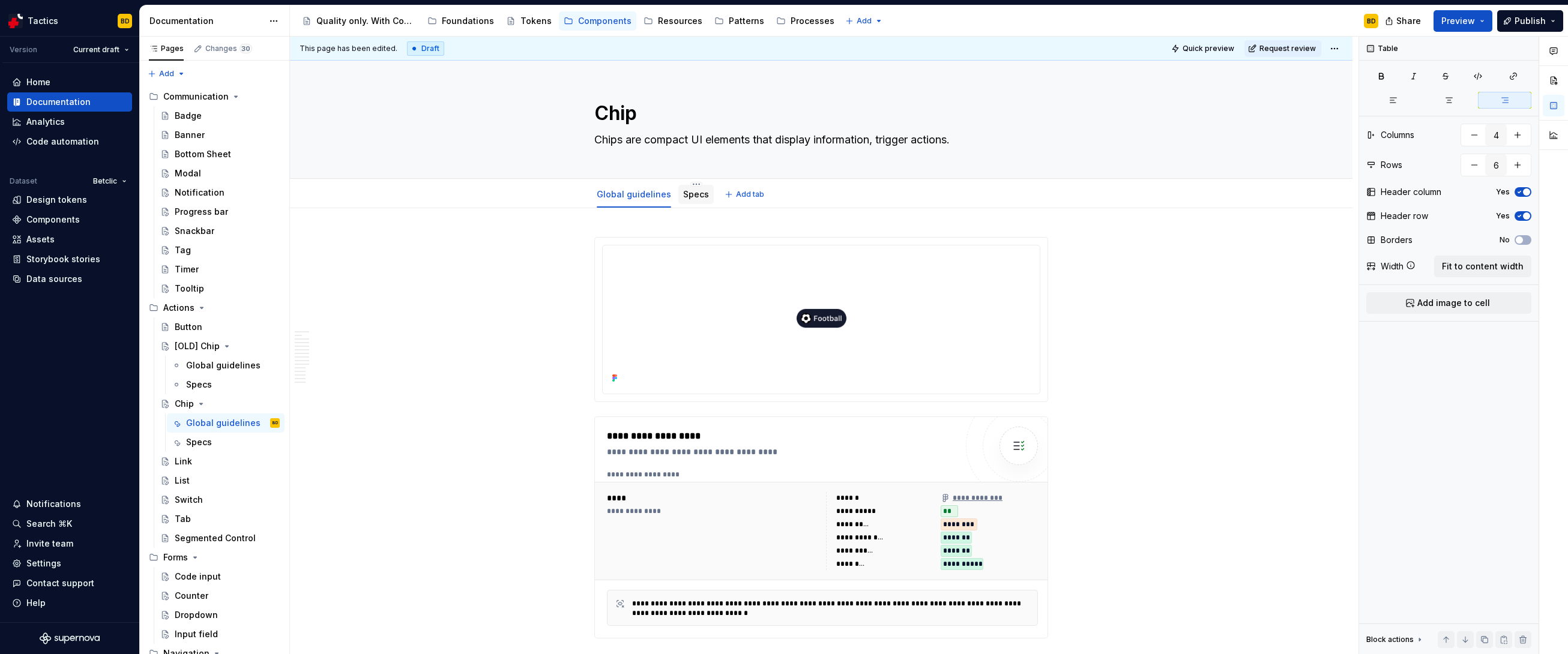
click at [697, 201] on div "Specs" at bounding box center [696, 194] width 25 height 14
click at [696, 198] on link "Specs" at bounding box center [696, 194] width 25 height 10
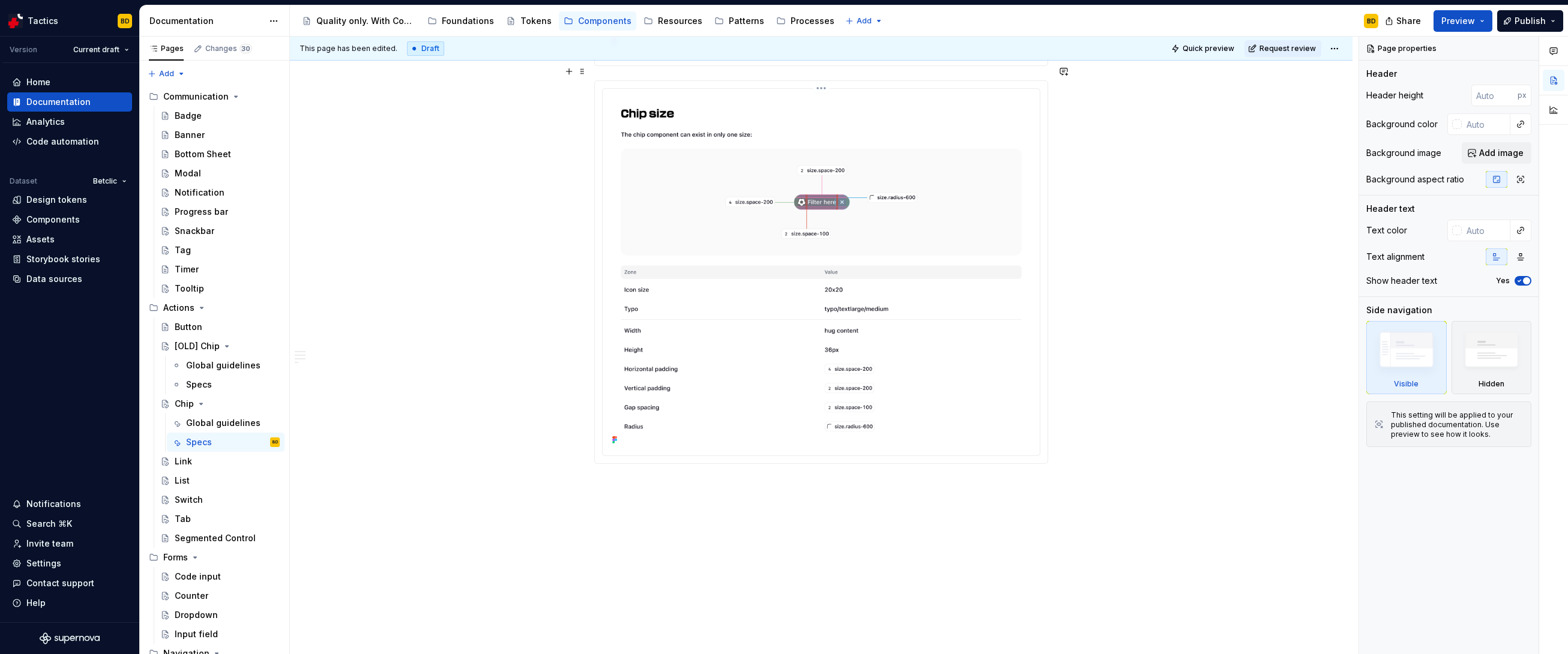
scroll to position [1491, 0]
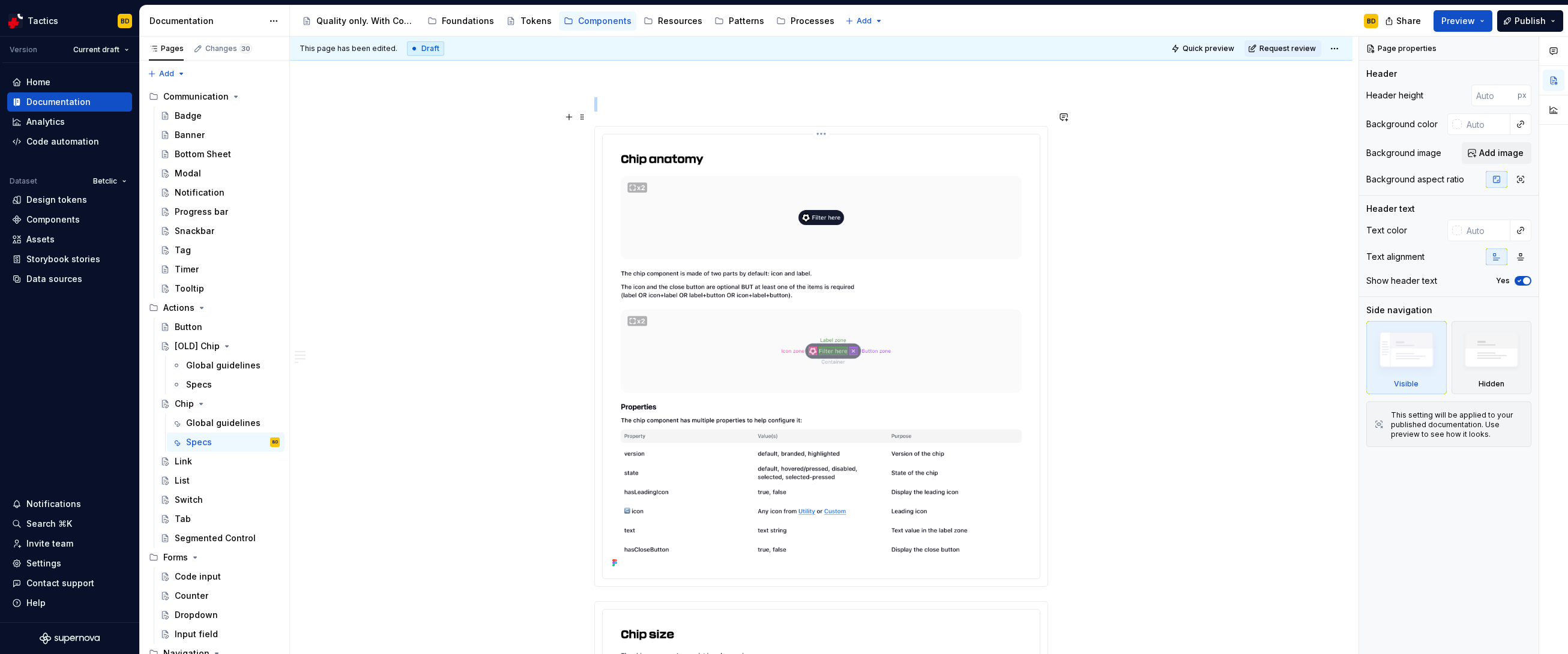
click at [673, 194] on img at bounding box center [821, 355] width 427 height 432
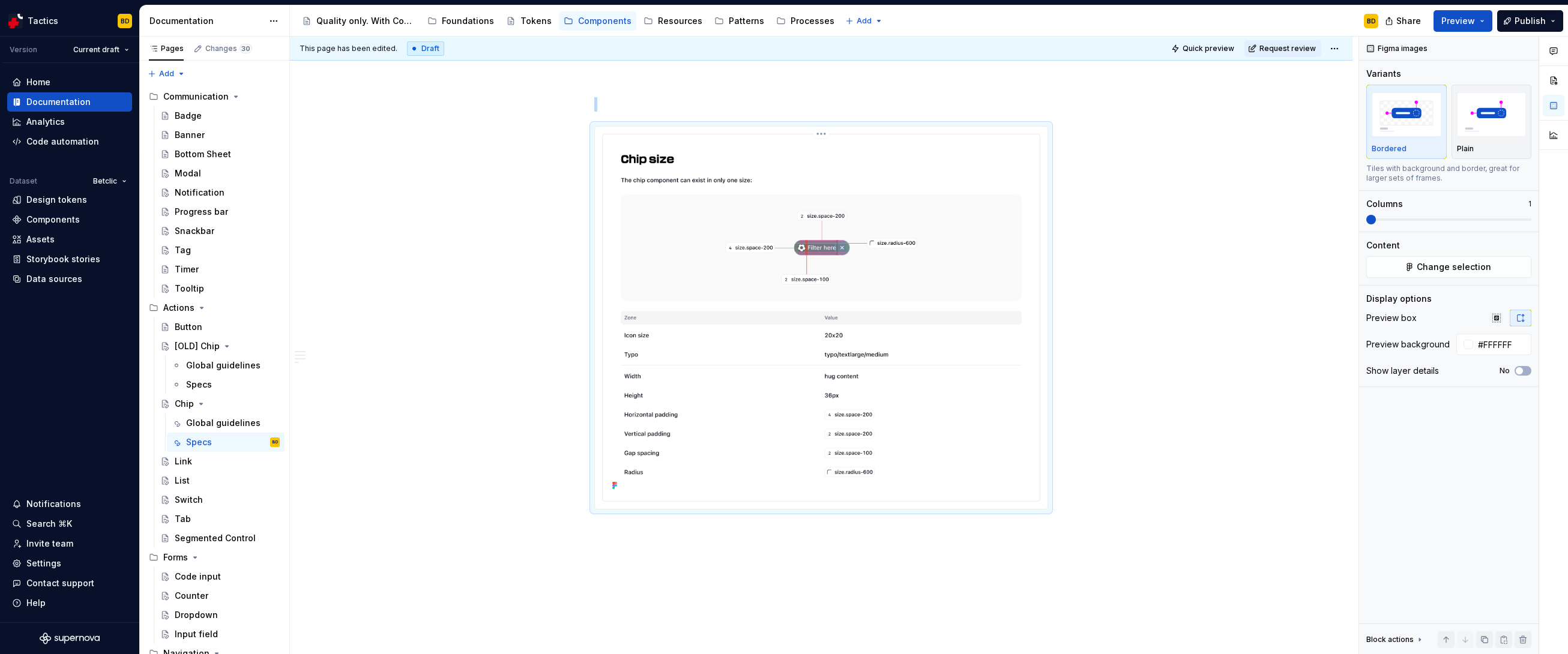
click at [673, 194] on img at bounding box center [821, 317] width 427 height 355
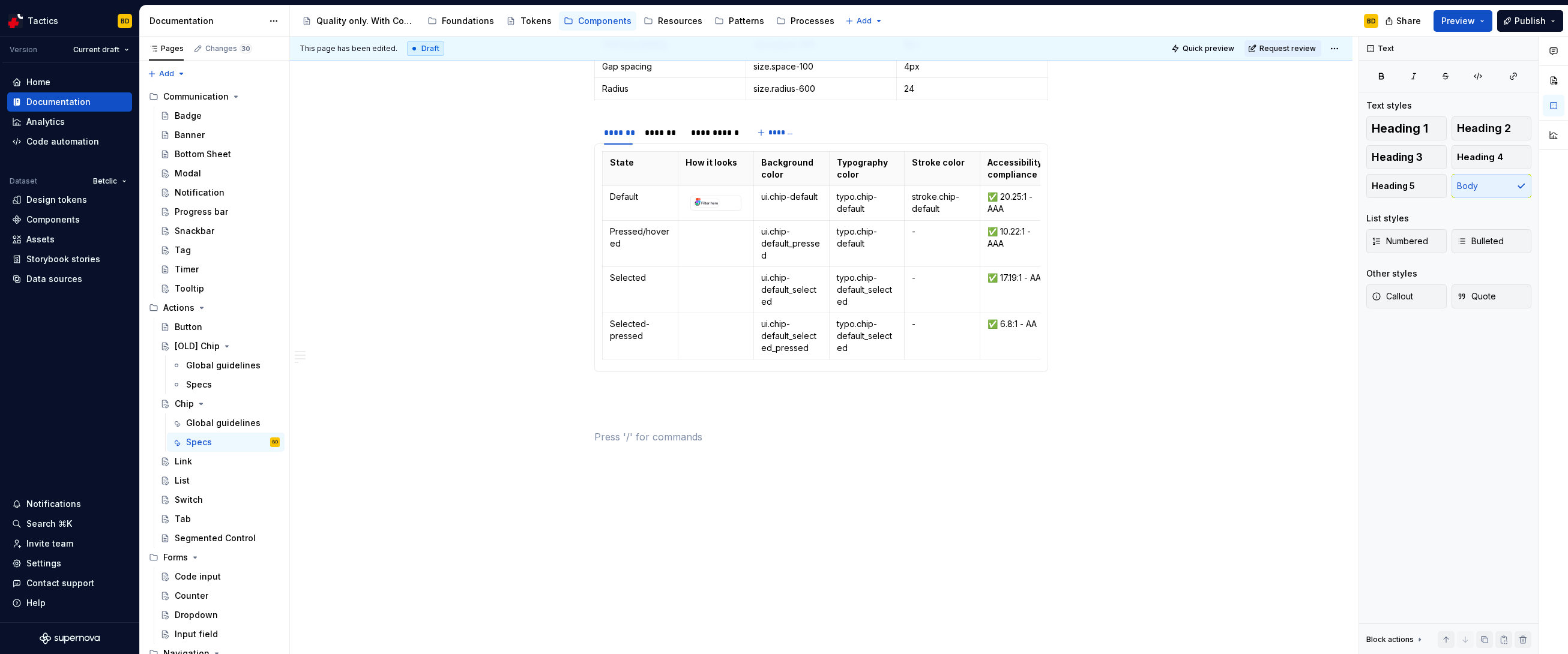
scroll to position [1143, 0]
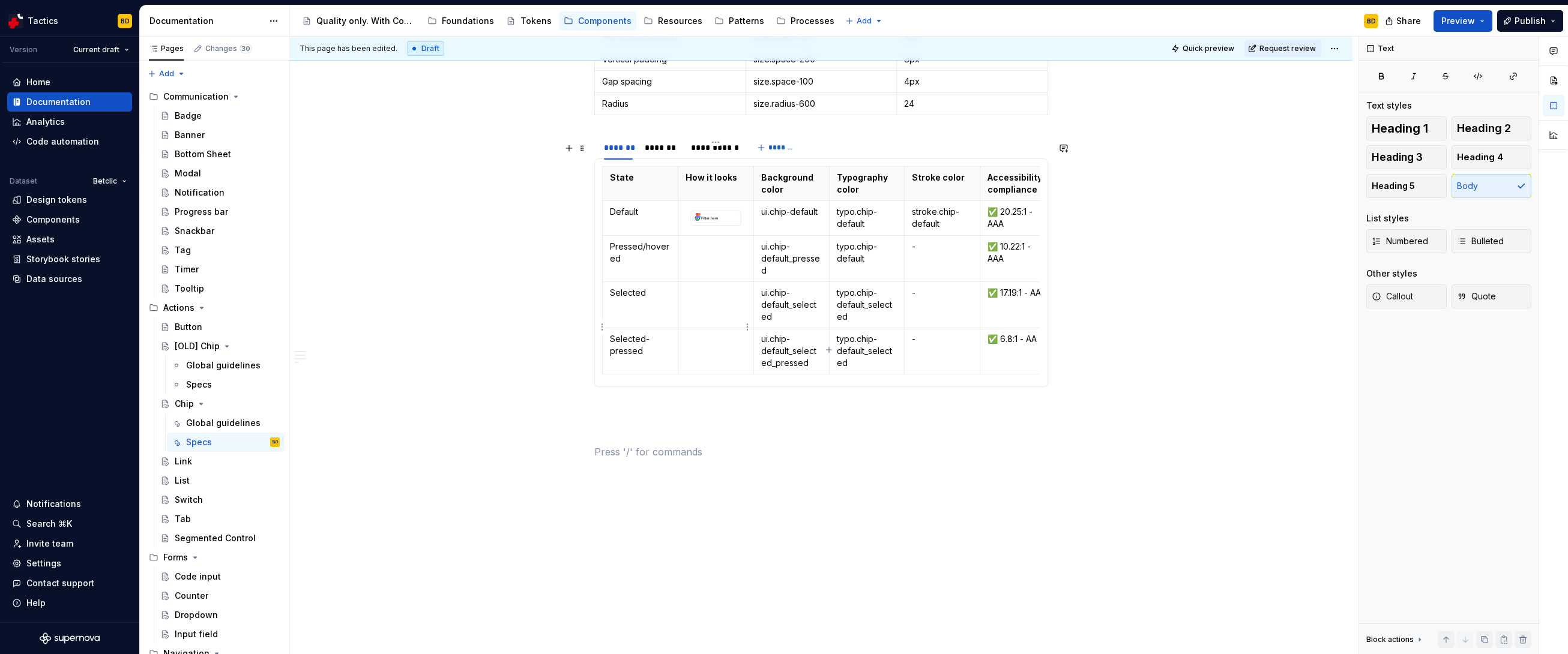
click at [741, 282] on td at bounding box center [716, 305] width 76 height 46
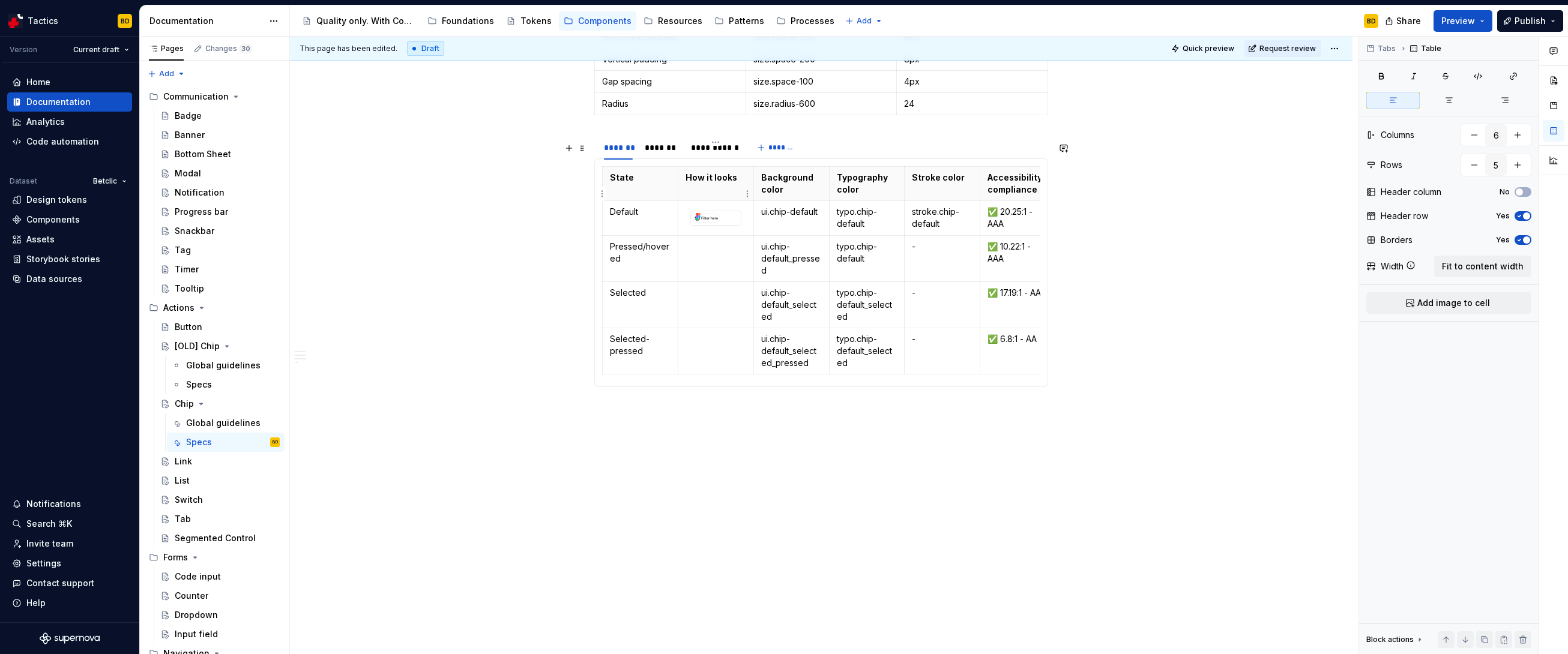
click at [724, 211] on img at bounding box center [716, 217] width 50 height 14
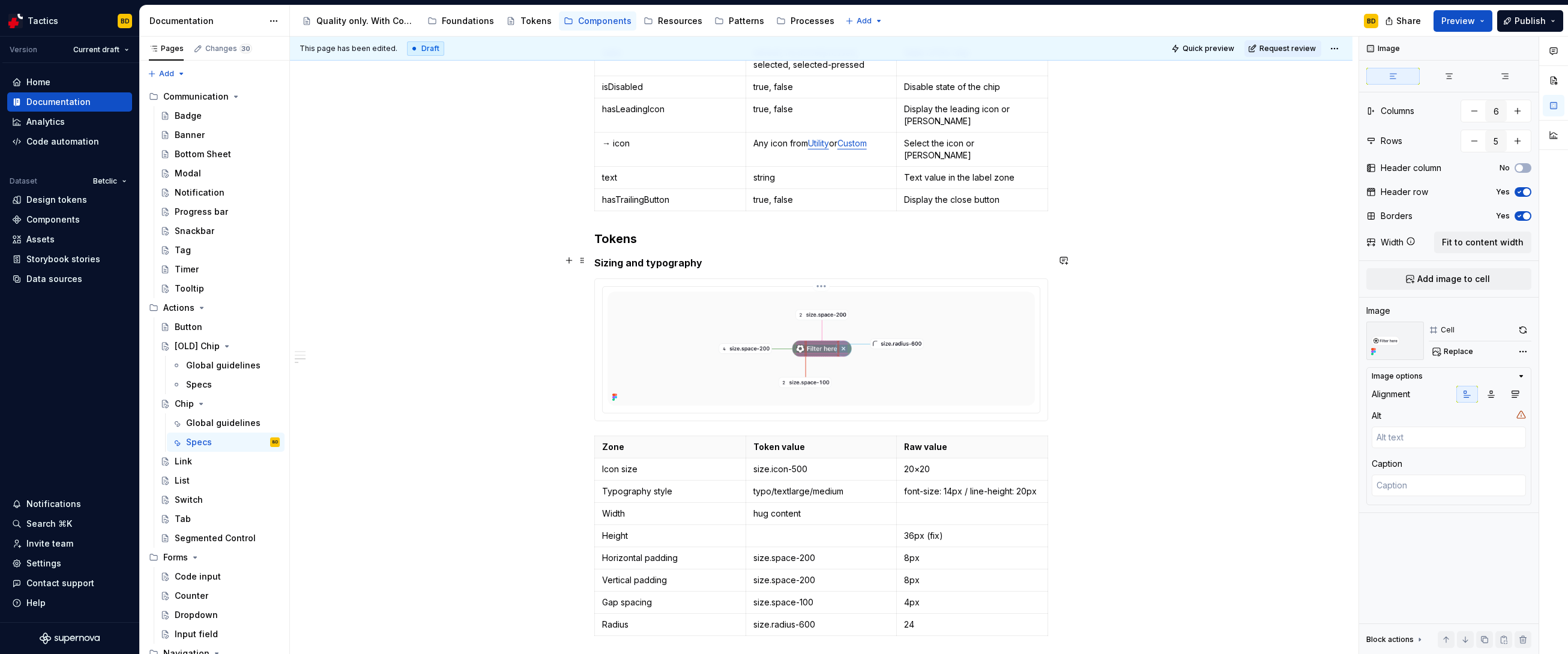
scroll to position [620, 0]
click at [979, 302] on img at bounding box center [821, 351] width 427 height 114
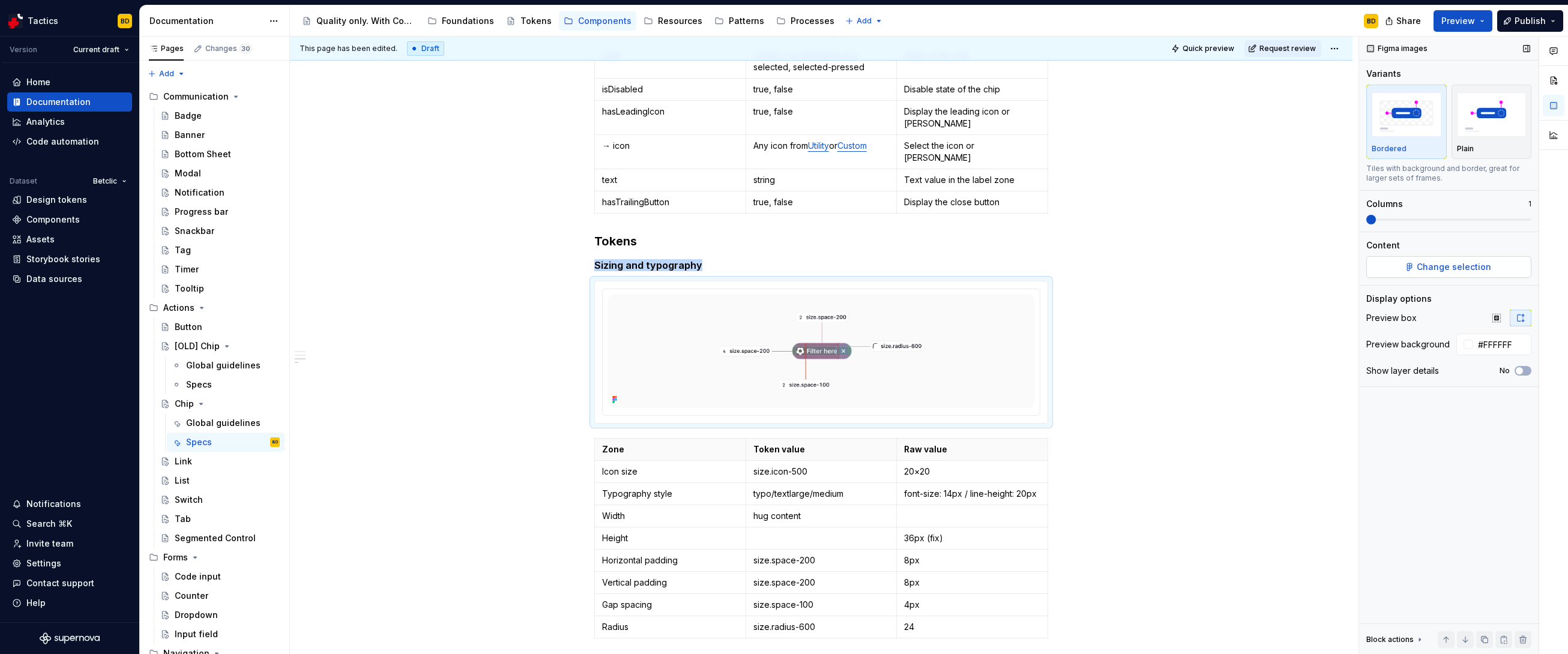
click at [1469, 270] on span "Change selection" at bounding box center [1454, 267] width 75 height 12
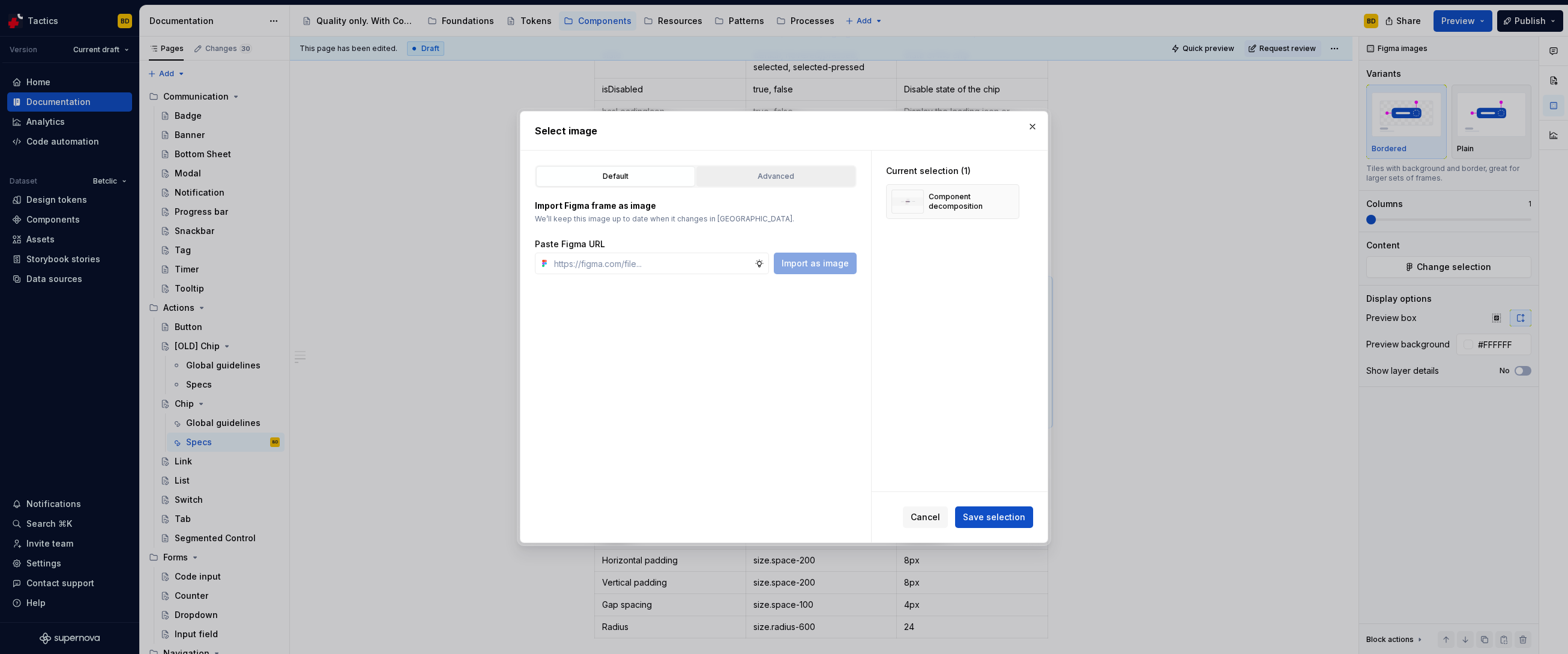
click at [812, 180] on div "Advanced" at bounding box center [775, 176] width 150 height 12
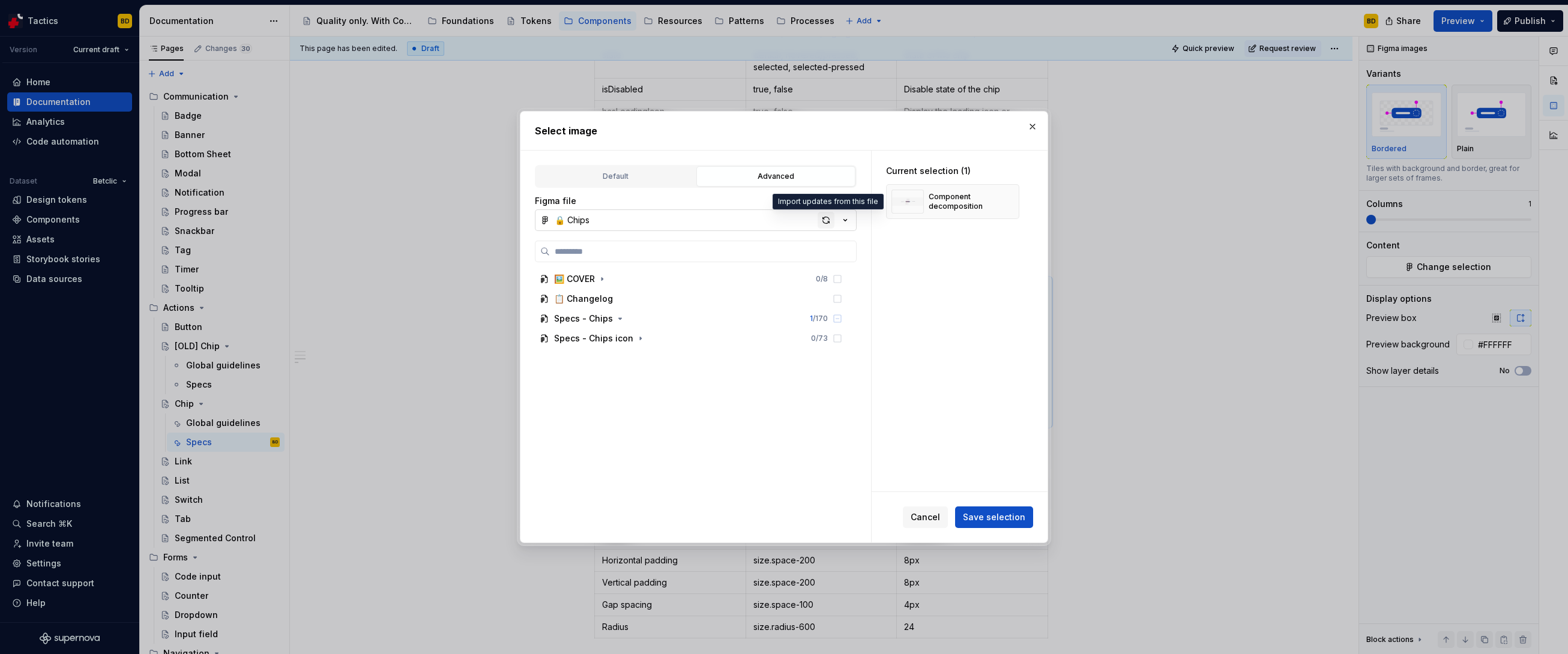
click at [824, 220] on div "button" at bounding box center [825, 220] width 17 height 17
type textarea "*"
click at [1036, 129] on button "button" at bounding box center [1032, 127] width 17 height 17
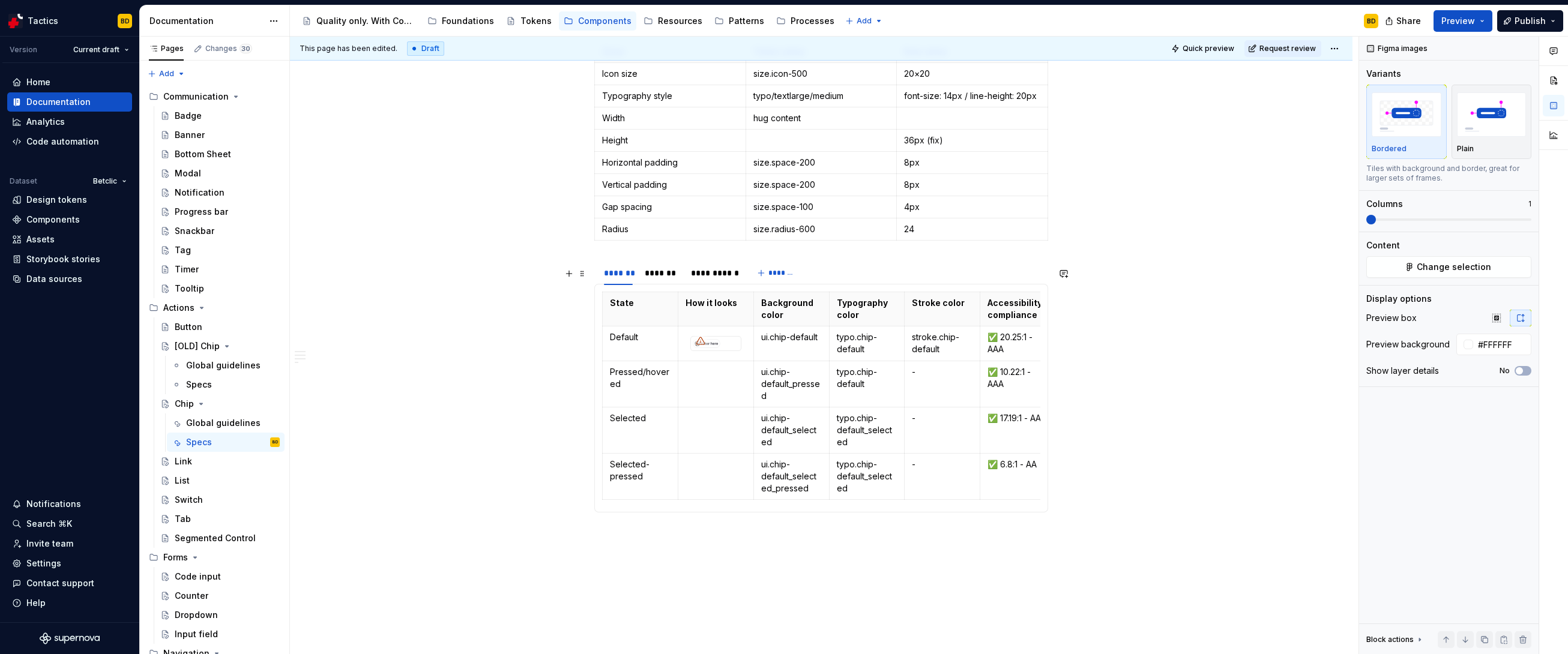
scroll to position [1128, 0]
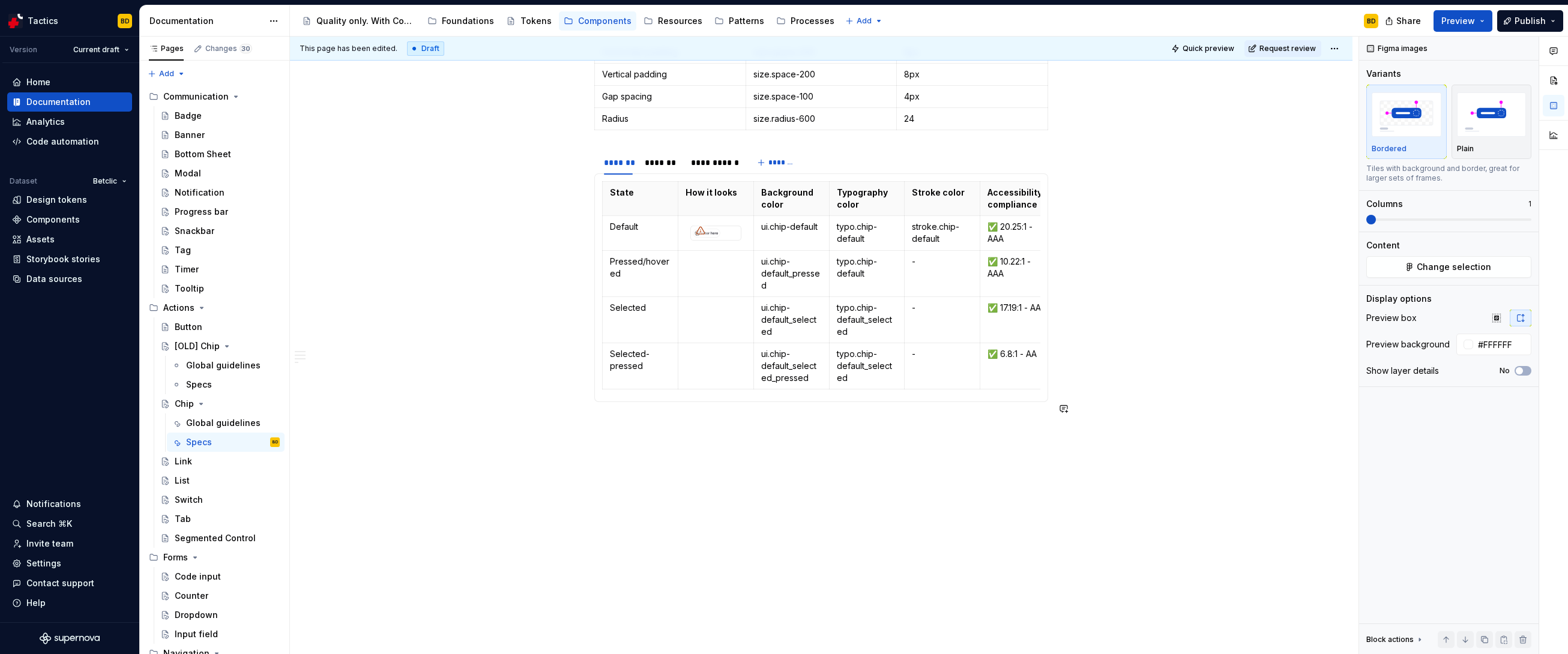
type textarea "*"
click at [631, 499] on button "**********" at bounding box center [643, 509] width 72 height 21
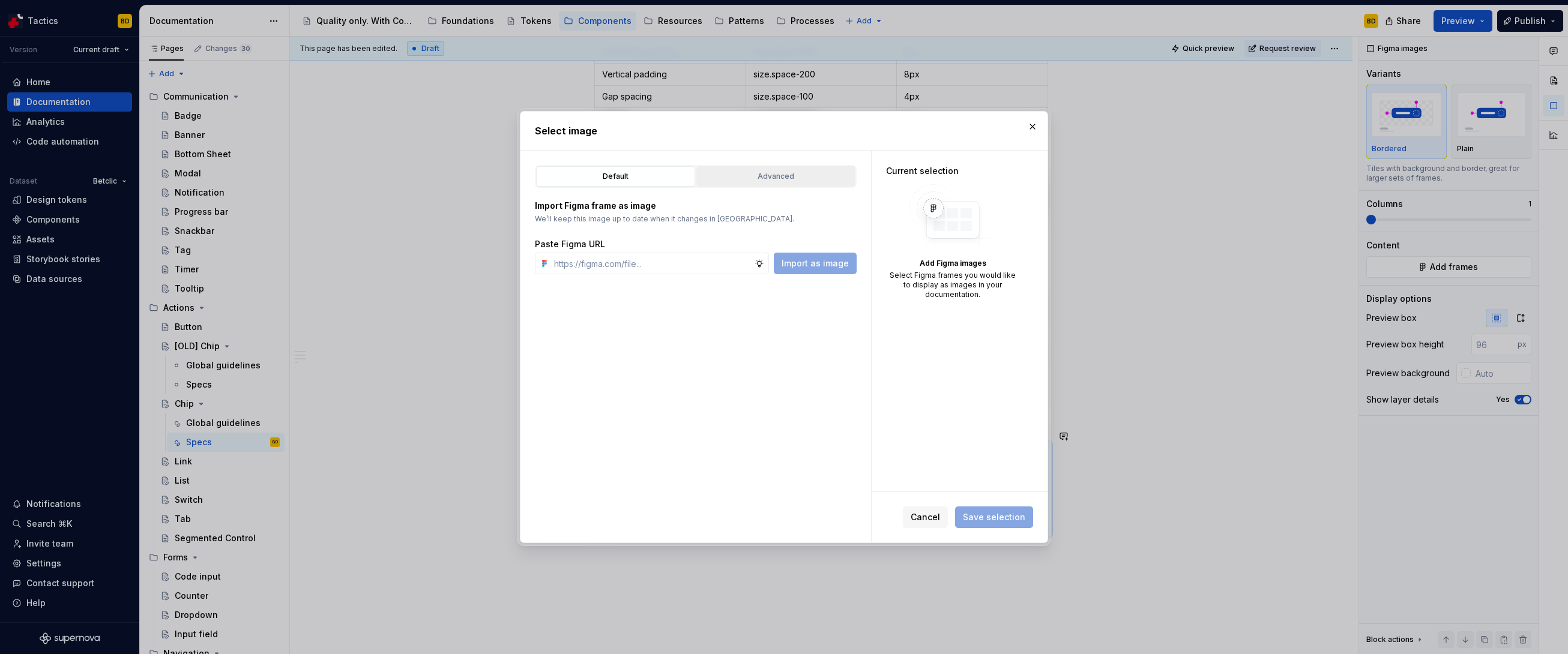
click at [771, 173] on div "Advanced" at bounding box center [775, 176] width 150 height 12
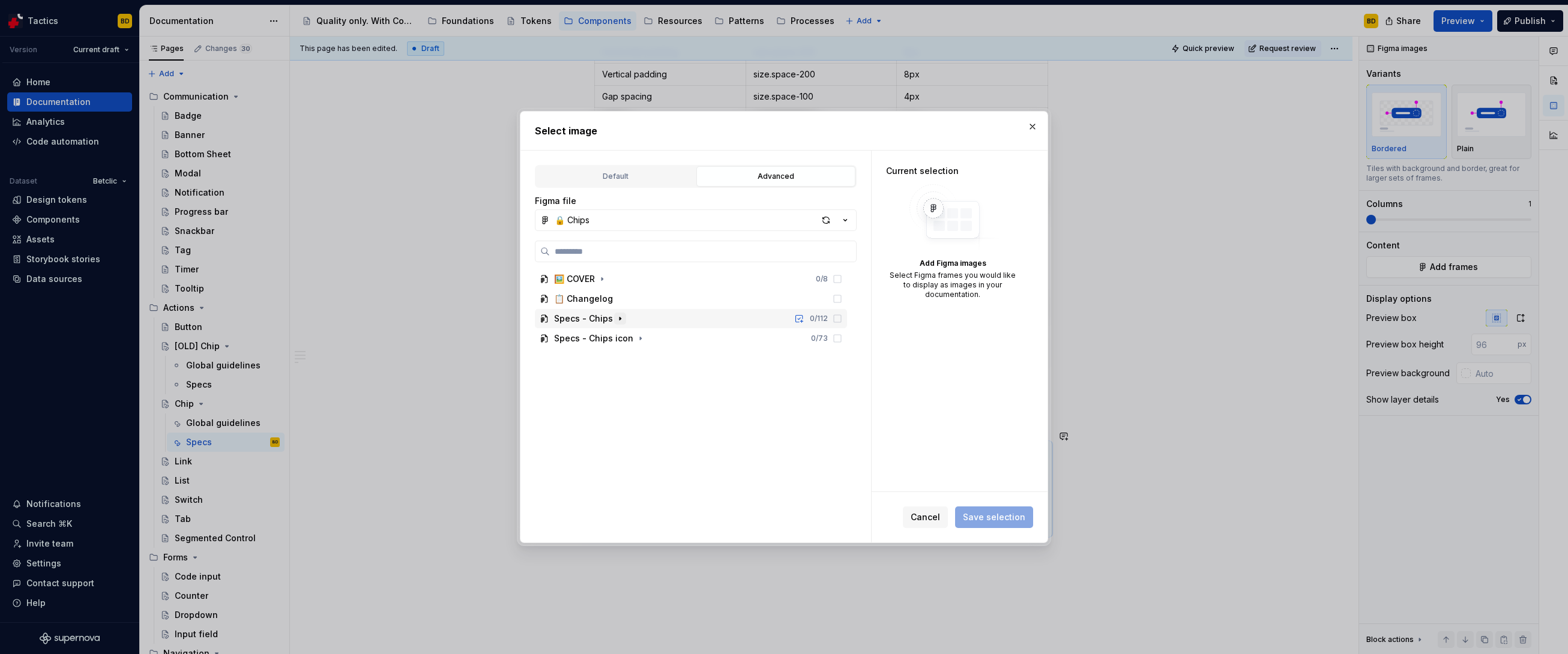
click at [617, 318] on icon "button" at bounding box center [620, 318] width 10 height 10
click at [836, 380] on icon at bounding box center [837, 378] width 10 height 10
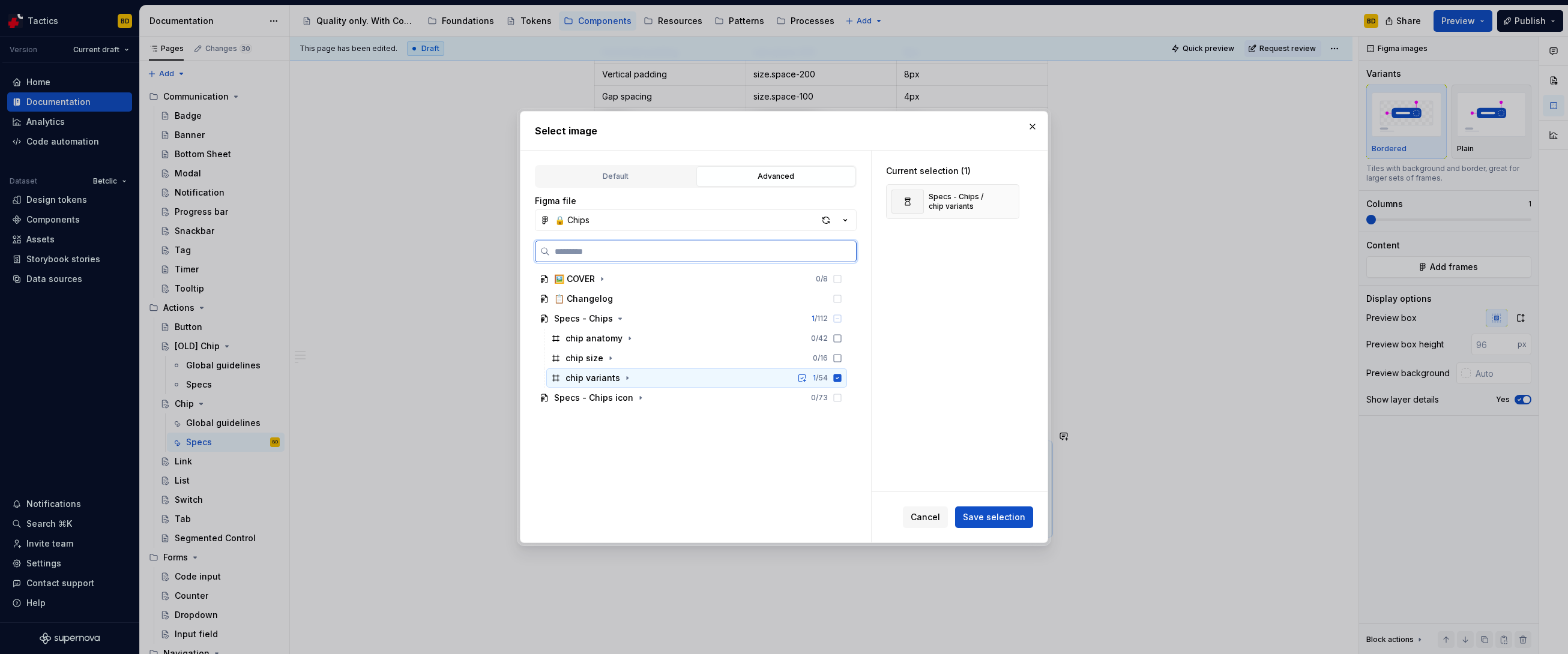
click at [836, 380] on icon at bounding box center [838, 378] width 8 height 8
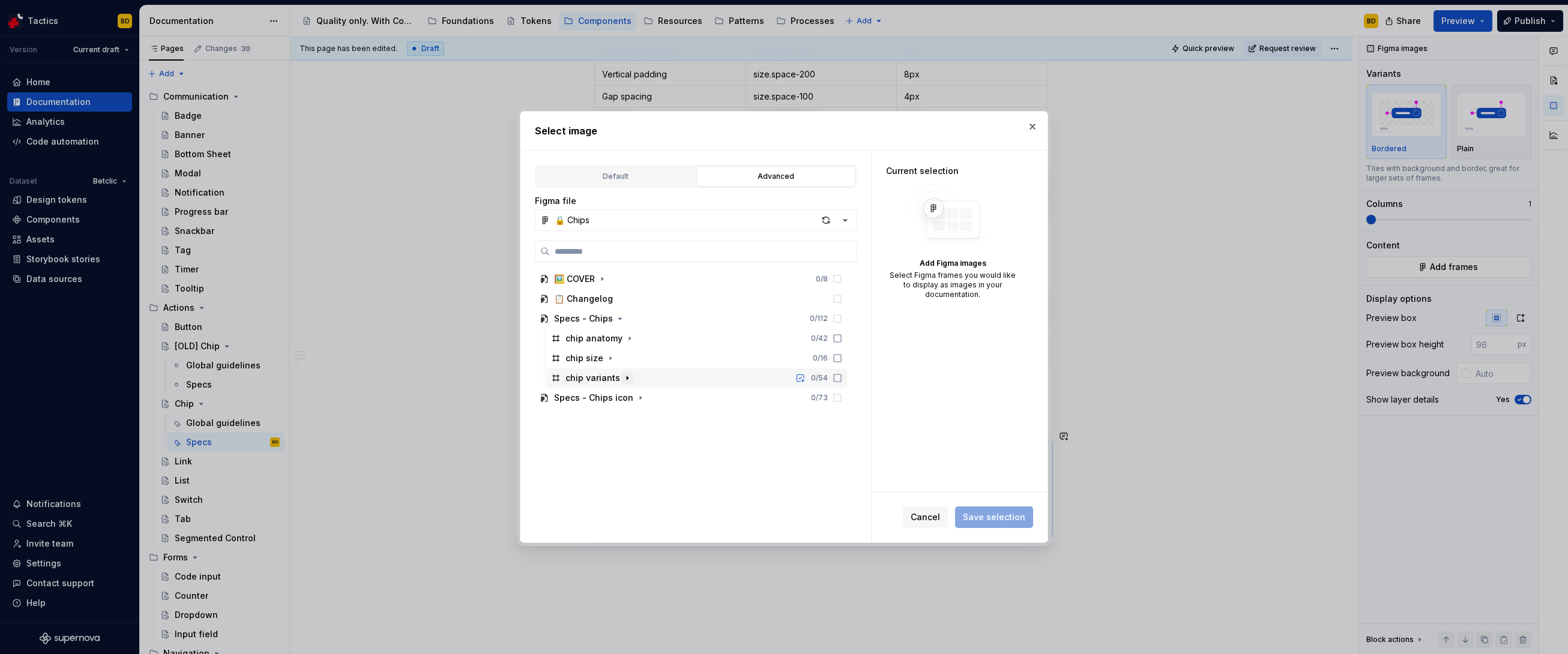
click at [625, 379] on icon "button" at bounding box center [627, 378] width 10 height 10
click at [610, 415] on button "button" at bounding box center [607, 417] width 12 height 12
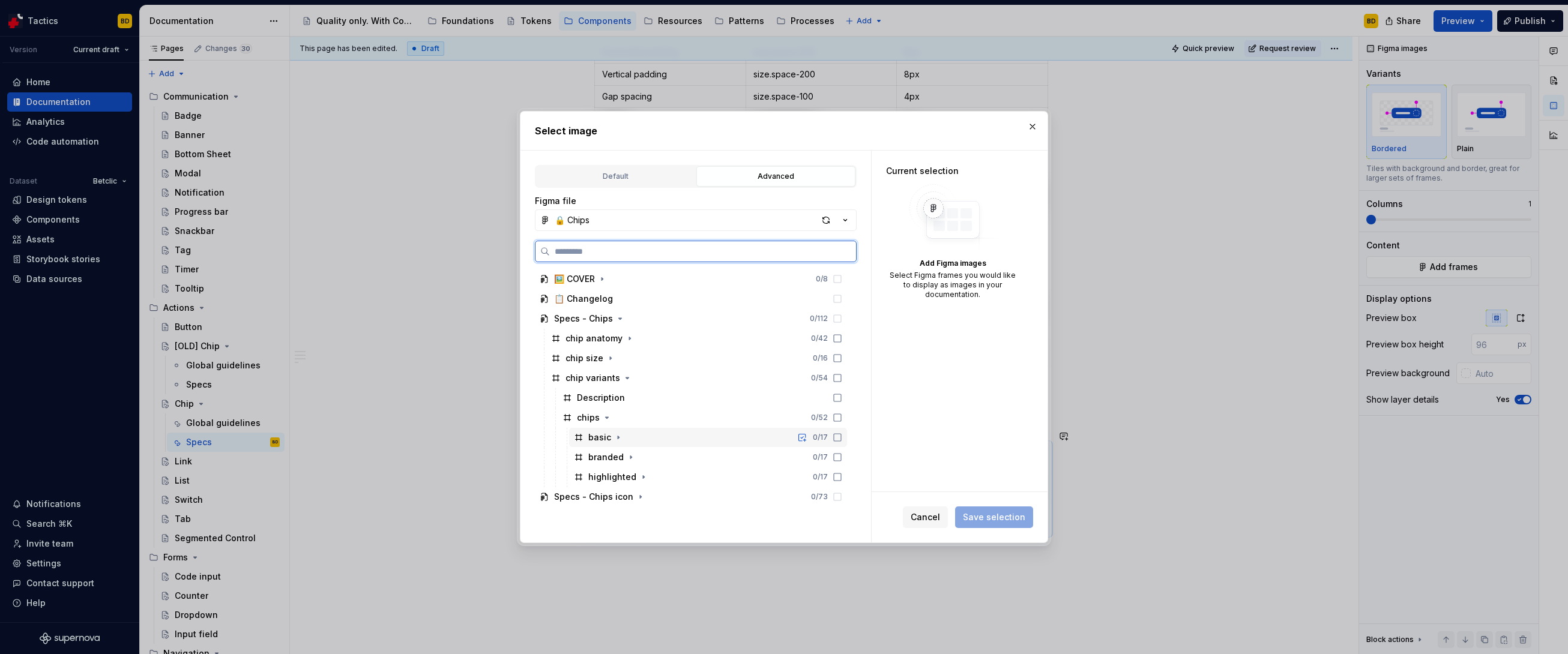
click at [840, 438] on icon at bounding box center [837, 437] width 7 height 7
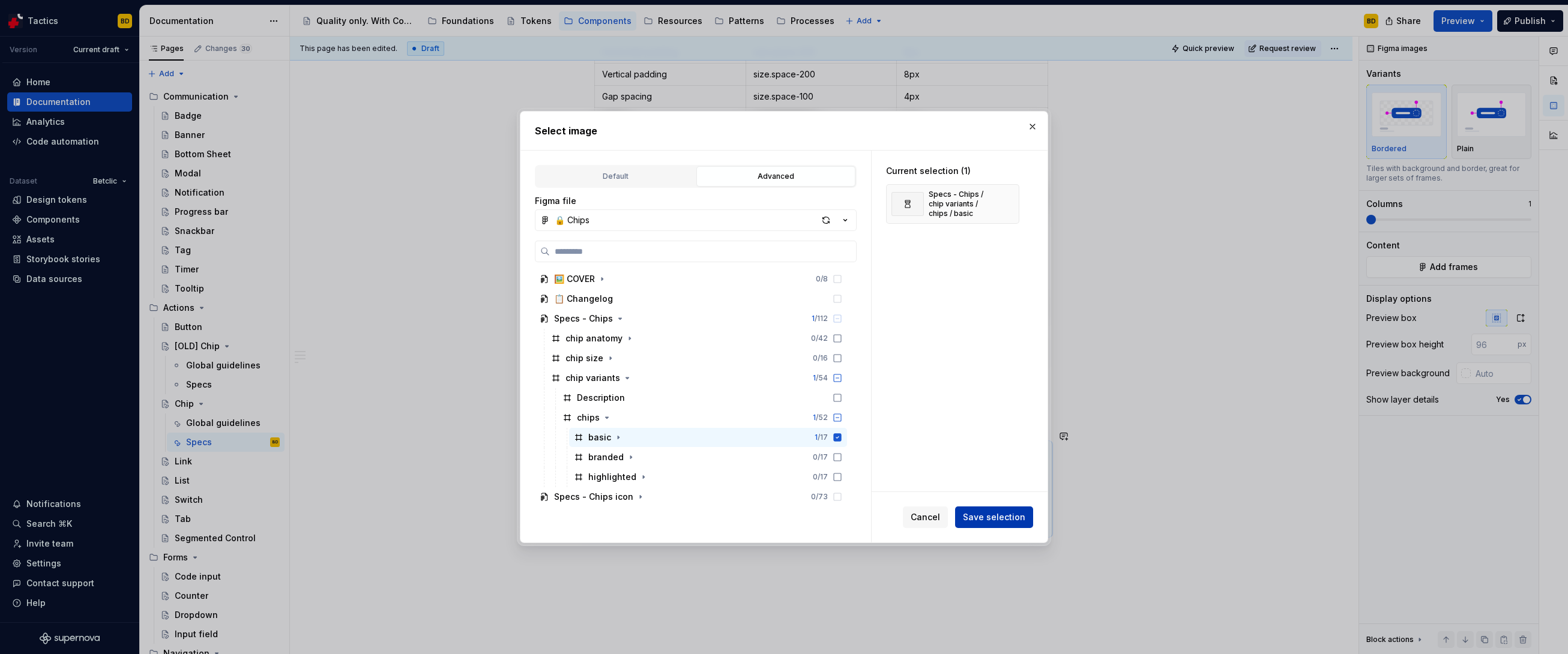
click at [989, 520] on span "Save selection" at bounding box center [994, 517] width 62 height 12
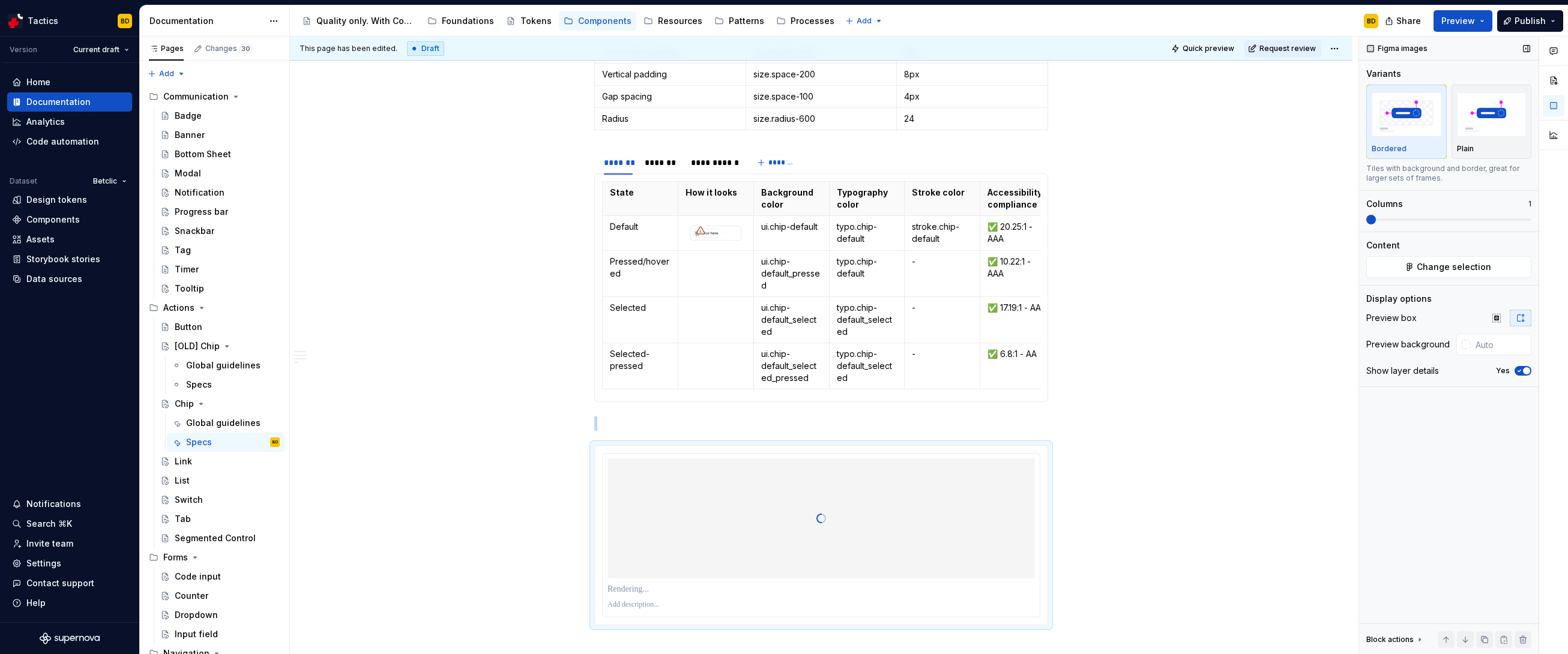
click at [1519, 372] on icon "button" at bounding box center [1519, 371] width 10 height 7
click at [1481, 347] on input "text" at bounding box center [1501, 344] width 60 height 21
click at [1469, 443] on div "Figma images Variants Bordered Plain Tiles with background and border, great fo…" at bounding box center [1449, 345] width 180 height 618
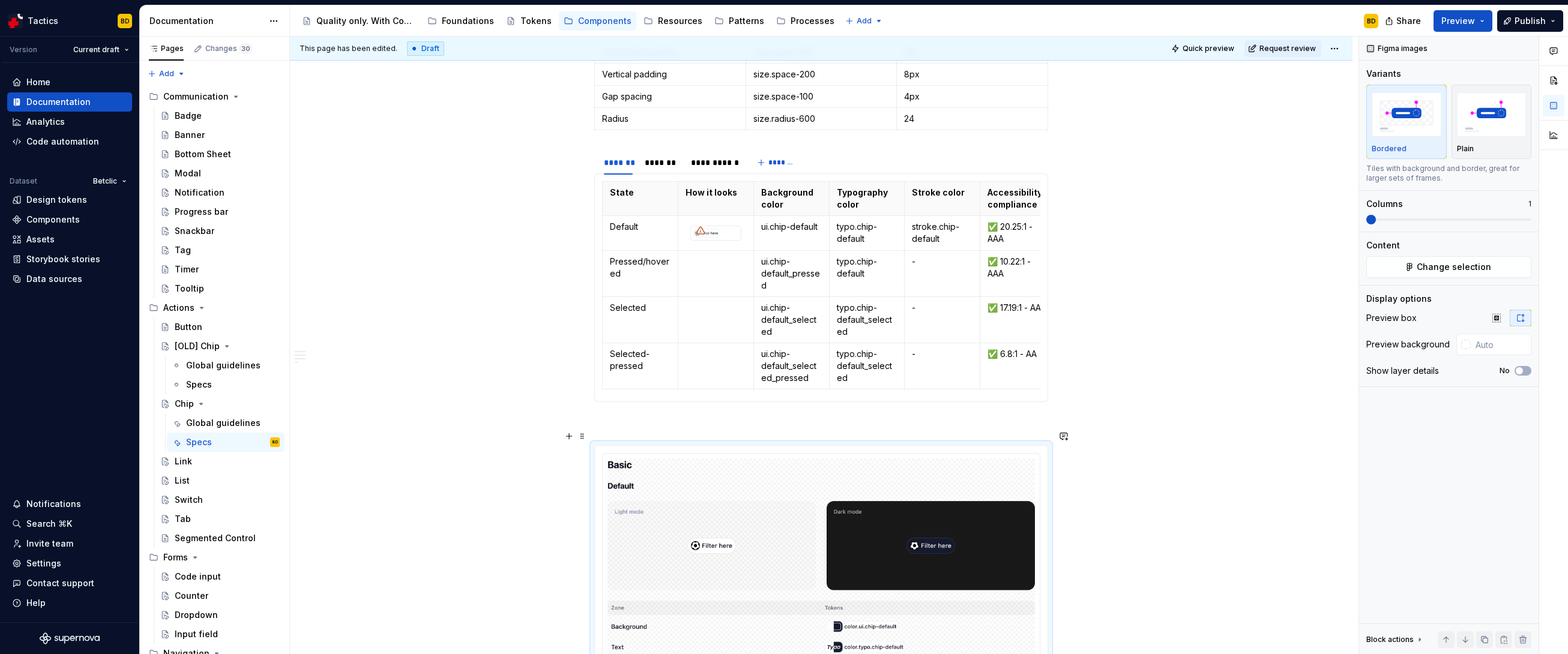
scroll to position [1337, 0]
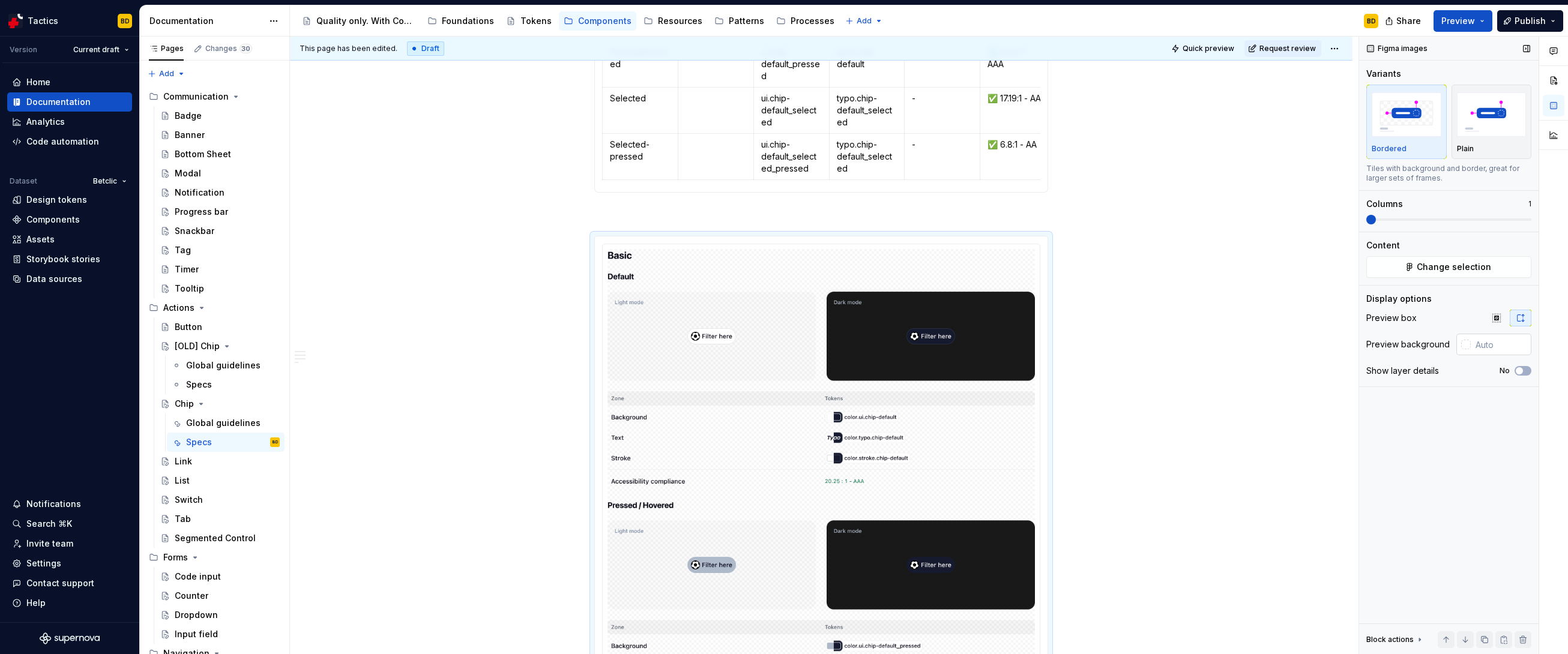
click at [1482, 346] on input "text" at bounding box center [1501, 344] width 60 height 21
type input "#FFFFFF"
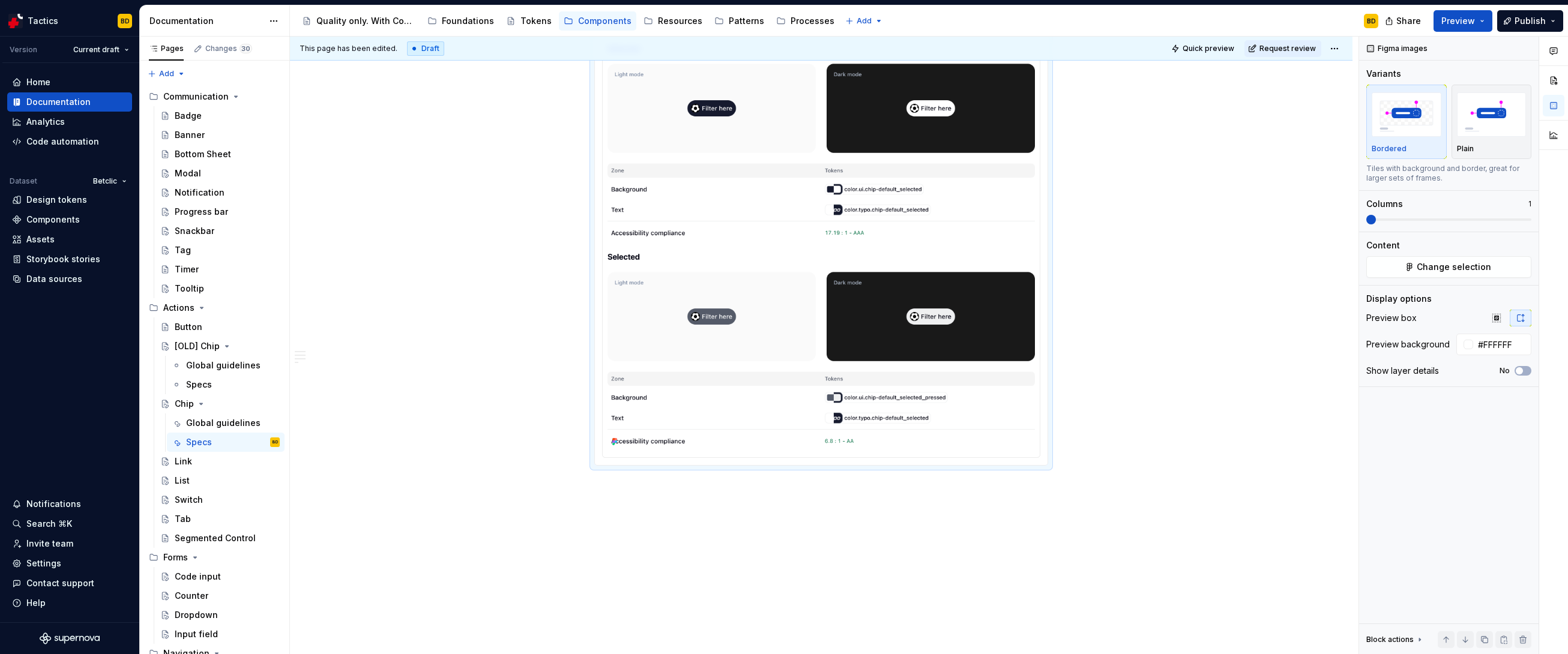
scroll to position [2038, 0]
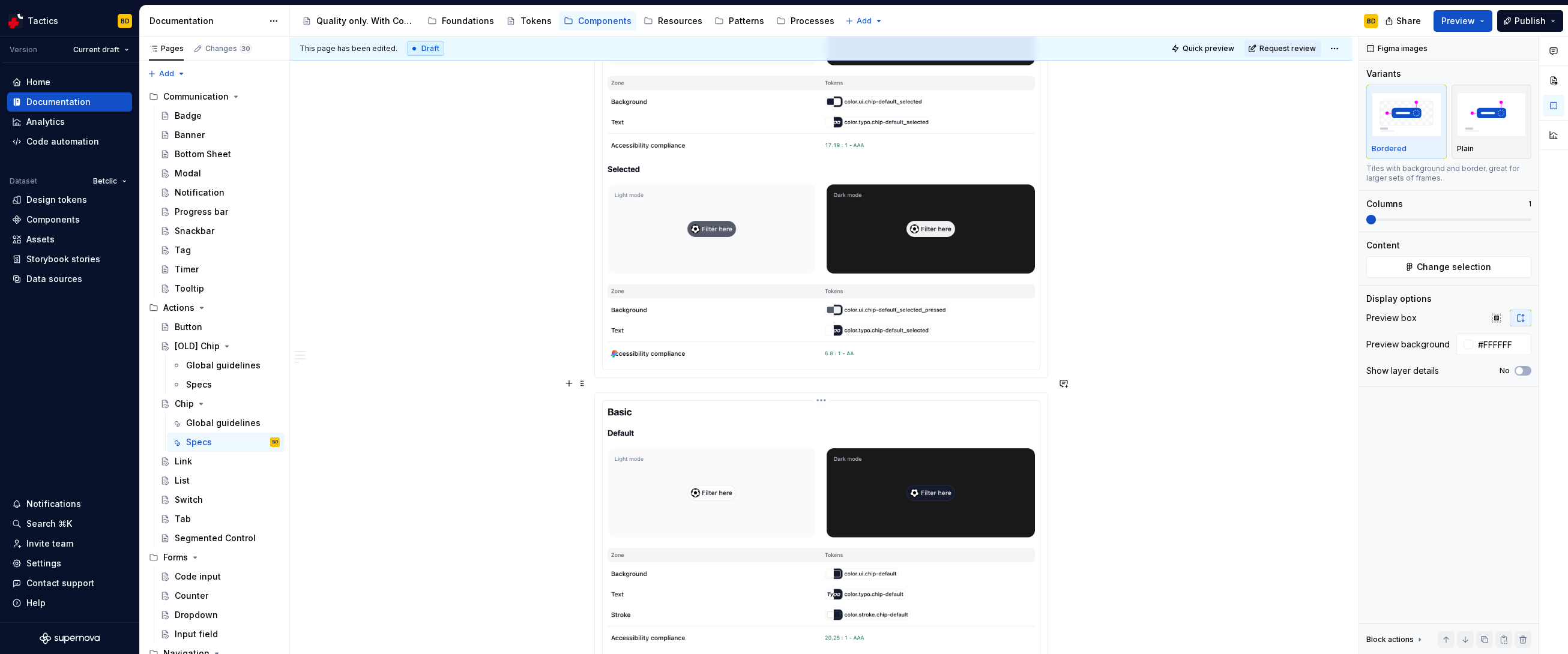
scroll to position [2151, 0]
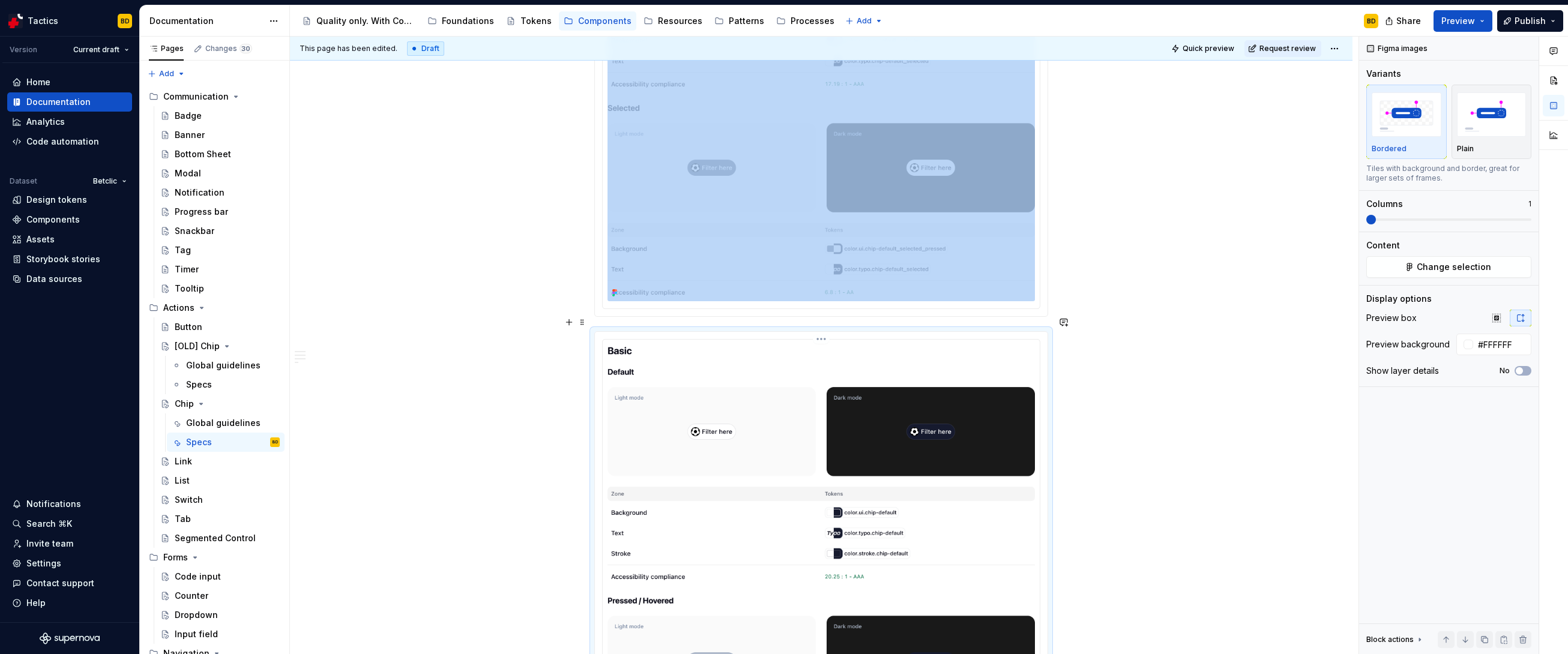
click at [1482, 277] on button "Change selection" at bounding box center [1449, 267] width 165 height 21
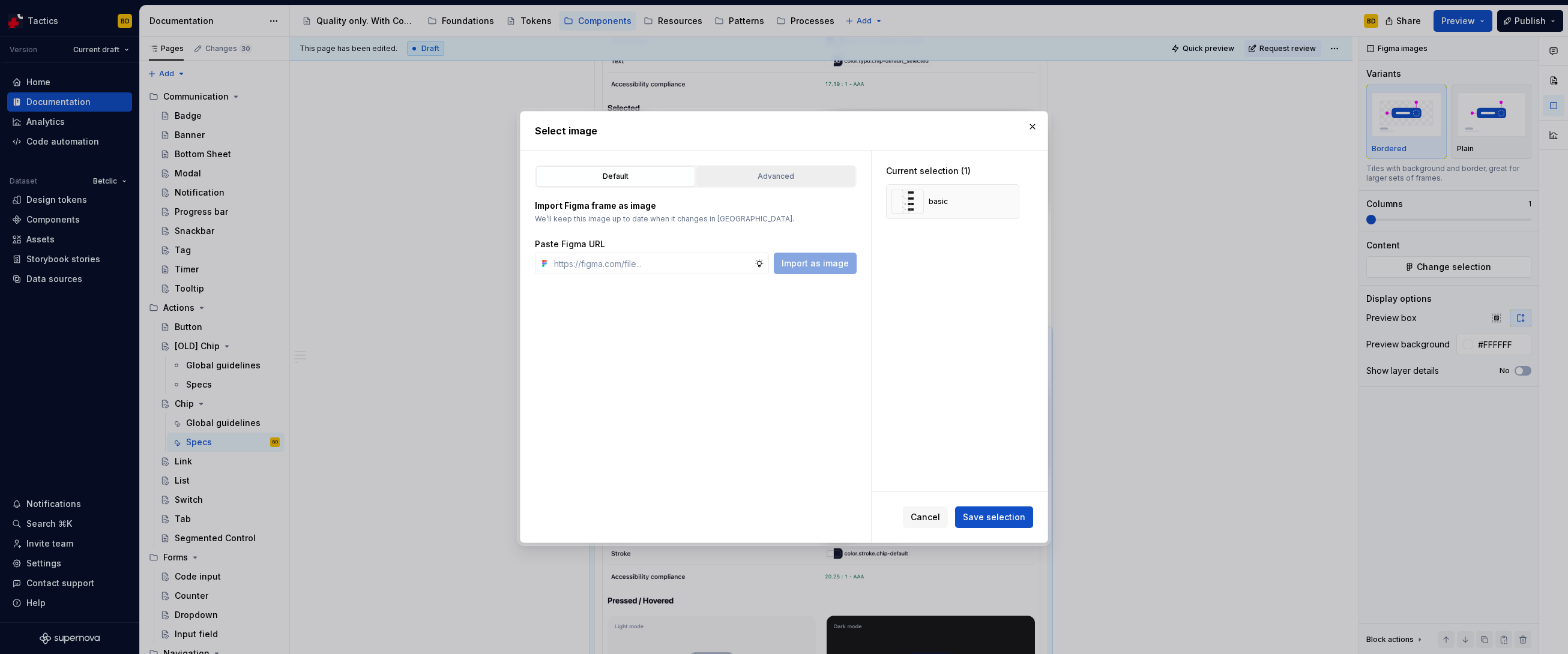
click at [751, 179] on div "Advanced" at bounding box center [775, 176] width 150 height 12
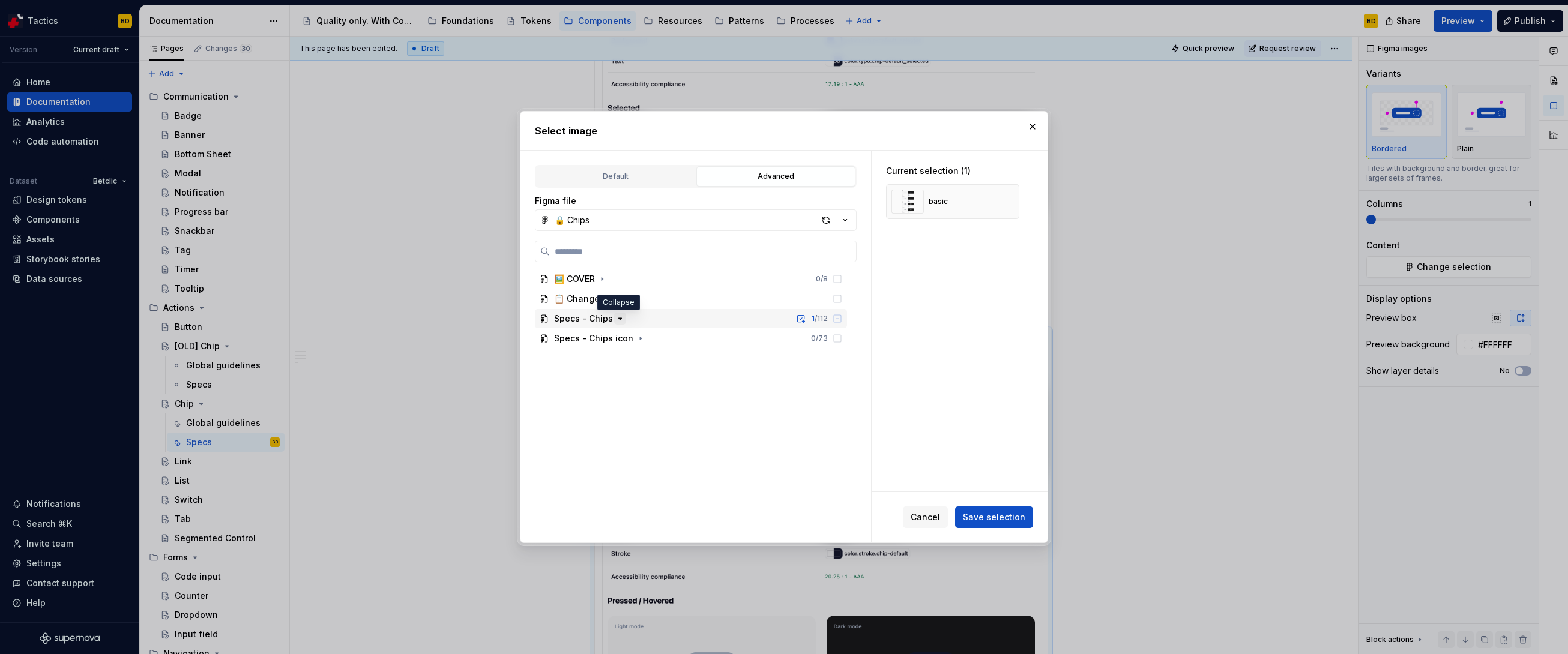
click at [618, 317] on icon "button" at bounding box center [620, 318] width 10 height 10
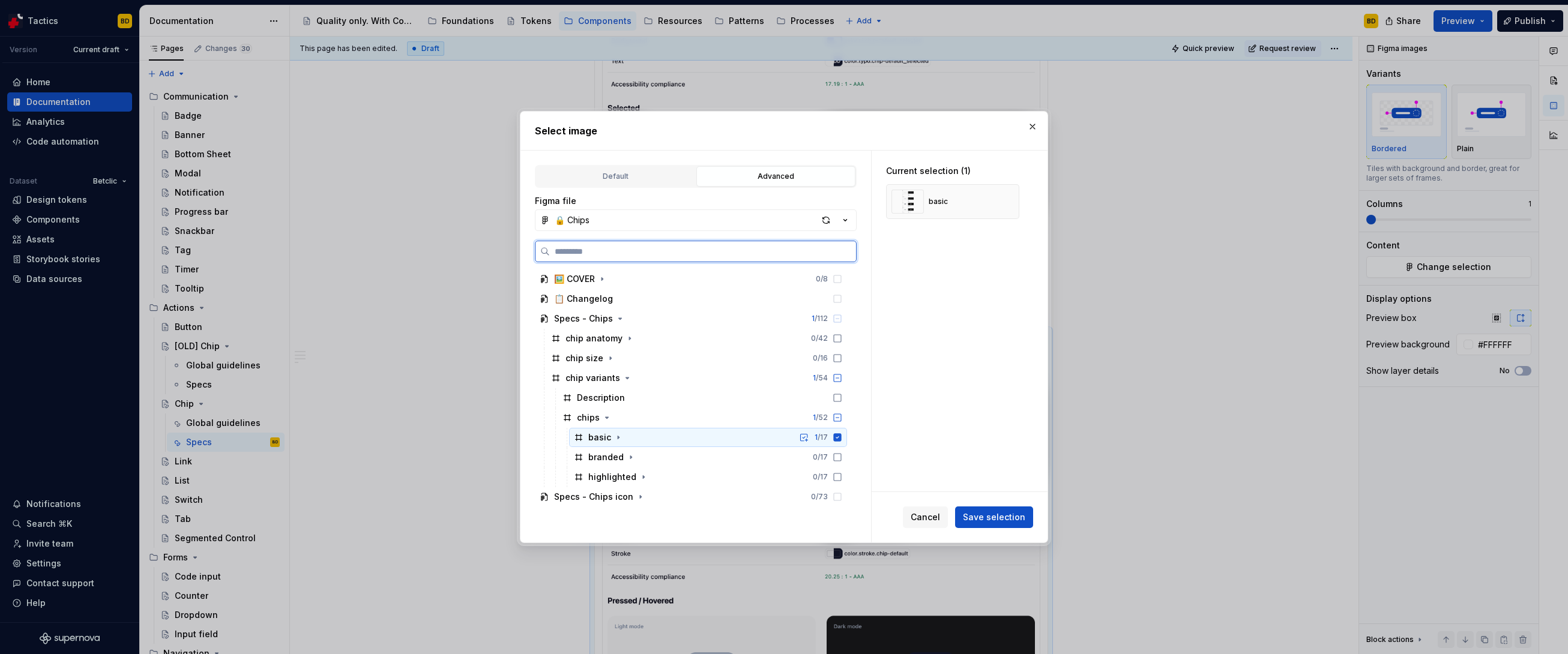
click at [837, 439] on icon at bounding box center [838, 438] width 8 height 8
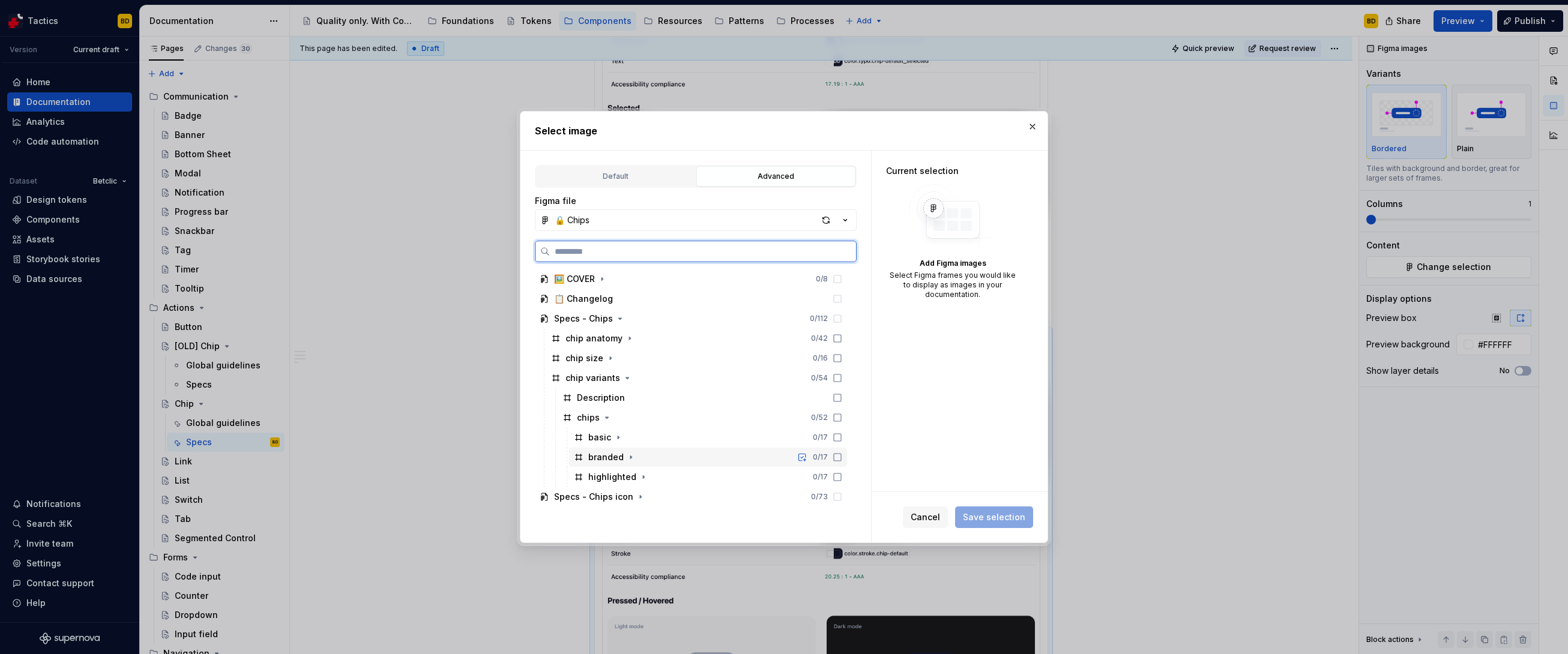
click at [837, 458] on icon at bounding box center [837, 457] width 10 height 10
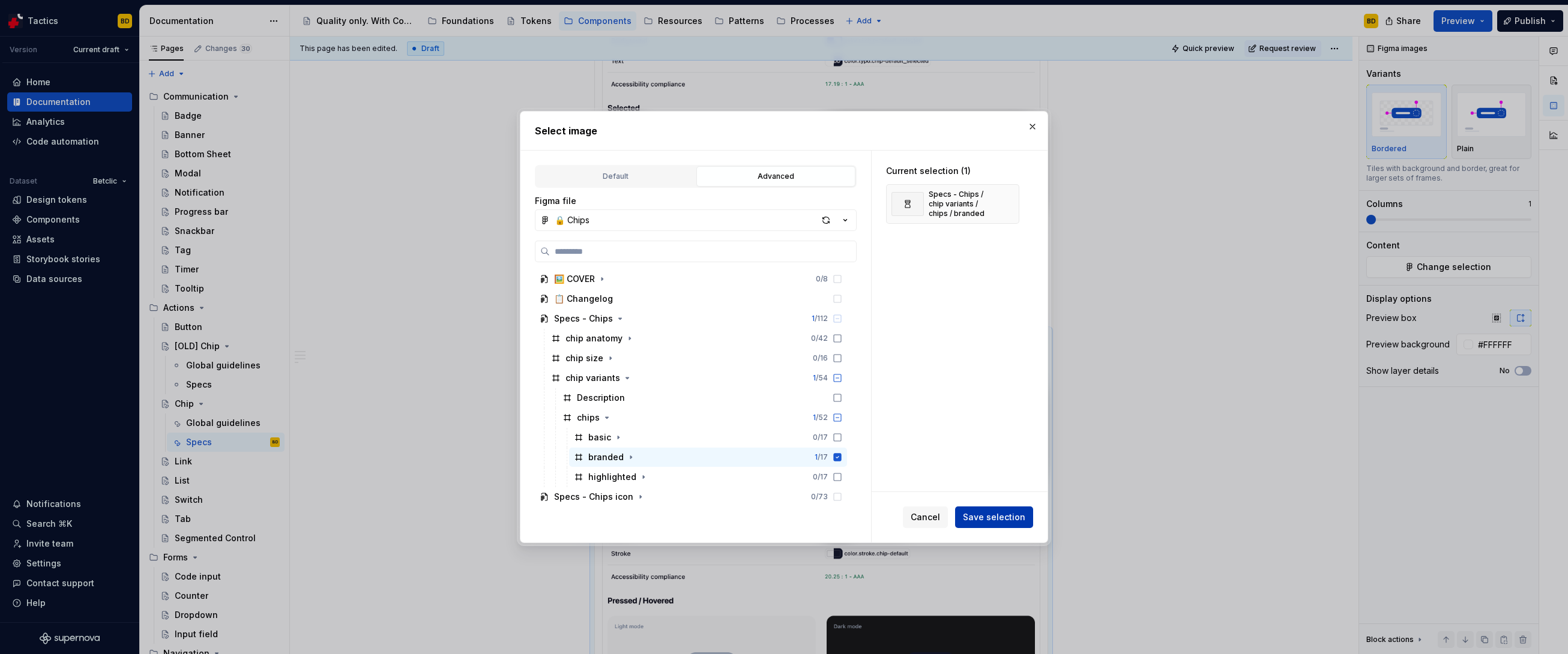
click at [985, 515] on span "Save selection" at bounding box center [994, 517] width 62 height 12
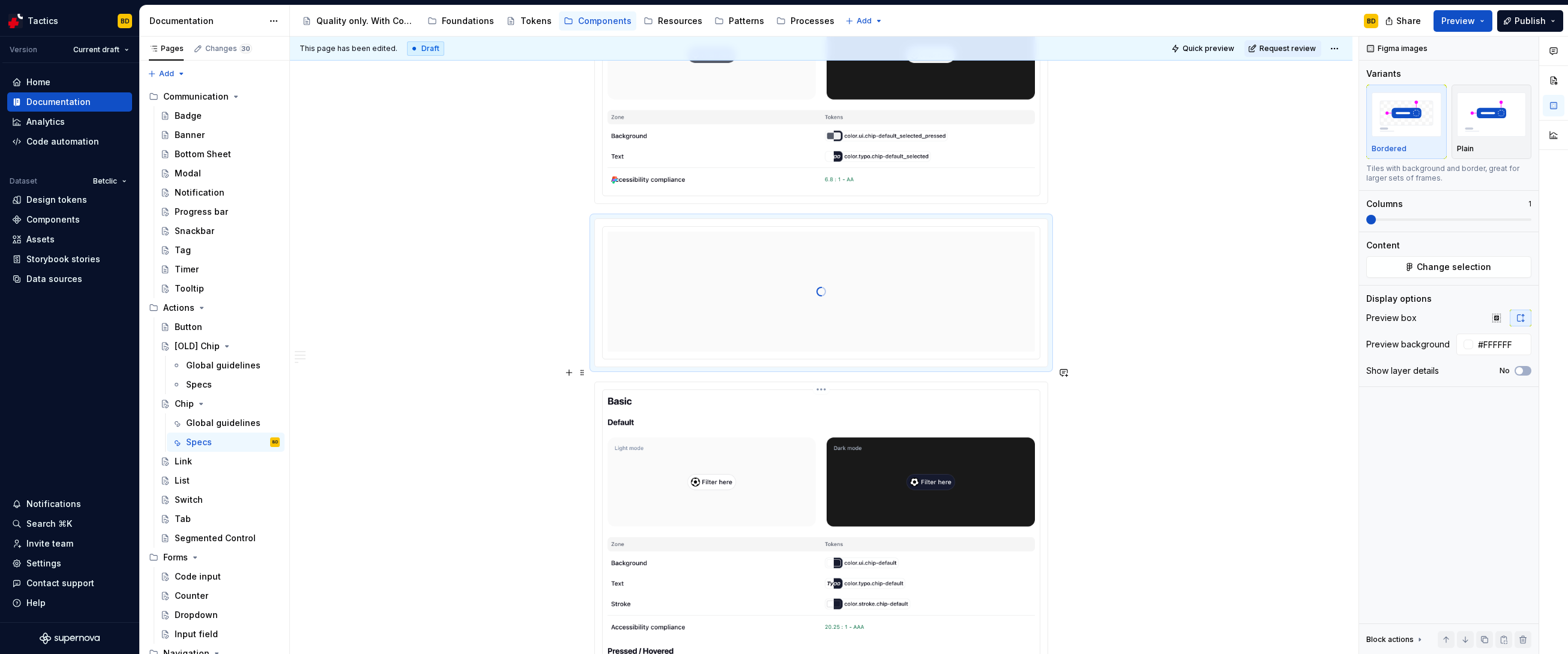
scroll to position [2291, 0]
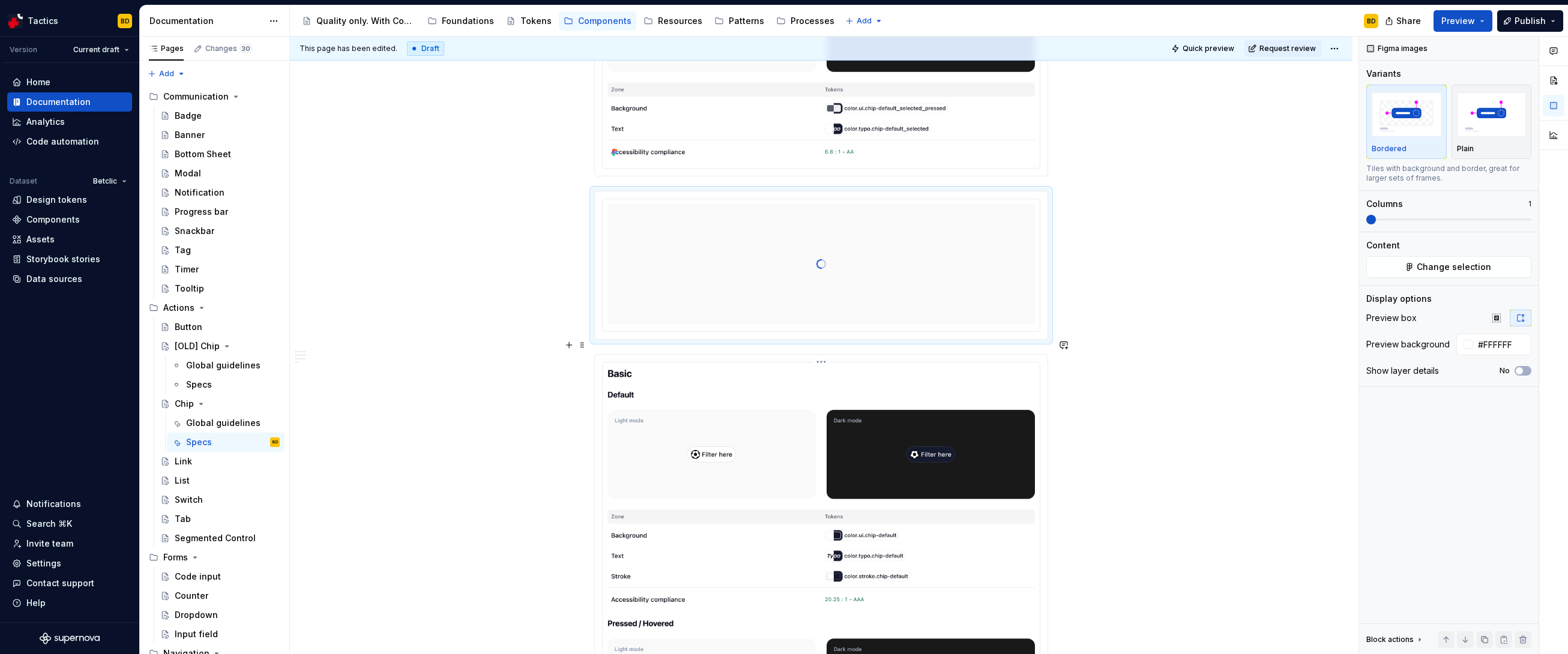
click at [1387, 264] on button "Change selection" at bounding box center [1449, 267] width 165 height 21
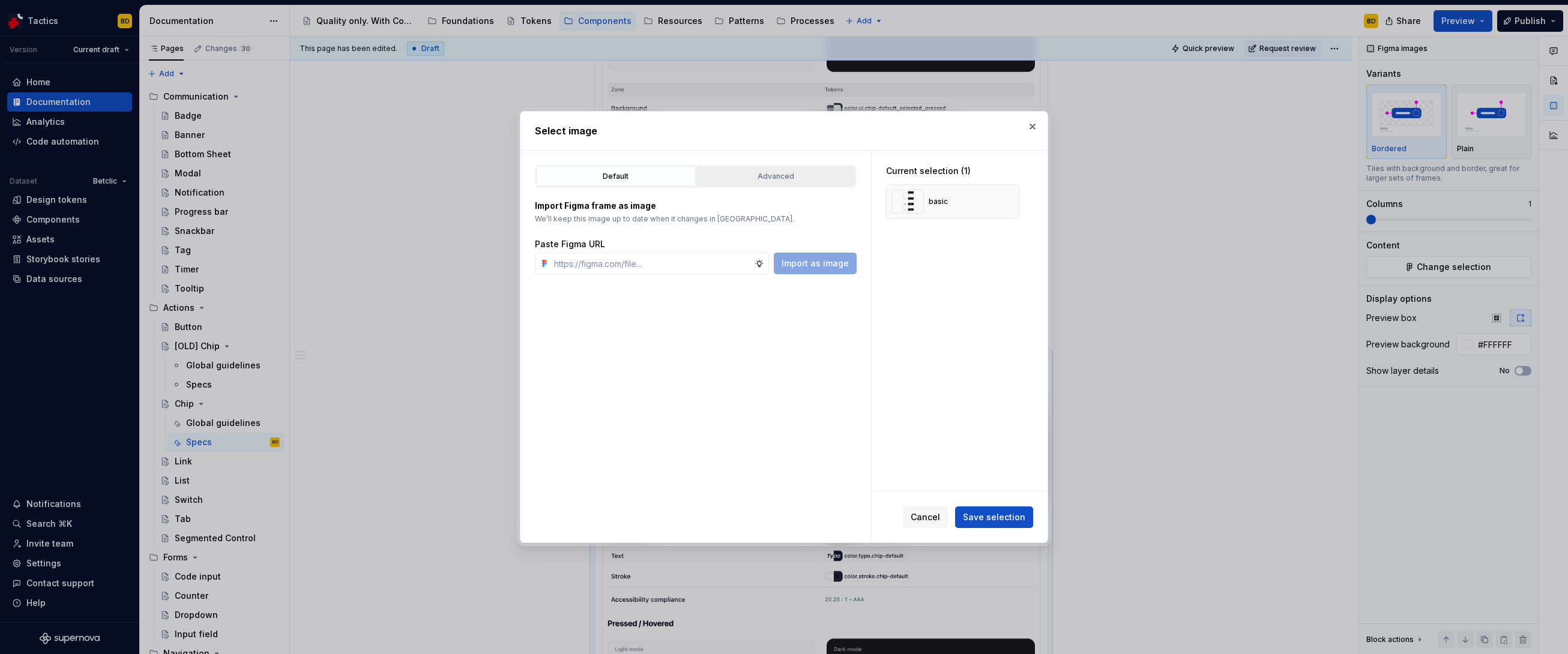
click at [802, 173] on div "Advanced" at bounding box center [775, 176] width 150 height 12
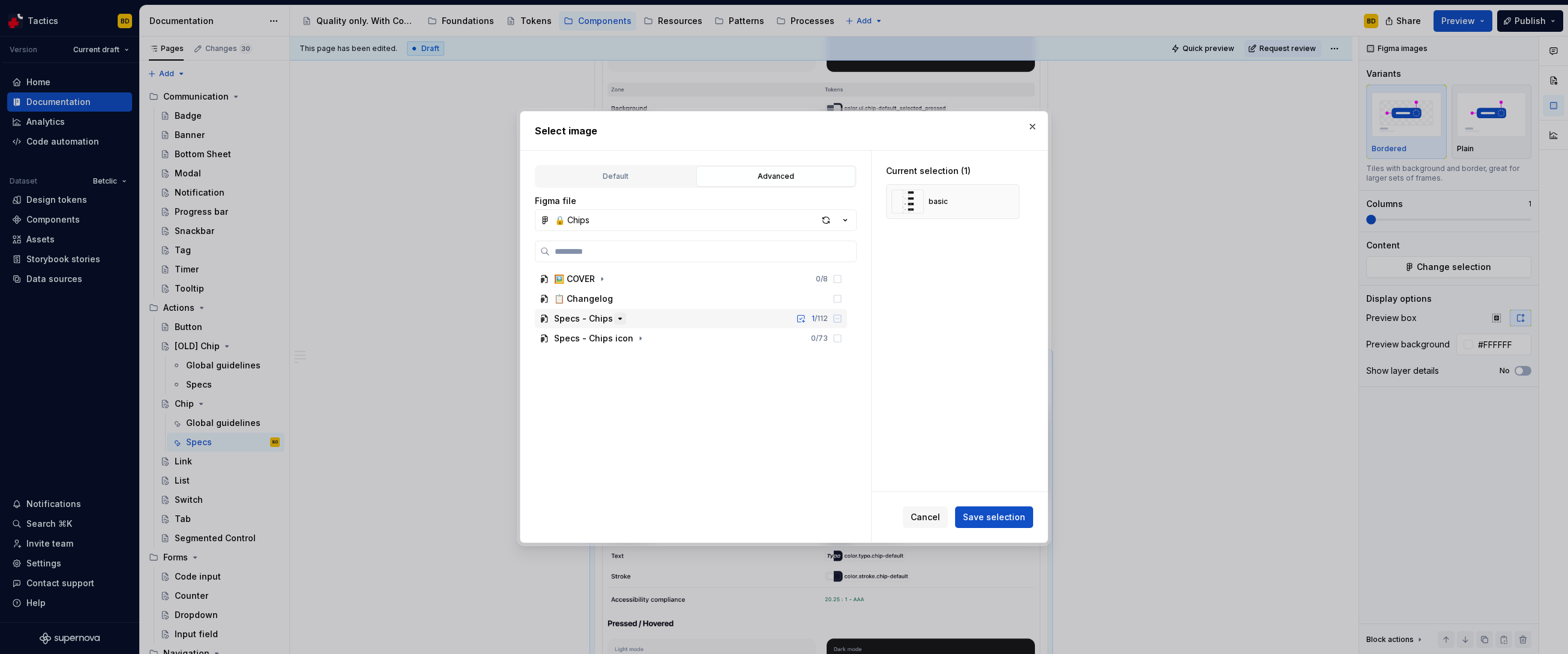
click at [619, 318] on icon "button" at bounding box center [621, 319] width 3 height 2
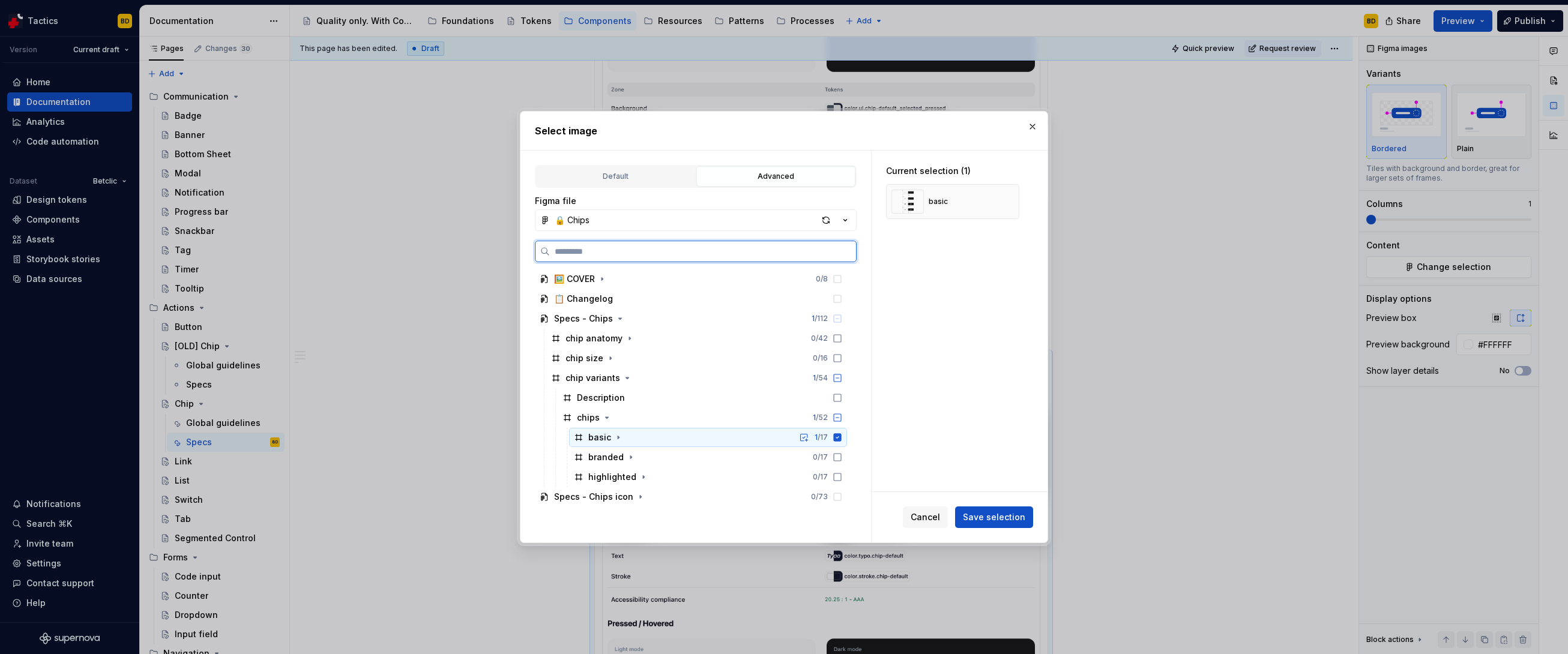
click at [837, 441] on icon at bounding box center [837, 438] width 10 height 10
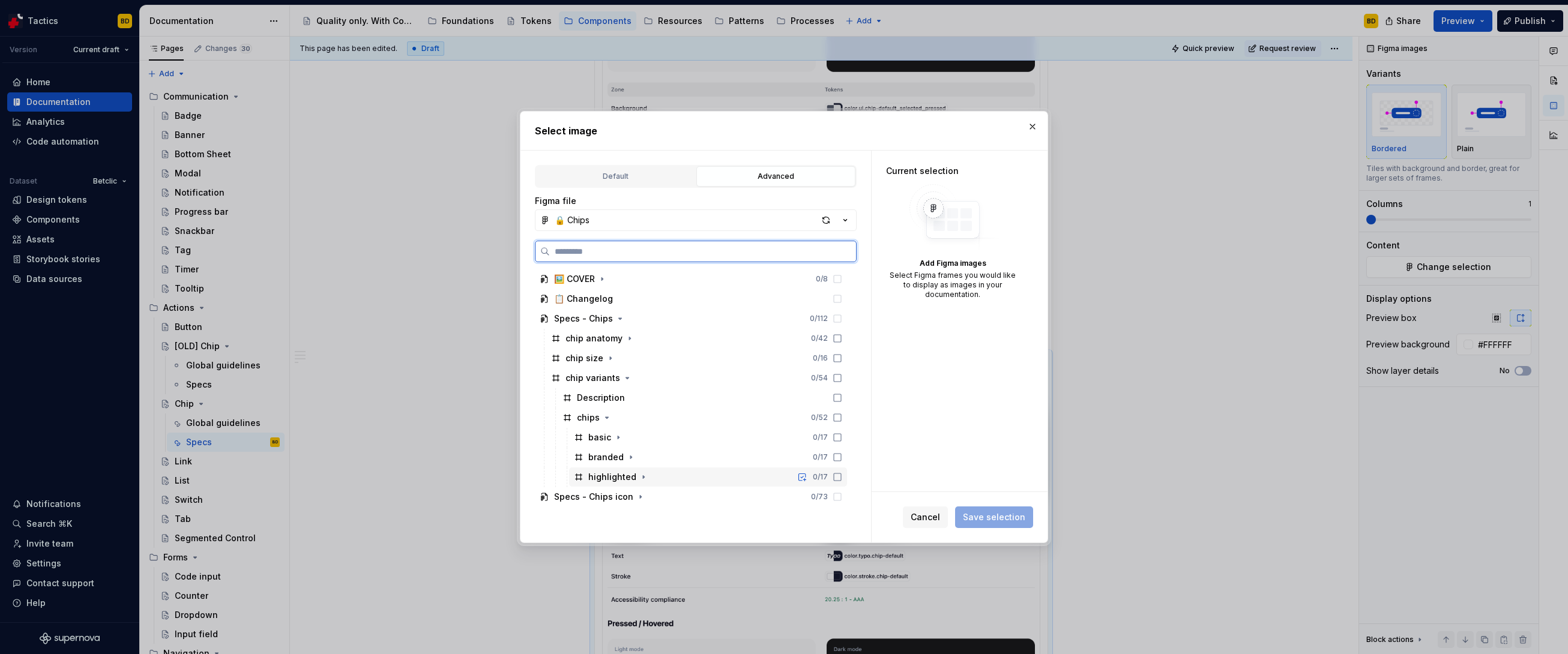
click at [840, 473] on icon at bounding box center [837, 477] width 7 height 7
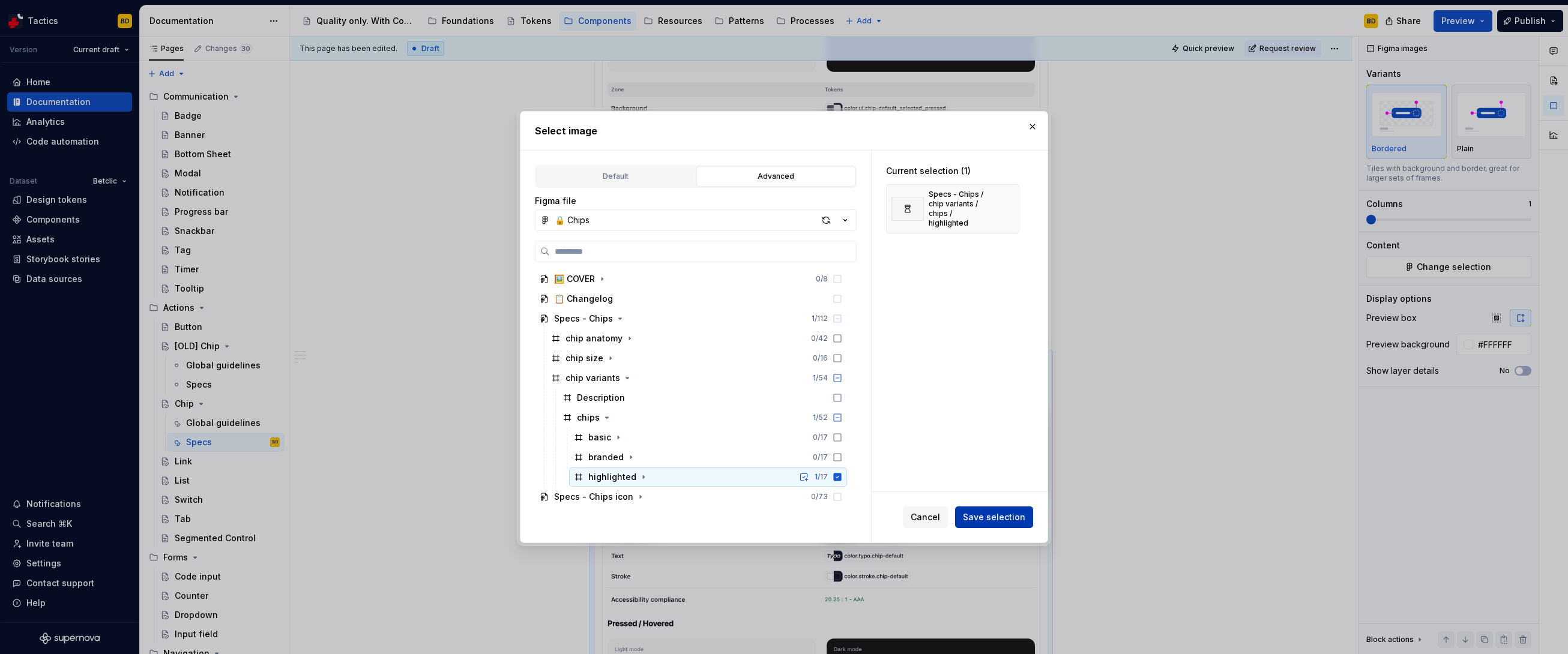
click at [974, 520] on span "Save selection" at bounding box center [994, 517] width 62 height 12
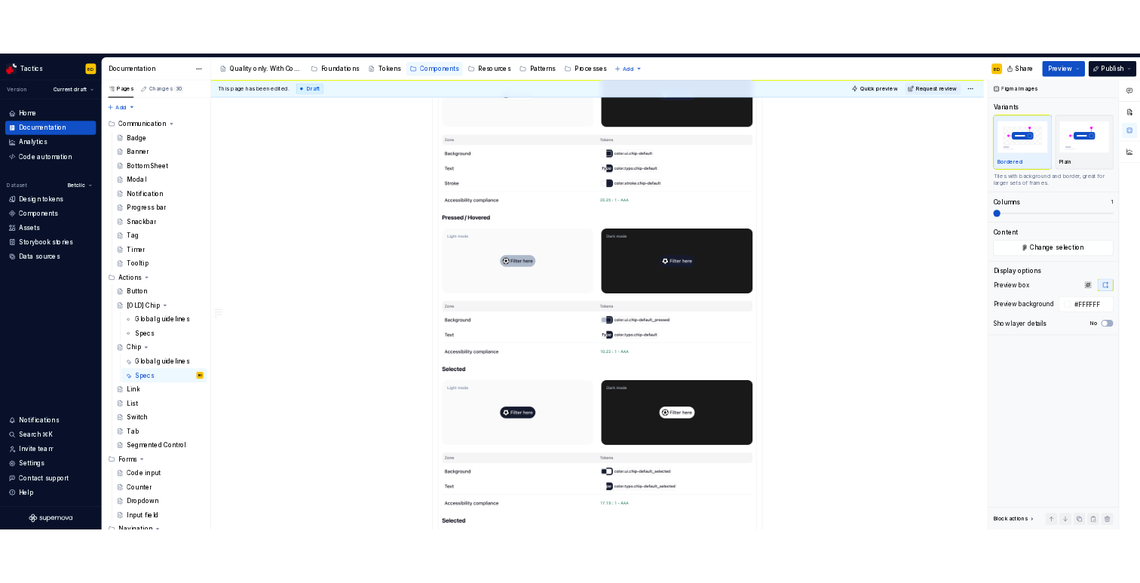
scroll to position [1902, 0]
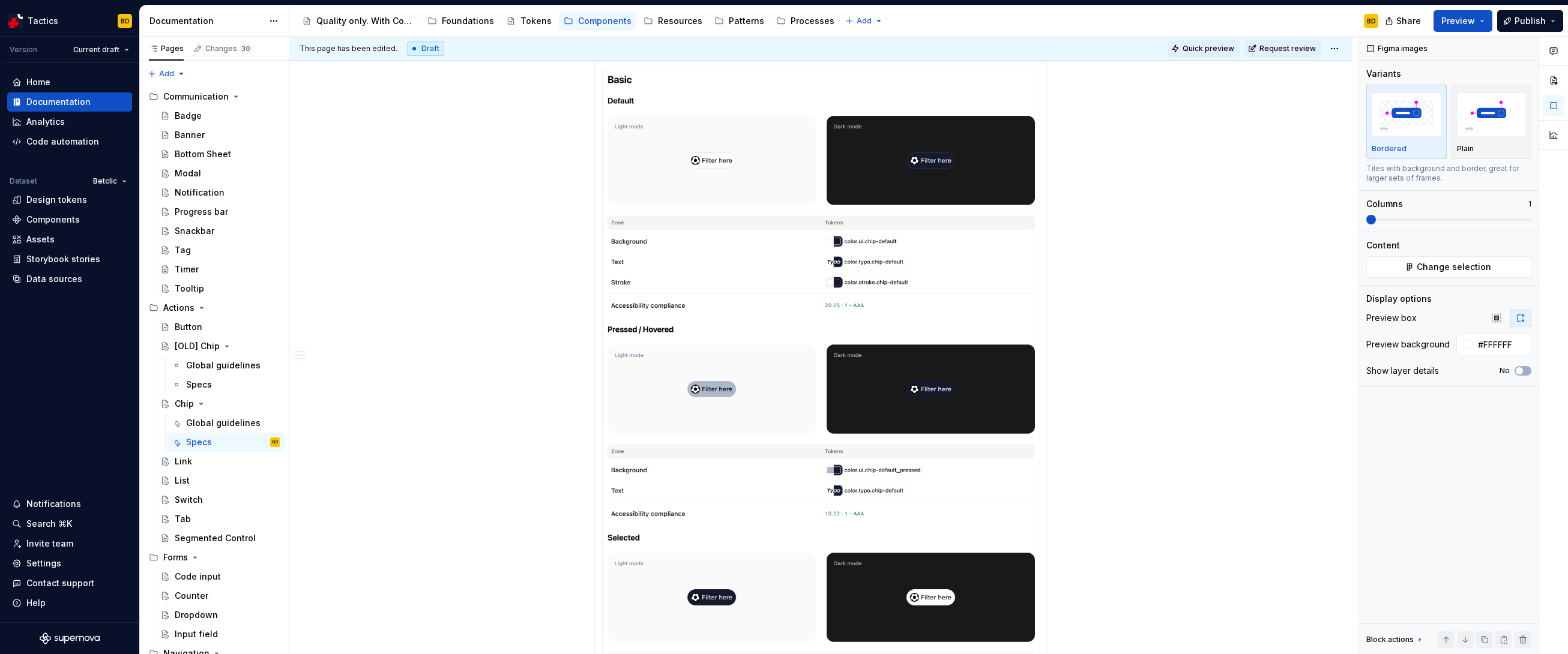
click at [1226, 47] on span "Quick preview" at bounding box center [1208, 49] width 52 height 10
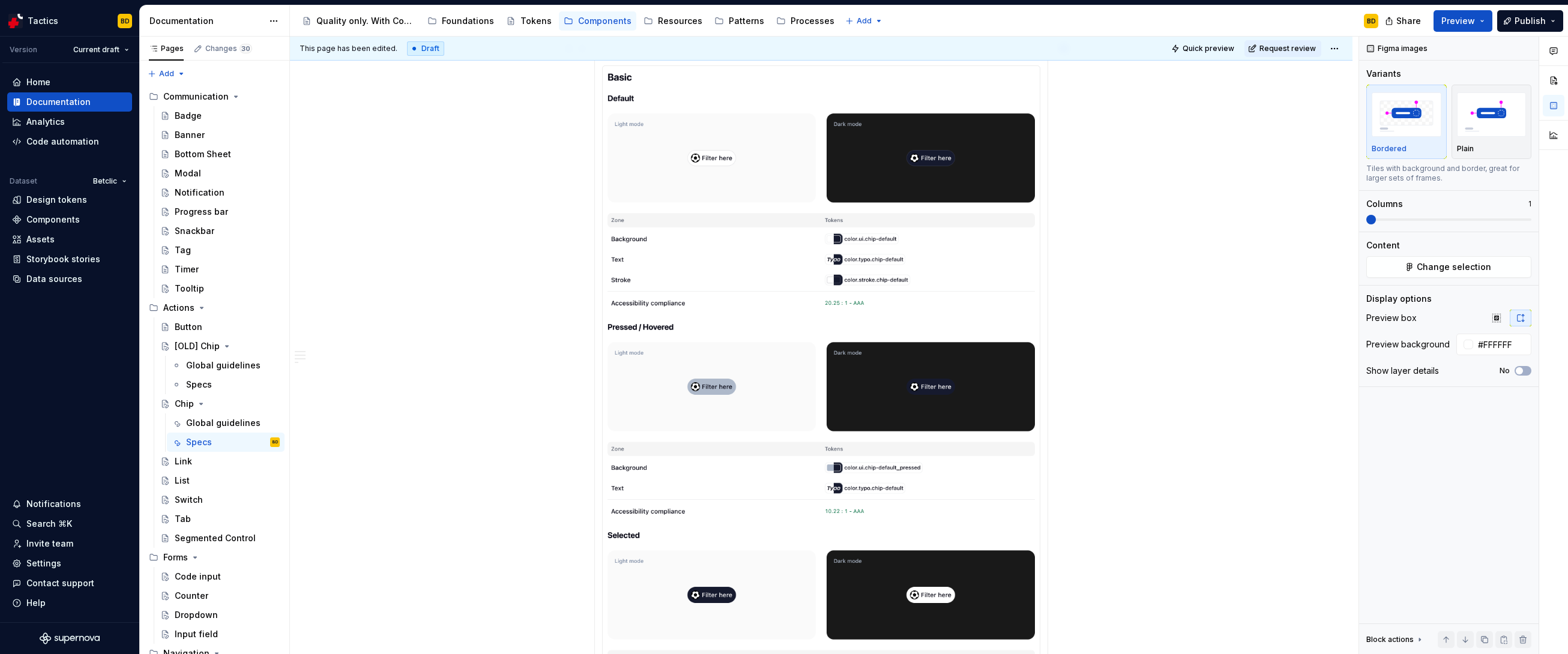
scroll to position [1516, 0]
type textarea "*"
